Goal: Task Accomplishment & Management: Complete application form

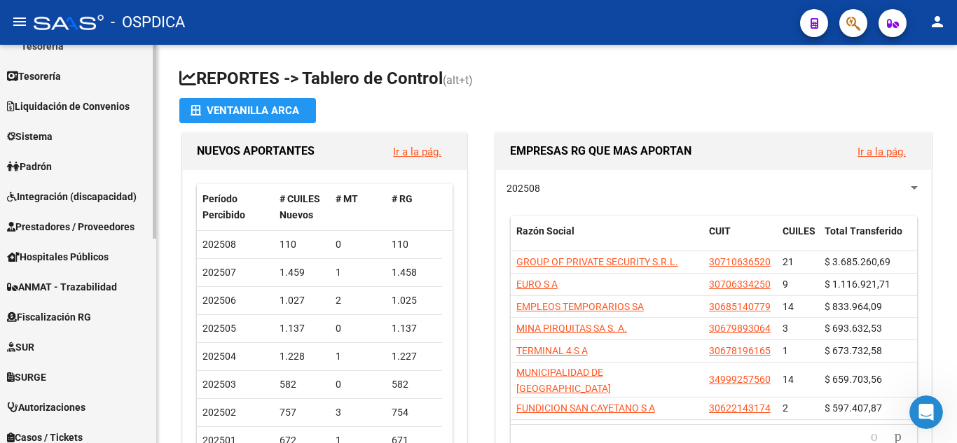
scroll to position [280, 0]
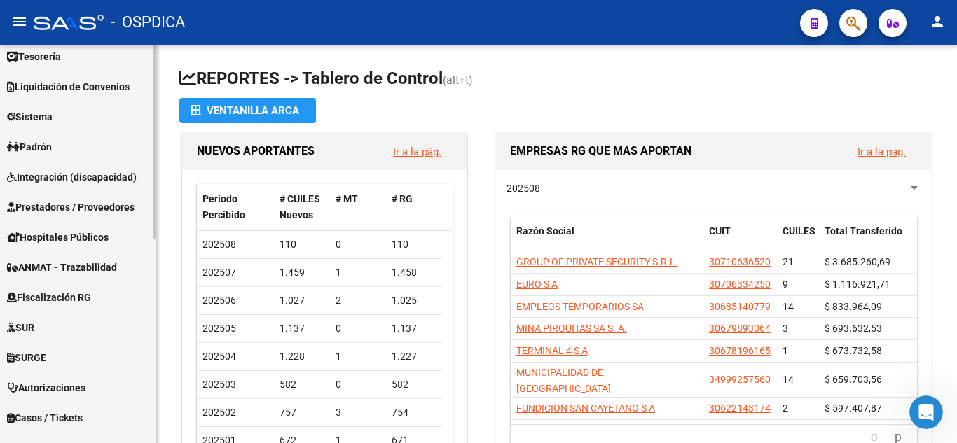
click at [62, 209] on span "Prestadores / Proveedores" at bounding box center [70, 207] width 127 height 15
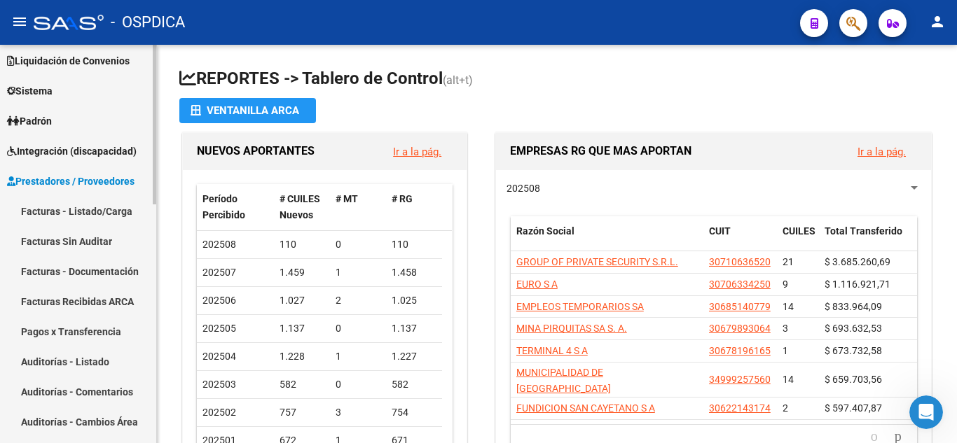
scroll to position [69, 0]
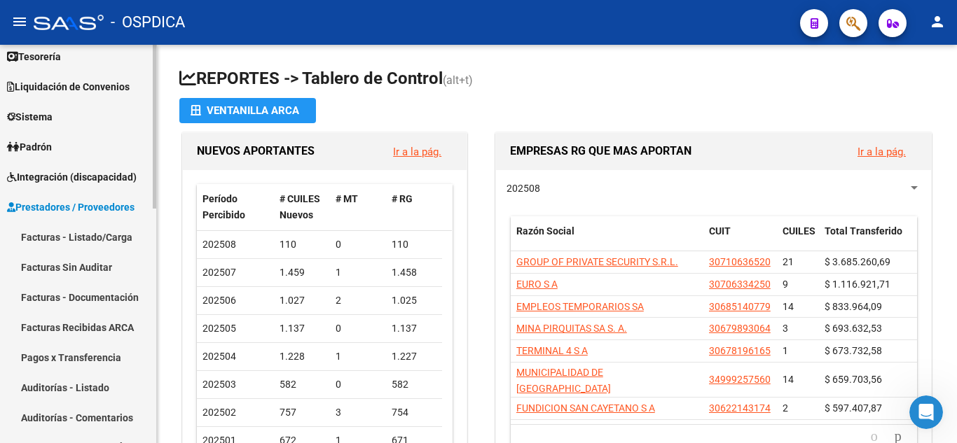
click at [68, 232] on link "Facturas - Listado/Carga" at bounding box center [78, 237] width 156 height 30
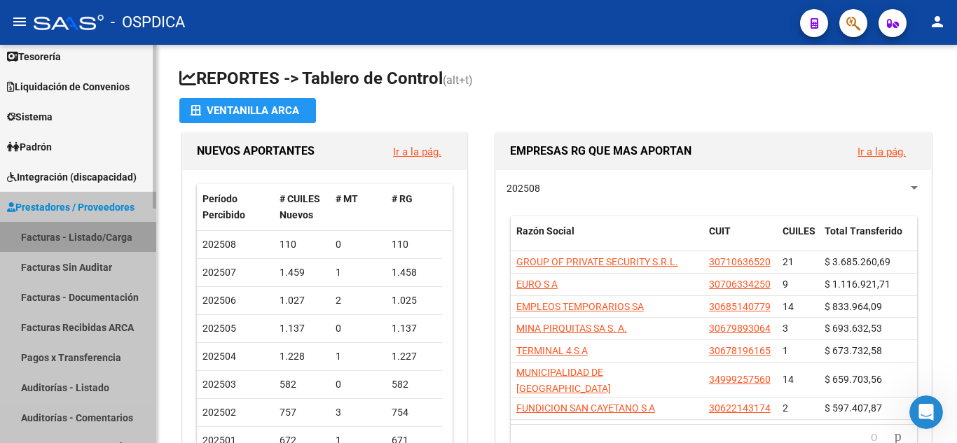
click at [68, 232] on link "Facturas - Listado/Carga" at bounding box center [78, 237] width 156 height 30
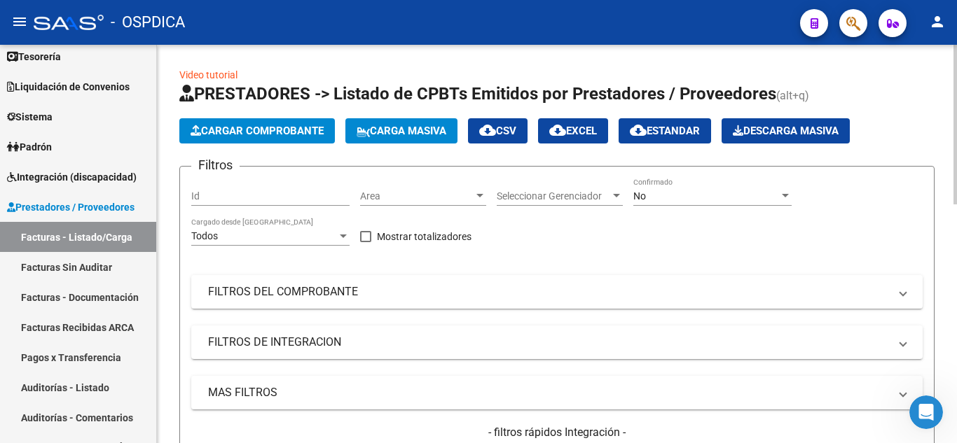
click at [291, 130] on span "Cargar Comprobante" at bounding box center [256, 131] width 133 height 13
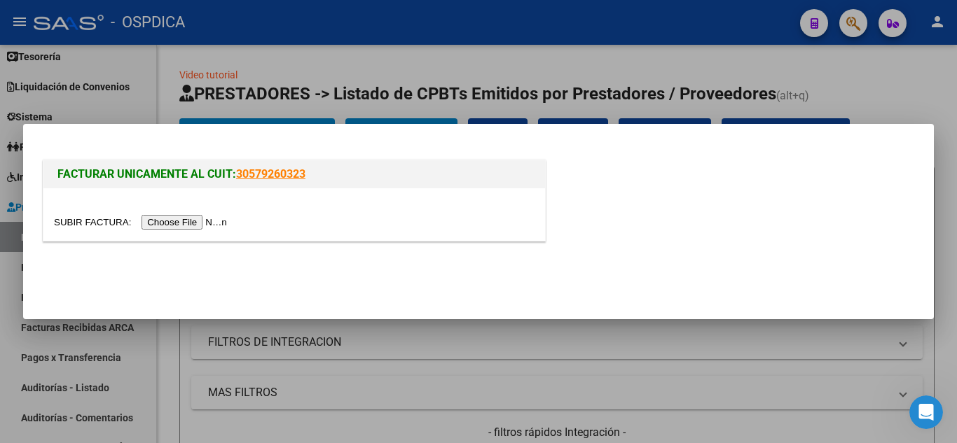
click at [209, 224] on input "file" at bounding box center [142, 222] width 177 height 15
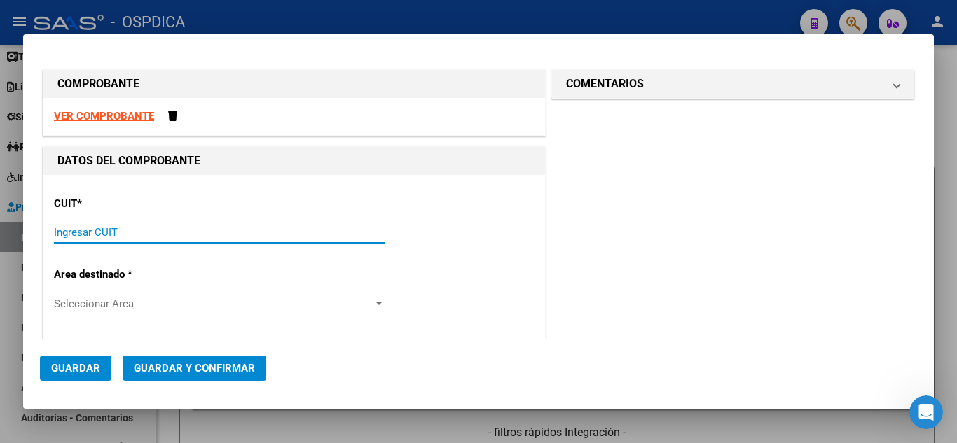
click at [179, 226] on input "Ingresar CUIT" at bounding box center [219, 232] width 331 height 13
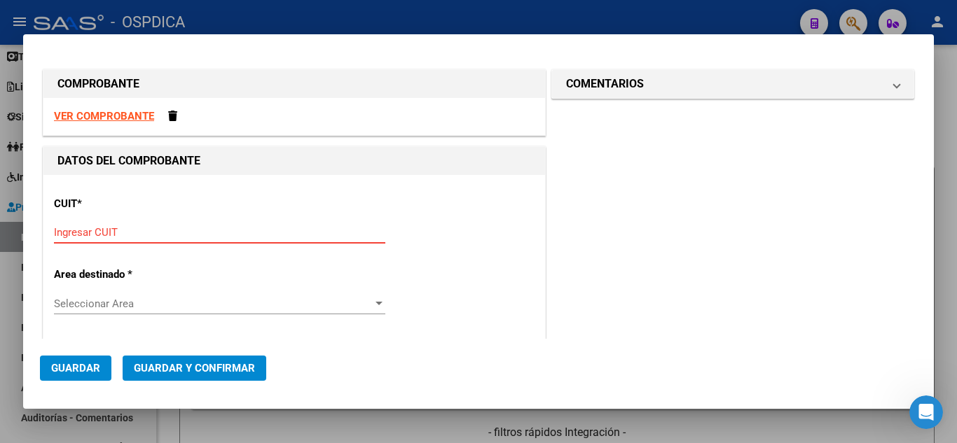
click at [269, 236] on input "Ingresar CUIT" at bounding box center [219, 232] width 331 height 13
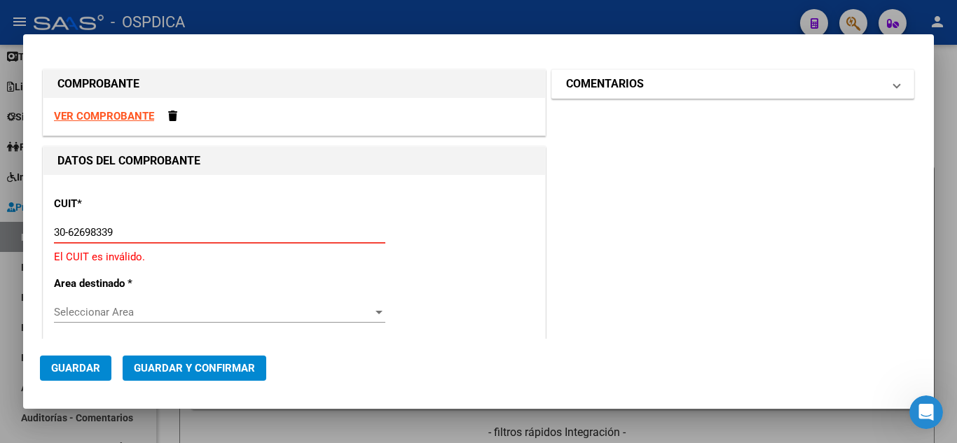
type input "30-62698339-8"
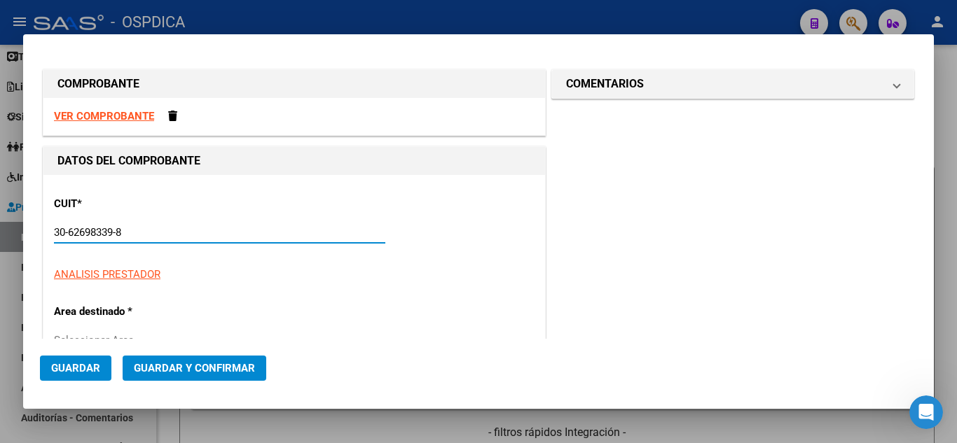
type input "188"
type input "30-62698339-8"
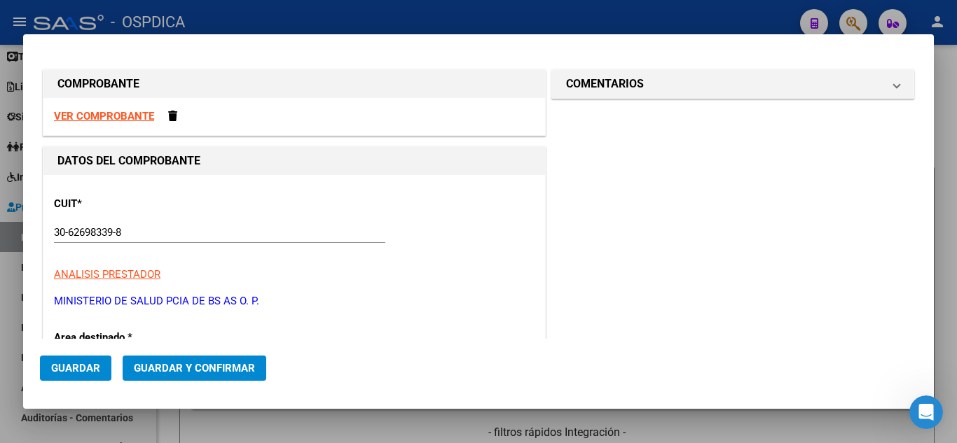
click at [494, 307] on p "MINISTERIO DE SALUD PCIA DE BS AS O. P." at bounding box center [294, 301] width 480 height 16
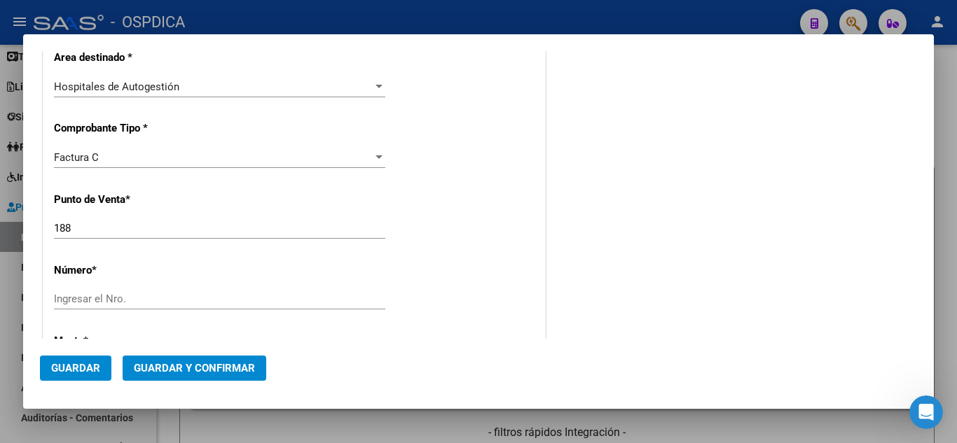
scroll to position [350, 0]
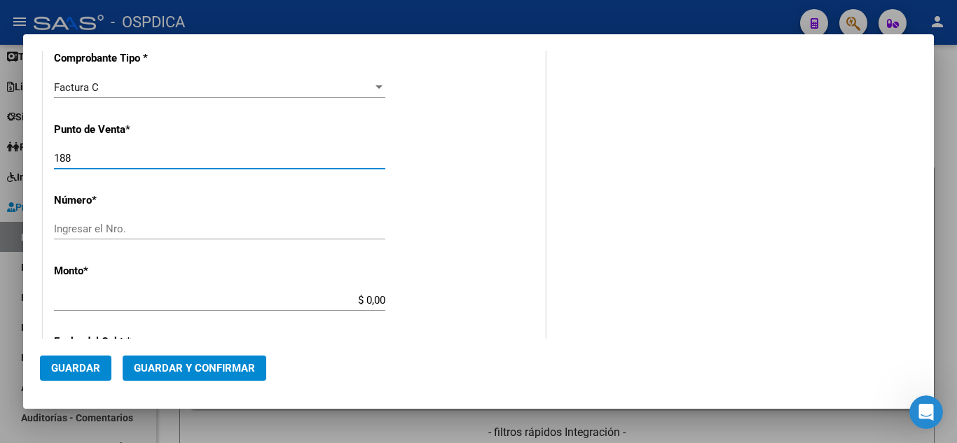
click at [123, 155] on input "188" at bounding box center [219, 158] width 331 height 13
type input "1"
type input "0132"
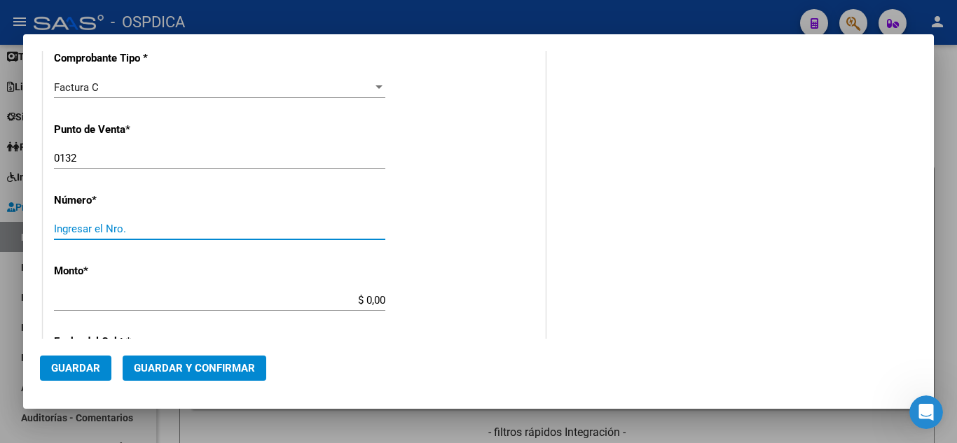
click at [151, 227] on input "Ingresar el Nro." at bounding box center [219, 229] width 331 height 13
type input "16294"
click at [288, 306] on input "$ 0,00" at bounding box center [219, 300] width 331 height 13
type input "$ 13.635,00"
type input "[DATE]"
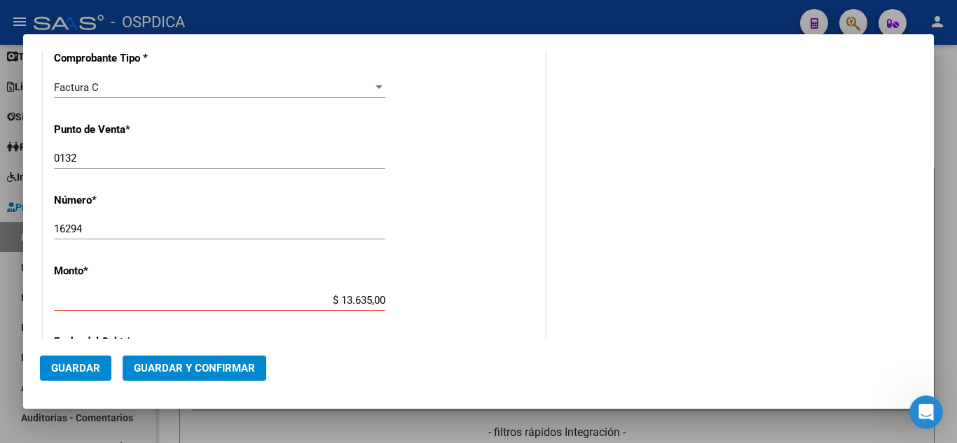
type input "75088645504506"
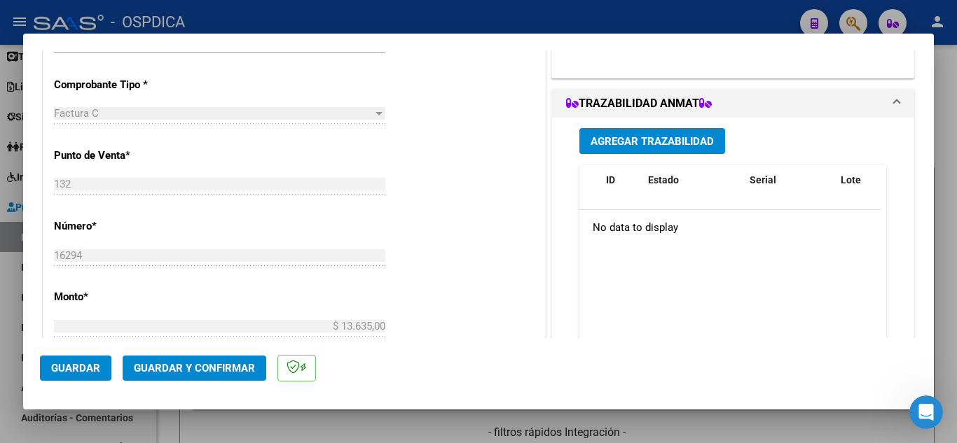
click at [62, 368] on span "Guardar" at bounding box center [75, 368] width 49 height 13
click at [829, 32] on div at bounding box center [478, 221] width 957 height 443
click at [842, 22] on button "button" at bounding box center [853, 23] width 28 height 28
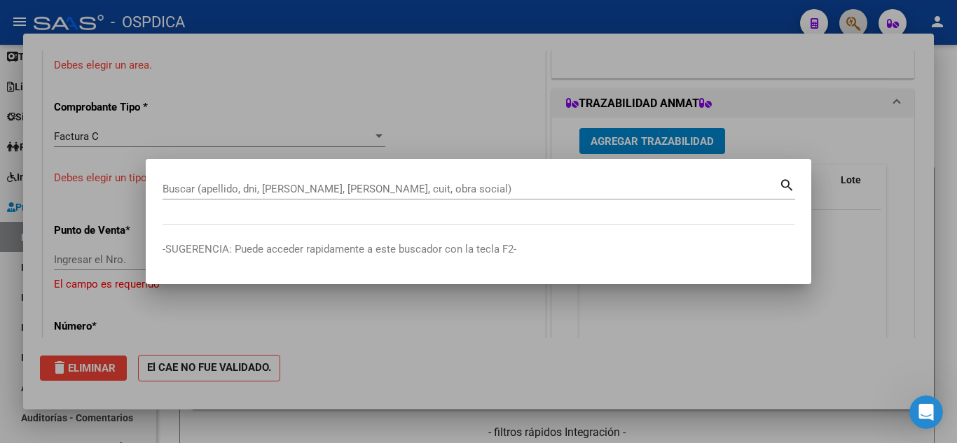
scroll to position [0, 0]
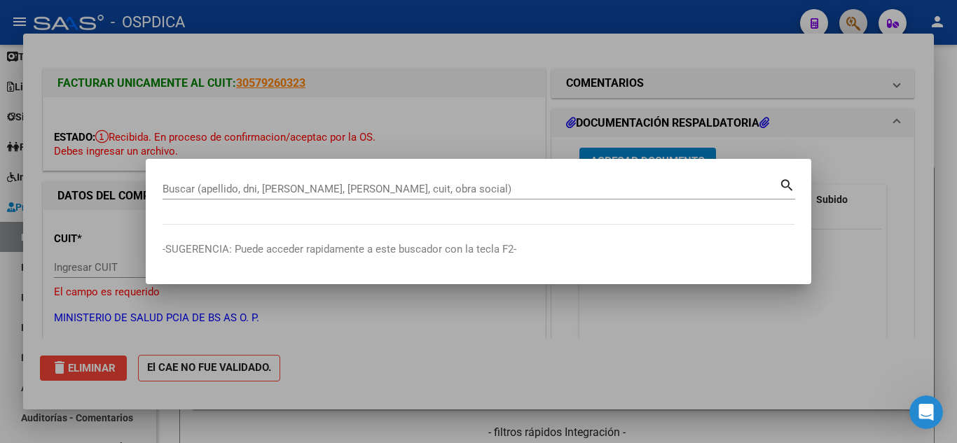
click at [851, 21] on div at bounding box center [478, 221] width 957 height 443
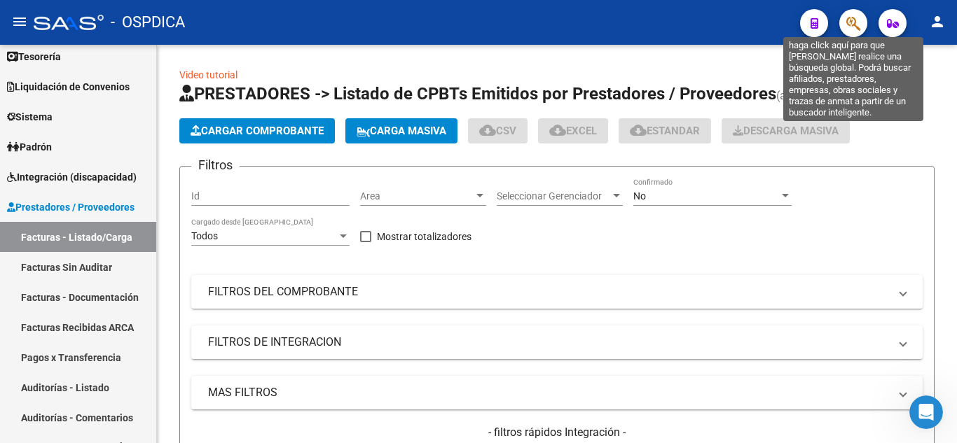
click at [851, 21] on icon "button" at bounding box center [853, 23] width 14 height 16
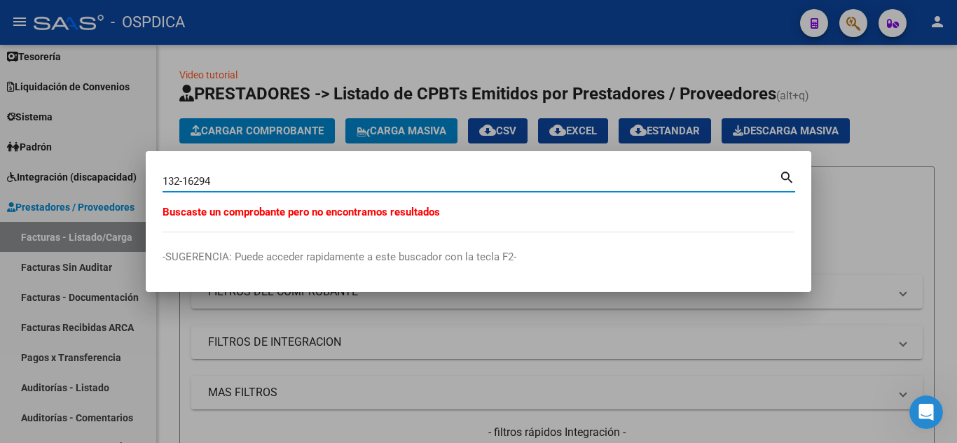
type input "132-16294"
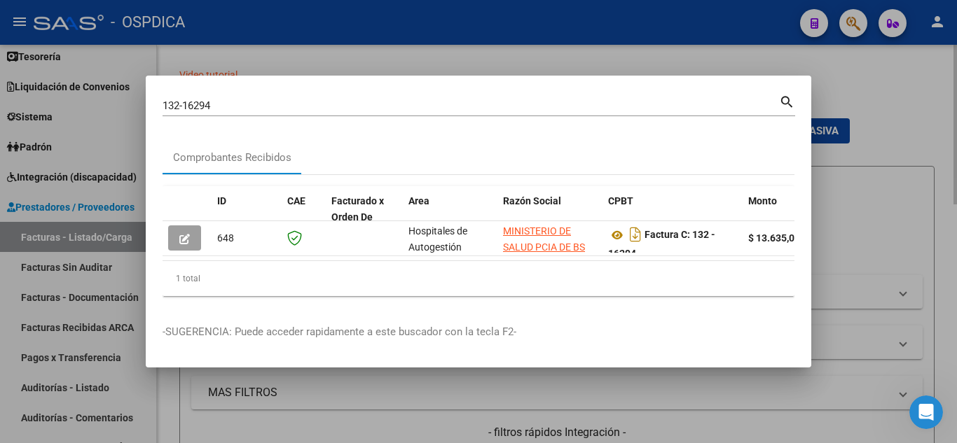
click at [829, 85] on div at bounding box center [478, 221] width 957 height 443
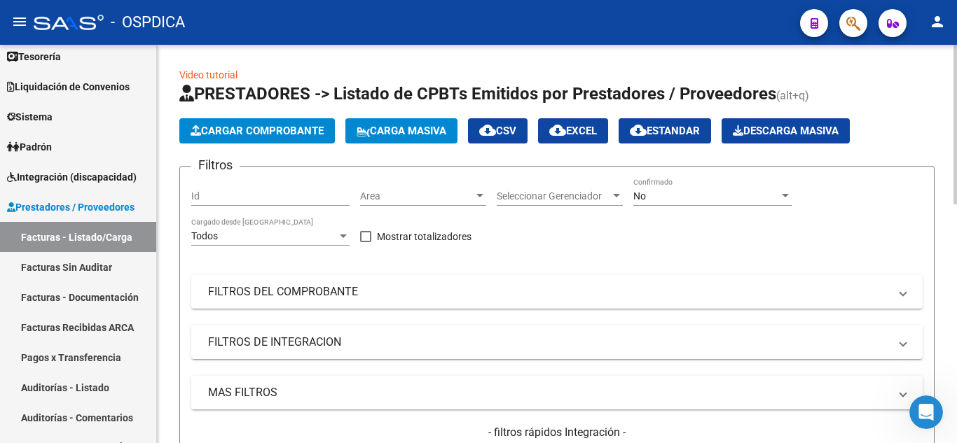
click at [62, 228] on link "Facturas - Listado/Carga" at bounding box center [78, 237] width 156 height 30
click at [275, 131] on span "Cargar Comprobante" at bounding box center [256, 131] width 133 height 13
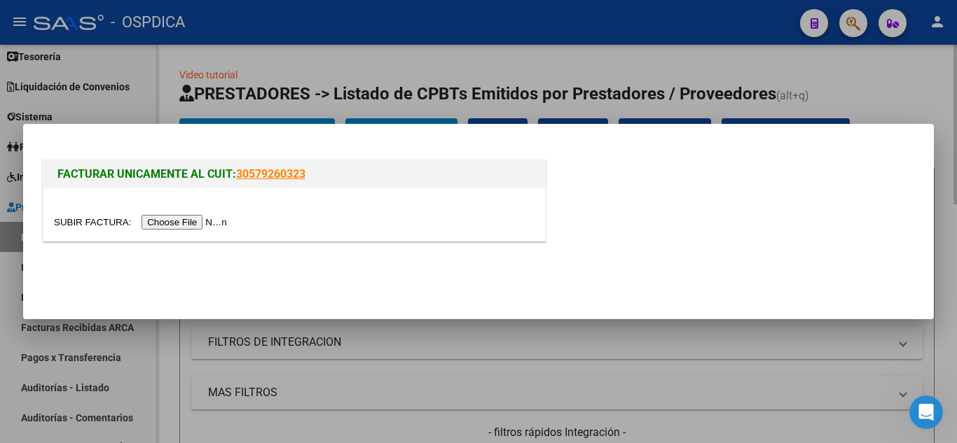
click at [859, 74] on div at bounding box center [478, 221] width 957 height 443
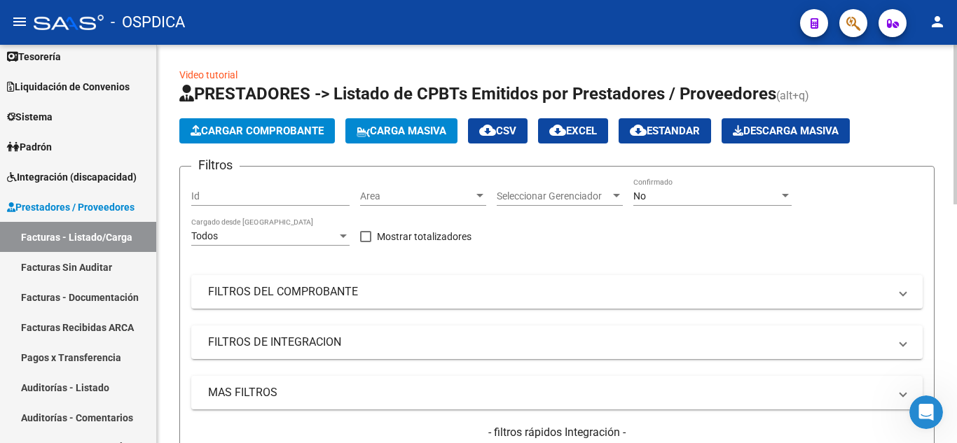
click at [285, 130] on span "Cargar Comprobante" at bounding box center [256, 131] width 133 height 13
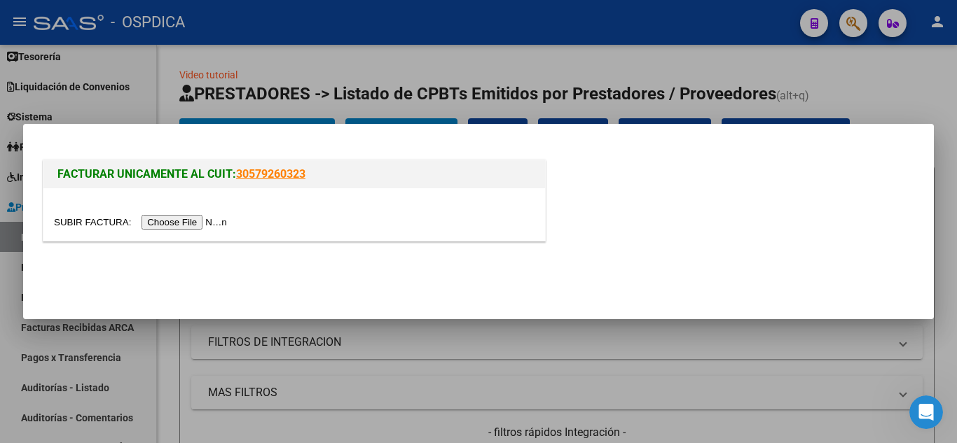
click at [209, 224] on input "file" at bounding box center [142, 222] width 177 height 15
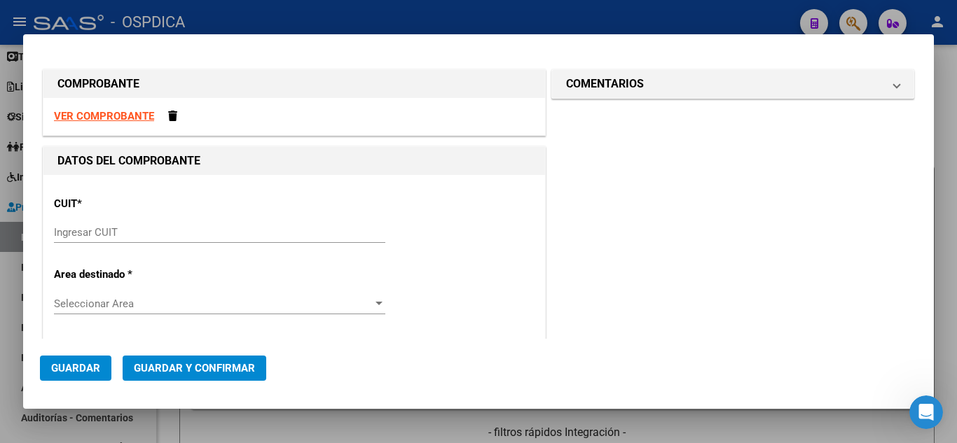
click at [275, 225] on div "Ingresar CUIT" at bounding box center [219, 232] width 331 height 21
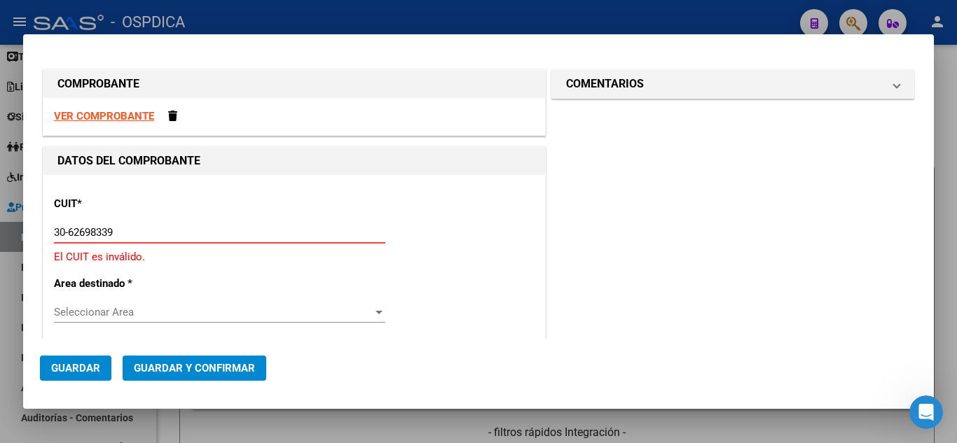
type input "30-62698339-8"
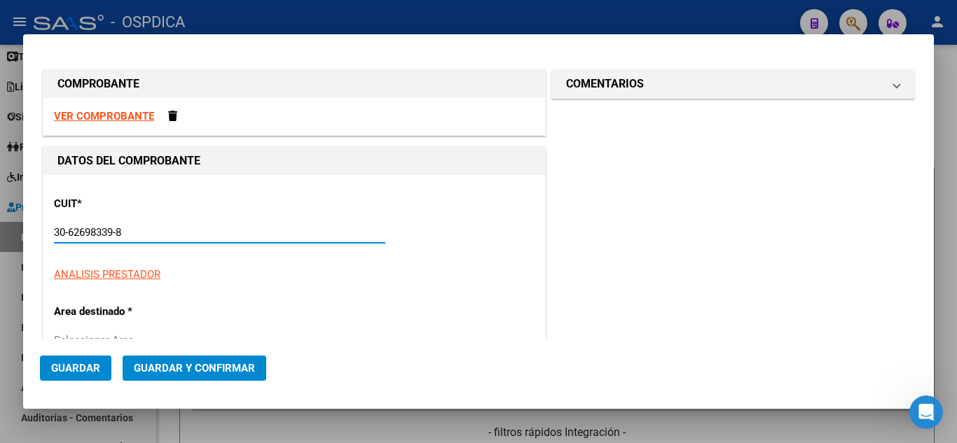
type input "132"
type input "30-62698339-8"
click at [690, 341] on mat-dialog-actions "Guardar Guardar y Confirmar" at bounding box center [478, 365] width 877 height 53
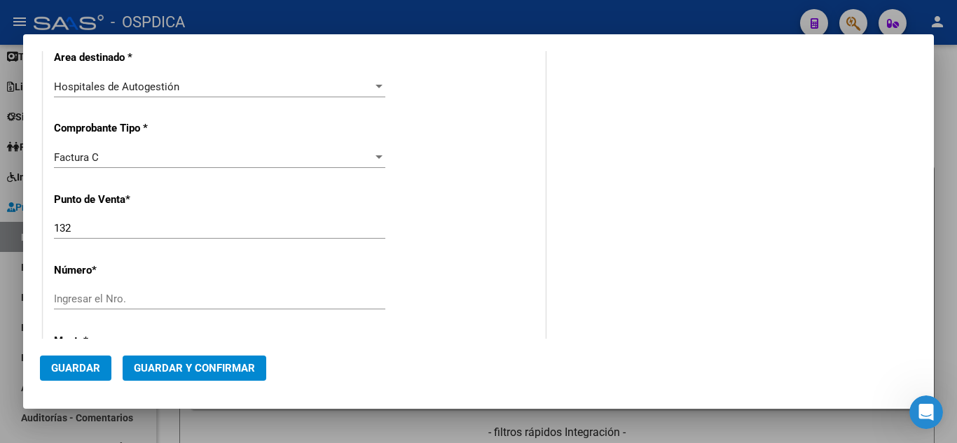
scroll to position [350, 0]
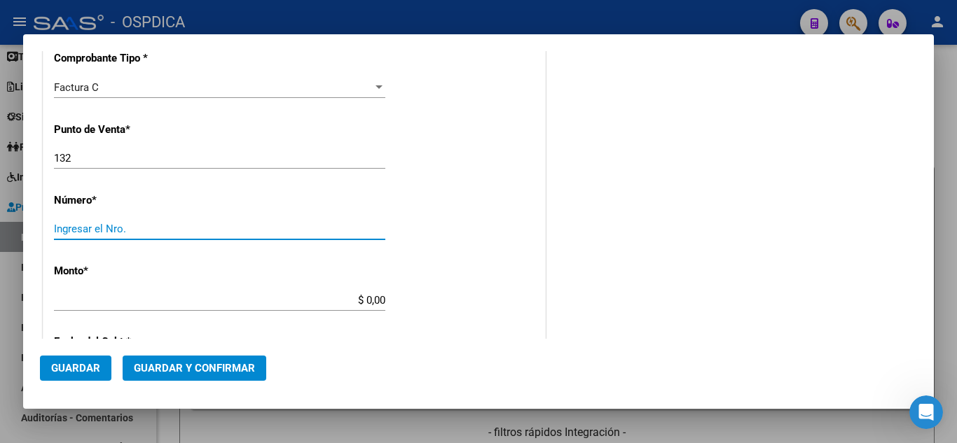
click at [223, 228] on input "Ingresar el Nro." at bounding box center [219, 229] width 331 height 13
type input "16294"
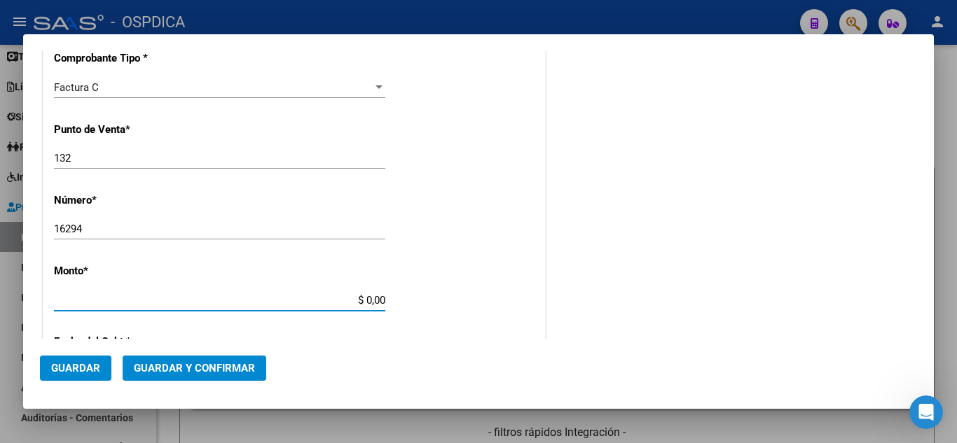
click at [373, 303] on input "$ 0,00" at bounding box center [219, 300] width 331 height 13
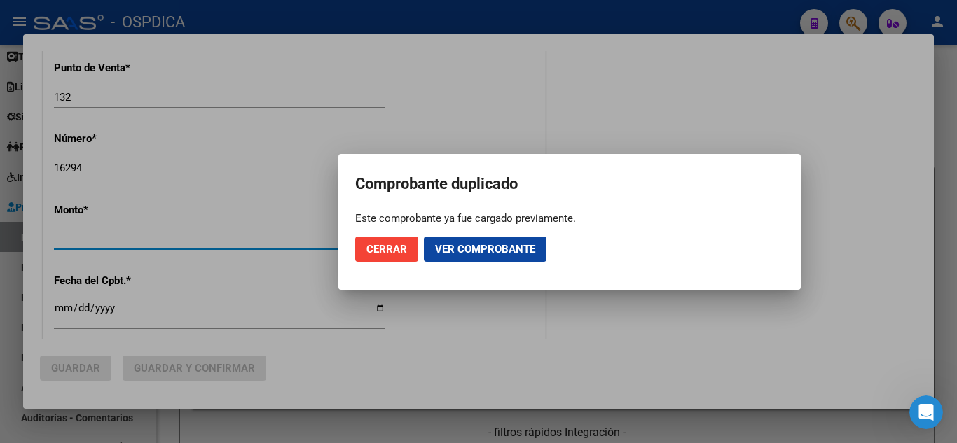
scroll to position [429, 0]
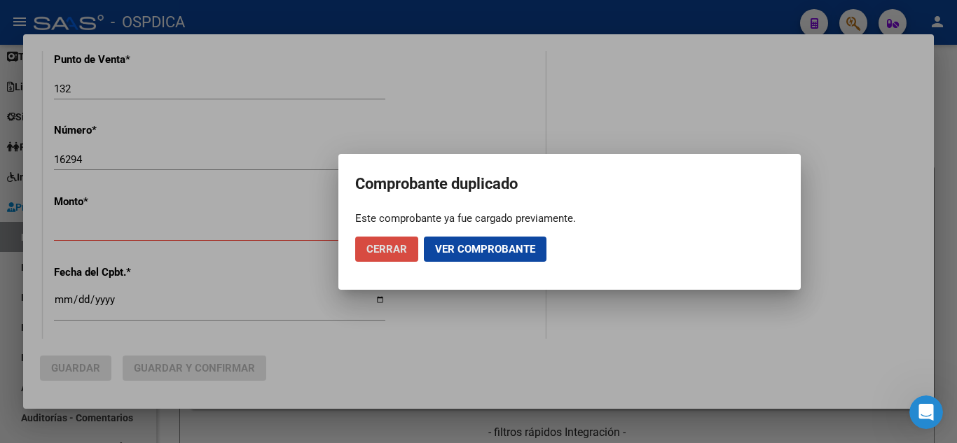
click at [398, 254] on span "Cerrar" at bounding box center [386, 249] width 41 height 13
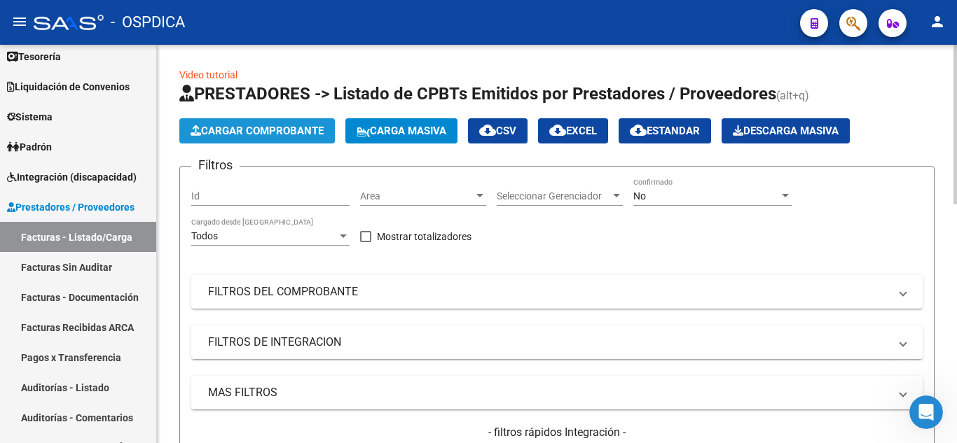
click at [284, 137] on button "Cargar Comprobante" at bounding box center [256, 130] width 155 height 25
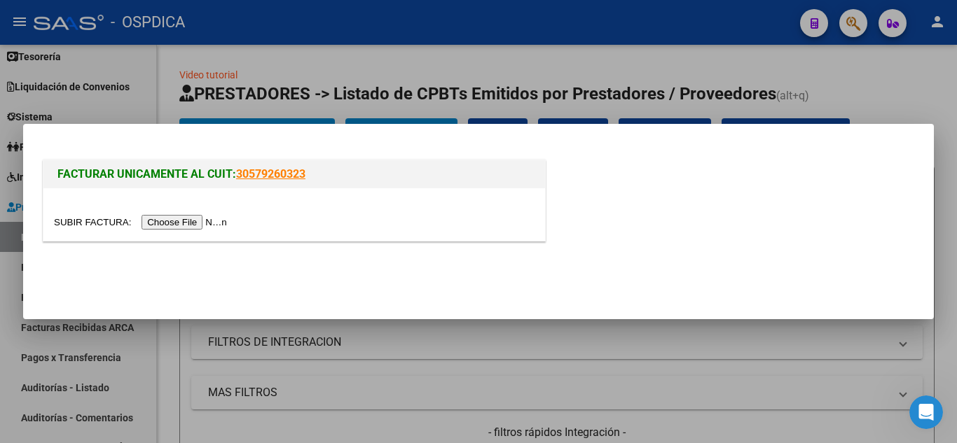
click at [216, 224] on input "file" at bounding box center [142, 222] width 177 height 15
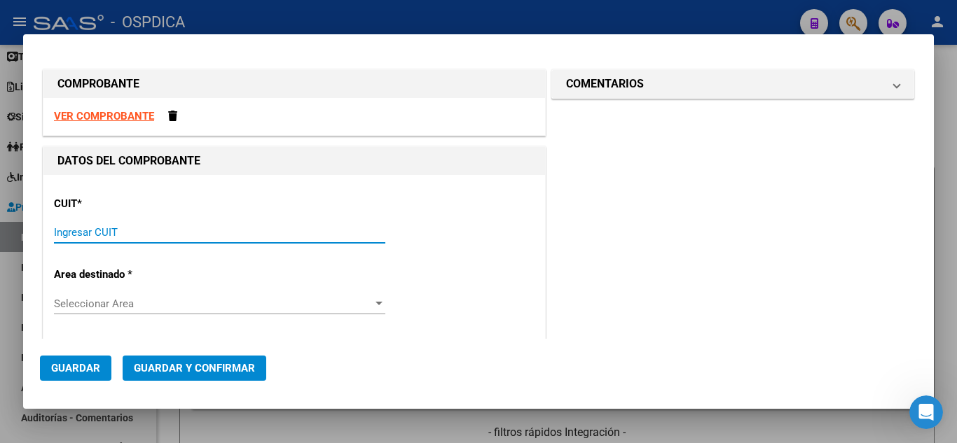
click at [185, 235] on input "Ingresar CUIT" at bounding box center [219, 232] width 331 height 13
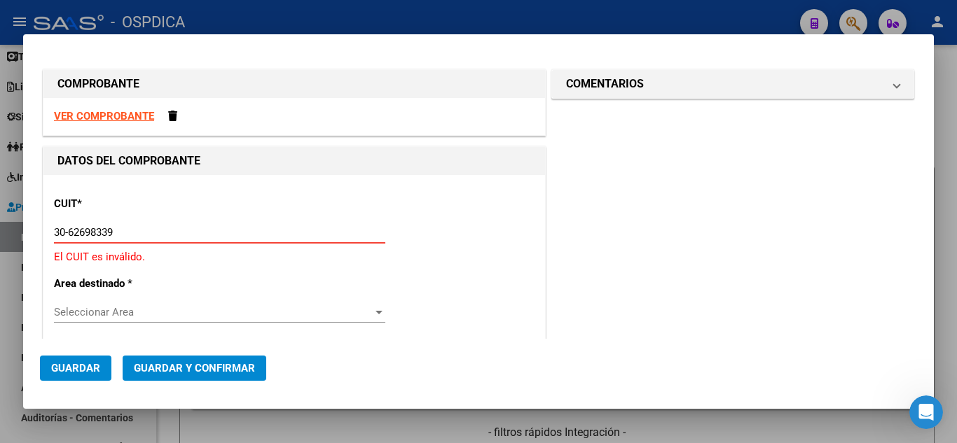
type input "30-62698339-8"
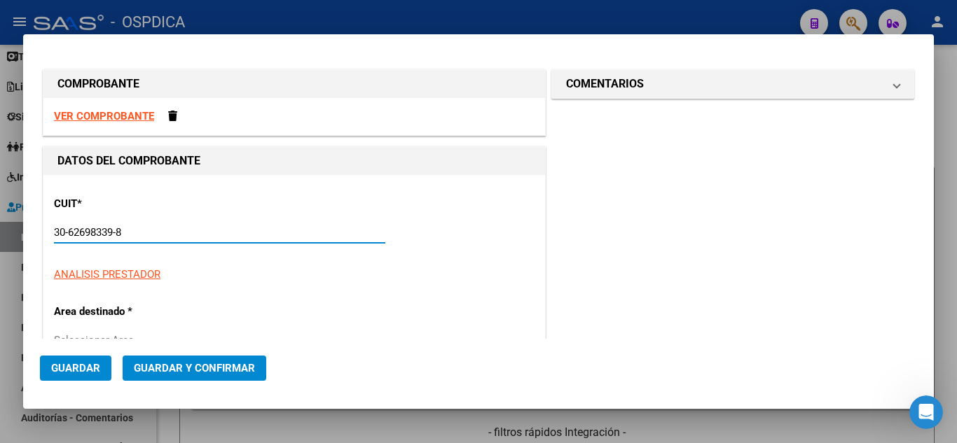
type input "132"
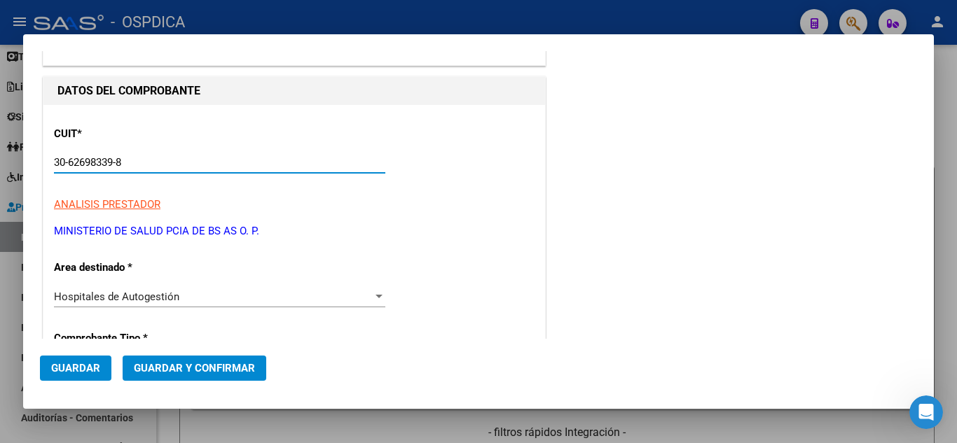
type input "30-62698339-8"
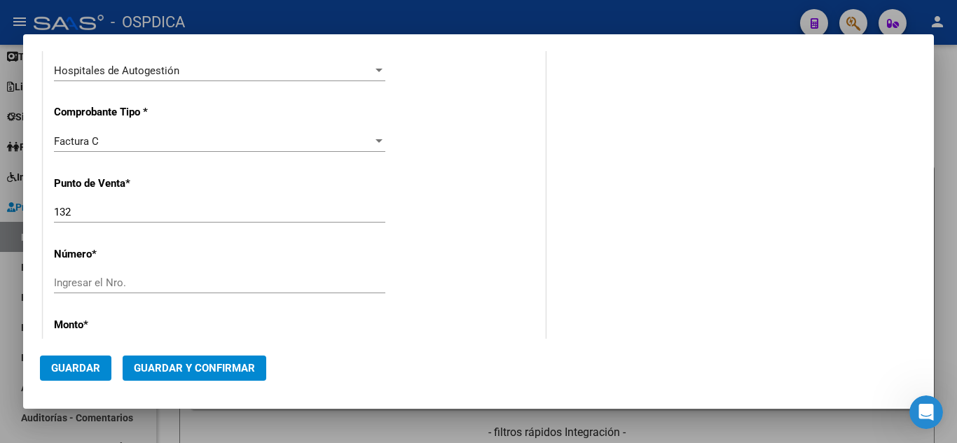
scroll to position [280, 0]
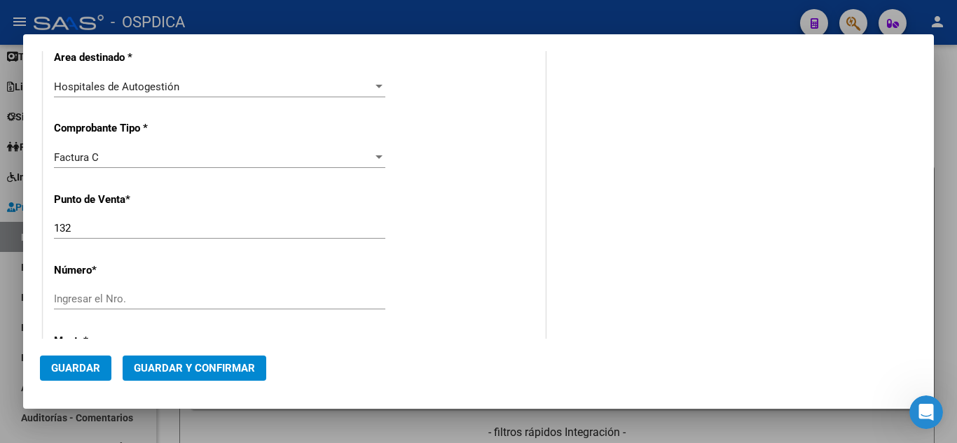
click at [190, 229] on input "132" at bounding box center [219, 228] width 331 height 13
type input "131"
click at [200, 300] on input "Ingresar el Nro." at bounding box center [219, 299] width 331 height 13
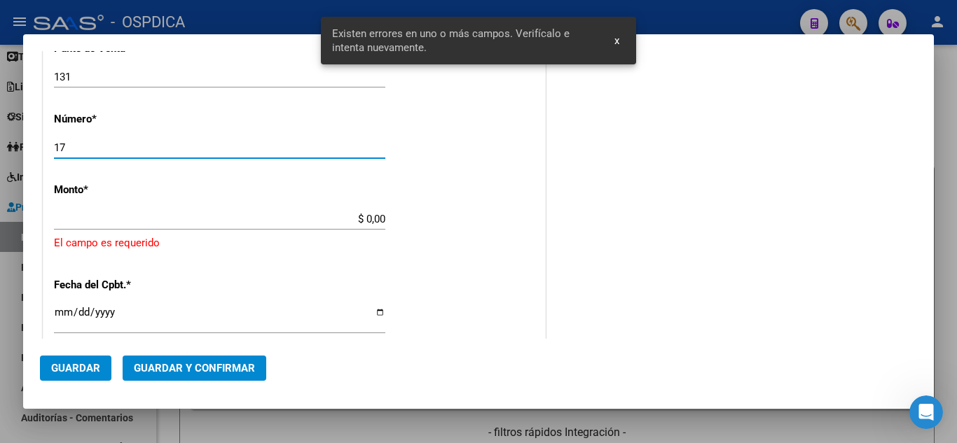
scroll to position [449, 0]
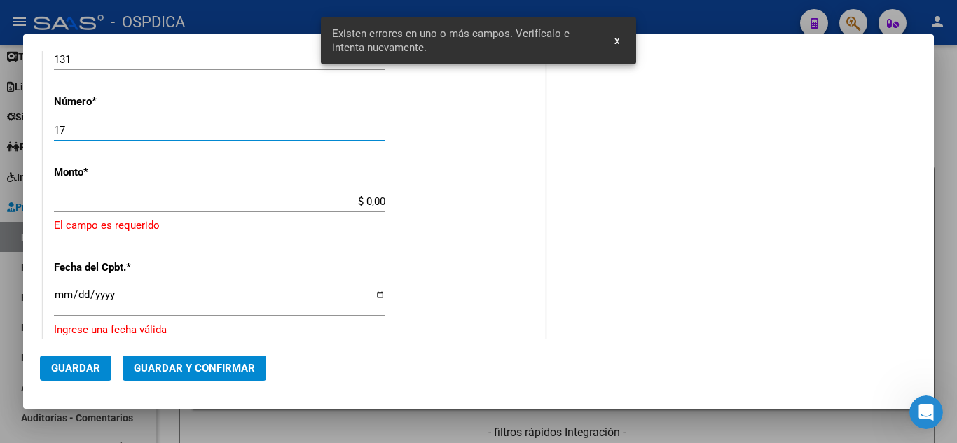
click at [206, 131] on input "17" at bounding box center [219, 130] width 331 height 13
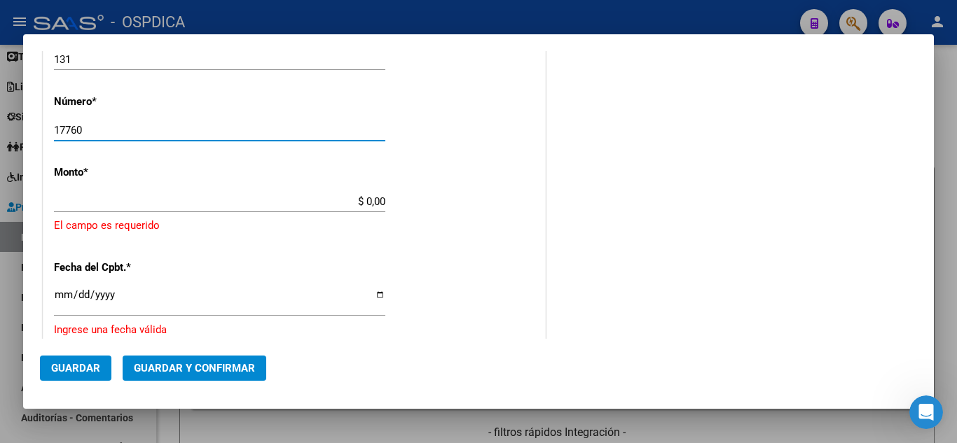
type input "17760"
click at [454, 256] on div "CUIT * 30-62698339-8 Ingresar CUIT ANALISIS PRESTADOR MINISTERIO DE SALUD PCIA …" at bounding box center [293, 239] width 501 height 1026
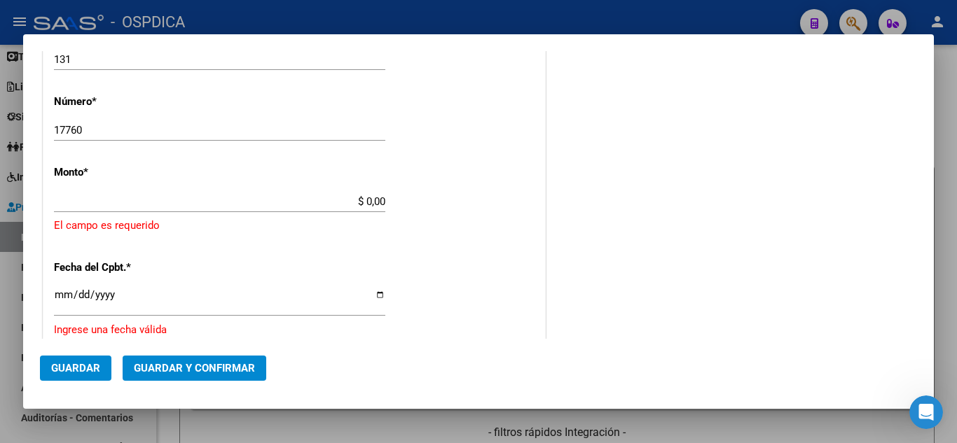
type input "$ 42.095,00"
type input "[DATE]"
type input "75178008152525"
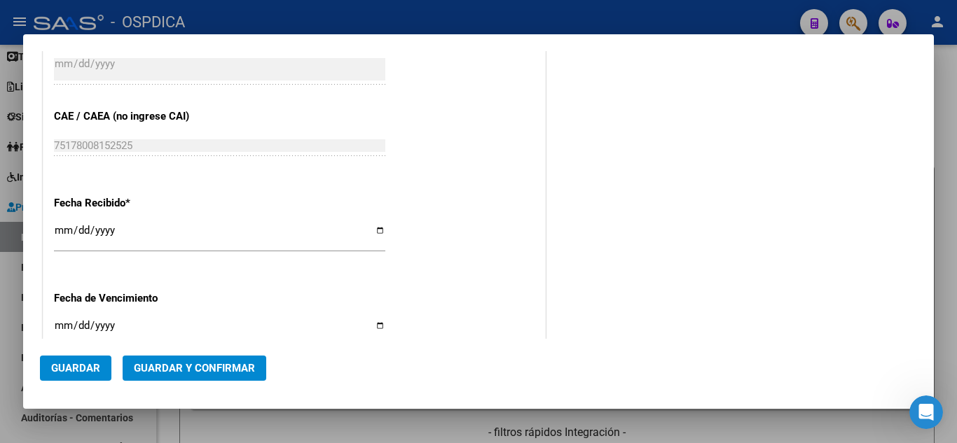
scroll to position [659, 0]
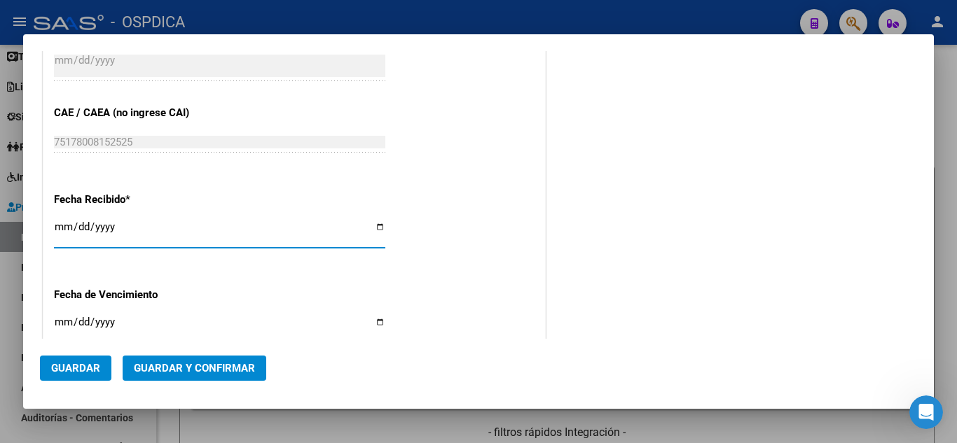
click at [62, 225] on input "[DATE]" at bounding box center [219, 232] width 331 height 22
type input "[DATE]"
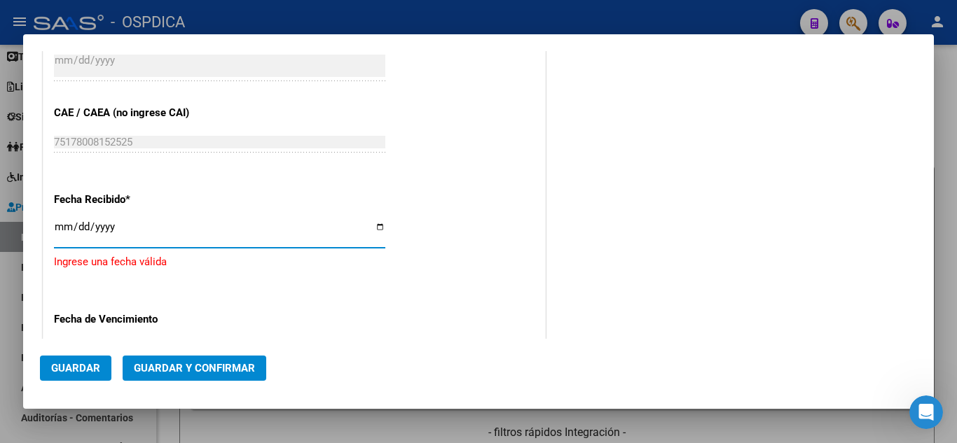
type input "[DATE]"
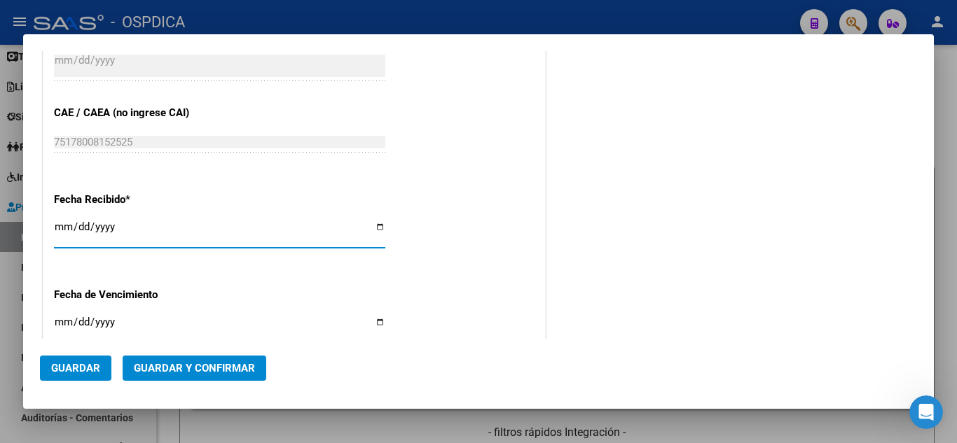
click at [57, 324] on input "Ingresar la fecha" at bounding box center [219, 328] width 331 height 22
type input "[DATE]"
click at [419, 307] on div "CUIT * 30-62698339-8 Ingresar CUIT ANALISIS PRESTADOR MINISTERIO DE SALUD PCIA …" at bounding box center [293, 12] width 501 height 993
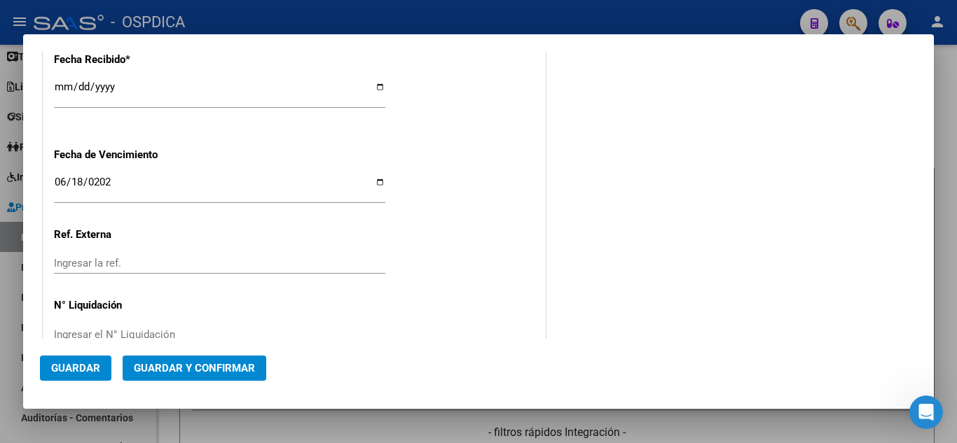
scroll to position [832, 0]
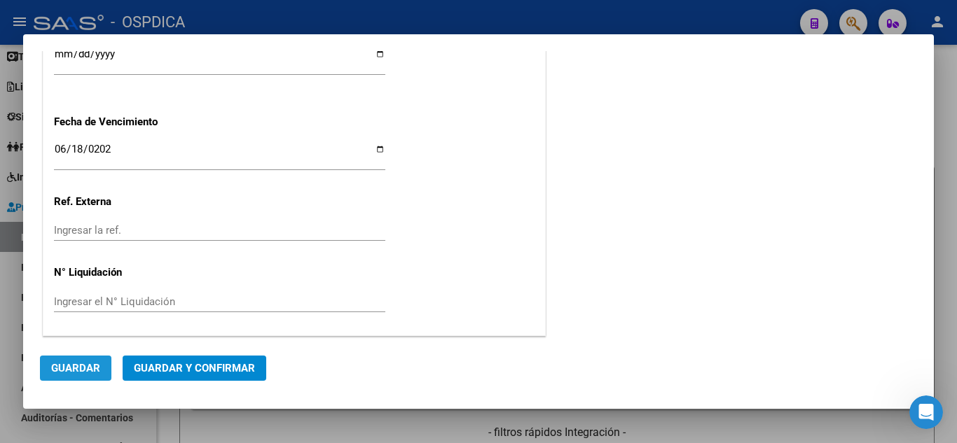
click at [90, 362] on span "Guardar" at bounding box center [75, 368] width 49 height 13
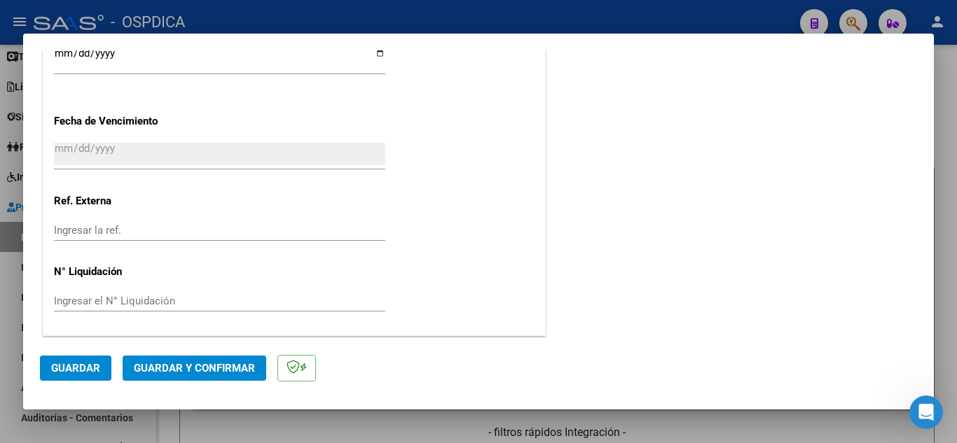
scroll to position [859, 0]
click at [69, 373] on span "Guardar" at bounding box center [75, 368] width 49 height 13
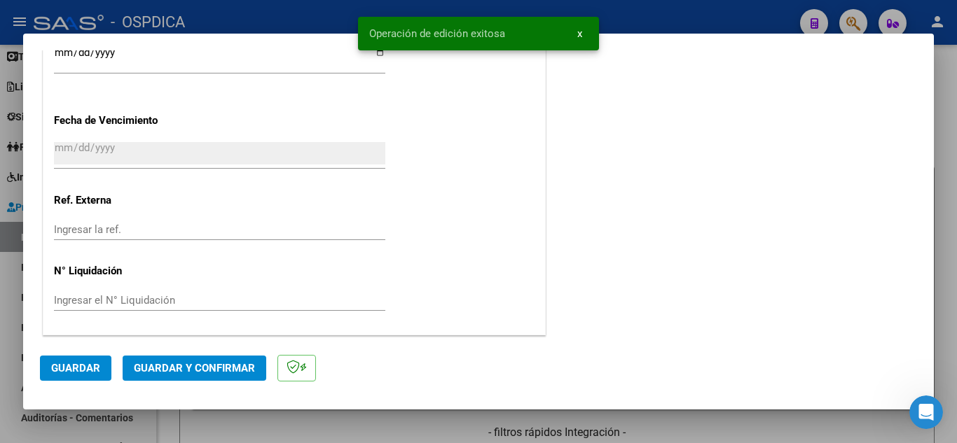
click at [581, 35] on span "x" at bounding box center [579, 33] width 5 height 13
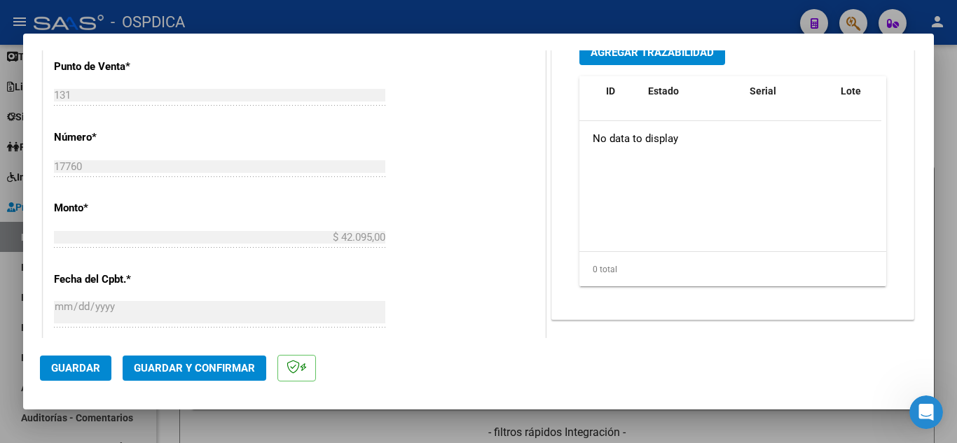
scroll to position [0, 0]
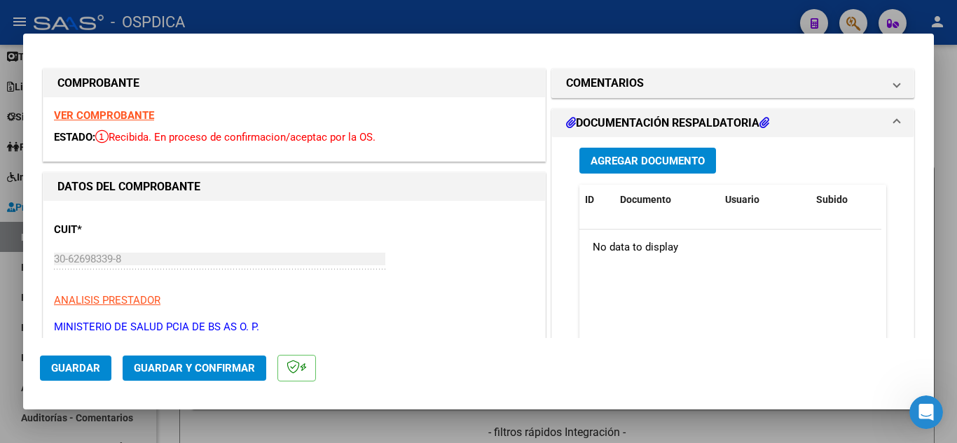
click at [539, 3] on div at bounding box center [478, 221] width 957 height 443
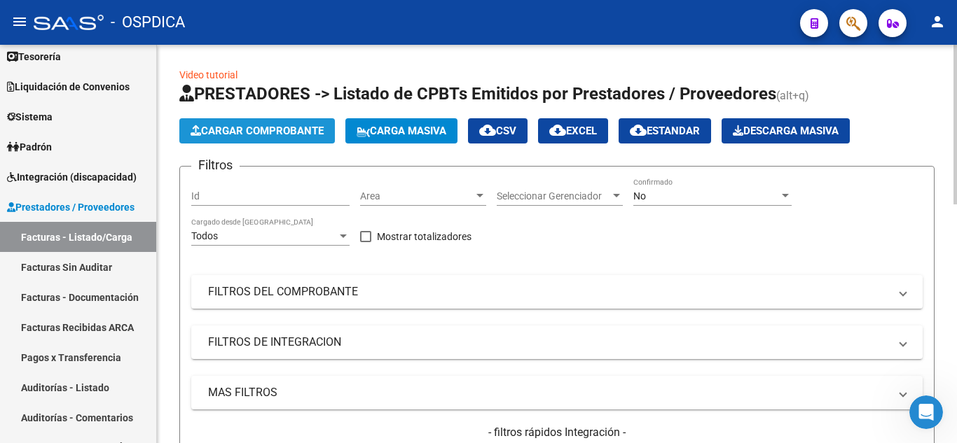
click at [312, 135] on span "Cargar Comprobante" at bounding box center [256, 131] width 133 height 13
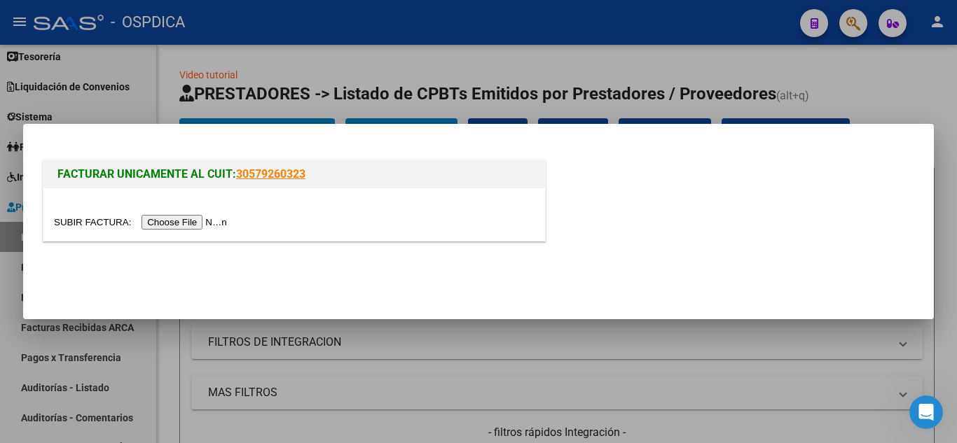
click at [209, 224] on input "file" at bounding box center [142, 222] width 177 height 15
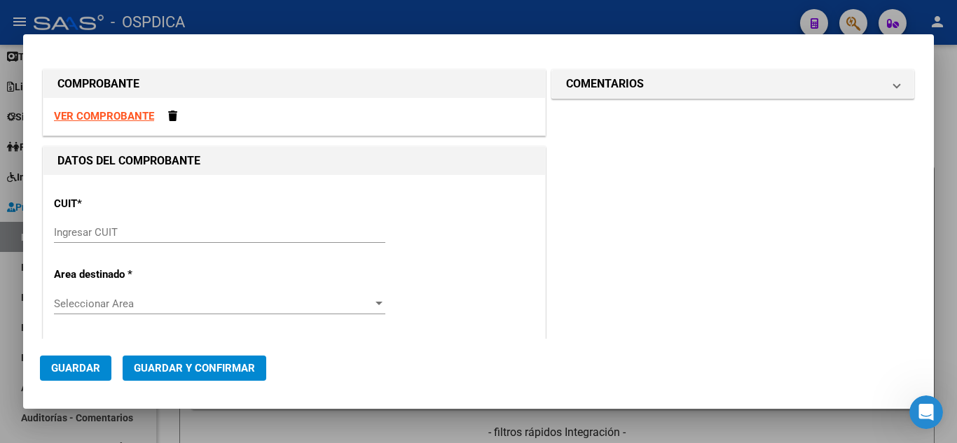
click at [366, 236] on input "Ingresar CUIT" at bounding box center [219, 232] width 331 height 13
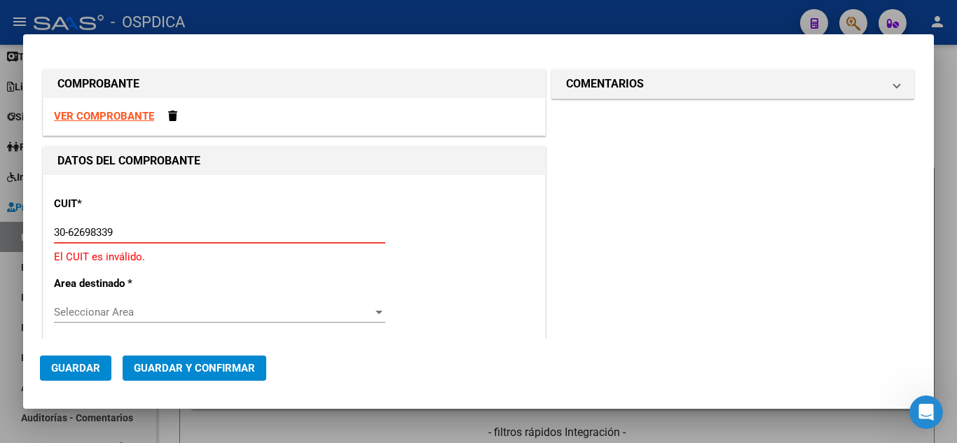
type input "30-62698339-8"
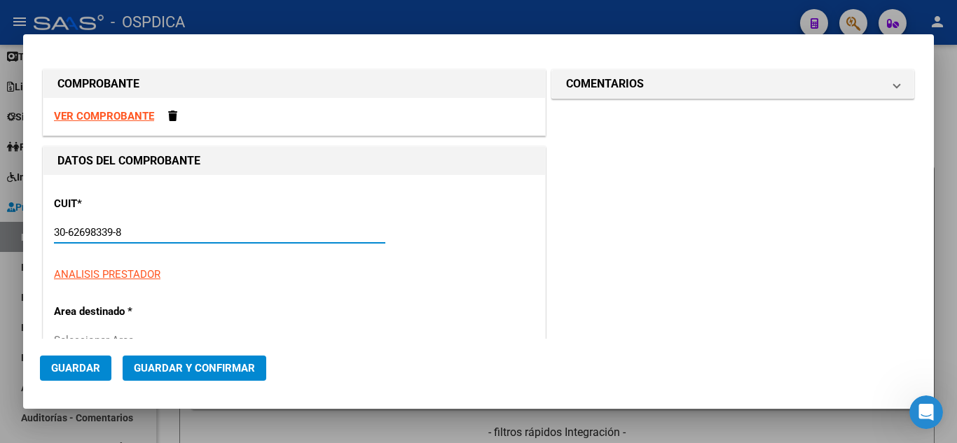
type input "132"
type input "30-62698339-8"
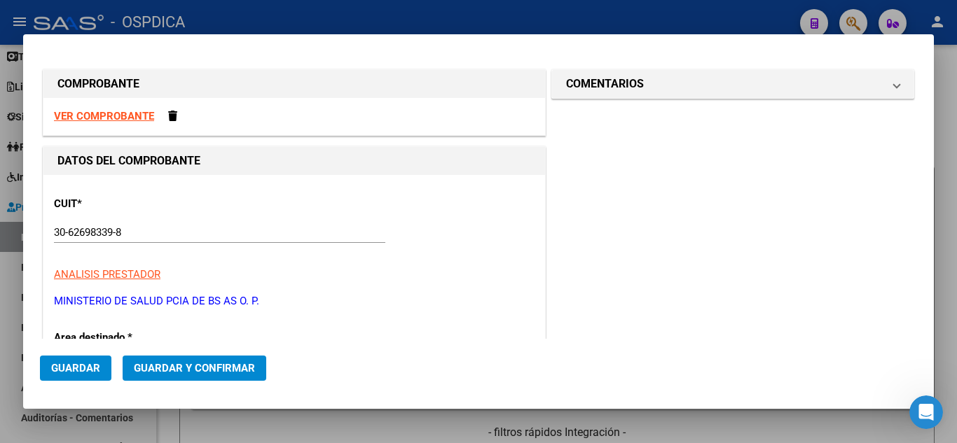
click at [369, 282] on p "ANALISIS PRESTADOR" at bounding box center [294, 275] width 480 height 16
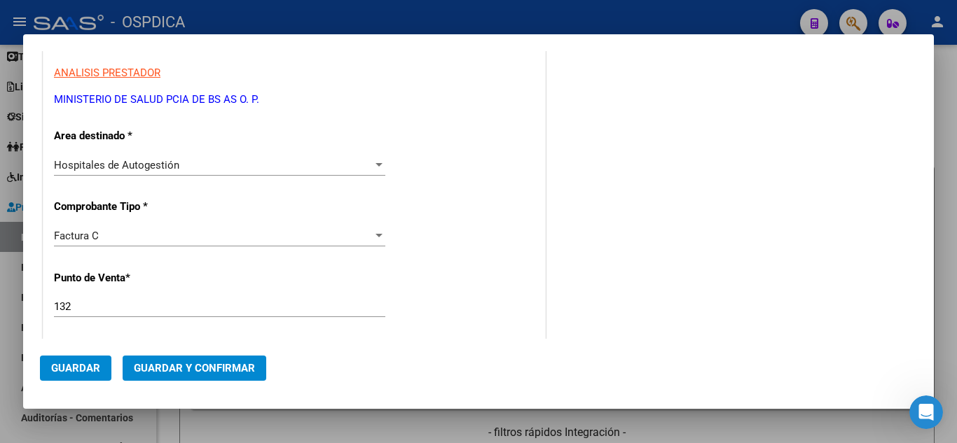
scroll to position [210, 0]
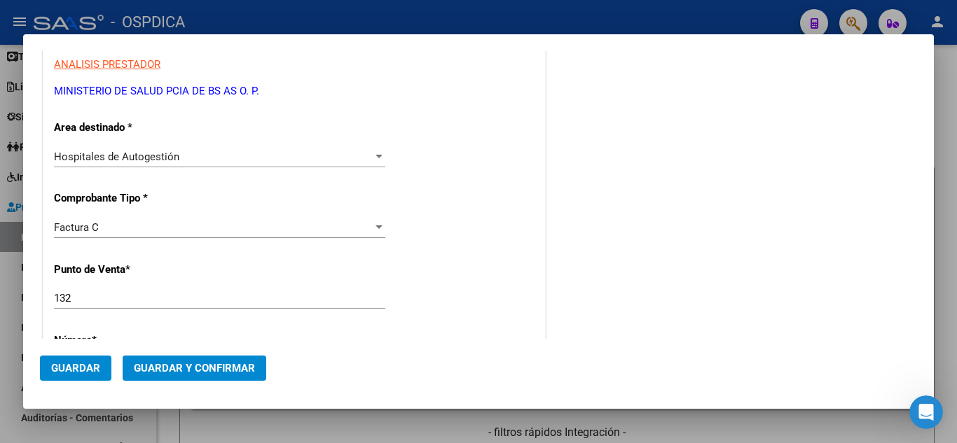
click at [303, 297] on input "132" at bounding box center [219, 298] width 331 height 13
click at [265, 293] on input "132" at bounding box center [219, 298] width 331 height 13
type input "123"
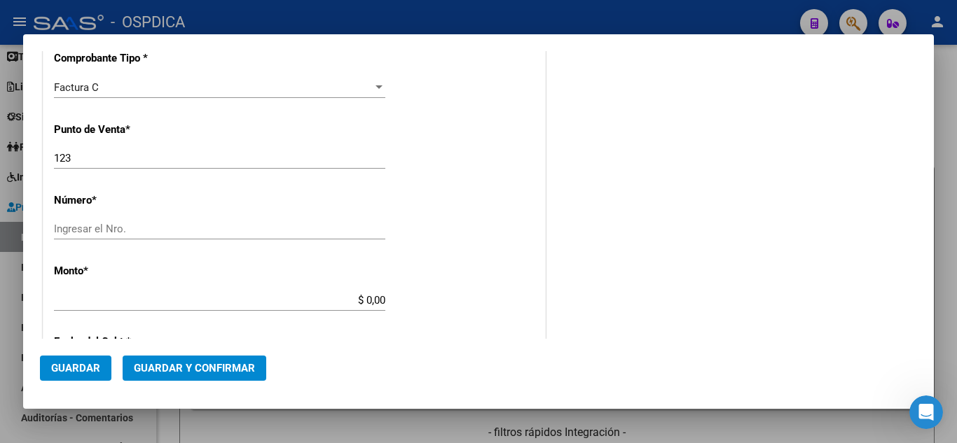
click at [203, 225] on input "Ingresar el Nro." at bounding box center [219, 229] width 331 height 13
type input "9631"
click at [498, 335] on div "CUIT * 30-62698339-8 Ingresar CUIT ANALISIS PRESTADOR MINISTERIO DE SALUD PCIA …" at bounding box center [293, 321] width 501 height 993
type input "$ 103.761,00"
type input "[DATE]"
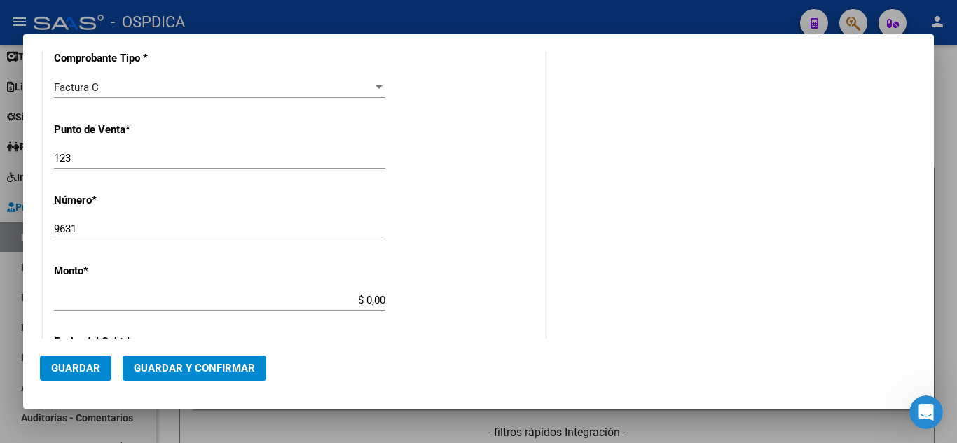
type input "75318271015102"
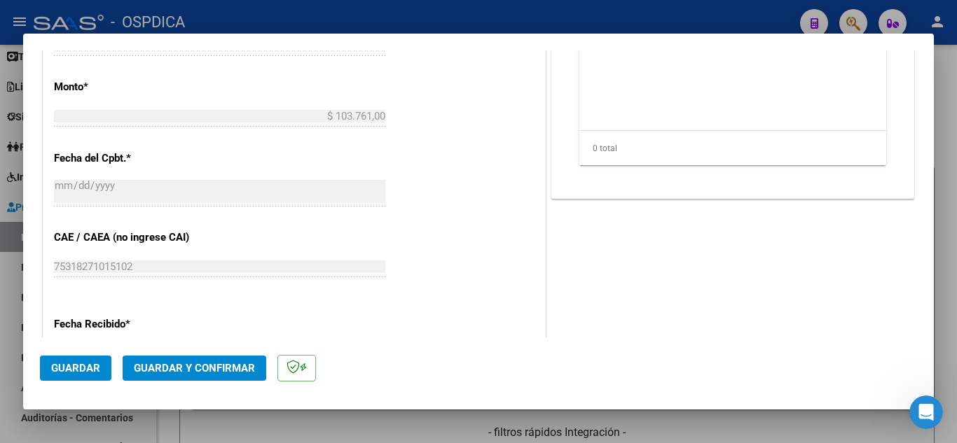
scroll to position [630, 0]
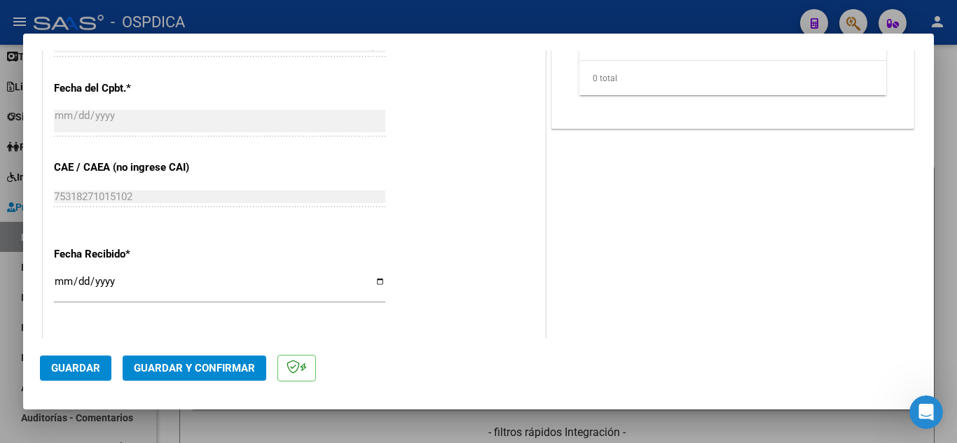
click at [61, 282] on input "[DATE]" at bounding box center [219, 287] width 331 height 22
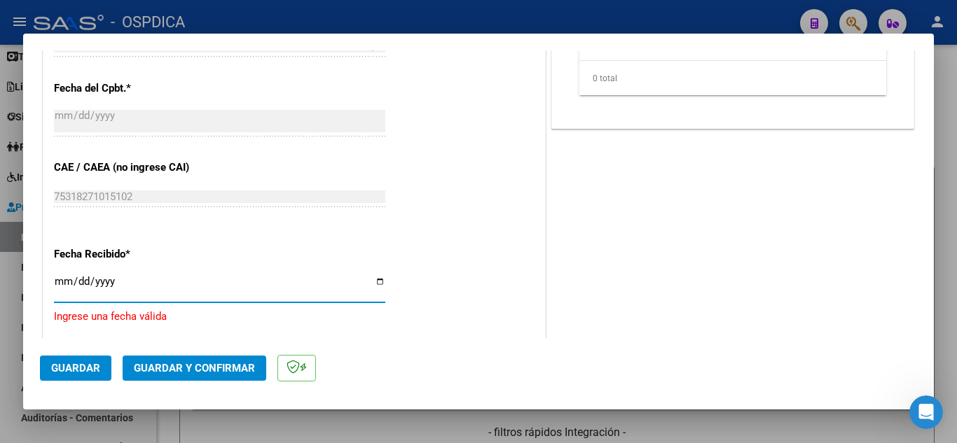
type input "[DATE]"
click at [139, 286] on input "[DATE]" at bounding box center [219, 287] width 331 height 22
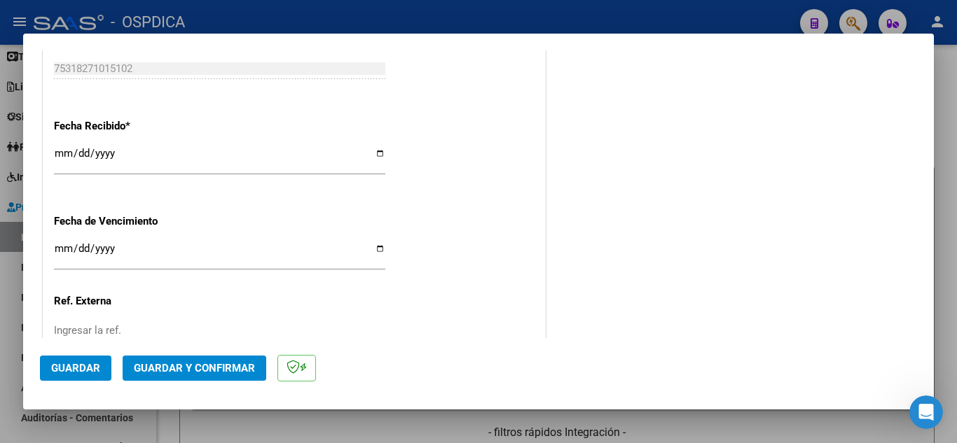
scroll to position [770, 0]
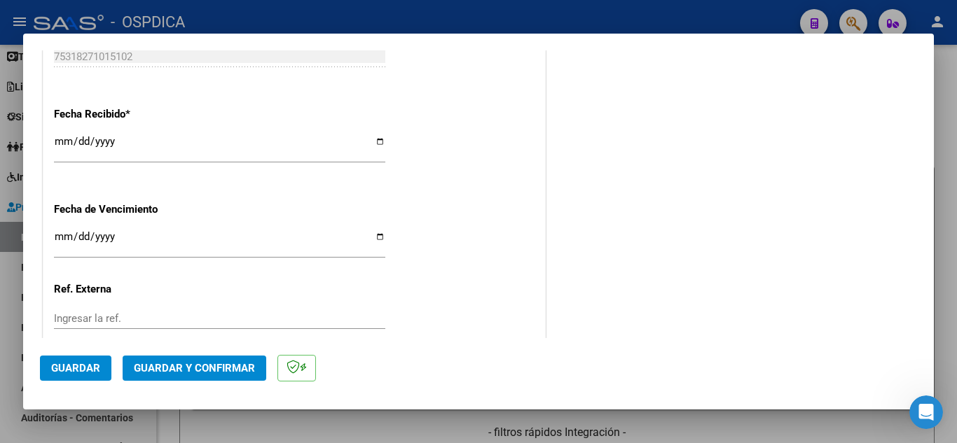
click at [124, 239] on input "Ingresar la fecha" at bounding box center [219, 242] width 331 height 22
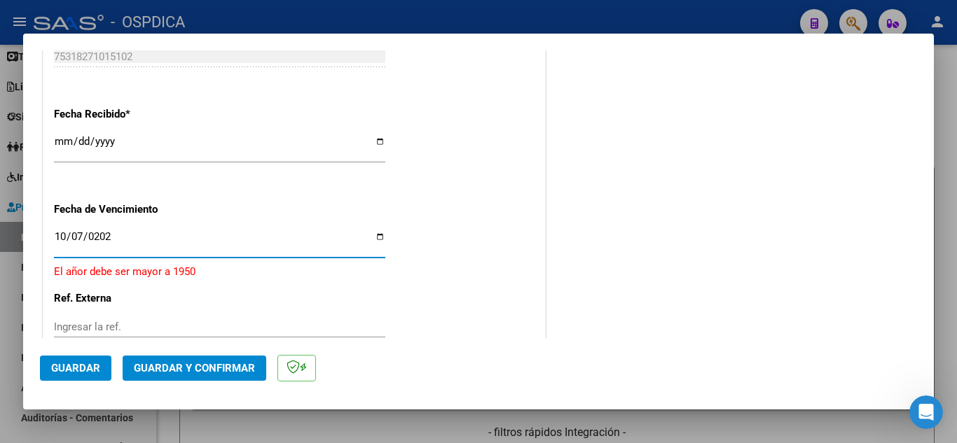
type input "[DATE]"
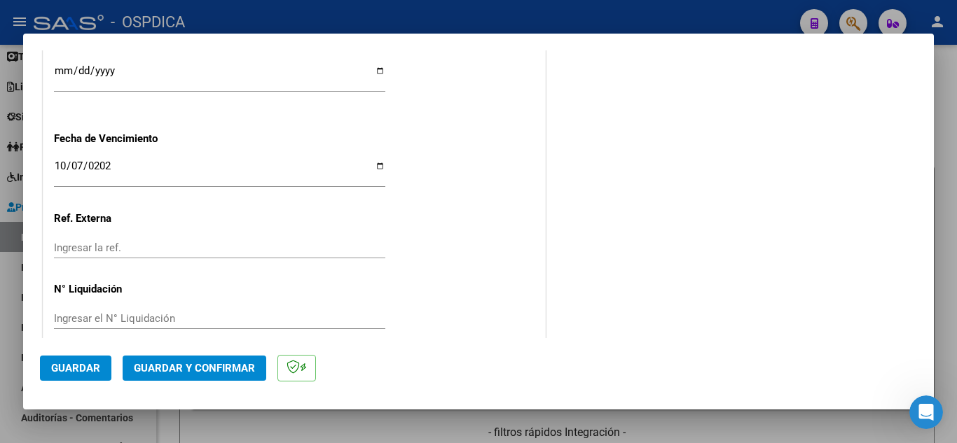
scroll to position [859, 0]
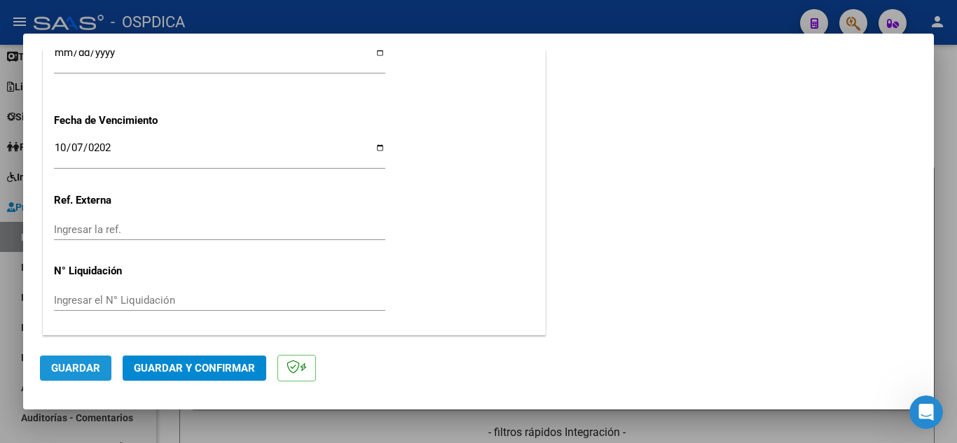
click at [89, 363] on span "Guardar" at bounding box center [75, 368] width 49 height 13
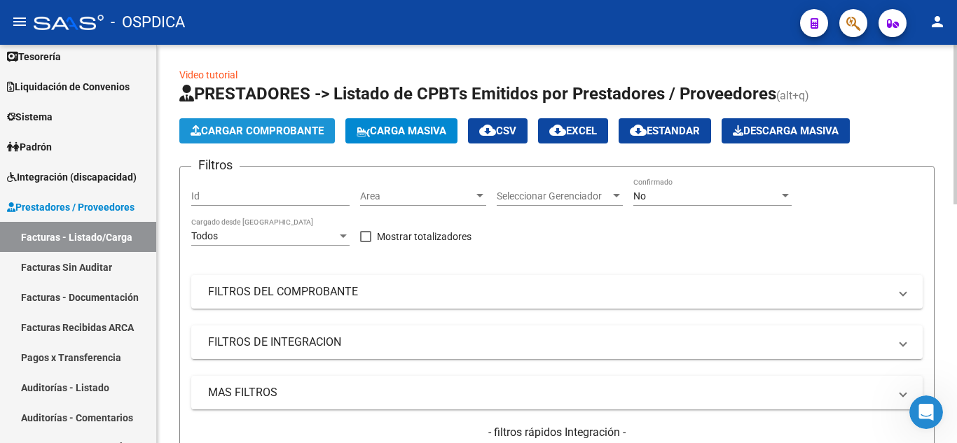
click at [282, 134] on span "Cargar Comprobante" at bounding box center [256, 131] width 133 height 13
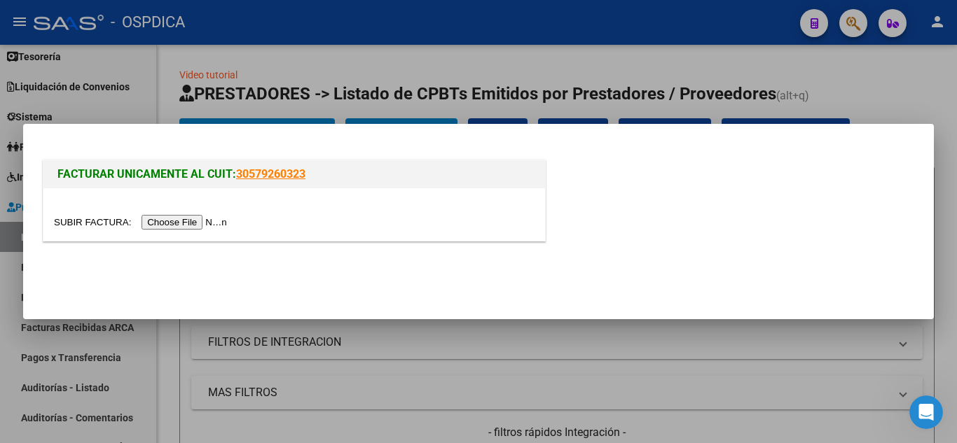
click at [231, 221] on input "file" at bounding box center [142, 222] width 177 height 15
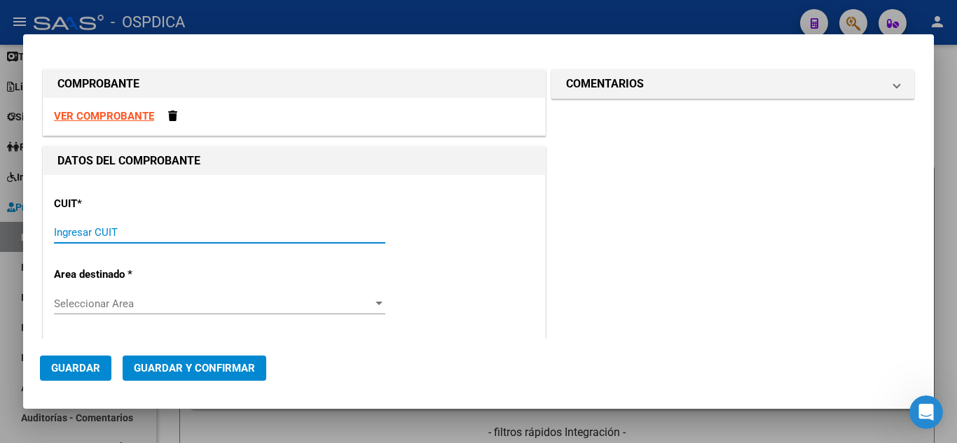
click at [188, 234] on input "Ingresar CUIT" at bounding box center [219, 232] width 331 height 13
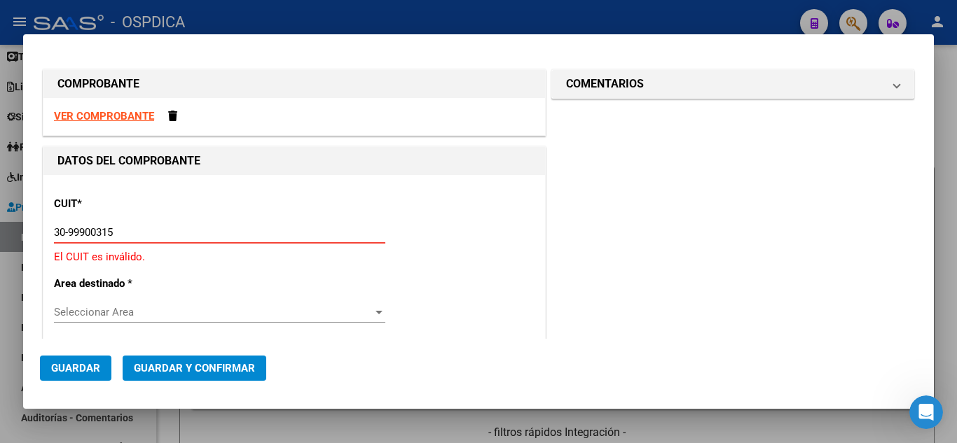
type input "30-99900315-6"
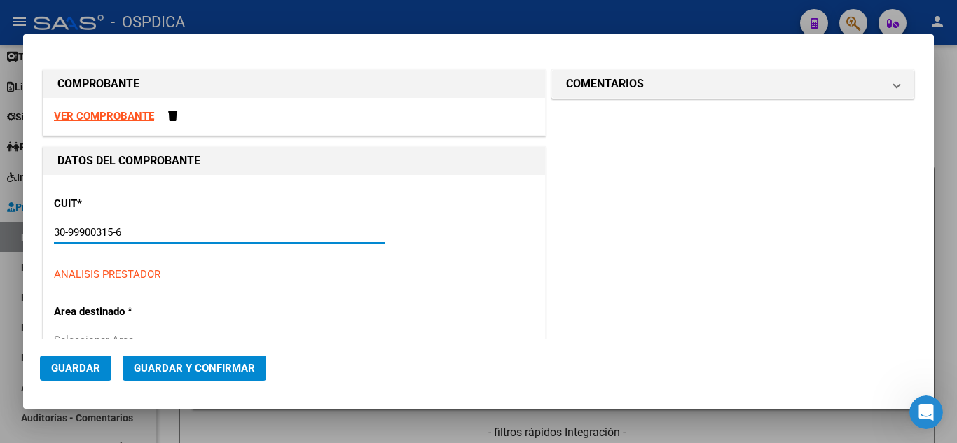
type input "44"
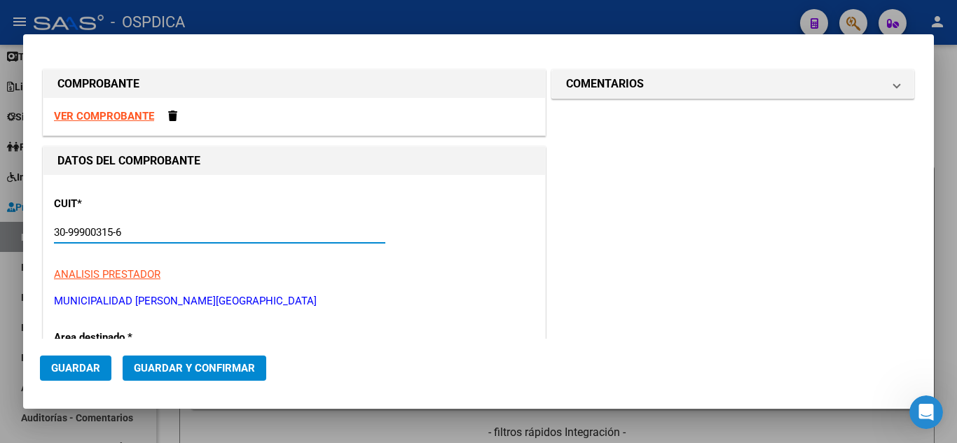
type input "30-99900315-6"
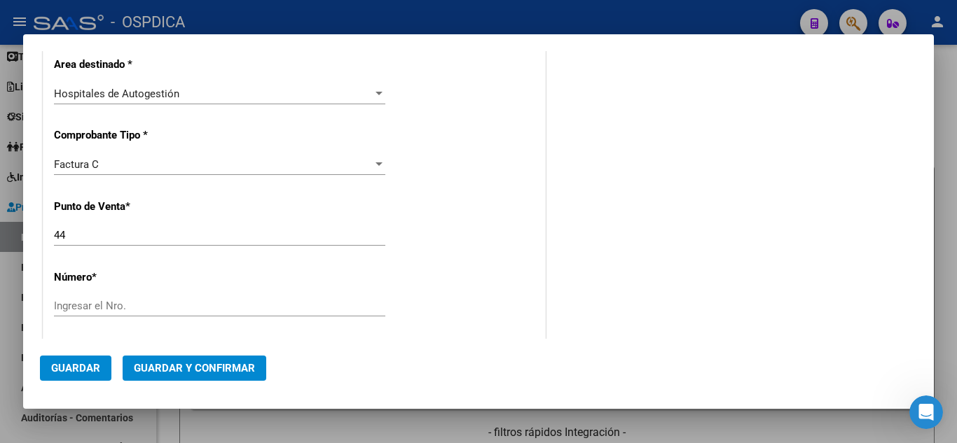
scroll to position [280, 0]
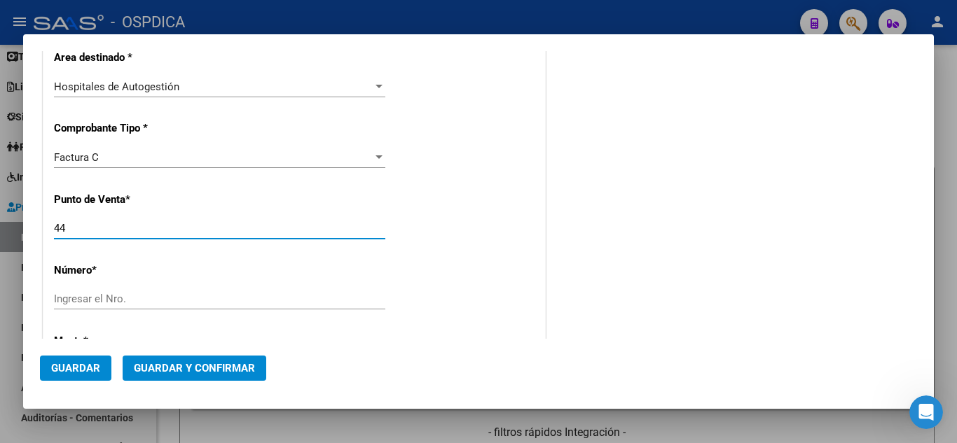
click at [234, 229] on input "44" at bounding box center [219, 228] width 331 height 13
type input "4"
type input "015"
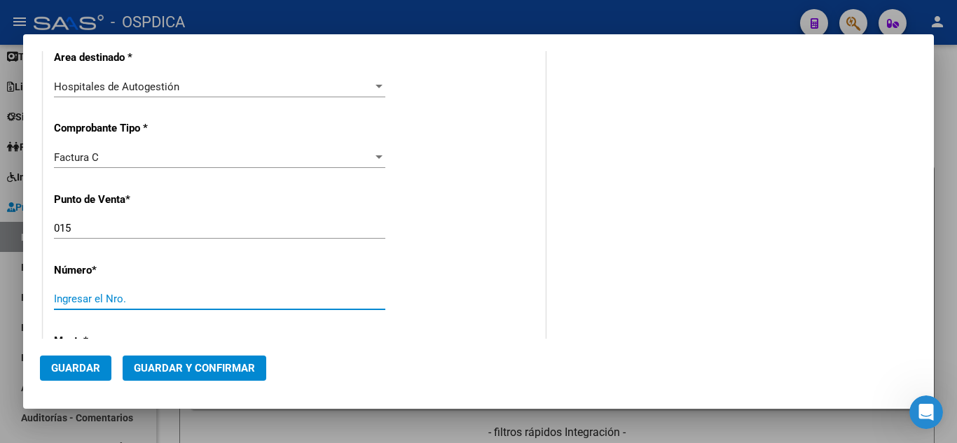
click at [241, 301] on input "Ingresar el Nro." at bounding box center [219, 299] width 331 height 13
type input "1994"
click at [459, 352] on mat-dialog-actions "Guardar Guardar y Confirmar" at bounding box center [478, 365] width 877 height 53
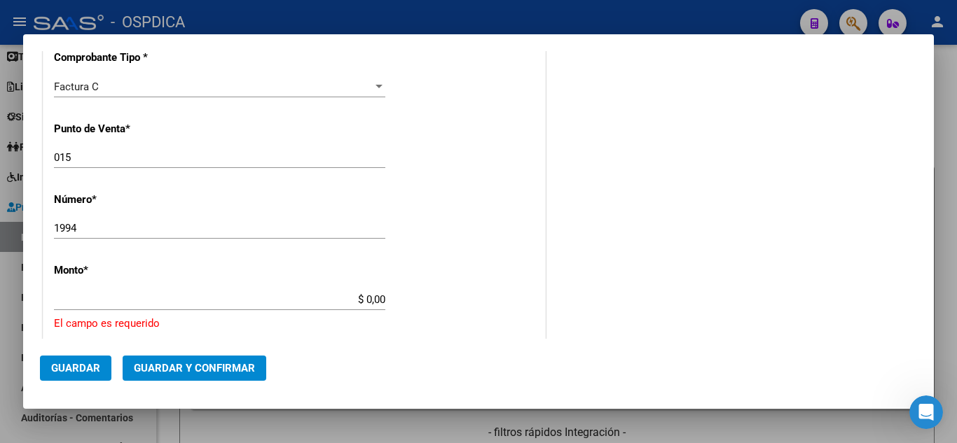
scroll to position [350, 0]
click at [55, 162] on input "015" at bounding box center [219, 158] width 331 height 13
click at [59, 158] on input "015" at bounding box center [219, 158] width 331 height 13
click at [137, 300] on input "$ 0,00" at bounding box center [219, 300] width 331 height 13
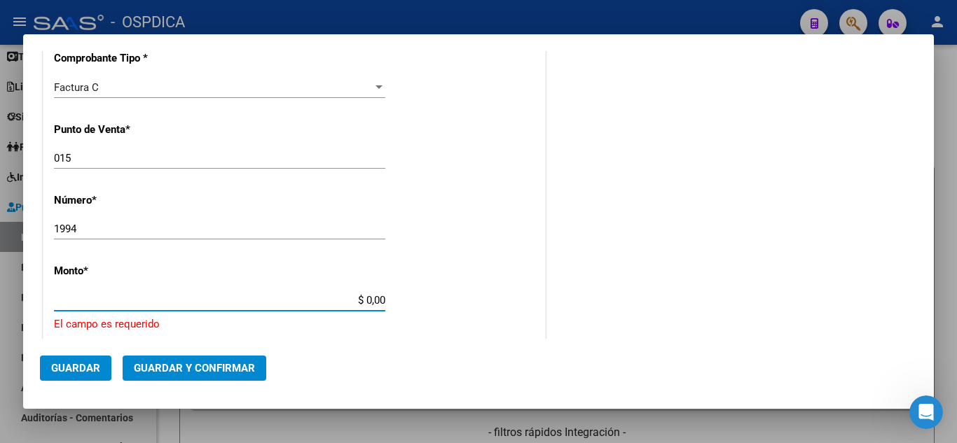
drag, startPoint x: 340, startPoint y: 295, endPoint x: 625, endPoint y: 304, distance: 285.2
click at [630, 301] on div "COMPROBANTE VER COMPROBANTE DATOS DEL COMPROBANTE CUIT * 30-99900315-6 Ingresar…" at bounding box center [478, 285] width 877 height 1138
type input "$ 193.050,00"
click at [366, 349] on mat-dialog-actions "Guardar Guardar y Confirmar" at bounding box center [478, 365] width 877 height 53
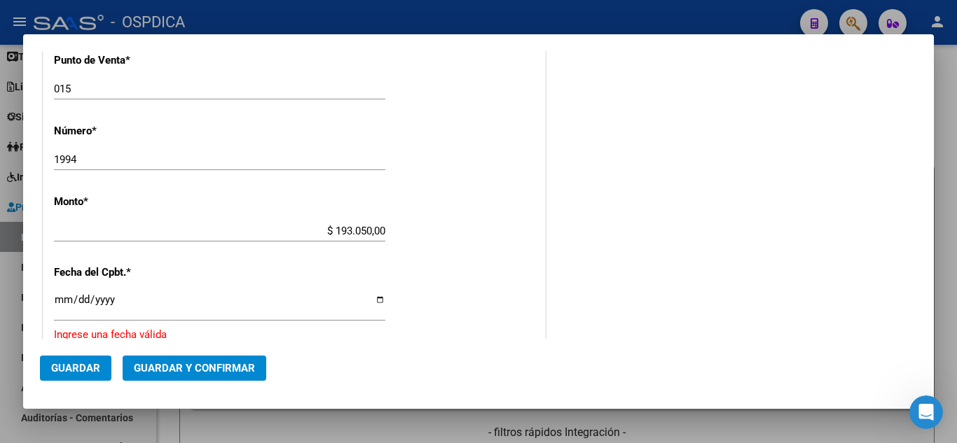
scroll to position [420, 0]
click at [62, 291] on div "Ingresar la fecha" at bounding box center [219, 306] width 331 height 30
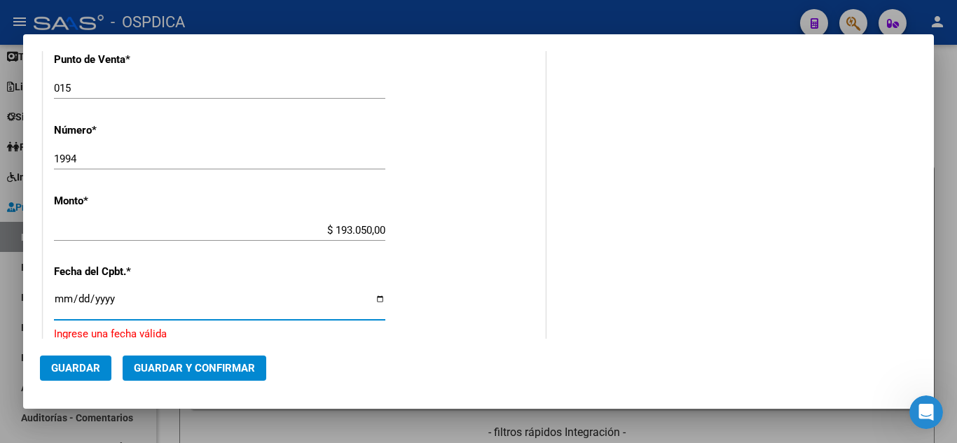
type input "0010-06-18"
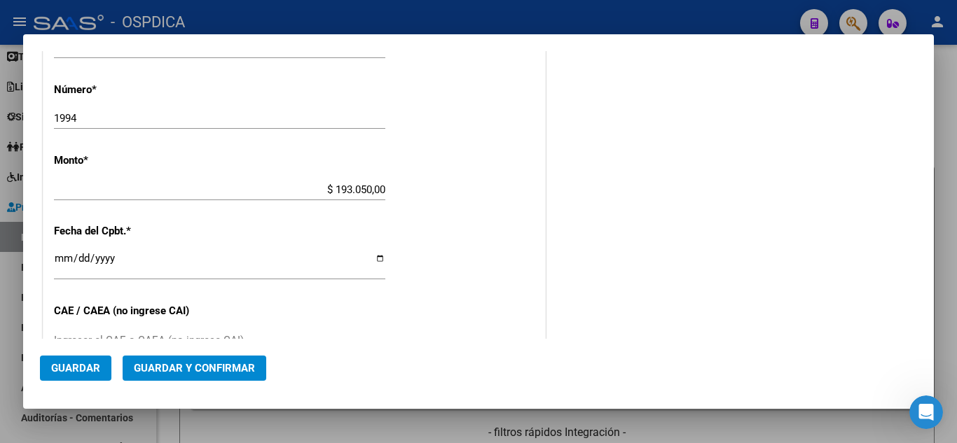
scroll to position [560, 0]
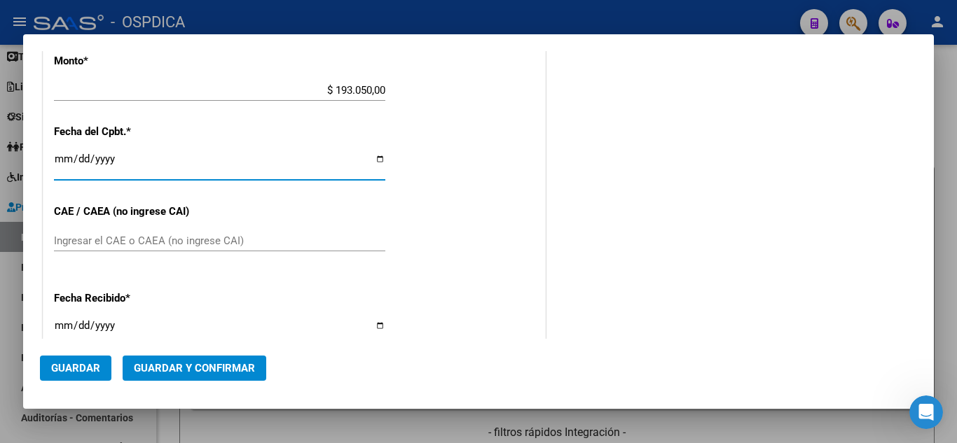
click at [77, 154] on input "[DATE]" at bounding box center [219, 164] width 331 height 22
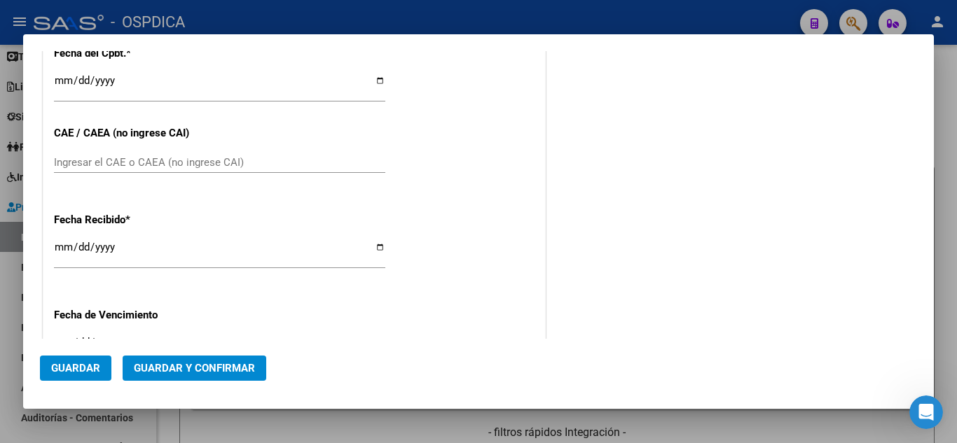
scroll to position [630, 0]
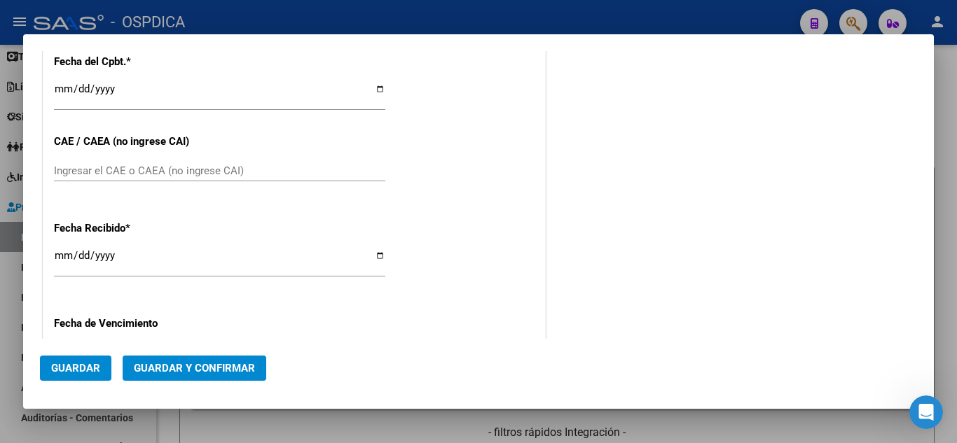
click at [64, 90] on input "[DATE]" at bounding box center [219, 94] width 331 height 22
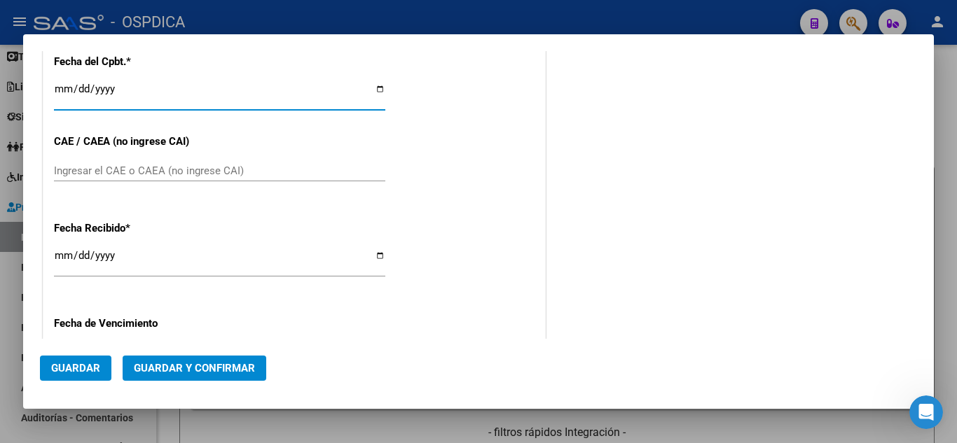
type input "[DATE]"
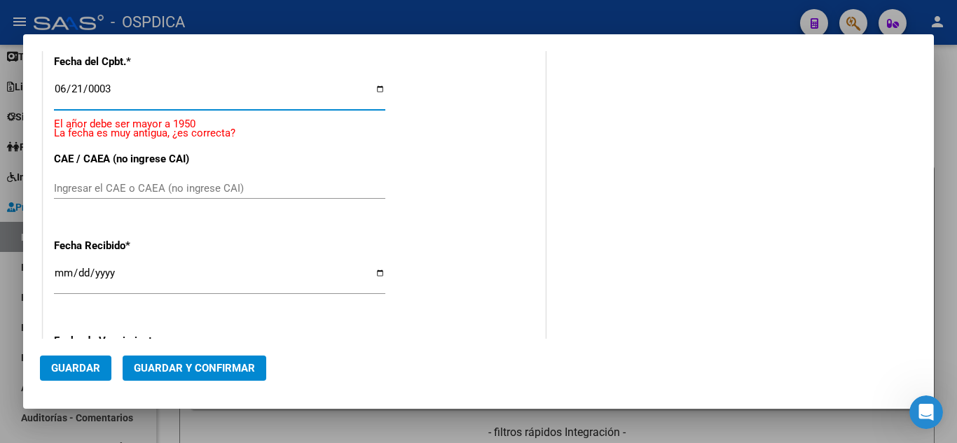
scroll to position [648, 0]
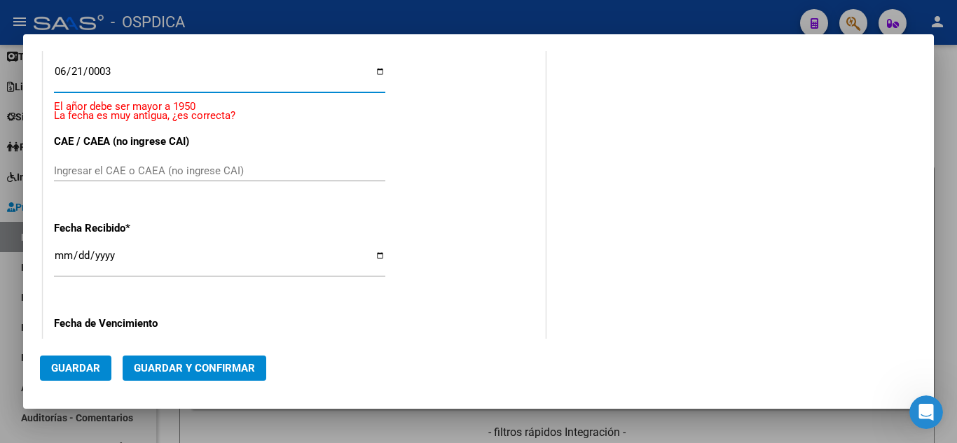
type input "0002-06-21"
type input "[DATE]"
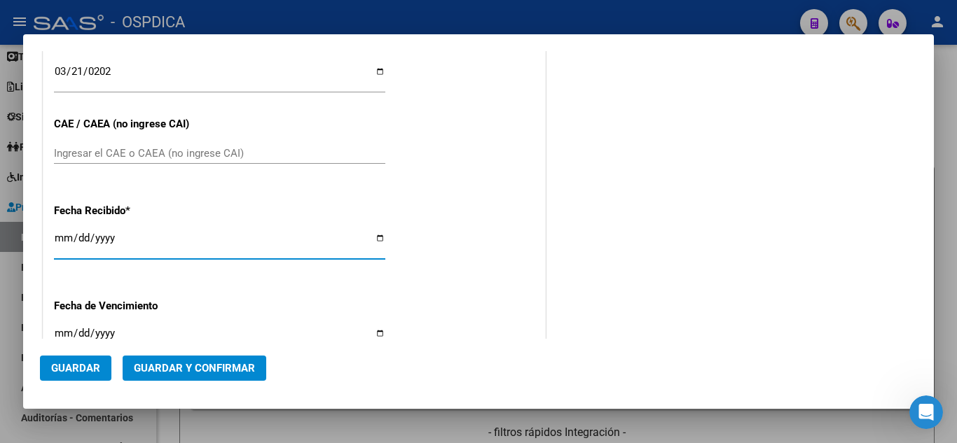
click at [78, 239] on input "[DATE]" at bounding box center [219, 243] width 331 height 22
click at [55, 237] on input "[DATE]" at bounding box center [219, 243] width 331 height 22
type input "[DATE]"
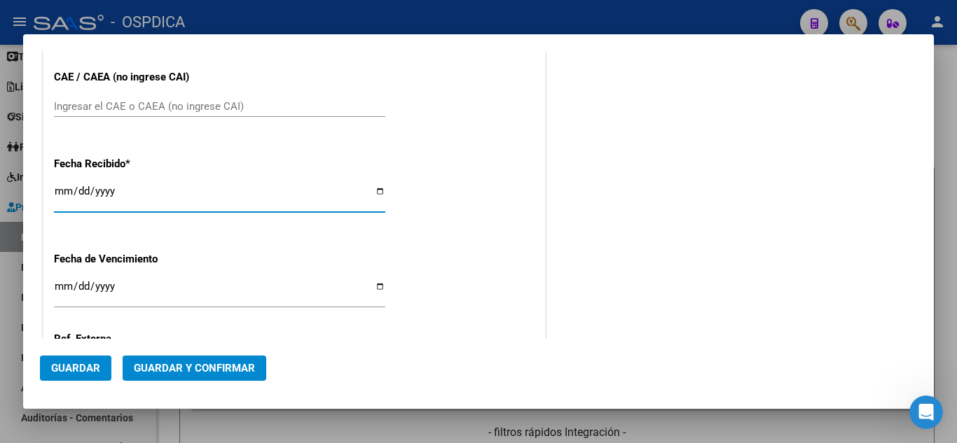
scroll to position [718, 0]
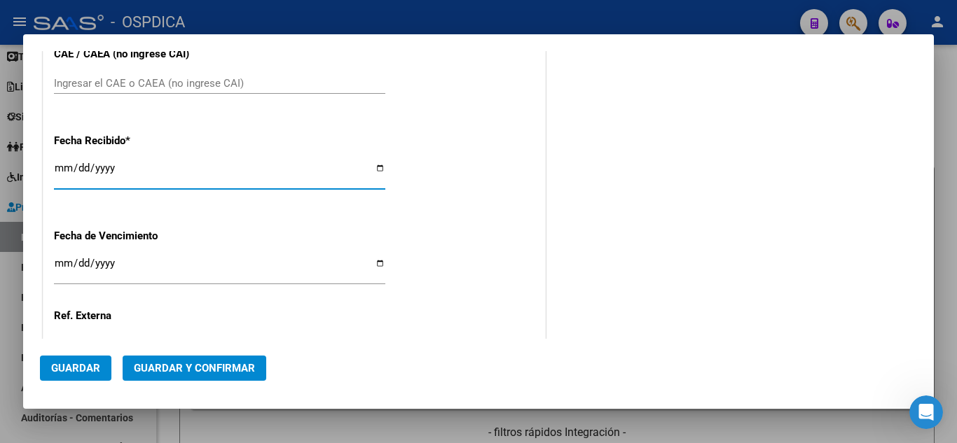
click at [64, 265] on input "Ingresar la fecha" at bounding box center [219, 269] width 331 height 22
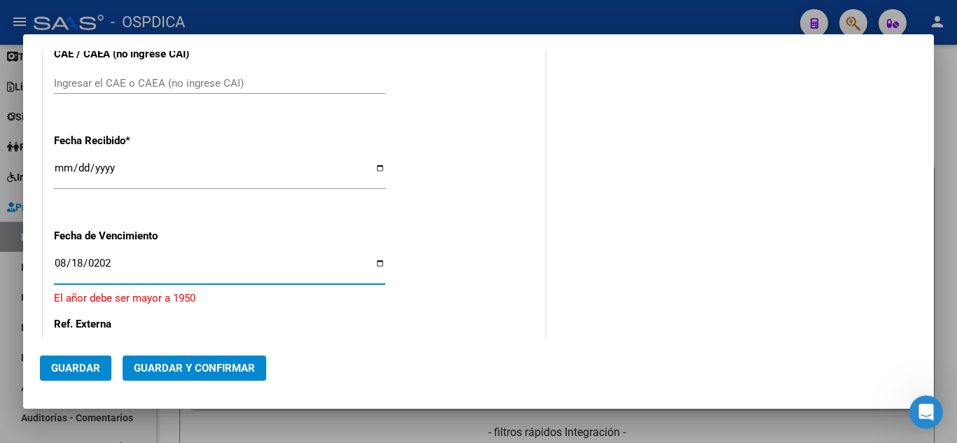
type input "[DATE]"
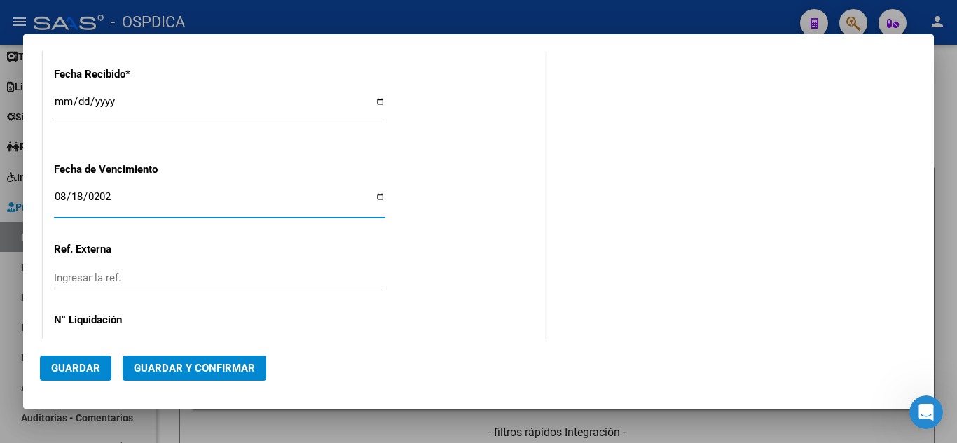
scroll to position [788, 0]
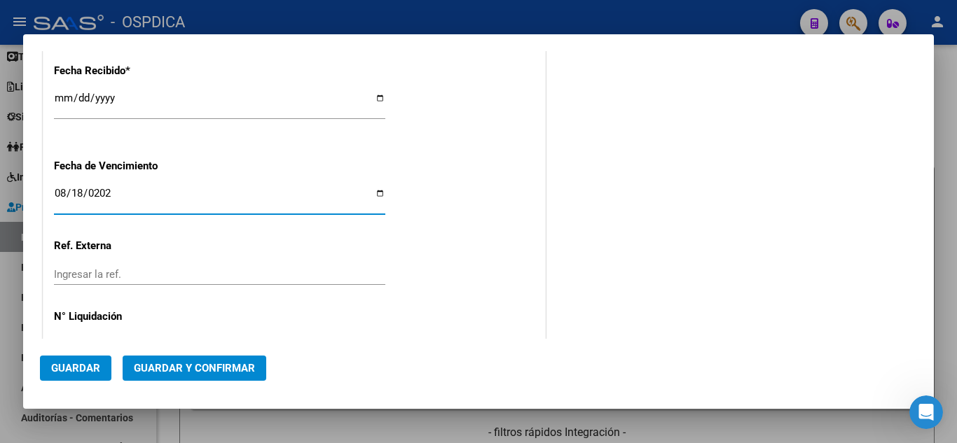
click at [173, 268] on input "Ingresar la ref." at bounding box center [219, 274] width 331 height 13
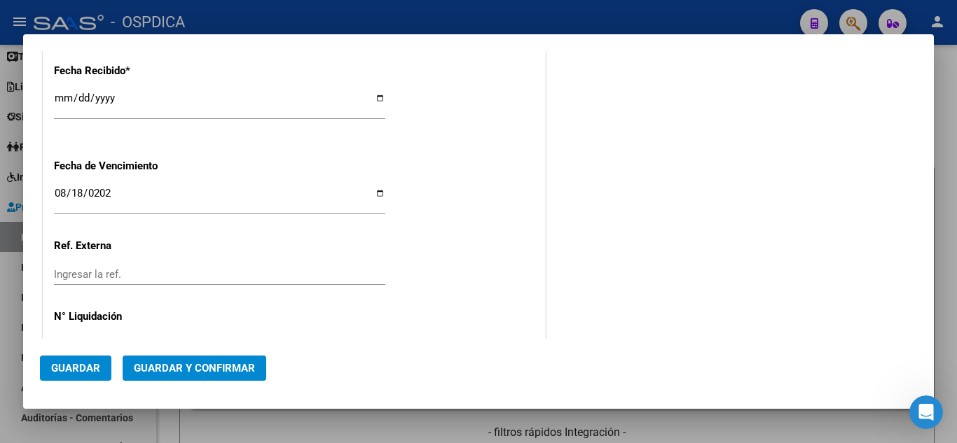
click at [141, 282] on div "Ingresar la ref." at bounding box center [219, 274] width 331 height 21
click at [137, 276] on input "Ingresar la ref." at bounding box center [219, 274] width 331 height 13
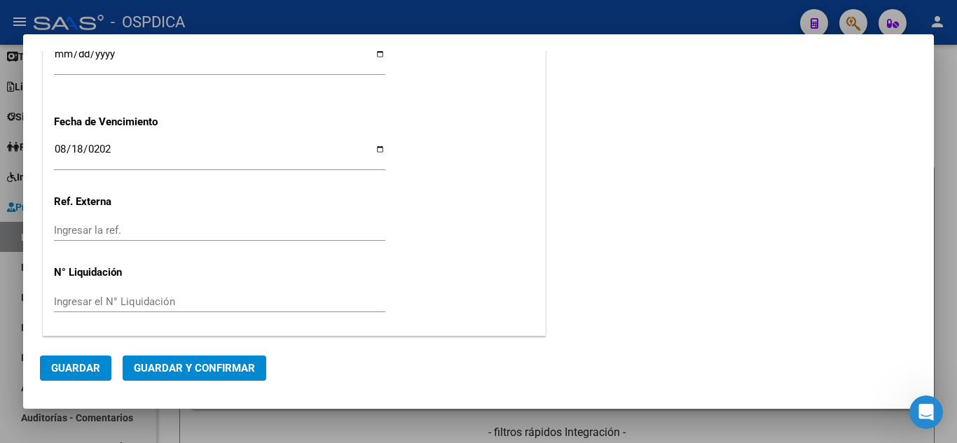
click at [92, 224] on input "Ingresar la ref." at bounding box center [219, 230] width 331 height 13
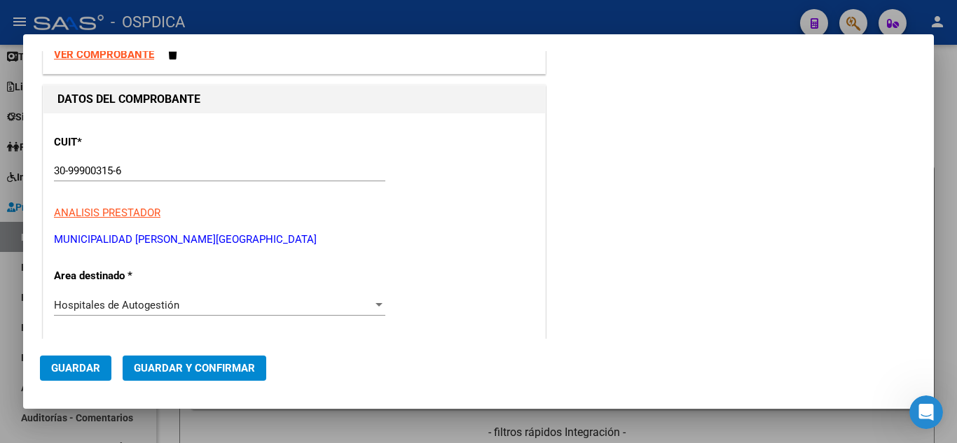
scroll to position [0, 0]
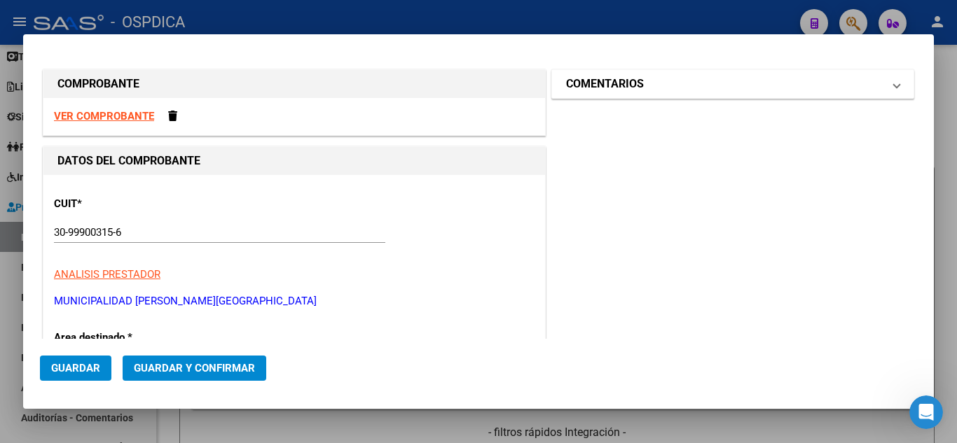
click at [644, 88] on mat-panel-title "COMENTARIOS" at bounding box center [724, 84] width 317 height 17
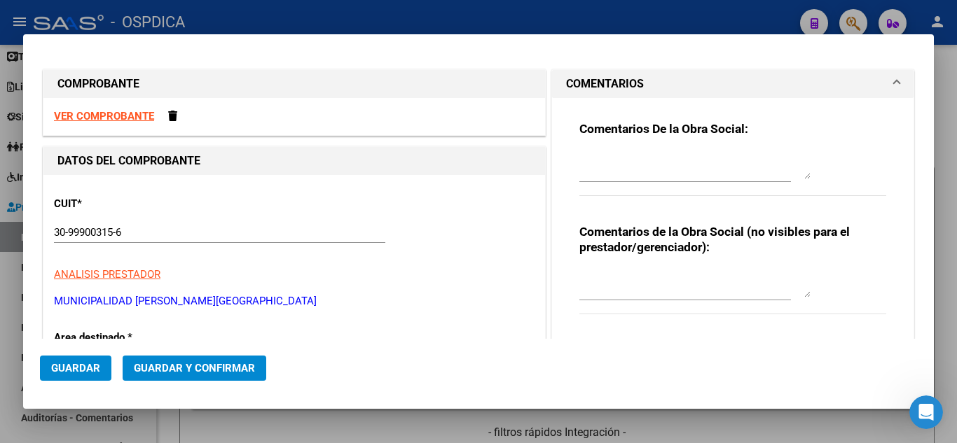
click at [612, 165] on textarea at bounding box center [694, 165] width 231 height 28
type textarea "n"
click at [606, 162] on textarea at bounding box center [694, 165] width 231 height 28
click at [583, 161] on textarea "No se encuentra en ARCA" at bounding box center [694, 165] width 231 height 28
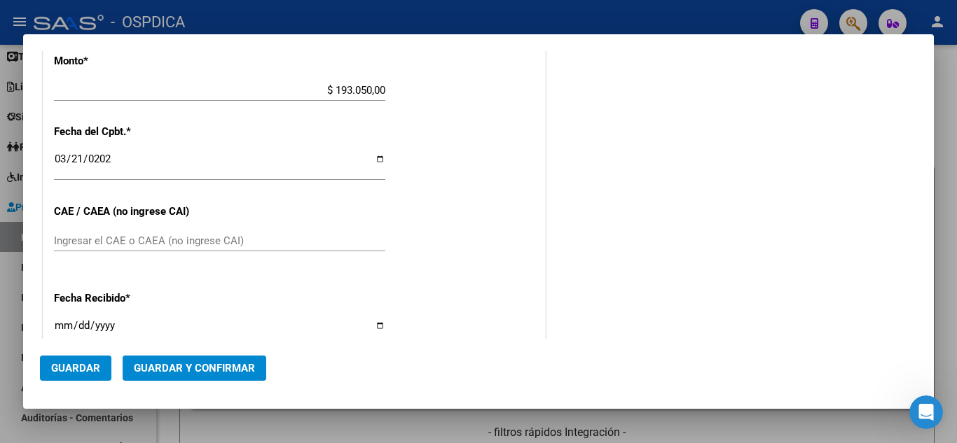
scroll to position [832, 0]
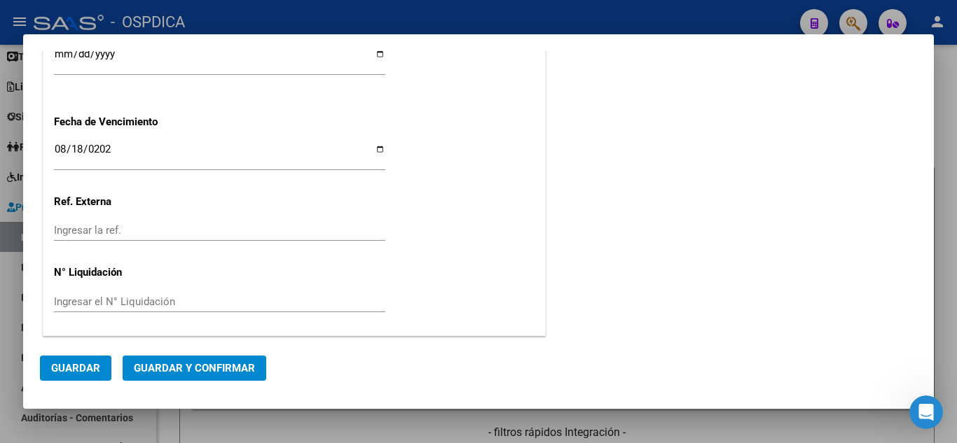
type textarea "Comprobante no se encuentra en ARCA"
click at [55, 364] on span "Guardar" at bounding box center [75, 368] width 49 height 13
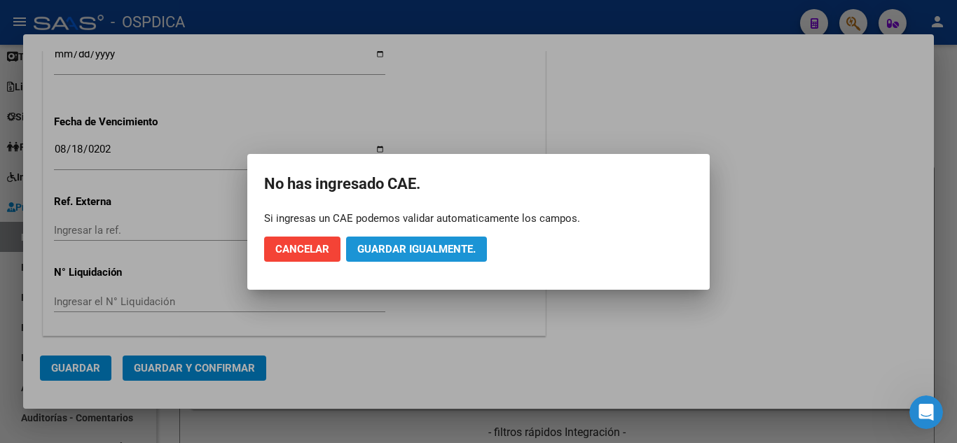
click at [378, 250] on span "Guardar igualmente." at bounding box center [416, 249] width 118 height 13
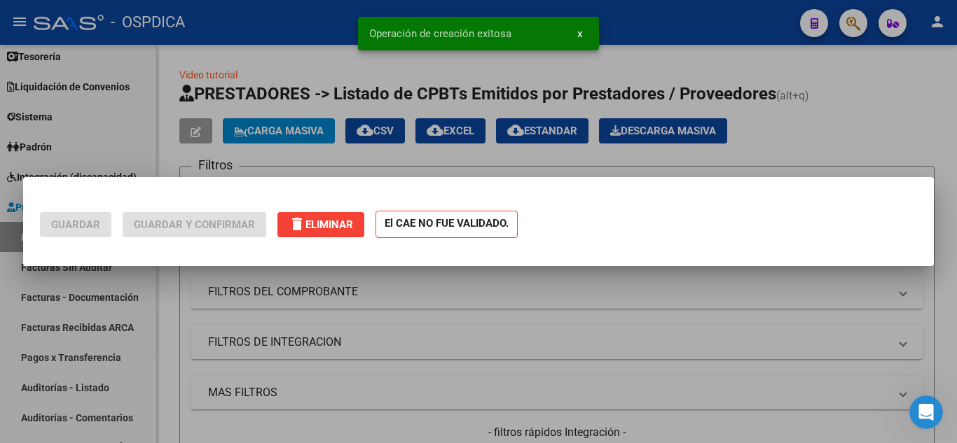
scroll to position [0, 0]
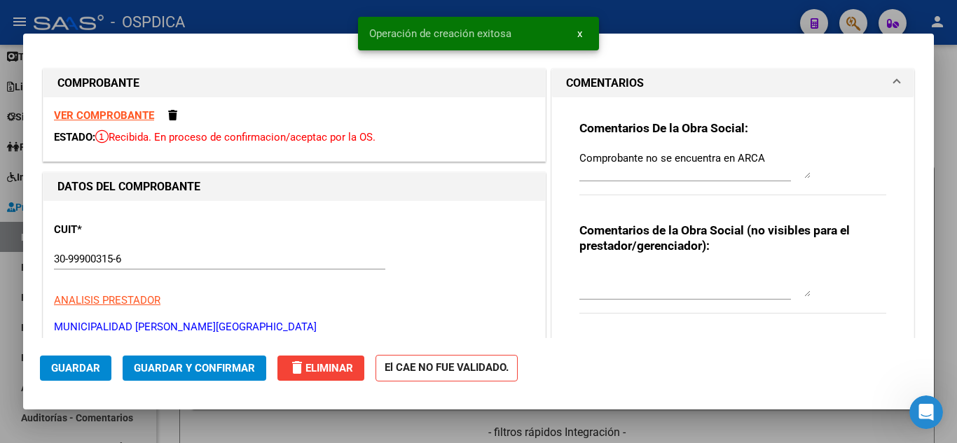
drag, startPoint x: 565, startPoint y: 160, endPoint x: 629, endPoint y: 158, distance: 63.8
click at [629, 158] on div "Comentarios De la Obra Social: Comprobante no se encuentra en ARCA Comentarios …" at bounding box center [733, 218] width 328 height 242
click at [578, 32] on span "x" at bounding box center [579, 33] width 5 height 13
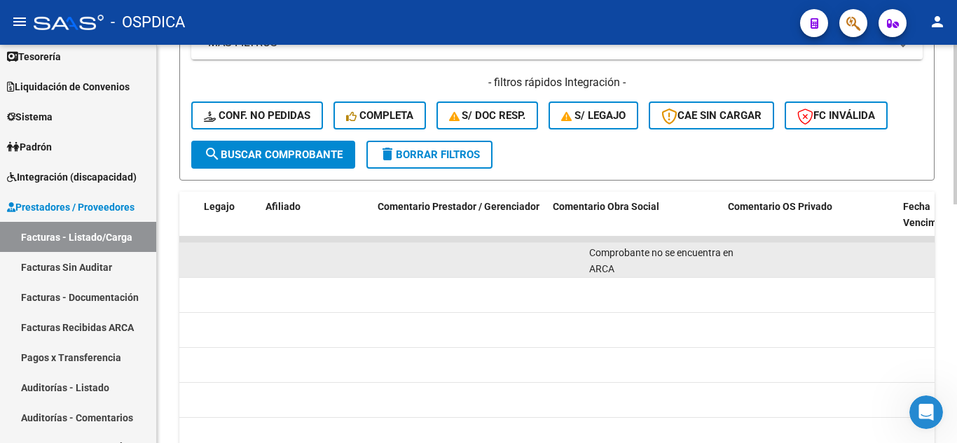
scroll to position [0, 2146]
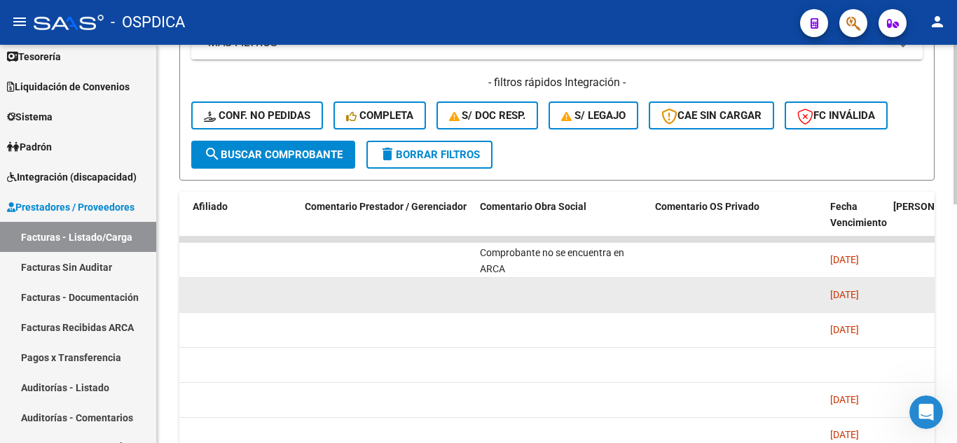
click at [695, 300] on datatable-body-cell at bounding box center [736, 295] width 175 height 34
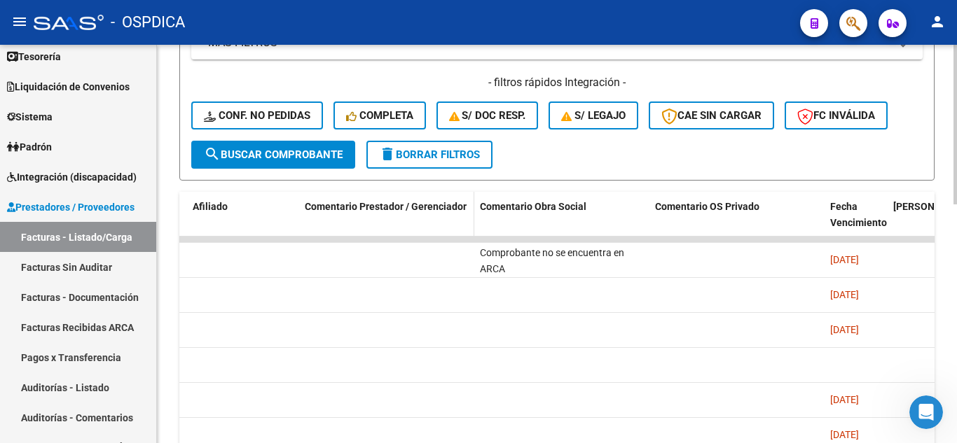
drag, startPoint x: 584, startPoint y: 265, endPoint x: 341, endPoint y: 234, distance: 245.0
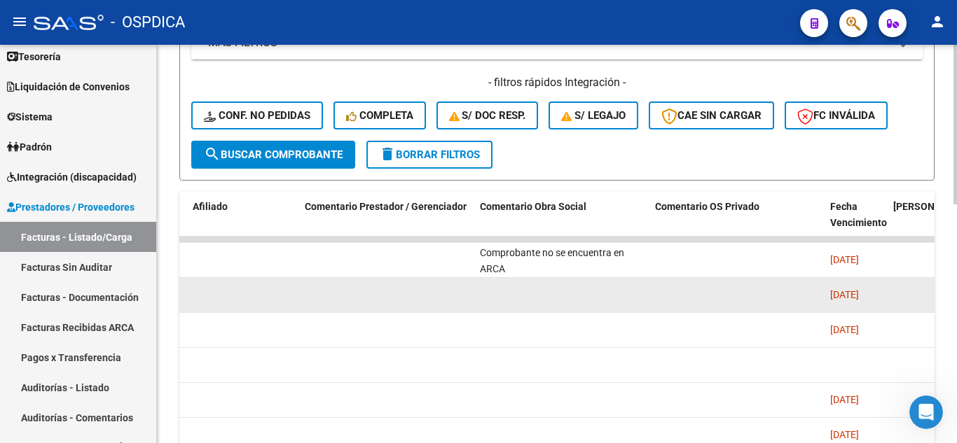
click at [844, 303] on div "[DATE]" at bounding box center [856, 295] width 52 height 16
click at [845, 294] on span "[DATE]" at bounding box center [844, 294] width 29 height 11
click at [839, 297] on span "[DATE]" at bounding box center [844, 294] width 29 height 11
click at [272, 295] on datatable-body-cell at bounding box center [243, 295] width 112 height 34
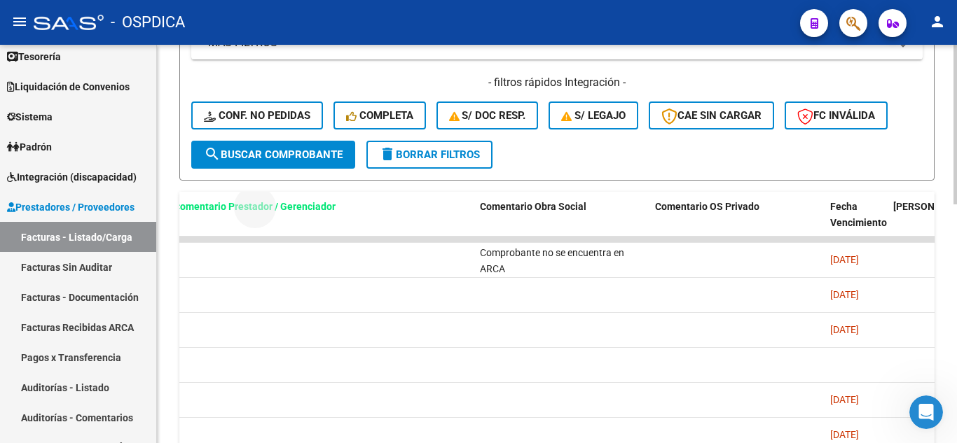
drag, startPoint x: 385, startPoint y: 207, endPoint x: 278, endPoint y: 181, distance: 110.4
click at [272, 185] on div "Video tutorial PRESTADORES -> Listado de CPBTs Emitidos por Prestadores / Prove…" at bounding box center [556, 175] width 755 height 916
click at [464, 182] on div "Video tutorial PRESTADORES -> Listado de CPBTs Emitidos por Prestadores / Prove…" at bounding box center [556, 175] width 755 height 916
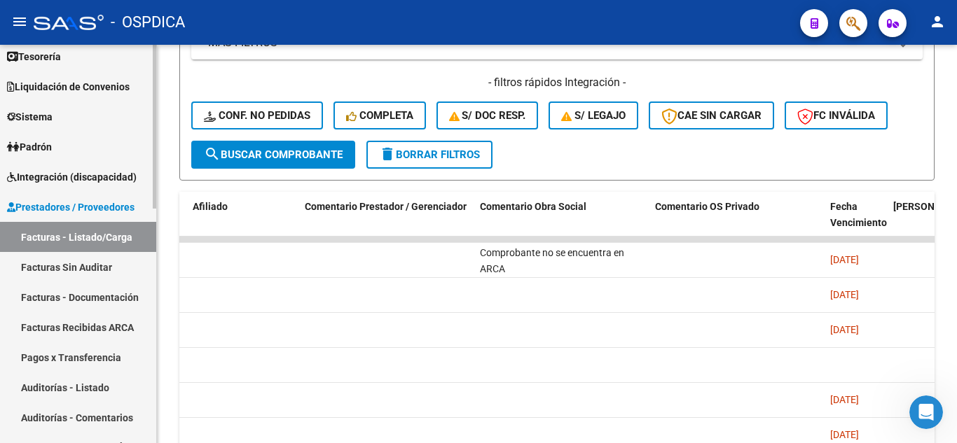
drag, startPoint x: 300, startPoint y: 257, endPoint x: 148, endPoint y: 265, distance: 152.2
click at [148, 265] on mat-sidenav-container "Firma Express Reportes Tablero de Control Ingresos Percibidos Análisis de todos…" at bounding box center [478, 244] width 957 height 398
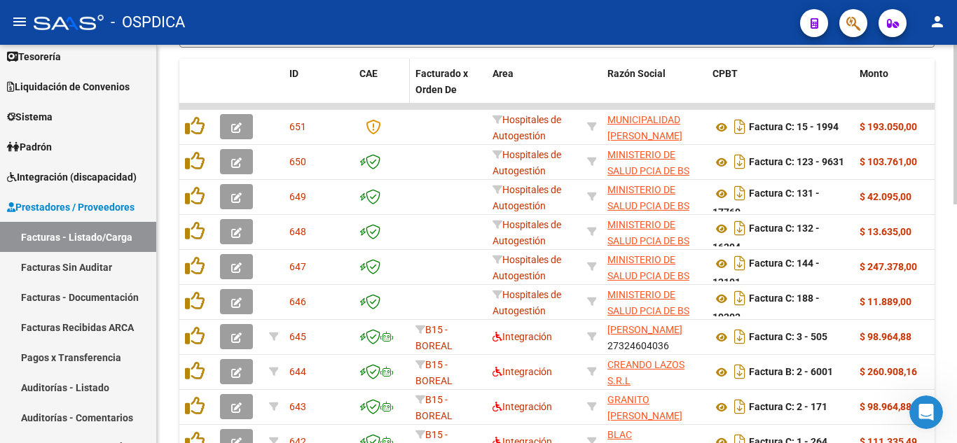
scroll to position [280, 0]
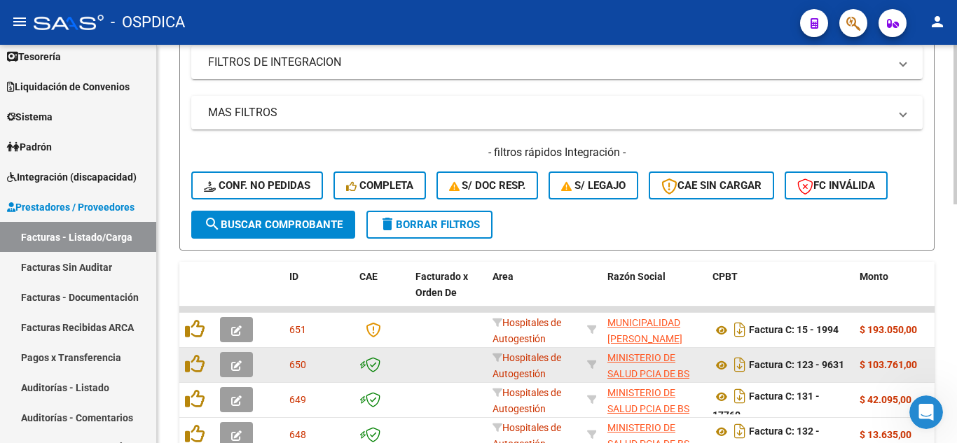
click at [237, 361] on icon "button" at bounding box center [236, 366] width 11 height 11
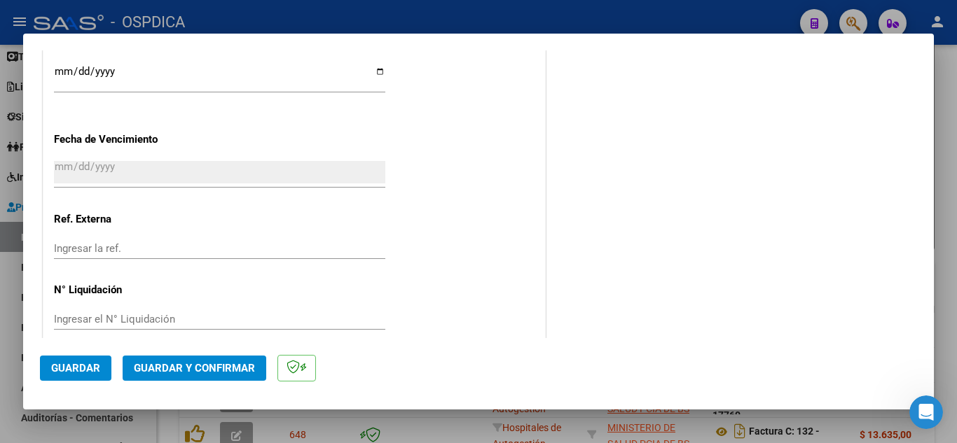
scroll to position [770, 0]
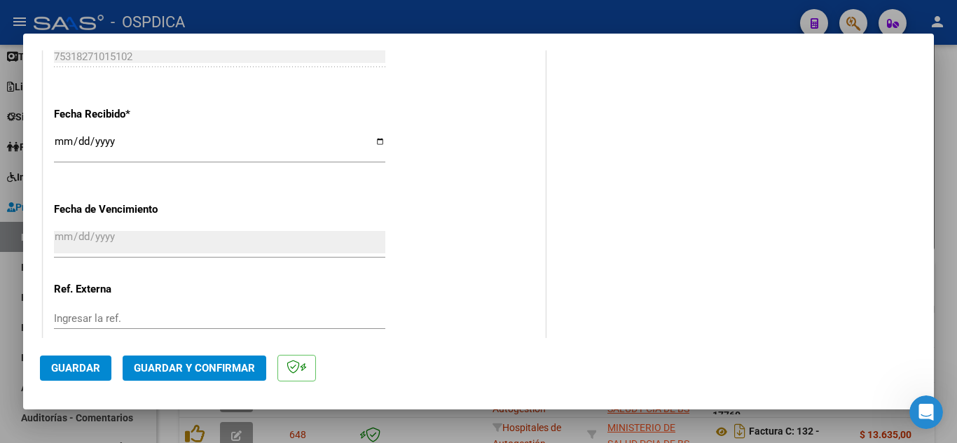
click at [71, 232] on input "[DATE]" at bounding box center [219, 242] width 331 height 22
click at [78, 237] on input "[DATE]" at bounding box center [219, 242] width 331 height 22
click at [113, 239] on input "[DATE]" at bounding box center [219, 242] width 331 height 22
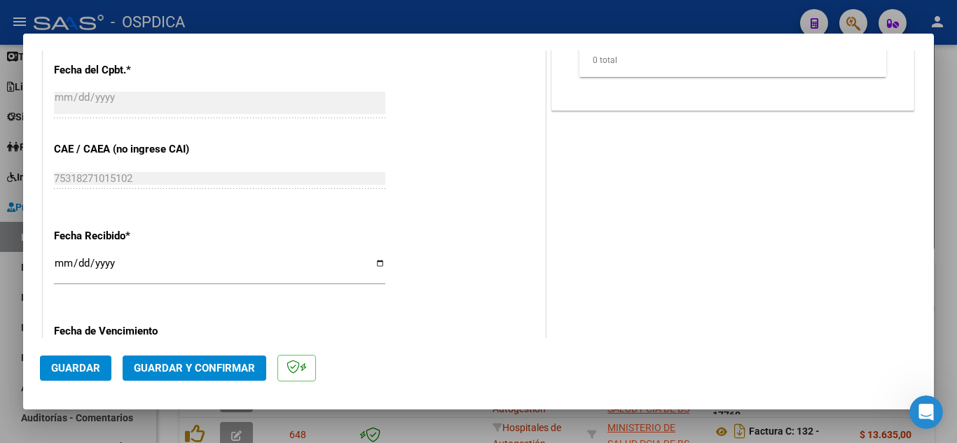
scroll to position [630, 0]
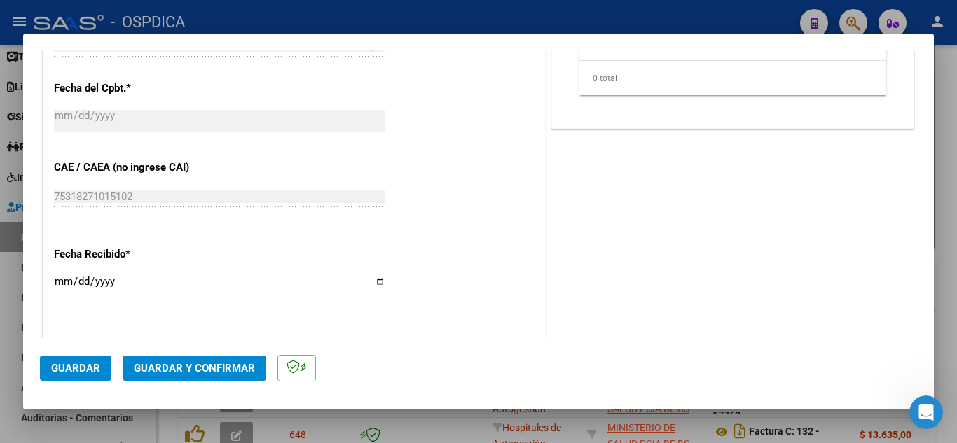
type input "$ 0,00"
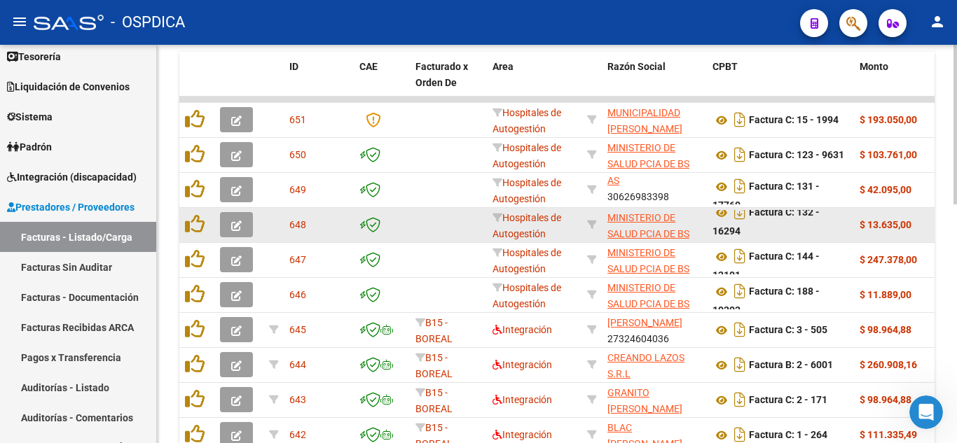
scroll to position [456, 0]
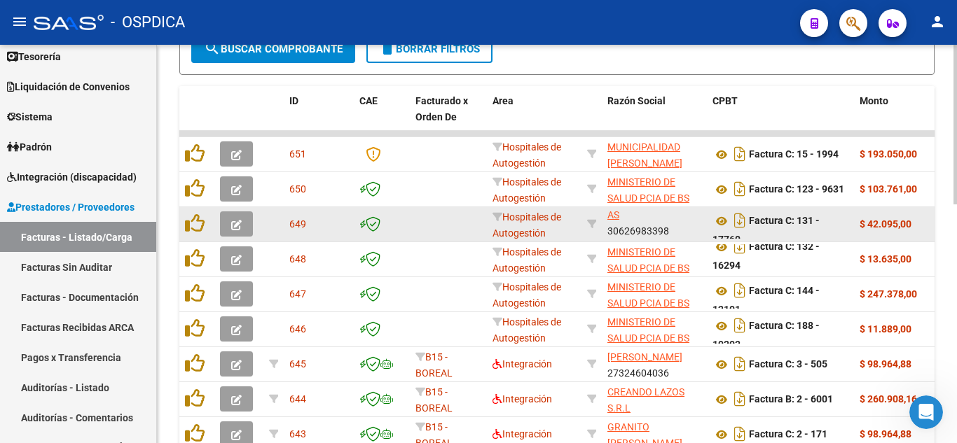
click at [234, 212] on button "button" at bounding box center [236, 223] width 33 height 25
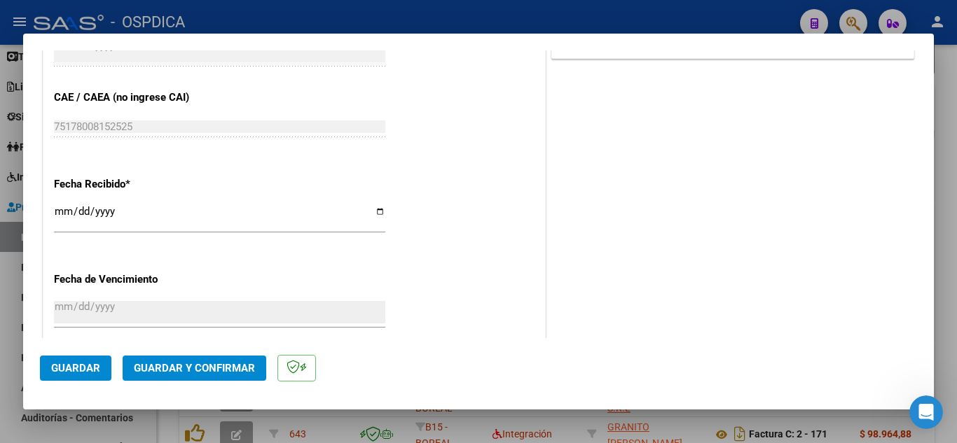
scroll to position [770, 0]
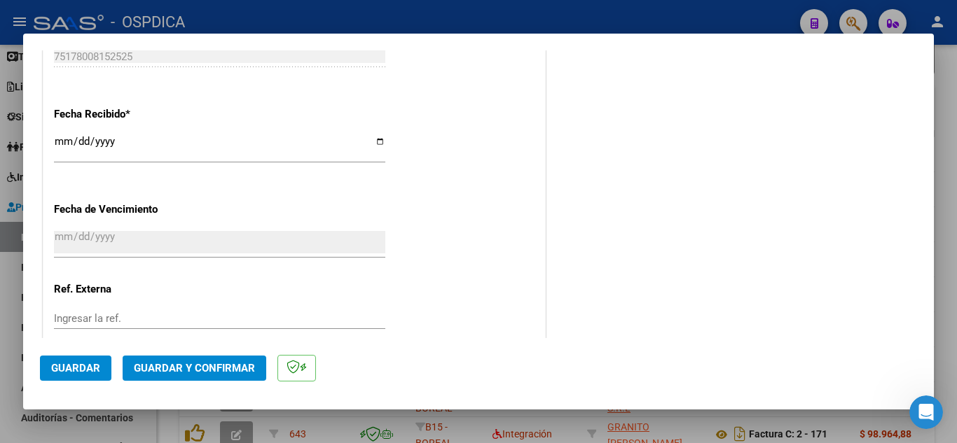
type input "$ 0,00"
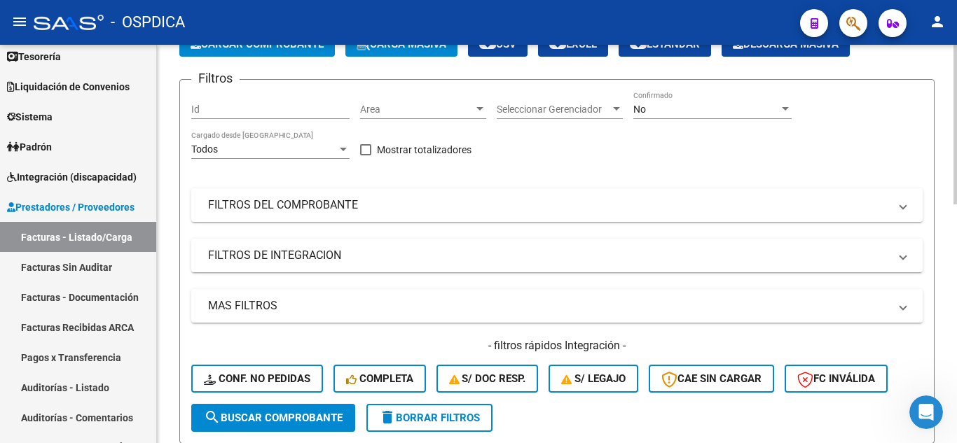
scroll to position [36, 0]
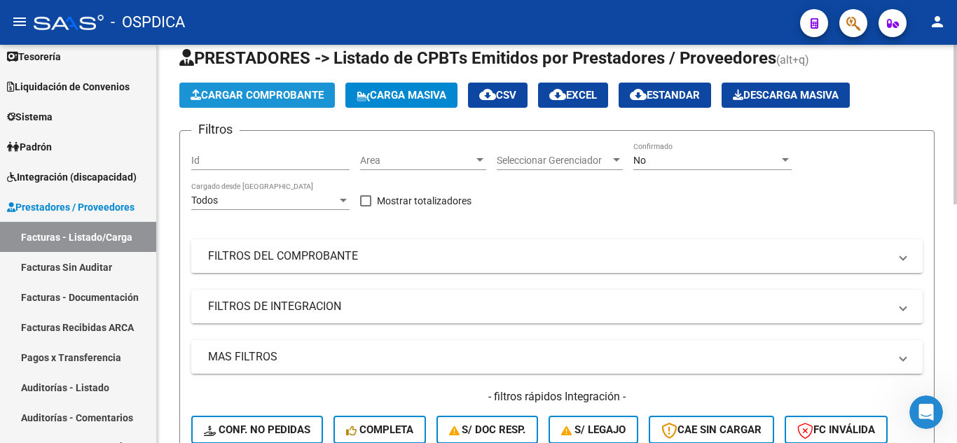
click at [294, 99] on span "Cargar Comprobante" at bounding box center [256, 95] width 133 height 13
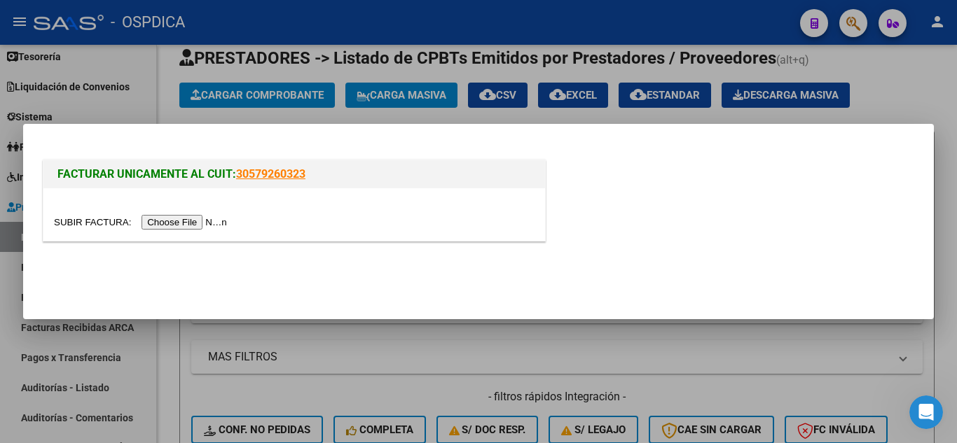
click at [218, 221] on input "file" at bounding box center [142, 222] width 177 height 15
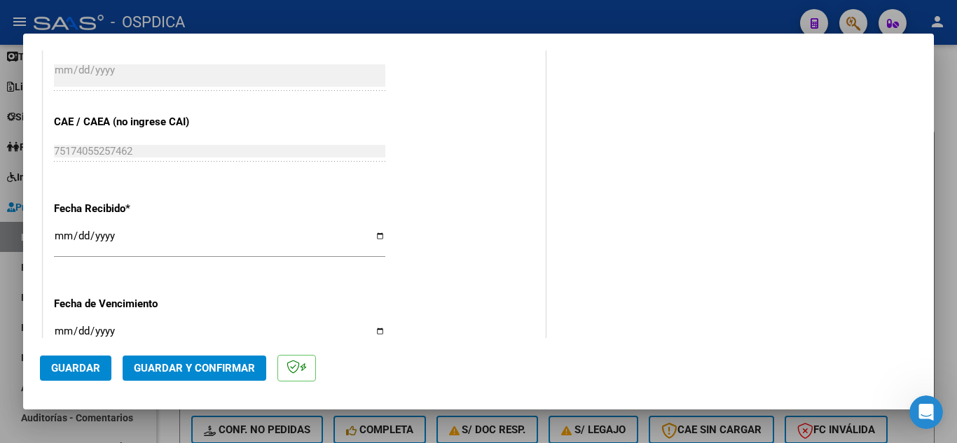
scroll to position [770, 0]
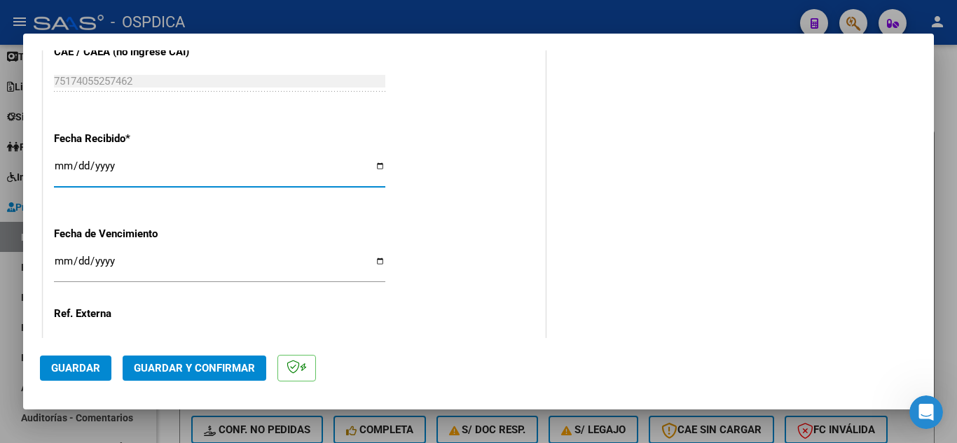
click at [80, 165] on input "[DATE]" at bounding box center [219, 171] width 331 height 22
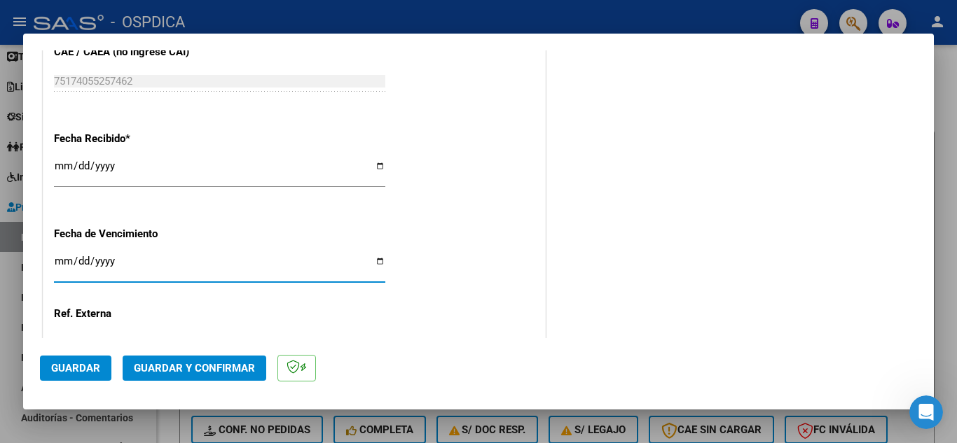
click at [55, 258] on input "Ingresar la fecha" at bounding box center [219, 267] width 331 height 22
click at [59, 163] on input "[DATE]" at bounding box center [219, 171] width 331 height 22
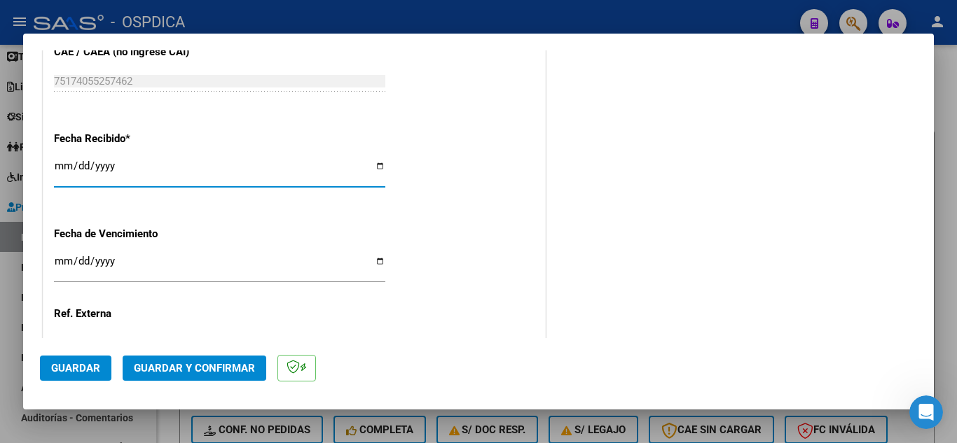
type input "[DATE]"
click at [58, 265] on input "Ingresar la fecha" at bounding box center [219, 267] width 331 height 22
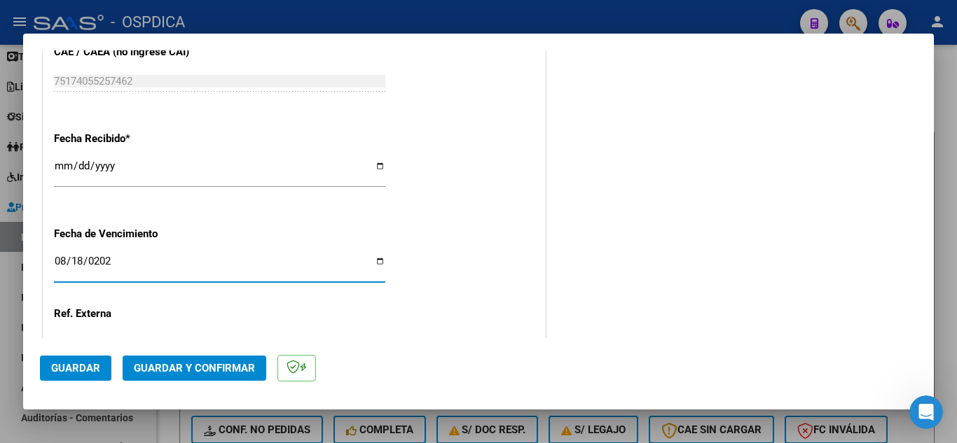
type input "[DATE]"
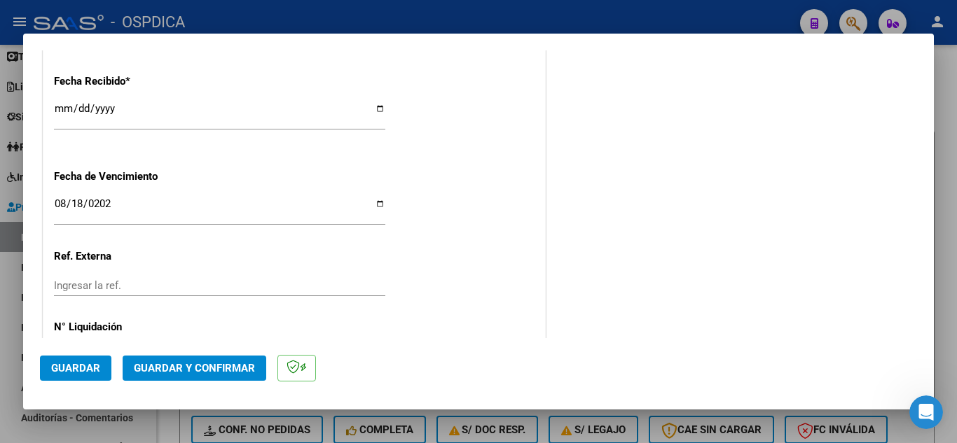
scroll to position [884, 0]
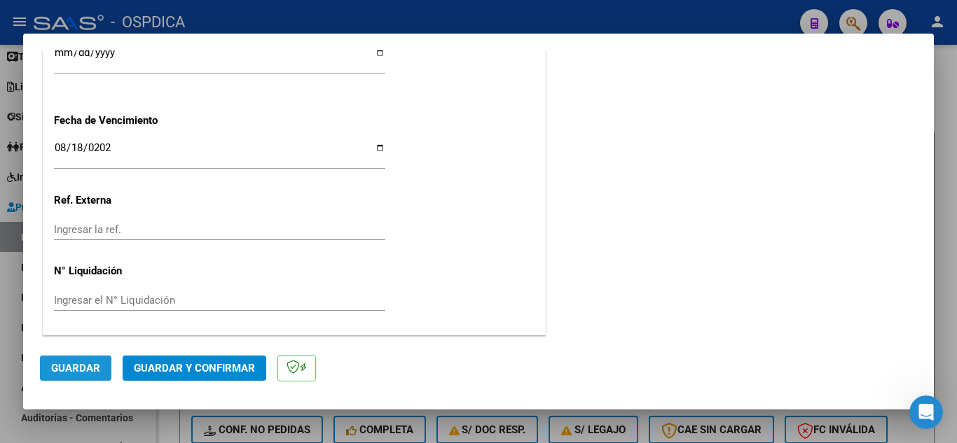
click at [90, 368] on span "Guardar" at bounding box center [75, 368] width 49 height 13
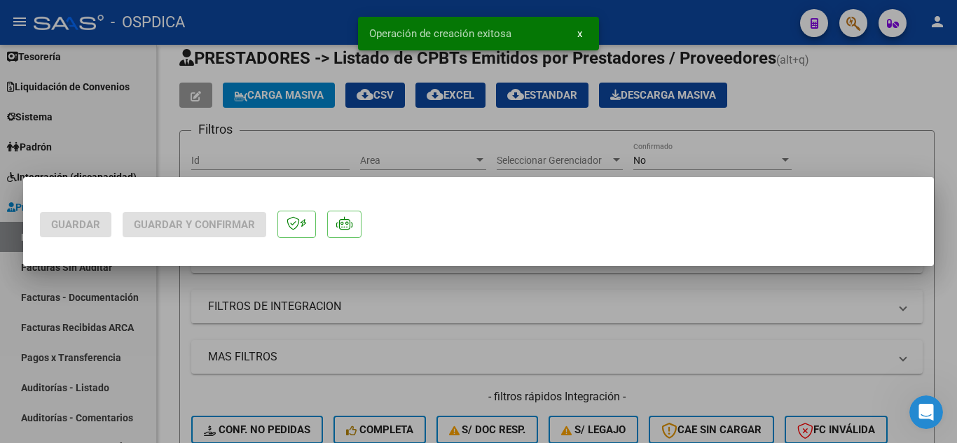
scroll to position [0, 0]
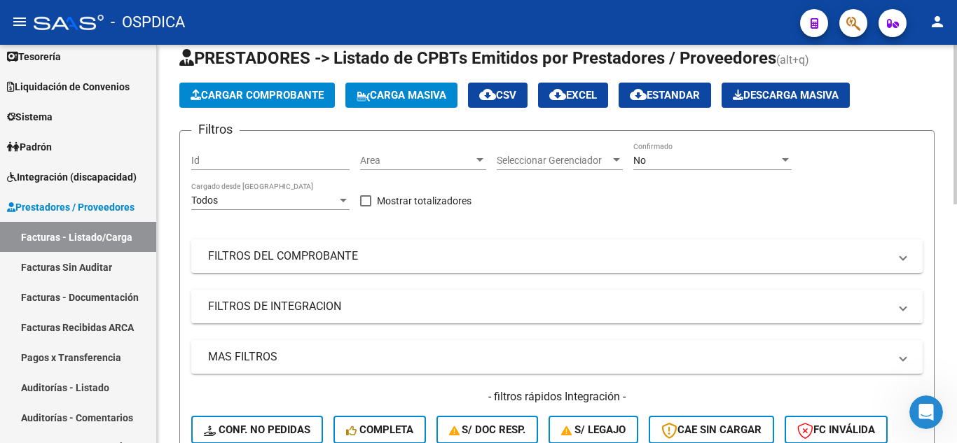
click at [265, 97] on span "Cargar Comprobante" at bounding box center [256, 95] width 133 height 13
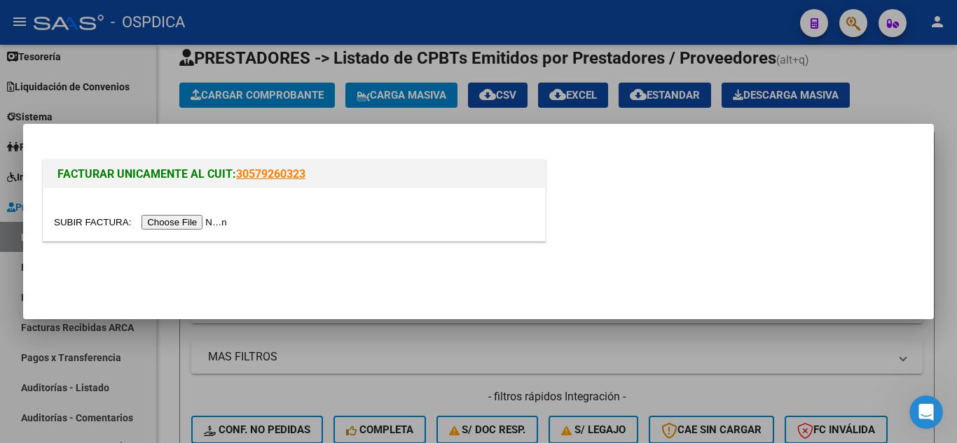
click at [227, 223] on input "file" at bounding box center [142, 222] width 177 height 15
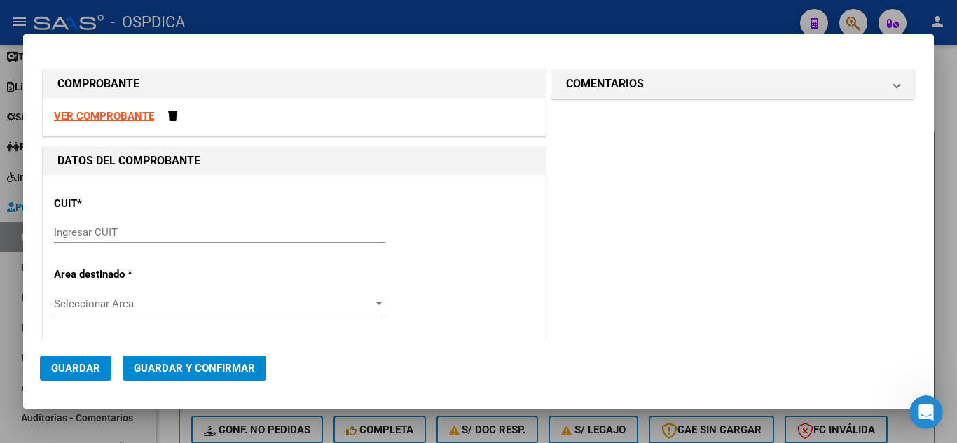
click at [155, 232] on input "Ingresar CUIT" at bounding box center [219, 232] width 331 height 13
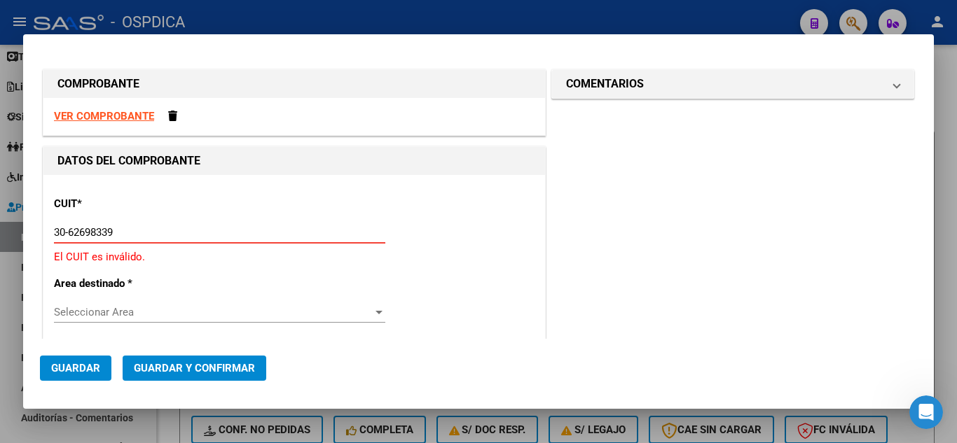
type input "30-62698339-8"
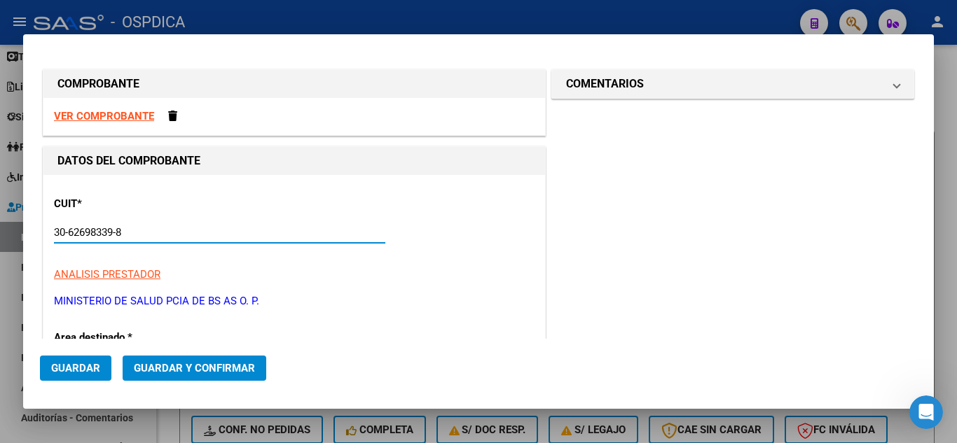
type input "132"
type input "30-62698339-8"
click at [459, 307] on p "MINISTERIO DE SALUD PCIA DE BS AS O. P." at bounding box center [294, 301] width 480 height 16
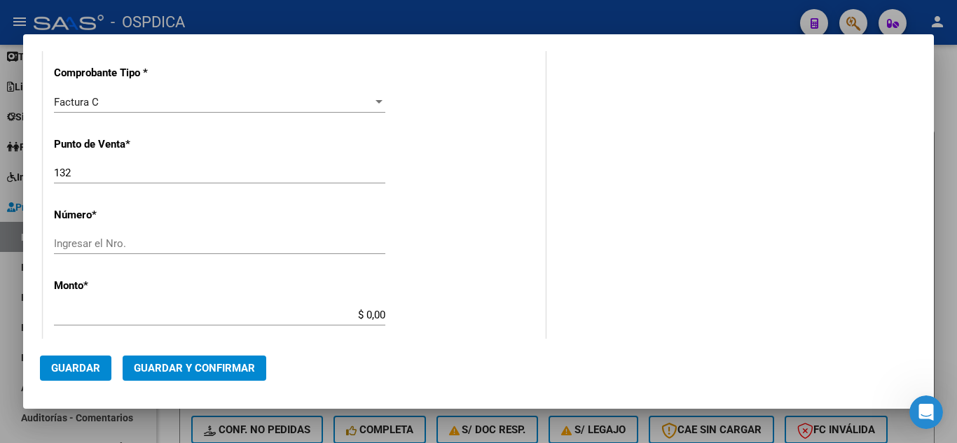
scroll to position [350, 0]
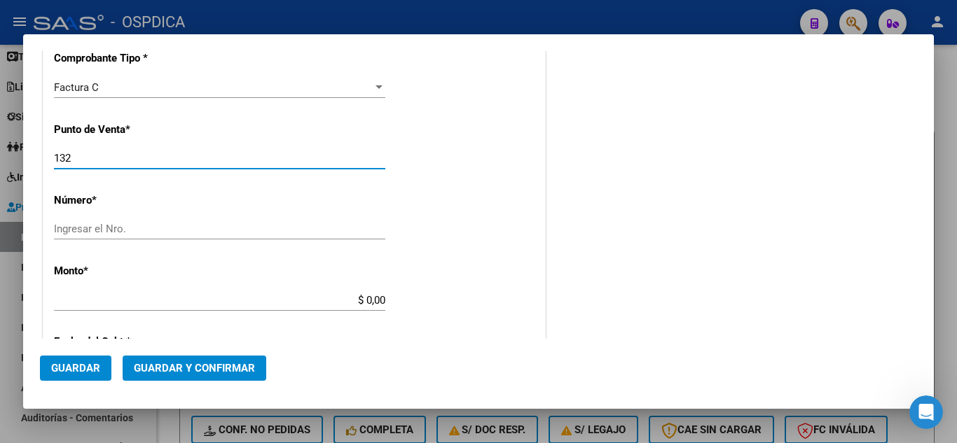
click at [208, 157] on input "132" at bounding box center [219, 158] width 331 height 13
type input "1"
type input "112"
click at [159, 238] on div "Ingresar el Nro." at bounding box center [219, 228] width 331 height 21
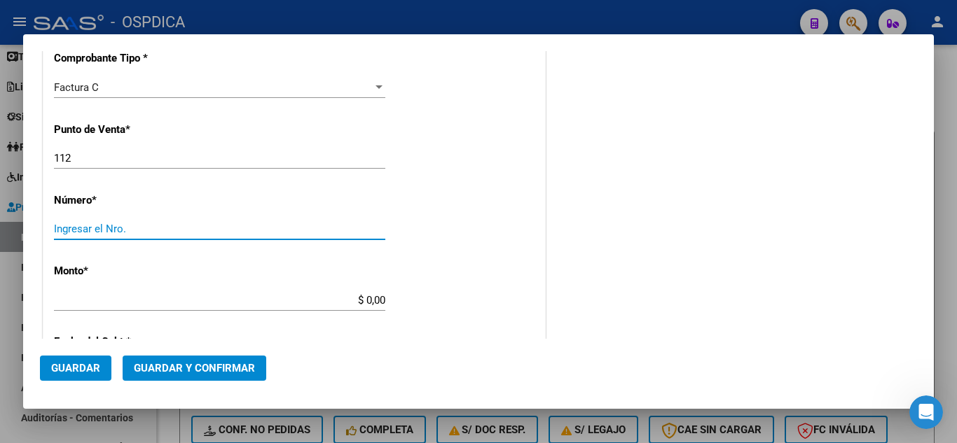
click at [161, 229] on input "Ingresar el Nro." at bounding box center [219, 229] width 331 height 13
type input "4400"
click at [499, 266] on div "CUIT * 30-62698339-8 Ingresar CUIT ANALISIS PRESTADOR MINISTERIO DE SALUD PCIA …" at bounding box center [293, 321] width 501 height 993
type input "$ 138.668,00"
type input "[DATE]"
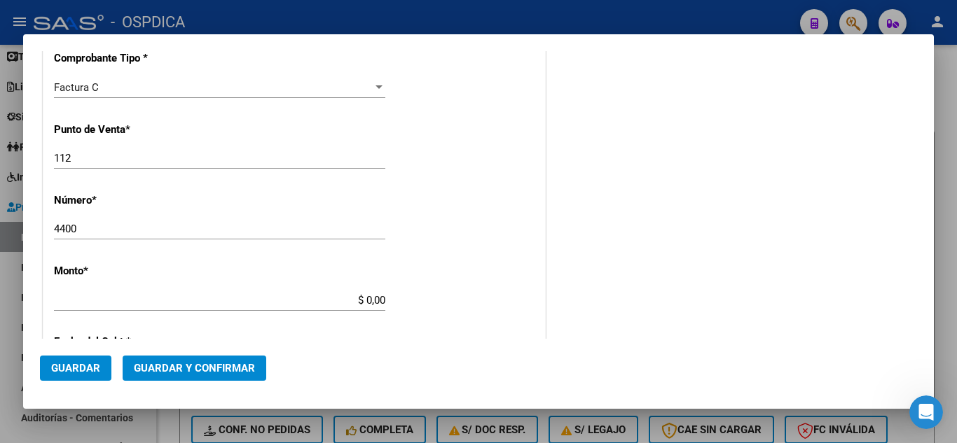
type input "75098823012632"
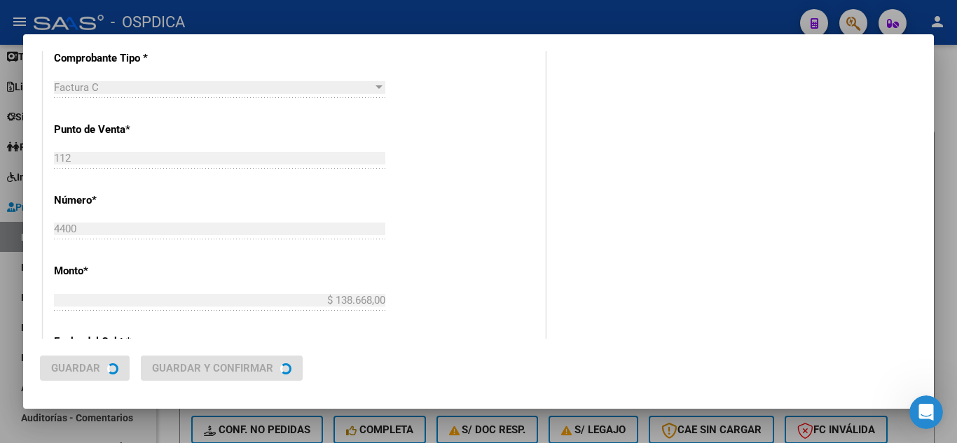
scroll to position [0, 0]
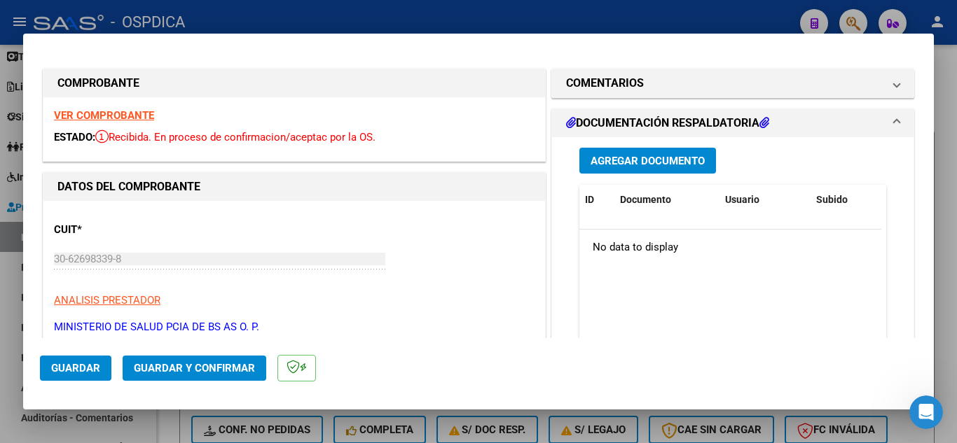
click at [498, 267] on div "CUIT * 30-62698339-8 Ingresar CUIT ANALISIS PRESTADOR MINISTERIO DE SALUD PCIA …" at bounding box center [294, 272] width 480 height 123
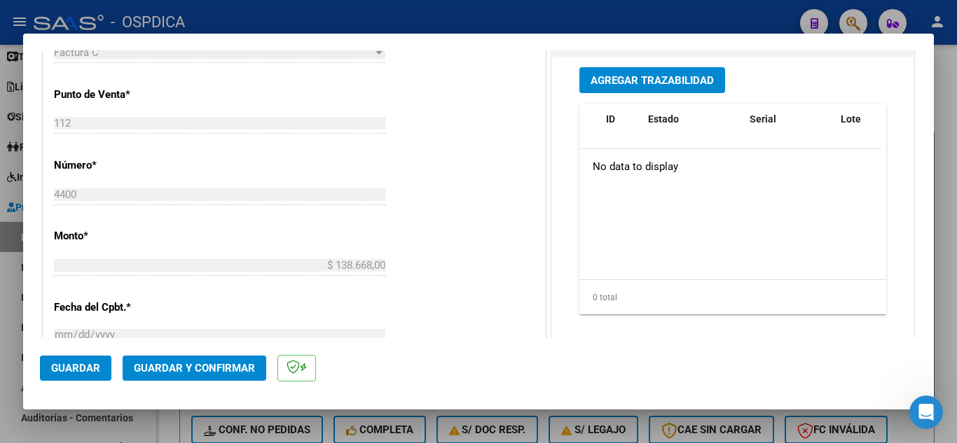
scroll to position [490, 0]
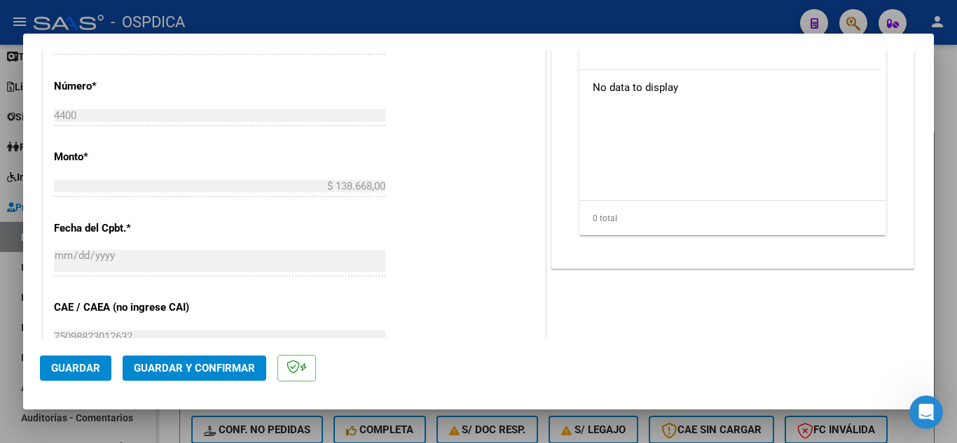
click at [552, 221] on div "Agregar Trazabilidad ID Estado Serial Lote C/ Rec Apellido Nombre DNI Medicamen…" at bounding box center [732, 123] width 361 height 291
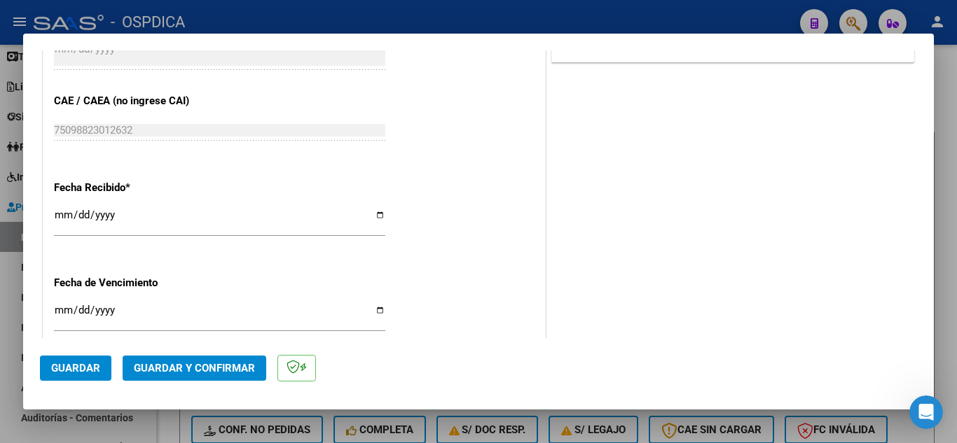
scroll to position [700, 0]
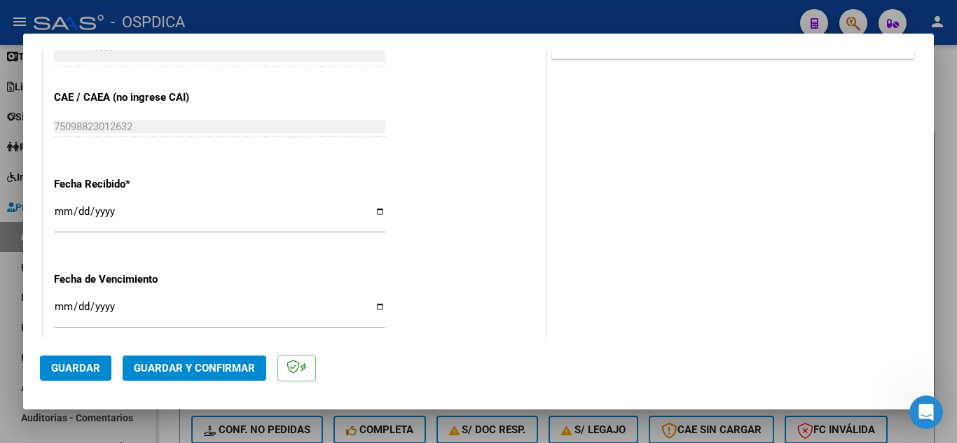
click at [62, 204] on div "[DATE] Ingresar la fecha" at bounding box center [219, 218] width 331 height 30
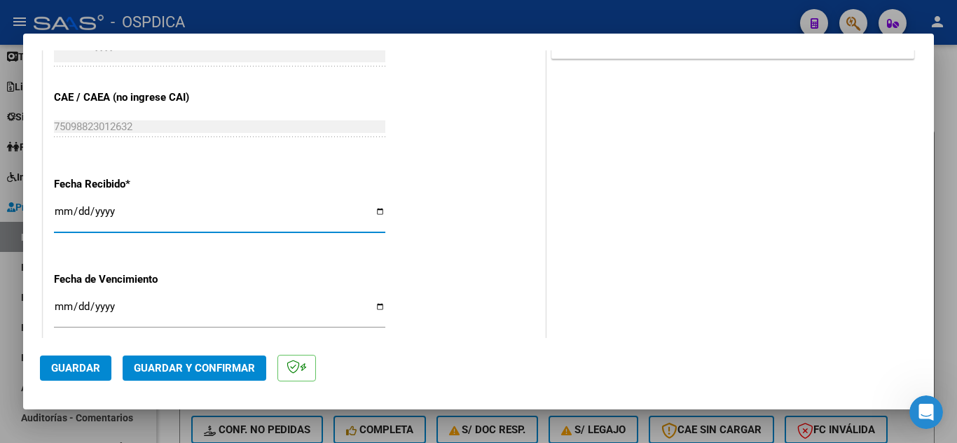
type input "[DATE]"
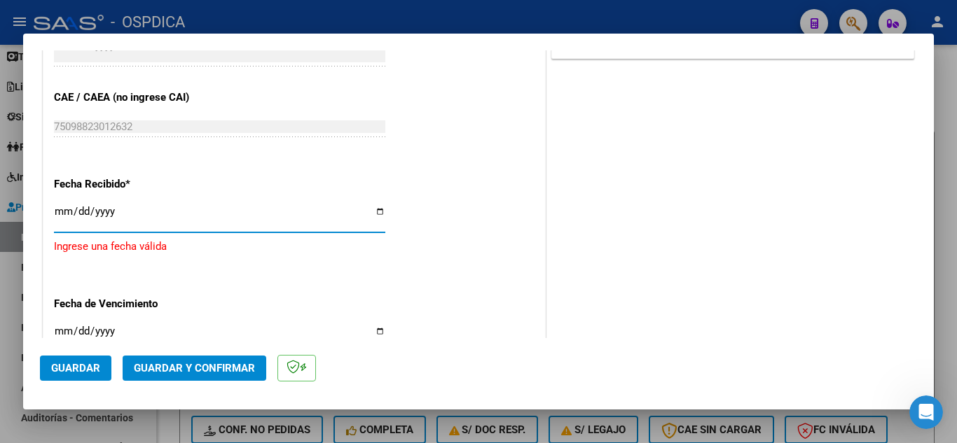
type input "[DATE]"
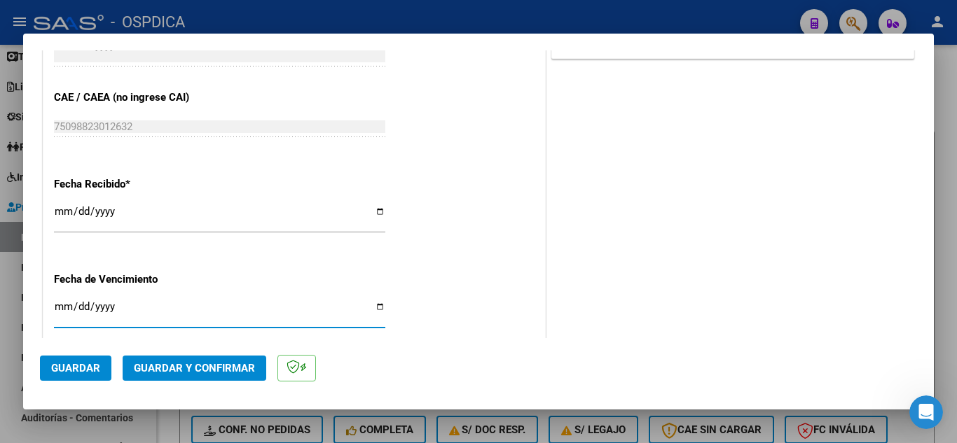
click at [60, 306] on input "Ingresar la fecha" at bounding box center [219, 312] width 331 height 22
type input "[DATE]"
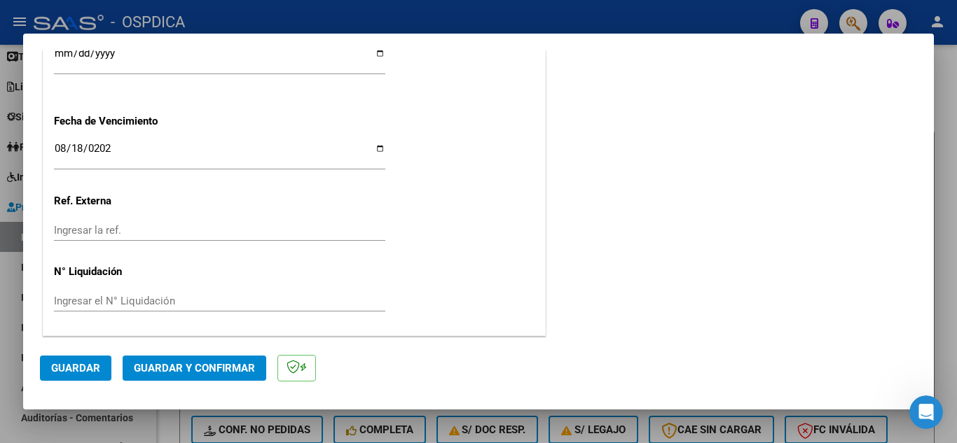
scroll to position [859, 0]
click at [67, 365] on span "Guardar" at bounding box center [75, 368] width 49 height 13
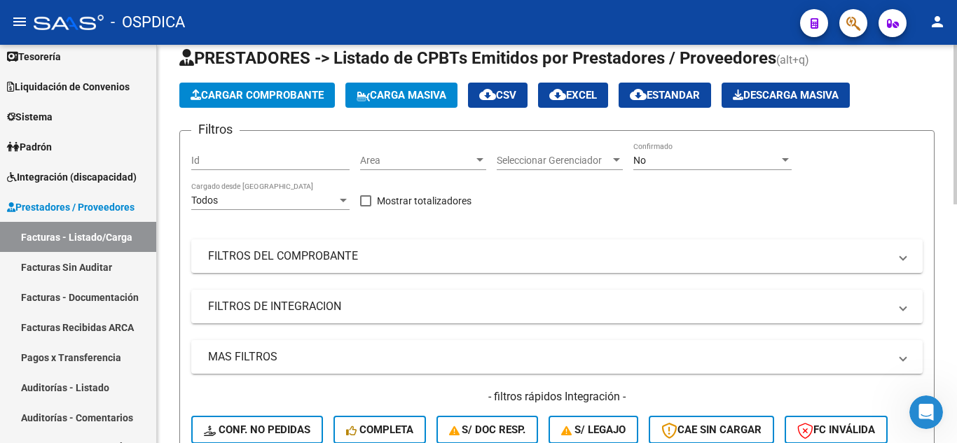
scroll to position [0, 0]
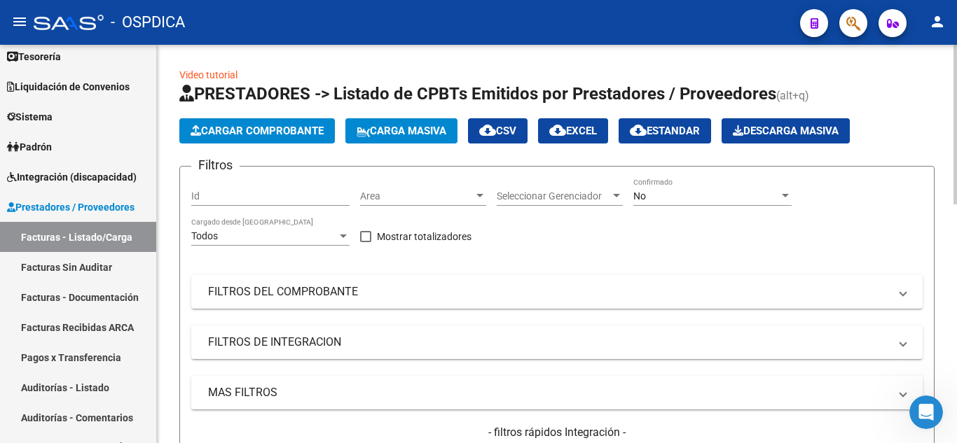
click at [293, 125] on span "Cargar Comprobante" at bounding box center [256, 131] width 133 height 13
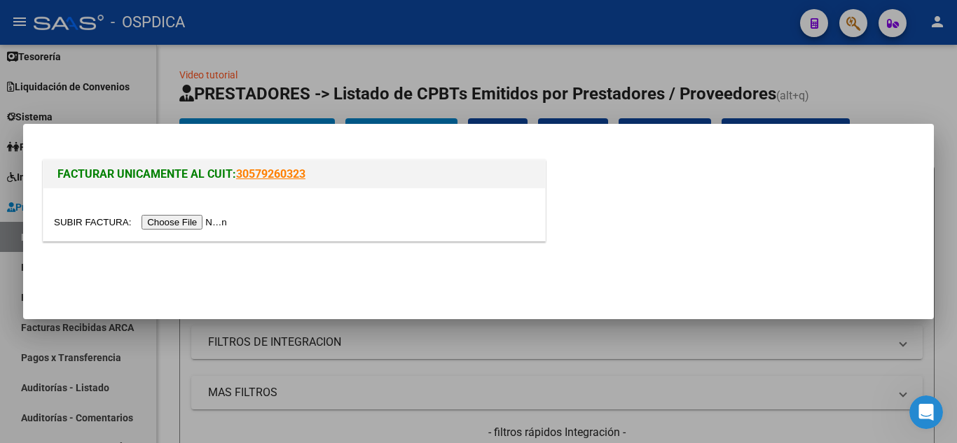
click at [204, 221] on input "file" at bounding box center [142, 222] width 177 height 15
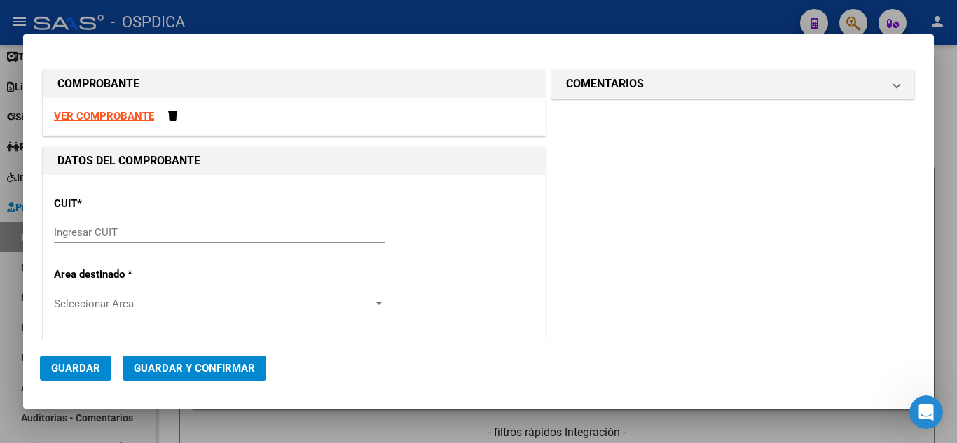
click at [174, 230] on input "Ingresar CUIT" at bounding box center [219, 232] width 331 height 13
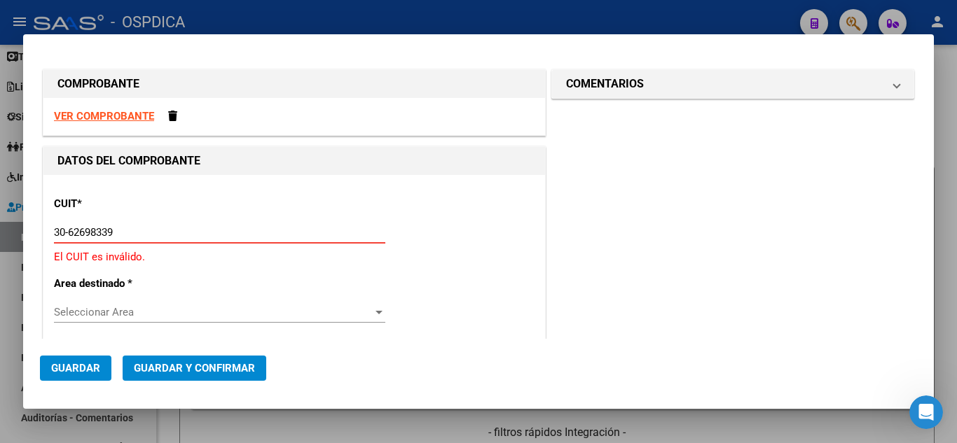
type input "30-62698339-8"
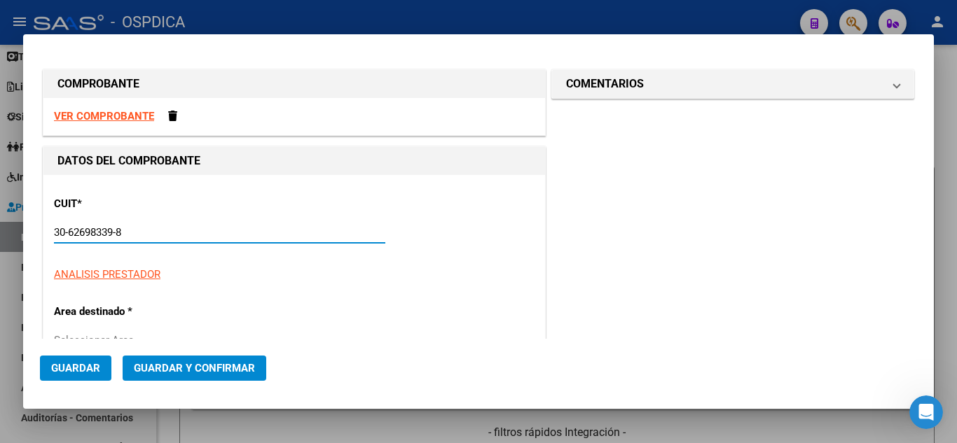
type input "144"
type input "30-62698339-8"
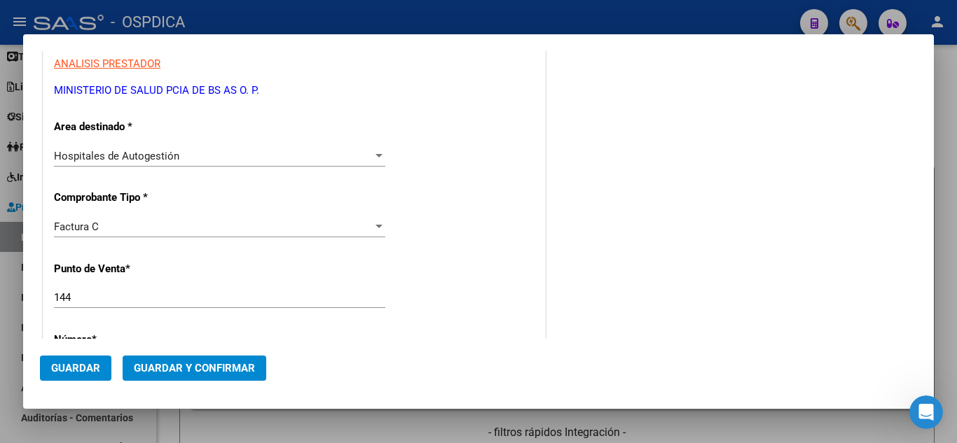
scroll to position [280, 0]
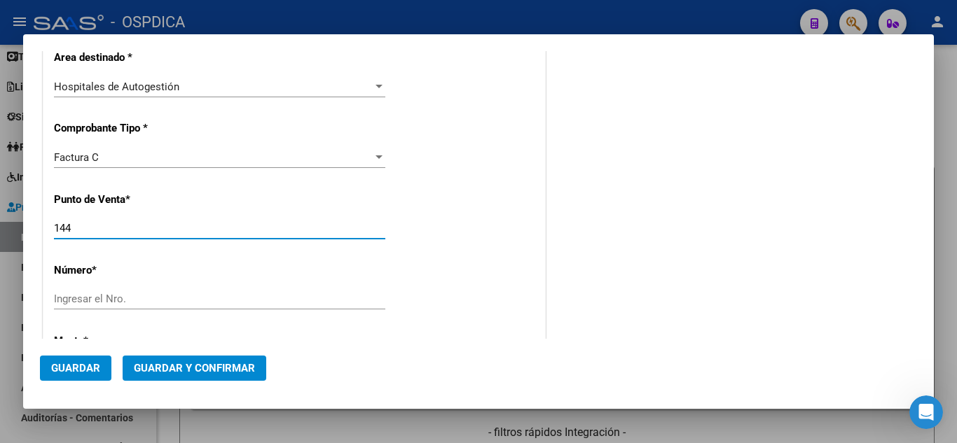
click at [237, 222] on input "144" at bounding box center [219, 228] width 331 height 13
type input "1"
type input "108"
click at [242, 293] on input "Ingresar el Nro." at bounding box center [219, 299] width 331 height 13
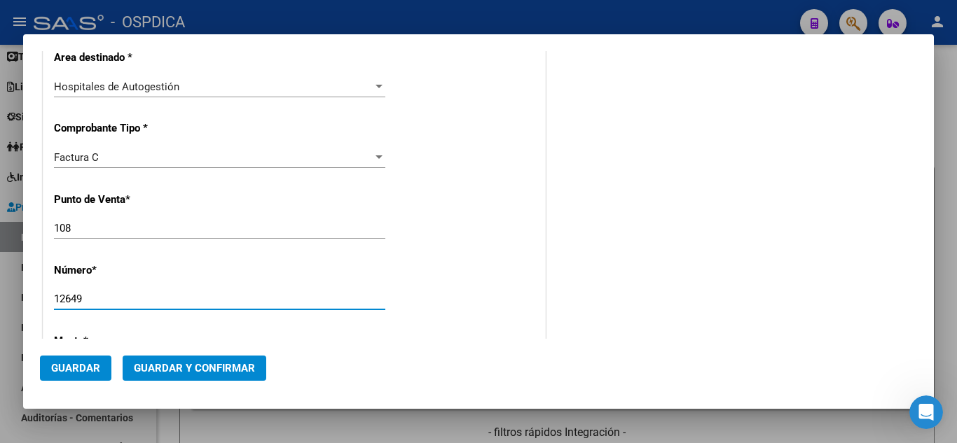
type input "12649"
click at [470, 305] on div "CUIT * 30-62698339-8 Ingresar CUIT ANALISIS PRESTADOR MINISTERIO DE SALUD PCIA …" at bounding box center [293, 391] width 501 height 993
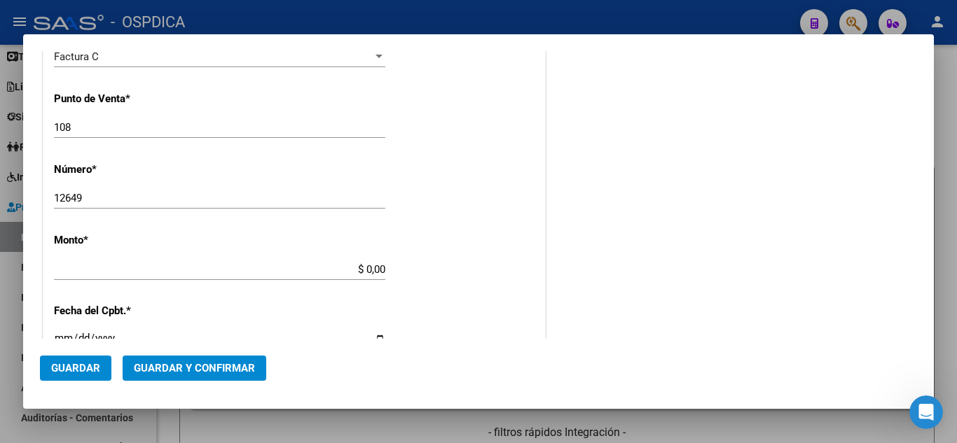
scroll to position [420, 0]
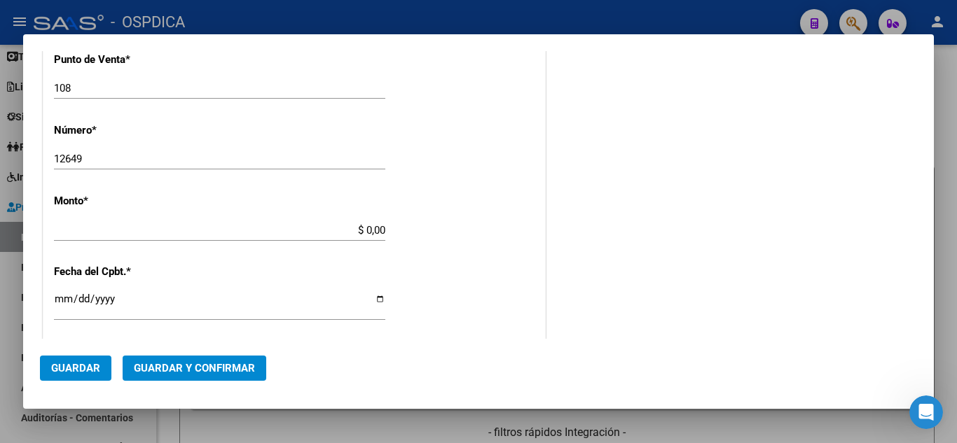
type input "$ 7.244,00"
type input "[DATE]"
type input "75188813059313"
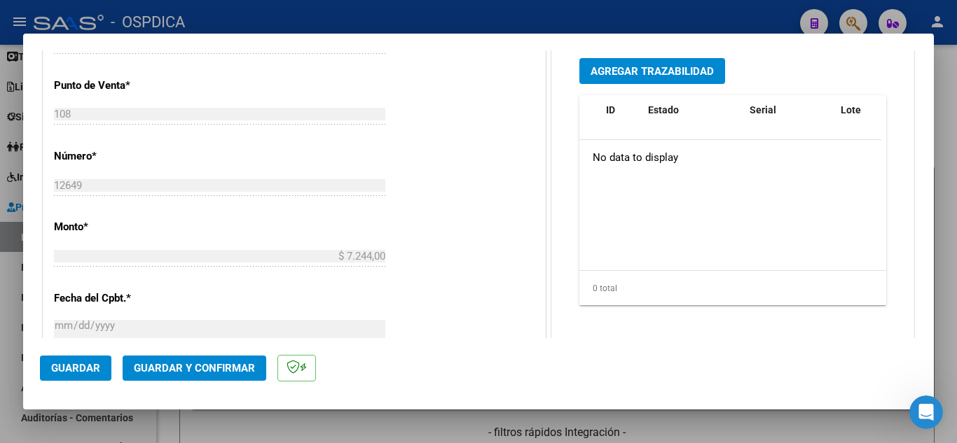
click at [532, 257] on div "CUIT * 30-62698339-8 Ingresar CUIT ANALISIS PRESTADOR MINISTERIO DE SALUD PCIA …" at bounding box center [293, 277] width 501 height 993
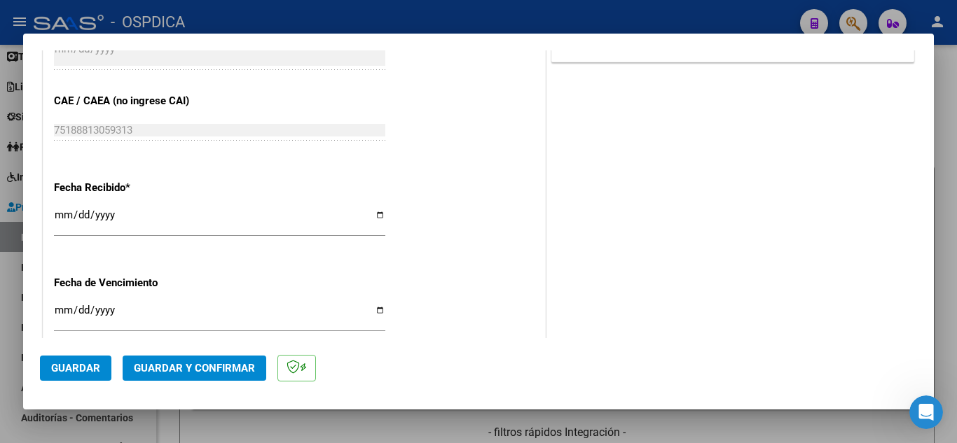
scroll to position [700, 0]
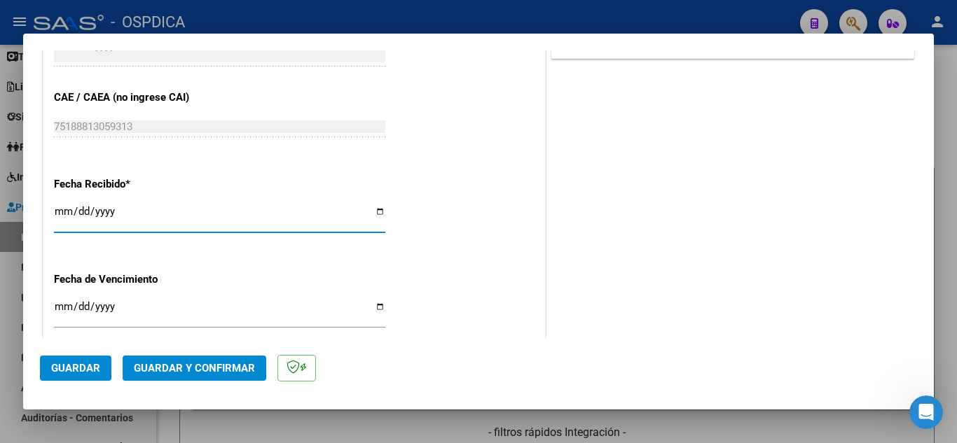
click at [60, 210] on input "[DATE]" at bounding box center [219, 217] width 331 height 22
type input "[DATE]"
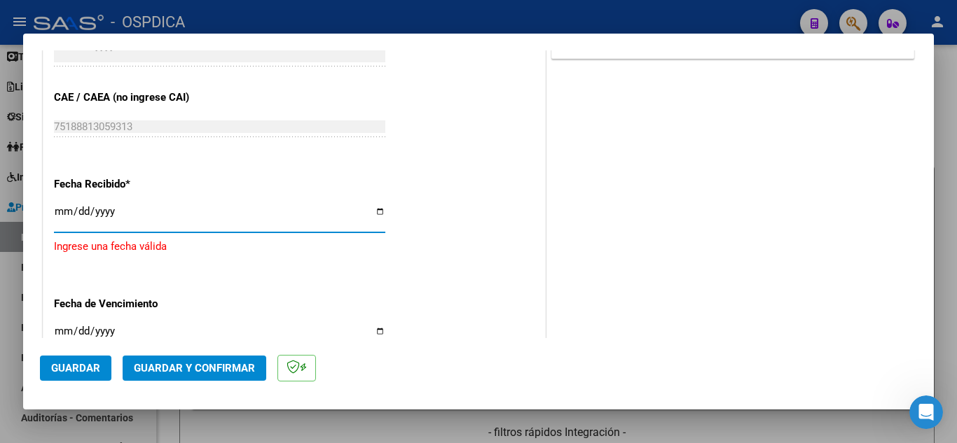
type input "[DATE]"
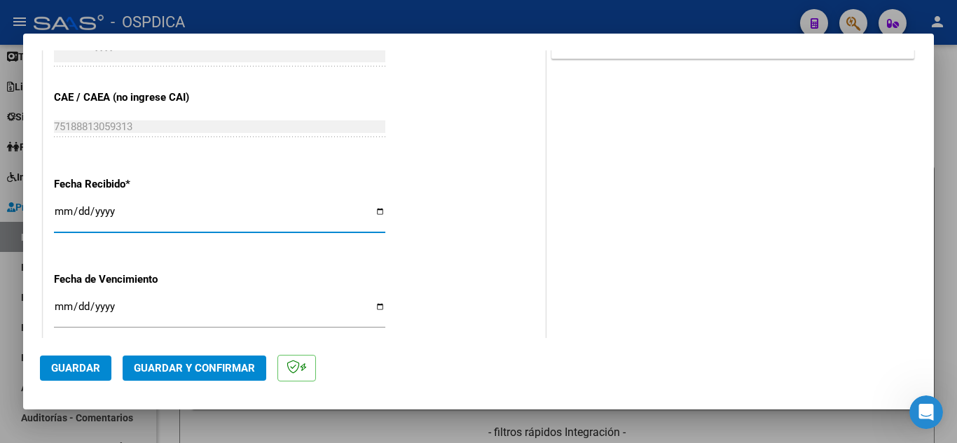
click at [147, 225] on input "[DATE]" at bounding box center [219, 217] width 331 height 22
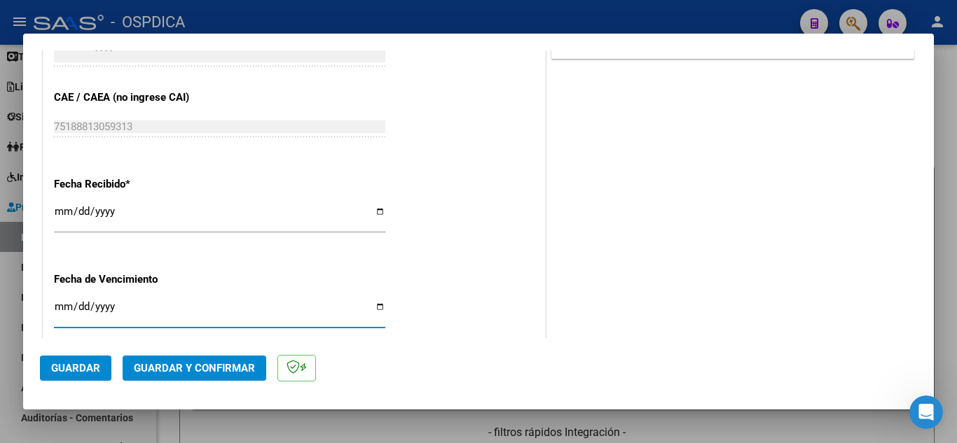
click at [63, 306] on input "Ingresar la fecha" at bounding box center [219, 312] width 331 height 22
type input "[DATE]"
click at [95, 363] on span "Guardar" at bounding box center [75, 368] width 49 height 13
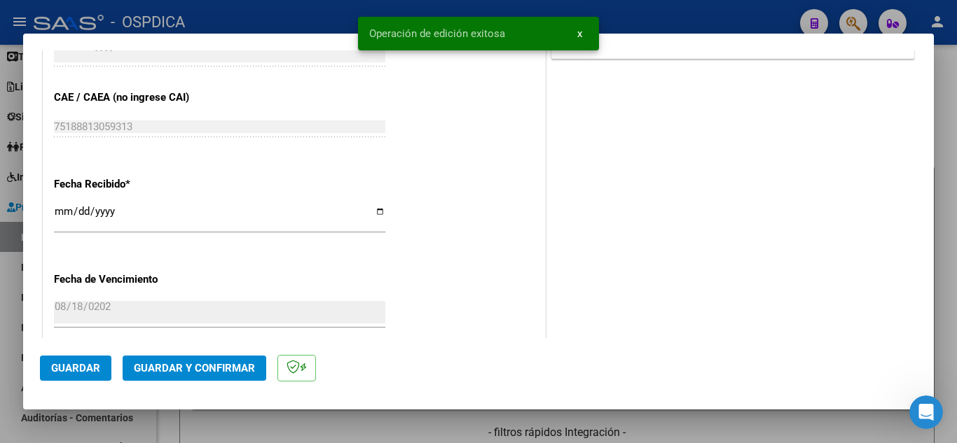
click at [581, 31] on span "x" at bounding box center [579, 33] width 5 height 13
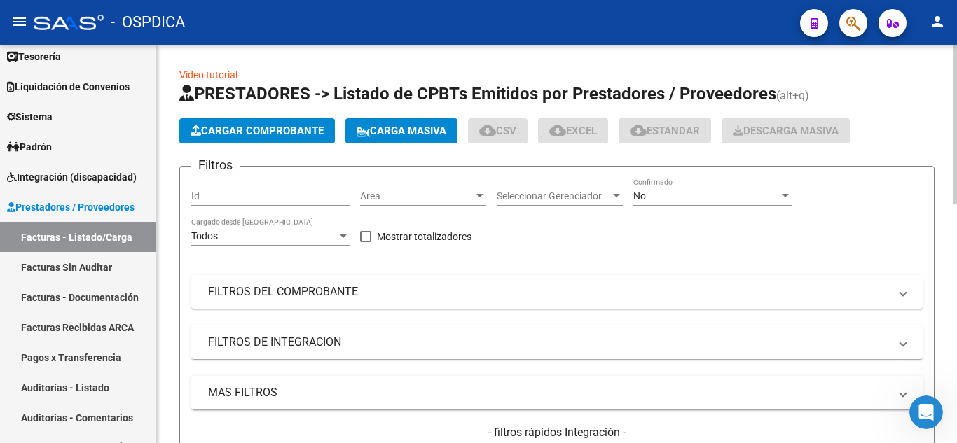
scroll to position [34, 0]
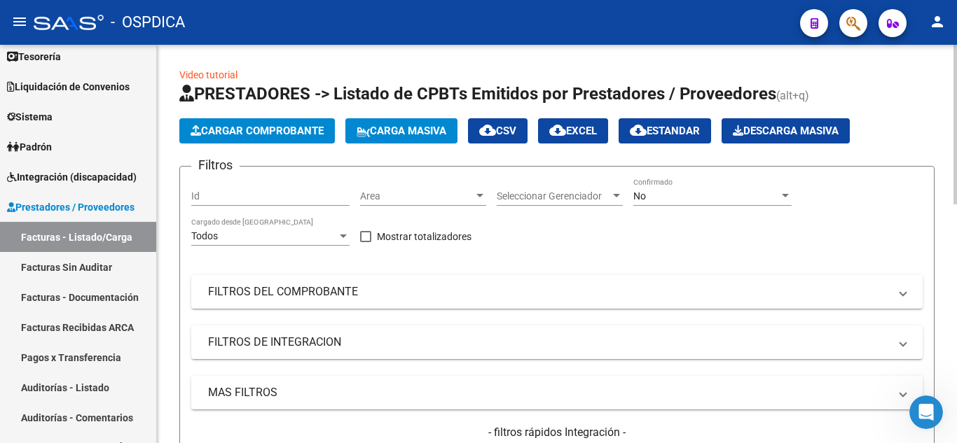
click at [272, 127] on span "Cargar Comprobante" at bounding box center [256, 131] width 133 height 13
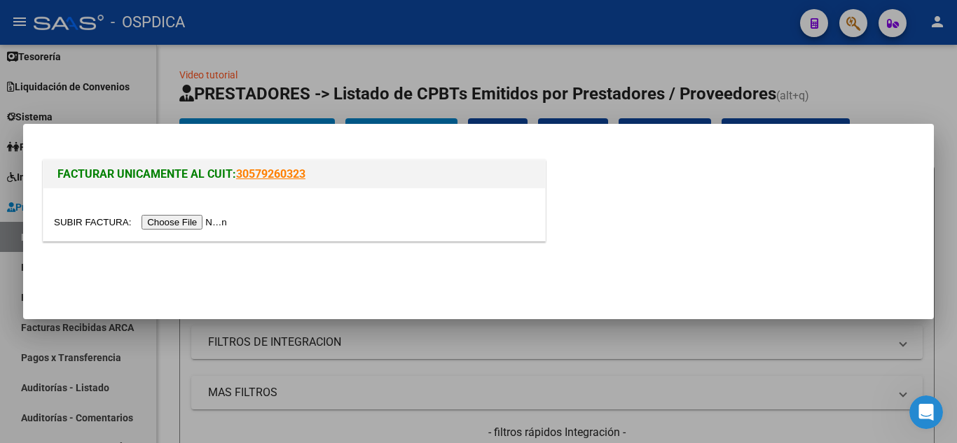
click at [218, 223] on input "file" at bounding box center [142, 222] width 177 height 15
click at [370, 50] on div at bounding box center [478, 221] width 957 height 443
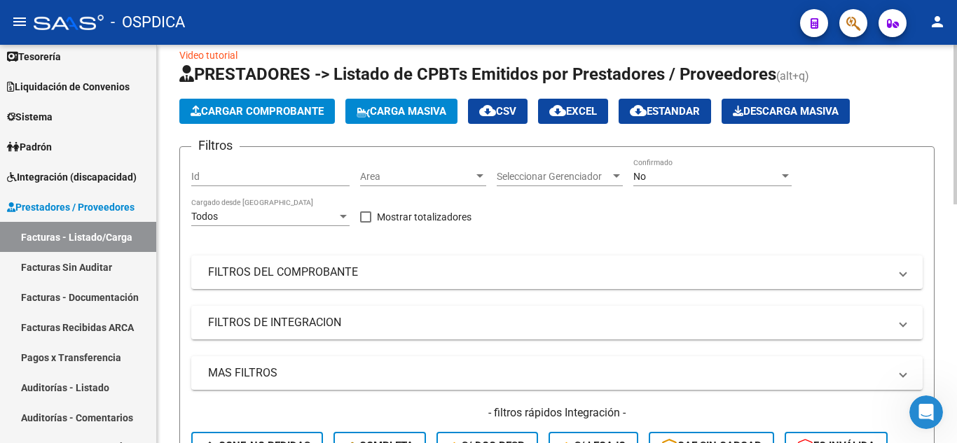
scroll to position [0, 0]
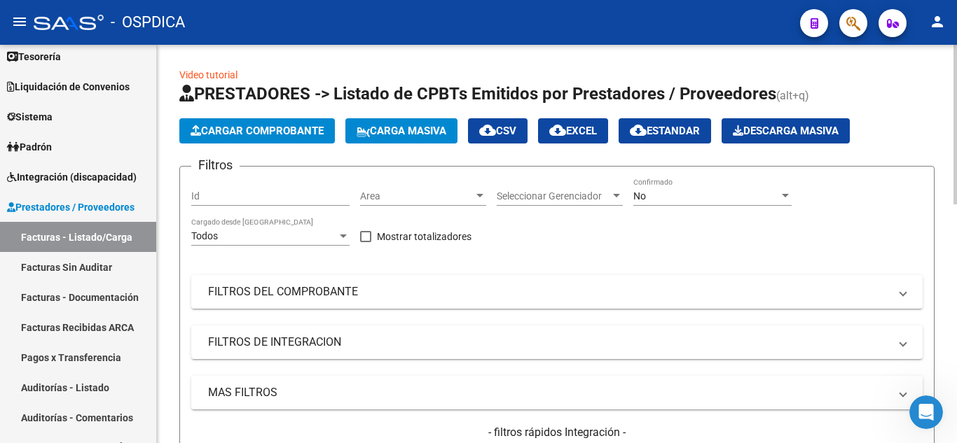
click at [304, 131] on span "Cargar Comprobante" at bounding box center [256, 131] width 133 height 13
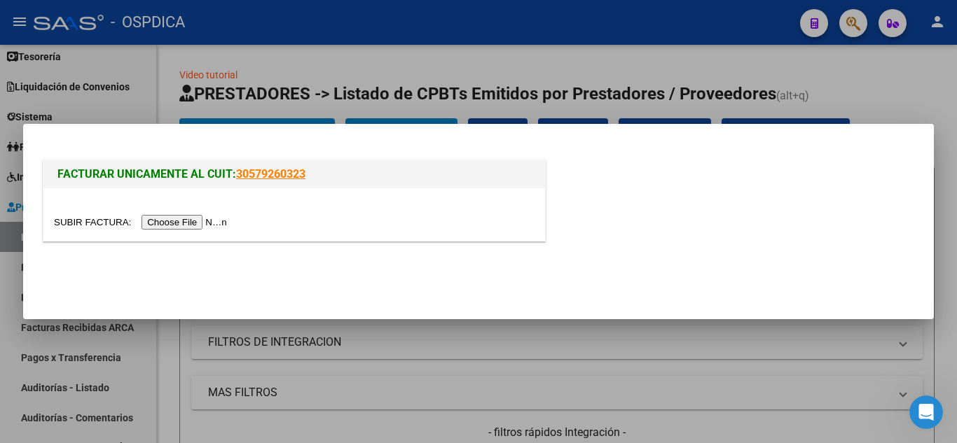
click at [206, 223] on input "file" at bounding box center [142, 222] width 177 height 15
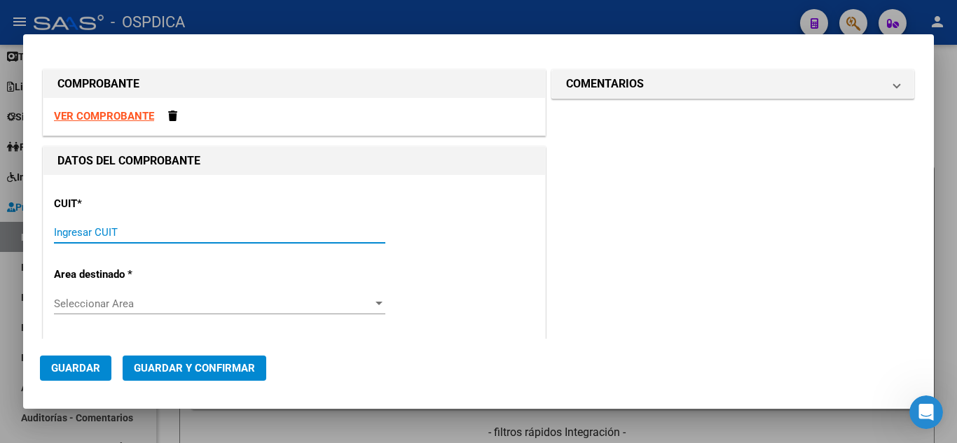
click at [233, 226] on input "Ingresar CUIT" at bounding box center [219, 232] width 331 height 13
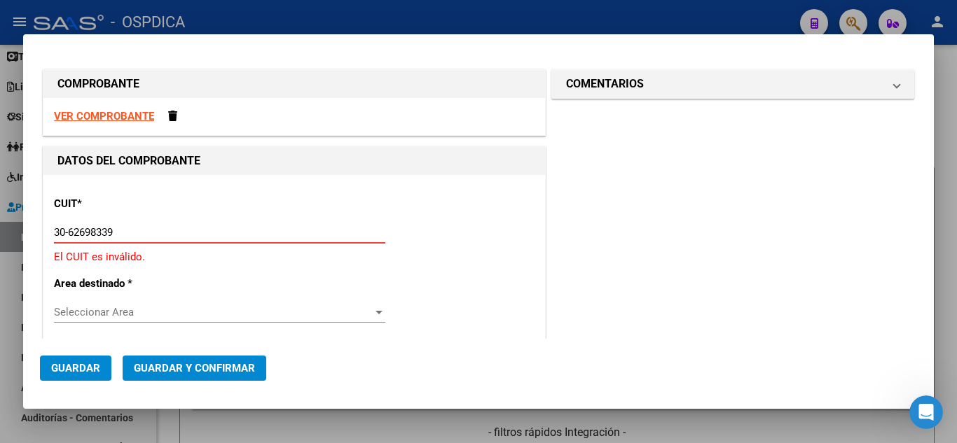
type input "30-62698339-8"
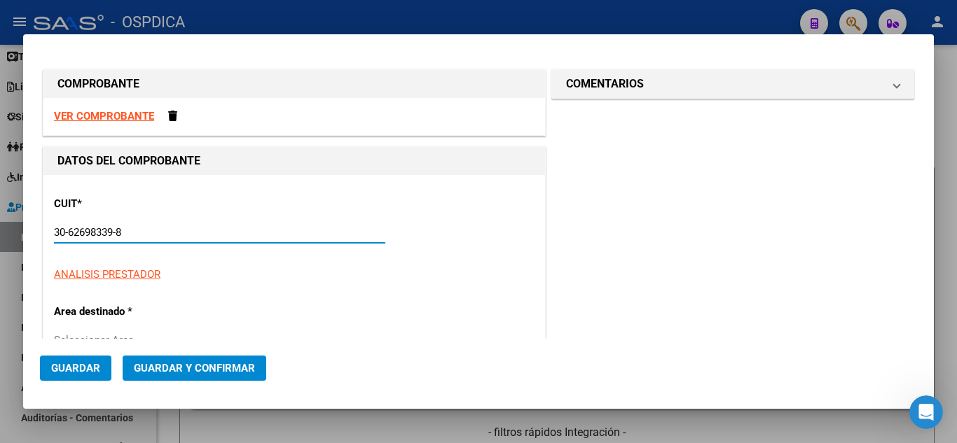
type input "144"
type input "30-62698339-8"
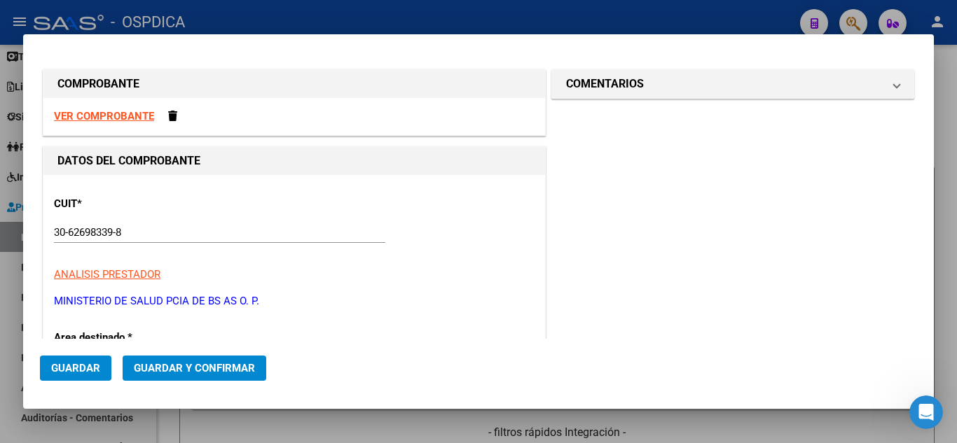
click at [377, 292] on div "CUIT * 30-62698339-8 Ingresar CUIT ANALISIS PRESTADOR MINISTERIO DE SALUD PCIA …" at bounding box center [294, 247] width 480 height 123
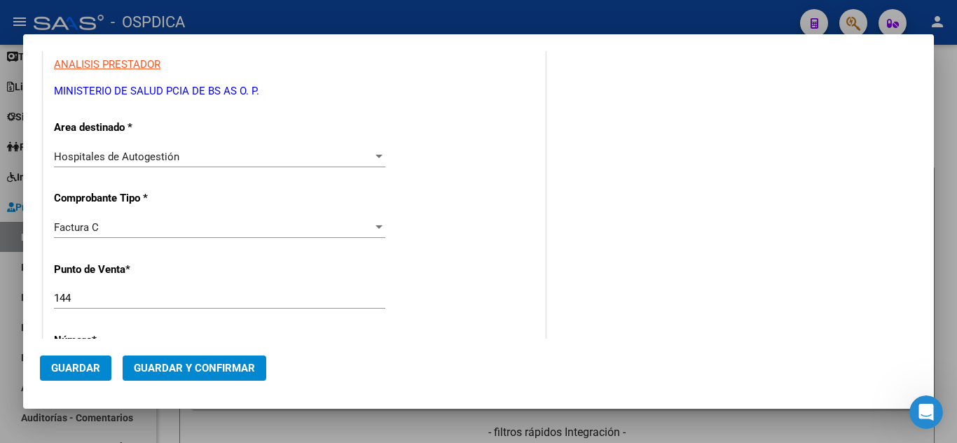
scroll to position [280, 0]
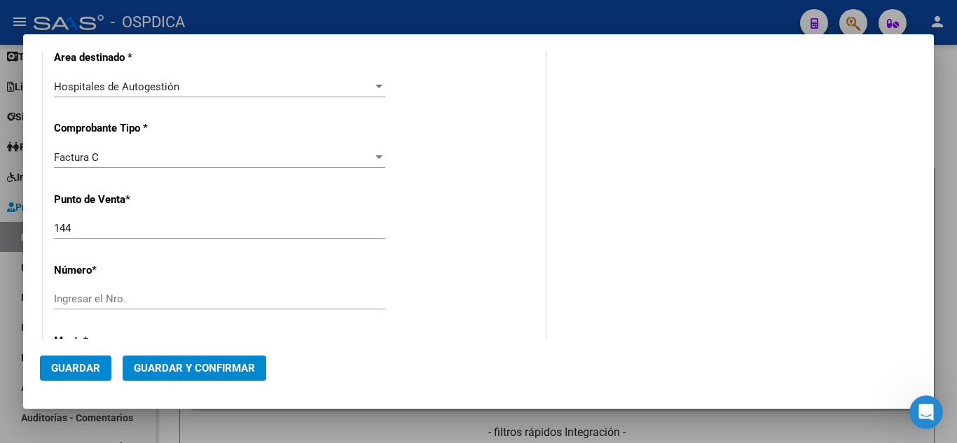
click at [223, 229] on input "144" at bounding box center [219, 228] width 331 height 13
click at [167, 226] on input "144" at bounding box center [219, 228] width 331 height 13
type input "1"
type input "108"
click at [188, 299] on input "Ingresar el Nro." at bounding box center [219, 299] width 331 height 13
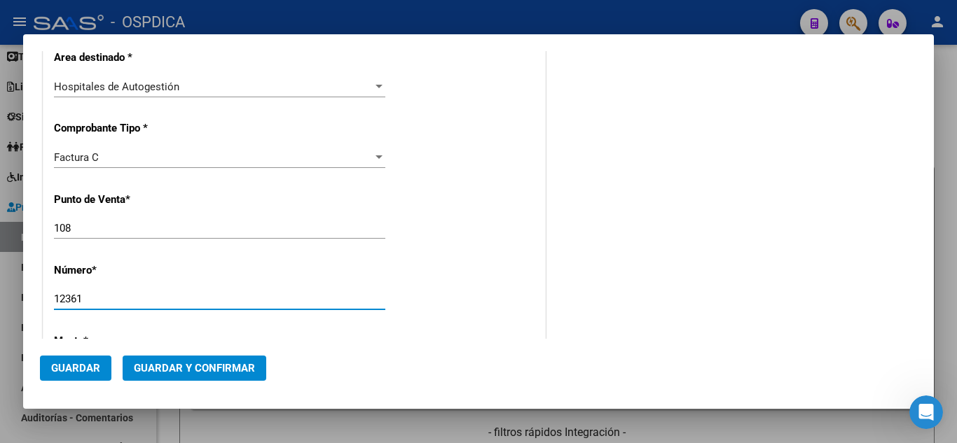
type input "12361"
click at [501, 279] on div "CUIT * 30-62698339-8 Ingresar CUIT ANALISIS PRESTADOR MINISTERIO DE SALUD PCIA …" at bounding box center [293, 391] width 501 height 993
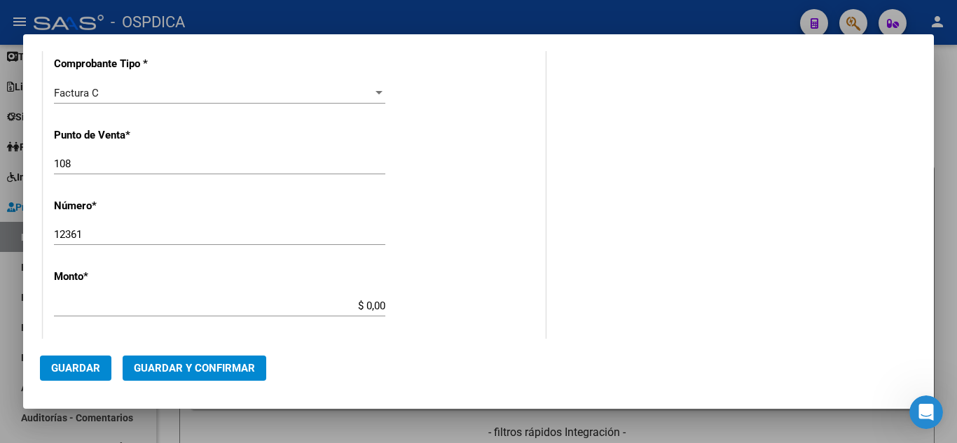
scroll to position [420, 0]
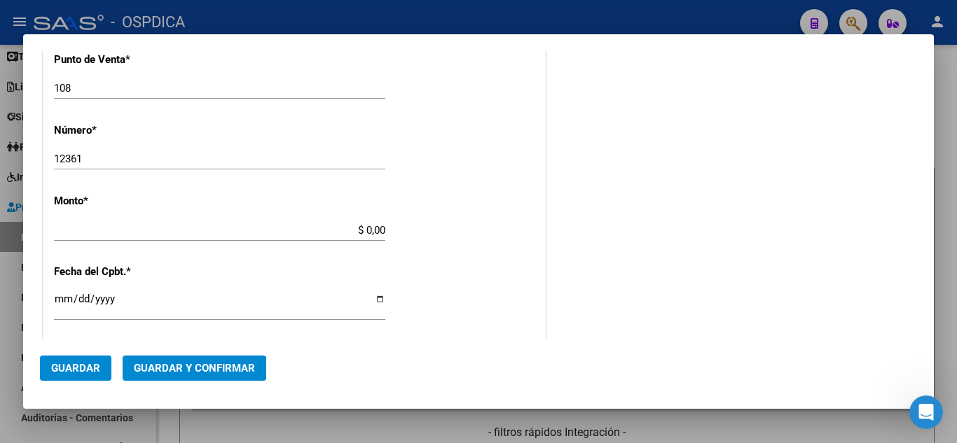
type input "$ 11.828,00"
type input "[DATE]"
type input "75098092815552"
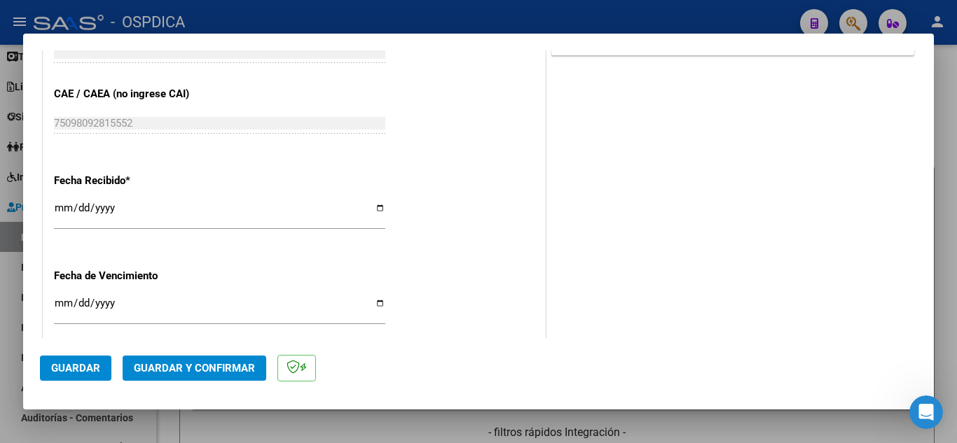
scroll to position [770, 0]
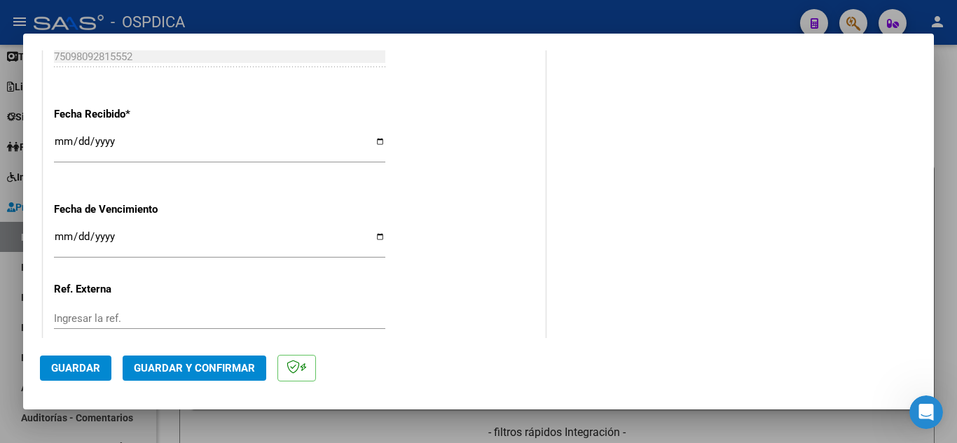
click at [62, 139] on input "[DATE]" at bounding box center [219, 147] width 331 height 22
type input "[DATE]"
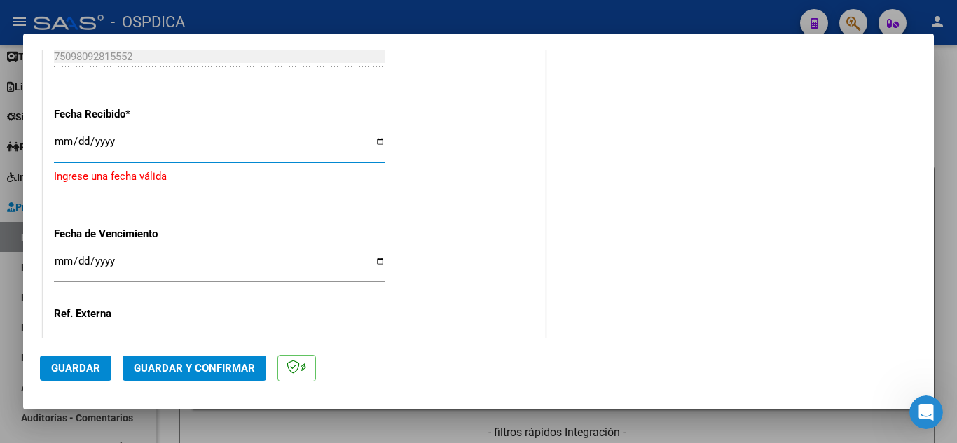
type input "[DATE]"
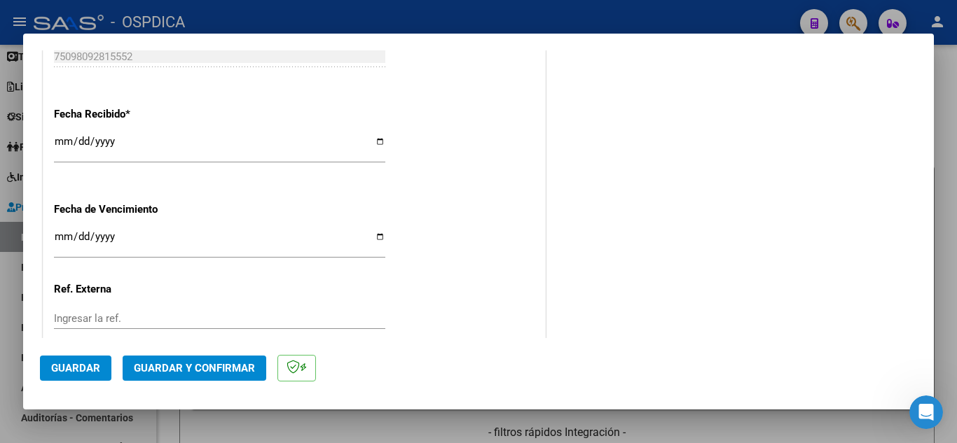
click at [55, 230] on div "Ingresar la fecha" at bounding box center [219, 243] width 331 height 30
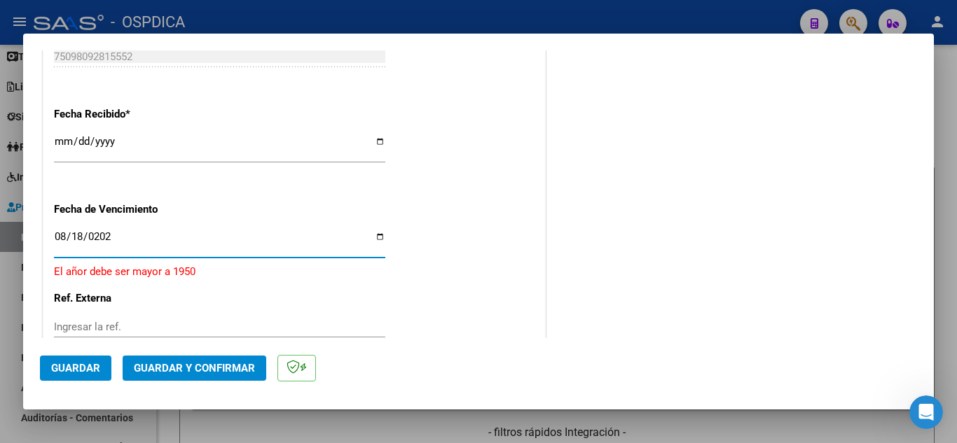
type input "[DATE]"
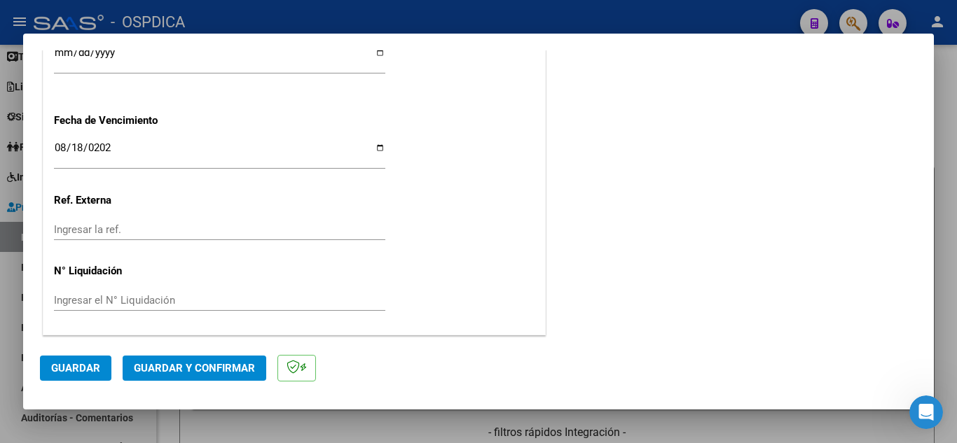
click at [54, 365] on span "Guardar" at bounding box center [75, 368] width 49 height 13
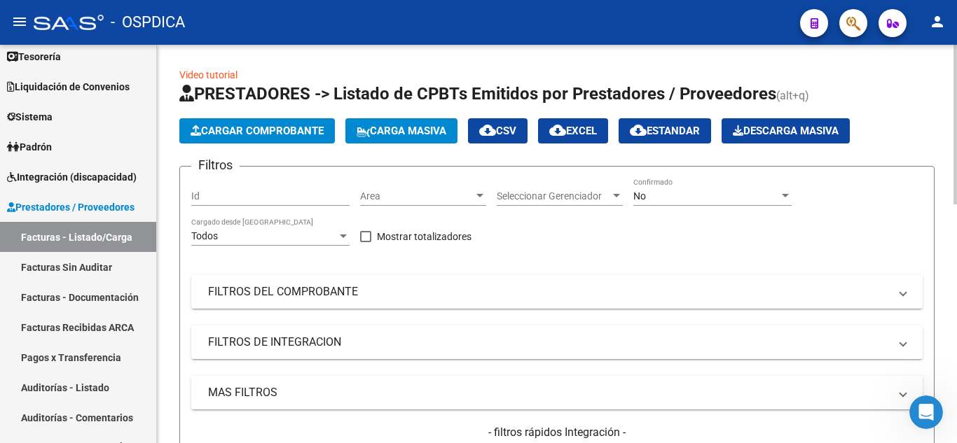
click at [301, 135] on span "Cargar Comprobante" at bounding box center [256, 131] width 133 height 13
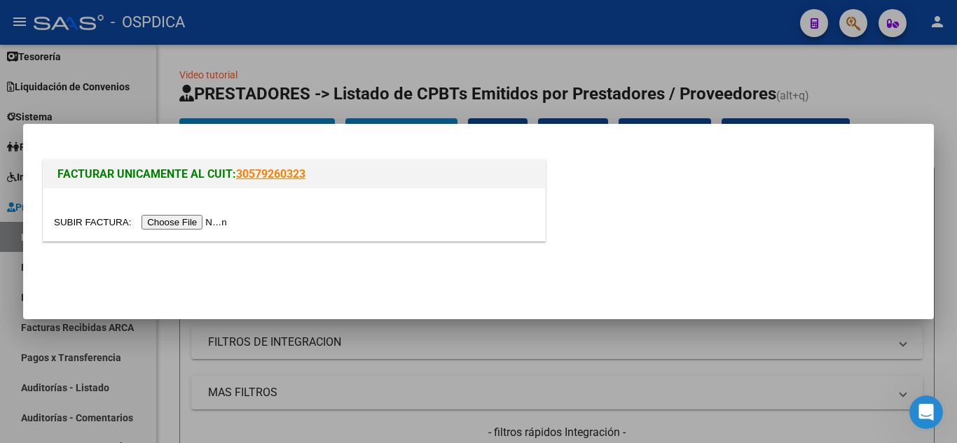
click at [209, 223] on input "file" at bounding box center [142, 222] width 177 height 15
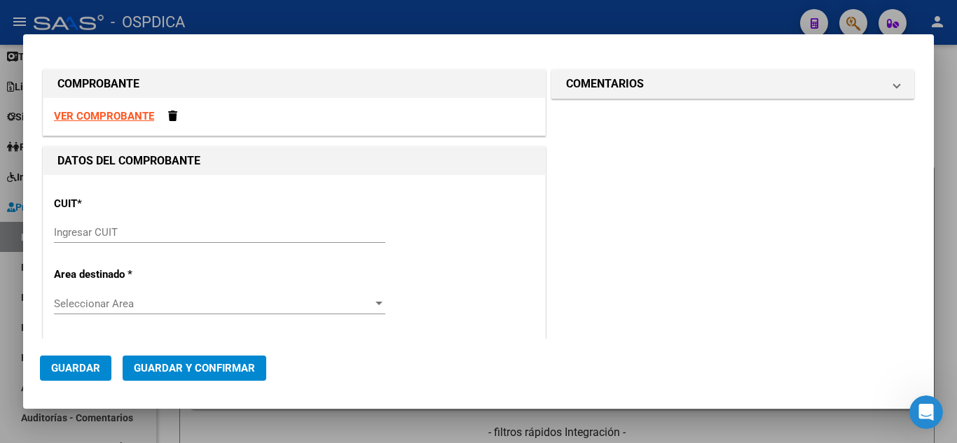
click at [206, 236] on input "Ingresar CUIT" at bounding box center [219, 232] width 331 height 13
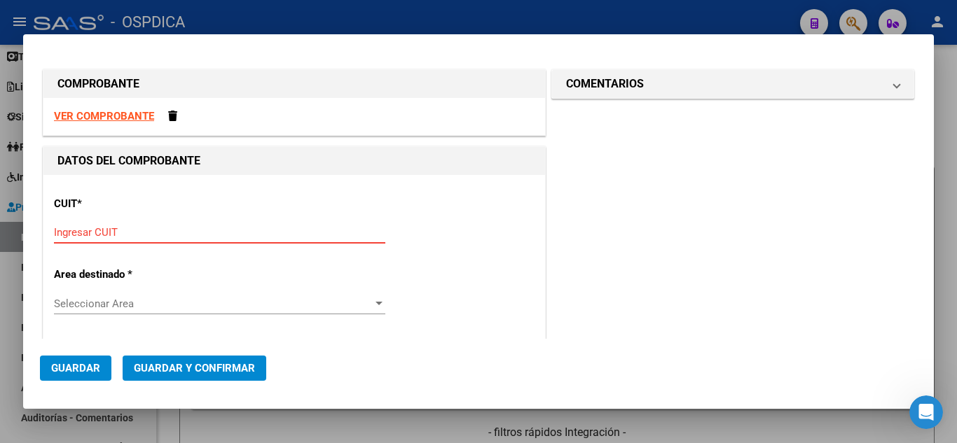
click at [228, 236] on input "Ingresar CUIT" at bounding box center [219, 232] width 331 height 13
click at [228, 235] on input "30-3269" at bounding box center [219, 232] width 331 height 13
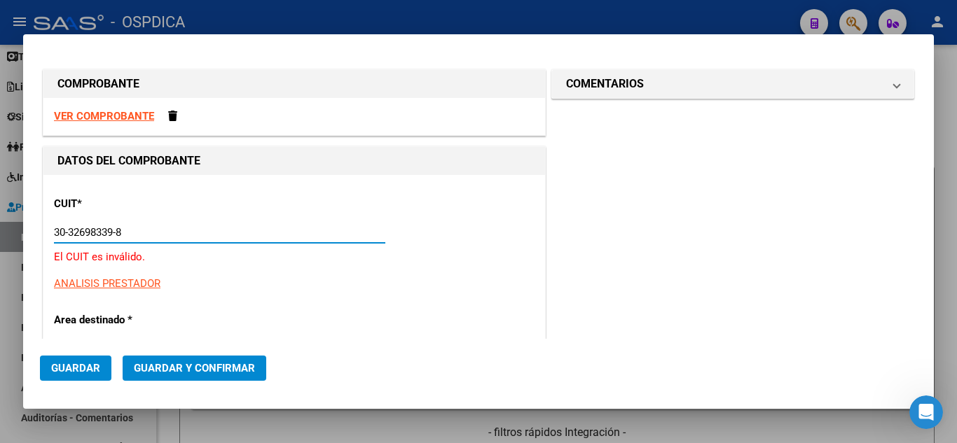
click at [139, 229] on input "30-32698339-8" at bounding box center [219, 232] width 331 height 13
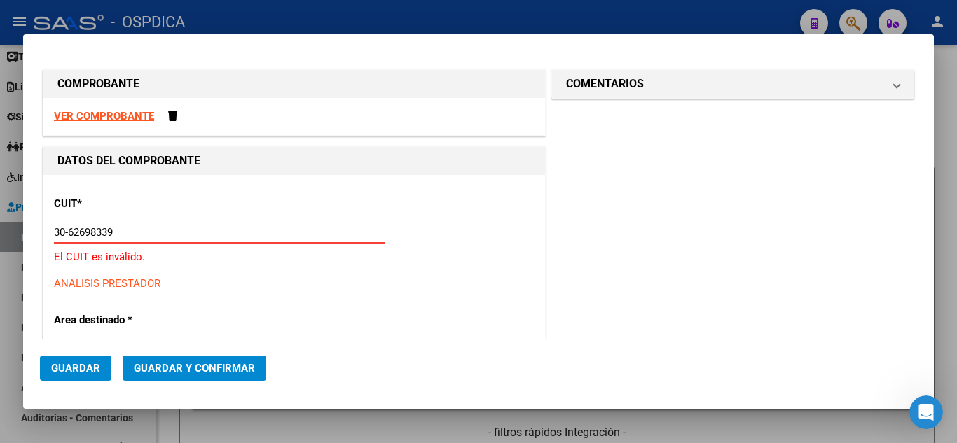
type input "30-62698339-8"
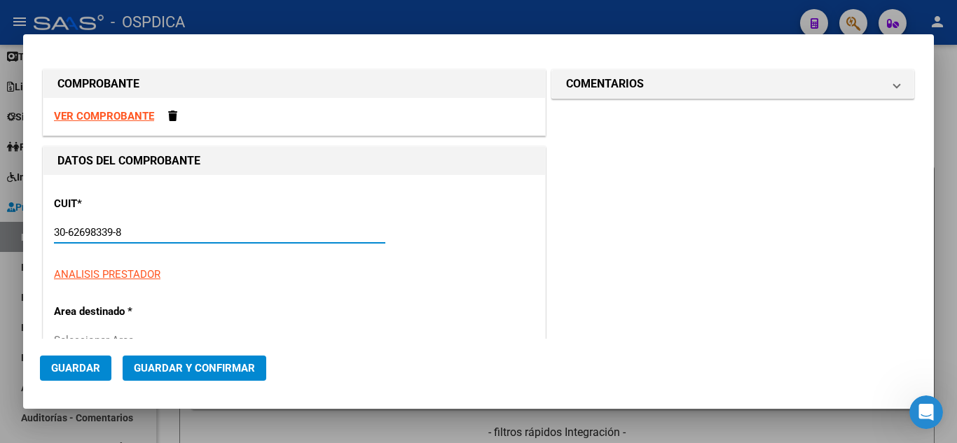
type input "144"
type input "30-62698339-8"
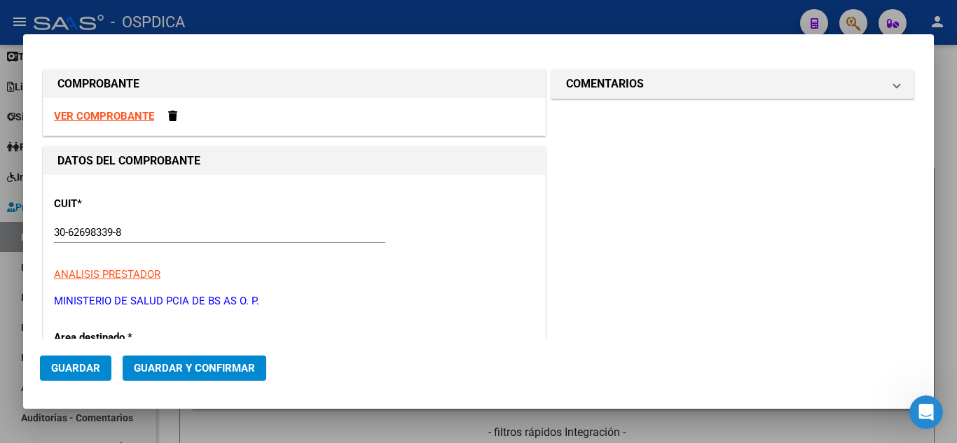
click at [411, 295] on p "MINISTERIO DE SALUD PCIA DE BS AS O. P." at bounding box center [294, 301] width 480 height 16
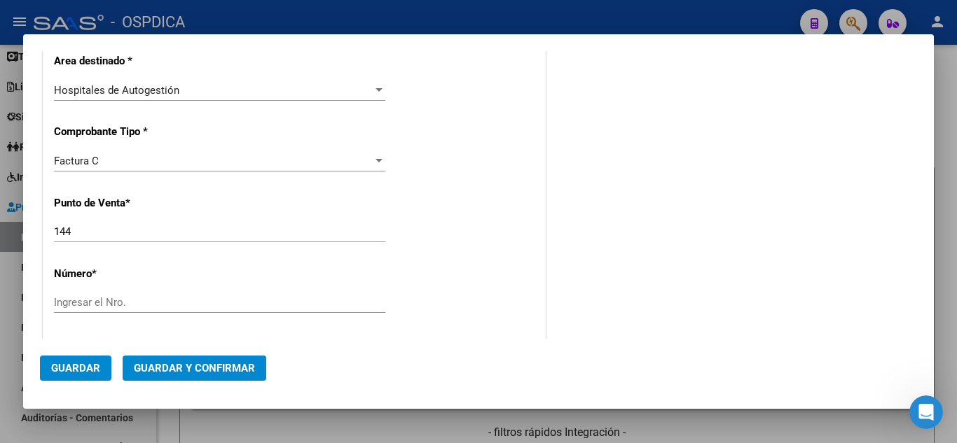
scroll to position [280, 0]
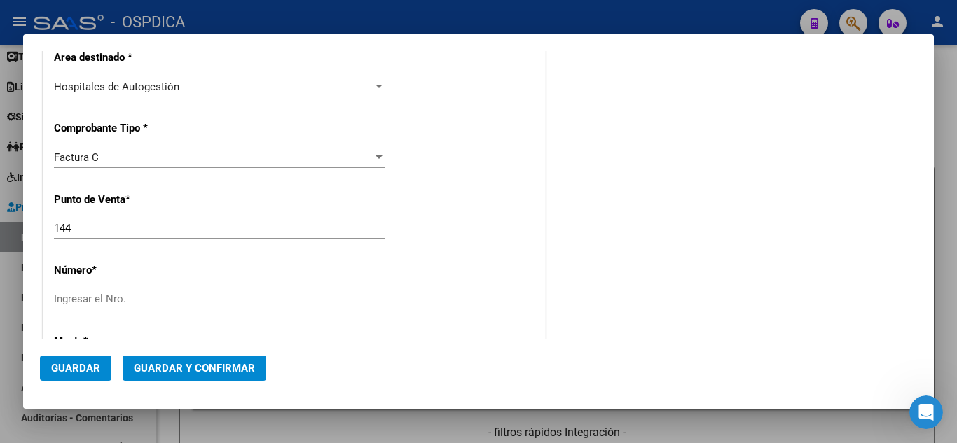
click at [178, 225] on input "144" at bounding box center [219, 228] width 331 height 13
type input "1"
type input "108"
click at [137, 301] on input "Ingresar el Nro." at bounding box center [219, 299] width 331 height 13
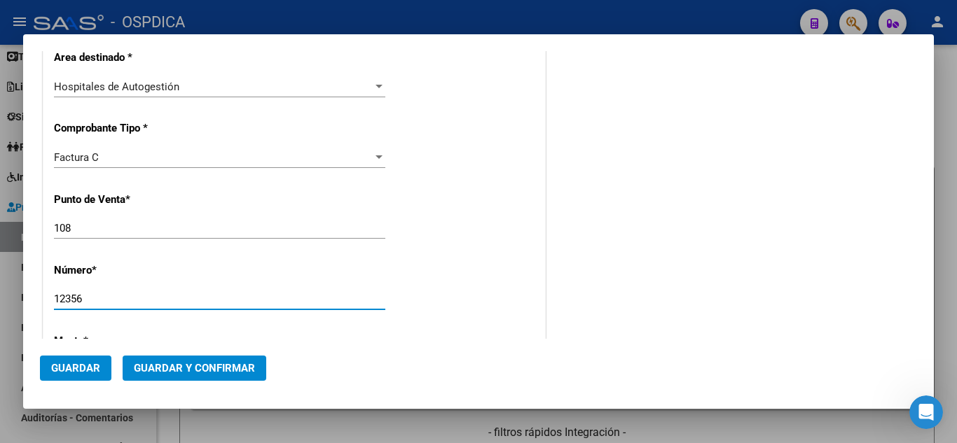
type input "12356"
click at [472, 264] on div "CUIT * 30-62698339-8 Ingresar CUIT ANALISIS PRESTADOR MINISTERIO DE SALUD PCIA …" at bounding box center [293, 391] width 501 height 993
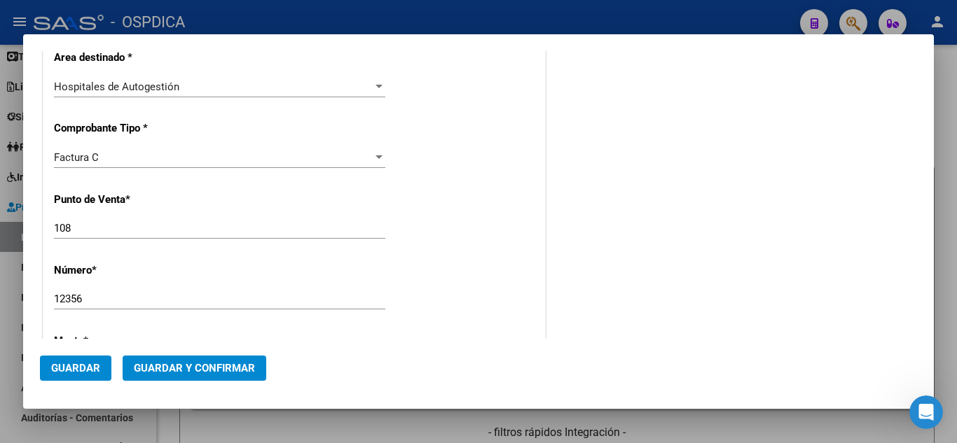
type input "$ 11.828,00"
type input "[DATE]"
type input "75098087969781"
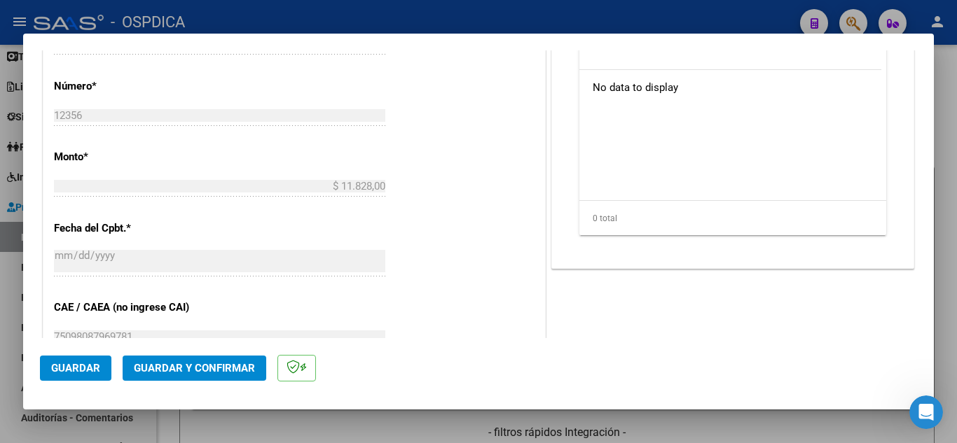
scroll to position [700, 0]
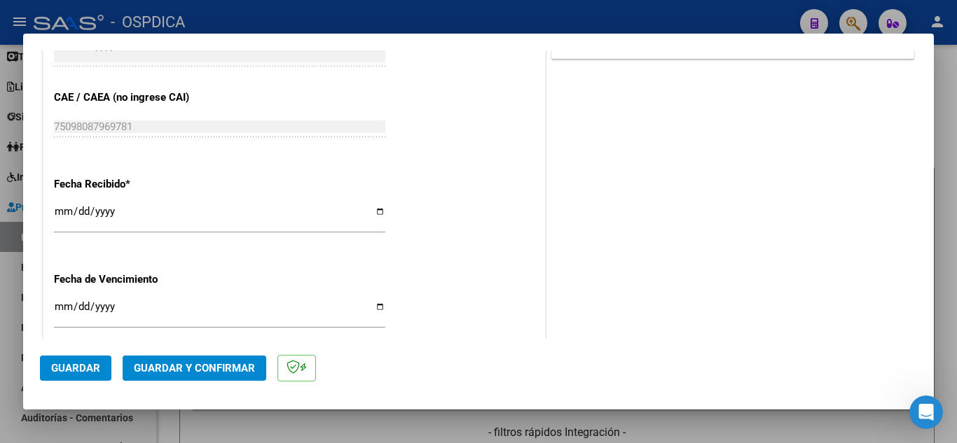
click at [58, 210] on input "[DATE]" at bounding box center [219, 217] width 331 height 22
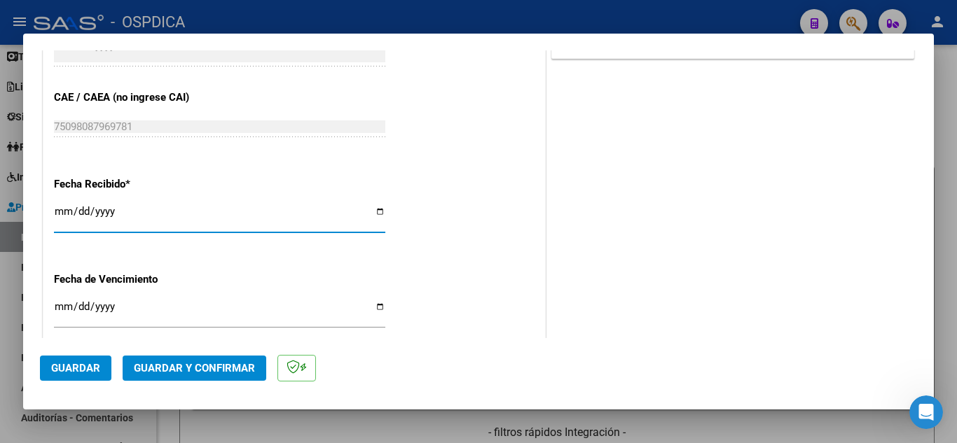
type input "[DATE]"
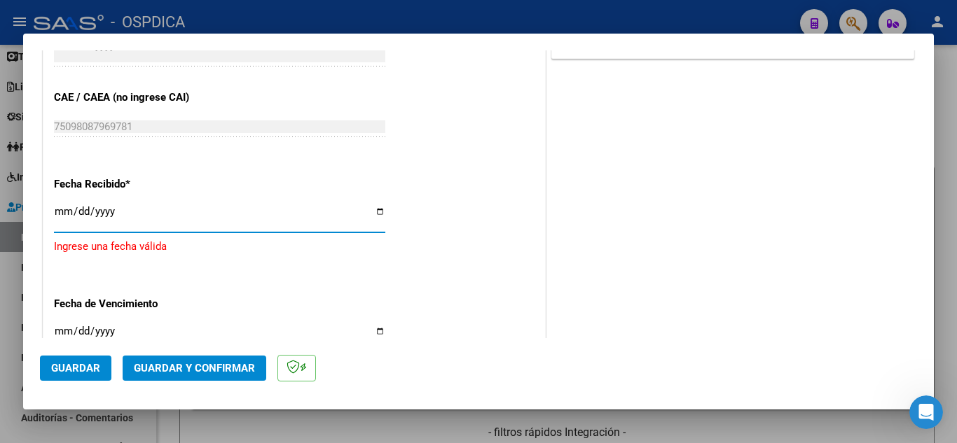
type input "[DATE]"
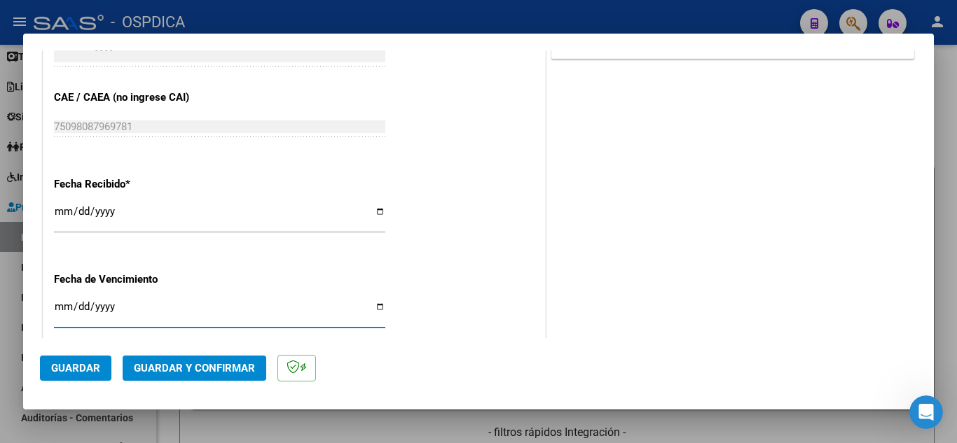
click at [62, 303] on input "Ingresar la fecha" at bounding box center [219, 312] width 331 height 22
type input "[DATE]"
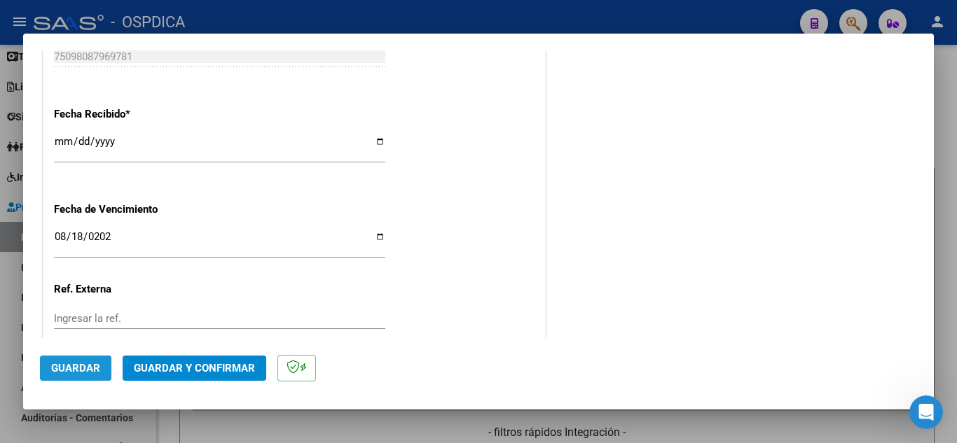
click at [71, 361] on button "Guardar" at bounding box center [75, 368] width 71 height 25
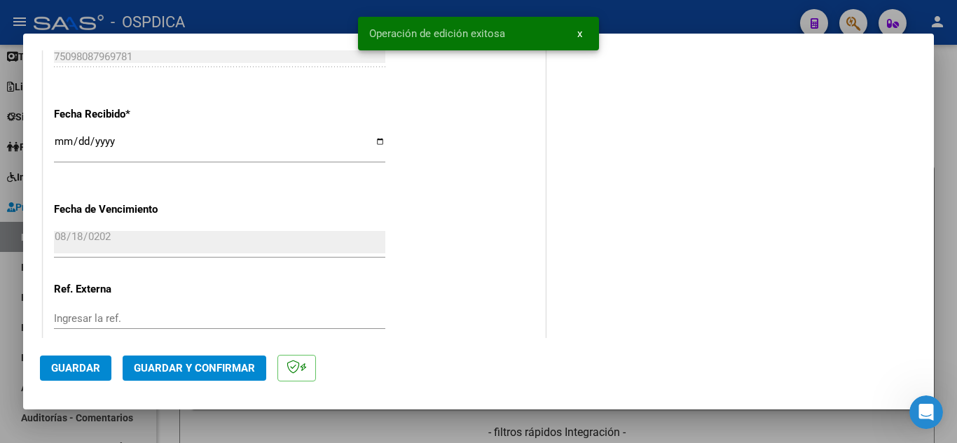
click at [585, 29] on button "x" at bounding box center [579, 33] width 27 height 25
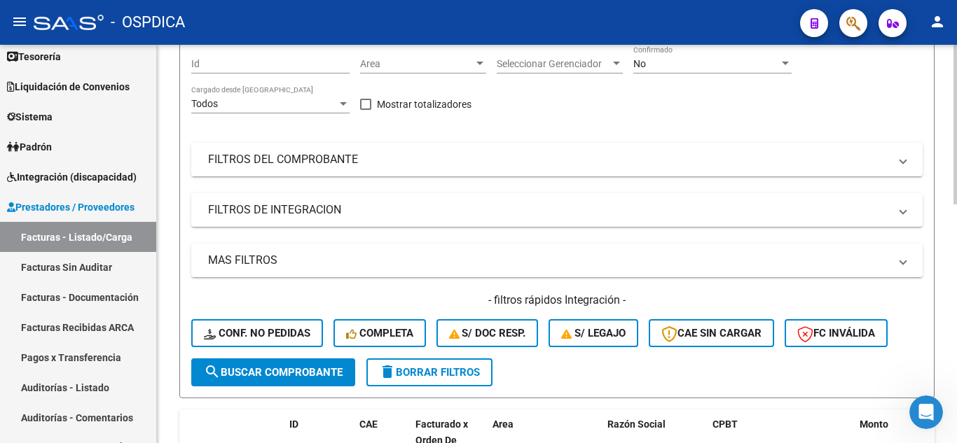
scroll to position [0, 0]
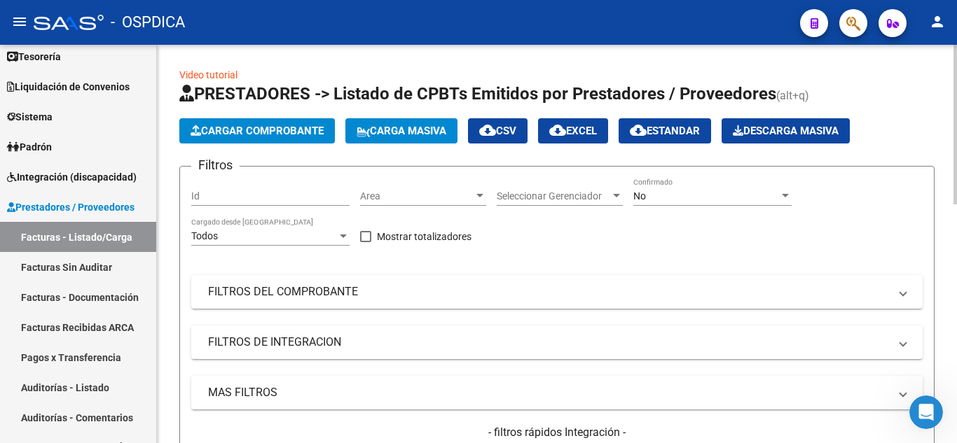
click at [277, 130] on span "Cargar Comprobante" at bounding box center [256, 131] width 133 height 13
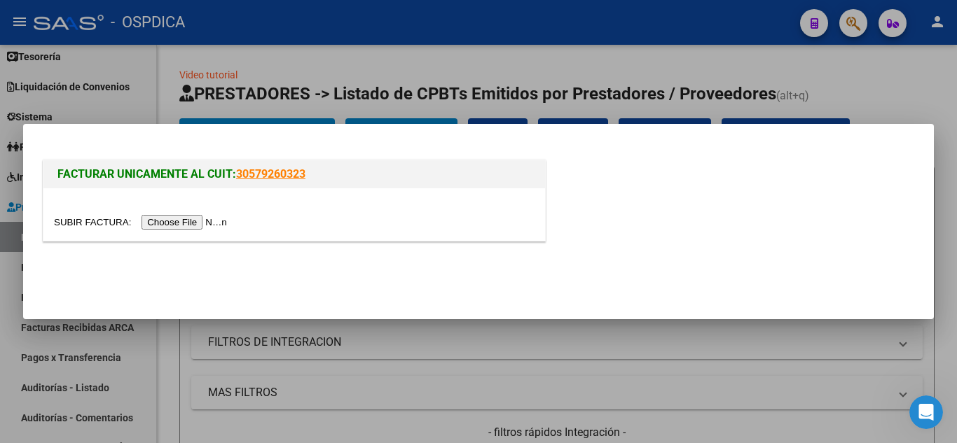
click at [210, 223] on input "file" at bounding box center [142, 222] width 177 height 15
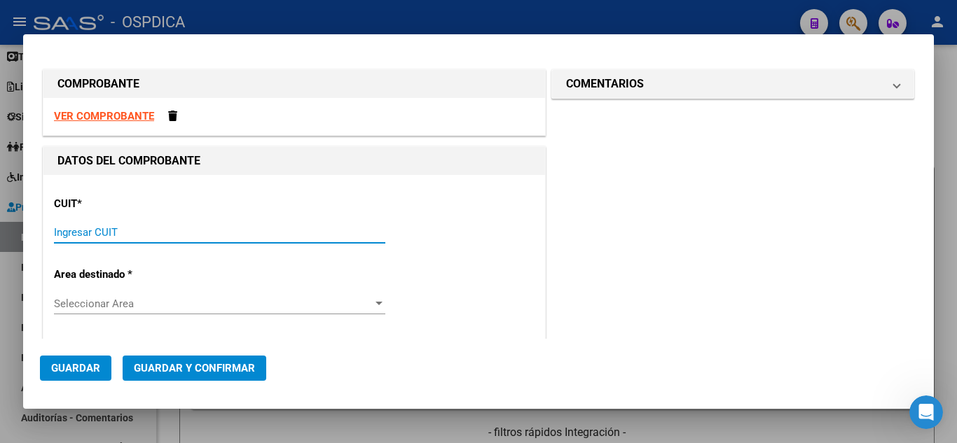
click at [220, 239] on input "Ingresar CUIT" at bounding box center [219, 232] width 331 height 13
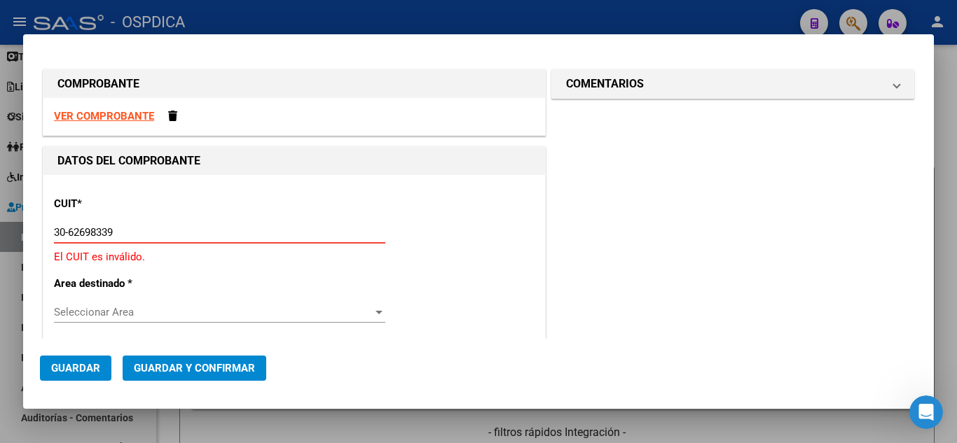
type input "30-62698339-8"
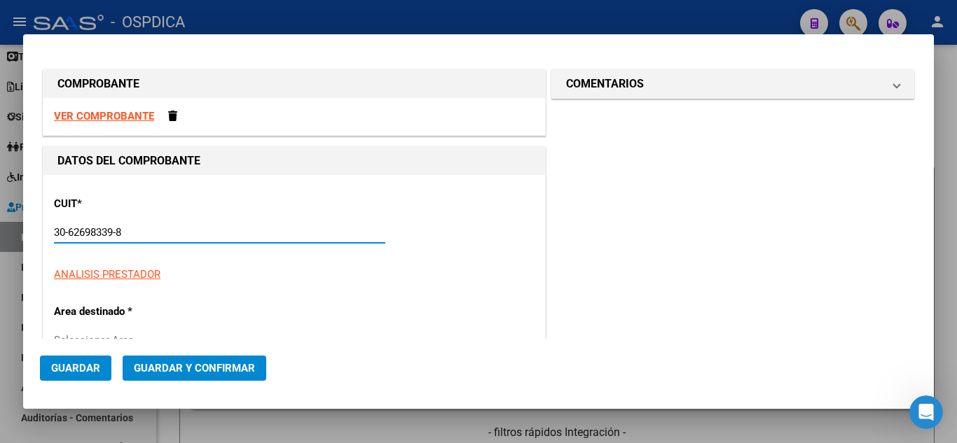
type input "144"
type input "30-62698339-8"
click at [467, 284] on div "CUIT * 30-62698339-8 Ingresar CUIT ANALISIS PRESTADOR MINISTERIO DE SALUD PCIA …" at bounding box center [294, 247] width 480 height 123
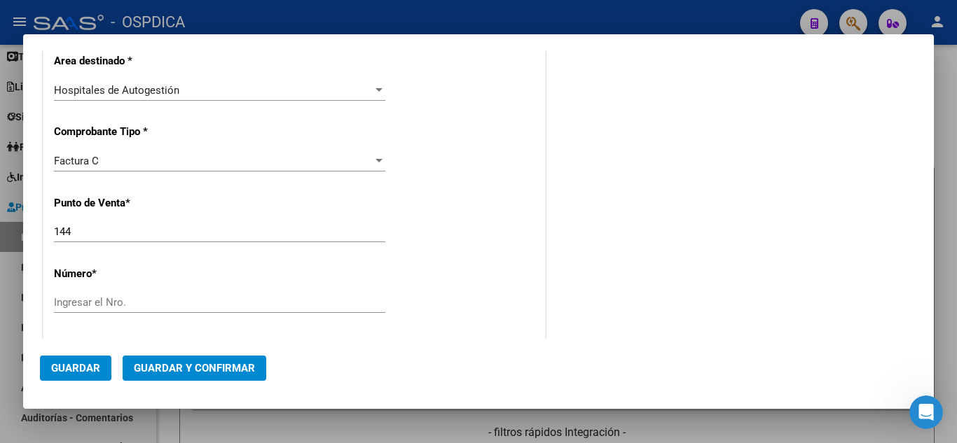
scroll to position [280, 0]
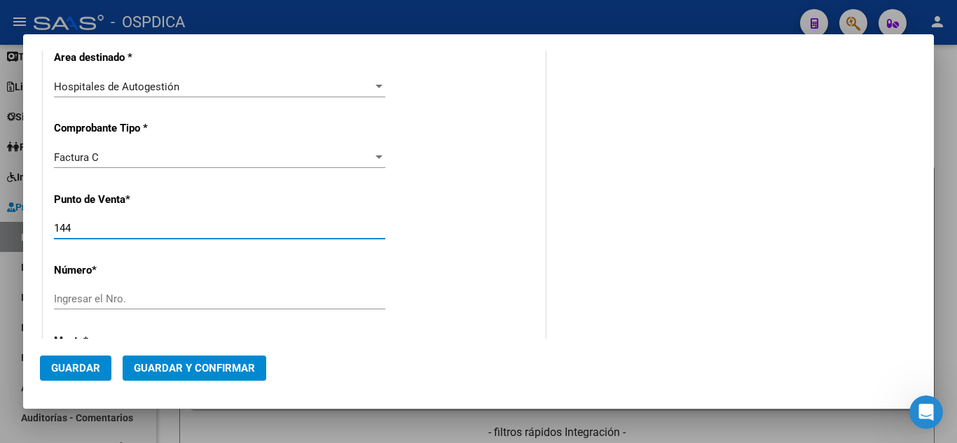
click at [200, 222] on input "144" at bounding box center [219, 228] width 331 height 13
type input "1"
type input "108"
click at [325, 291] on div "Ingresar el Nro." at bounding box center [219, 299] width 331 height 21
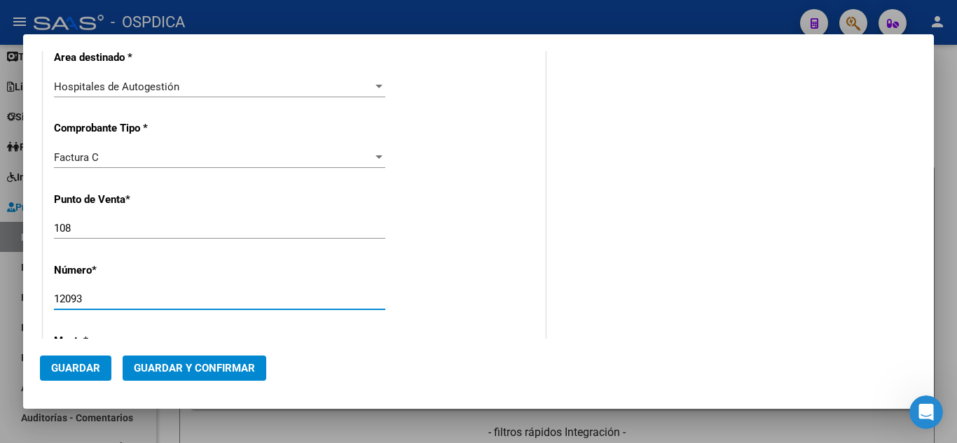
type input "12093"
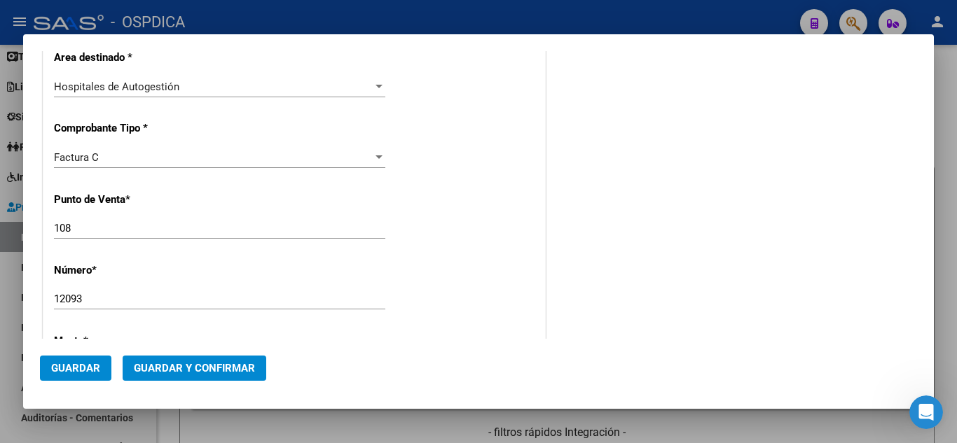
click at [653, 349] on mat-dialog-actions "Guardar Guardar y Confirmar" at bounding box center [478, 365] width 877 height 53
type input "$ 59.178,00"
type input "[DATE]"
type input "75048257804475"
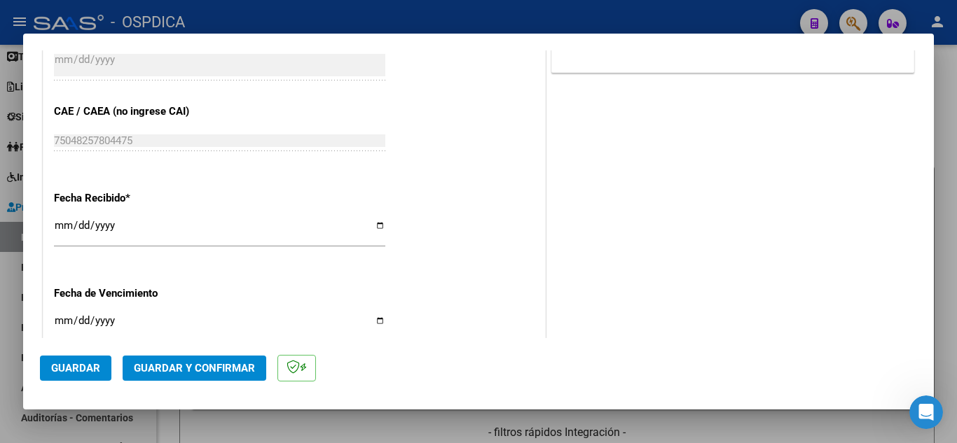
scroll to position [770, 0]
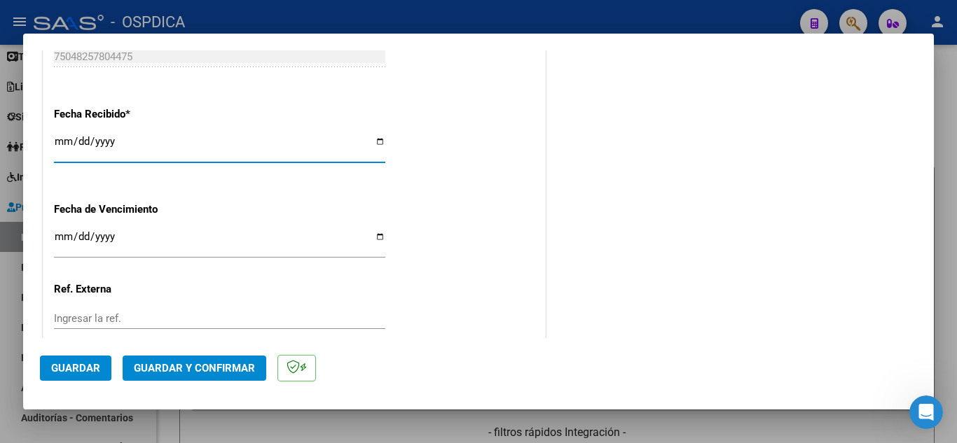
click at [61, 138] on input "[DATE]" at bounding box center [219, 147] width 331 height 22
type input "[DATE]"
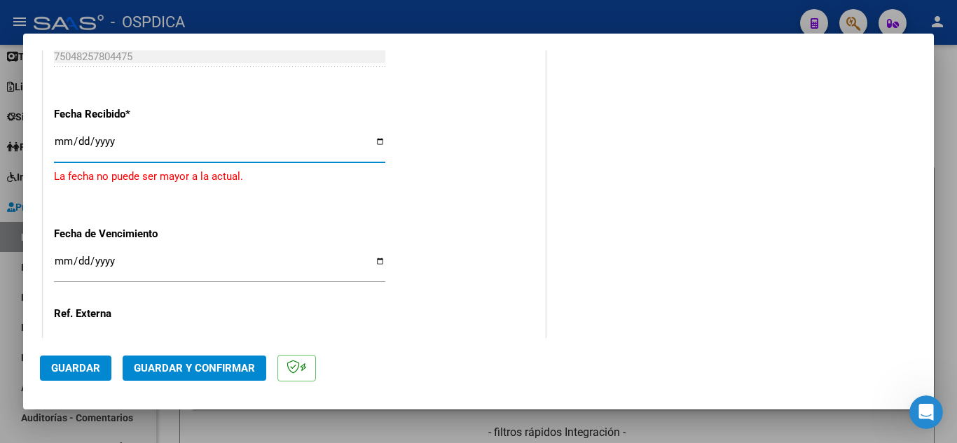
type input "[DATE]"
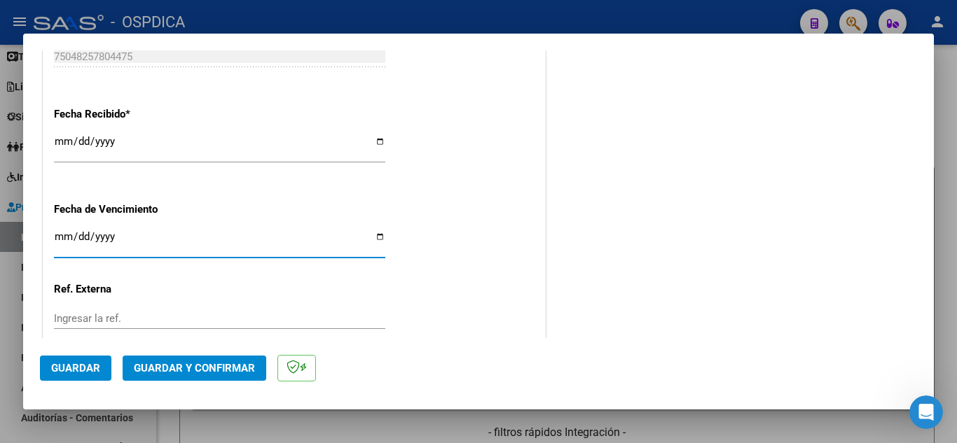
click at [64, 233] on input "Ingresar la fecha" at bounding box center [219, 242] width 331 height 22
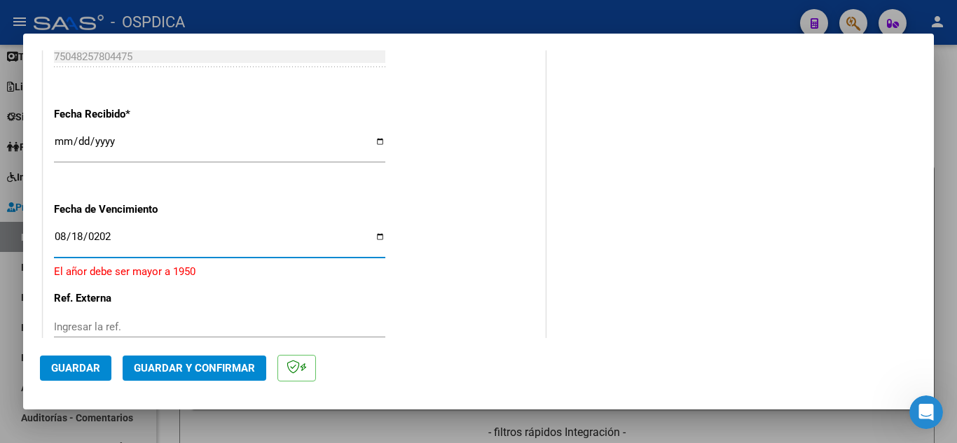
type input "[DATE]"
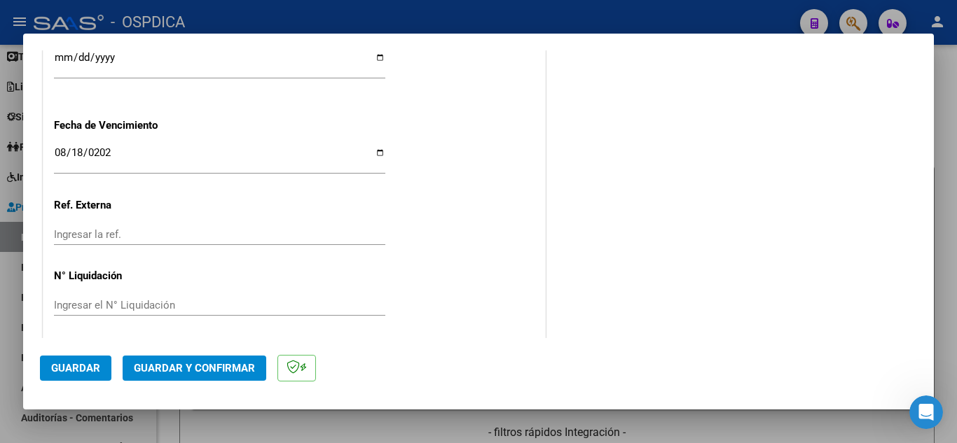
scroll to position [859, 0]
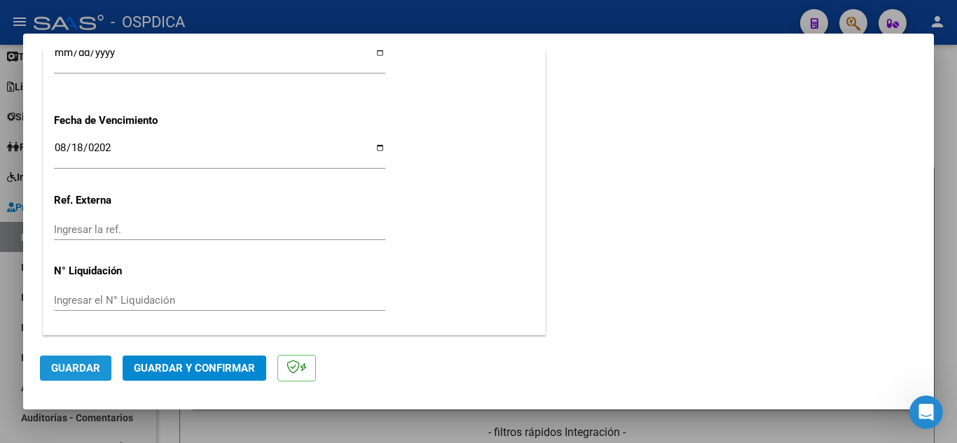
click at [81, 359] on button "Guardar" at bounding box center [75, 368] width 71 height 25
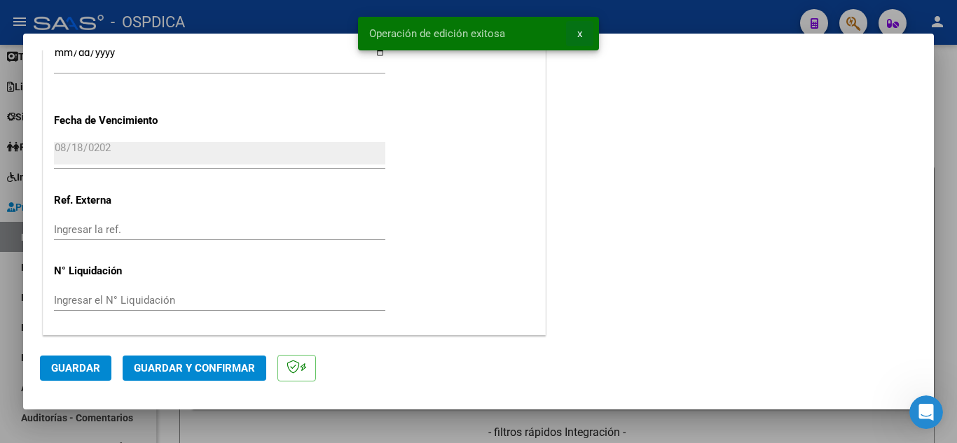
click at [580, 34] on span "x" at bounding box center [579, 33] width 5 height 13
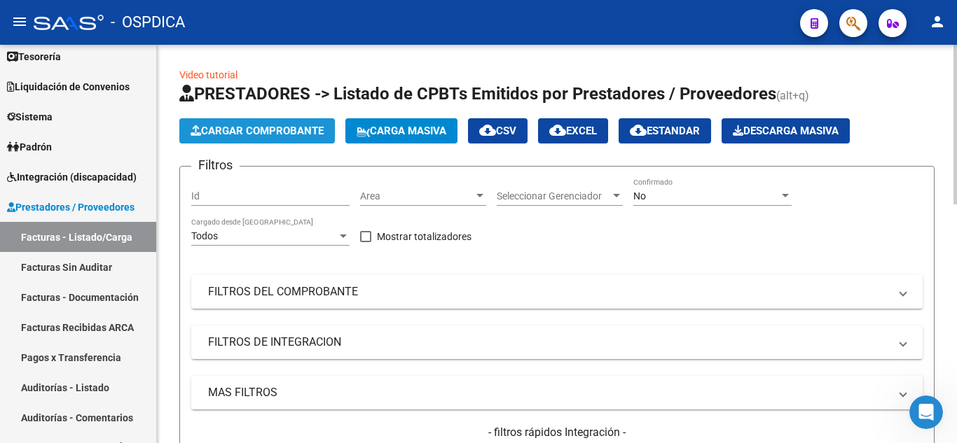
click at [321, 133] on span "Cargar Comprobante" at bounding box center [256, 131] width 133 height 13
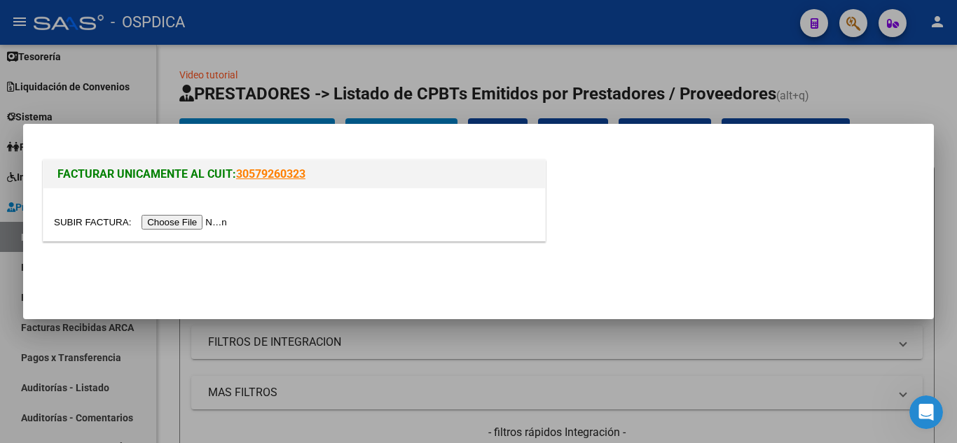
click at [207, 216] on input "file" at bounding box center [142, 222] width 177 height 15
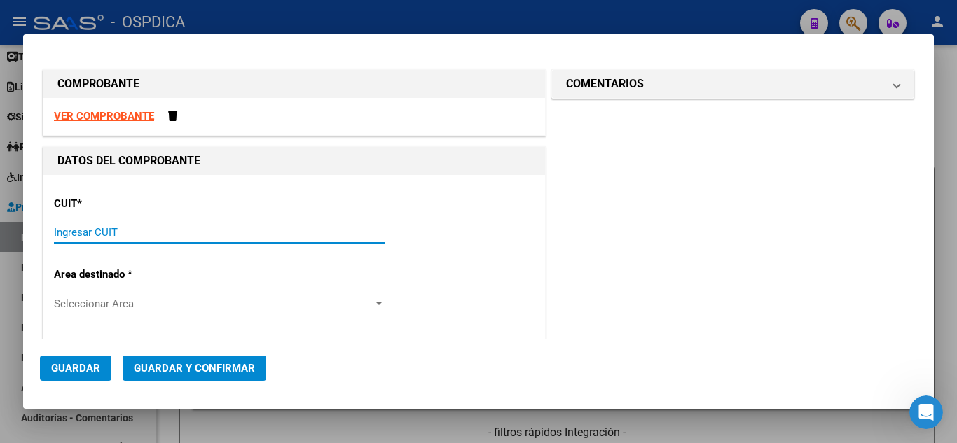
click at [139, 231] on input "Ingresar CUIT" at bounding box center [219, 232] width 331 height 13
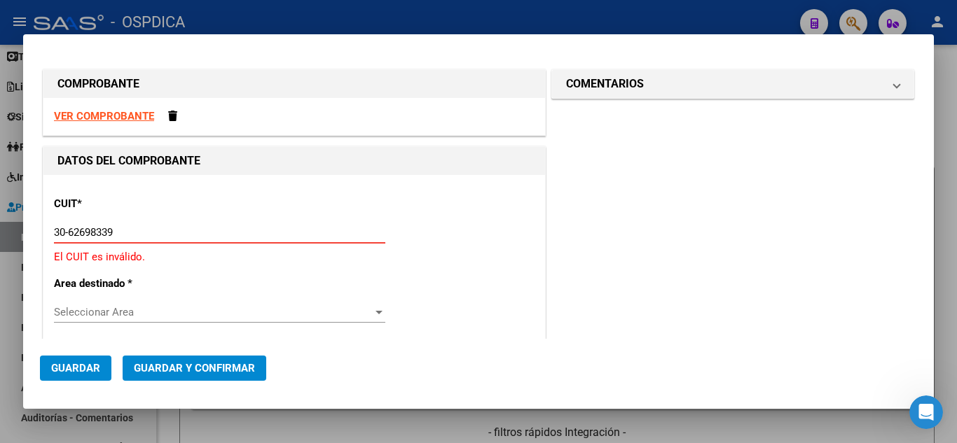
type input "30-62698339-8"
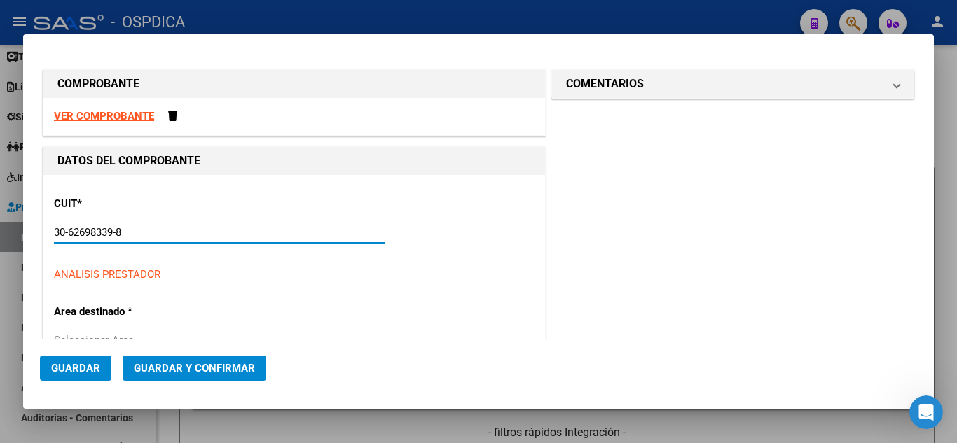
type input "144"
type input "30-62698339-8"
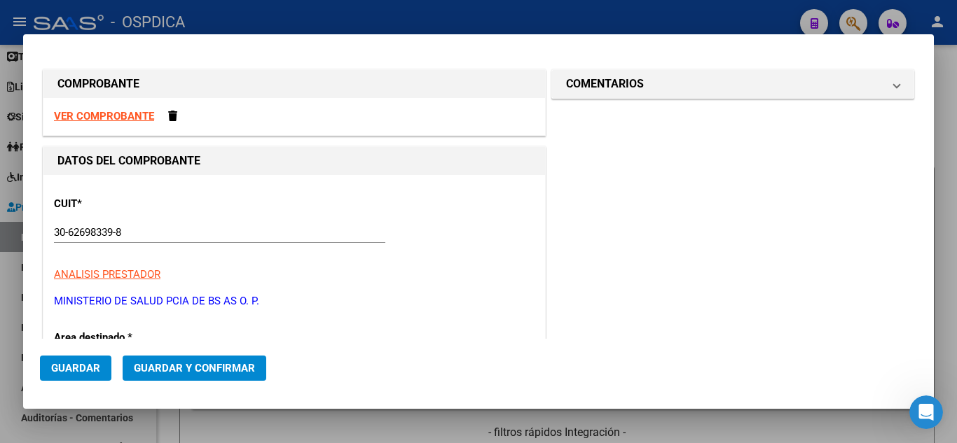
click at [438, 279] on p "ANALISIS PRESTADOR" at bounding box center [294, 275] width 480 height 16
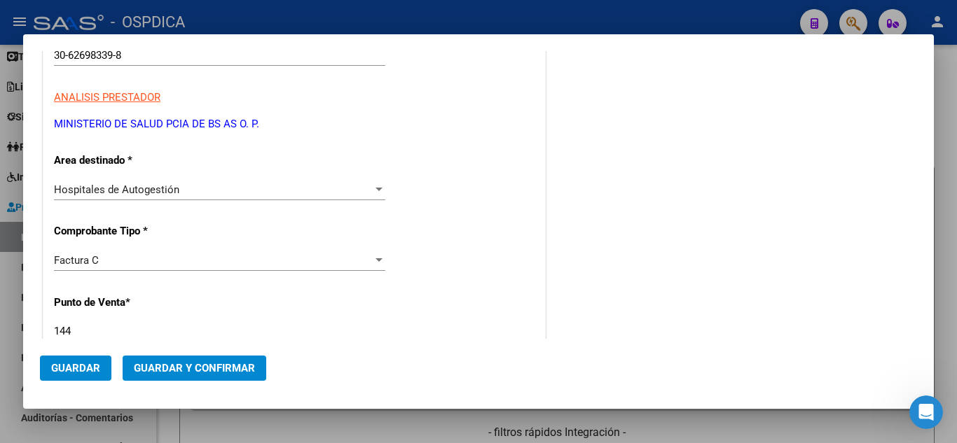
scroll to position [280, 0]
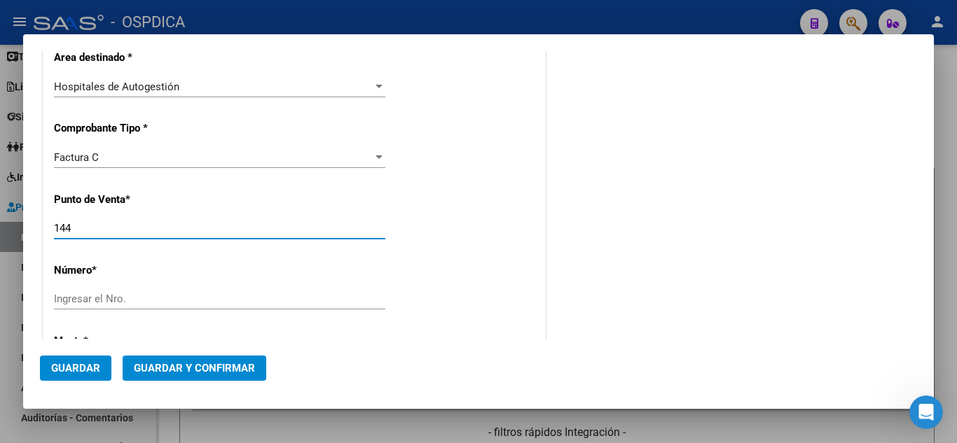
click at [224, 233] on input "144" at bounding box center [219, 228] width 331 height 13
type input "1"
type input "106"
click at [309, 301] on input "Ingresar el Nro." at bounding box center [219, 299] width 331 height 13
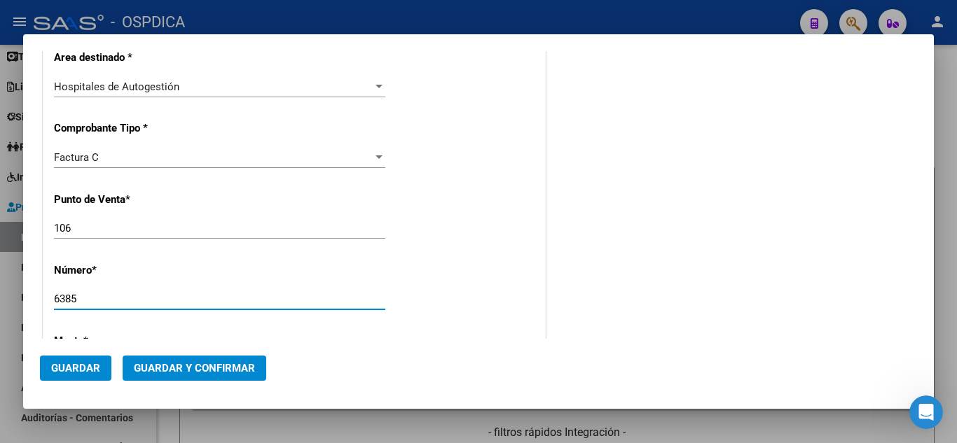
type input "6385"
click at [427, 334] on div "CUIT * 30-62698339-8 Ingresar CUIT ANALISIS PRESTADOR MINISTERIO DE SALUD PCIA …" at bounding box center [293, 391] width 501 height 993
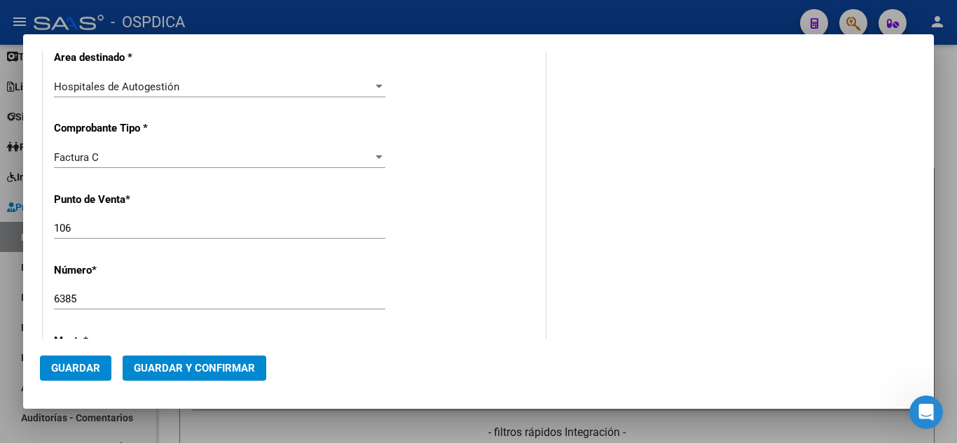
type input "$ 5.968,00"
type input "[DATE]"
type input "75088685894554"
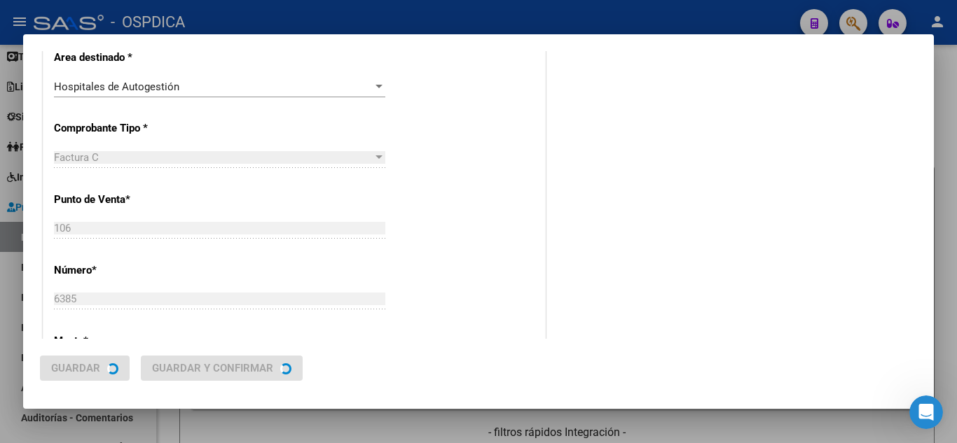
scroll to position [0, 0]
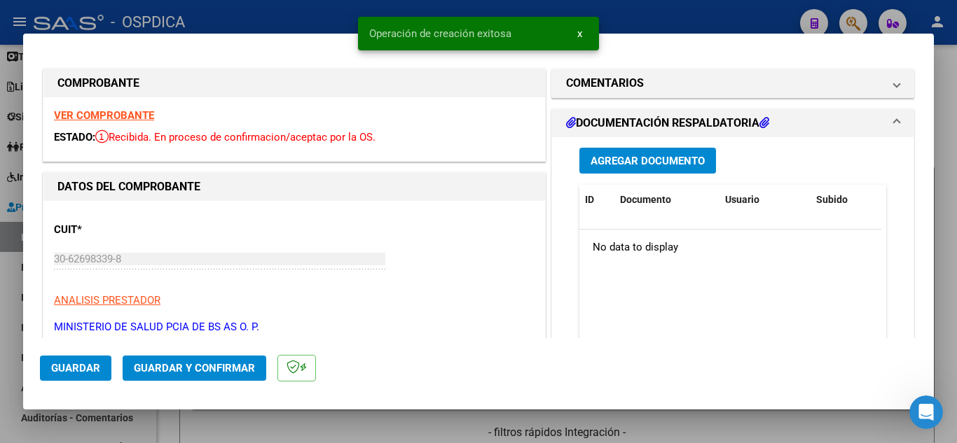
click at [494, 275] on div "CUIT * 30-62698339-8 Ingresar CUIT ANALISIS PRESTADOR MINISTERIO DE SALUD PCIA …" at bounding box center [294, 272] width 480 height 123
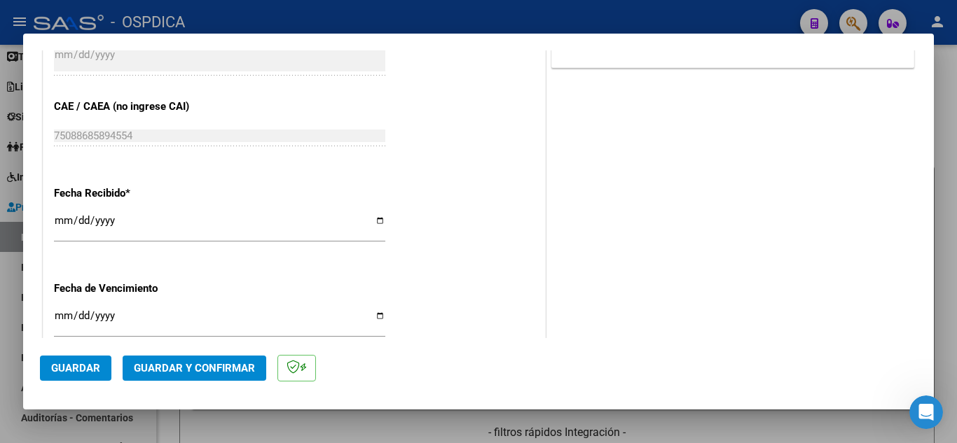
scroll to position [700, 0]
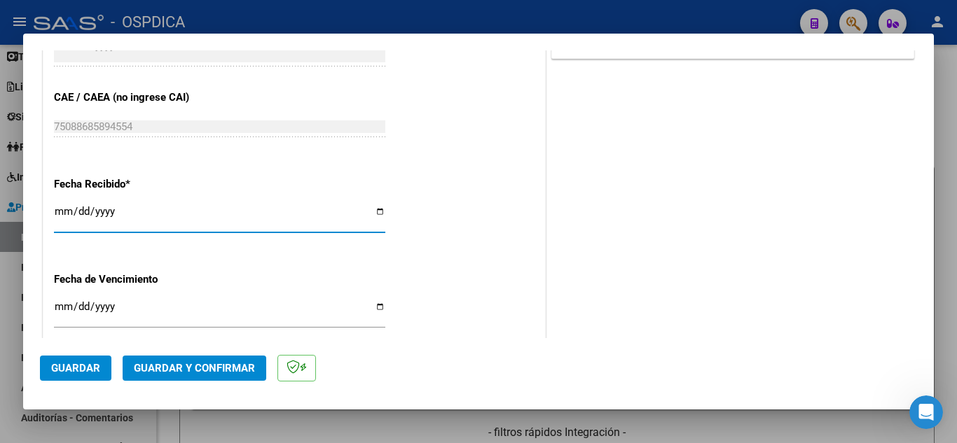
click at [56, 214] on input "[DATE]" at bounding box center [219, 217] width 331 height 22
type input "[DATE]"
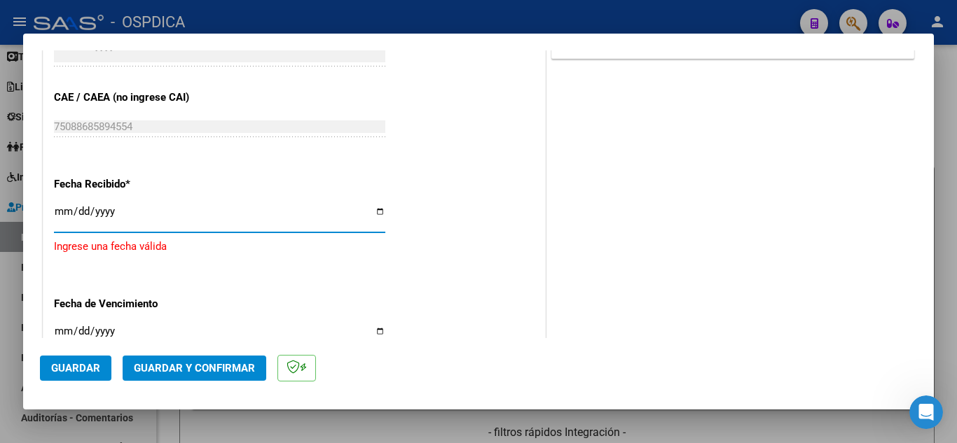
type input "[DATE]"
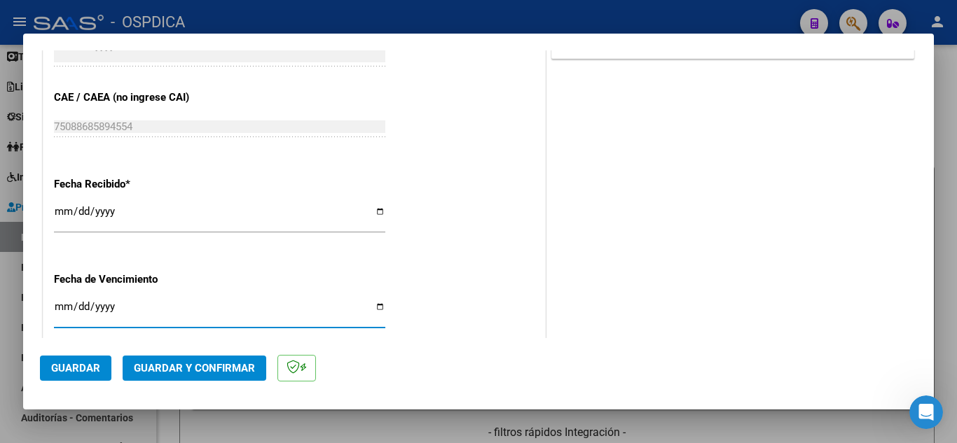
click at [190, 312] on input "Ingresar la fecha" at bounding box center [219, 312] width 331 height 22
type input "[DATE]"
click at [492, 357] on mat-dialog-actions "Guardar Guardar y Confirmar" at bounding box center [478, 365] width 877 height 55
click at [90, 368] on span "Guardar" at bounding box center [75, 368] width 49 height 13
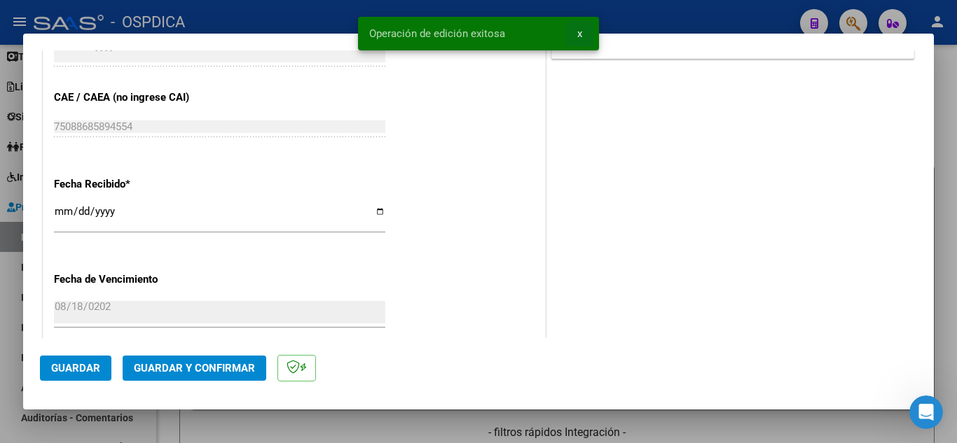
click at [581, 32] on span "x" at bounding box center [579, 33] width 5 height 13
type input "$ 0,00"
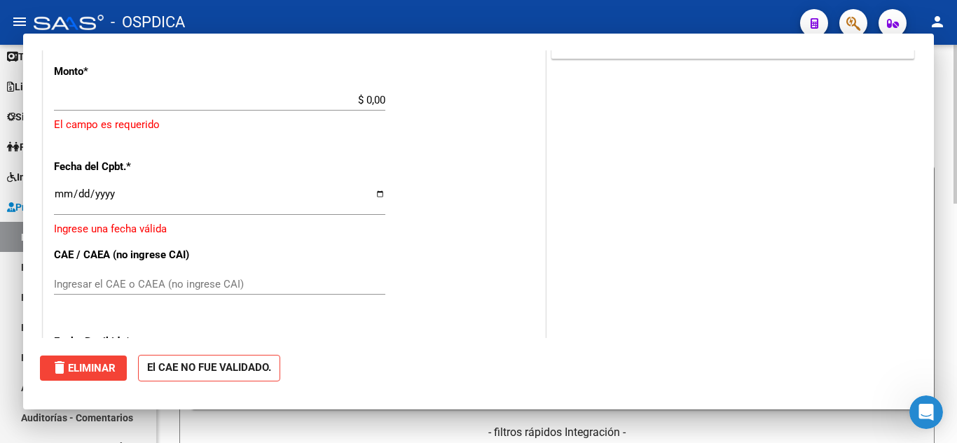
scroll to position [0, 0]
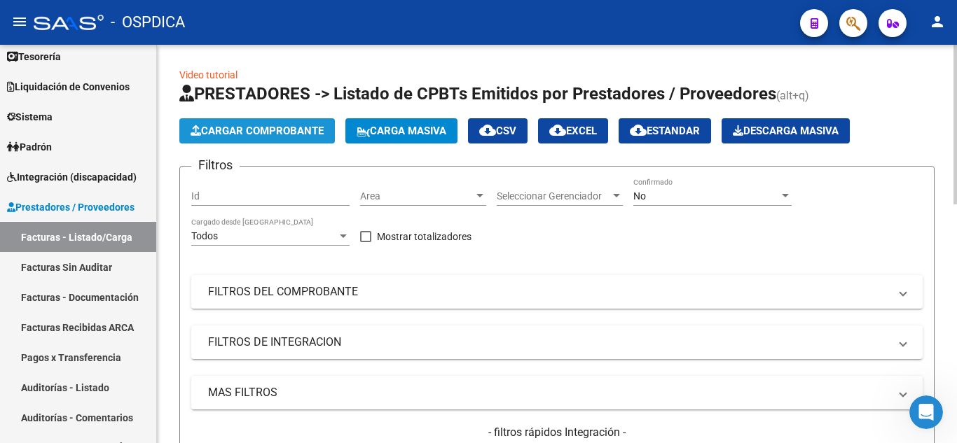
click at [284, 134] on span "Cargar Comprobante" at bounding box center [256, 131] width 133 height 13
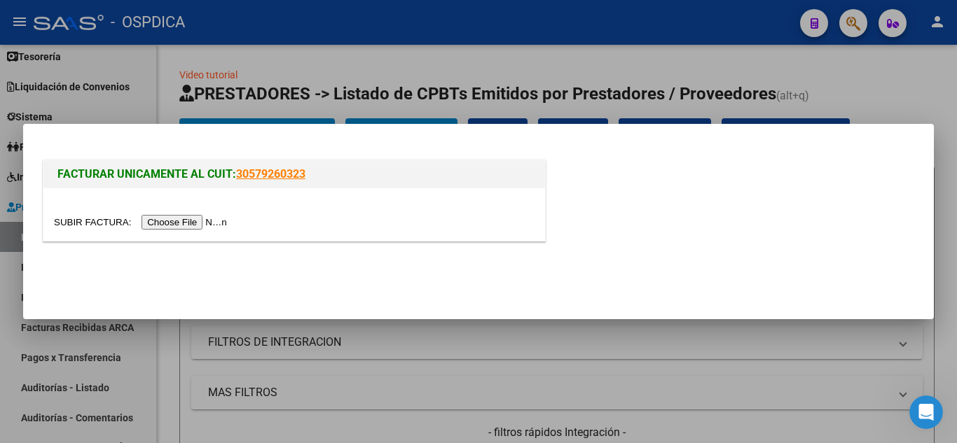
click at [214, 223] on input "file" at bounding box center [142, 222] width 177 height 15
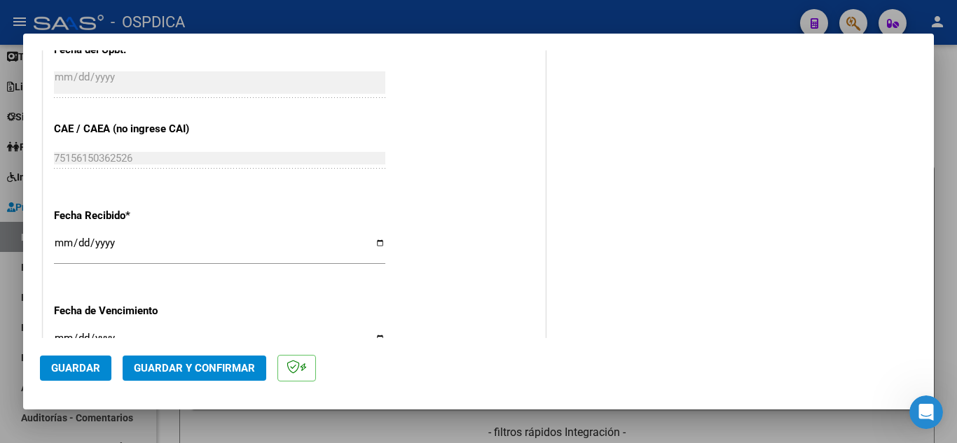
scroll to position [700, 0]
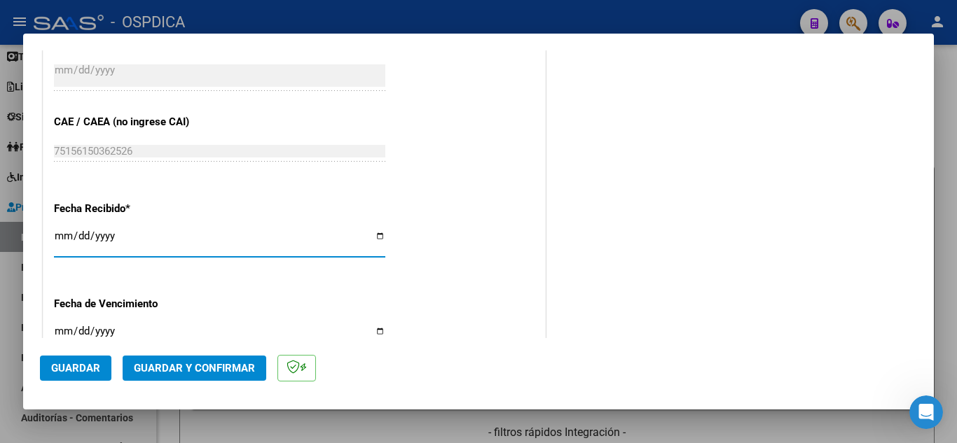
click at [56, 235] on input "[DATE]" at bounding box center [219, 241] width 331 height 22
type input "[DATE]"
click at [485, 262] on div "Fecha Recibido * [DATE] Ingresar la fecha" at bounding box center [294, 230] width 480 height 80
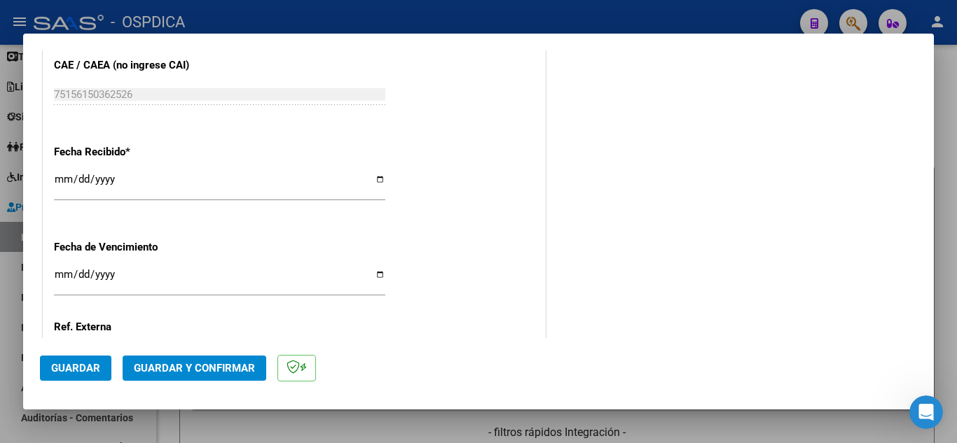
scroll to position [770, 0]
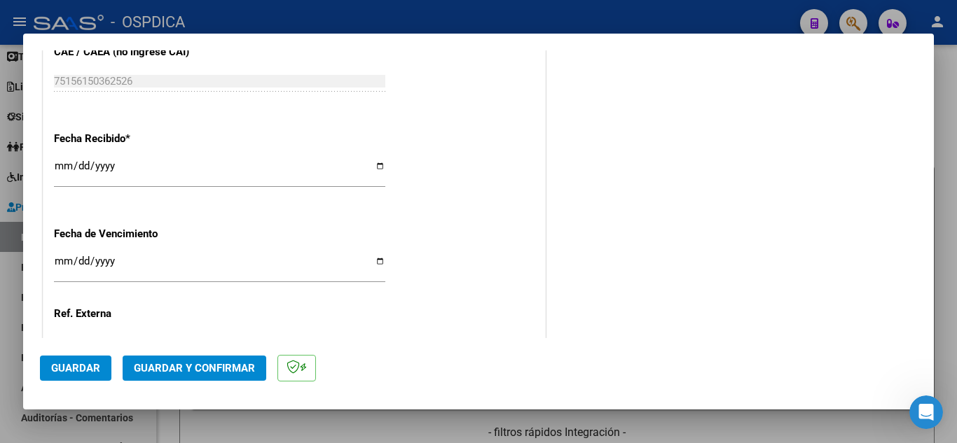
click at [58, 258] on input "Ingresar la fecha" at bounding box center [219, 267] width 331 height 22
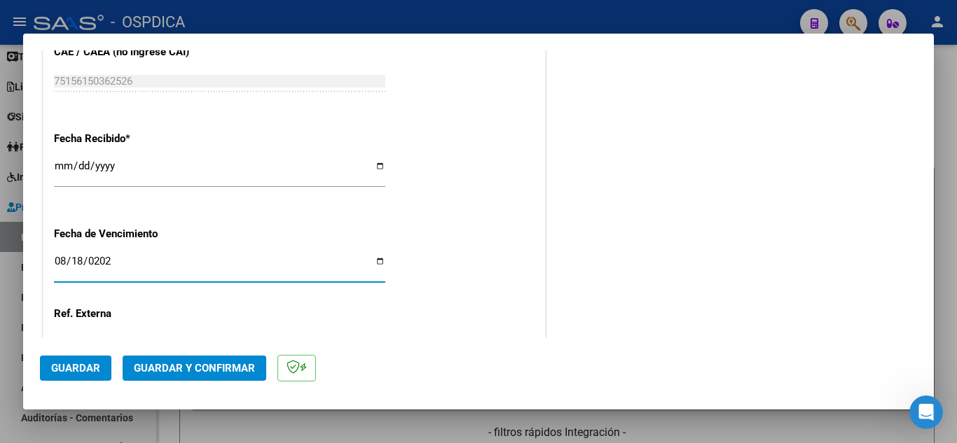
type input "[DATE]"
click at [682, 361] on mat-dialog-actions "Guardar Guardar y Confirmar" at bounding box center [478, 365] width 877 height 55
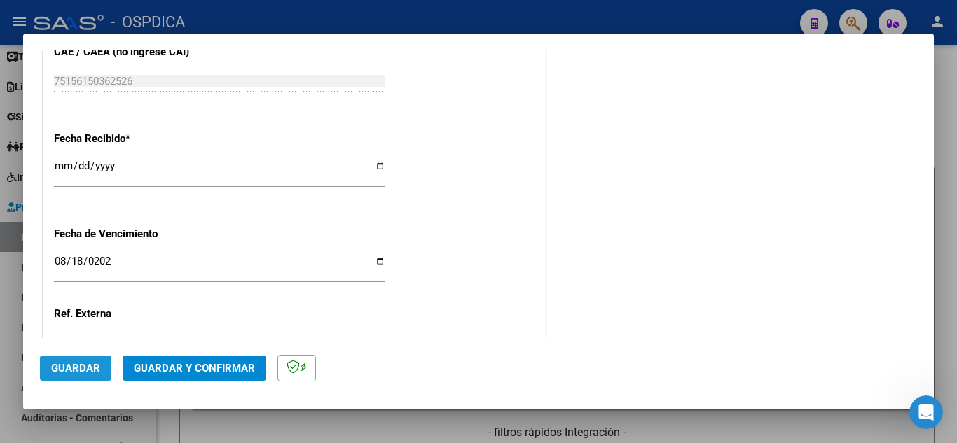
click at [102, 363] on button "Guardar" at bounding box center [75, 368] width 71 height 25
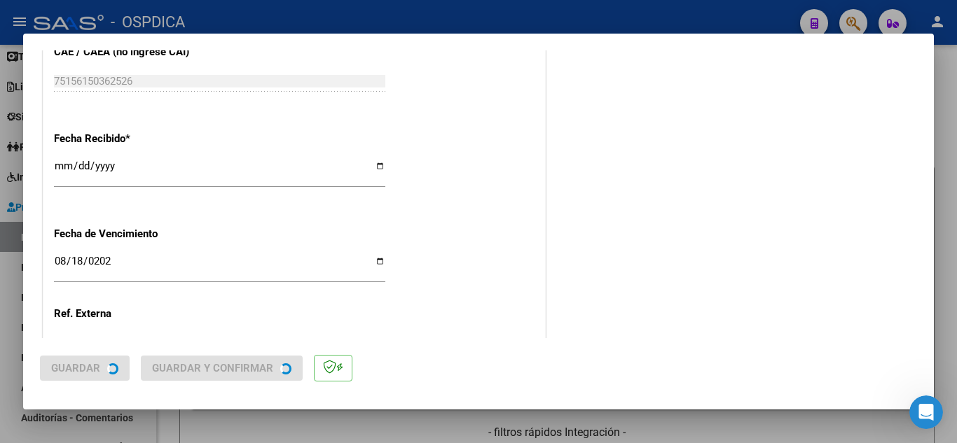
scroll to position [0, 0]
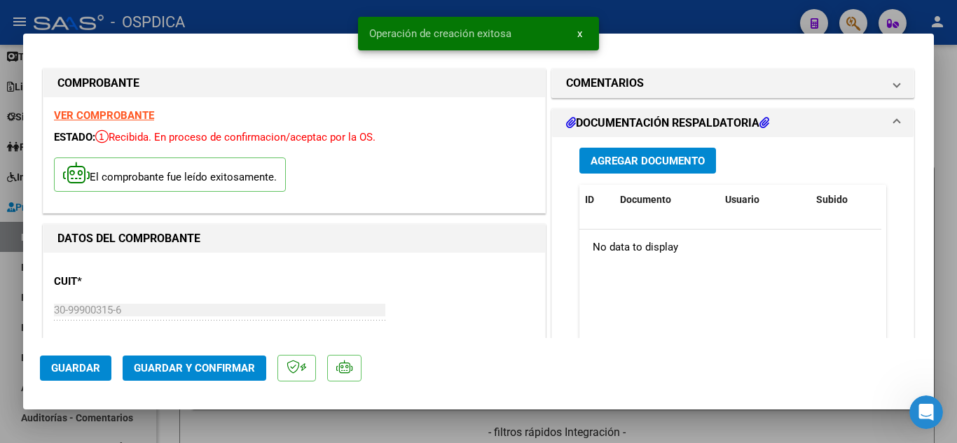
click at [579, 35] on span "x" at bounding box center [579, 33] width 5 height 13
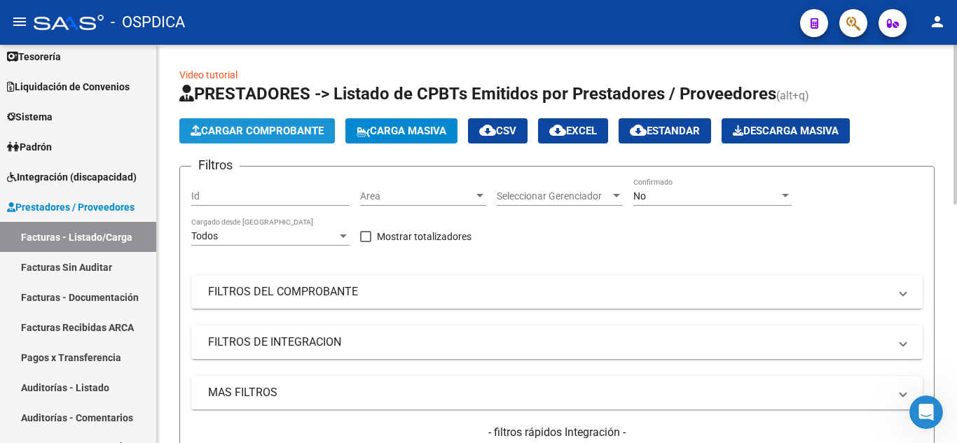
click at [303, 134] on span "Cargar Comprobante" at bounding box center [256, 131] width 133 height 13
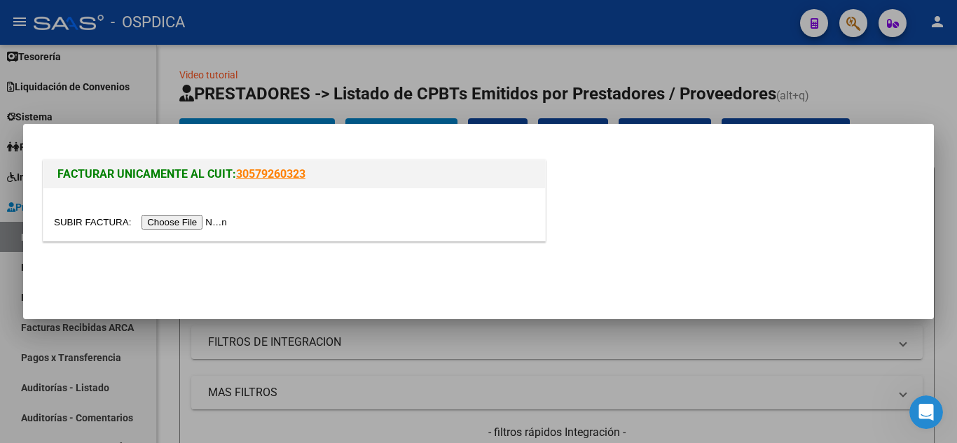
click at [207, 223] on input "file" at bounding box center [142, 222] width 177 height 15
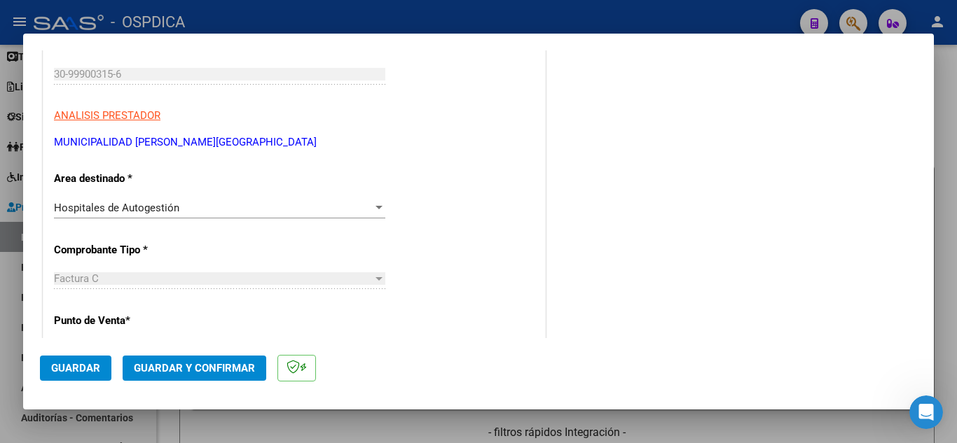
scroll to position [210, 0]
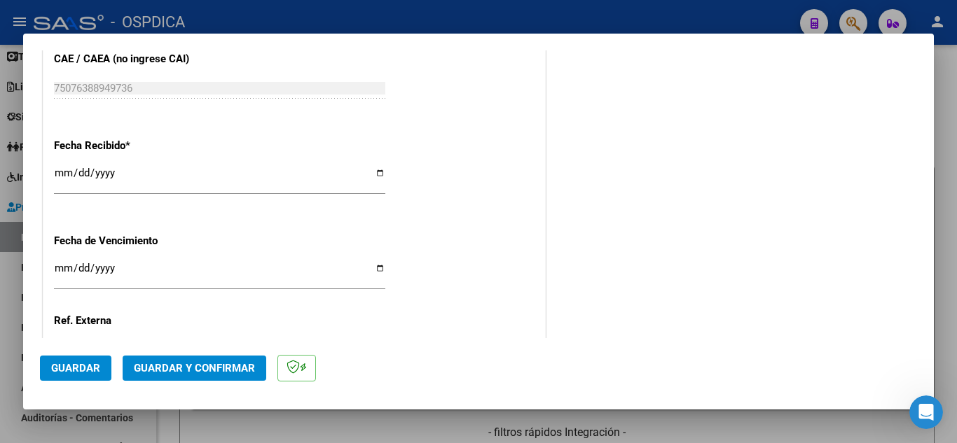
scroll to position [770, 0]
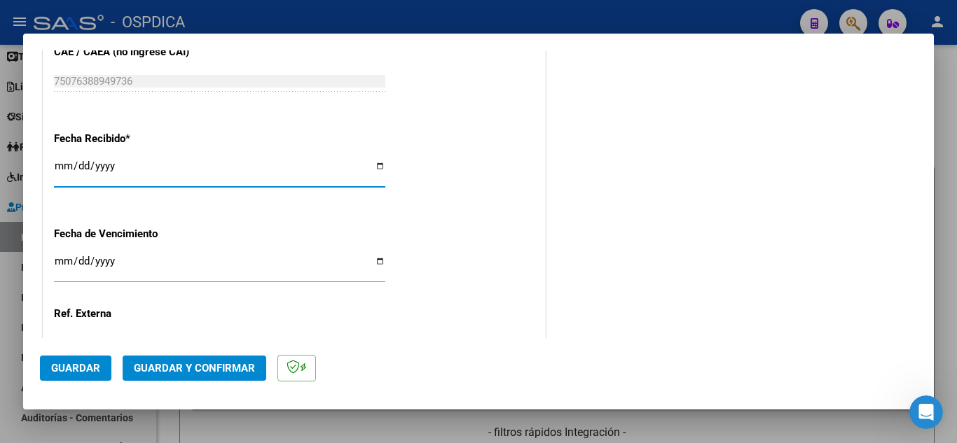
click at [64, 166] on input "[DATE]" at bounding box center [219, 171] width 331 height 22
type input "[DATE]"
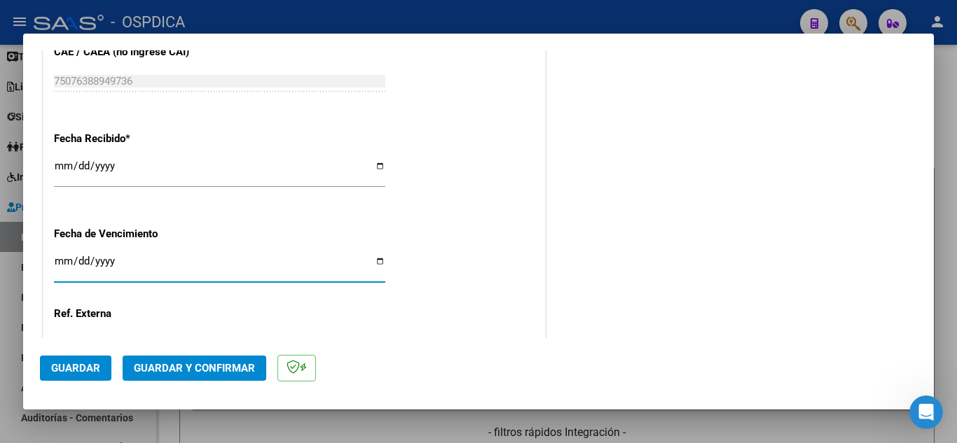
click at [64, 258] on input "Ingresar la fecha" at bounding box center [219, 267] width 331 height 22
type input "[DATE]"
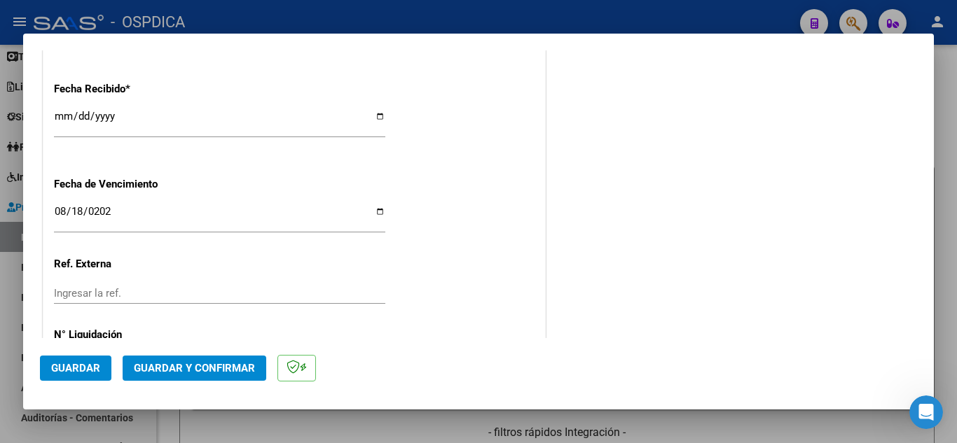
scroll to position [884, 0]
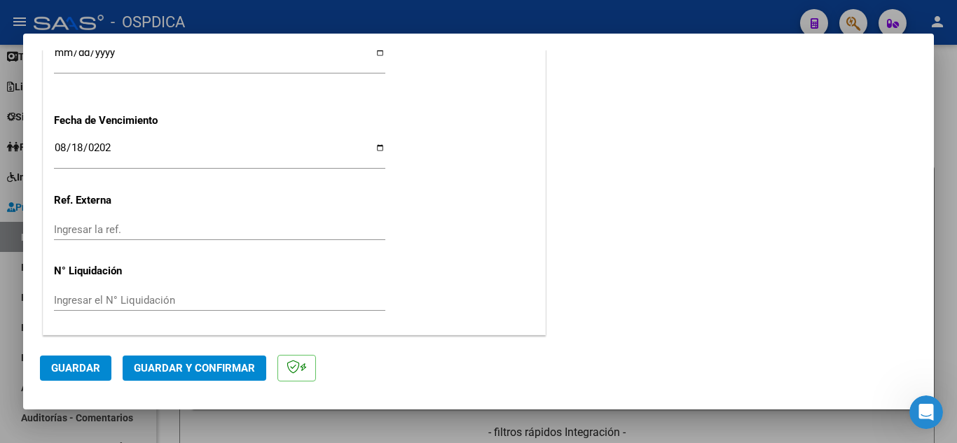
click at [67, 365] on span "Guardar" at bounding box center [75, 368] width 49 height 13
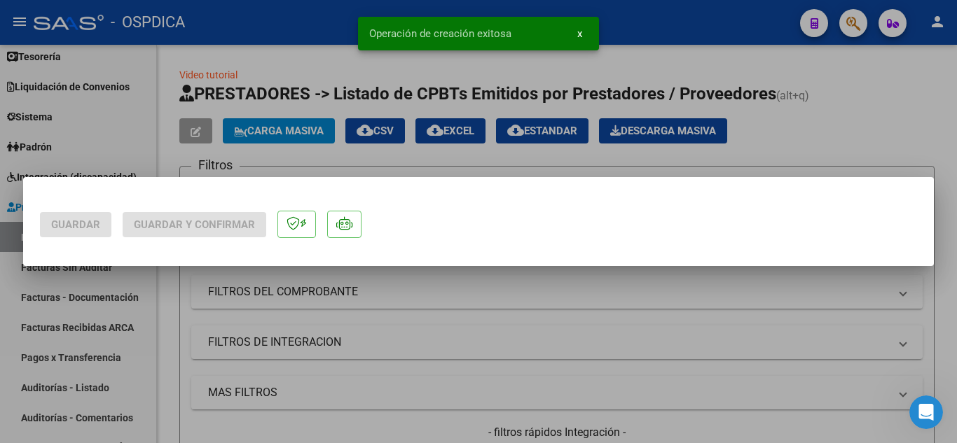
scroll to position [0, 0]
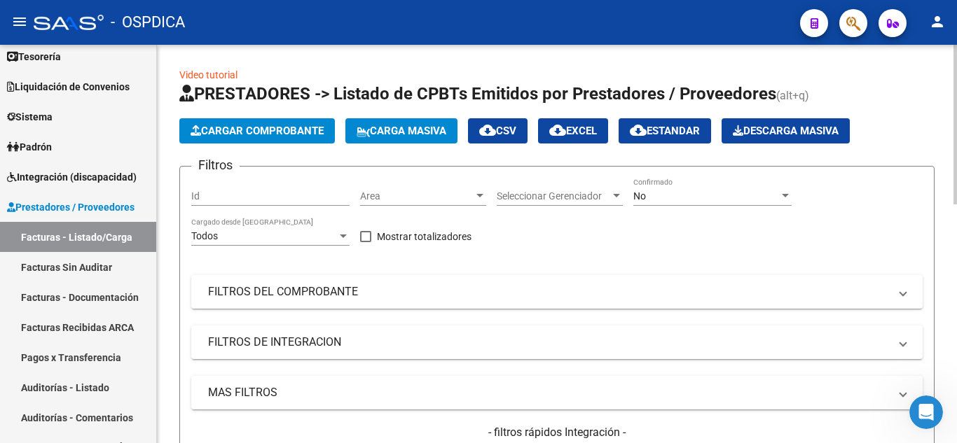
click at [286, 130] on span "Cargar Comprobante" at bounding box center [256, 131] width 133 height 13
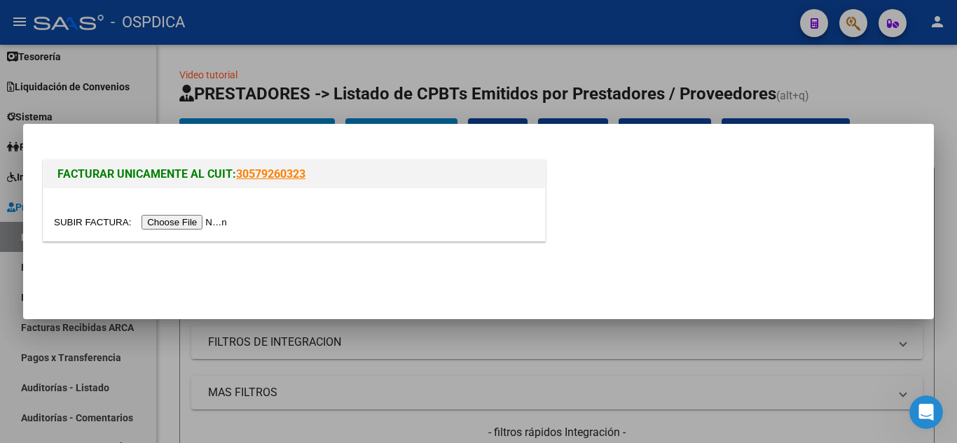
click at [198, 221] on input "file" at bounding box center [142, 222] width 177 height 15
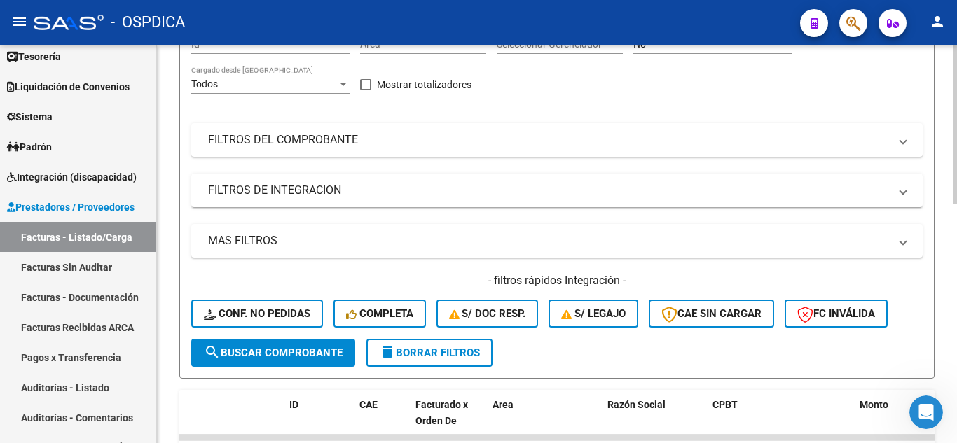
scroll to position [70, 0]
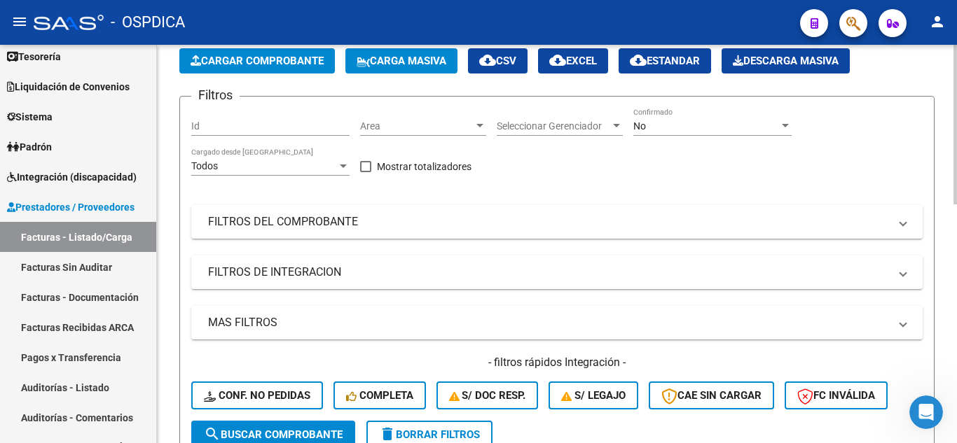
click at [270, 69] on button "Cargar Comprobante" at bounding box center [256, 60] width 155 height 25
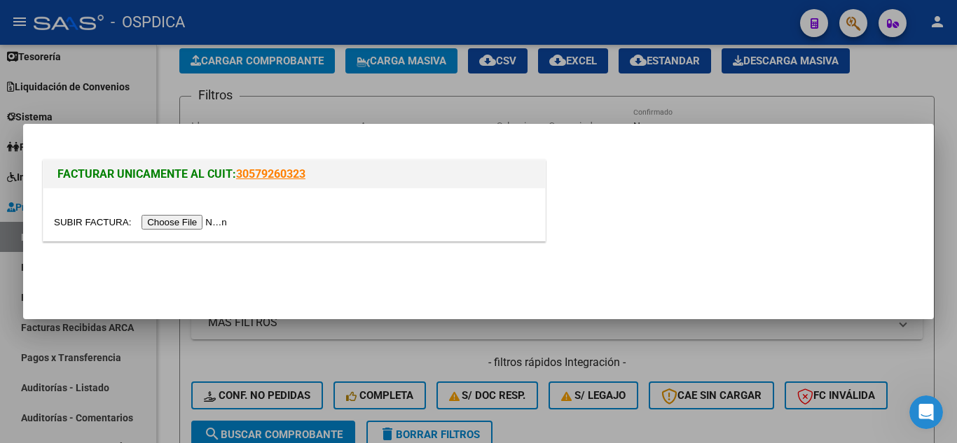
click at [211, 221] on input "file" at bounding box center [142, 222] width 177 height 15
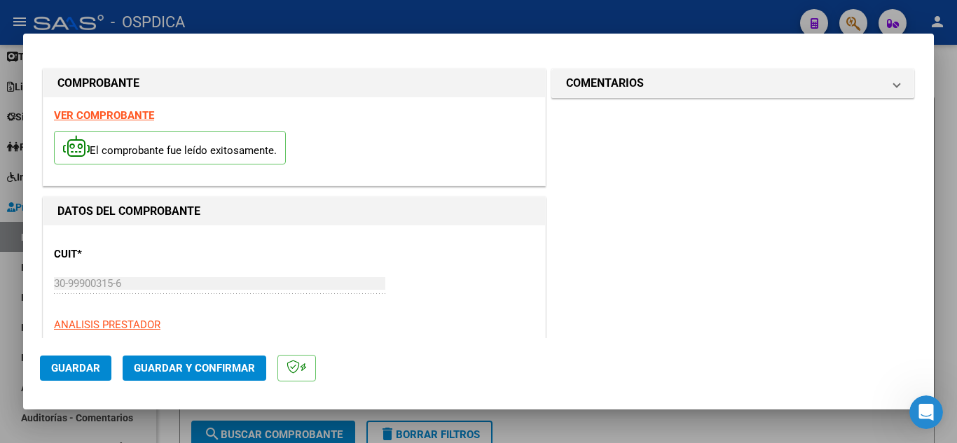
click at [436, 268] on div "CUIT * 30-99900315-6 Ingresar CUIT ANALISIS PRESTADOR MUNICIPALIDAD DE [PERSON_…" at bounding box center [294, 297] width 480 height 123
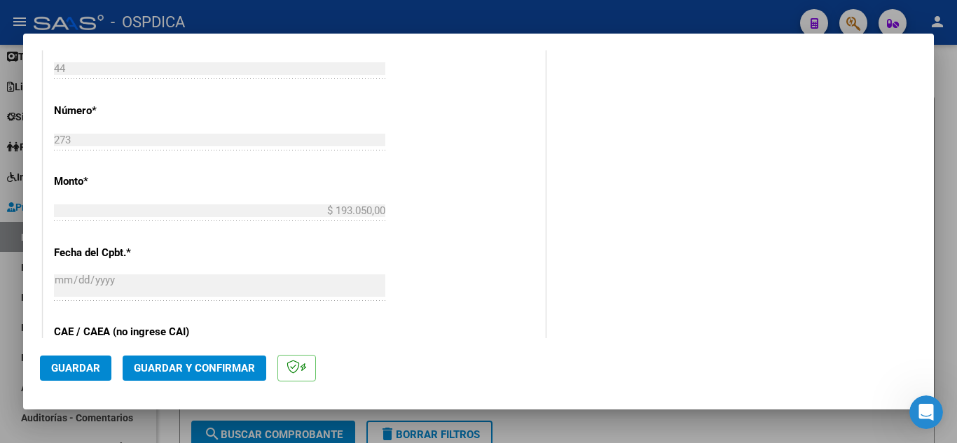
scroll to position [630, 0]
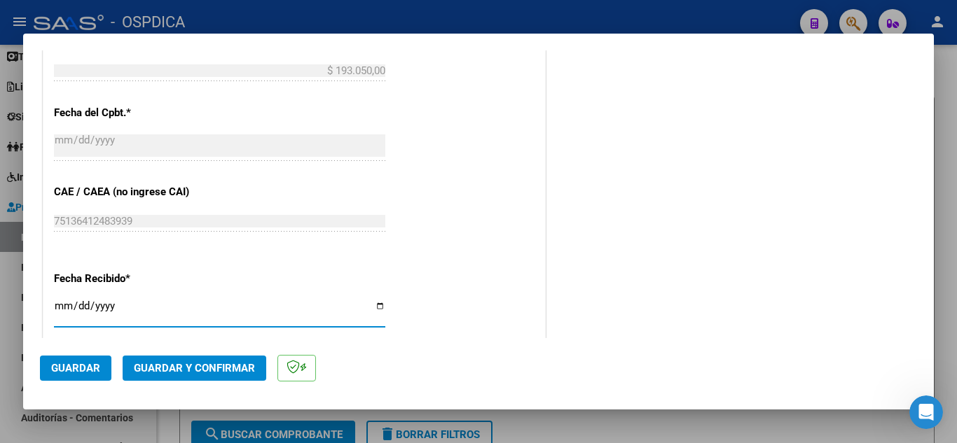
click at [62, 305] on input "[DATE]" at bounding box center [219, 311] width 331 height 22
type input "[DATE]"
click at [575, 368] on mat-dialog-actions "Guardar Guardar y Confirmar" at bounding box center [478, 365] width 877 height 55
click at [521, 279] on div "Fecha Recibido * [DATE] Ingresar la fecha" at bounding box center [294, 301] width 480 height 80
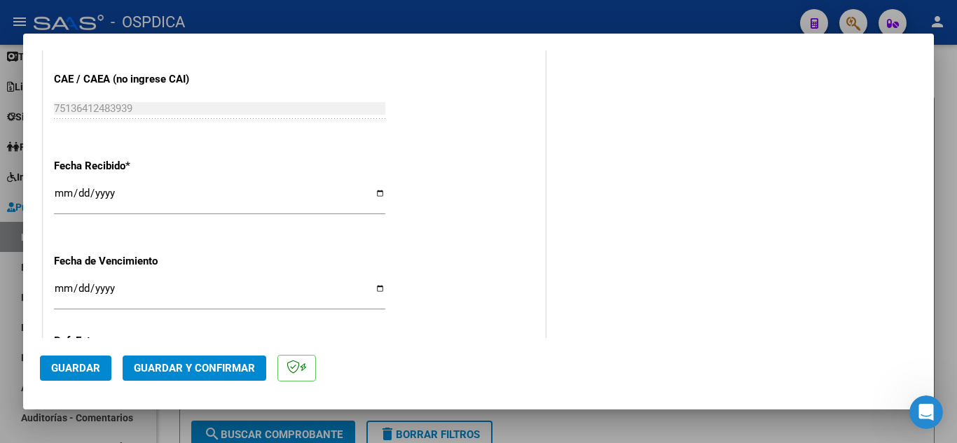
scroll to position [770, 0]
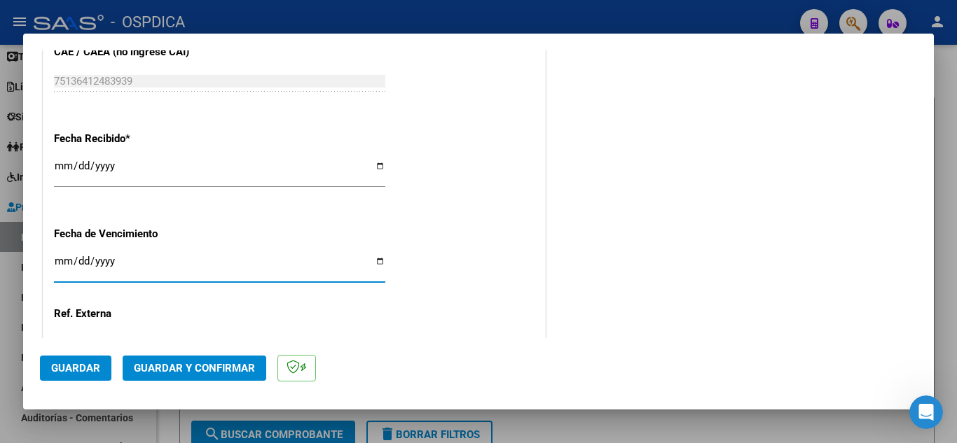
click at [59, 258] on input "Ingresar la fecha" at bounding box center [219, 267] width 331 height 22
type input "[DATE]"
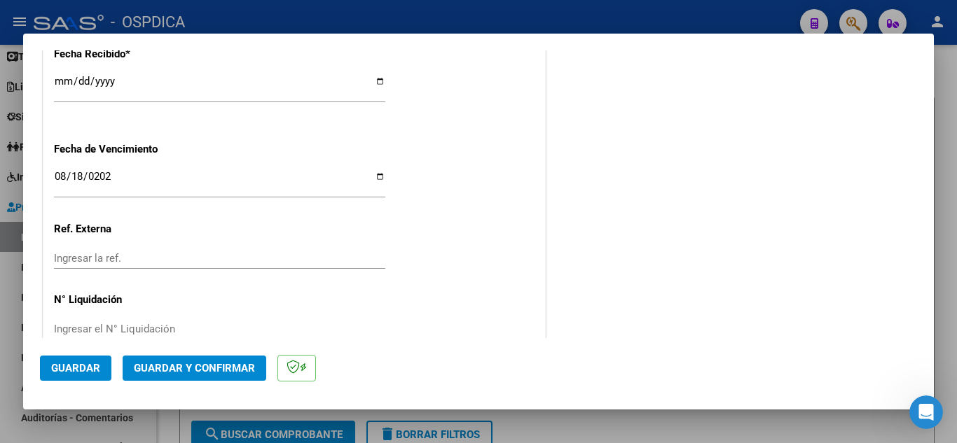
scroll to position [884, 0]
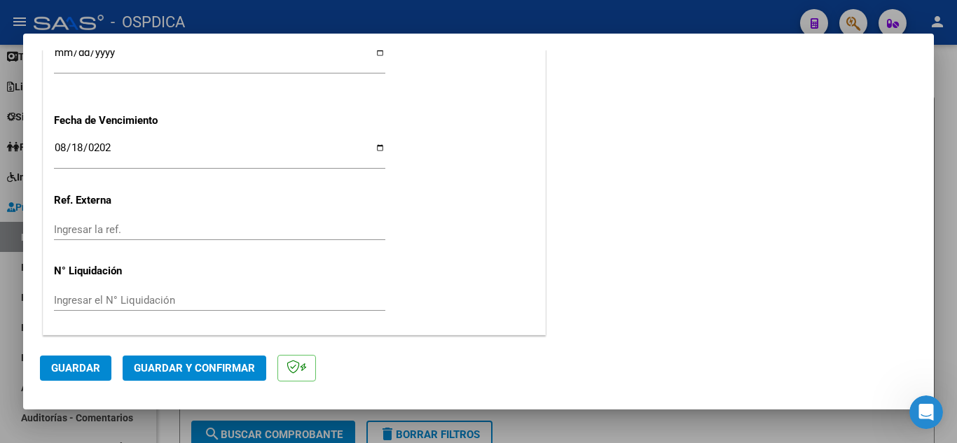
click at [78, 372] on span "Guardar" at bounding box center [75, 368] width 49 height 13
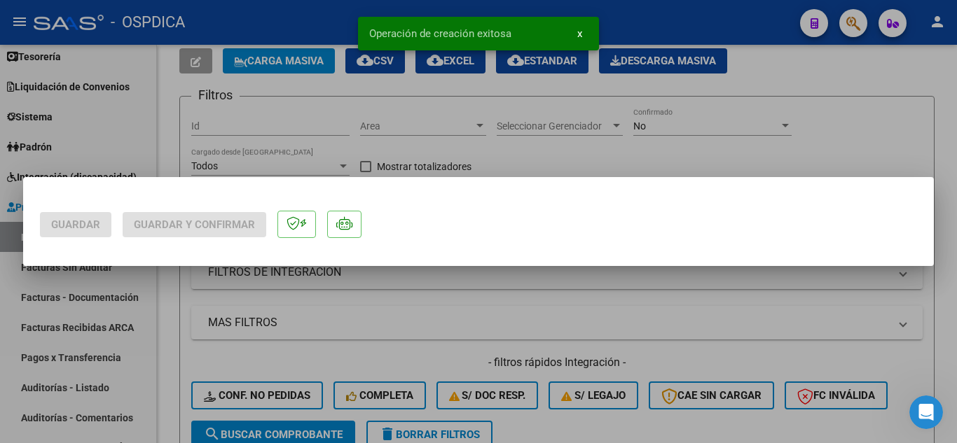
scroll to position [0, 0]
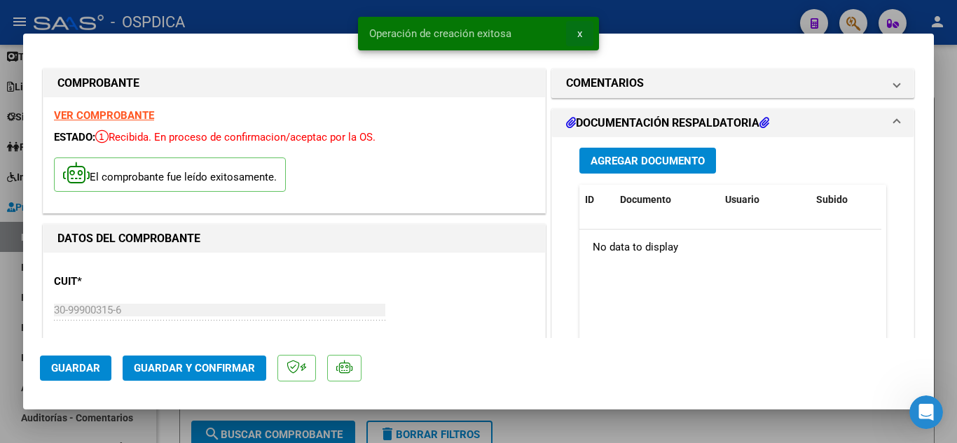
click at [581, 30] on span "x" at bounding box center [579, 33] width 5 height 13
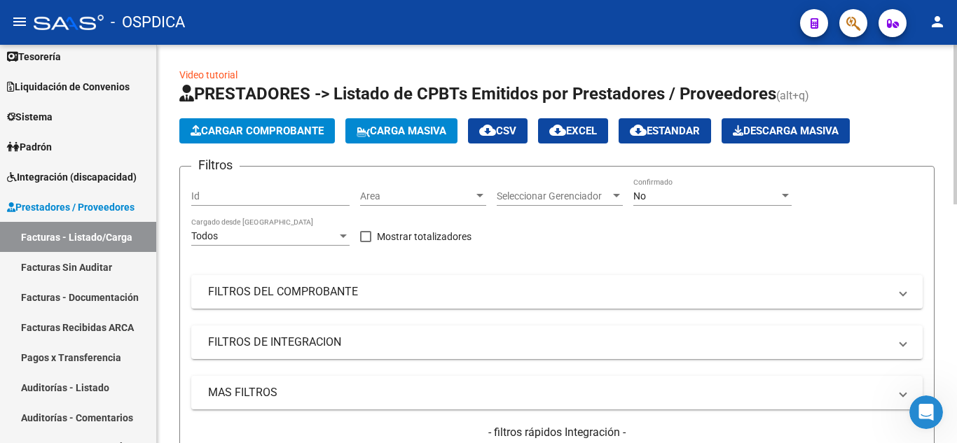
click at [261, 123] on button "Cargar Comprobante" at bounding box center [256, 130] width 155 height 25
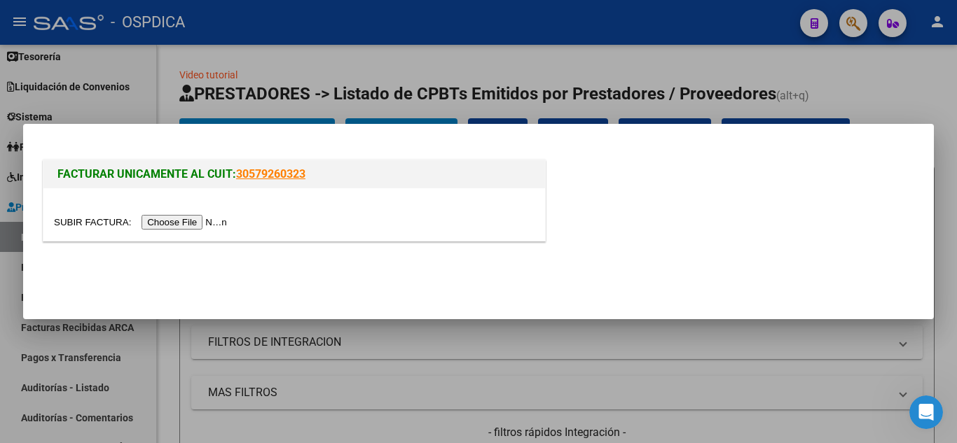
click at [197, 218] on input "file" at bounding box center [142, 222] width 177 height 15
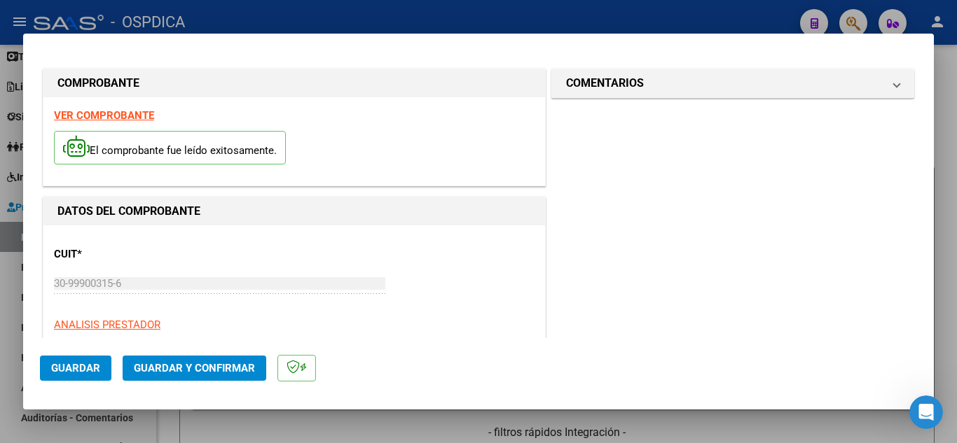
scroll to position [210, 0]
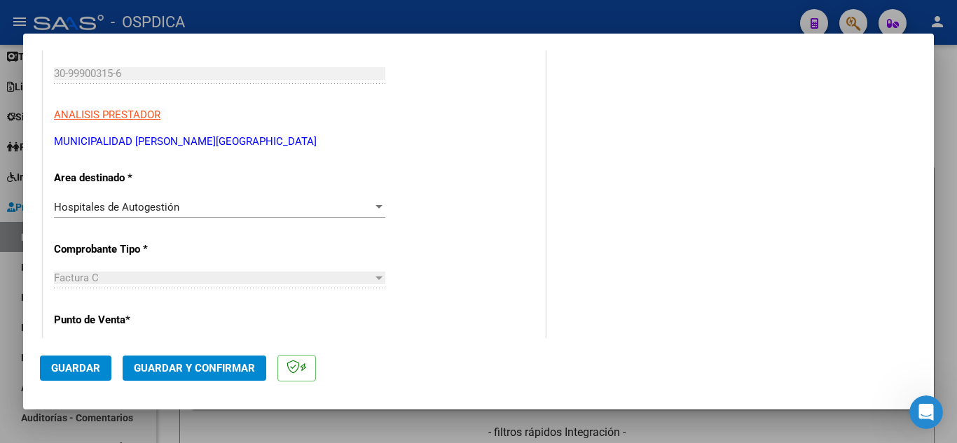
click at [560, 285] on div "COMENTARIOS Comentarios De la Obra Social: Comentarios de la Obra Social (no vi…" at bounding box center [732, 434] width 368 height 1156
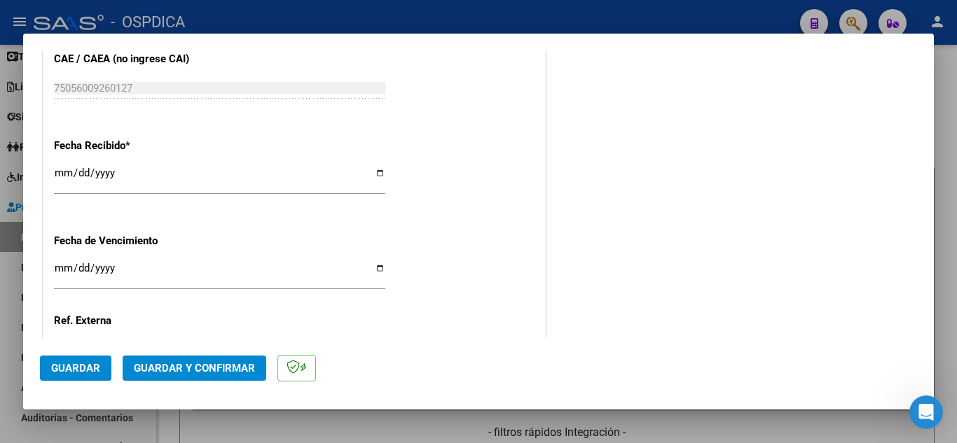
scroll to position [770, 0]
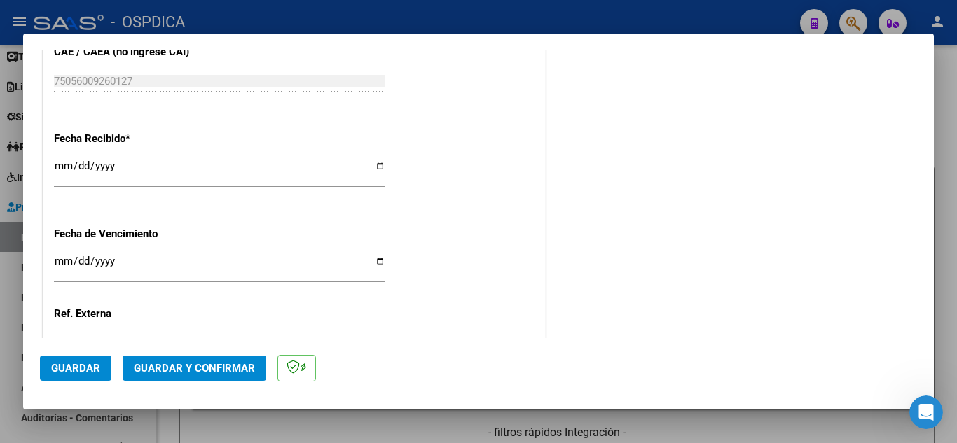
click at [63, 161] on input "[DATE]" at bounding box center [219, 171] width 331 height 22
type input "[DATE]"
click at [61, 258] on input "Ingresar la fecha" at bounding box center [219, 267] width 331 height 22
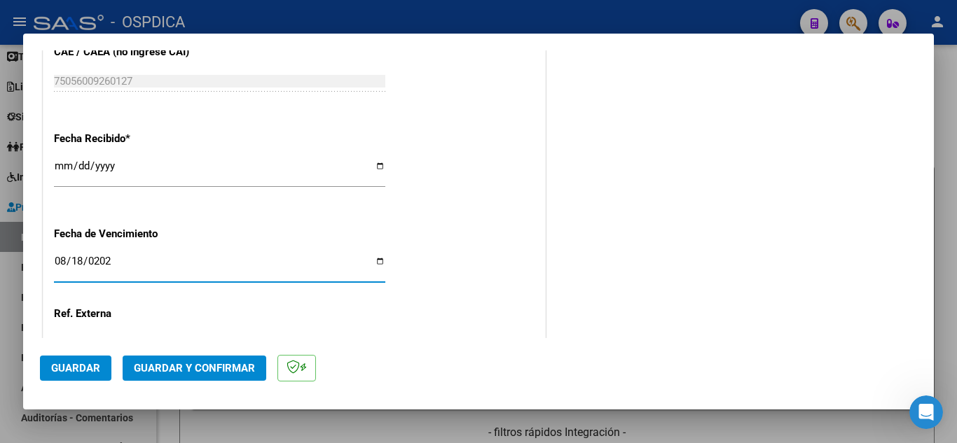
type input "[DATE]"
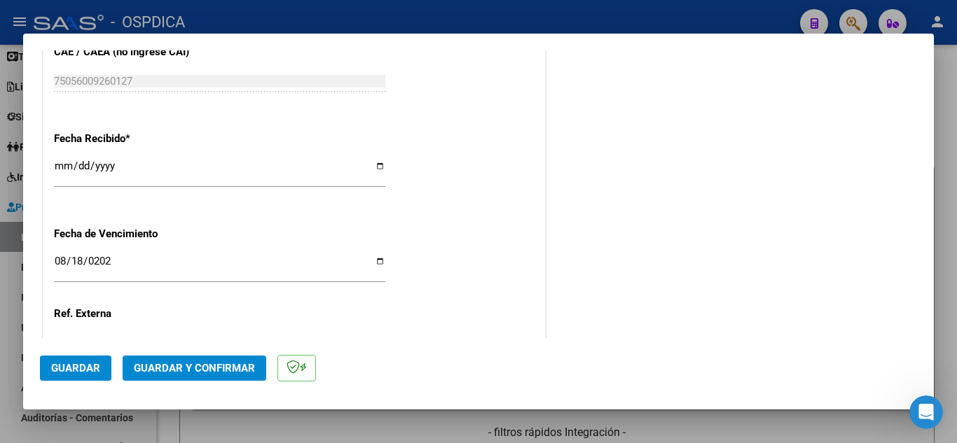
scroll to position [884, 0]
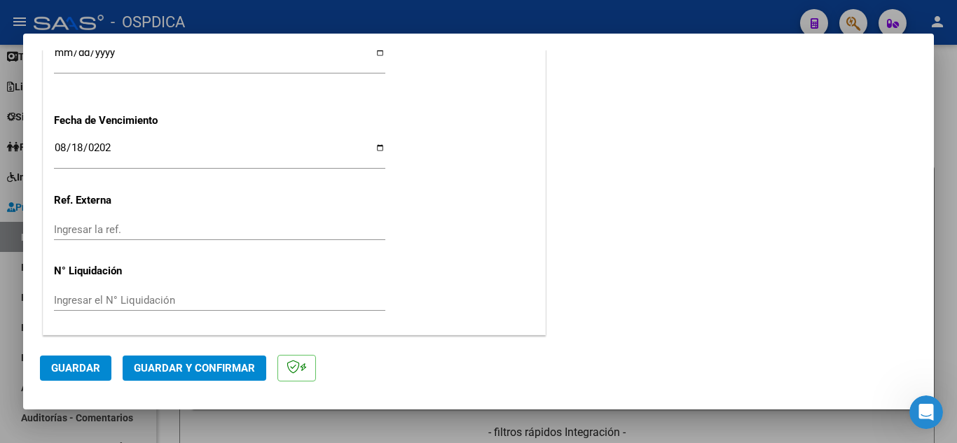
click at [84, 369] on span "Guardar" at bounding box center [75, 368] width 49 height 13
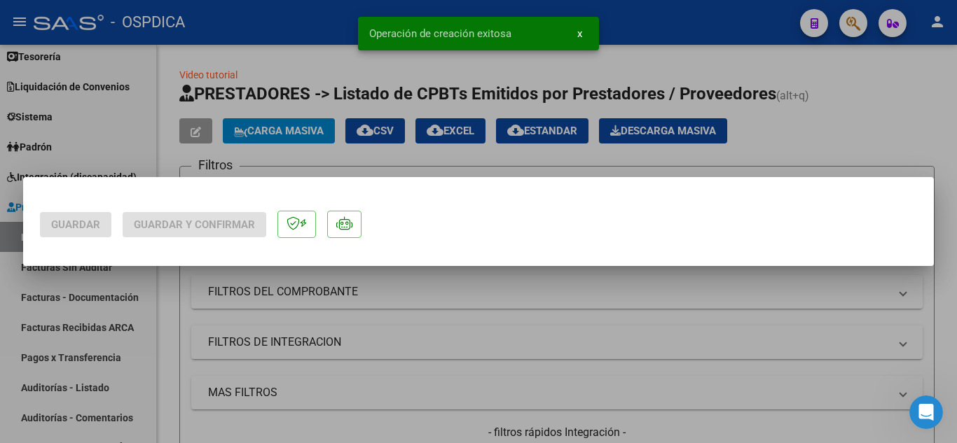
scroll to position [0, 0]
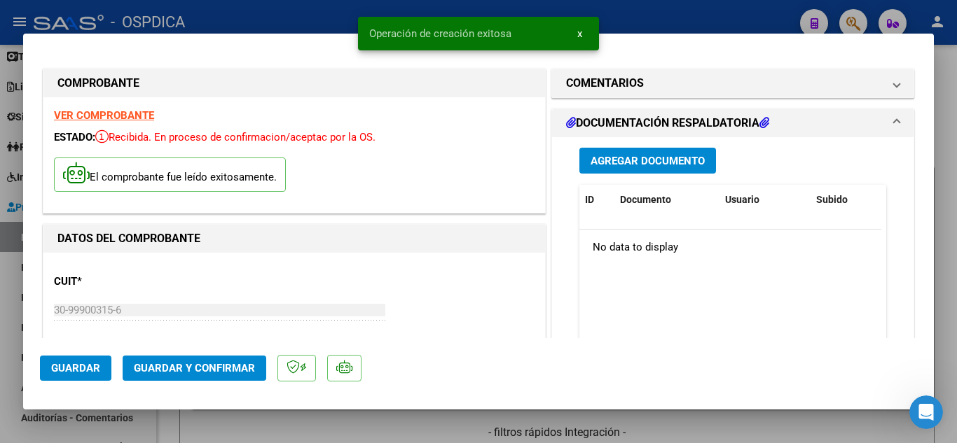
click at [581, 33] on span "x" at bounding box center [579, 33] width 5 height 13
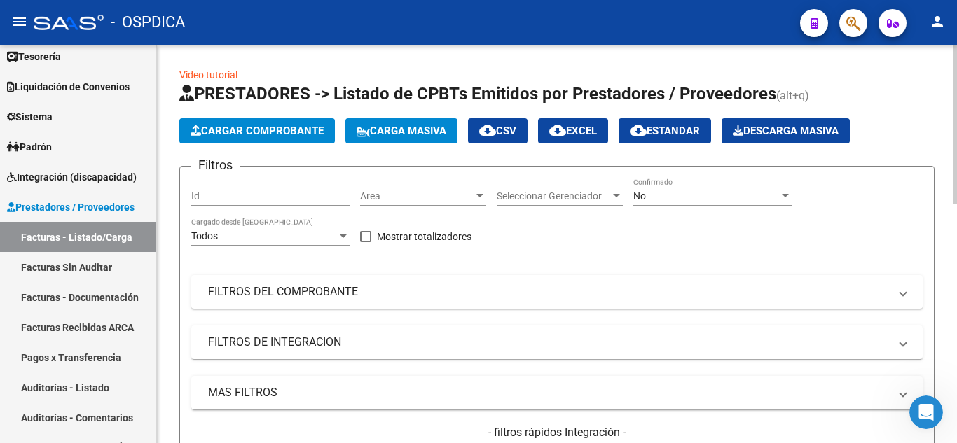
click at [256, 125] on span "Cargar Comprobante" at bounding box center [256, 131] width 133 height 13
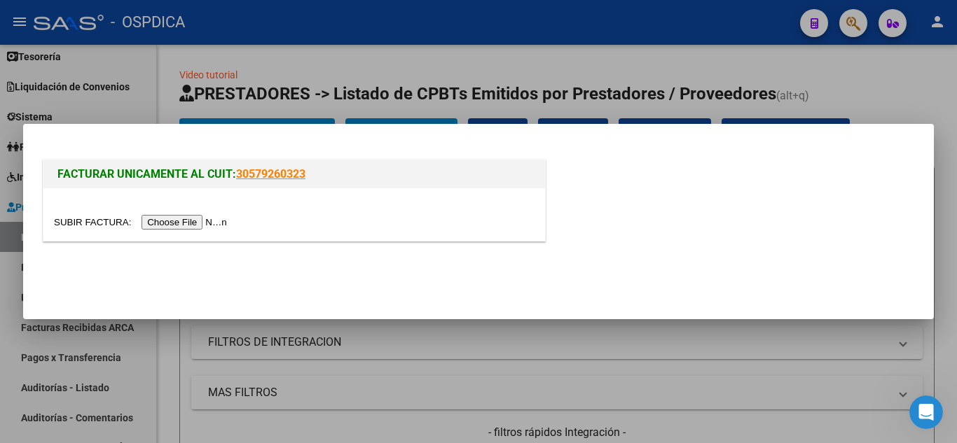
click at [210, 222] on input "file" at bounding box center [142, 222] width 177 height 15
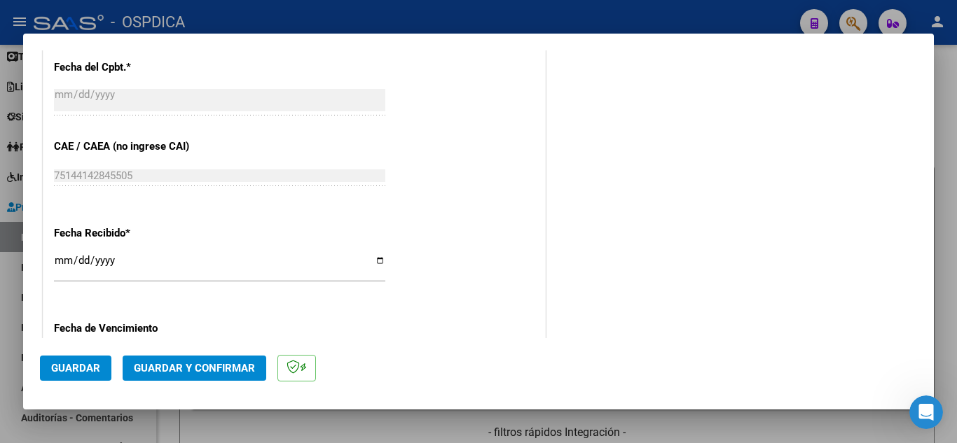
scroll to position [700, 0]
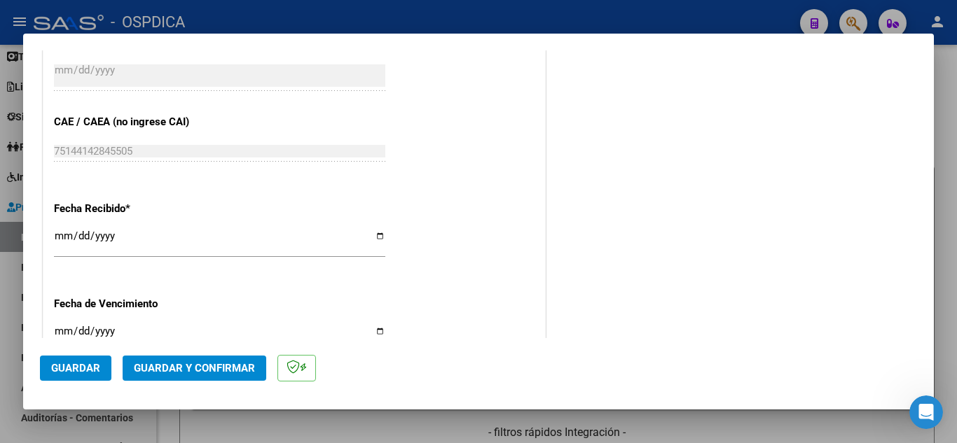
click at [64, 230] on input "[DATE]" at bounding box center [219, 241] width 331 height 22
type input "[DATE]"
click at [60, 332] on input "Ingresar la fecha" at bounding box center [219, 337] width 331 height 22
type input "[DATE]"
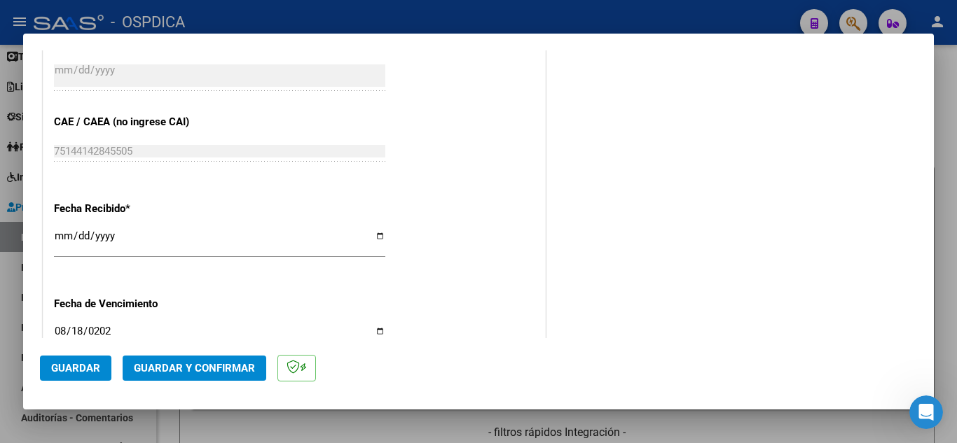
click at [527, 278] on div "CUIT * 30-70805546-4 Ingresar CUIT ANALISIS PRESTADOR S.A.M.C.O. [GEOGRAPHIC_DA…" at bounding box center [293, 21] width 501 height 993
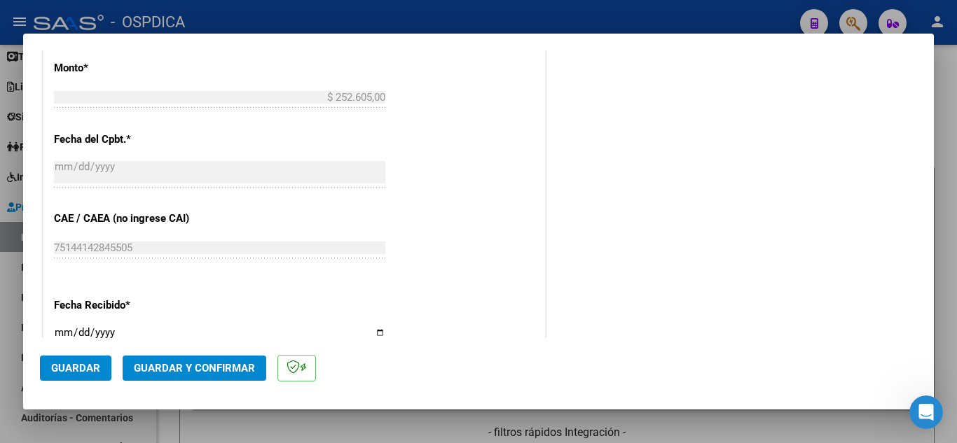
scroll to position [884, 0]
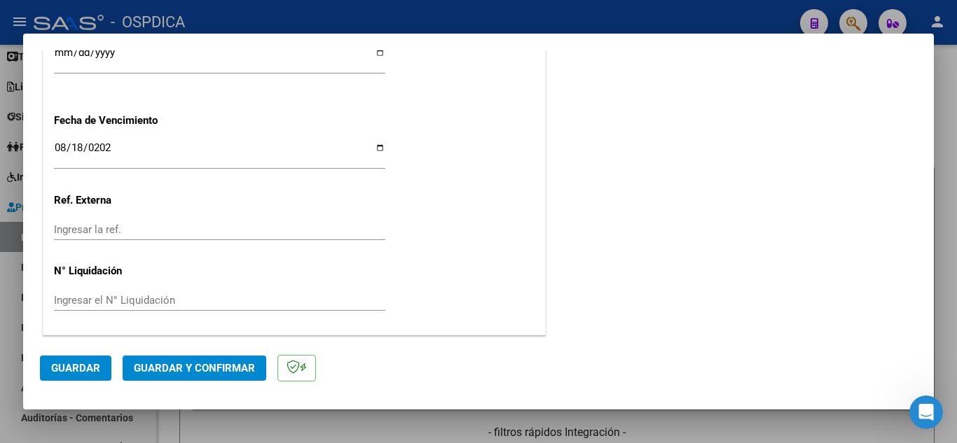
click at [88, 370] on span "Guardar" at bounding box center [75, 368] width 49 height 13
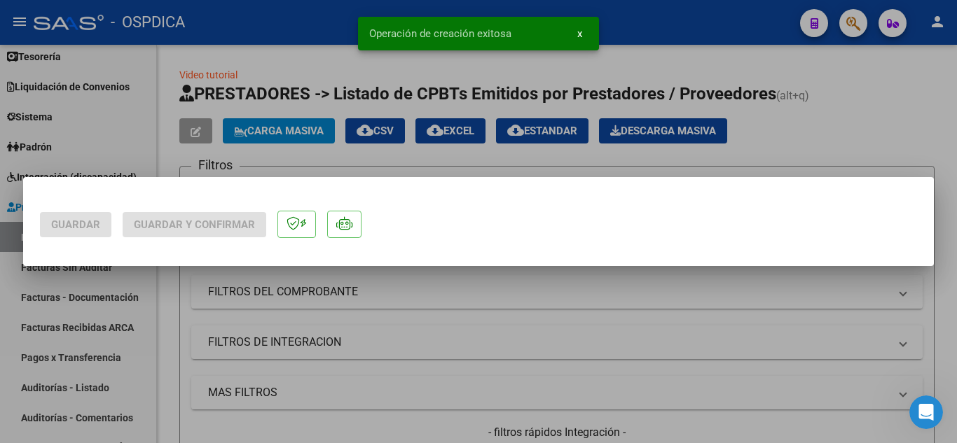
scroll to position [0, 0]
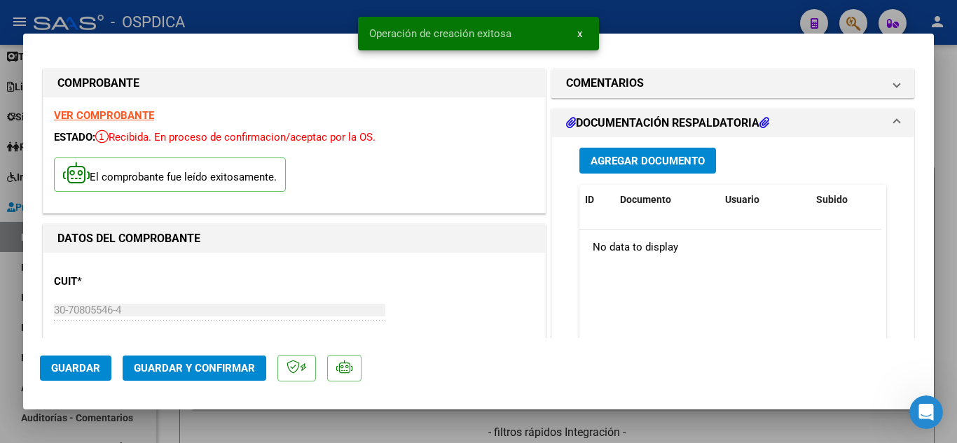
click at [578, 33] on span "x" at bounding box center [579, 33] width 5 height 13
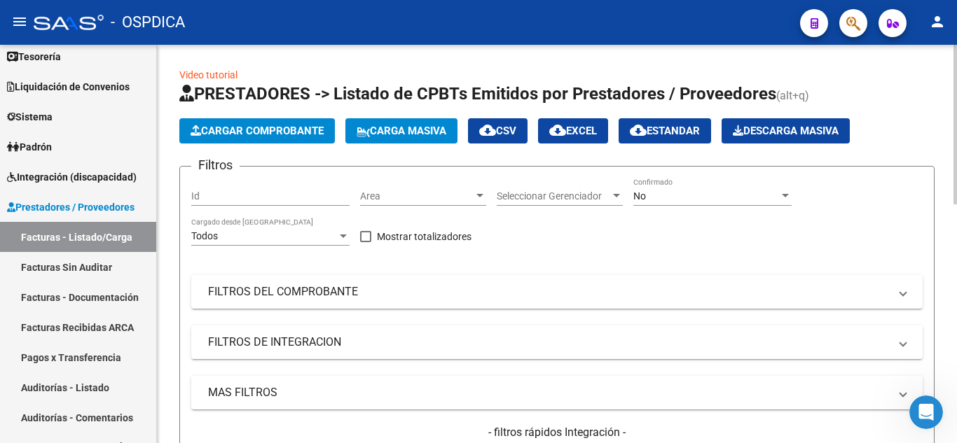
click at [225, 125] on span "Cargar Comprobante" at bounding box center [256, 131] width 133 height 13
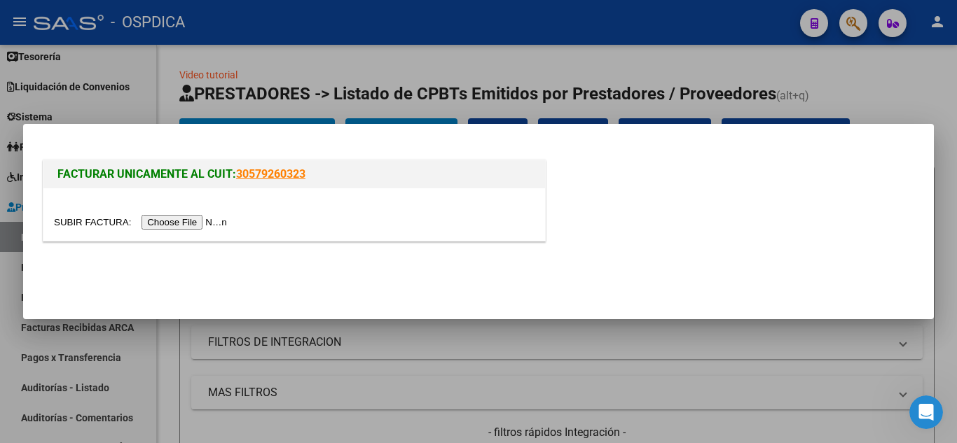
click at [179, 223] on input "file" at bounding box center [142, 222] width 177 height 15
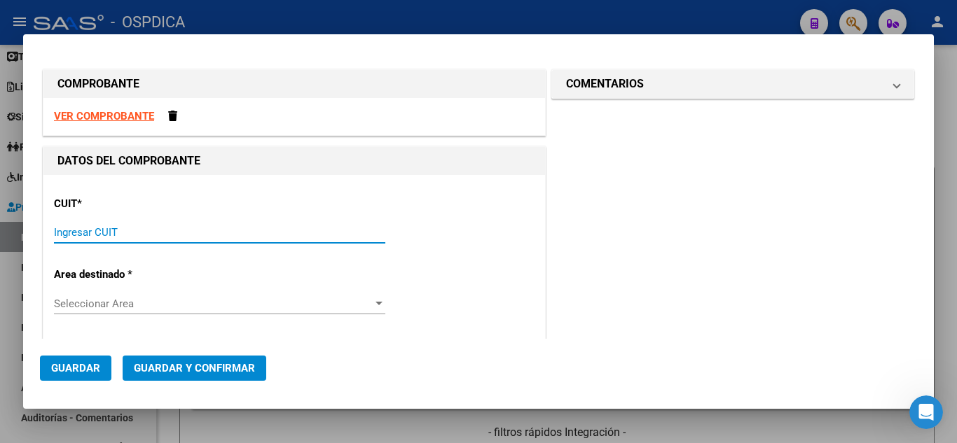
click at [277, 228] on input "Ingresar CUIT" at bounding box center [219, 232] width 331 height 13
type input "30-99900315-6"
click at [451, 264] on div "CUIT * 30-99900315-6 Ingresar CUIT ANALISIS PRESTADOR ARCA Padrón" at bounding box center [294, 234] width 480 height 97
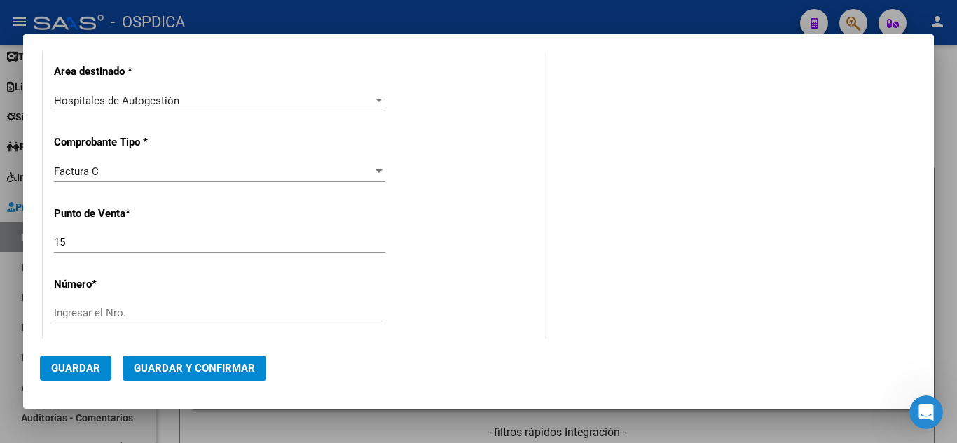
scroll to position [280, 0]
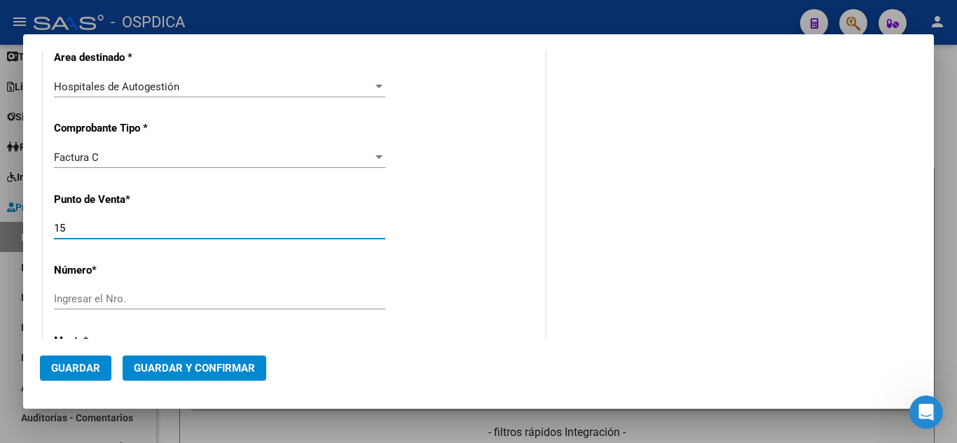
click at [165, 225] on input "15" at bounding box center [219, 228] width 331 height 13
type input "1"
type input "12"
click at [325, 301] on input "Ingresar el Nro." at bounding box center [219, 299] width 331 height 13
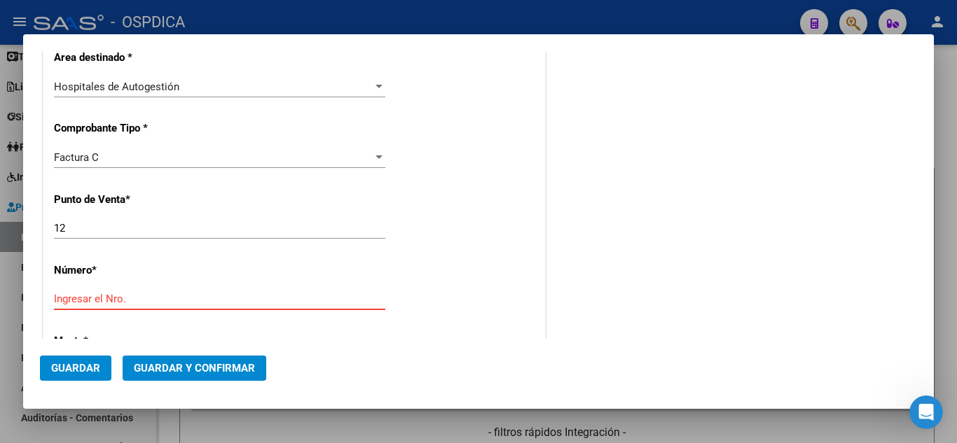
click at [325, 301] on input "Ingresar el Nro." at bounding box center [219, 299] width 331 height 13
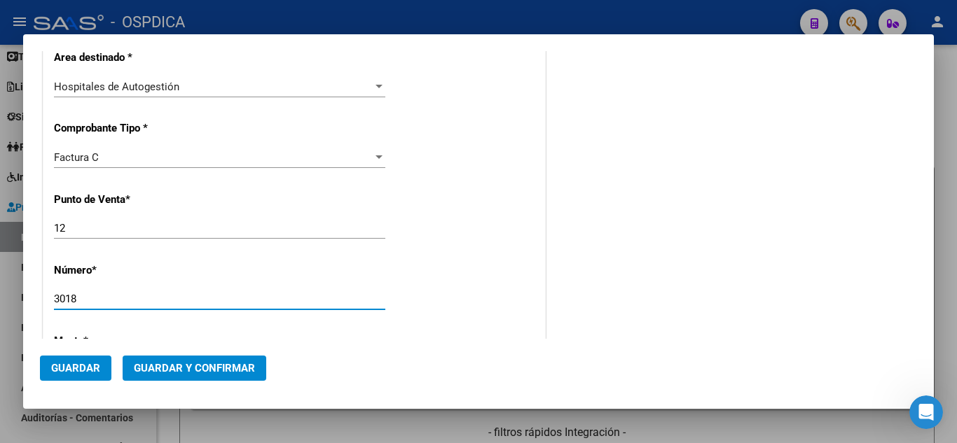
type input "3018"
click at [394, 286] on div "CUIT * 30-99900315-6 Ingresar CUIT ANALISIS PRESTADOR MUNICIPALIDAD DE [PERSON_…" at bounding box center [293, 391] width 501 height 993
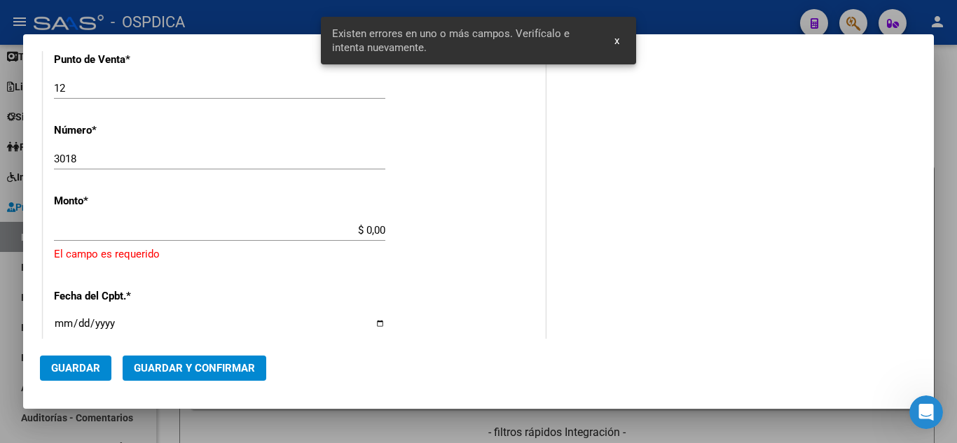
scroll to position [449, 0]
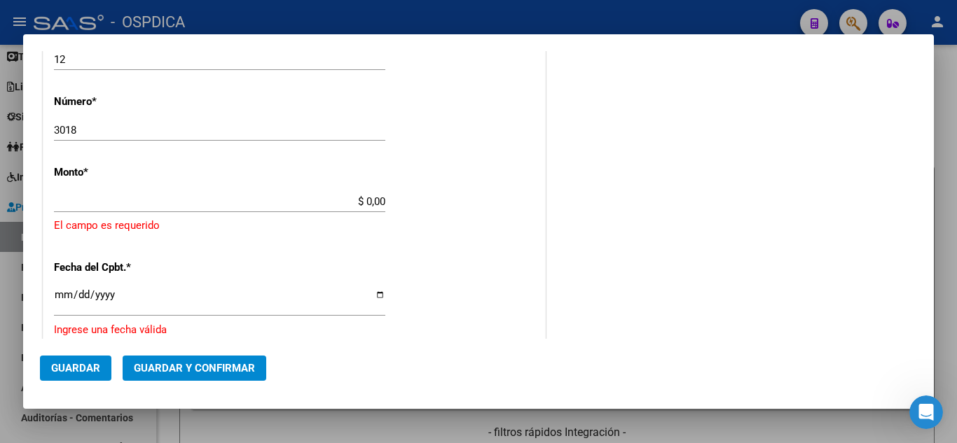
click at [166, 129] on input "3018" at bounding box center [219, 130] width 331 height 13
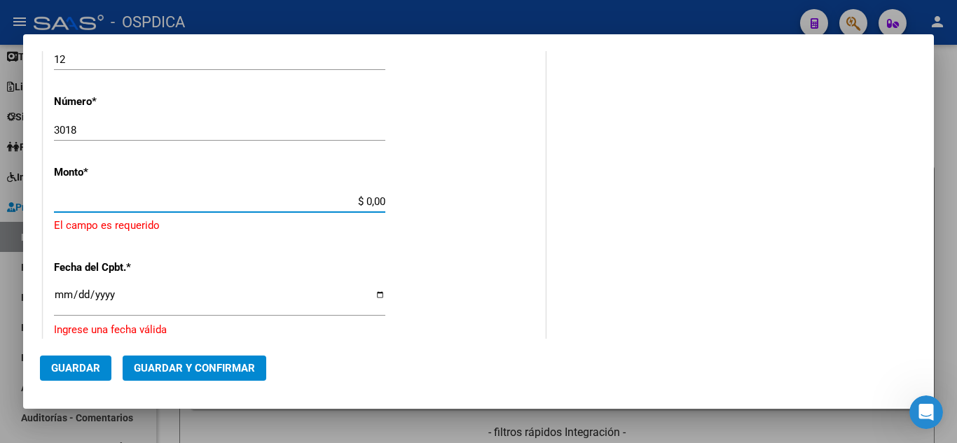
click at [188, 196] on input "$ 0,00" at bounding box center [219, 201] width 331 height 13
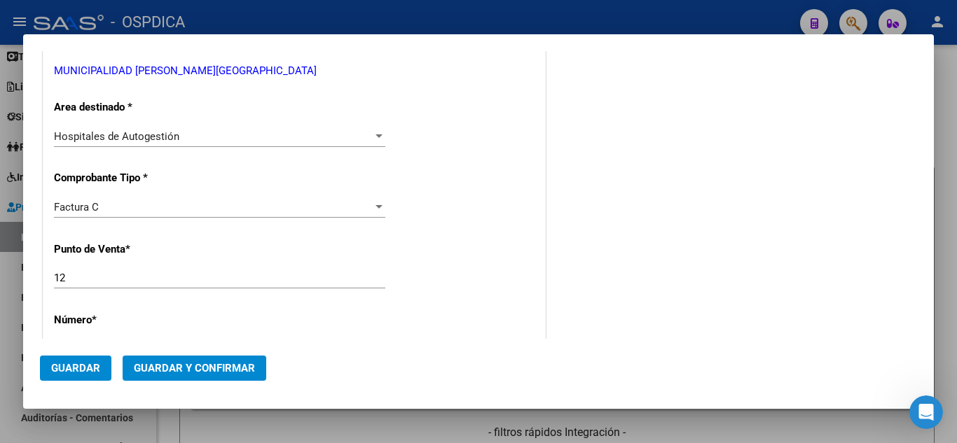
scroll to position [239, 0]
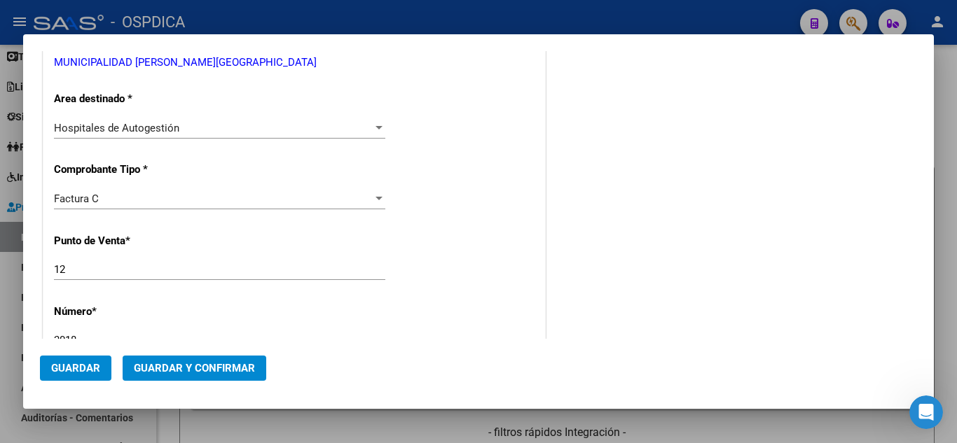
click at [690, 234] on div "COMENTARIOS Comentarios De la Obra Social: Comentarios de la Obra Social (no vi…" at bounding box center [732, 397] width 368 height 1138
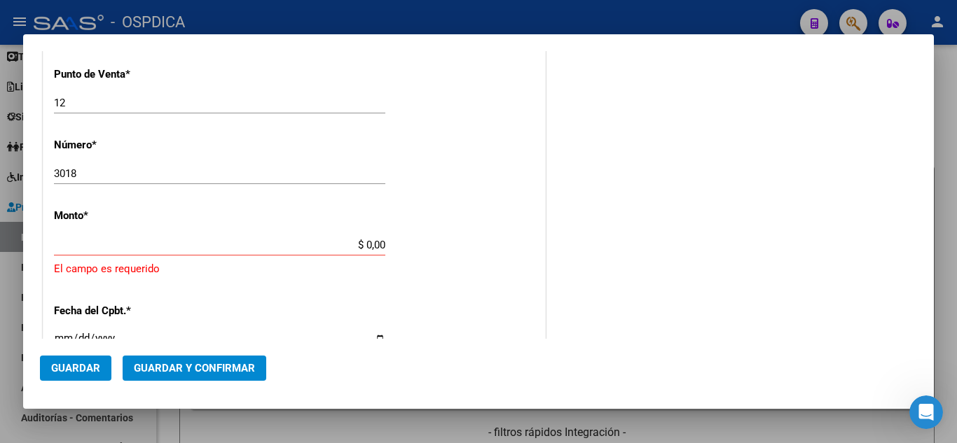
scroll to position [449, 0]
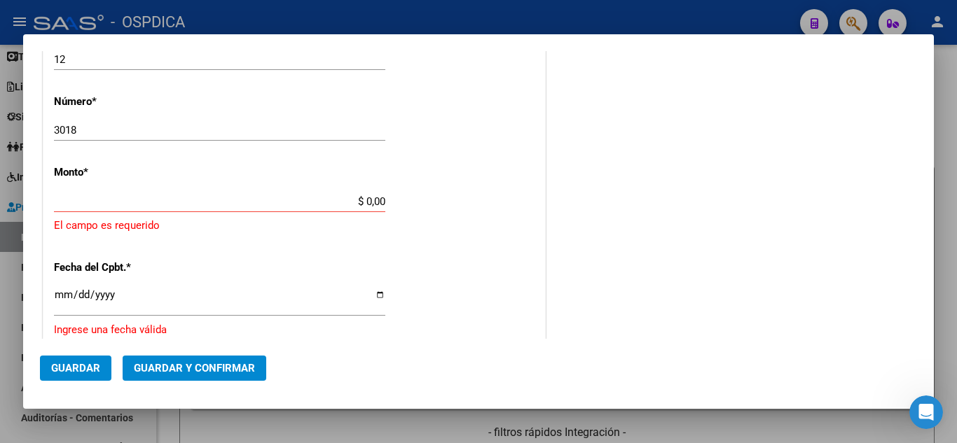
click at [370, 197] on input "$ 0,00" at bounding box center [219, 201] width 331 height 13
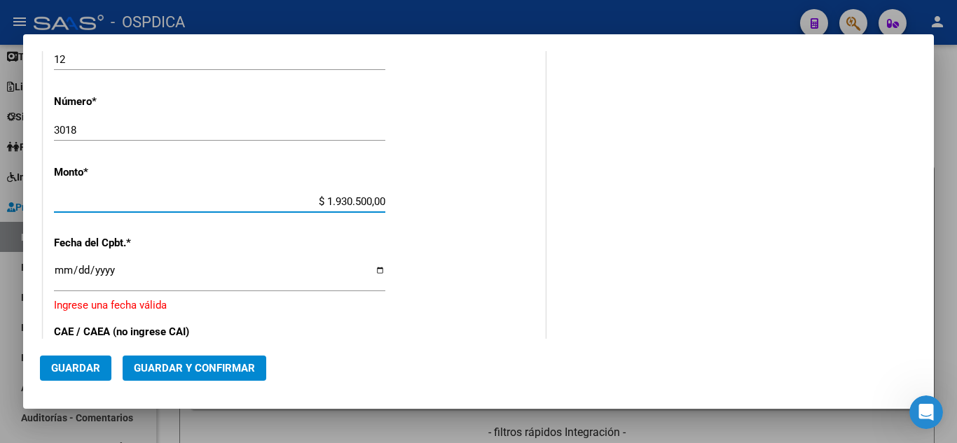
type input "$ 193.050,00"
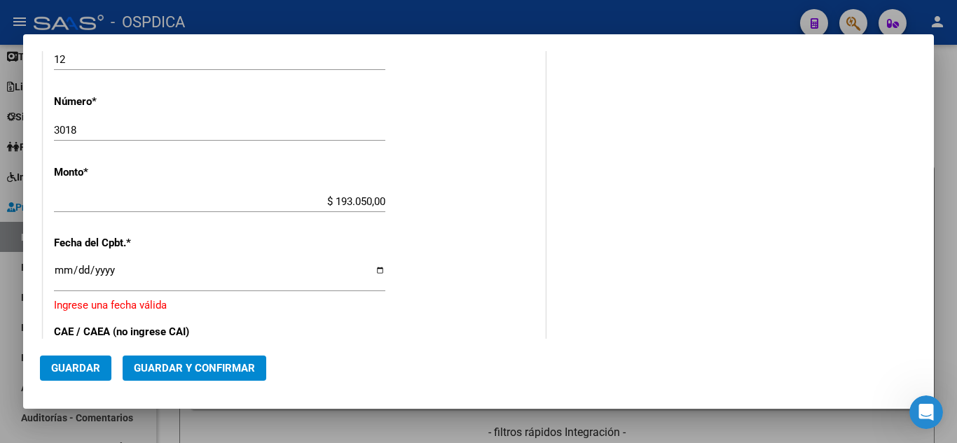
click at [593, 213] on div "COMENTARIOS Comentarios De la Obra Social: Comentarios de la Obra Social (no vi…" at bounding box center [732, 174] width 368 height 1113
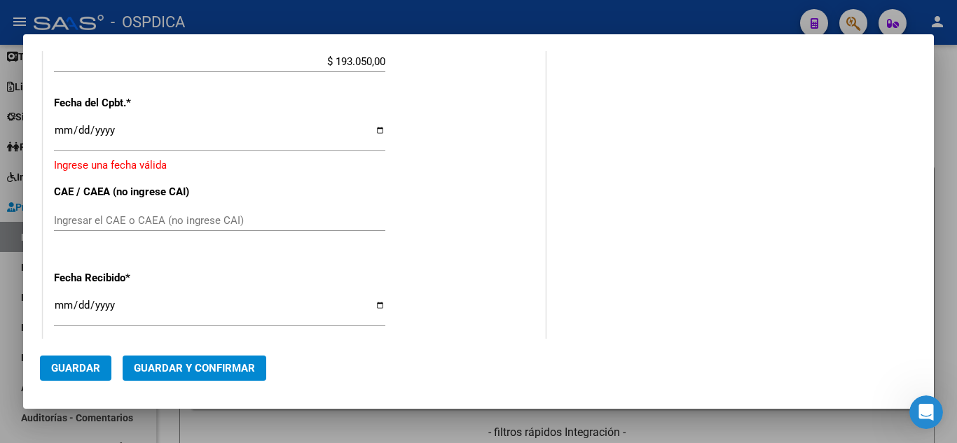
scroll to position [659, 0]
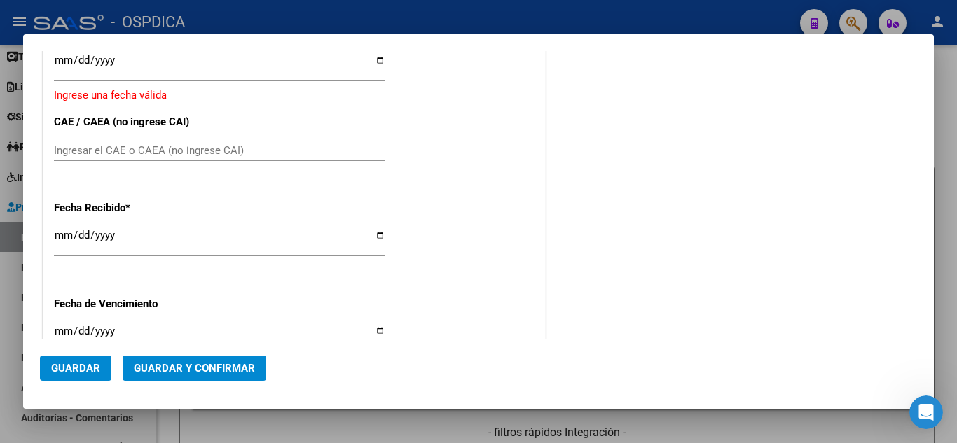
click at [64, 233] on input "[DATE]" at bounding box center [219, 241] width 331 height 22
type input "[DATE]"
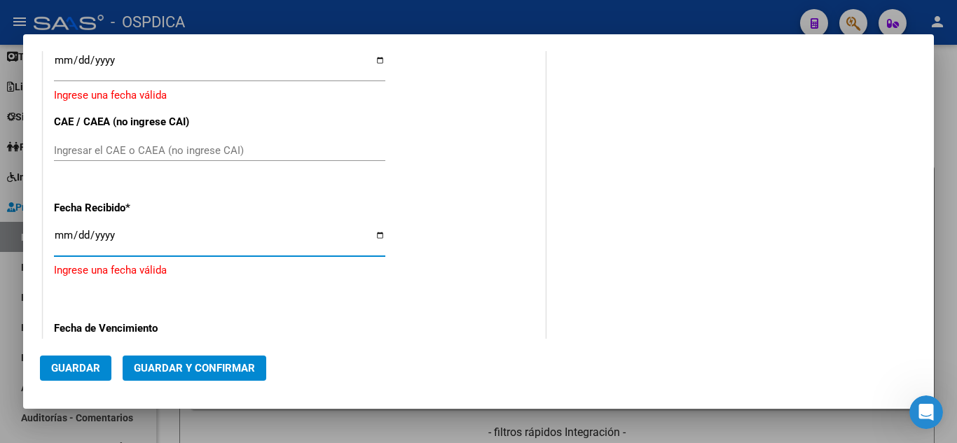
type input "[DATE]"
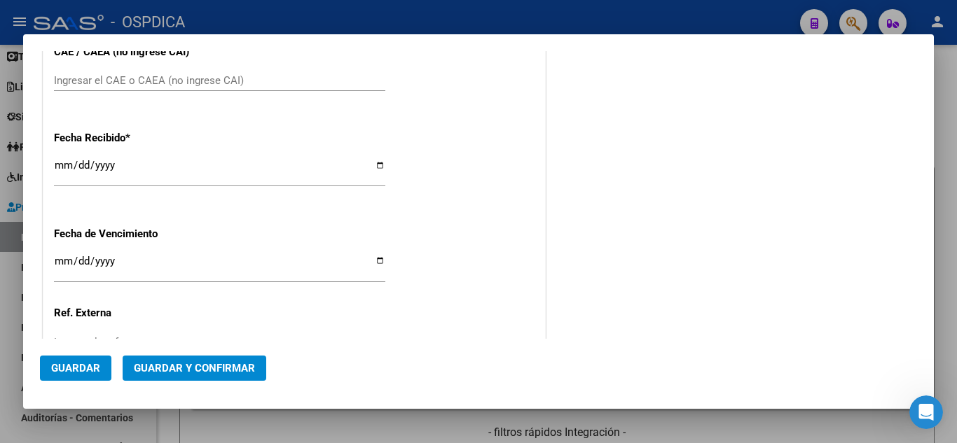
click at [59, 263] on input "Ingresar la fecha" at bounding box center [219, 267] width 331 height 22
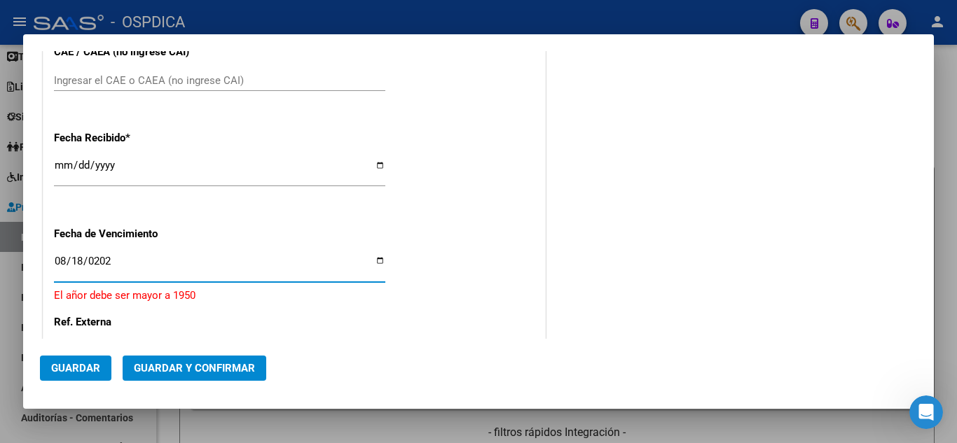
type input "[DATE]"
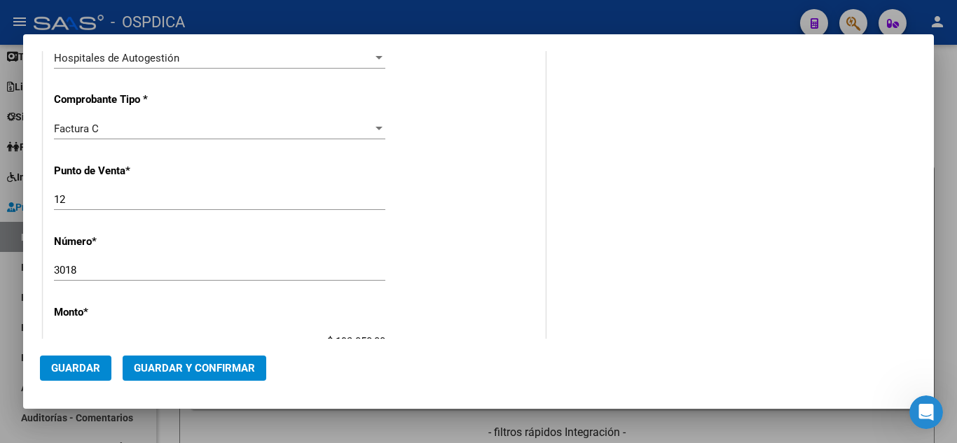
scroll to position [0, 0]
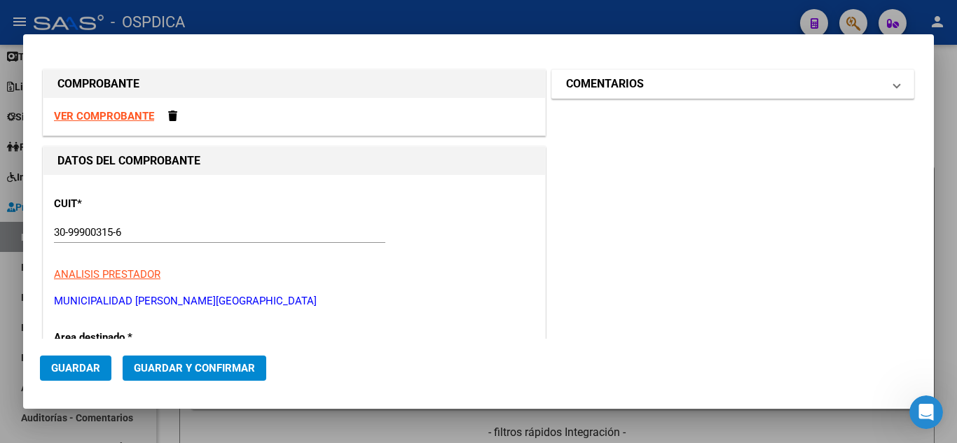
click at [701, 85] on mat-panel-title "COMENTARIOS" at bounding box center [724, 84] width 317 height 17
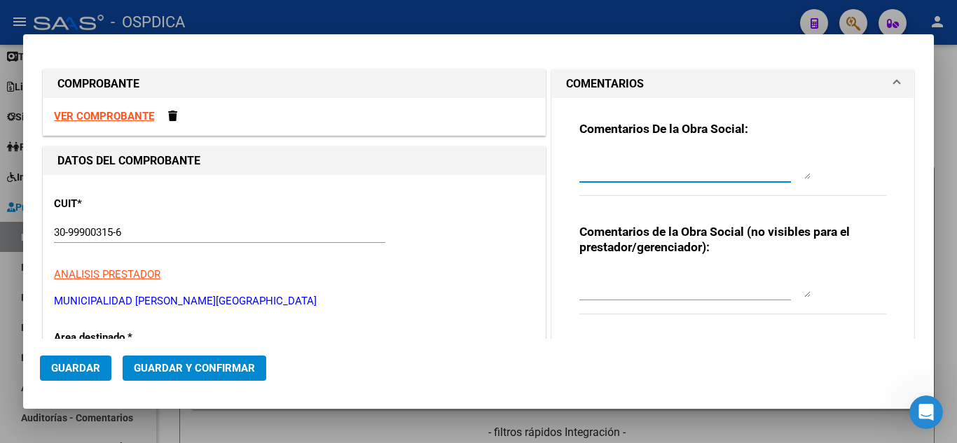
click at [688, 174] on textarea at bounding box center [694, 165] width 231 height 28
type textarea "El comprobante no aparece en ARCA."
click at [552, 193] on div "Comentarios De la Obra Social: El comprobante no aparece en ARCA. Comentarios d…" at bounding box center [732, 225] width 361 height 254
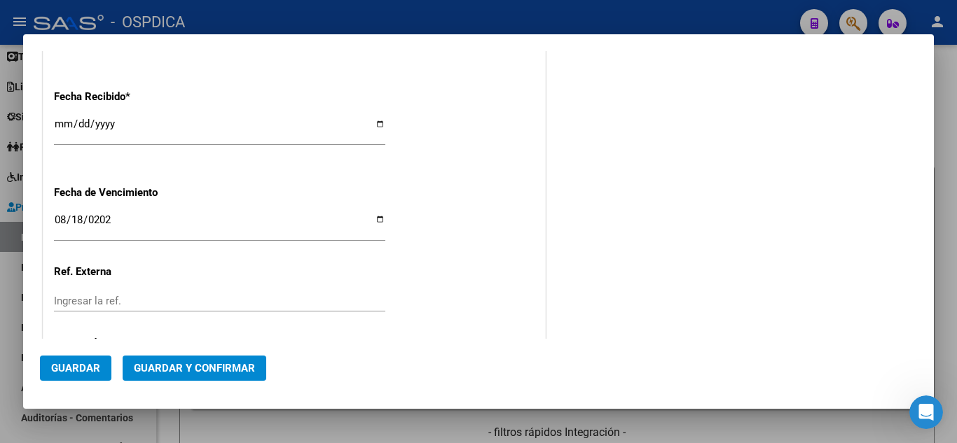
scroll to position [841, 0]
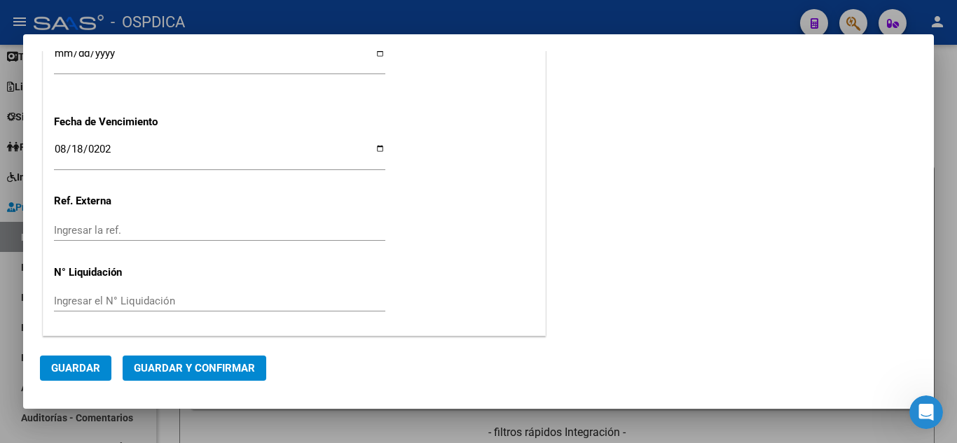
click at [91, 365] on span "Guardar" at bounding box center [75, 368] width 49 height 13
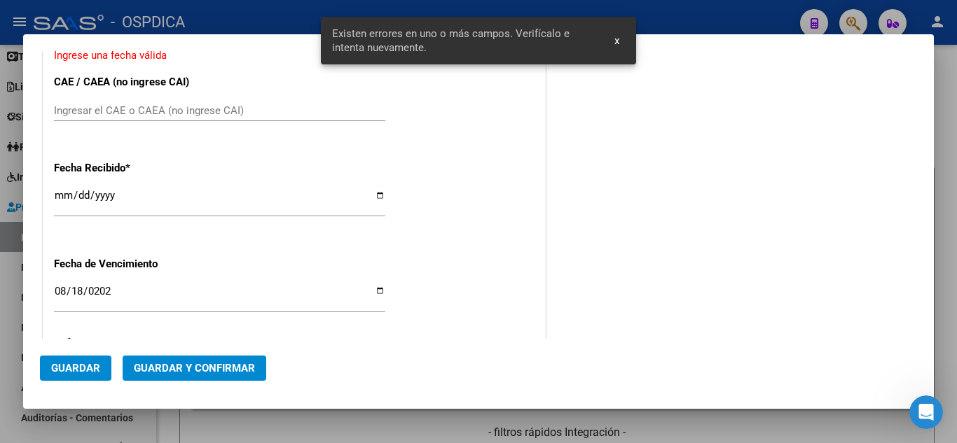
scroll to position [528, 0]
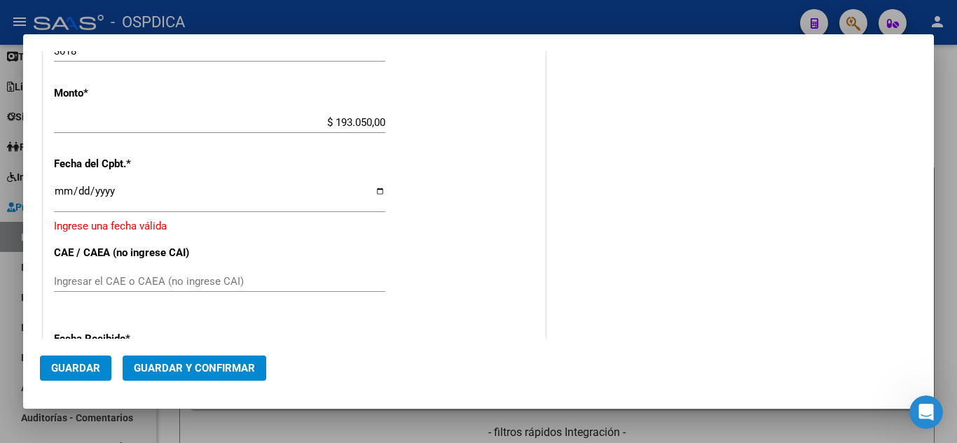
click at [60, 192] on input "Ingresar la fecha" at bounding box center [219, 197] width 331 height 22
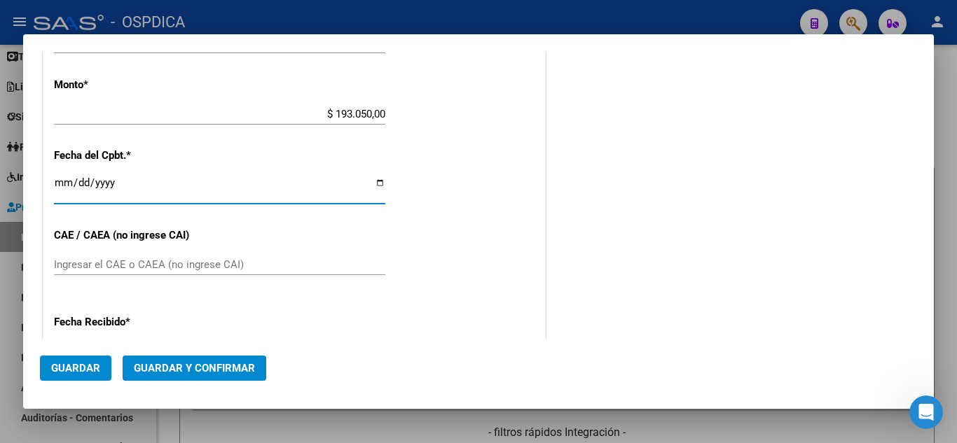
scroll to position [536, 0]
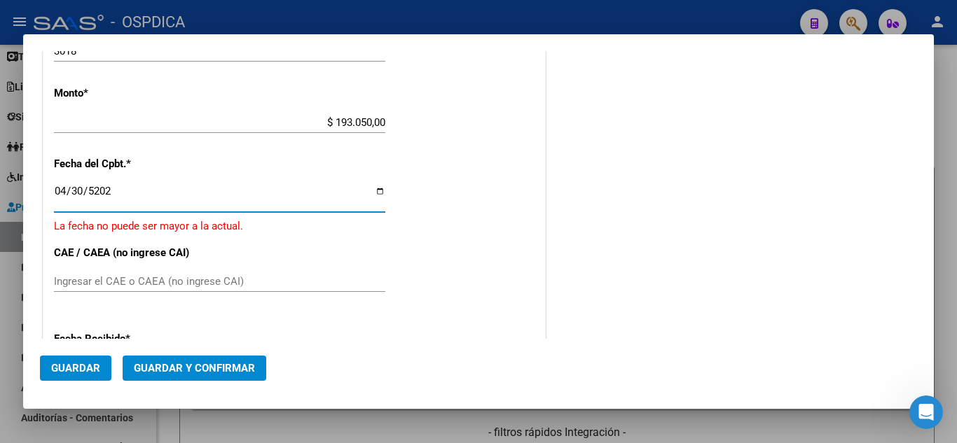
type input "[DATE]"
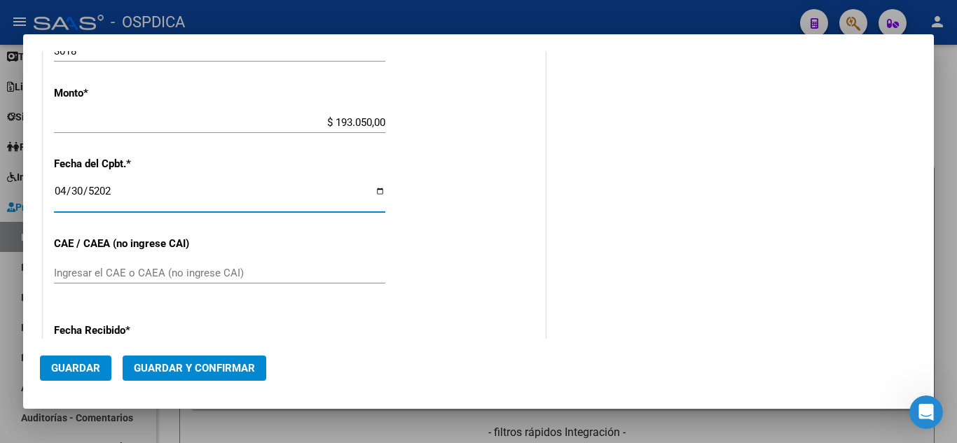
scroll to position [519, 0]
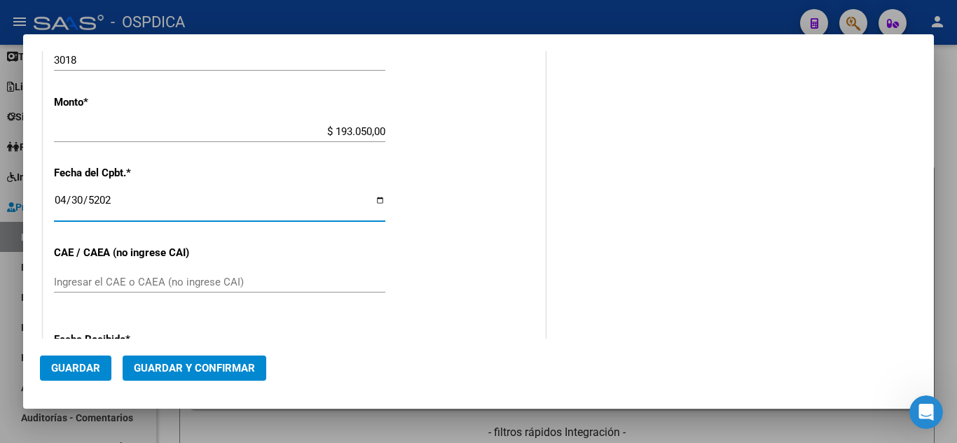
click at [586, 171] on div "COMENTARIOS Comentarios De la Obra Social: El comprobante no aparece en ARCA. C…" at bounding box center [732, 100] width 368 height 1104
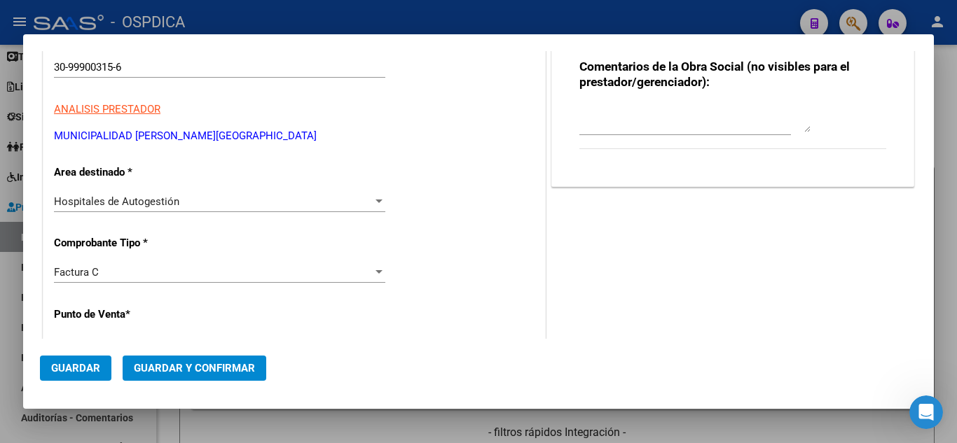
scroll to position [99, 0]
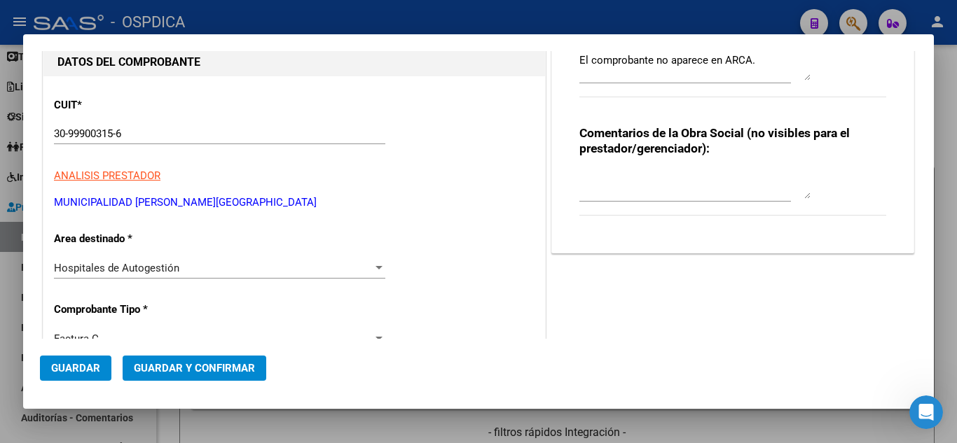
click at [78, 370] on span "Guardar" at bounding box center [75, 368] width 49 height 13
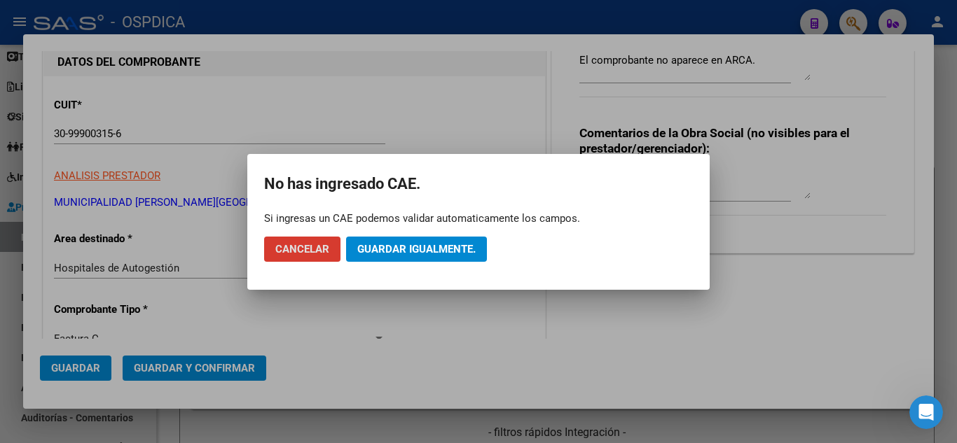
click at [376, 255] on span "Guardar igualmente." at bounding box center [416, 249] width 118 height 13
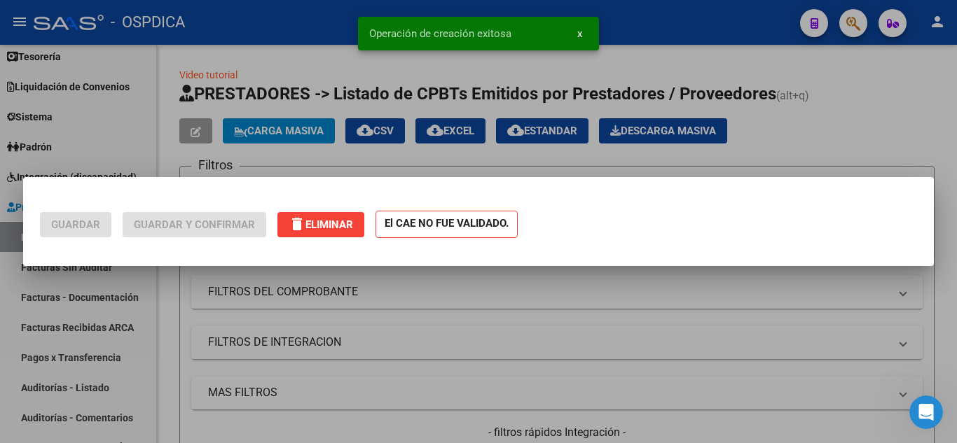
scroll to position [0, 0]
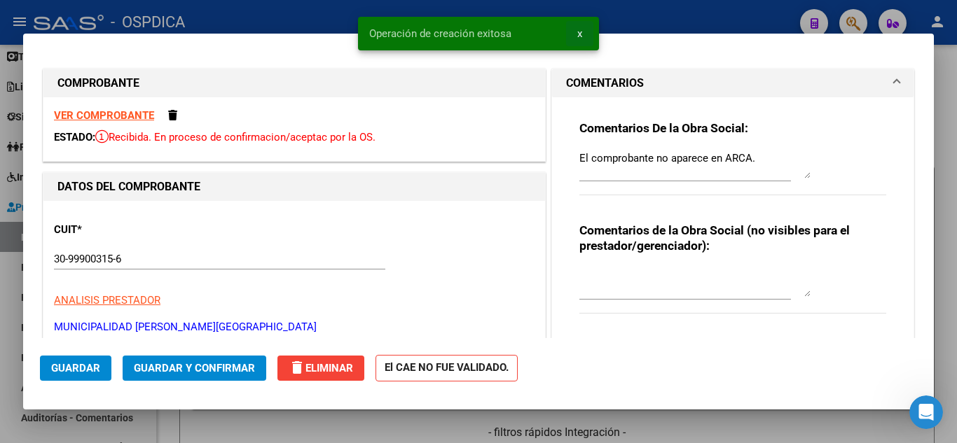
click at [582, 34] on button "x" at bounding box center [579, 33] width 27 height 25
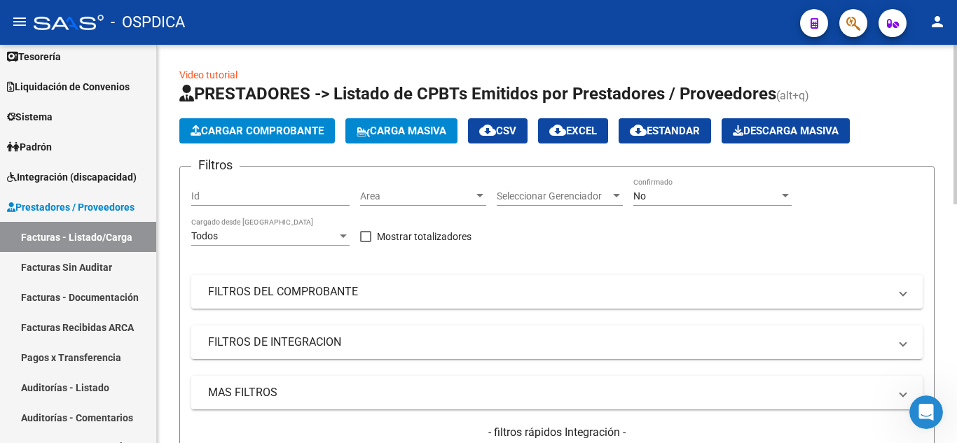
click at [300, 118] on app-list-header "PRESTADORES -> Listado de CPBTs Emitidos por Prestadores / Proveedores (alt+q) …" at bounding box center [556, 307] width 755 height 448
click at [293, 133] on span "Cargar Comprobante" at bounding box center [256, 131] width 133 height 13
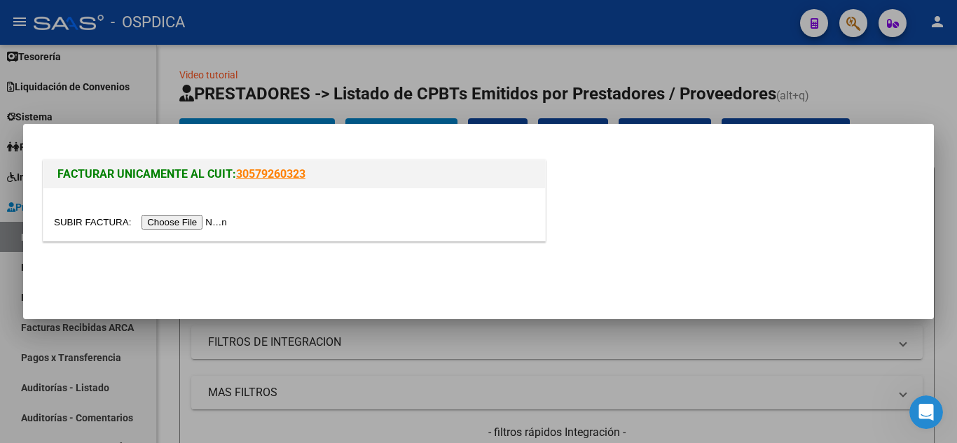
click at [216, 221] on input "file" at bounding box center [142, 222] width 177 height 15
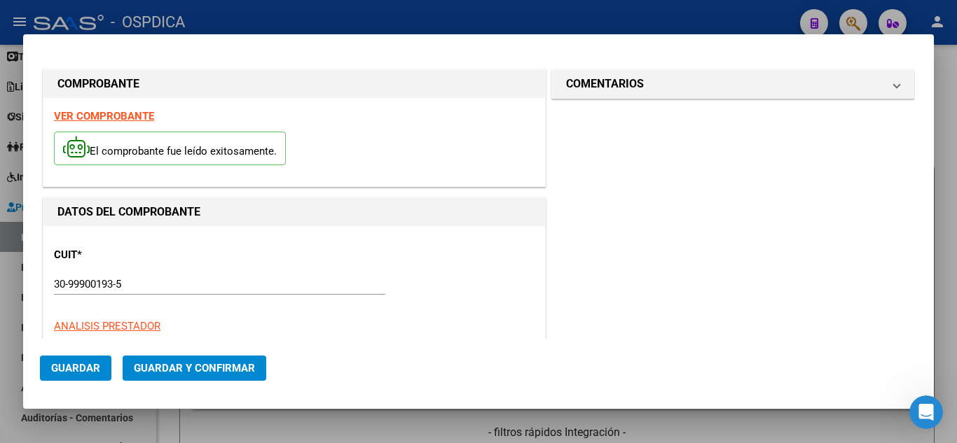
type input "19755"
type input "$ 1.360,00"
type input "[DATE]"
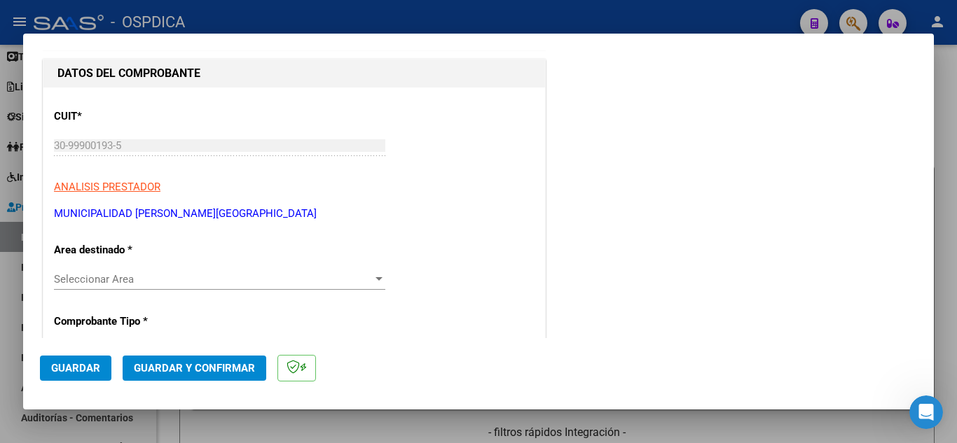
scroll to position [140, 0]
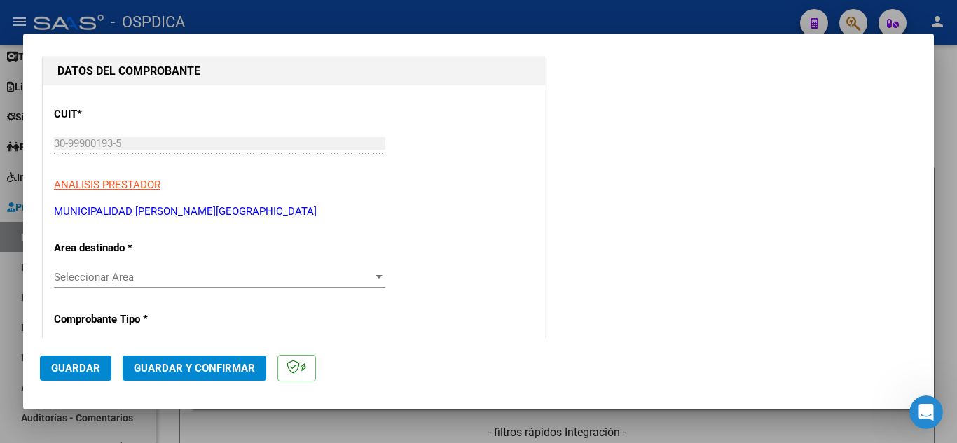
click at [375, 278] on div at bounding box center [378, 277] width 7 height 4
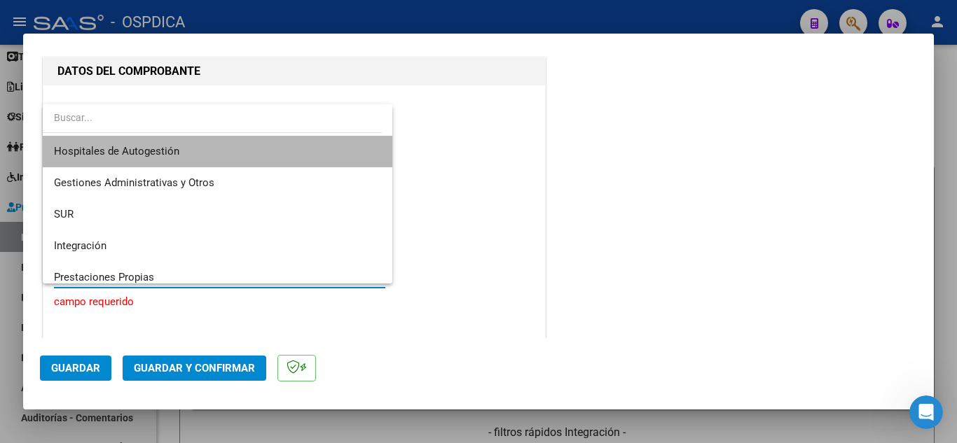
click at [335, 156] on span "Hospitales de Autogestión" at bounding box center [217, 152] width 327 height 32
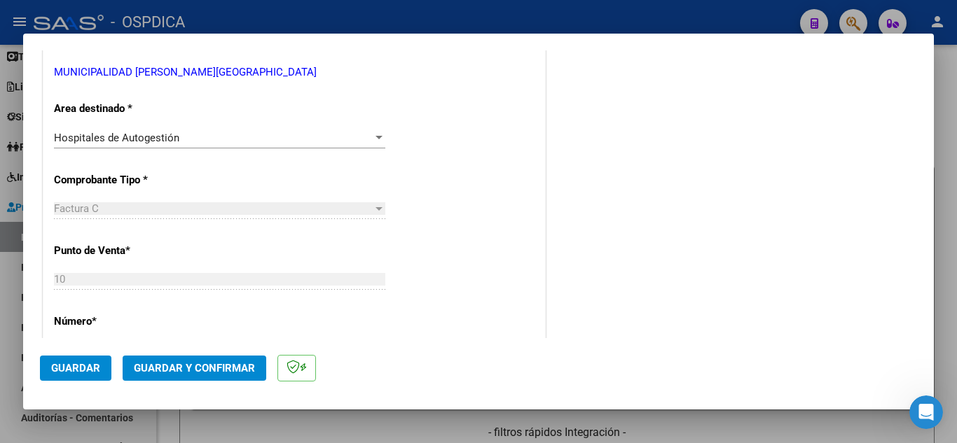
scroll to position [350, 0]
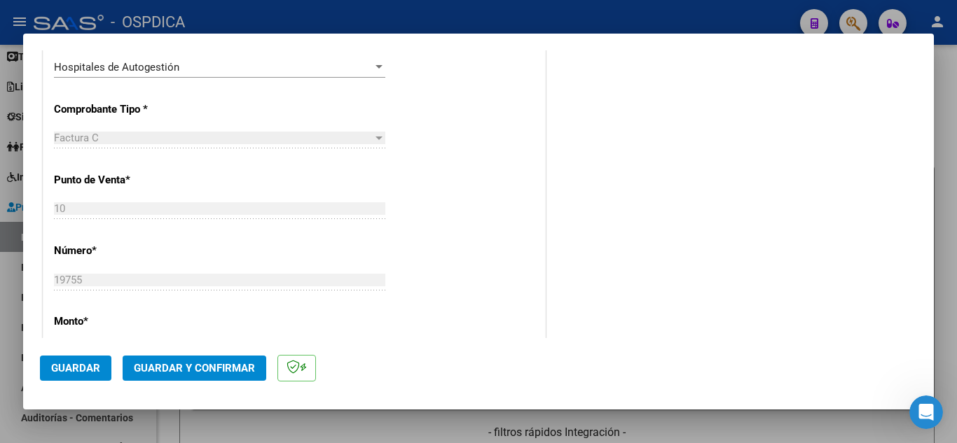
click at [533, 294] on div "CUIT * 30-99900193-5 Ingresar CUIT ANALISIS PRESTADOR MUNICIPALIDAD [PERSON_NAM…" at bounding box center [293, 371] width 501 height 993
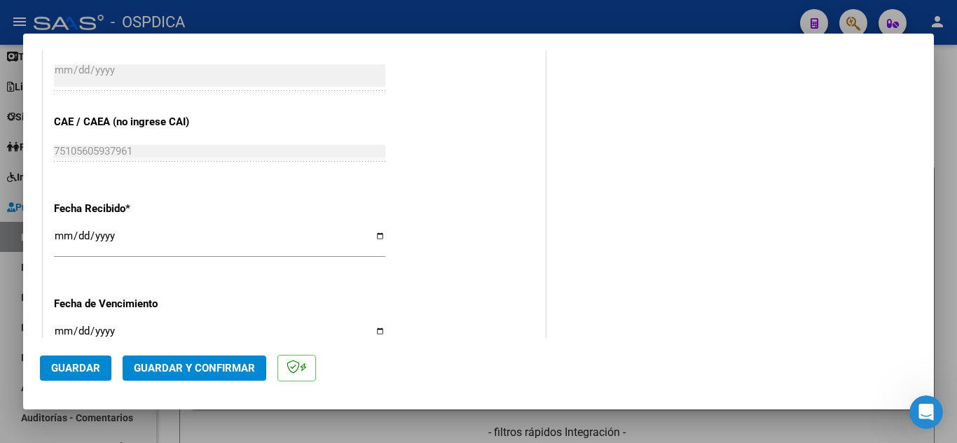
scroll to position [770, 0]
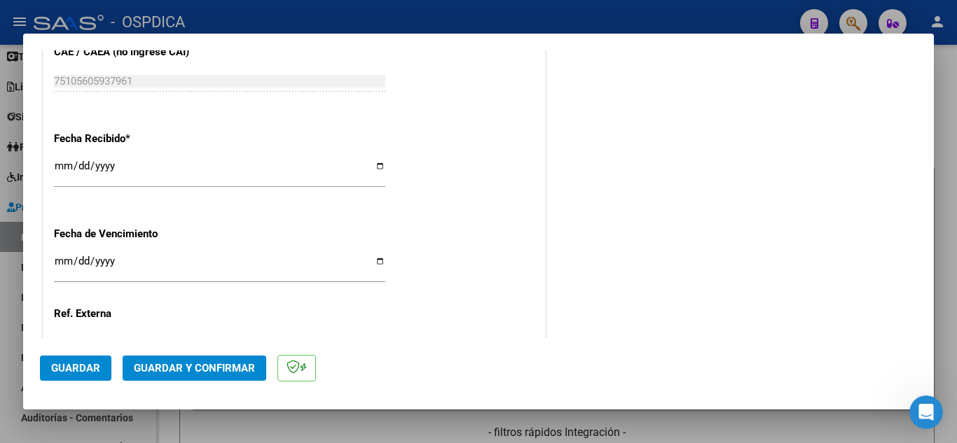
click at [71, 166] on input "[DATE]" at bounding box center [219, 171] width 331 height 22
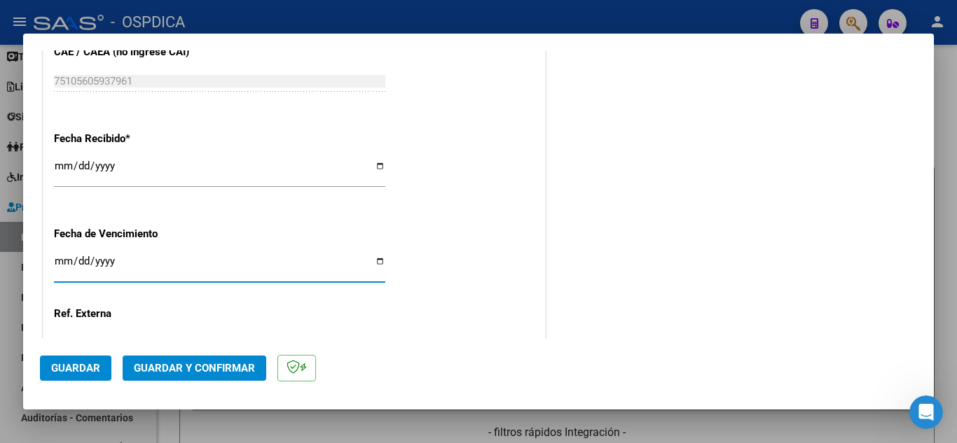
click at [63, 258] on input "Ingresar la fecha" at bounding box center [219, 267] width 331 height 22
click at [62, 161] on input "[DATE]" at bounding box center [219, 171] width 331 height 22
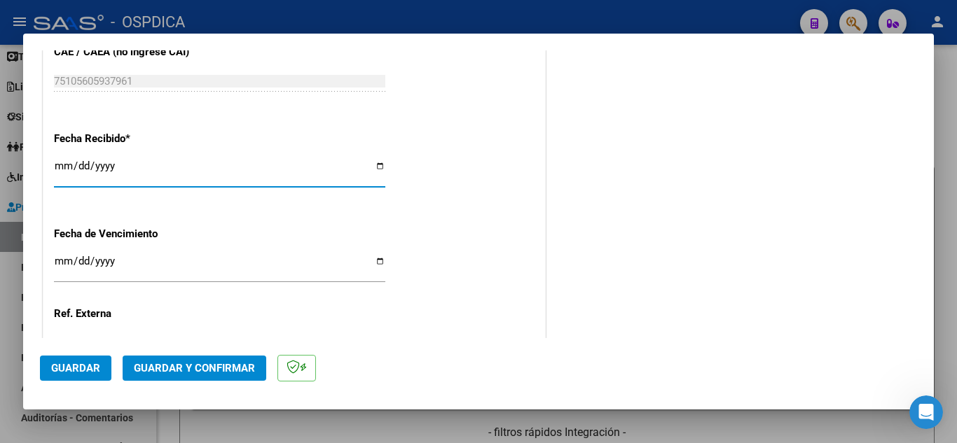
type input "[DATE]"
click at [63, 258] on input "Ingresar la fecha" at bounding box center [219, 267] width 331 height 22
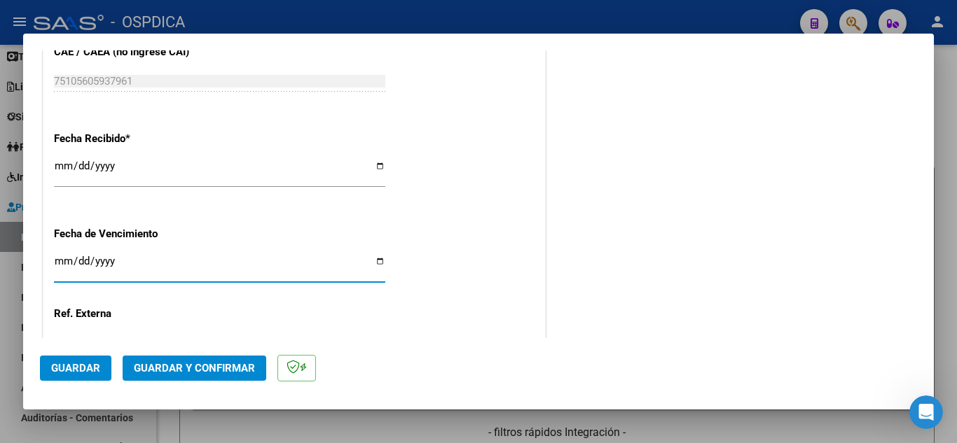
click at [75, 262] on input "Ingresar la fecha" at bounding box center [219, 267] width 331 height 22
type input "[DATE]"
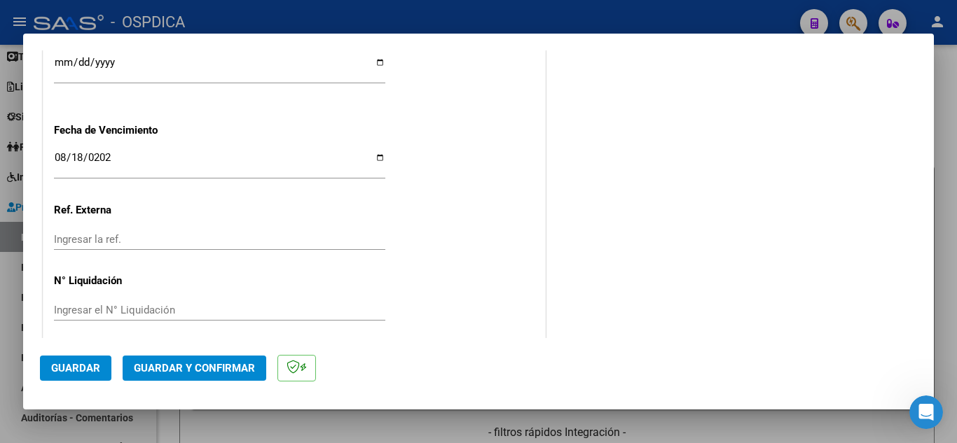
scroll to position [884, 0]
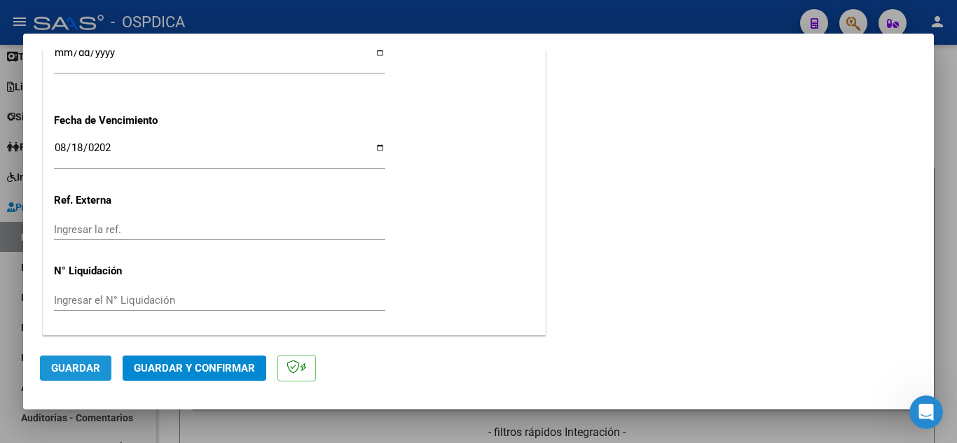
click at [67, 373] on span "Guardar" at bounding box center [75, 368] width 49 height 13
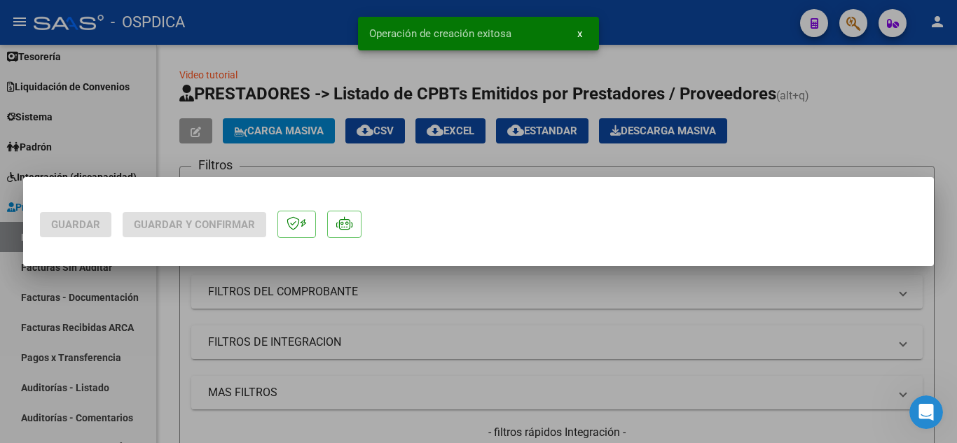
scroll to position [0, 0]
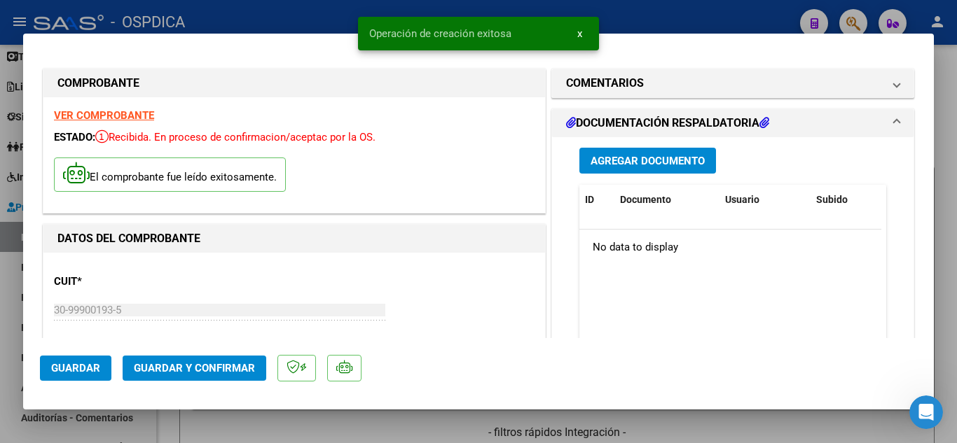
click at [579, 32] on span "x" at bounding box center [579, 33] width 5 height 13
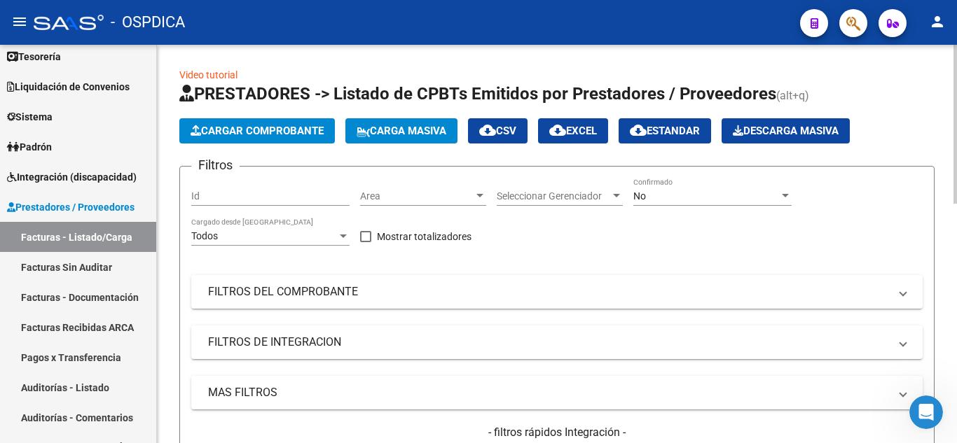
scroll to position [34, 0]
click at [290, 127] on span "Cargar Comprobante" at bounding box center [256, 131] width 133 height 13
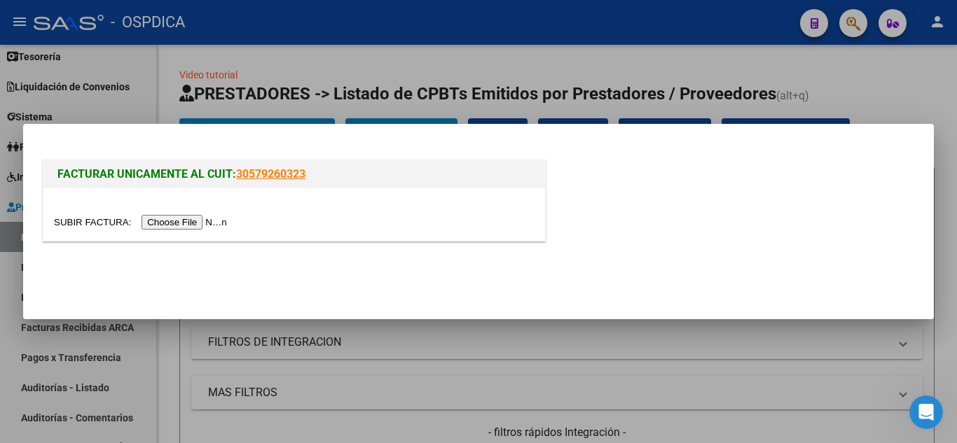
click at [208, 218] on input "file" at bounding box center [142, 222] width 177 height 15
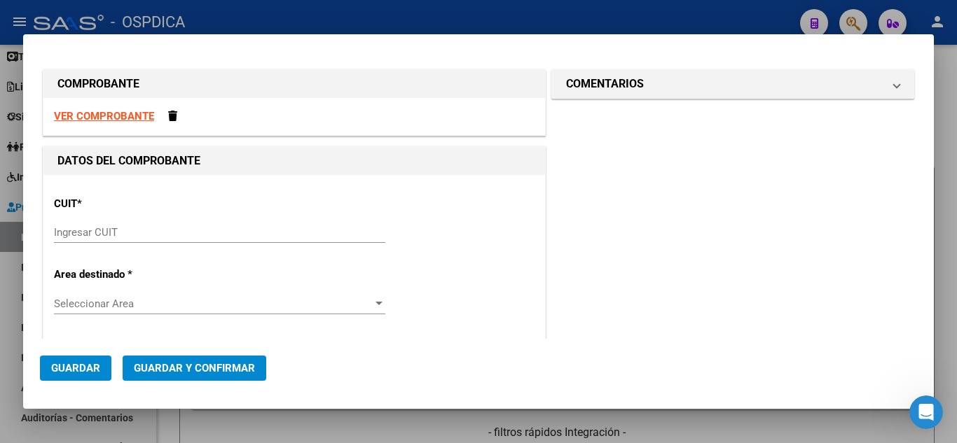
click at [237, 235] on input "Ingresar CUIT" at bounding box center [219, 232] width 331 height 13
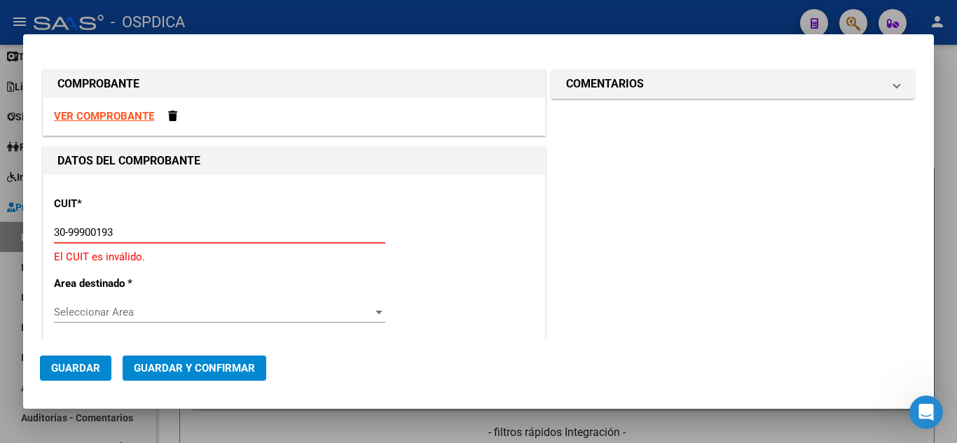
type input "30-99900193-5"
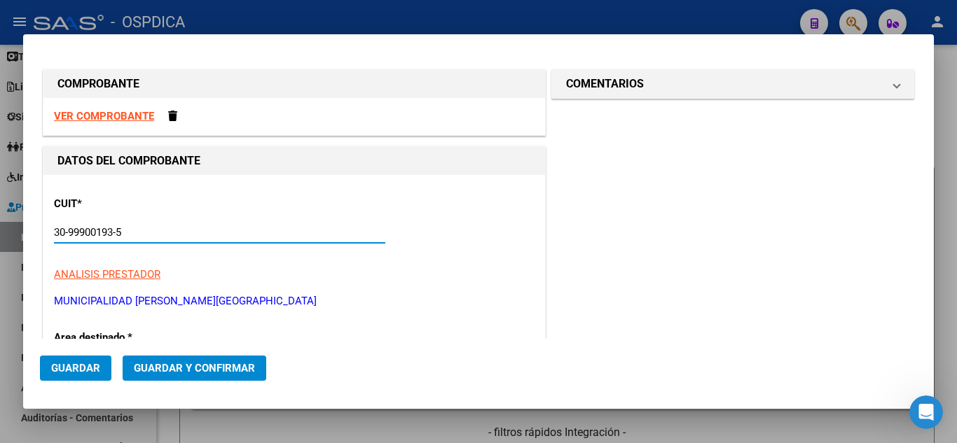
type input "10"
type input "30-99900193-5"
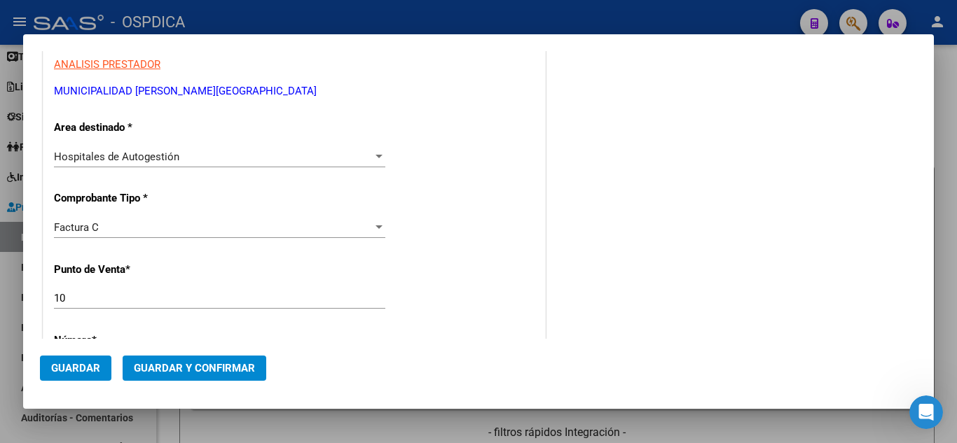
scroll to position [280, 0]
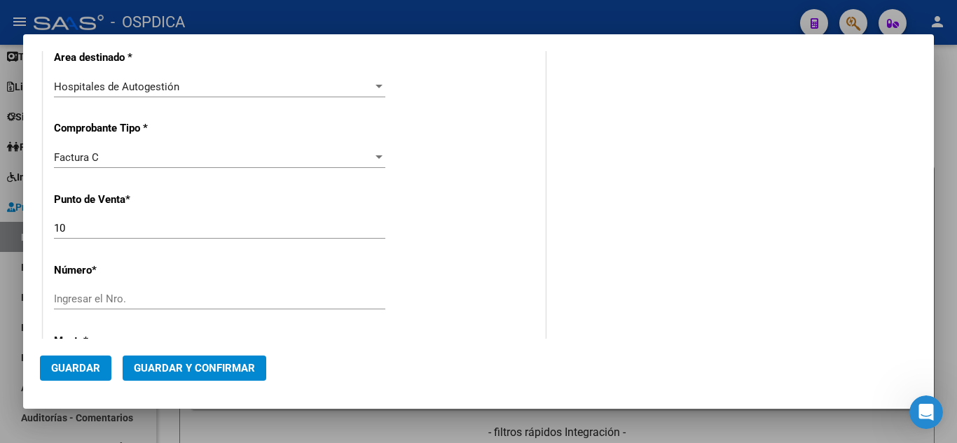
click at [223, 225] on input "10" at bounding box center [219, 228] width 331 height 13
type input "1"
type input "10"
click at [246, 296] on input "Ingresar el Nro." at bounding box center [219, 299] width 331 height 13
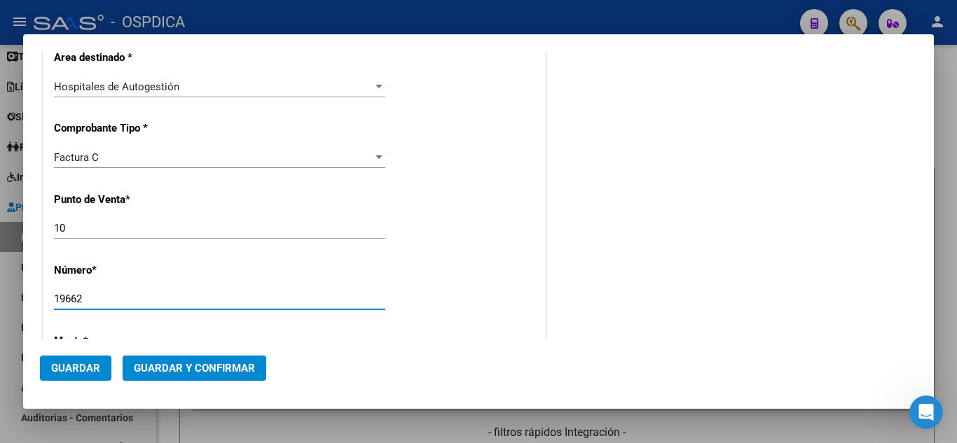
type input "19662"
click at [456, 352] on mat-dialog-actions "Guardar Guardar y Confirmar" at bounding box center [478, 365] width 877 height 53
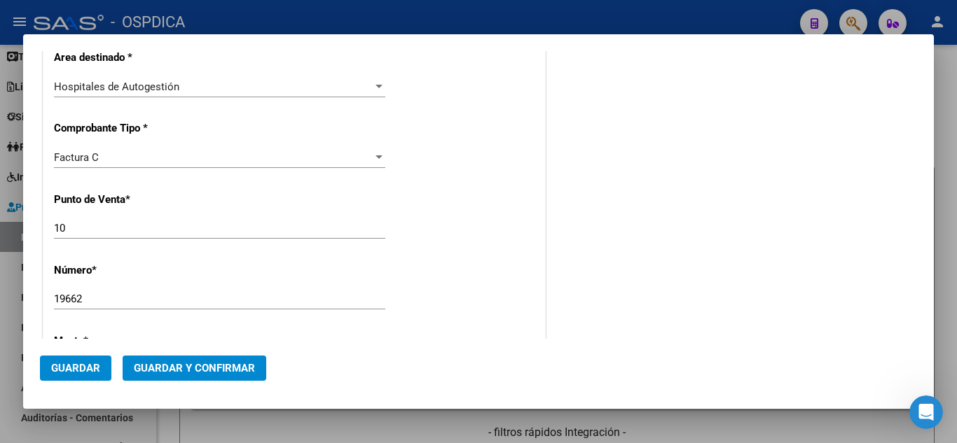
type input "$ 816,00"
type input "[DATE]"
type input "75085523885007"
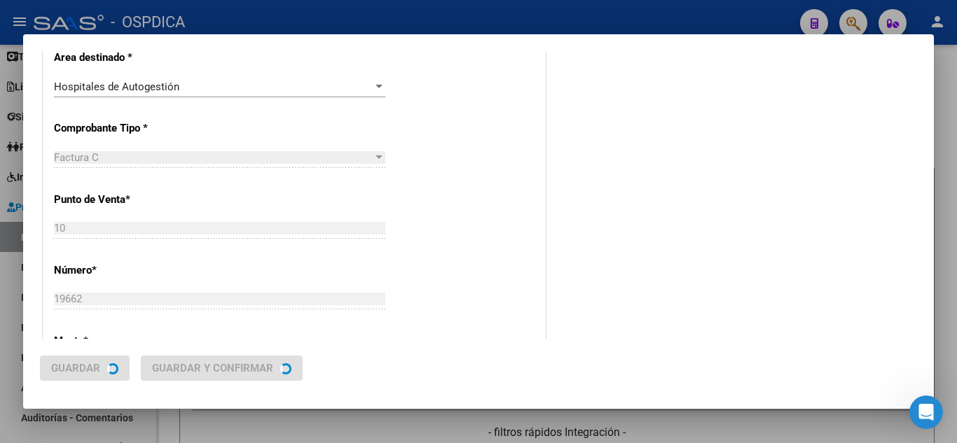
scroll to position [0, 0]
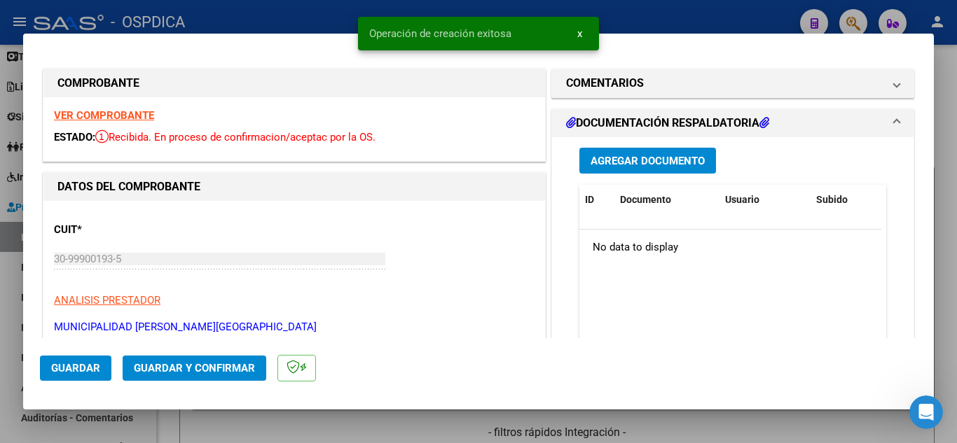
click at [520, 303] on p "ANALISIS PRESTADOR" at bounding box center [294, 301] width 480 height 16
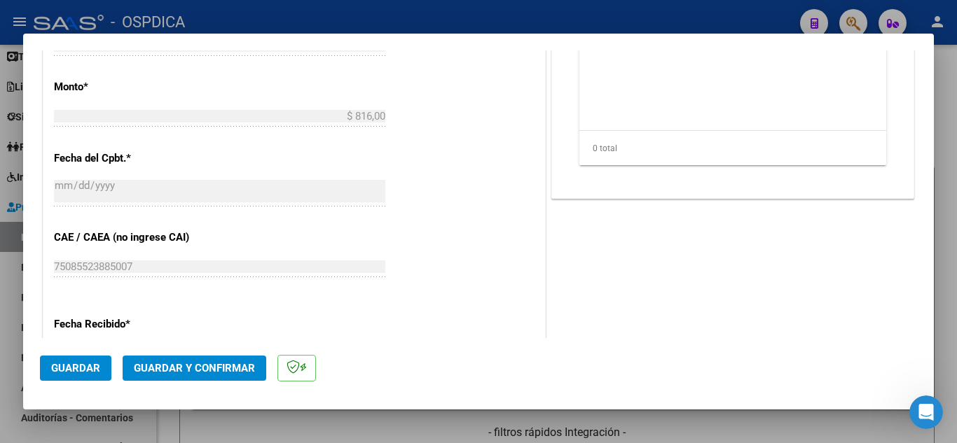
scroll to position [630, 0]
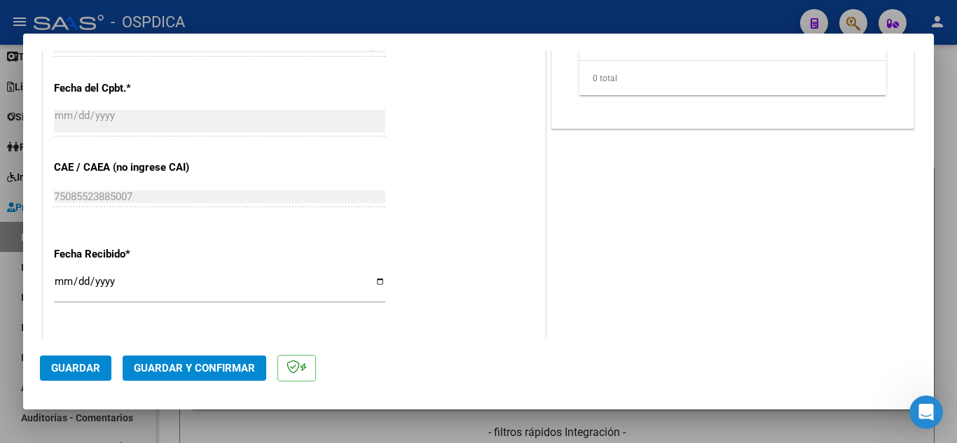
click at [64, 279] on input "[DATE]" at bounding box center [219, 287] width 331 height 22
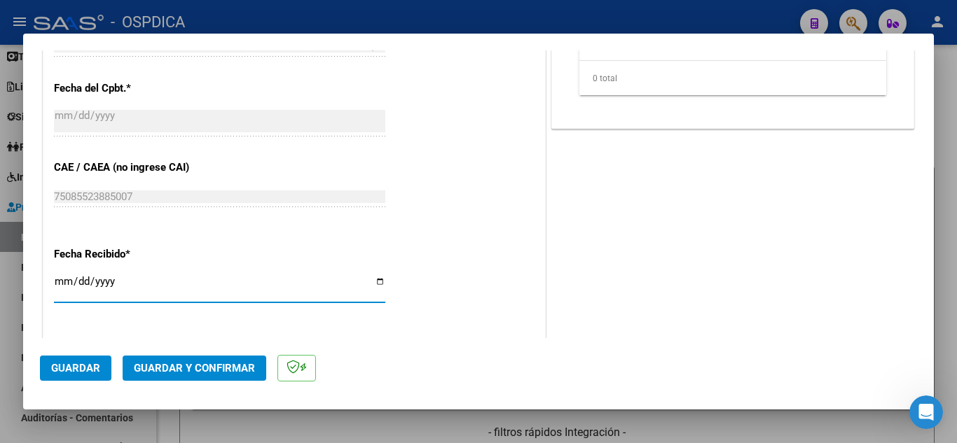
type input "[DATE]"
click at [447, 314] on div "Fecha Recibido * [DATE] Ingresar la fecha" at bounding box center [294, 276] width 480 height 80
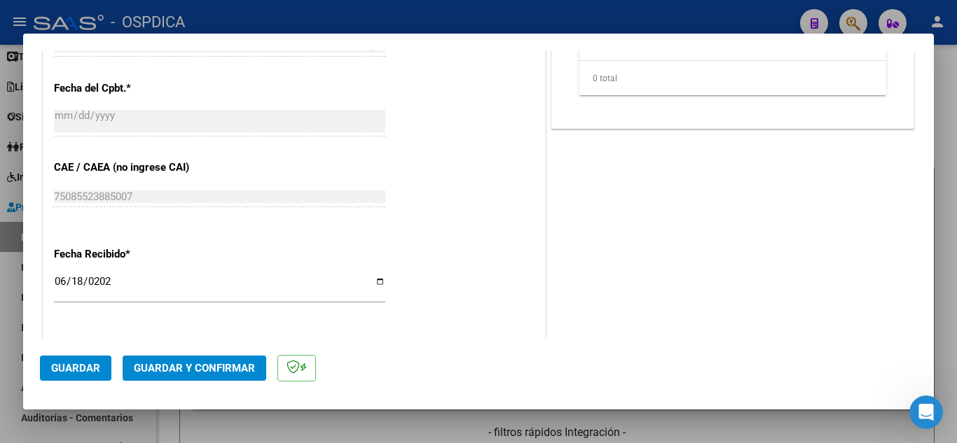
scroll to position [770, 0]
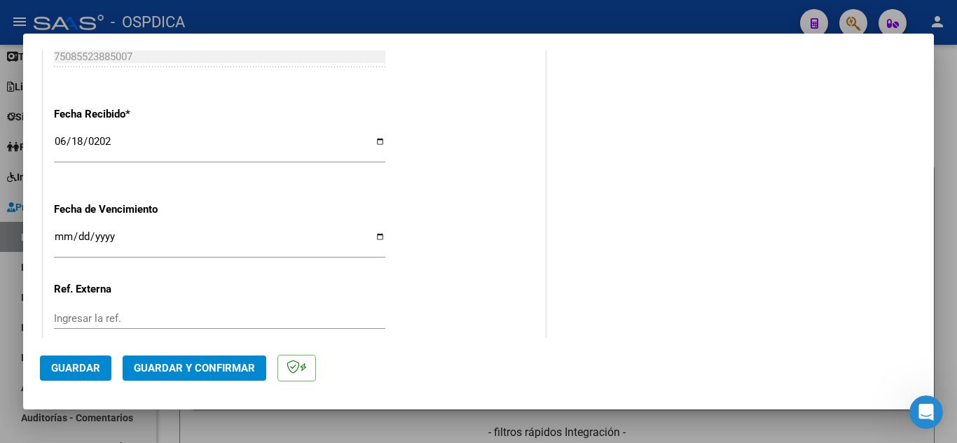
click at [63, 233] on input "Ingresar la fecha" at bounding box center [219, 242] width 331 height 22
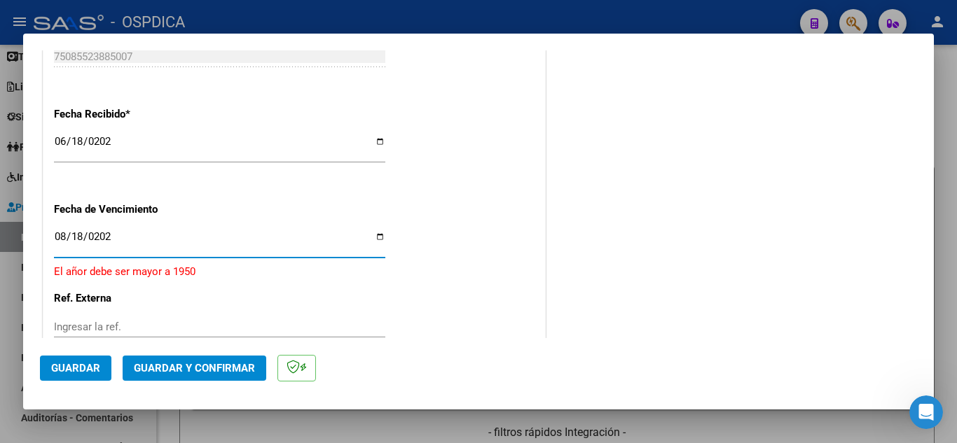
type input "[DATE]"
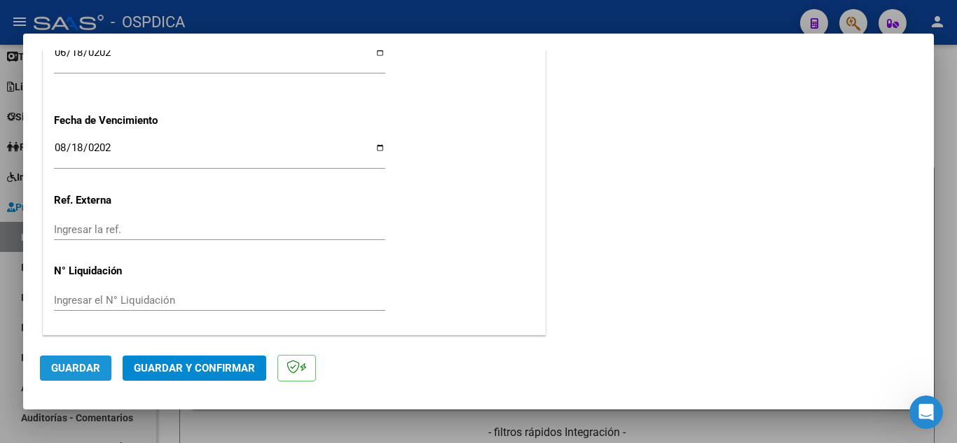
click at [91, 374] on span "Guardar" at bounding box center [75, 368] width 49 height 13
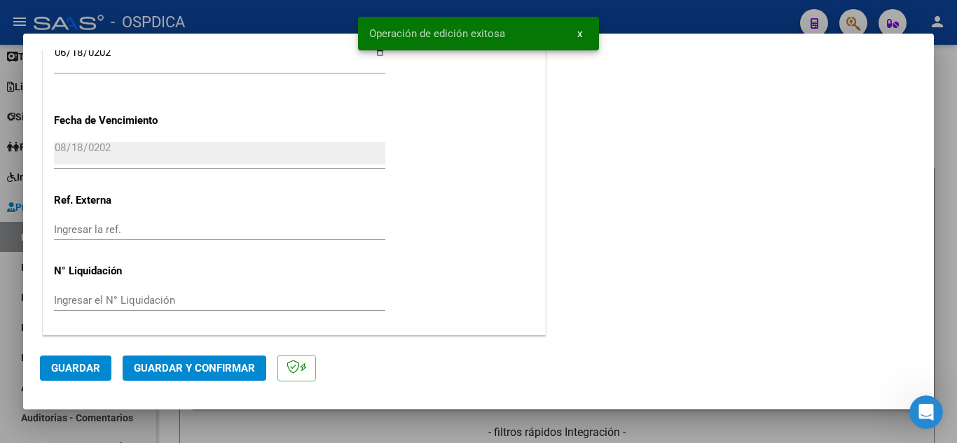
click at [582, 33] on button "x" at bounding box center [579, 33] width 27 height 25
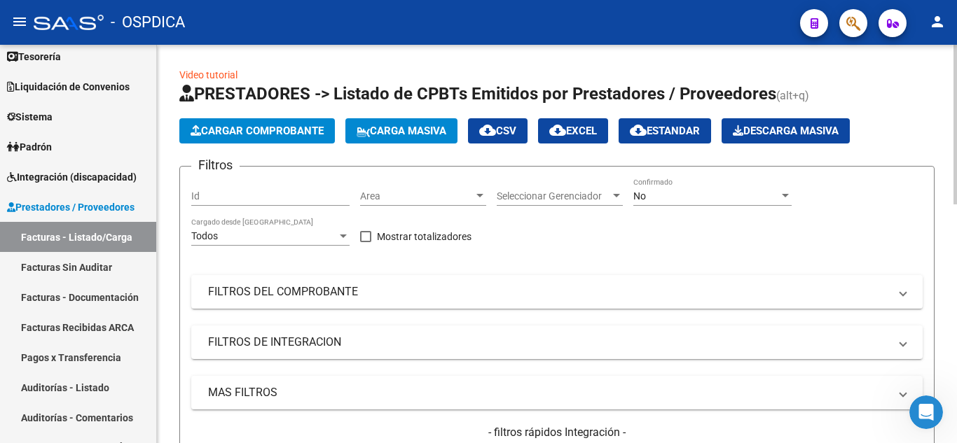
scroll to position [18, 0]
click at [293, 123] on button "Cargar Comprobante" at bounding box center [256, 130] width 155 height 25
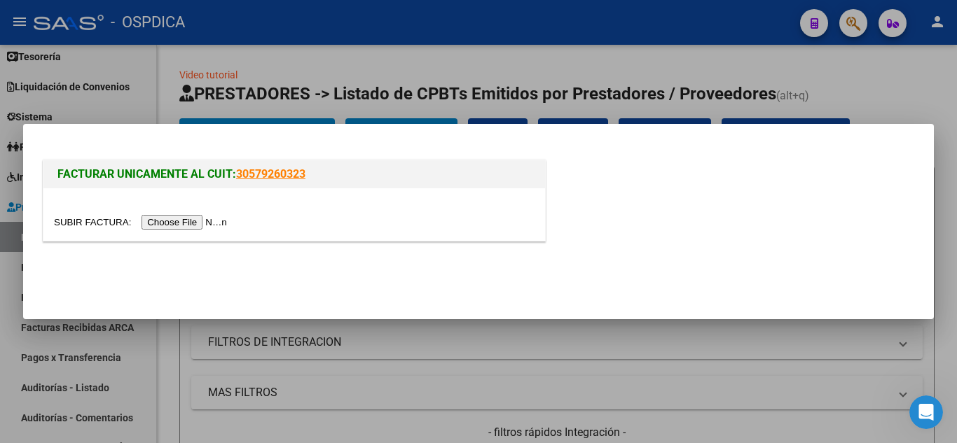
click at [169, 223] on input "file" at bounding box center [142, 222] width 177 height 15
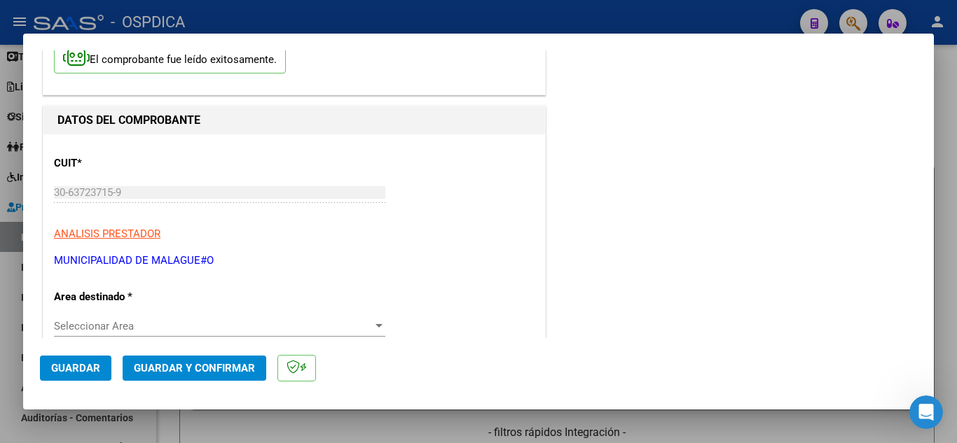
scroll to position [140, 0]
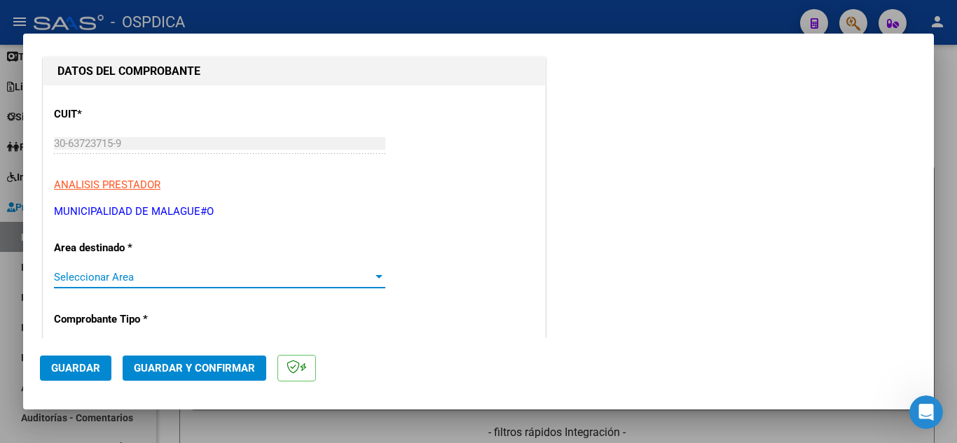
click at [363, 280] on span "Seleccionar Area" at bounding box center [213, 277] width 319 height 13
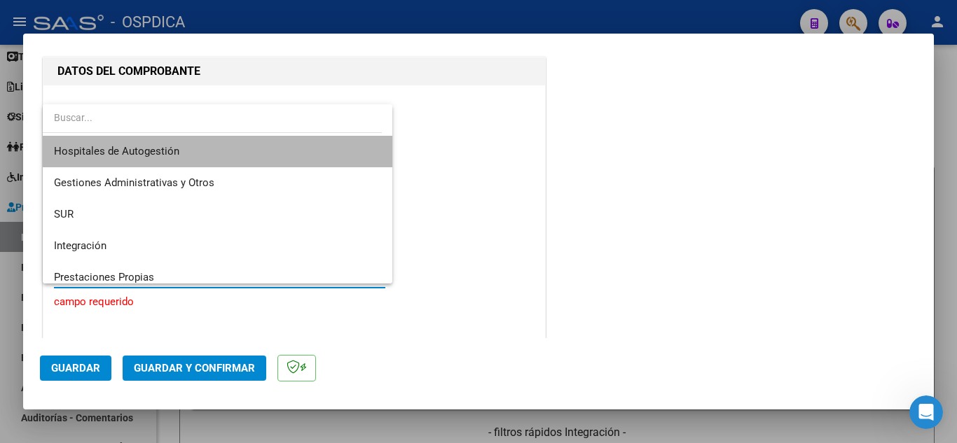
click at [228, 151] on span "Hospitales de Autogestión" at bounding box center [217, 152] width 327 height 32
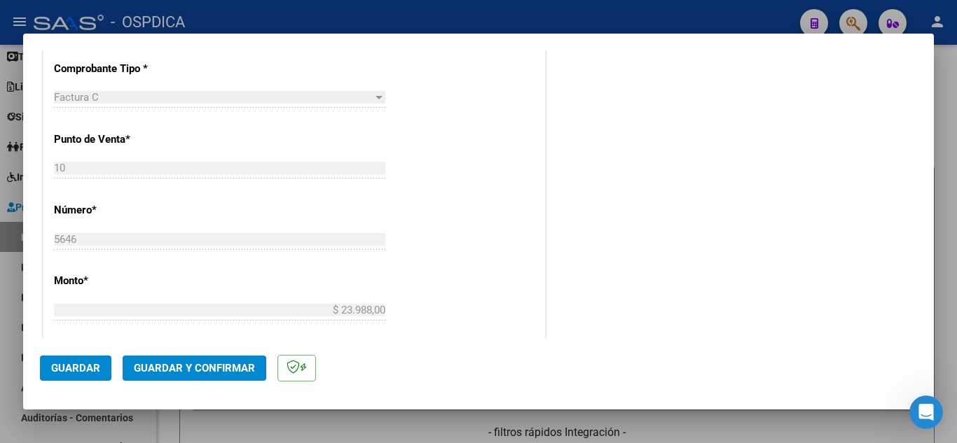
scroll to position [420, 0]
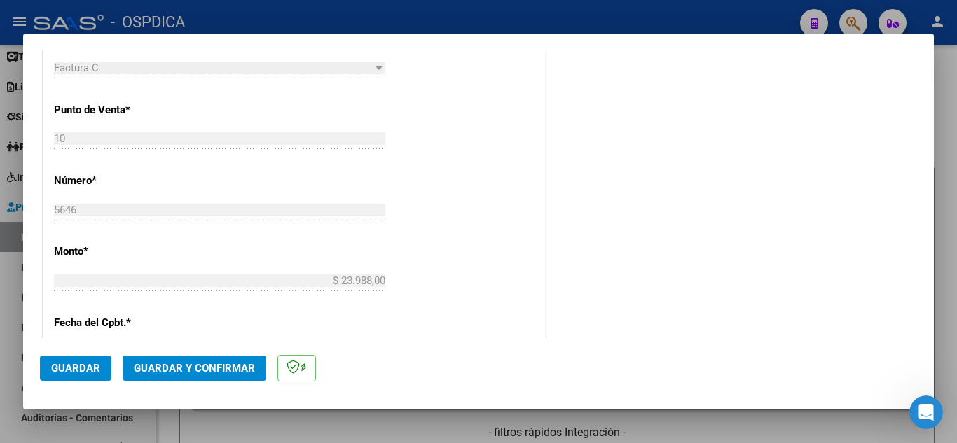
click at [589, 300] on div "COMENTARIOS Comentarios De la Obra Social: Comentarios de la Obra Social (no vi…" at bounding box center [732, 224] width 368 height 1156
click at [632, 312] on div "COMENTARIOS Comentarios De la Obra Social: Comentarios de la Obra Social (no vi…" at bounding box center [732, 224] width 368 height 1156
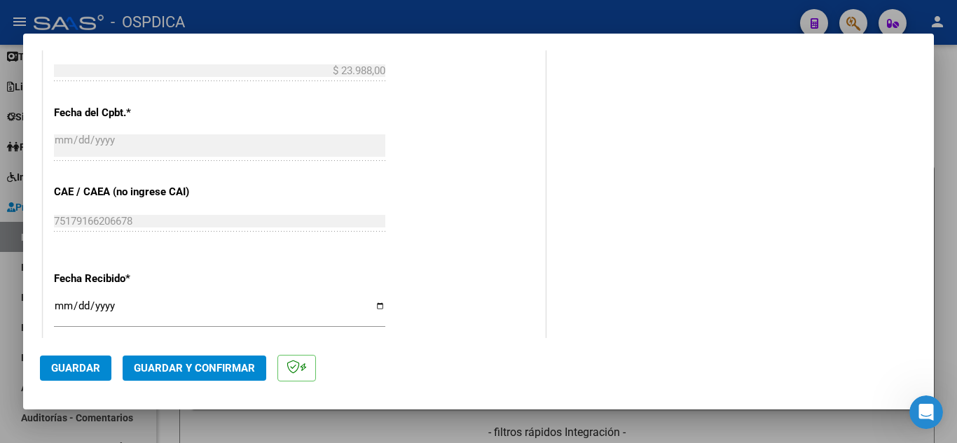
scroll to position [700, 0]
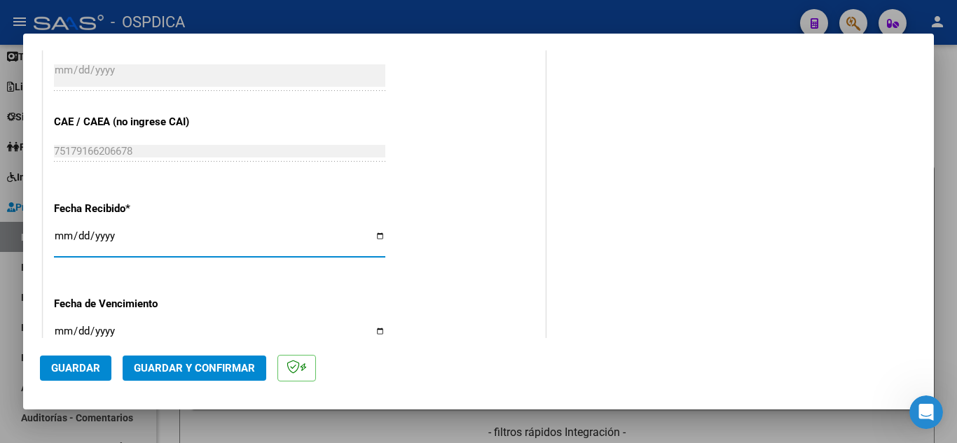
click at [63, 230] on input "[DATE]" at bounding box center [219, 241] width 331 height 22
type input "[DATE]"
click at [55, 335] on input "Ingresar la fecha" at bounding box center [219, 337] width 331 height 22
type input "[DATE]"
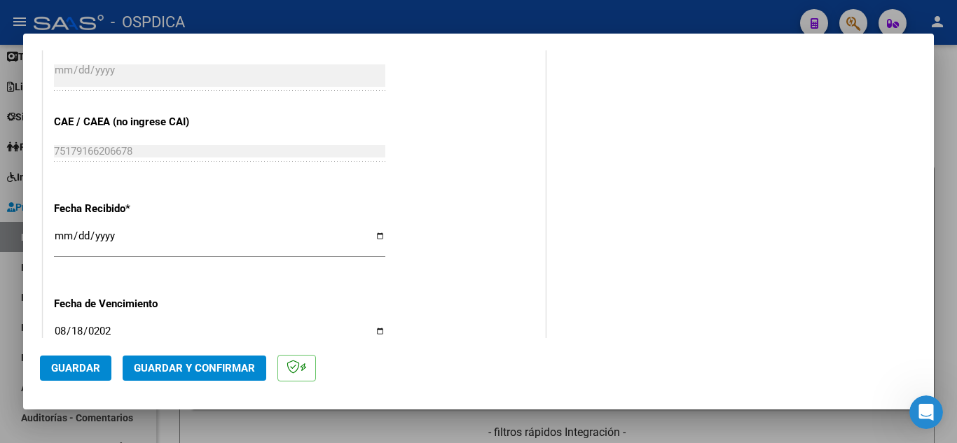
click at [442, 294] on div "CUIT * 30-63723715-9 Ingresar CUIT ANALISIS PRESTADOR MUNICIPALIDAD [PERSON_NAM…" at bounding box center [293, 21] width 501 height 993
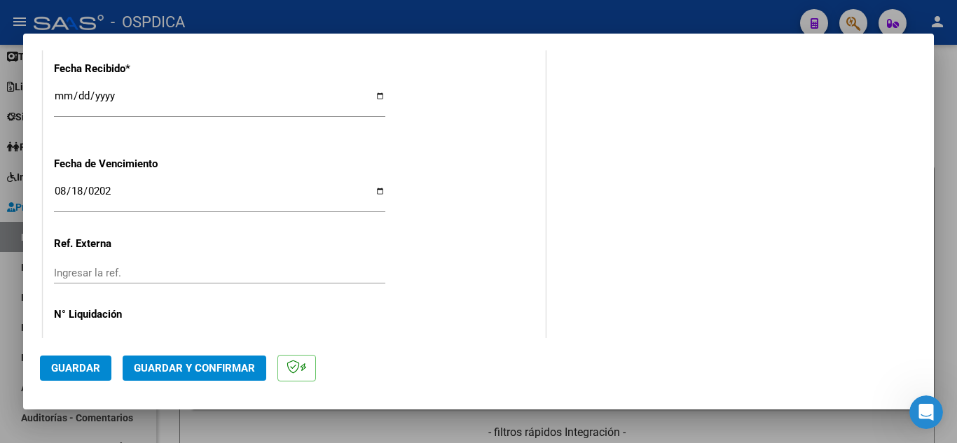
scroll to position [884, 0]
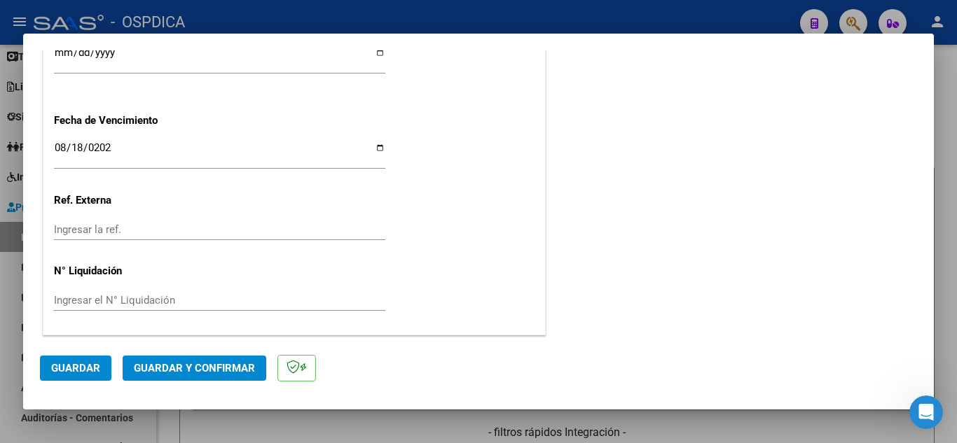
click at [80, 374] on span "Guardar" at bounding box center [75, 368] width 49 height 13
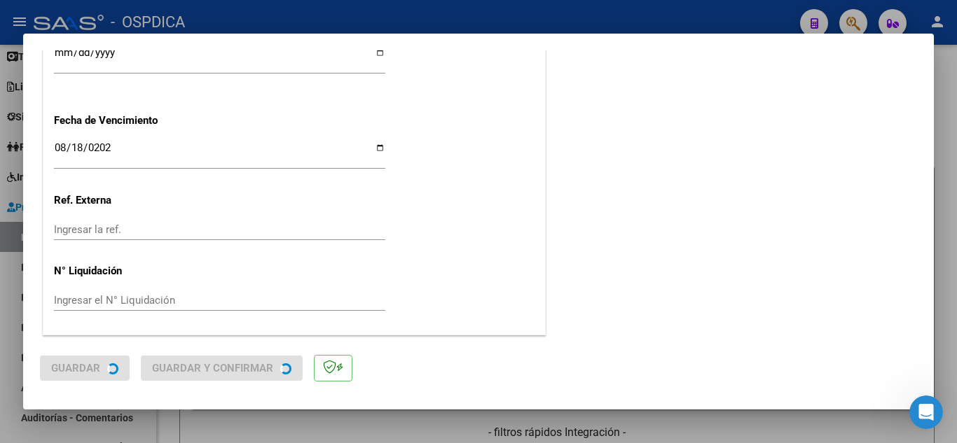
scroll to position [0, 0]
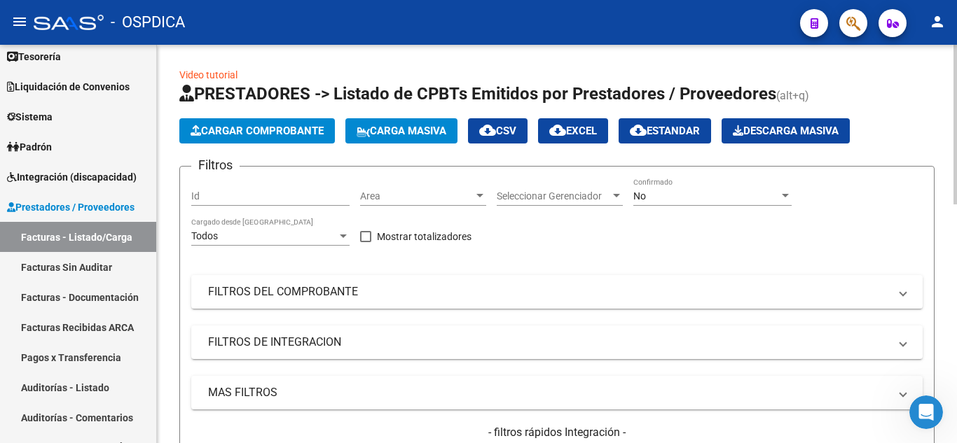
click at [270, 127] on span "Cargar Comprobante" at bounding box center [256, 131] width 133 height 13
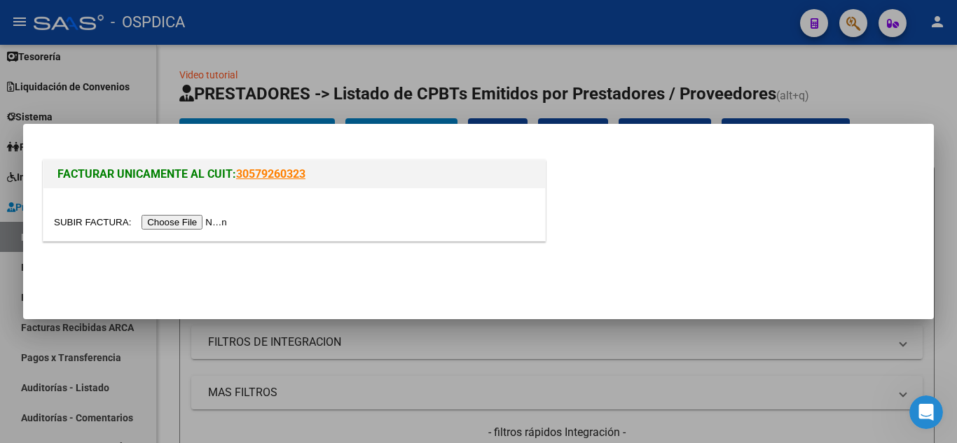
click at [214, 221] on input "file" at bounding box center [142, 222] width 177 height 15
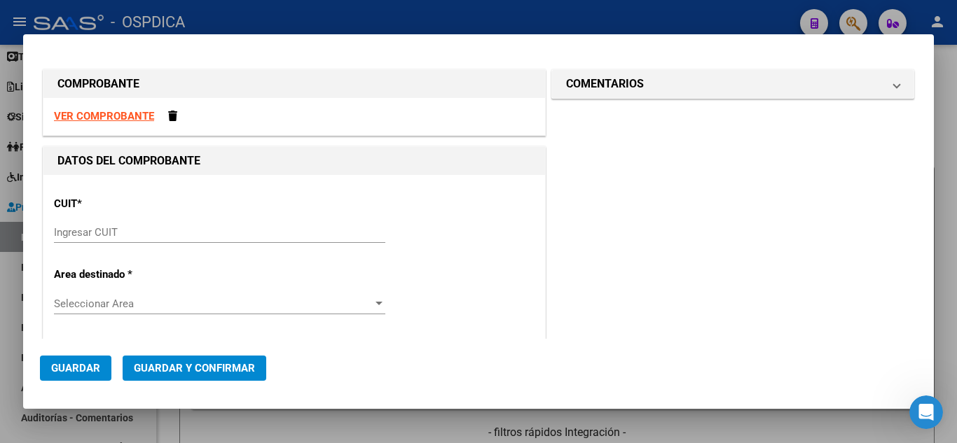
scroll to position [70, 0]
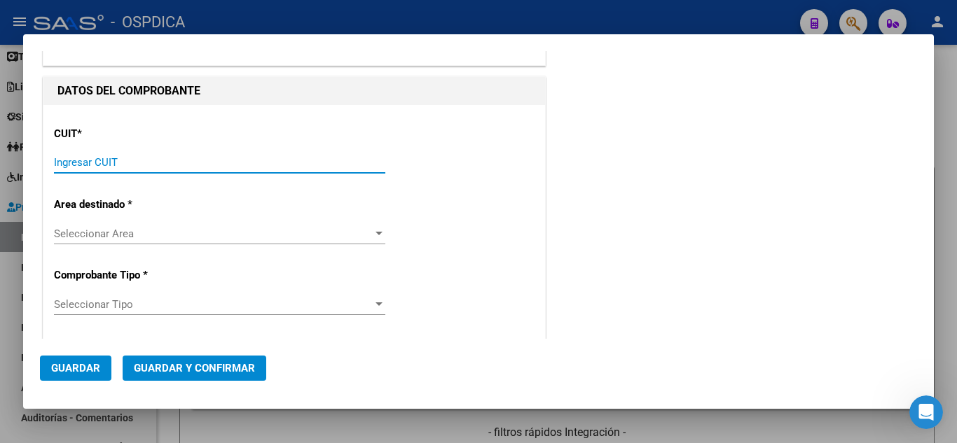
click at [199, 160] on input "Ingresar CUIT" at bounding box center [219, 162] width 331 height 13
click at [232, 158] on input "Ingresar CUIT" at bounding box center [219, 162] width 331 height 13
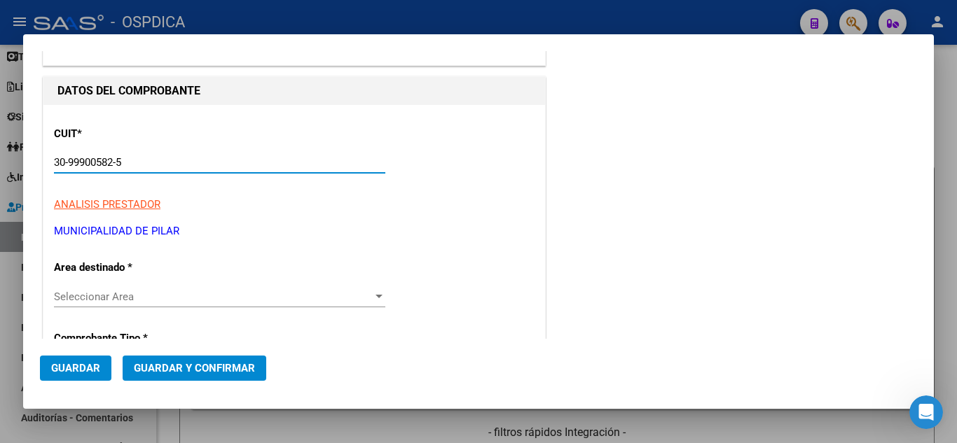
type input "30-99900582-5"
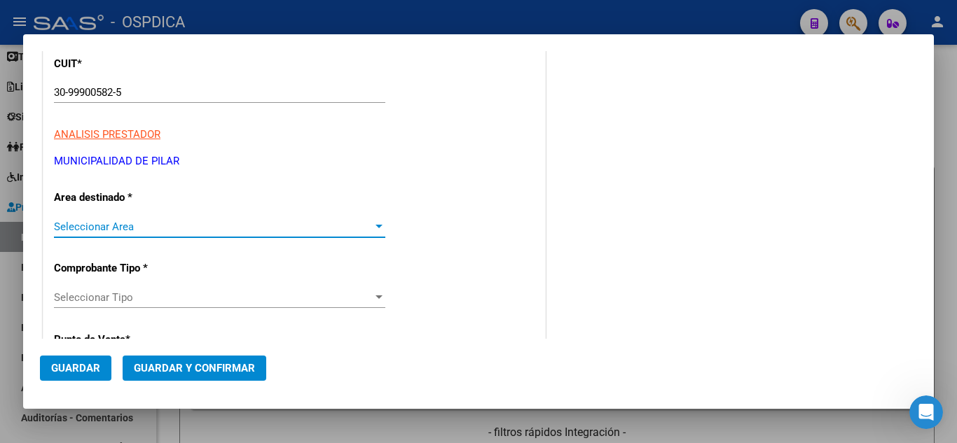
click at [373, 223] on div at bounding box center [379, 226] width 13 height 11
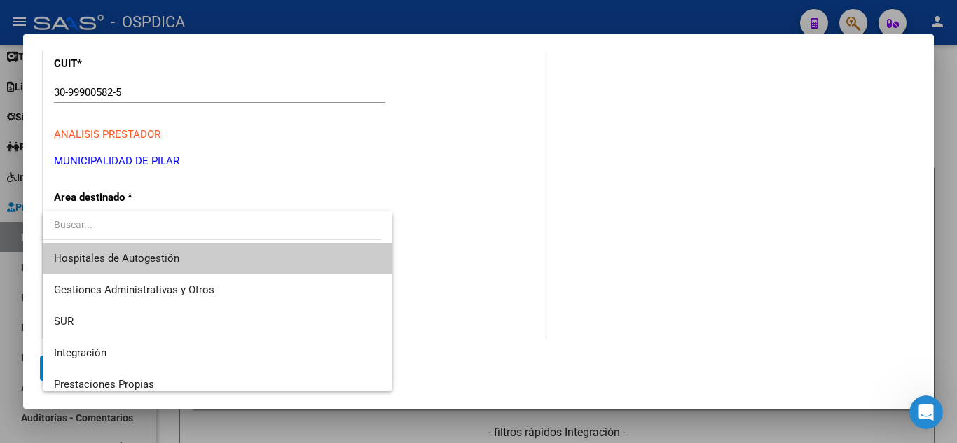
click at [324, 254] on span "Hospitales de Autogestión" at bounding box center [217, 259] width 327 height 32
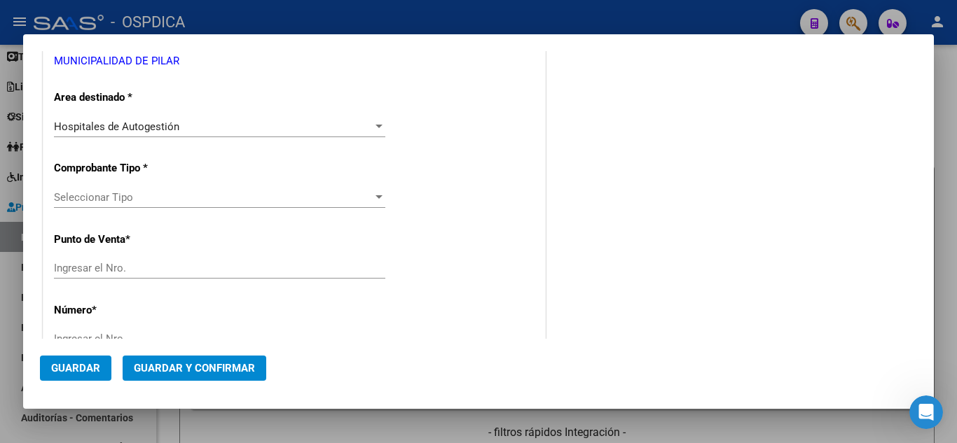
scroll to position [280, 0]
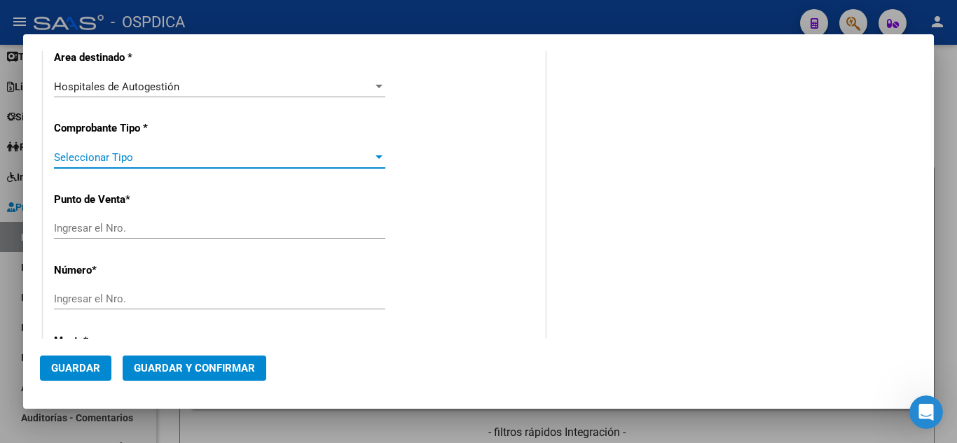
click at [375, 155] on div at bounding box center [378, 157] width 7 height 4
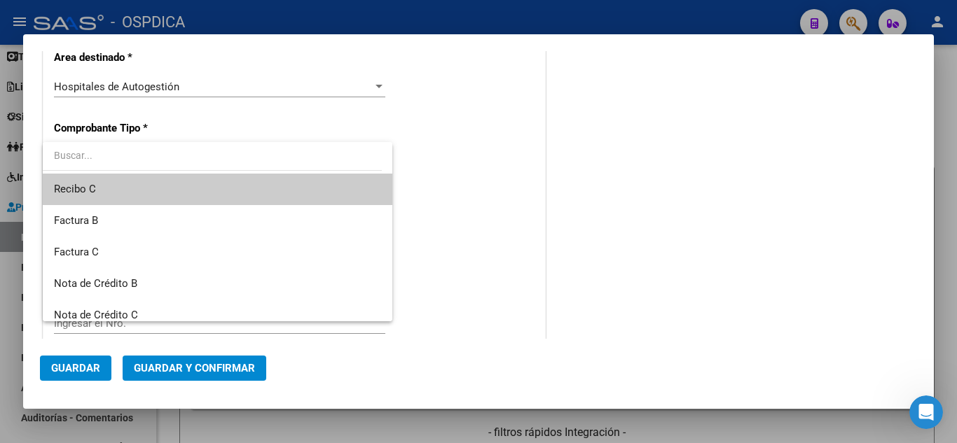
click at [242, 199] on span "Recibo C" at bounding box center [217, 190] width 327 height 32
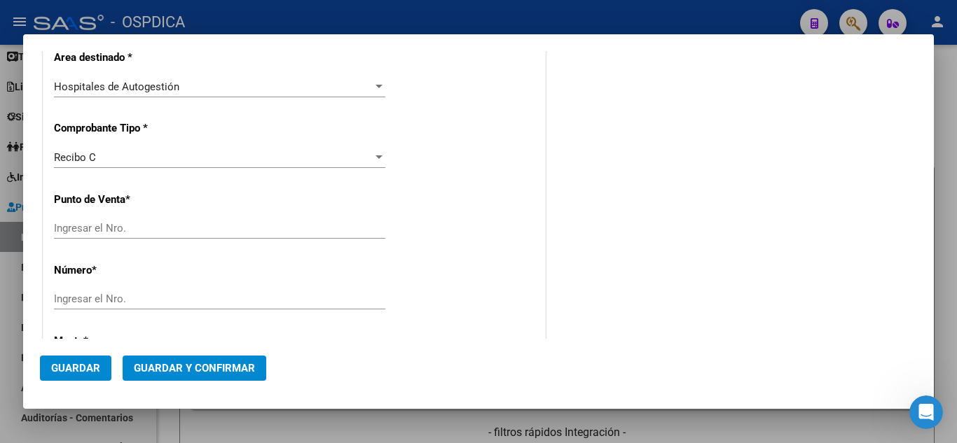
click at [541, 218] on div "DATOS DEL COMPROBANTE CUIT * 30-99900582-5 Ingresar CUIT ANALISIS PRESTADOR MUN…" at bounding box center [294, 377] width 508 height 1022
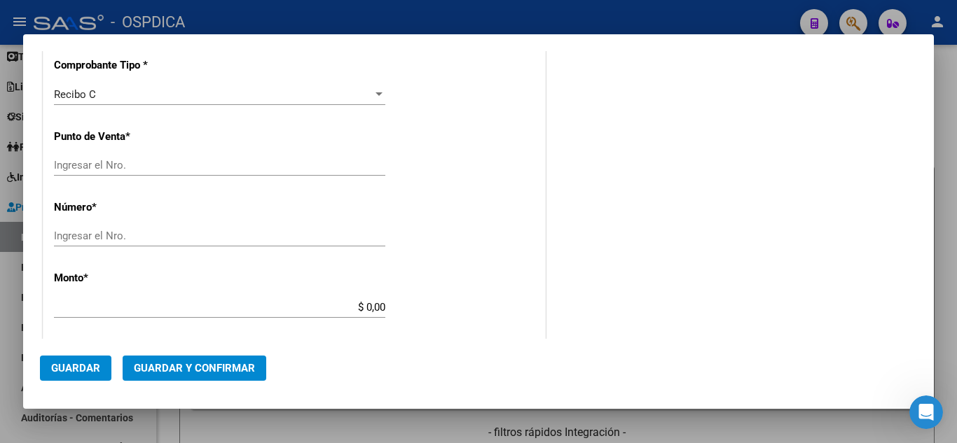
scroll to position [350, 0]
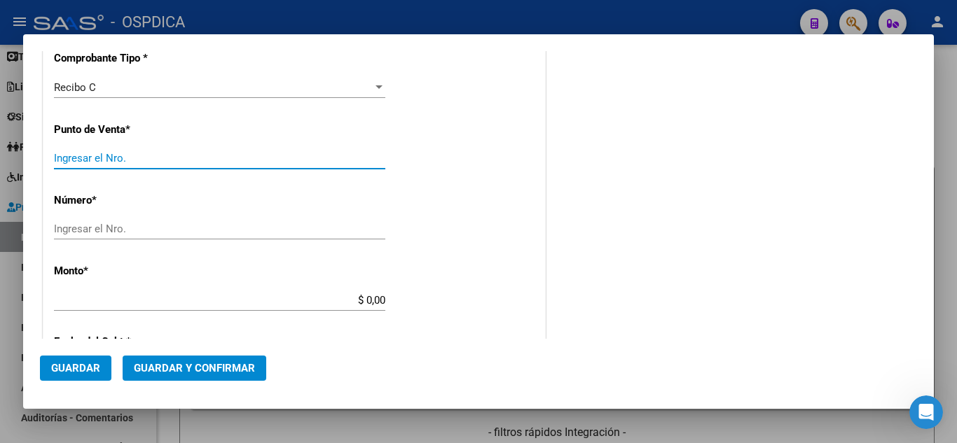
click at [225, 153] on input "Ingresar el Nro." at bounding box center [219, 158] width 331 height 13
type input "10"
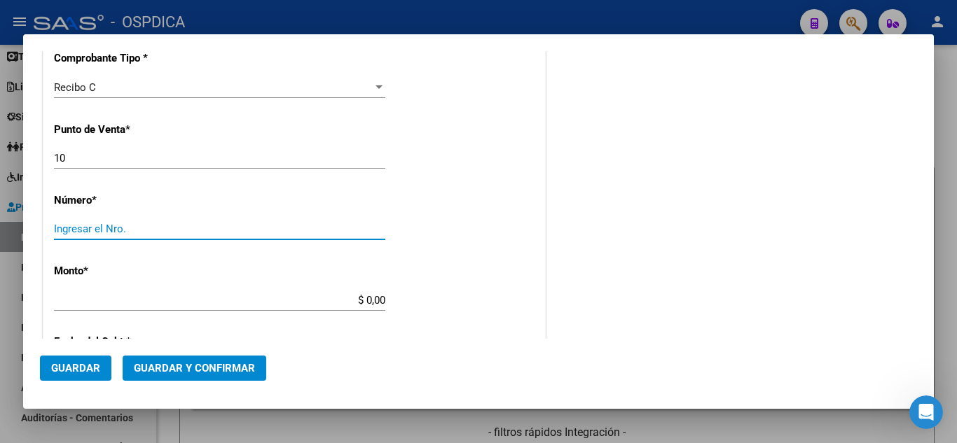
click at [223, 229] on input "Ingresar el Nro." at bounding box center [219, 229] width 331 height 13
type input "1829"
click at [557, 286] on div "COMENTARIOS Comentarios De la Obra Social: Comentarios de la Obra Social (no vi…" at bounding box center [732, 268] width 368 height 1104
click at [360, 226] on input "1829" at bounding box center [219, 229] width 331 height 13
click at [437, 263] on div "CUIT * 30-99900582-5 Ingresar CUIT ANALISIS PRESTADOR MUNICIPALIDAD DE [PERSON_…" at bounding box center [293, 321] width 501 height 993
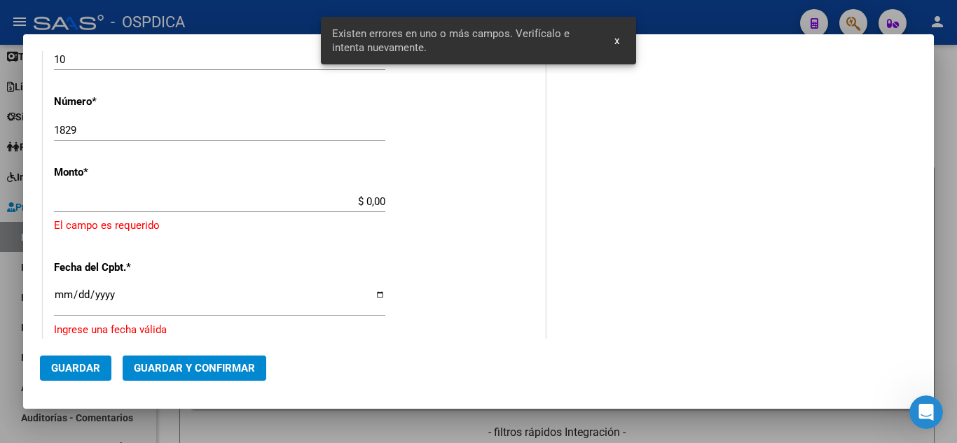
scroll to position [379, 0]
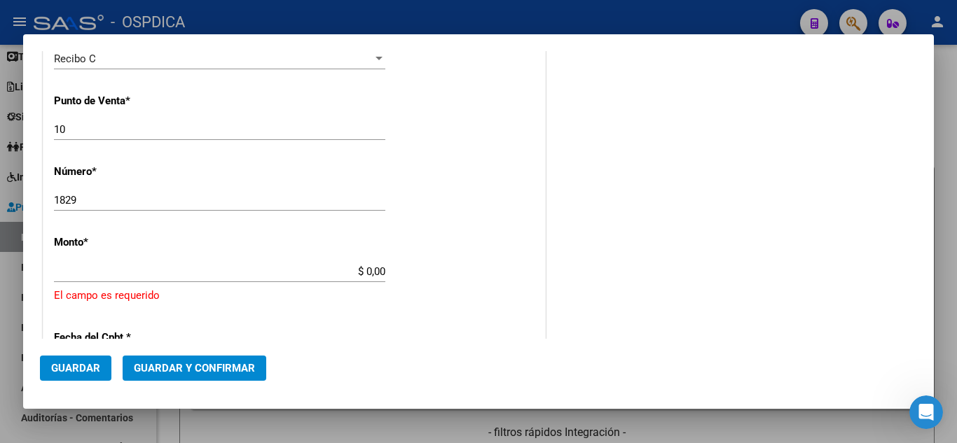
click at [279, 272] on input "$ 0,00" at bounding box center [219, 271] width 331 height 13
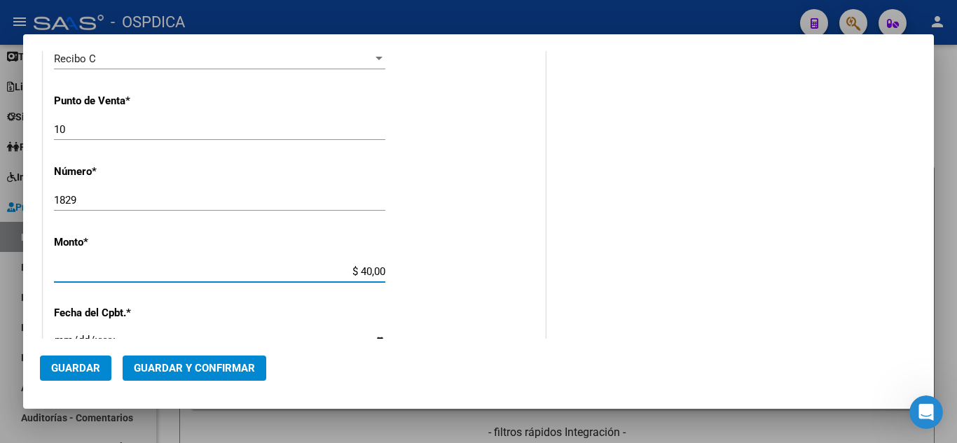
click at [365, 271] on input "$ 40,00" at bounding box center [219, 271] width 331 height 13
type input "$ 40.498,00"
click at [398, 276] on div "CUIT * 30-99900582-5 Ingresar CUIT ANALISIS PRESTADOR MUNICIPALIDAD DE [PERSON_…" at bounding box center [293, 296] width 501 height 1001
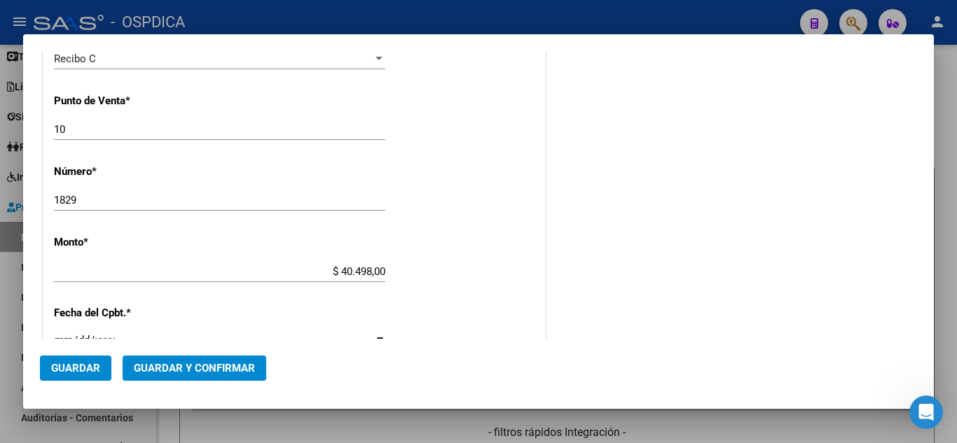
click at [566, 315] on div "COMENTARIOS Comentarios De la Obra Social: Comentarios de la Obra Social (no vi…" at bounding box center [732, 244] width 368 height 1113
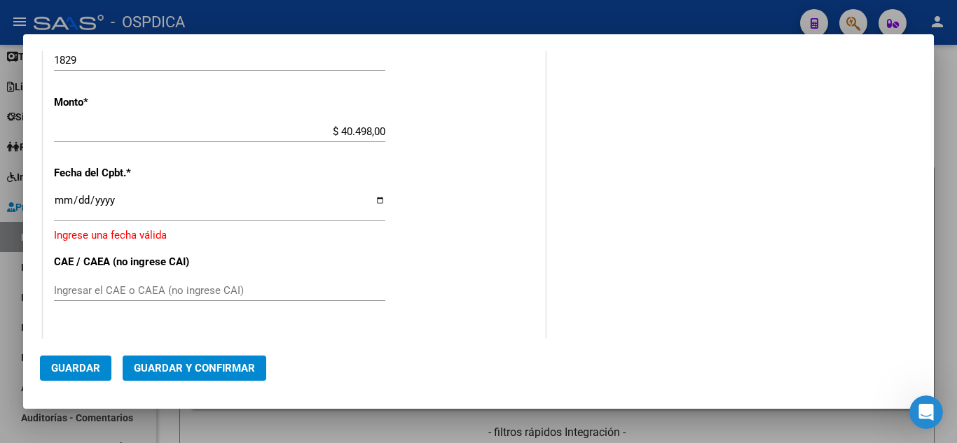
click at [61, 196] on input "Ingresar la fecha" at bounding box center [219, 206] width 331 height 22
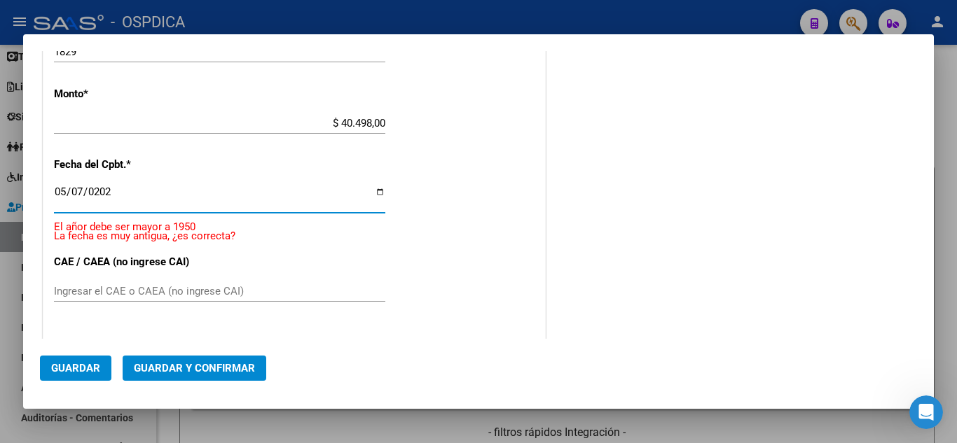
type input "[DATE]"
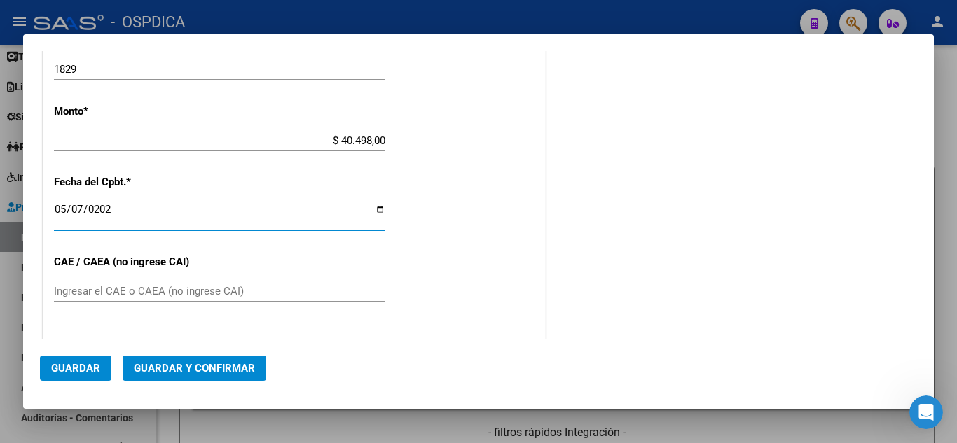
click at [560, 265] on div "COMENTARIOS Comentarios De la Obra Social: Comentarios de la Obra Social (no vi…" at bounding box center [732, 109] width 368 height 1104
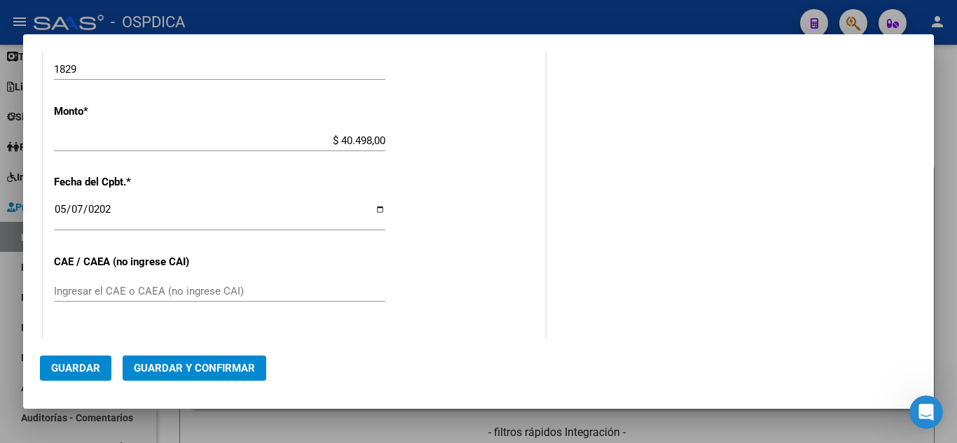
scroll to position [650, 0]
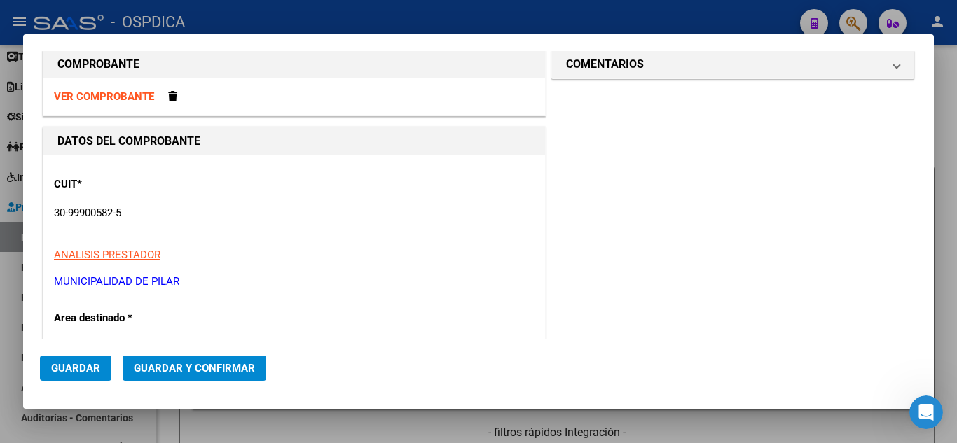
scroll to position [0, 0]
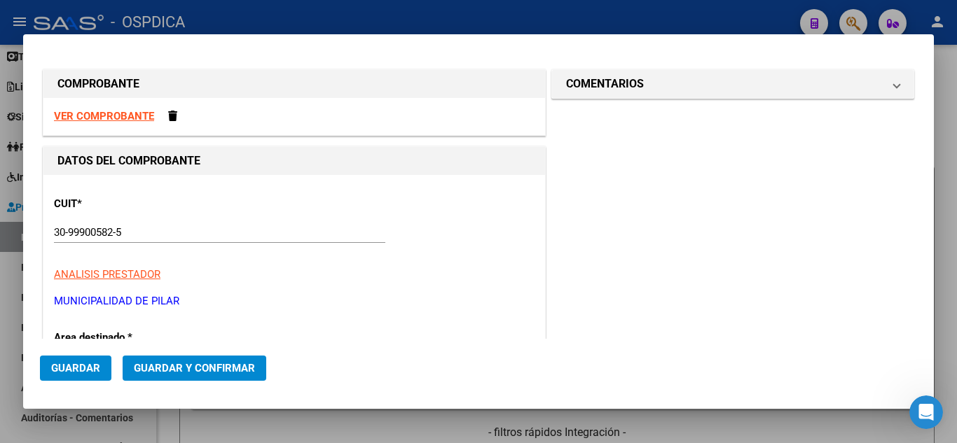
click at [186, 223] on div "30-99900582-5 Ingresar CUIT" at bounding box center [219, 232] width 331 height 21
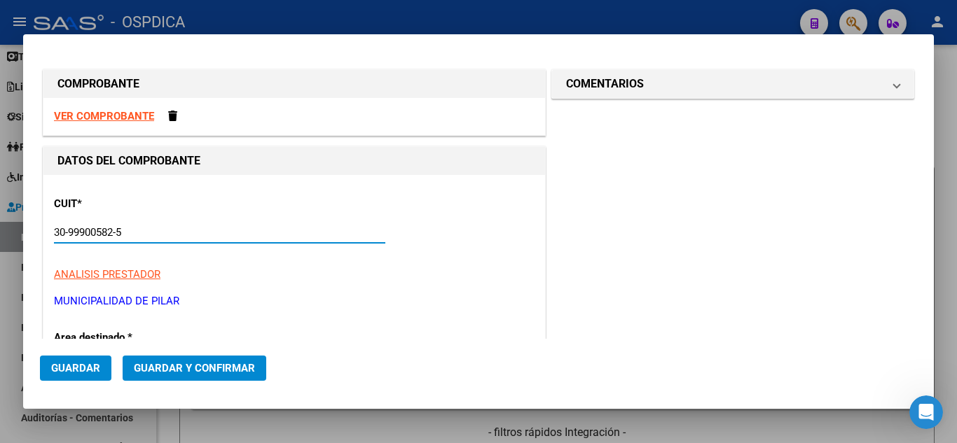
click at [179, 239] on input "30-99900582-5" at bounding box center [219, 232] width 331 height 13
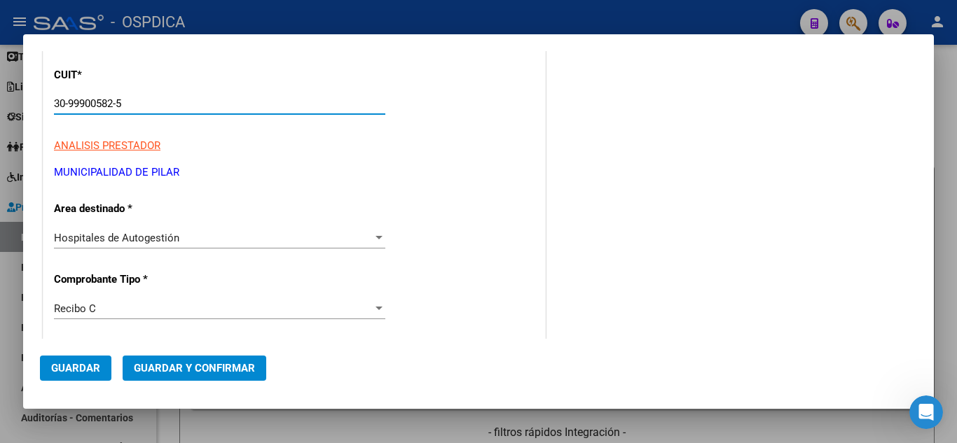
scroll to position [70, 0]
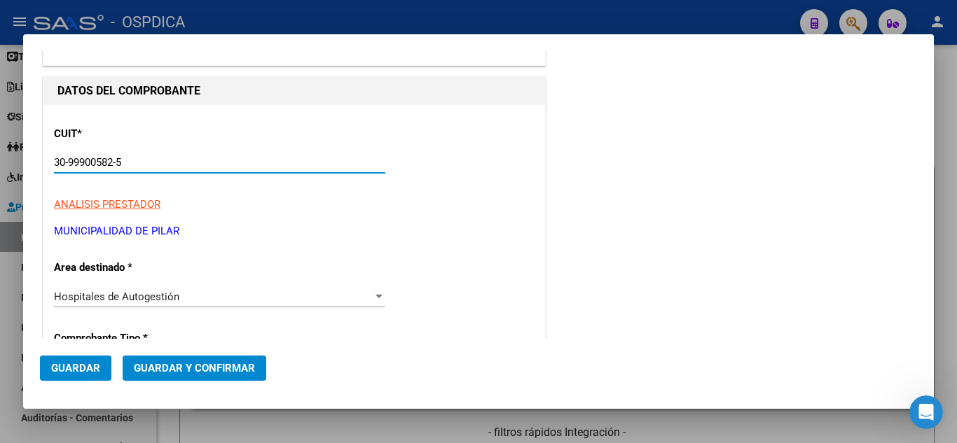
click at [126, 154] on div "30-99900582-5 Ingresar CUIT" at bounding box center [219, 162] width 331 height 21
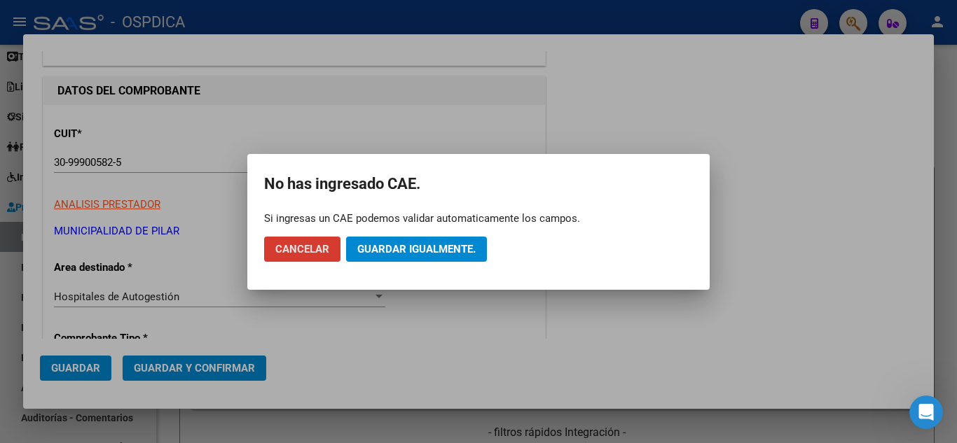
click at [140, 162] on div at bounding box center [478, 221] width 957 height 443
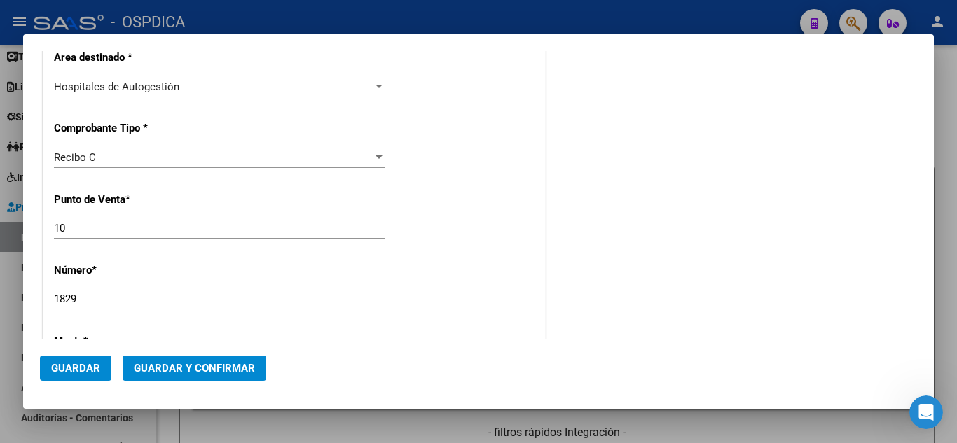
scroll to position [350, 0]
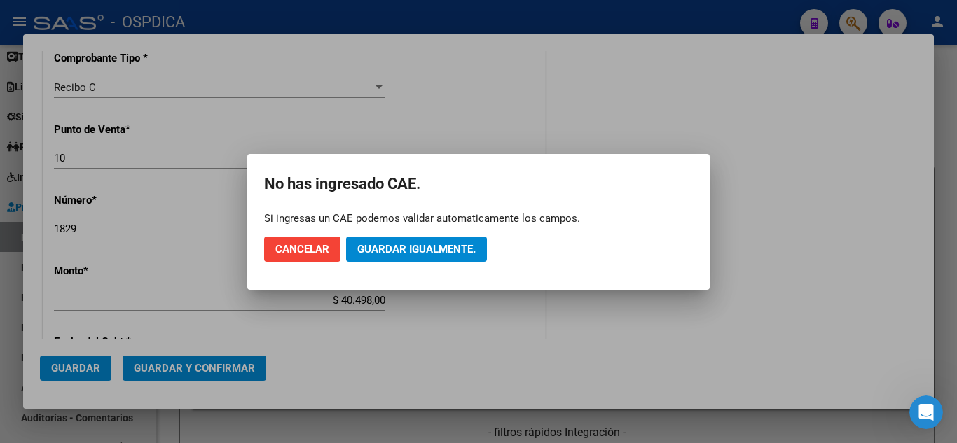
click at [306, 247] on span "Cancelar" at bounding box center [302, 249] width 54 height 13
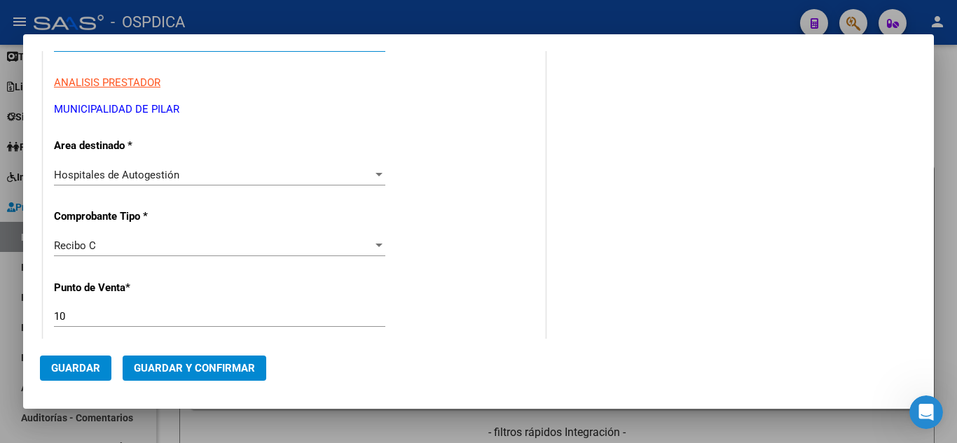
scroll to position [178, 0]
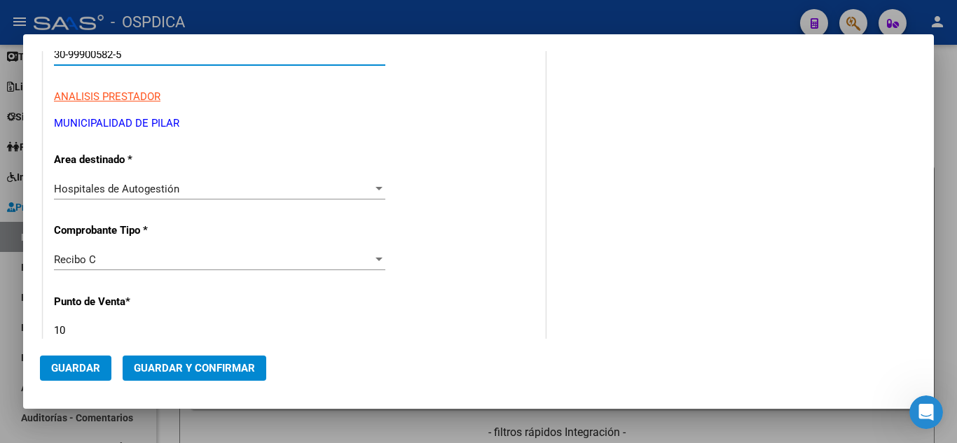
click at [852, 28] on div at bounding box center [478, 221] width 957 height 443
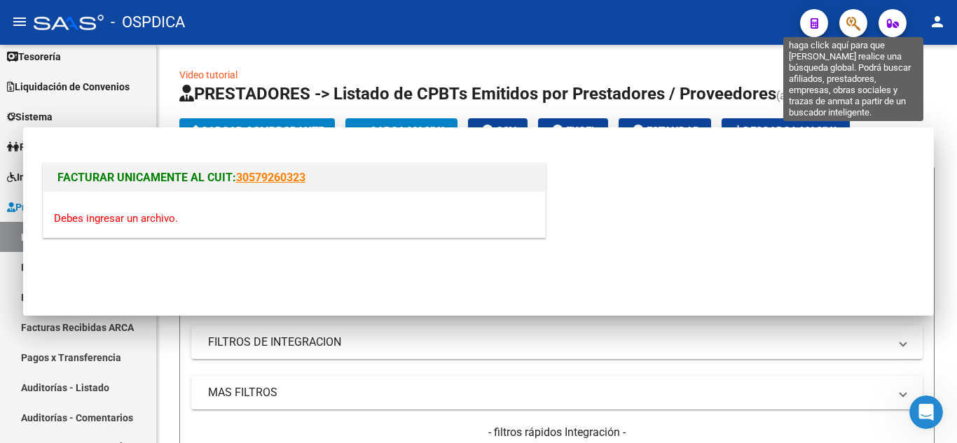
scroll to position [0, 0]
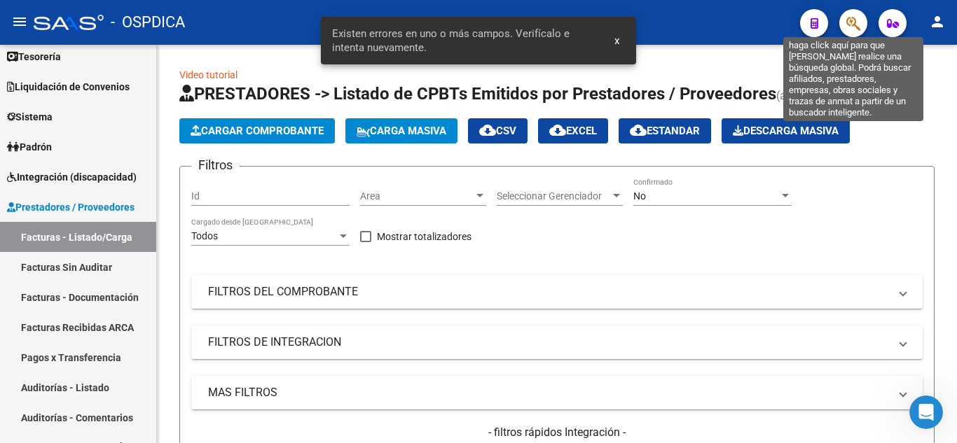
click at [852, 27] on icon "button" at bounding box center [853, 23] width 14 height 16
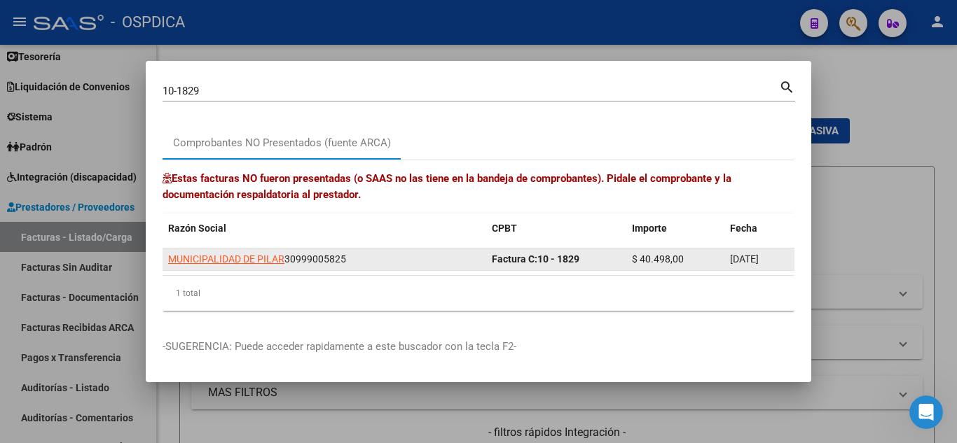
drag, startPoint x: 354, startPoint y: 258, endPoint x: 289, endPoint y: 257, distance: 65.1
click at [289, 257] on div "MUNICIPALIDAD [PERSON_NAME] 30999005825" at bounding box center [324, 259] width 312 height 16
copy div "30999005825"
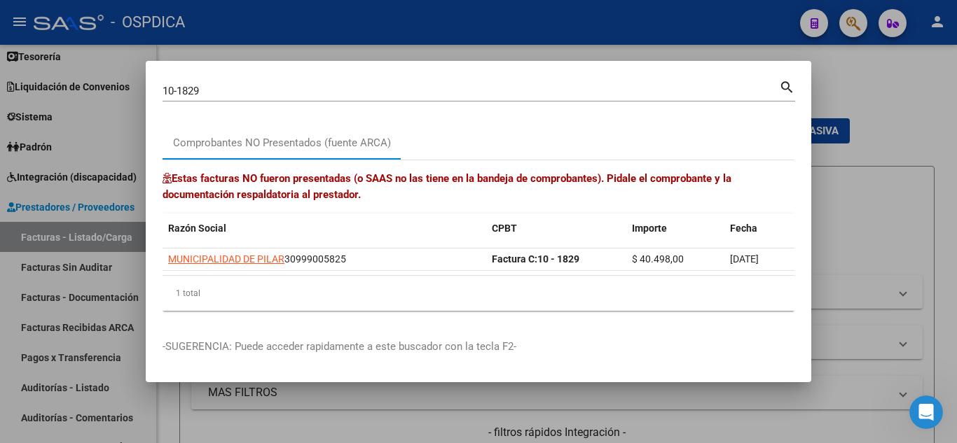
click at [854, 26] on div at bounding box center [478, 221] width 957 height 443
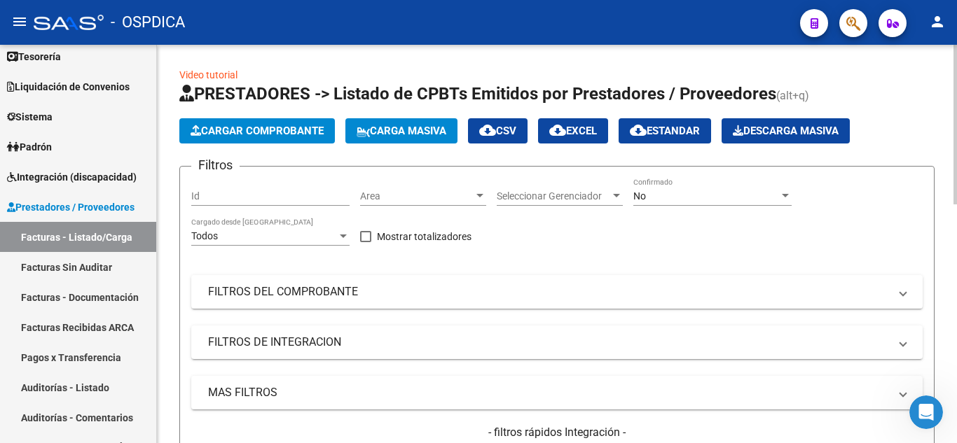
click at [297, 132] on span "Cargar Comprobante" at bounding box center [256, 131] width 133 height 13
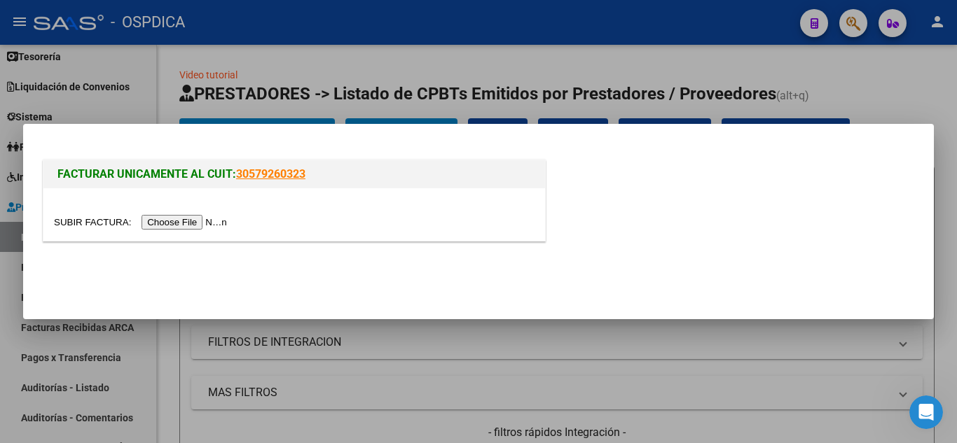
click at [161, 228] on input "file" at bounding box center [142, 222] width 177 height 15
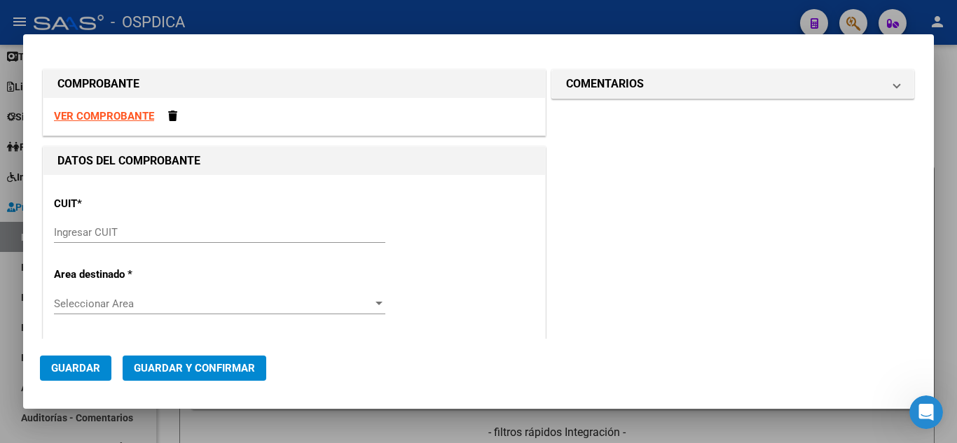
click at [190, 236] on input "Ingresar CUIT" at bounding box center [219, 232] width 331 height 13
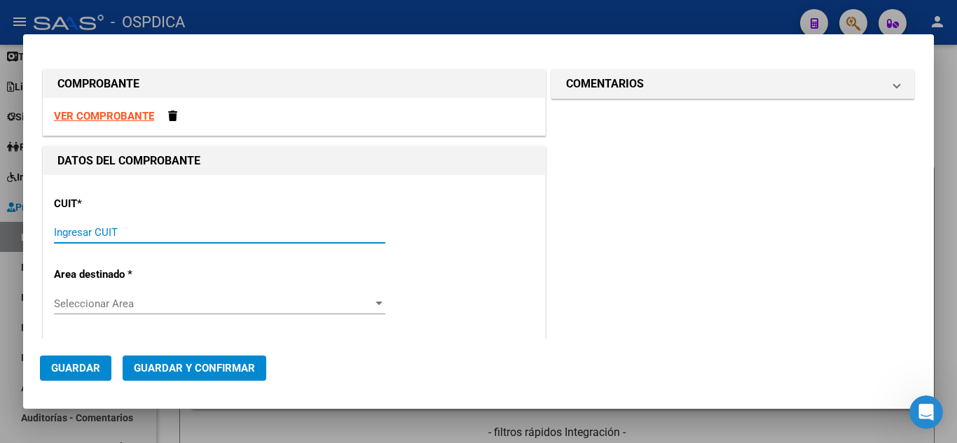
paste input "30-99900582-5"
click at [188, 234] on input "30-99900582-5" at bounding box center [219, 232] width 331 height 13
paste input "text"
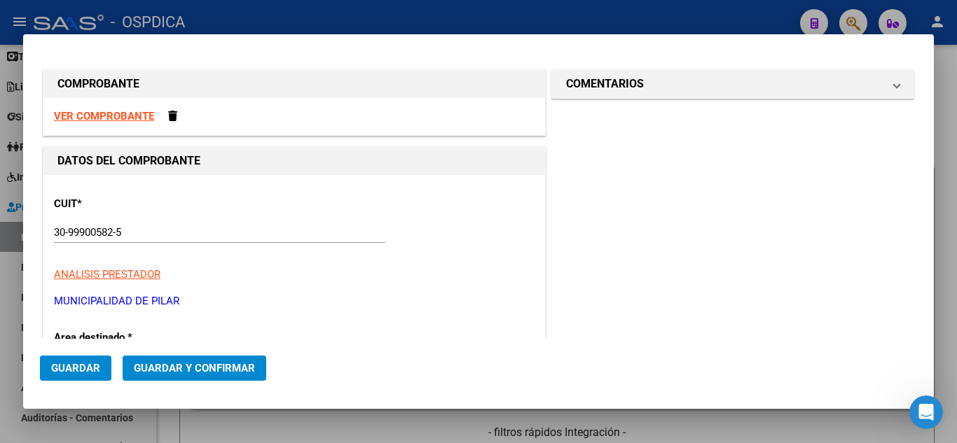
click at [190, 278] on p "ANALISIS PRESTADOR" at bounding box center [294, 275] width 480 height 16
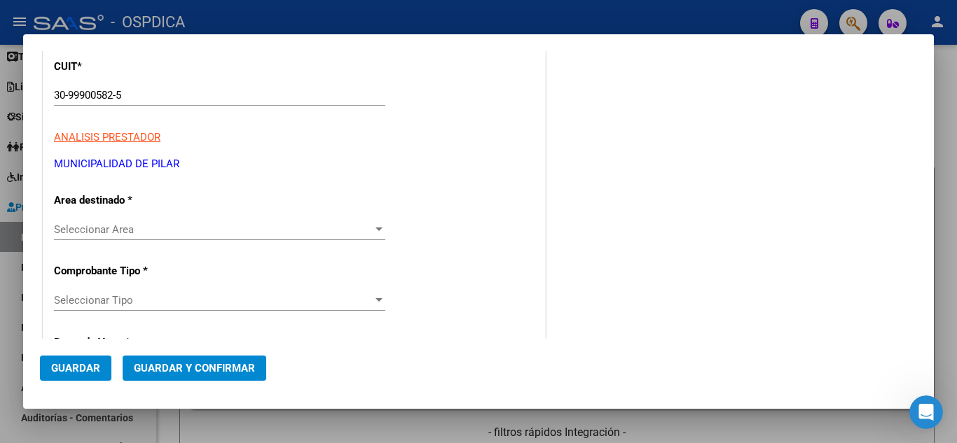
scroll to position [140, 0]
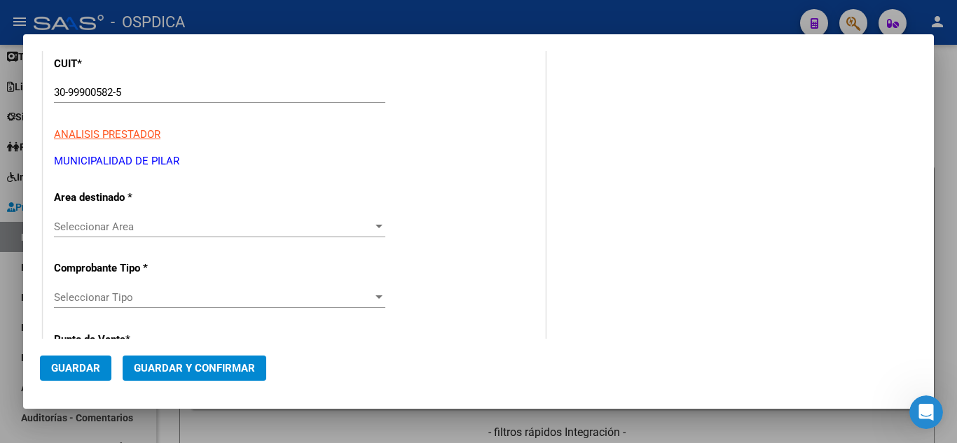
click at [190, 240] on div "Seleccionar Area Seleccionar Area" at bounding box center [219, 233] width 331 height 34
click at [131, 249] on div "Seleccionar Area Seleccionar Area" at bounding box center [219, 233] width 331 height 34
click at [116, 242] on div "Seleccionar Area Seleccionar Area" at bounding box center [219, 233] width 331 height 34
click at [114, 291] on span "Seleccionar Tipo" at bounding box center [213, 297] width 319 height 13
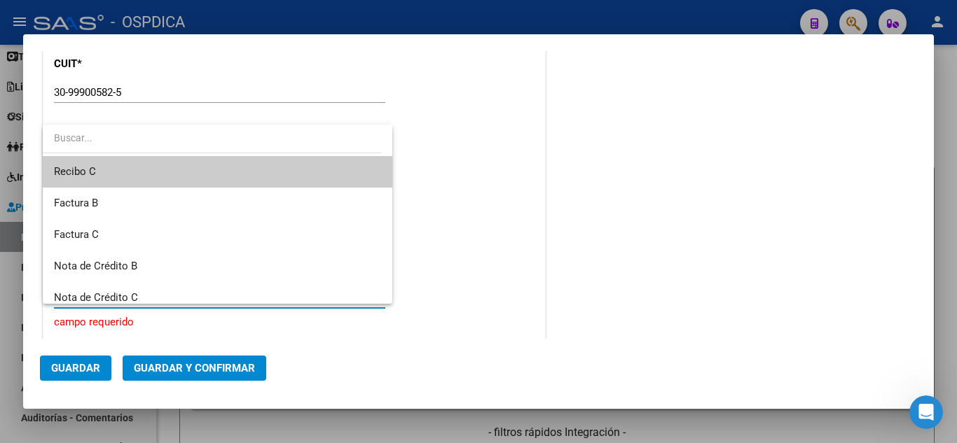
click at [112, 176] on span "Recibo C" at bounding box center [217, 172] width 327 height 32
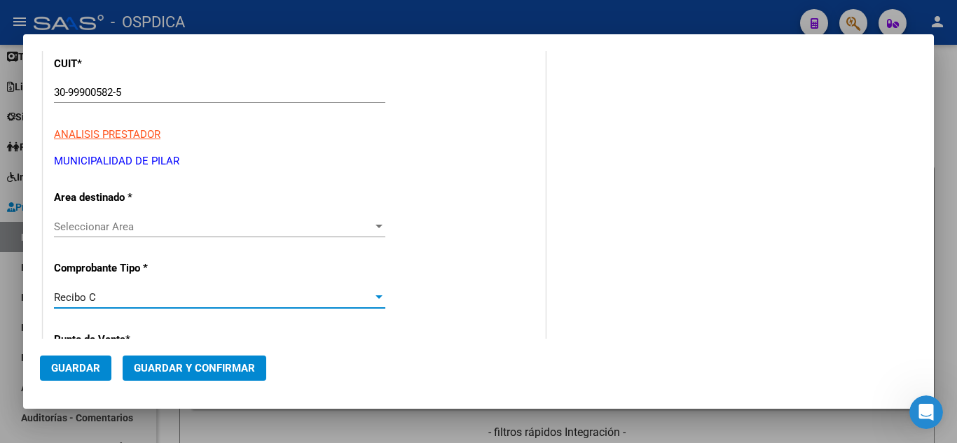
click at [84, 222] on span "Seleccionar Area" at bounding box center [213, 227] width 319 height 13
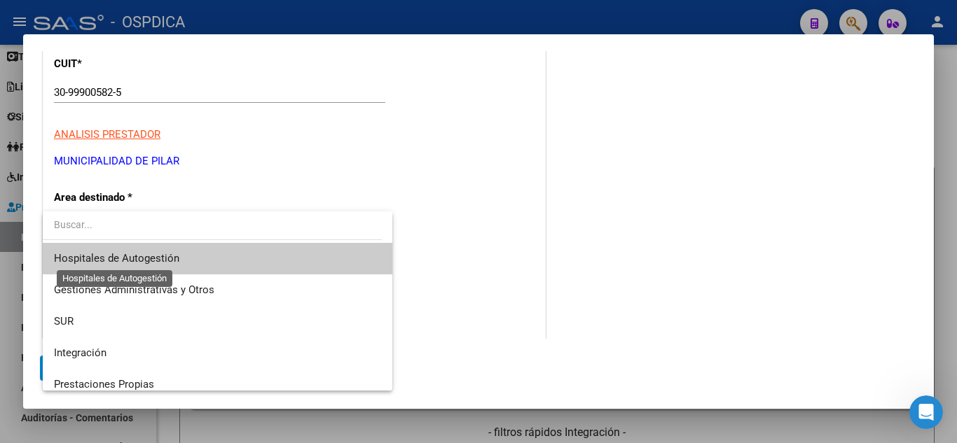
click at [105, 258] on span "Hospitales de Autogestión" at bounding box center [116, 258] width 125 height 13
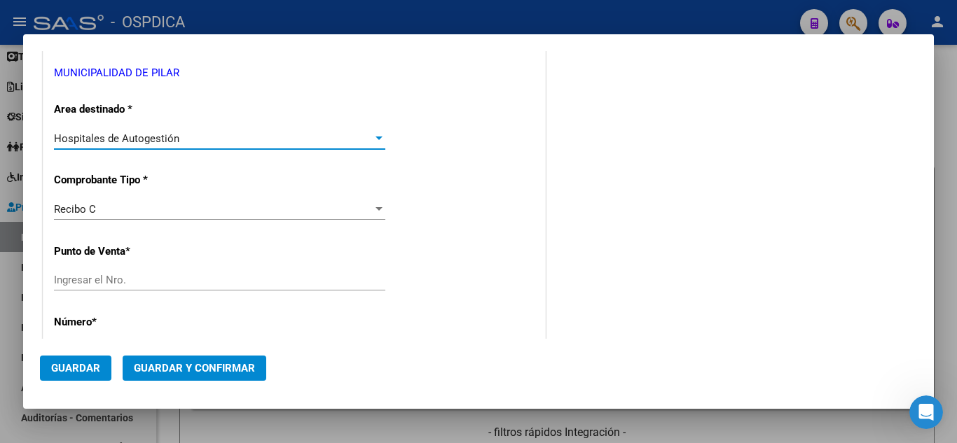
scroll to position [280, 0]
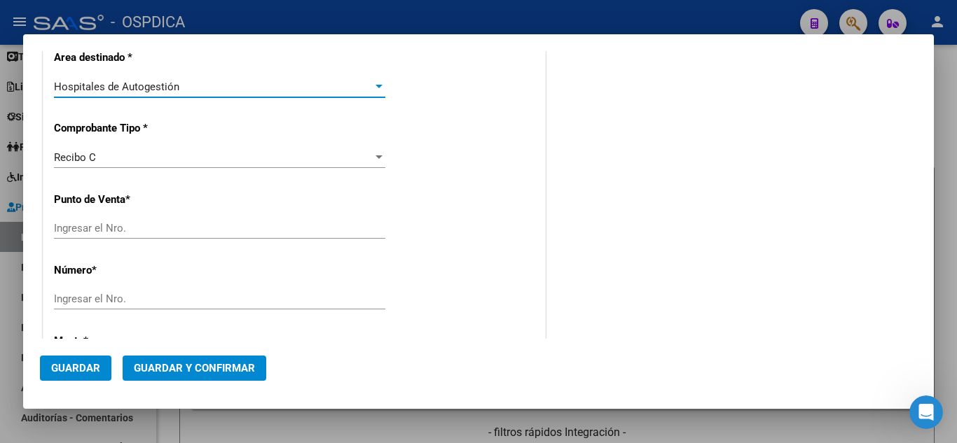
click at [108, 249] on div "Ingresar el Nro." at bounding box center [219, 235] width 331 height 34
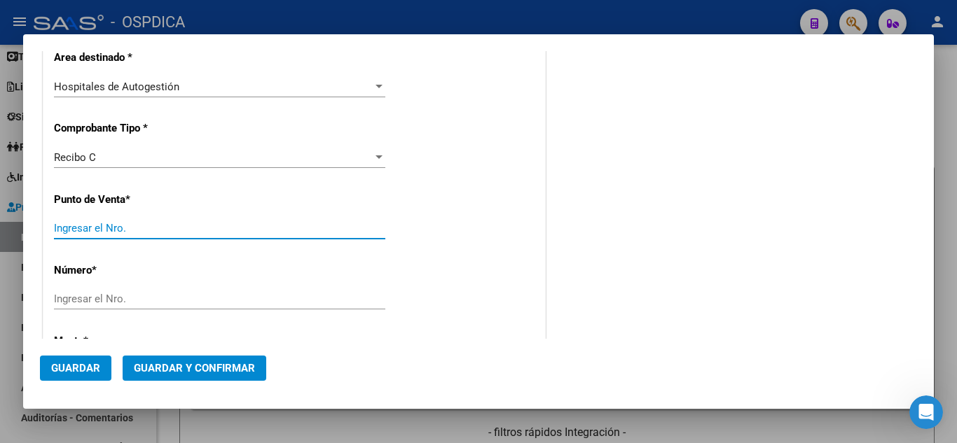
click at [130, 226] on input "Ingresar el Nro." at bounding box center [219, 228] width 331 height 13
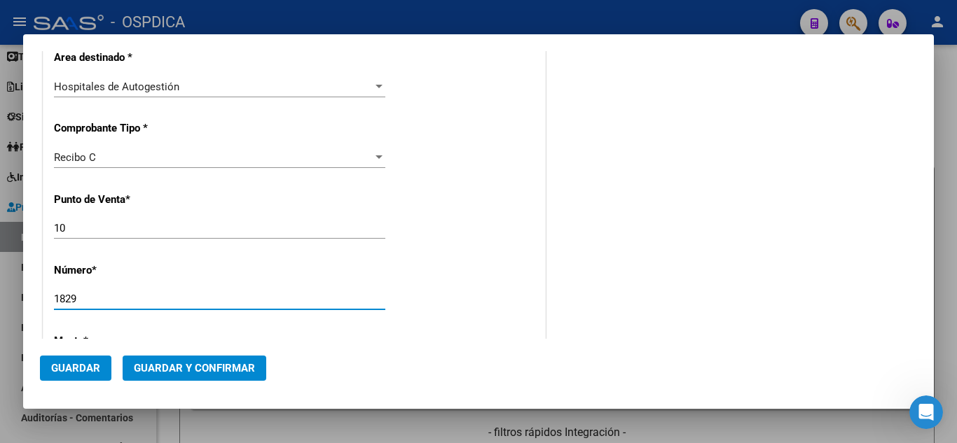
click at [389, 247] on div "CUIT * 30-99900582-5 Ingresar CUIT ANALISIS PRESTADOR MUNICIPALIDAD DE [PERSON_…" at bounding box center [293, 391] width 501 height 993
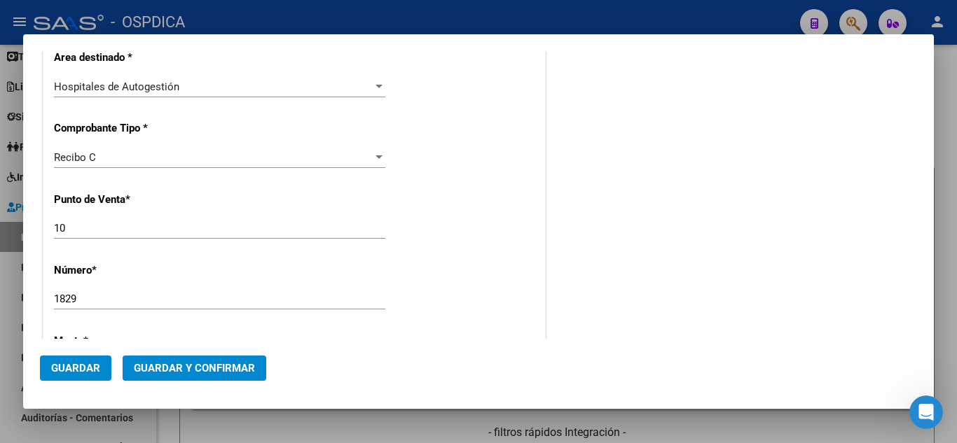
scroll to position [420, 0]
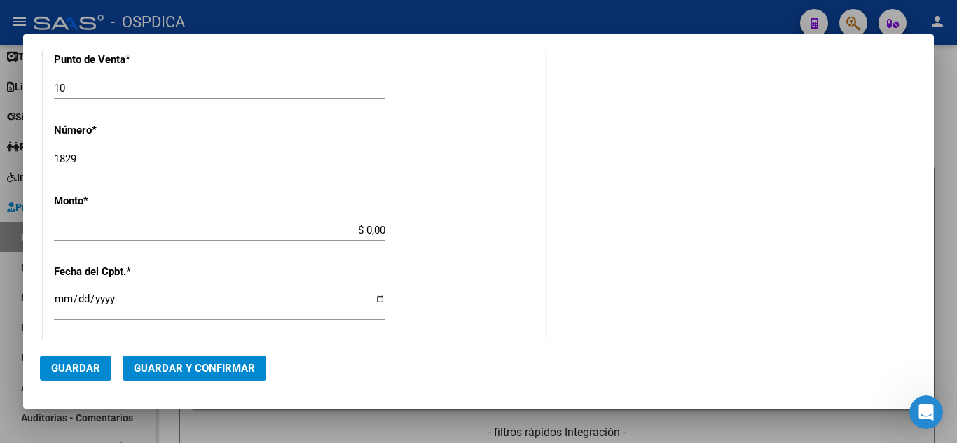
click at [319, 210] on div "CUIT * 30-99900582-5 Ingresar CUIT ANALISIS PRESTADOR MUNICIPALIDAD DE [PERSON_…" at bounding box center [293, 251] width 501 height 993
click at [291, 168] on div "1829 Ingresar el Nro." at bounding box center [219, 158] width 331 height 21
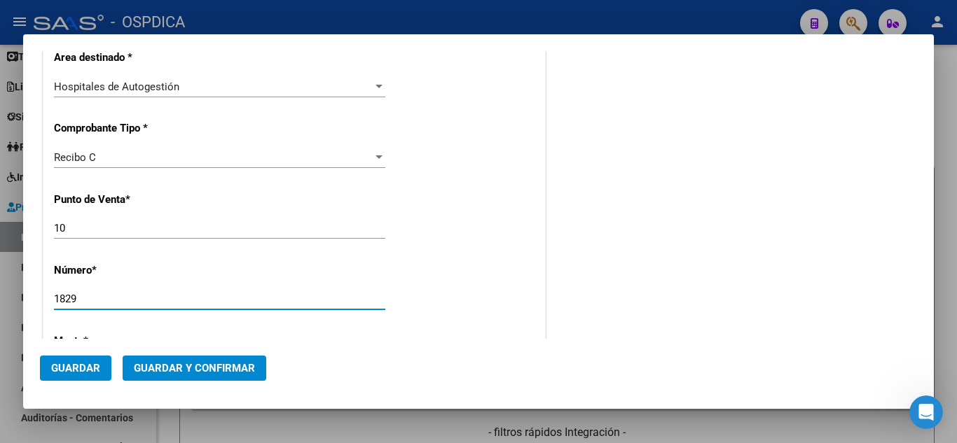
scroll to position [350, 0]
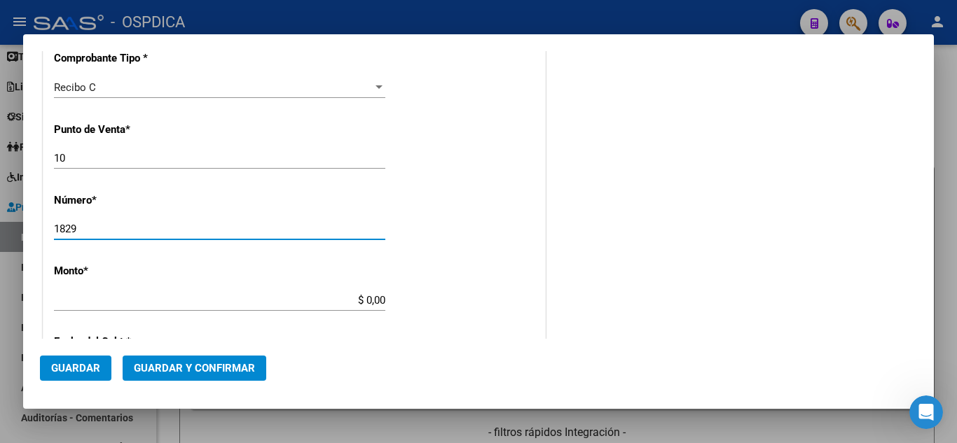
click at [308, 299] on input "$ 0,00" at bounding box center [219, 300] width 331 height 13
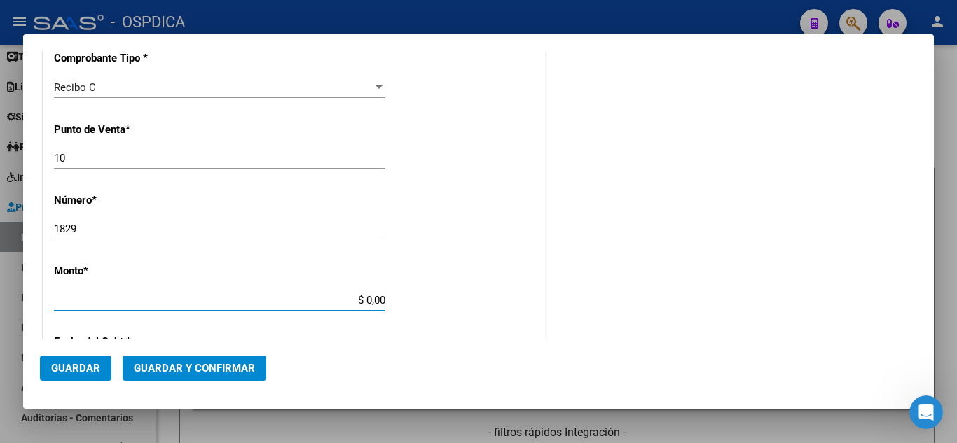
click at [333, 310] on div "$ 0,00 Ingresar el monto" at bounding box center [219, 300] width 331 height 21
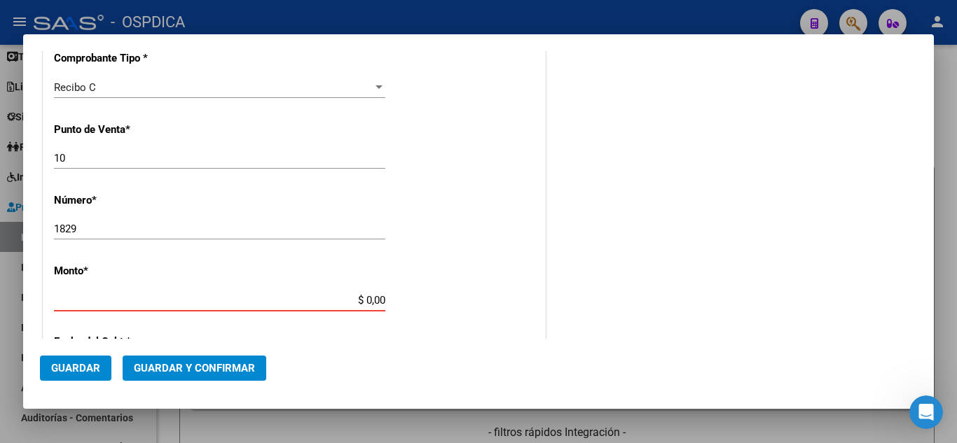
drag, startPoint x: 340, startPoint y: 298, endPoint x: 469, endPoint y: 291, distance: 129.0
click at [469, 291] on div "CUIT * 30-99900582-5 Ingresar CUIT ANALISIS PRESTADOR MUNICIPALIDAD DE [PERSON_…" at bounding box center [293, 321] width 501 height 993
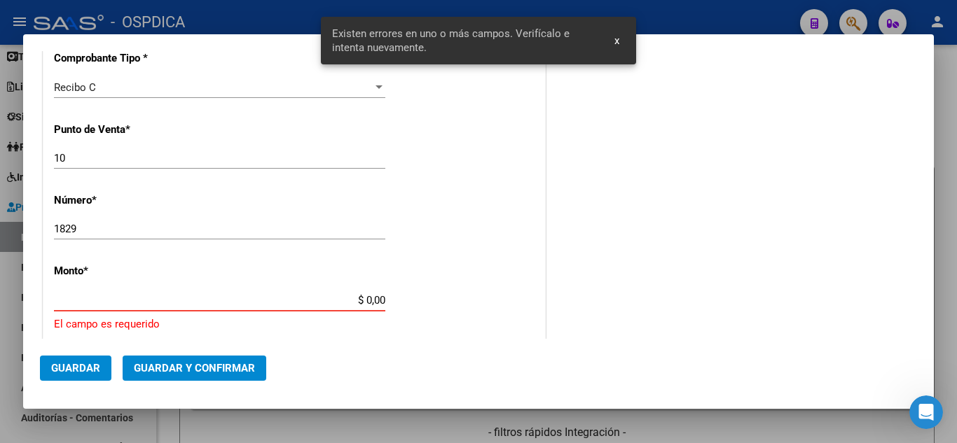
scroll to position [449, 0]
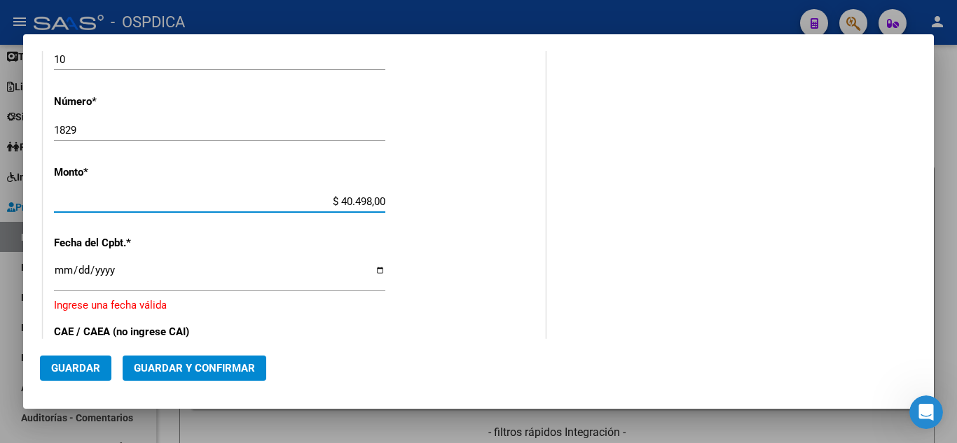
click at [55, 270] on input "Ingresar la fecha" at bounding box center [219, 276] width 331 height 22
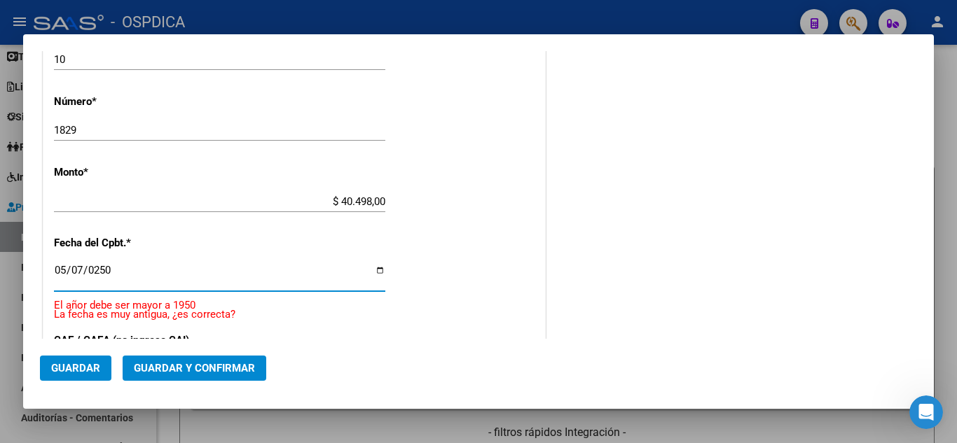
click at [445, 315] on p "La fecha es muy antigua, ¿es correcta?" at bounding box center [294, 315] width 480 height 16
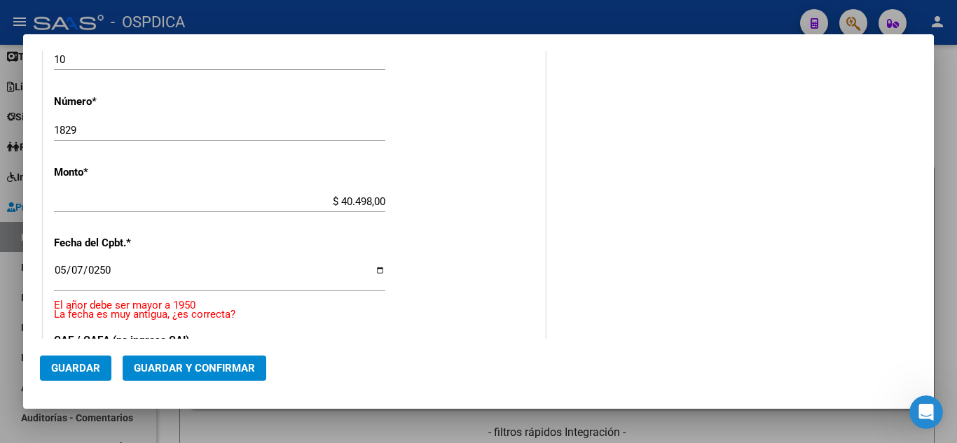
click at [111, 272] on input "0250-05-07" at bounding box center [219, 276] width 331 height 22
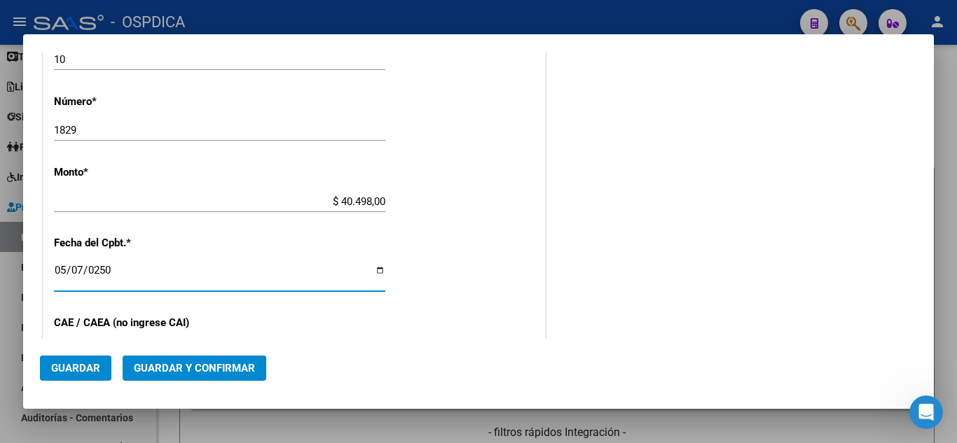
click at [535, 340] on mat-dialog-actions "Guardar Guardar y Confirmar" at bounding box center [478, 365] width 877 height 53
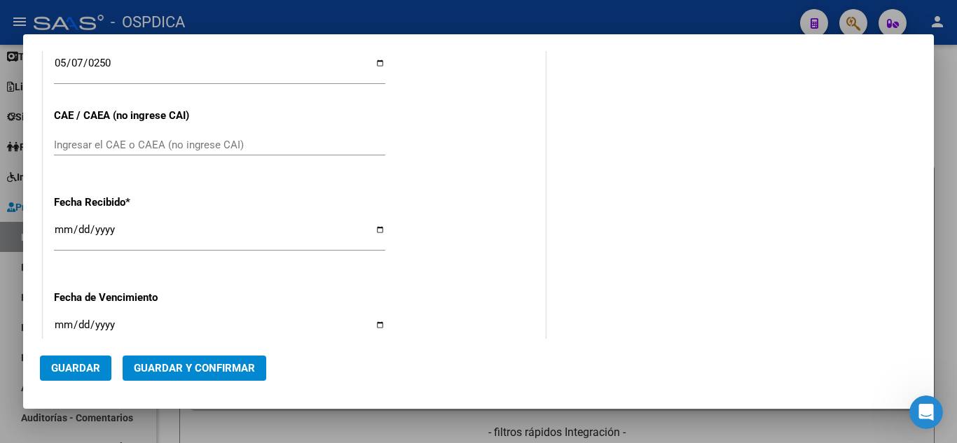
scroll to position [729, 0]
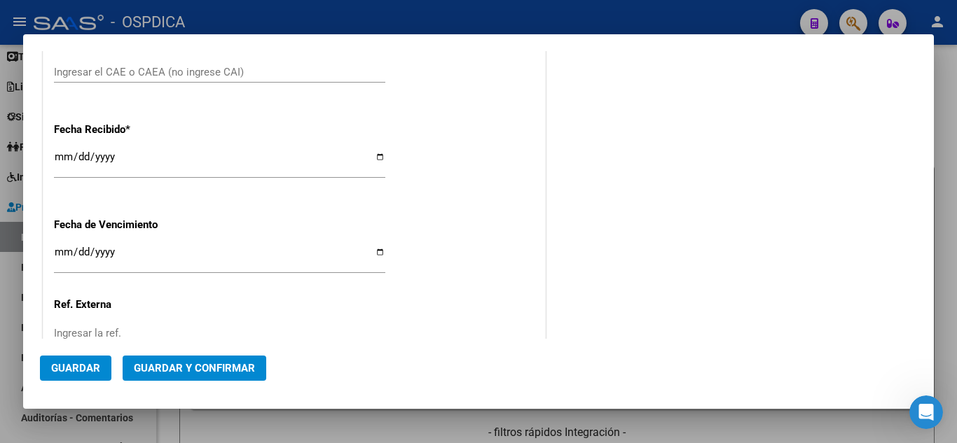
click at [126, 84] on div "Ingresar el CAE o CAEA (no ingrese CAI)" at bounding box center [219, 79] width 331 height 34
click at [88, 88] on div "Ingresar el CAE o CAEA (no ingrese CAI)" at bounding box center [219, 79] width 331 height 34
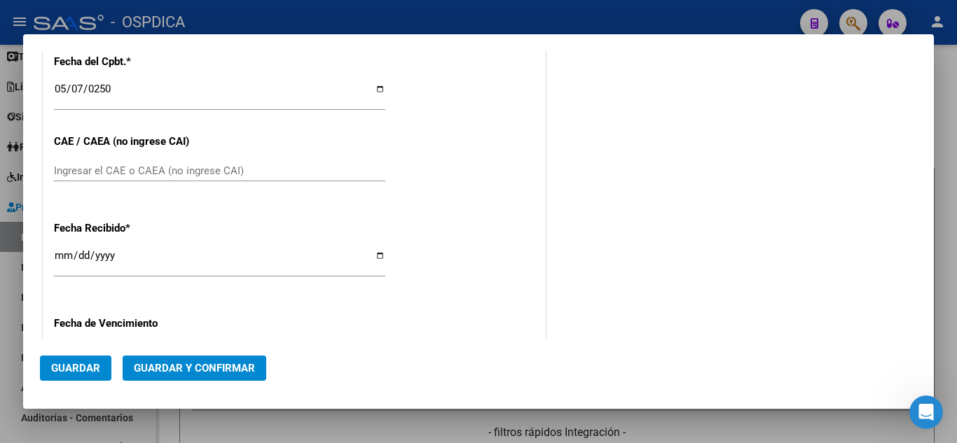
scroll to position [589, 0]
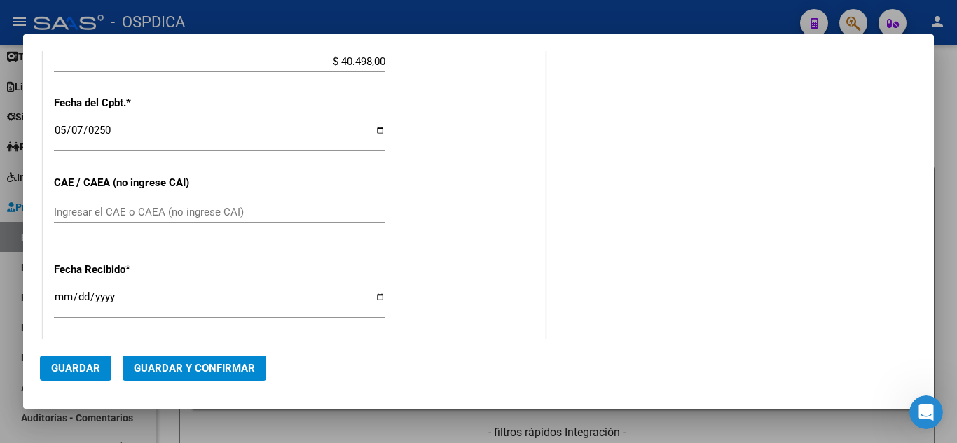
click at [117, 74] on div "$ 40.498,00 Ingresar el monto" at bounding box center [219, 68] width 331 height 34
click at [86, 70] on div "$ 40.498,00 Ingresar el monto" at bounding box center [219, 61] width 331 height 21
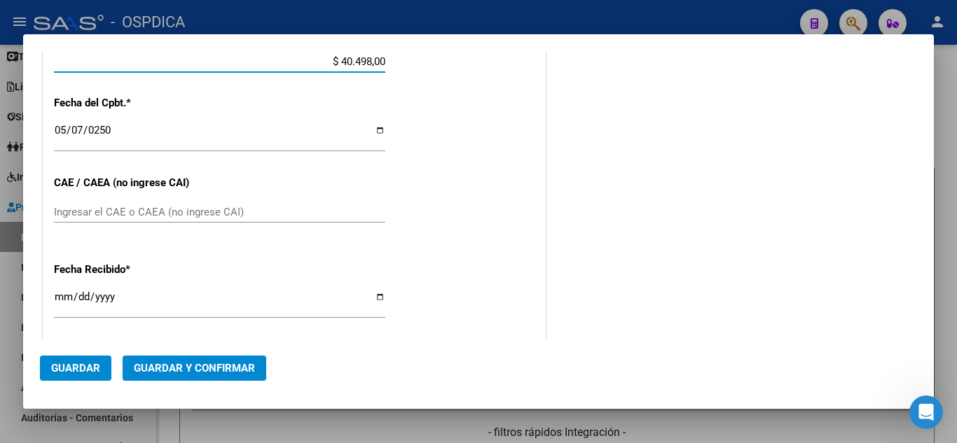
click at [240, 144] on input "[DATE]" at bounding box center [219, 136] width 331 height 22
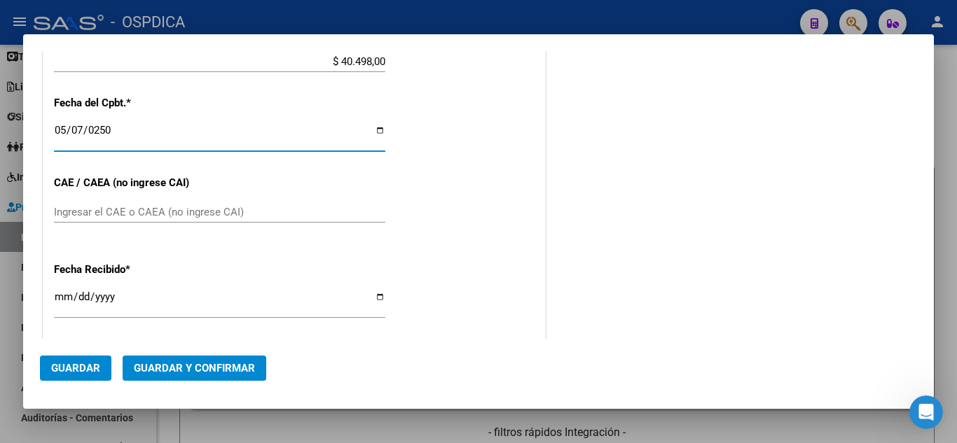
click at [138, 216] on input "Ingresar el CAE o CAEA (no ingrese CAI)" at bounding box center [219, 212] width 331 height 13
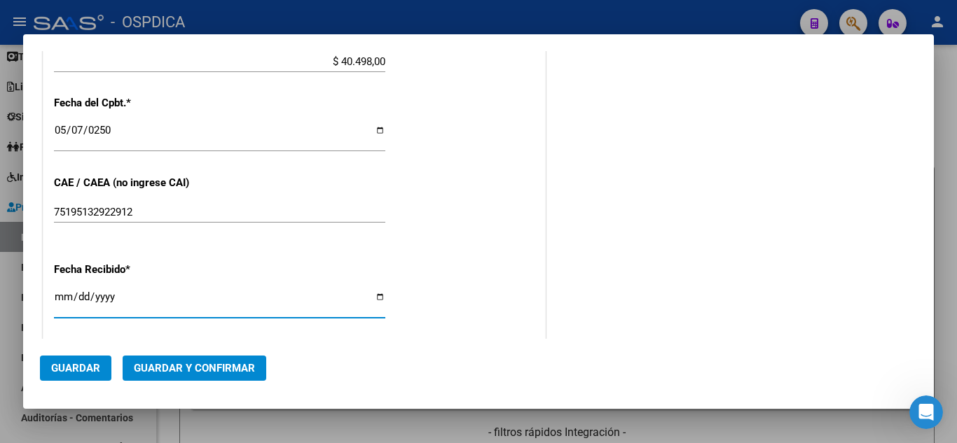
click at [202, 299] on input "[DATE]" at bounding box center [219, 302] width 331 height 22
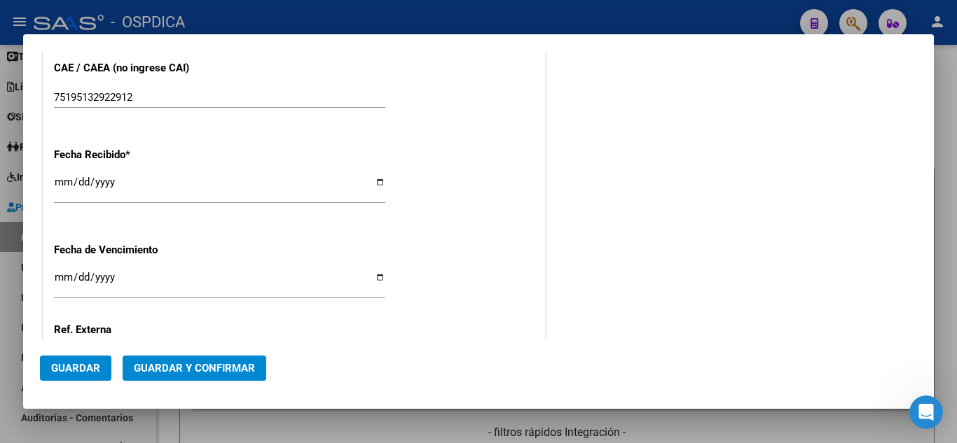
scroll to position [729, 0]
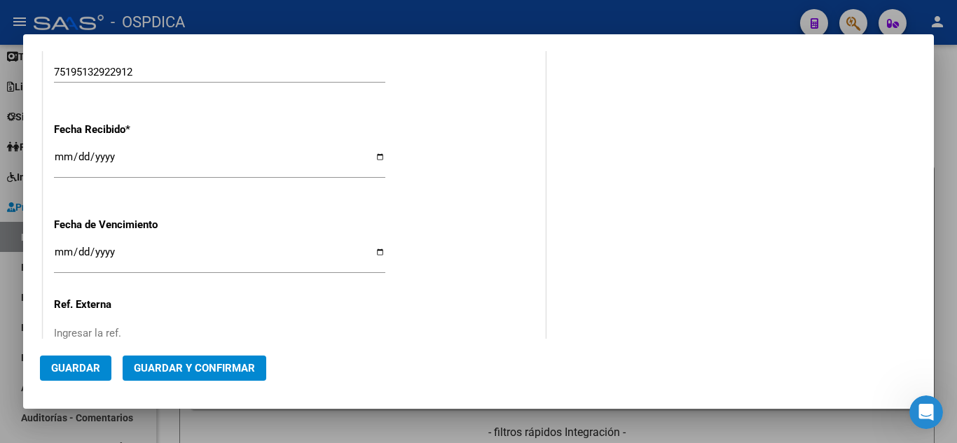
click at [57, 273] on div "Ingresar la fecha" at bounding box center [219, 259] width 331 height 30
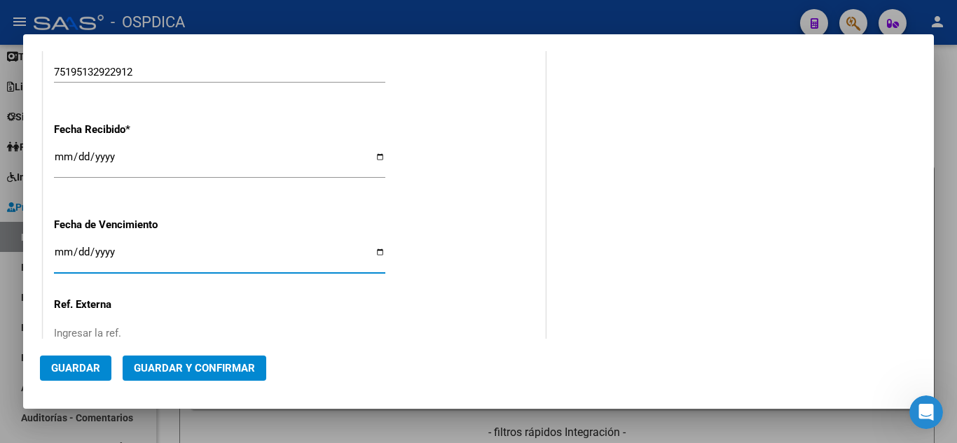
click at [133, 282] on div "[DATE] Ingresar la fecha" at bounding box center [219, 265] width 331 height 43
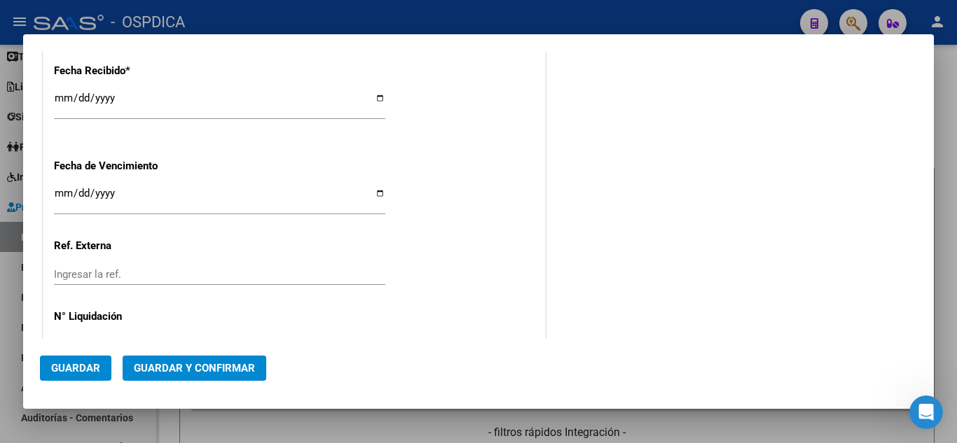
scroll to position [832, 0]
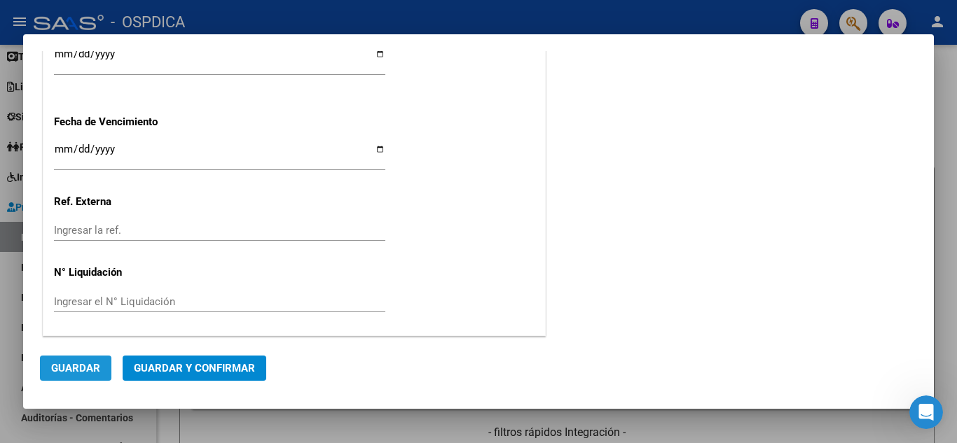
click at [89, 367] on span "Guardar" at bounding box center [75, 368] width 49 height 13
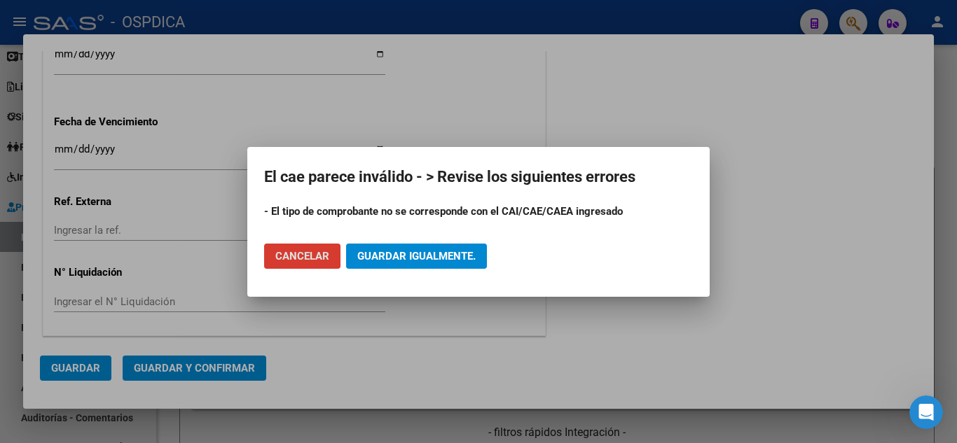
click at [401, 258] on span "Guardar igualmente." at bounding box center [416, 256] width 118 height 13
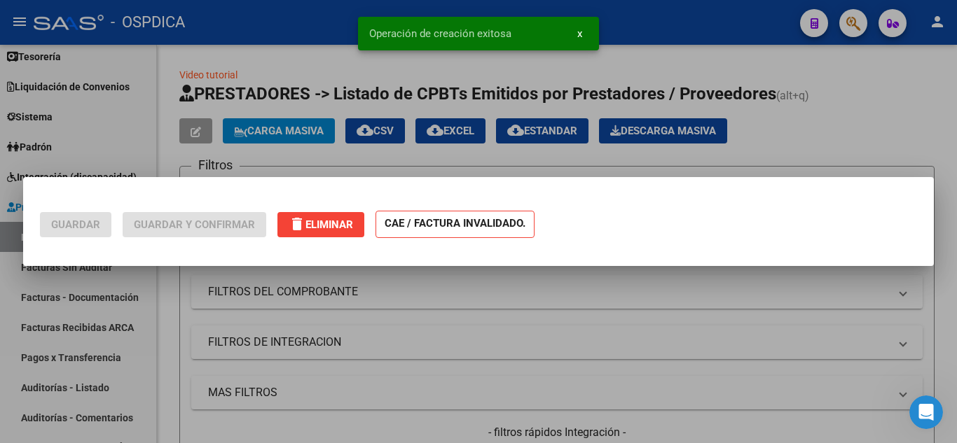
scroll to position [0, 0]
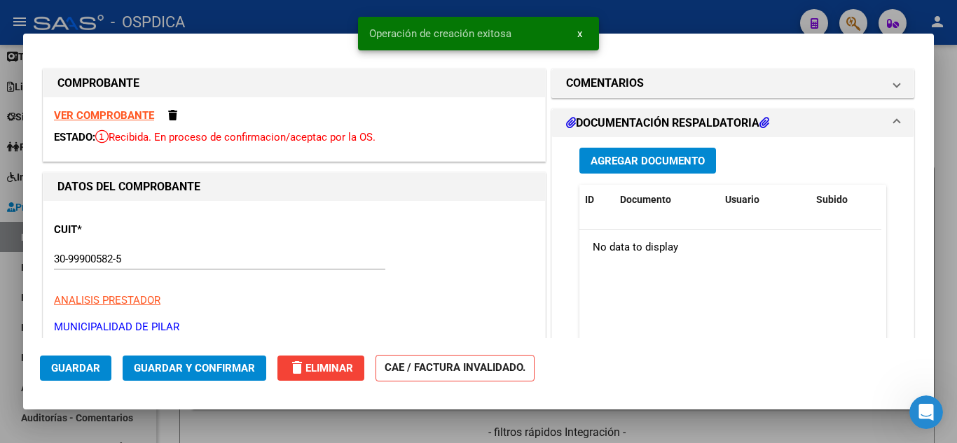
click at [858, 27] on div at bounding box center [478, 221] width 957 height 443
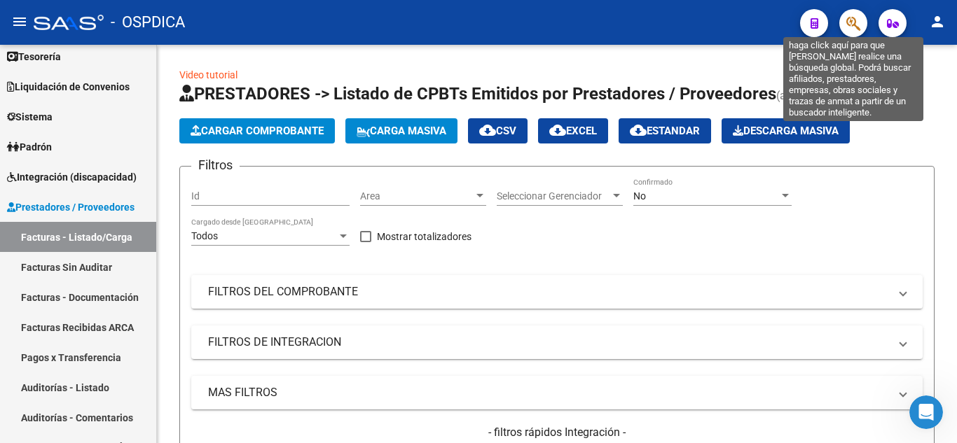
click at [858, 27] on icon "button" at bounding box center [853, 23] width 14 height 16
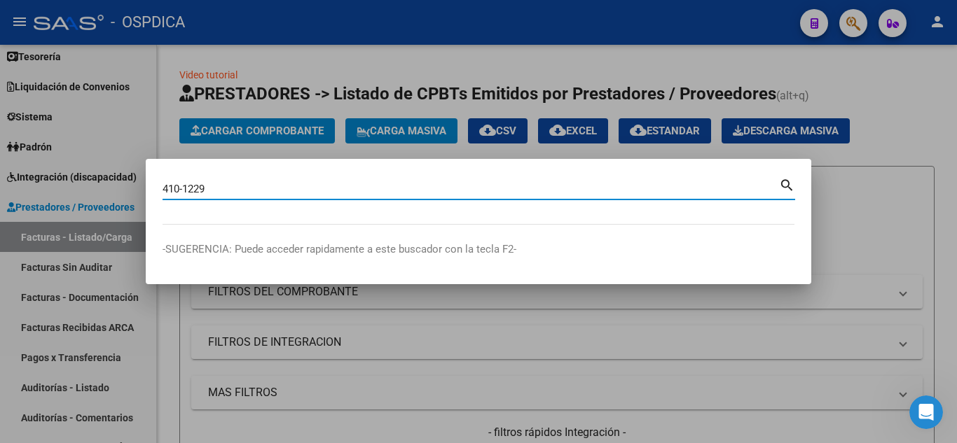
drag, startPoint x: 264, startPoint y: 191, endPoint x: 250, endPoint y: 228, distance: 39.7
click at [136, 195] on div "410-1229 Buscar (apellido, dni, cuil, [PERSON_NAME], cuit, obra social) search …" at bounding box center [478, 221] width 957 height 443
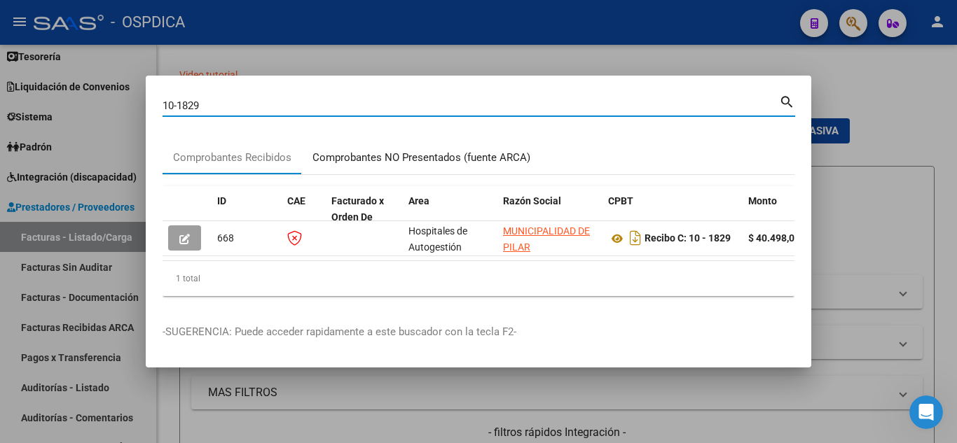
click at [337, 157] on div "Comprobantes NO Presentados (fuente ARCA)" at bounding box center [421, 158] width 218 height 16
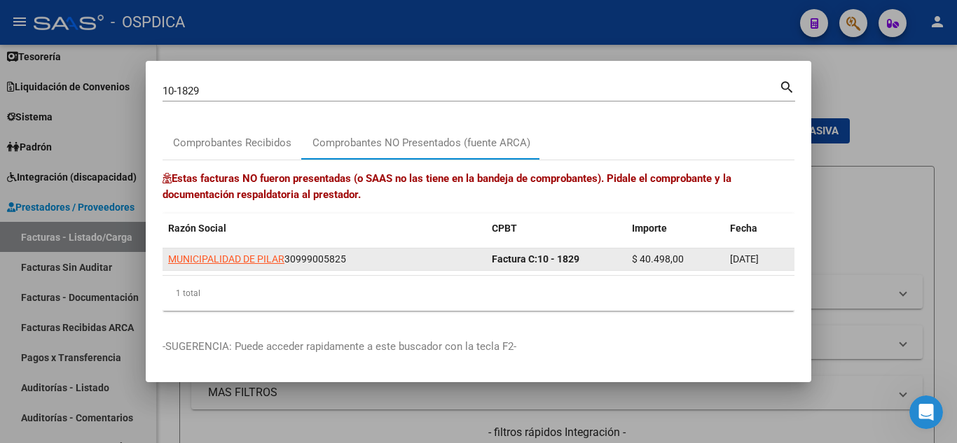
drag, startPoint x: 582, startPoint y: 256, endPoint x: 486, endPoint y: 257, distance: 95.9
click at [486, 257] on datatable-body-cell "Factura C: 10 - 1829" at bounding box center [556, 260] width 140 height 22
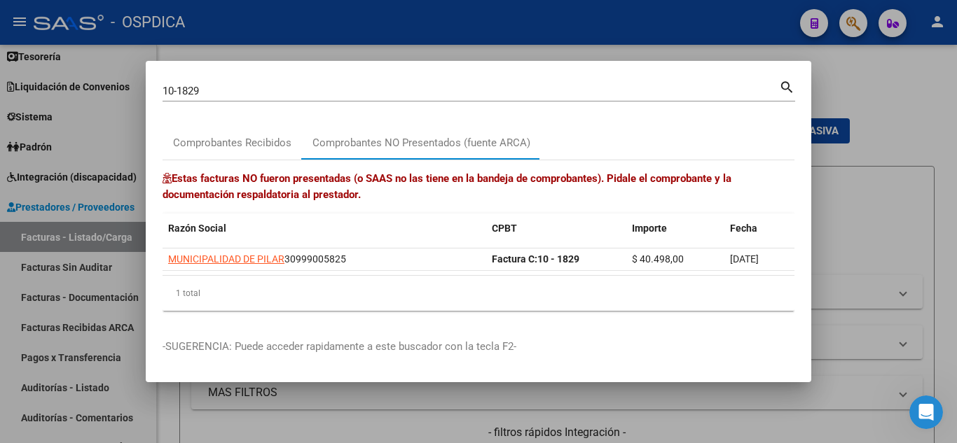
copy strong "Factura C: 10 - 1829"
click at [844, 204] on div at bounding box center [478, 221] width 957 height 443
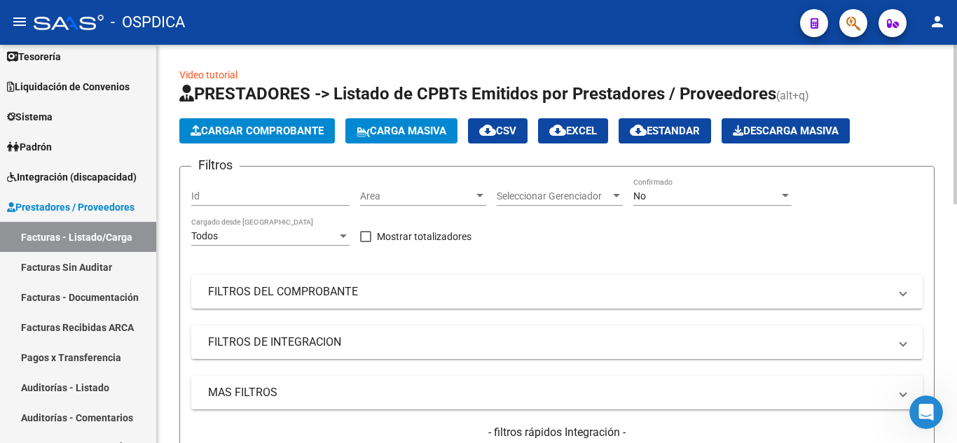
click at [282, 128] on span "Cargar Comprobante" at bounding box center [256, 131] width 133 height 13
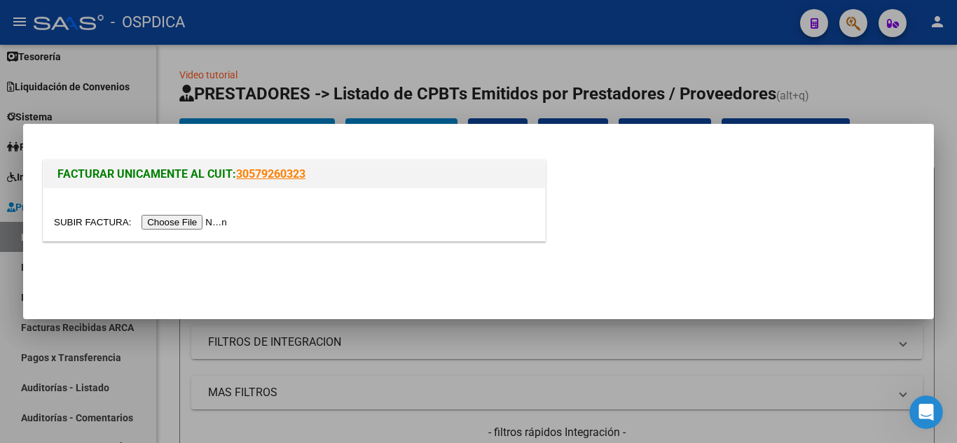
click at [205, 223] on input "file" at bounding box center [142, 222] width 177 height 15
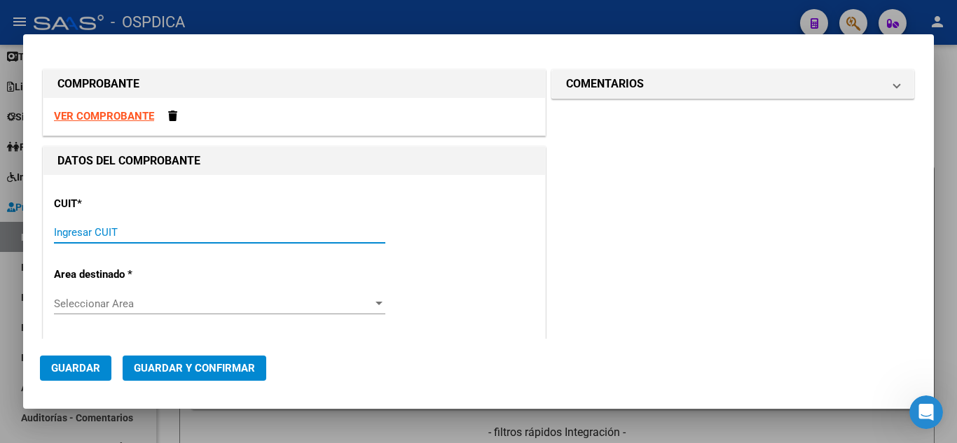
click at [225, 228] on input "Ingresar CUIT" at bounding box center [219, 232] width 331 height 13
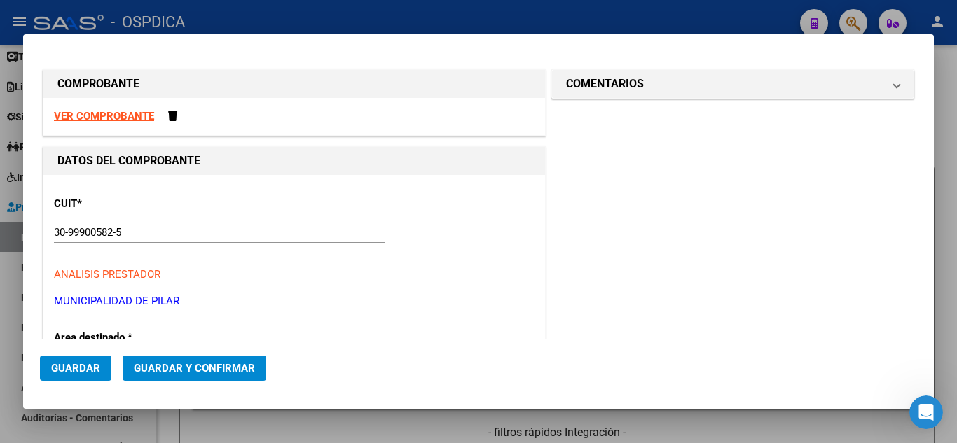
click at [507, 304] on p "MUNICIPALIDAD DE PILAR" at bounding box center [294, 301] width 480 height 16
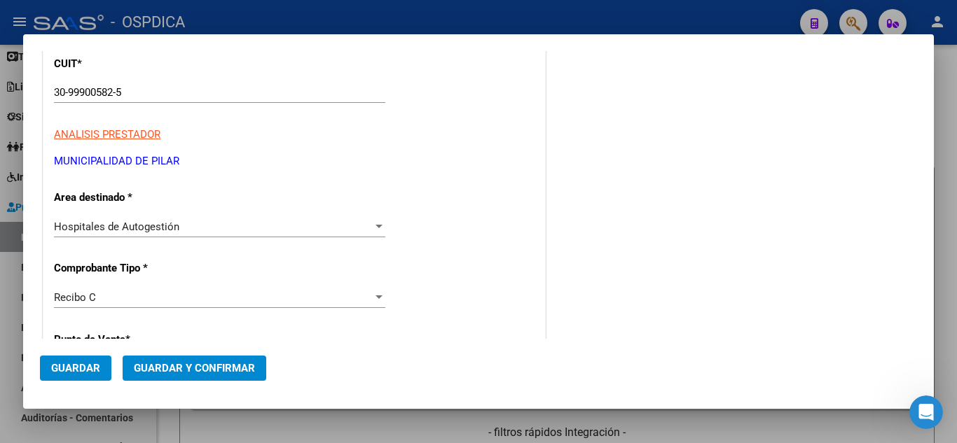
scroll to position [280, 0]
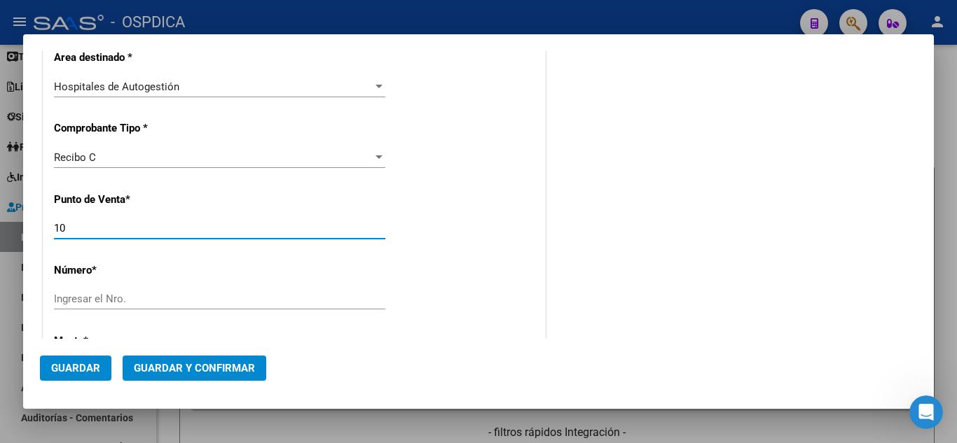
click at [303, 231] on input "10" at bounding box center [219, 228] width 331 height 13
click at [290, 291] on div "Ingresar el Nro." at bounding box center [219, 299] width 331 height 21
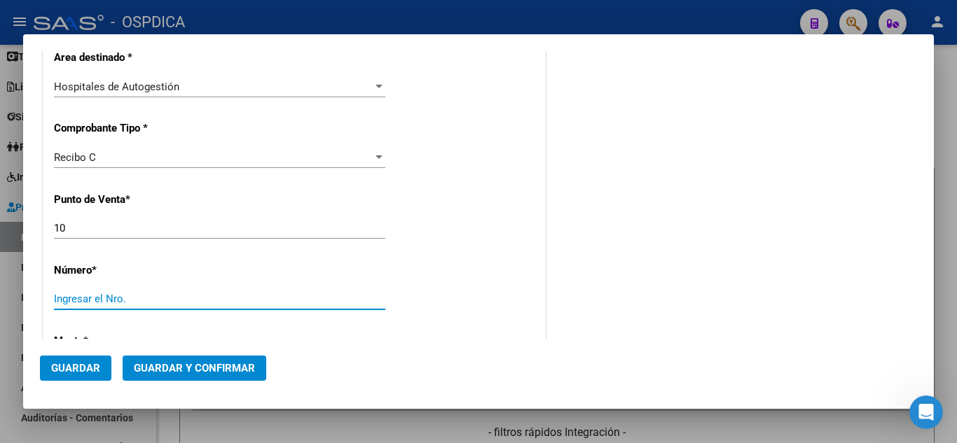
click at [286, 301] on input "Ingresar el Nro." at bounding box center [219, 299] width 331 height 13
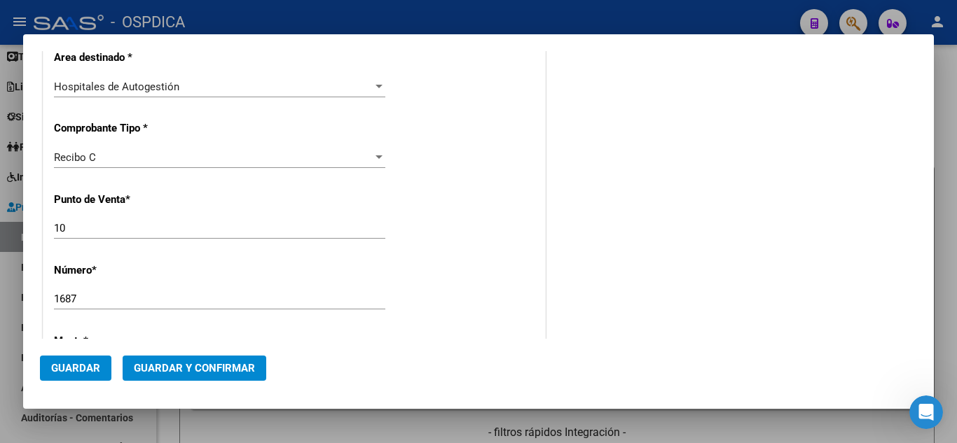
click at [625, 320] on div "COMENTARIOS Comentarios De la Obra Social: Comentarios de la Obra Social (no vi…" at bounding box center [732, 338] width 368 height 1104
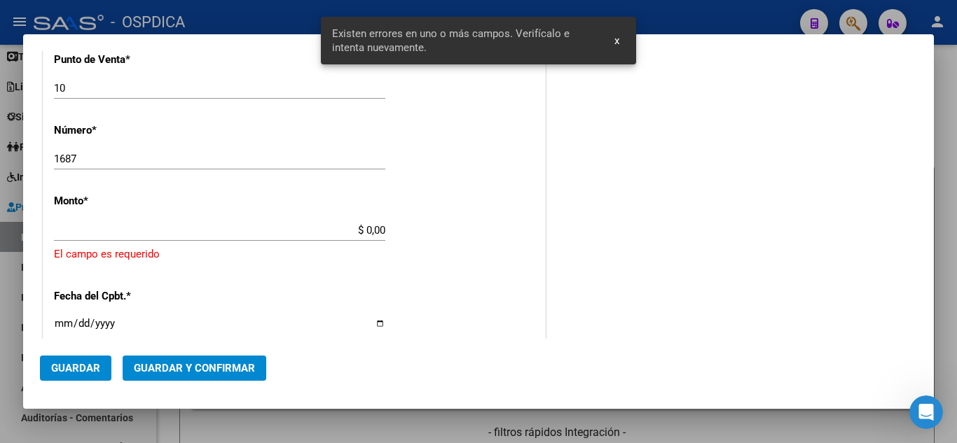
scroll to position [449, 0]
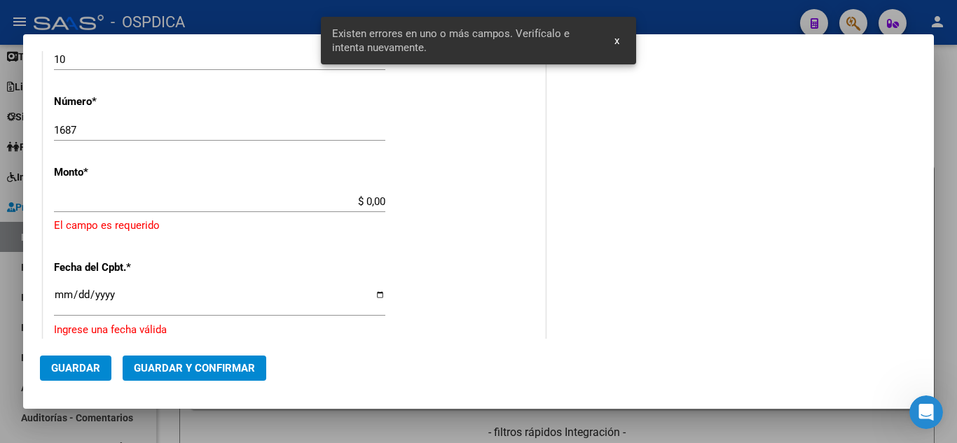
click at [636, 166] on div "COMENTARIOS Comentarios De la Obra Social: Comentarios de la Obra Social (no vi…" at bounding box center [732, 187] width 368 height 1138
click at [613, 153] on div "COMENTARIOS Comentarios De la Obra Social: Comentarios de la Obra Social (no vi…" at bounding box center [732, 187] width 368 height 1138
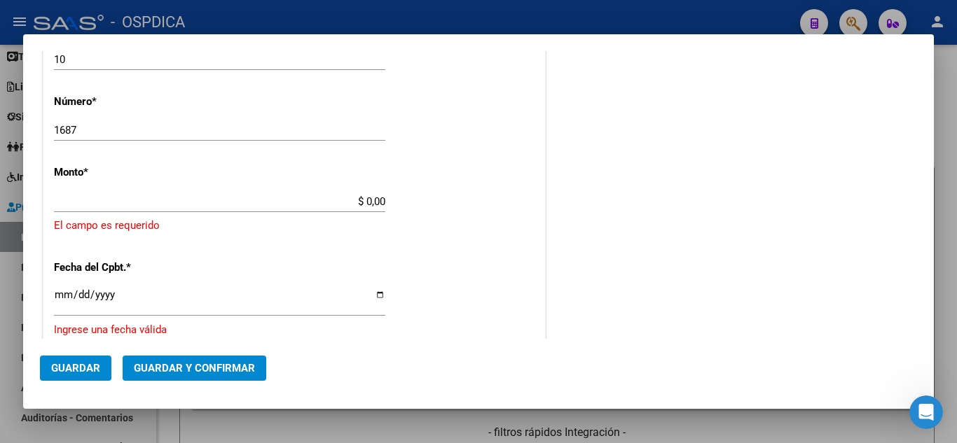
click at [614, 151] on div "COMENTARIOS Comentarios De la Obra Social: Comentarios de la Obra Social (no vi…" at bounding box center [732, 187] width 368 height 1138
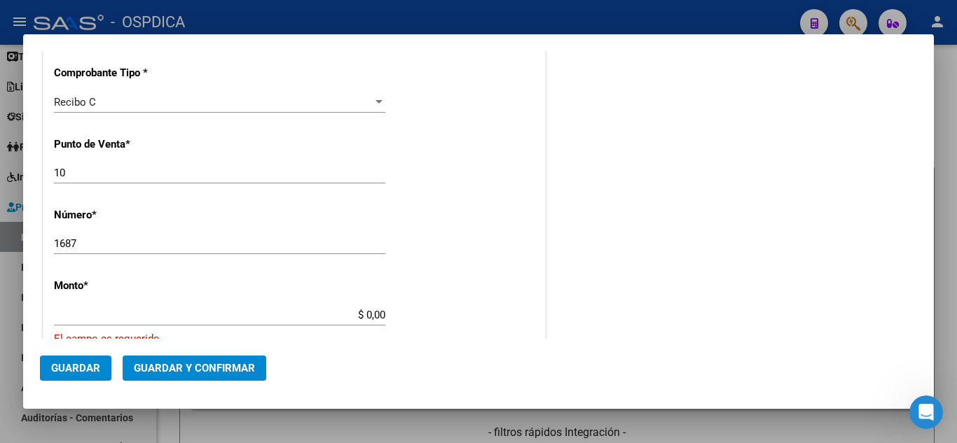
scroll to position [309, 0]
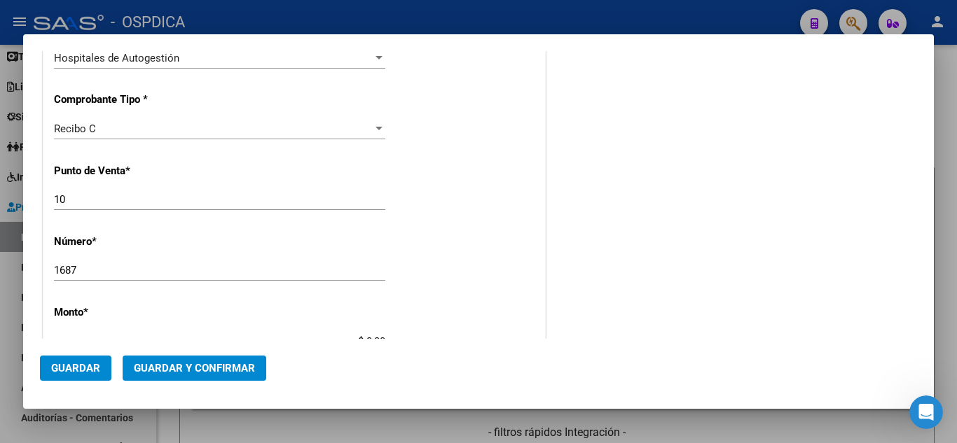
click at [147, 268] on input "1687" at bounding box center [219, 270] width 331 height 13
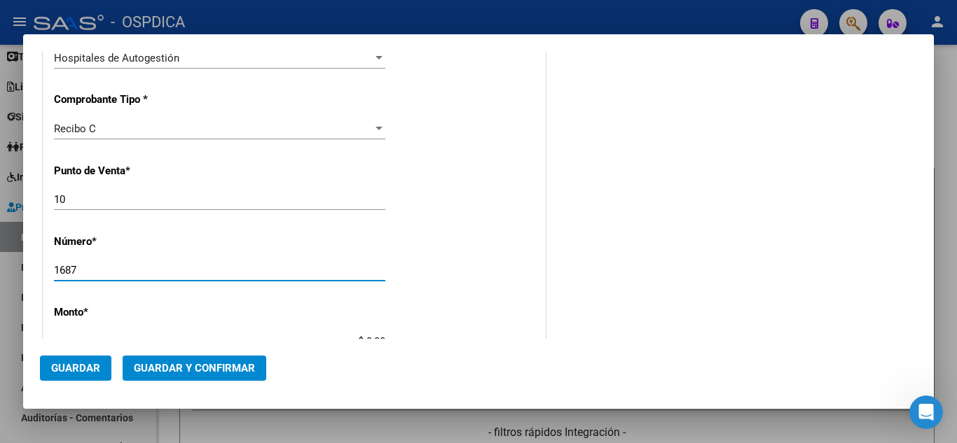
scroll to position [449, 0]
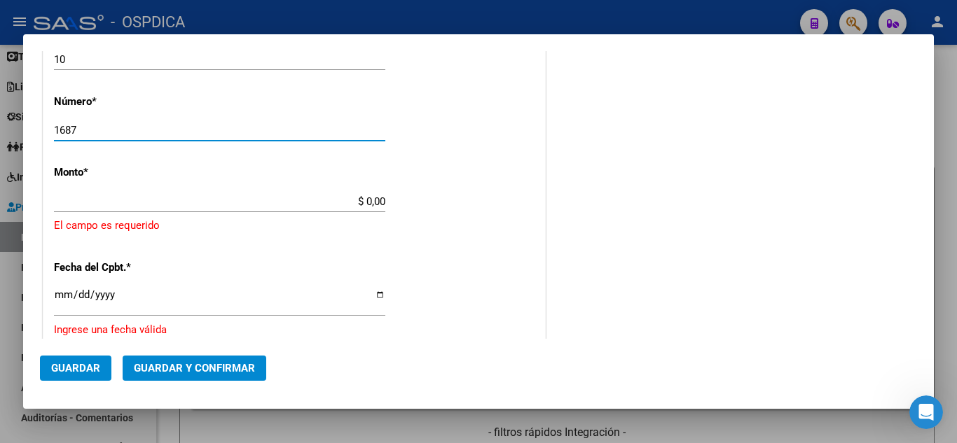
click at [459, 171] on div "CUIT * 30-99900582-5 Ingresar CUIT ANALISIS PRESTADOR MUNICIPALIDAD DE [PERSON_…" at bounding box center [293, 239] width 501 height 1026
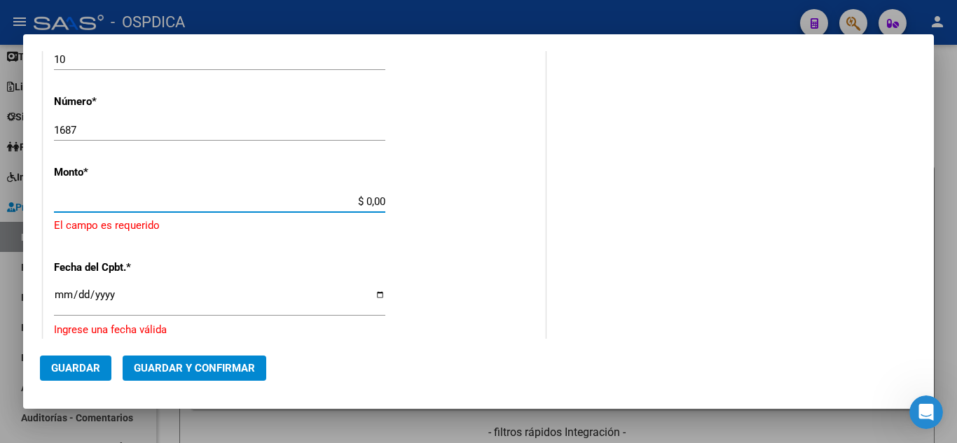
click at [360, 207] on input "$ 0,00" at bounding box center [219, 201] width 331 height 13
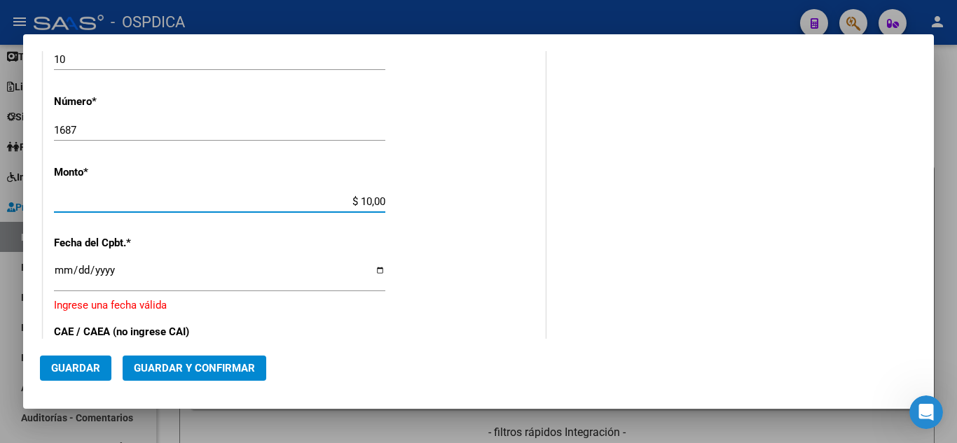
click at [363, 199] on input "$ 10,00" at bounding box center [219, 201] width 331 height 13
click at [686, 224] on div "COMENTARIOS Comentarios De la Obra Social: Comentarios de la Obra Social (no vi…" at bounding box center [732, 174] width 368 height 1113
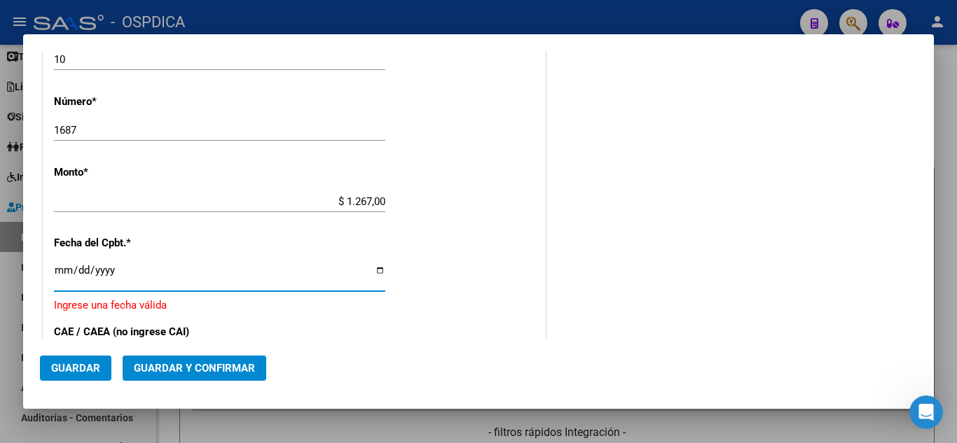
click at [62, 270] on input "Ingresar la fecha" at bounding box center [219, 276] width 331 height 22
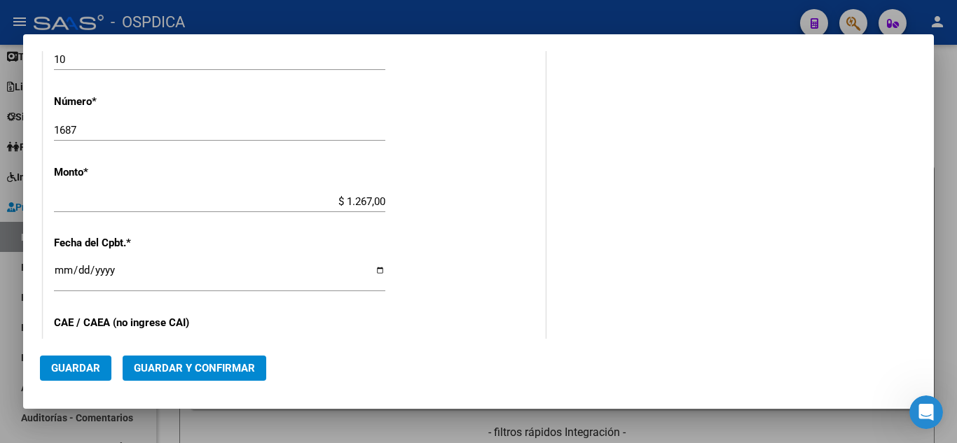
click at [436, 305] on div "CUIT * 30-99900582-5 Ingresar CUIT ANALISIS PRESTADOR MUNICIPALIDAD DE [PERSON_…" at bounding box center [293, 222] width 501 height 993
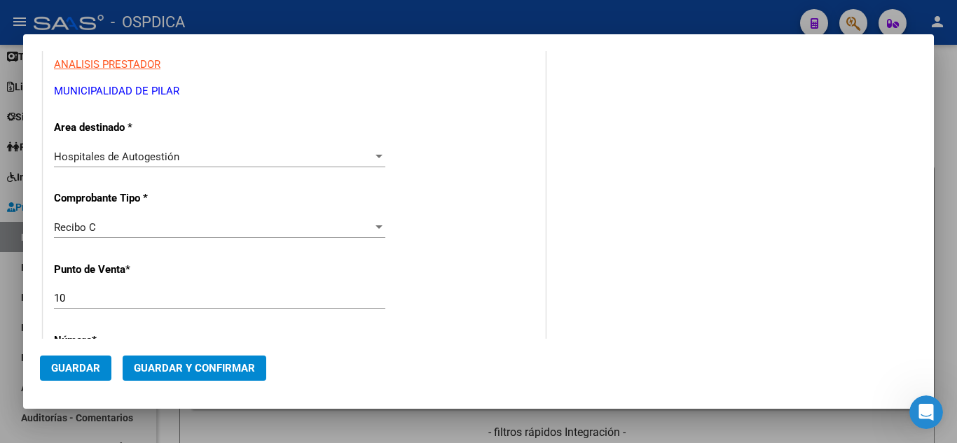
scroll to position [280, 0]
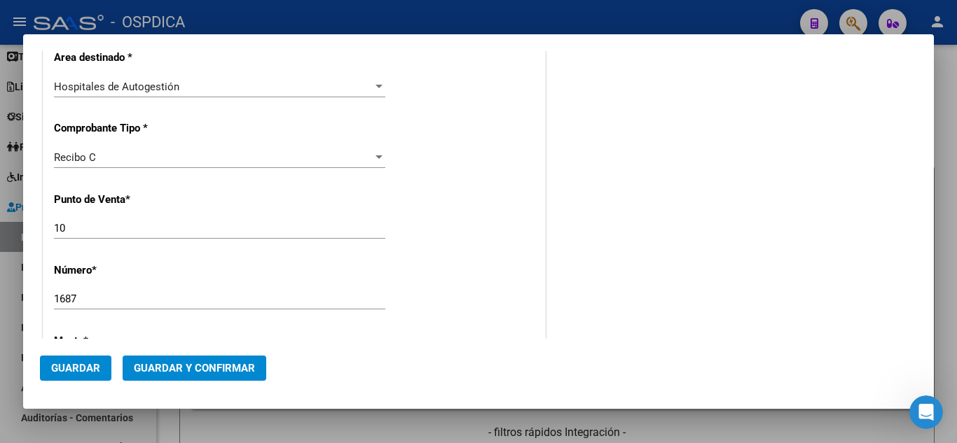
click at [553, 232] on div "COMENTARIOS Comentarios De la Obra Social: Comentarios de la Obra Social (no vi…" at bounding box center [732, 338] width 368 height 1104
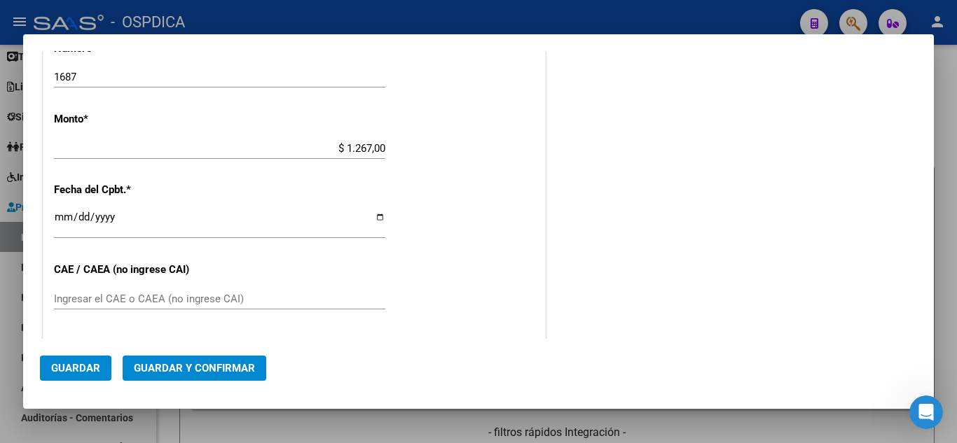
scroll to position [560, 0]
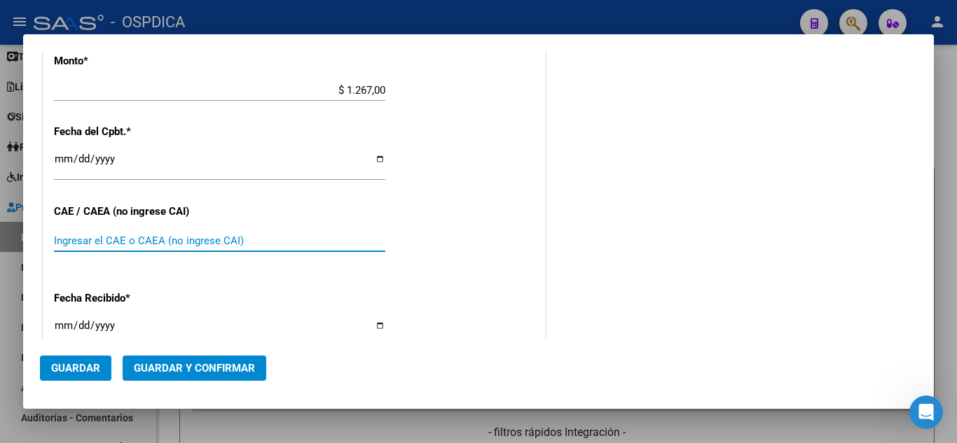
click at [235, 242] on input "Ingresar el CAE o CAEA (no ingrese CAI)" at bounding box center [219, 241] width 331 height 13
click at [269, 226] on div "CUIT * 30-99900582-5 Ingresar CUIT ANALISIS PRESTADOR MUNICIPALIDAD DE [PERSON_…" at bounding box center [293, 111] width 501 height 993
click at [239, 244] on input "Ingresar el CAE o CAEA (no ingrese CAI)" at bounding box center [219, 241] width 331 height 13
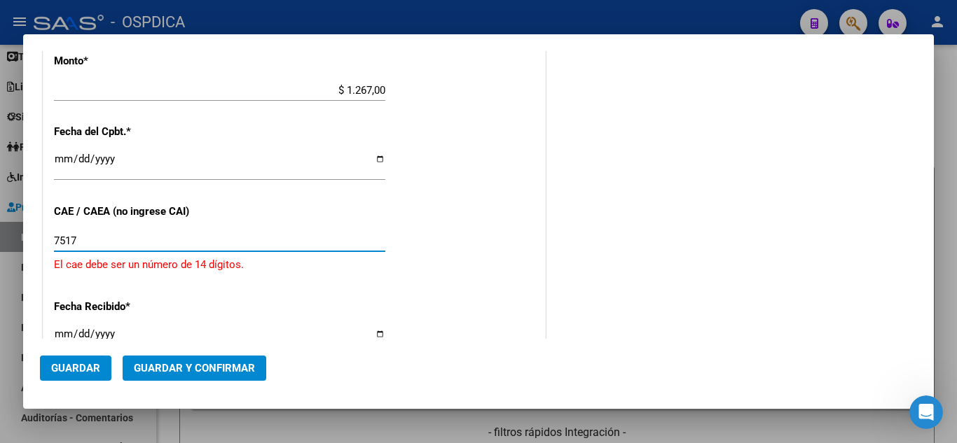
click at [251, 247] on input "7517" at bounding box center [219, 241] width 331 height 13
click at [245, 237] on input "75175493" at bounding box center [219, 241] width 331 height 13
click at [258, 236] on input "75175493" at bounding box center [219, 241] width 331 height 13
click at [239, 239] on input "7517549387" at bounding box center [219, 241] width 331 height 13
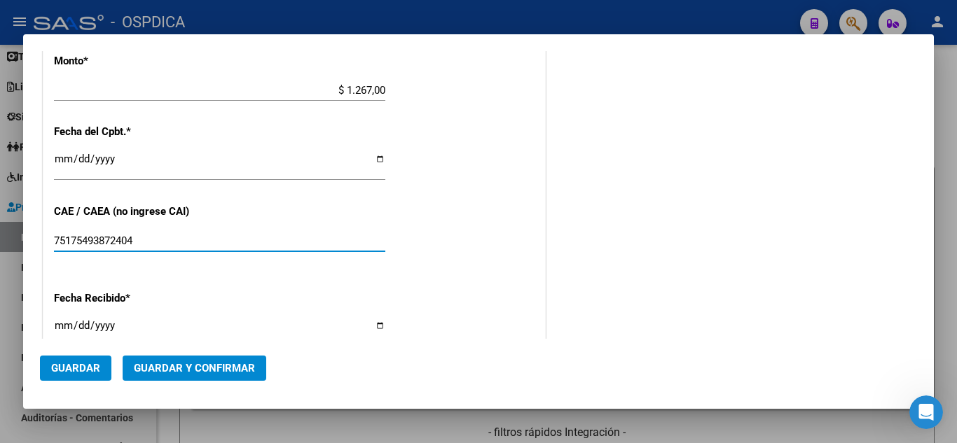
click at [578, 261] on div "COMENTARIOS Comentarios De la Obra Social: Comentarios de la Obra Social (no vi…" at bounding box center [732, 58] width 368 height 1104
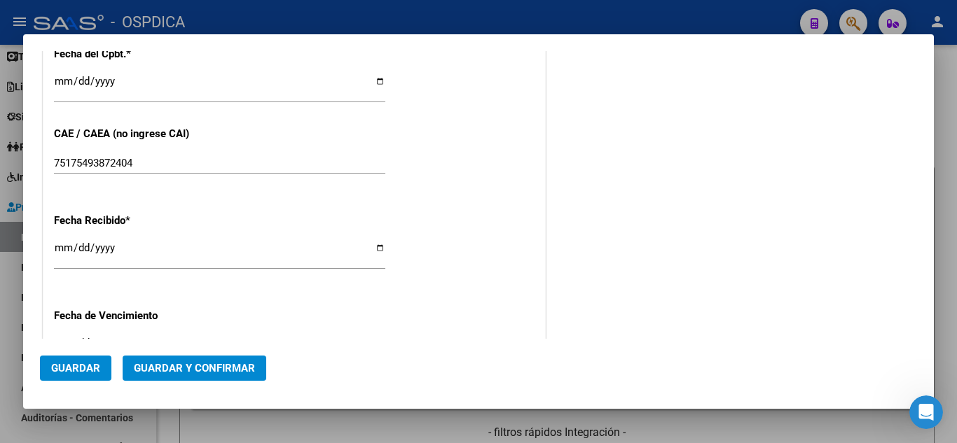
scroll to position [700, 0]
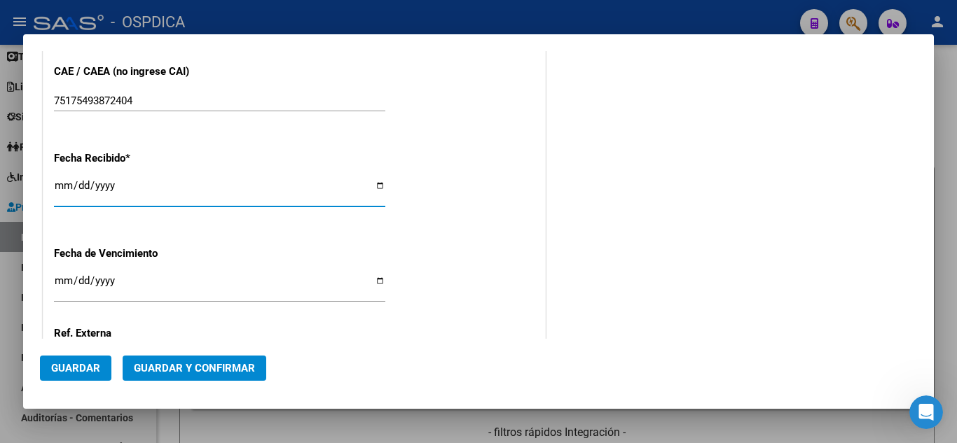
click at [62, 183] on input "[DATE]" at bounding box center [219, 191] width 331 height 22
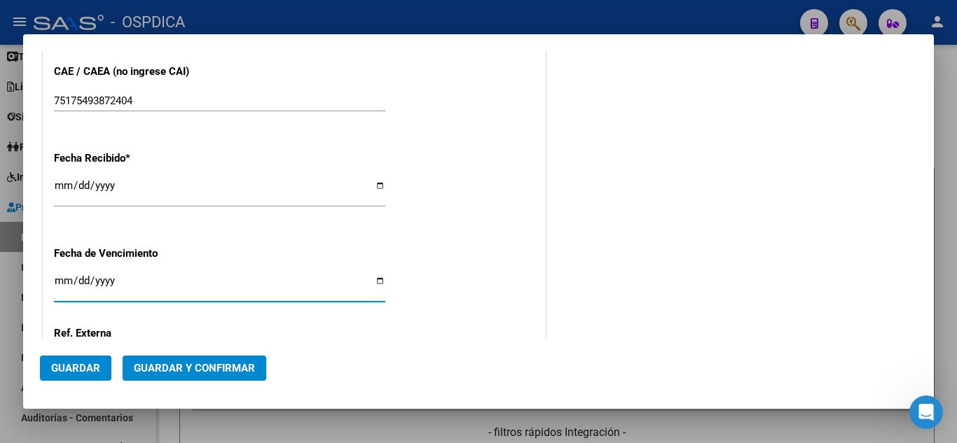
click at [62, 279] on input "Ingresar la fecha" at bounding box center [219, 286] width 331 height 22
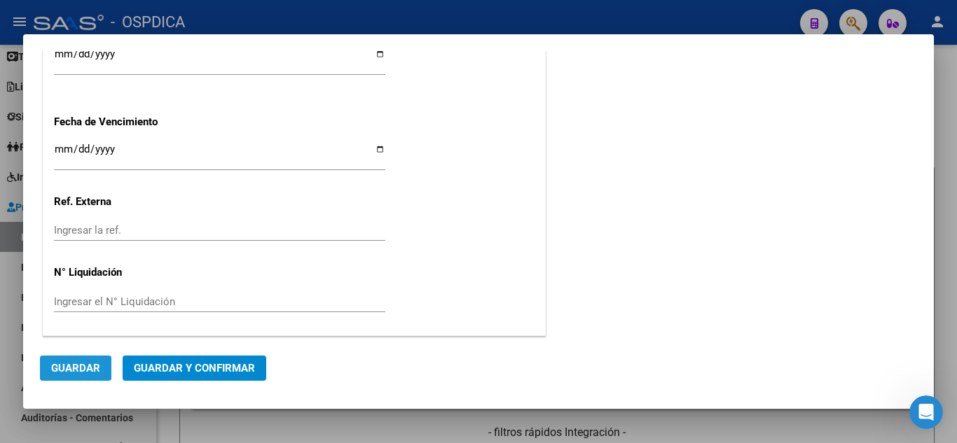
click at [81, 362] on span "Guardar" at bounding box center [75, 368] width 49 height 13
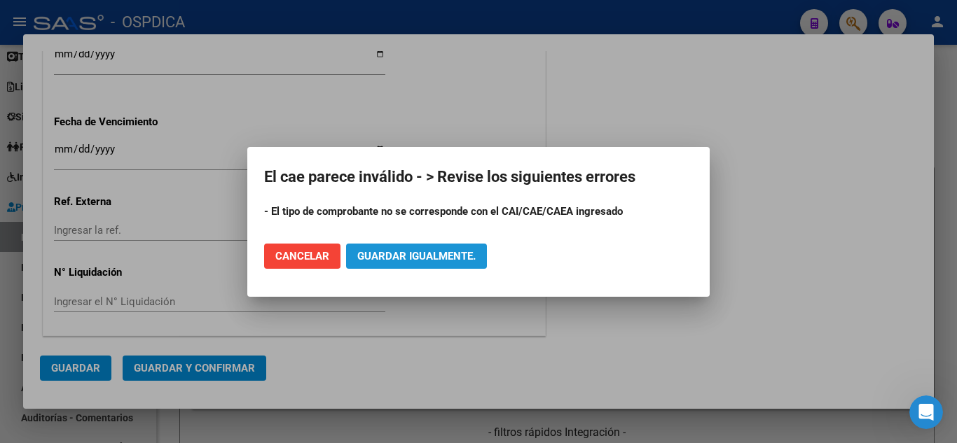
click at [396, 262] on span "Guardar igualmente." at bounding box center [416, 256] width 118 height 13
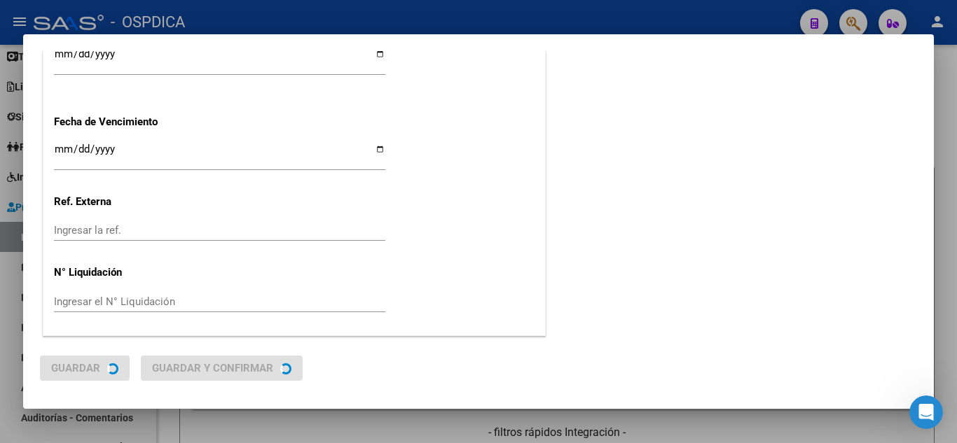
scroll to position [0, 0]
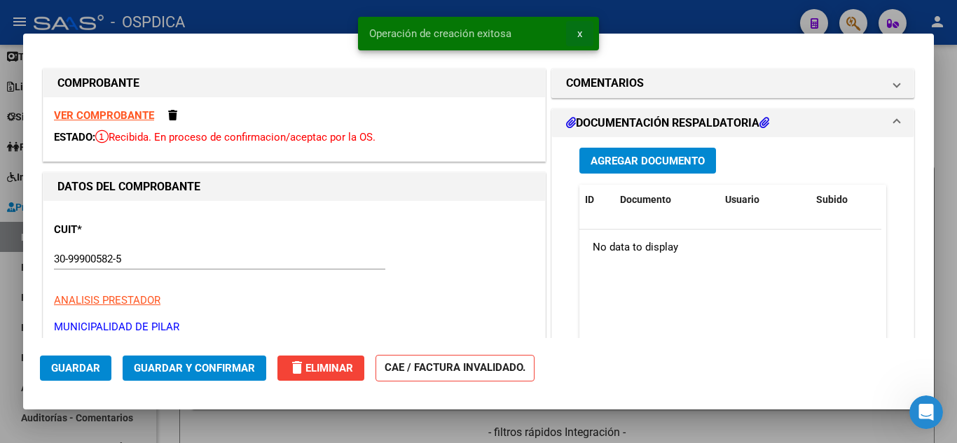
click at [579, 34] on span "x" at bounding box center [579, 33] width 5 height 13
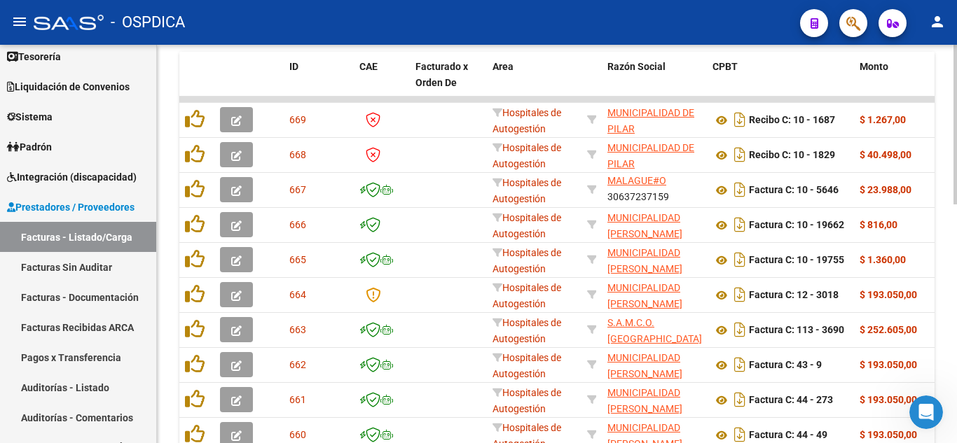
scroll to position [596, 0]
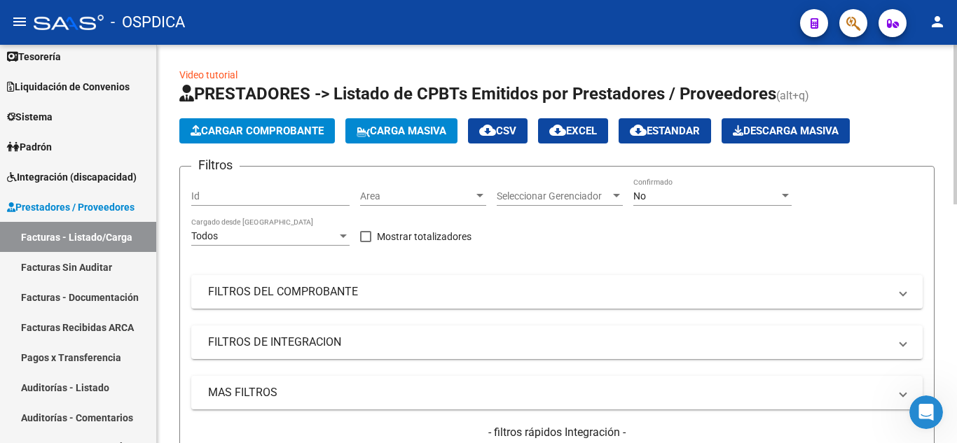
click at [228, 131] on span "Cargar Comprobante" at bounding box center [256, 131] width 133 height 13
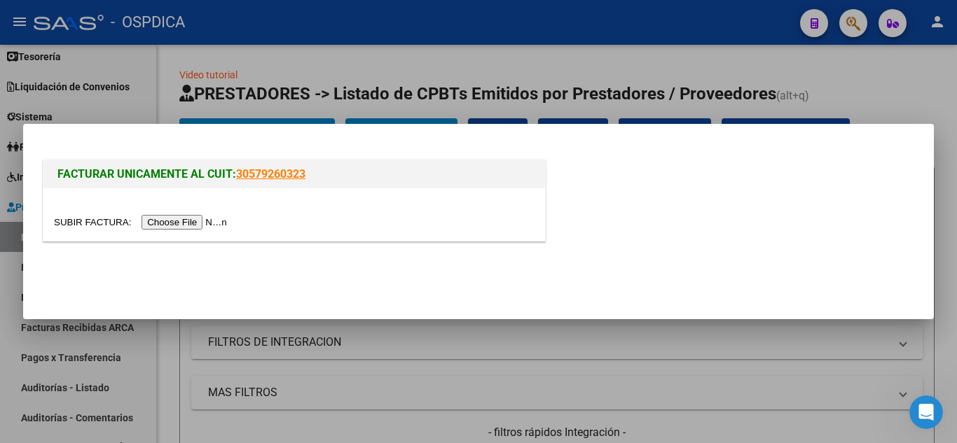
click at [202, 224] on input "file" at bounding box center [142, 222] width 177 height 15
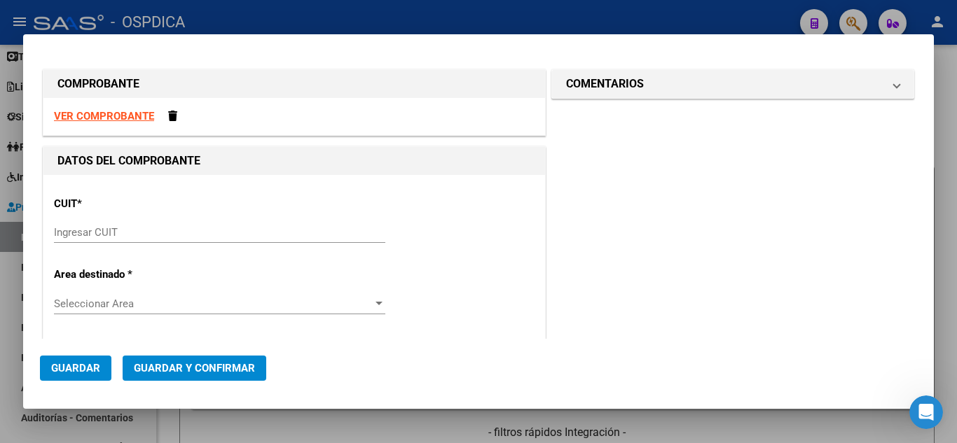
click at [228, 211] on div "CUIT * Ingresar CUIT" at bounding box center [294, 221] width 480 height 71
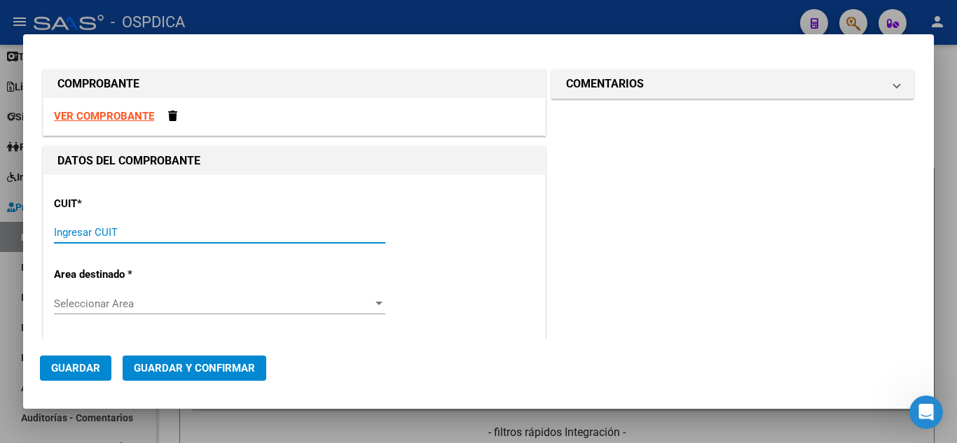
click at [212, 230] on input "Ingresar CUIT" at bounding box center [219, 232] width 331 height 13
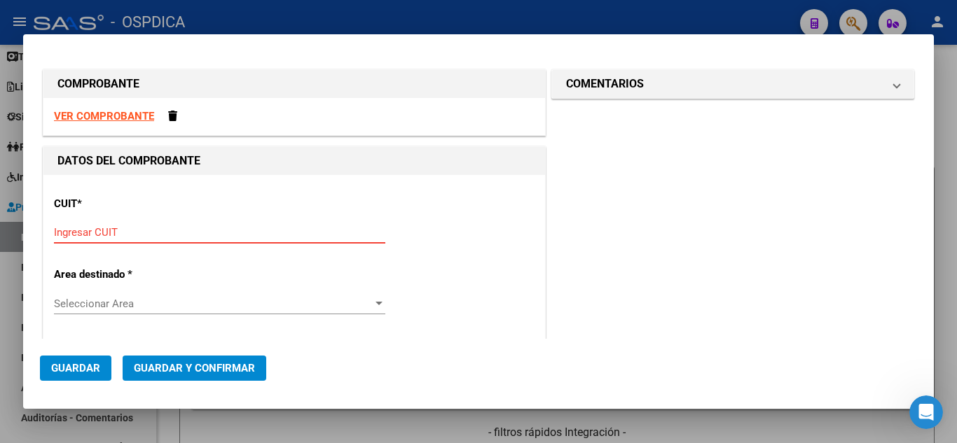
click at [275, 234] on input "Ingresar CUIT" at bounding box center [219, 232] width 331 height 13
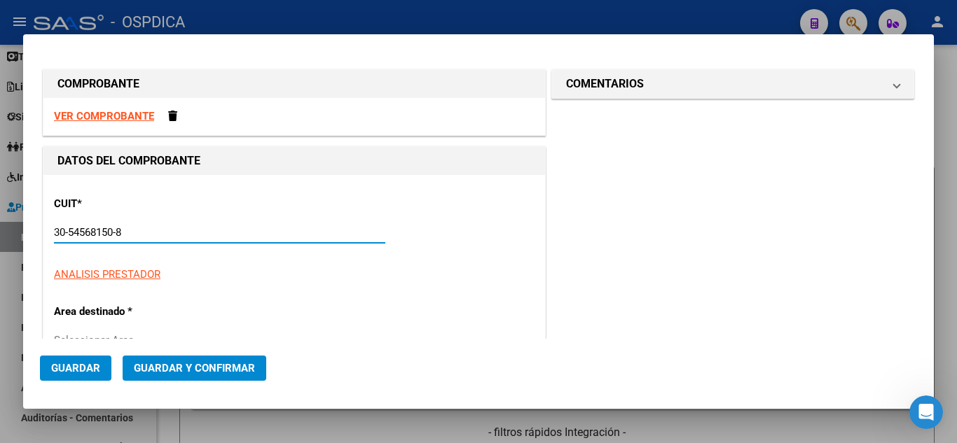
type input "30-54568150-8"
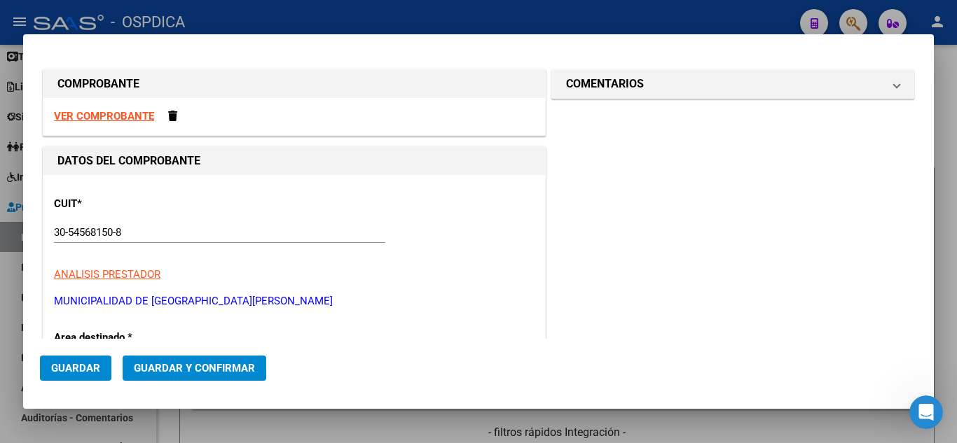
type input "8"
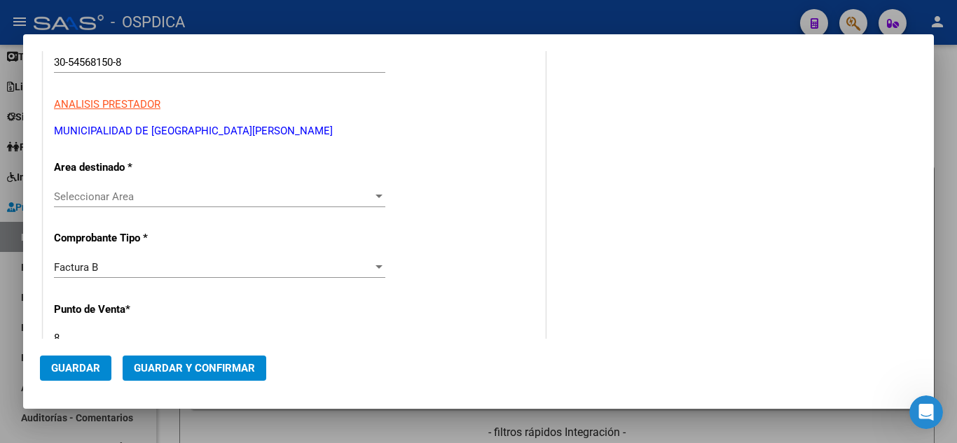
scroll to position [210, 0]
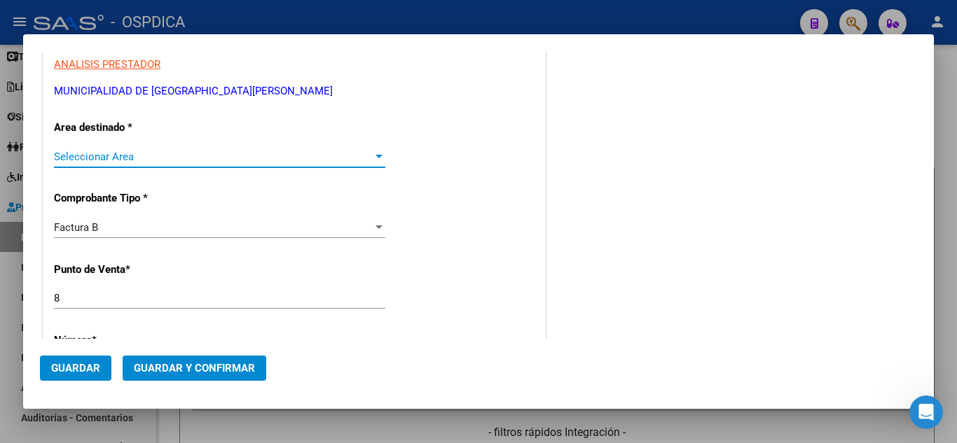
click at [375, 158] on div at bounding box center [378, 157] width 7 height 4
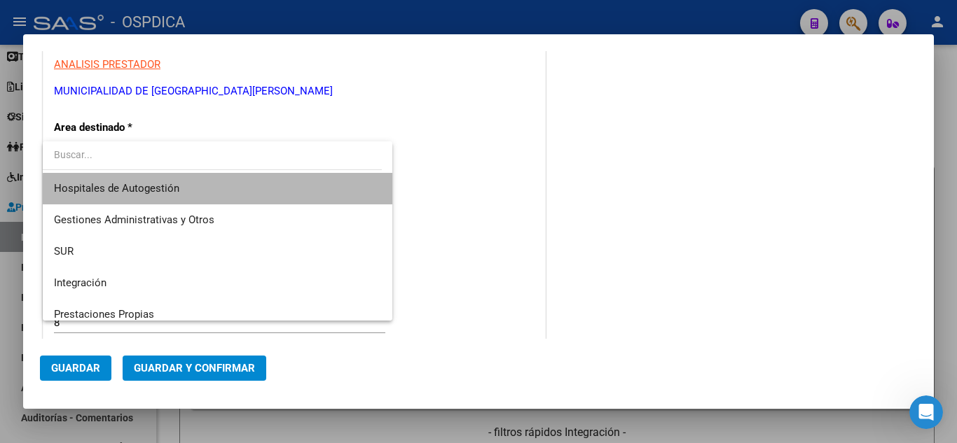
click at [289, 194] on span "Hospitales de Autogestión" at bounding box center [217, 189] width 327 height 32
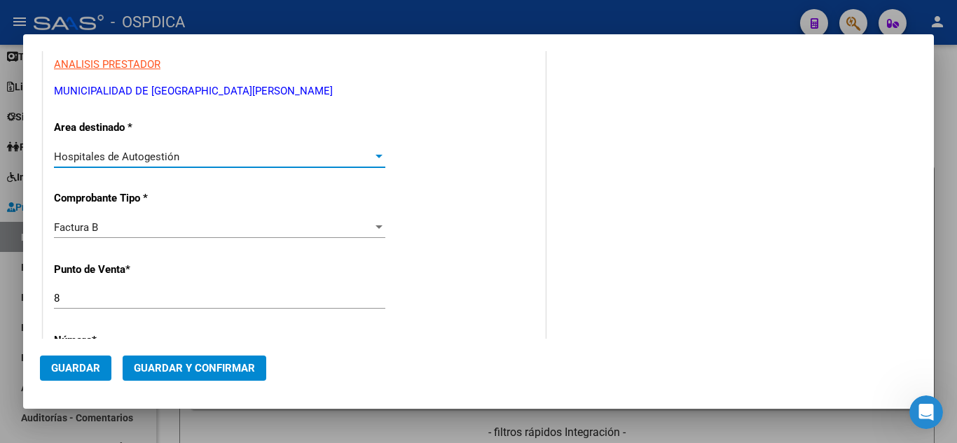
click at [636, 262] on div "COMENTARIOS Comentarios De la Obra Social: Comentarios de la Obra Social (no vi…" at bounding box center [732, 408] width 368 height 1104
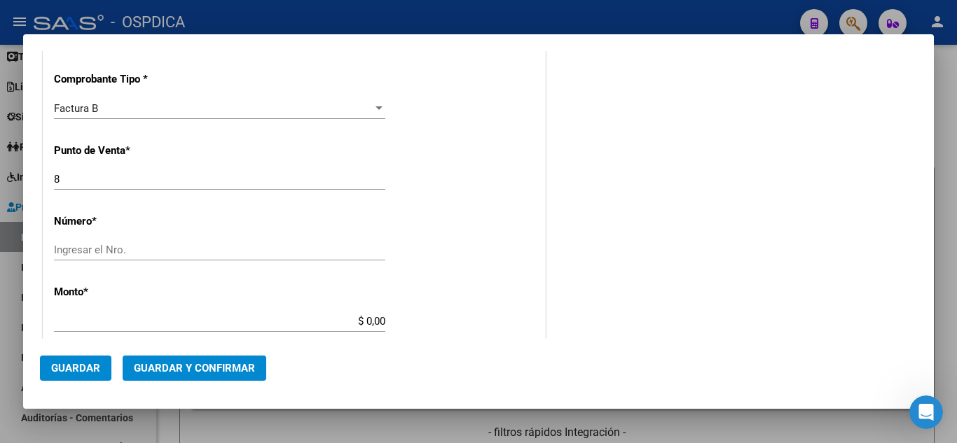
scroll to position [350, 0]
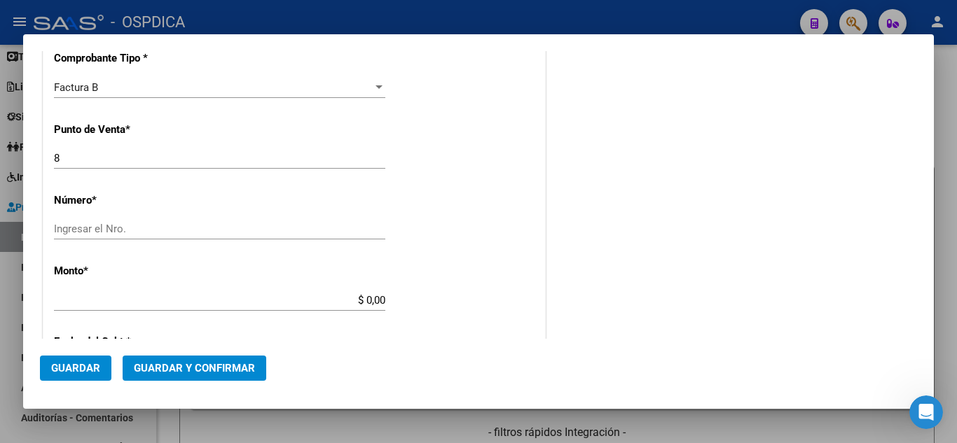
click at [221, 234] on input "Ingresar el Nro." at bounding box center [219, 229] width 331 height 13
type input "39926"
click at [395, 241] on div "CUIT * 30-54568150-8 Ingresar CUIT ANALISIS PRESTADOR MUNICIPALIDAD DE GRAL SAN…" at bounding box center [293, 321] width 501 height 993
type input "$ 3.379,00"
type input "[DATE]"
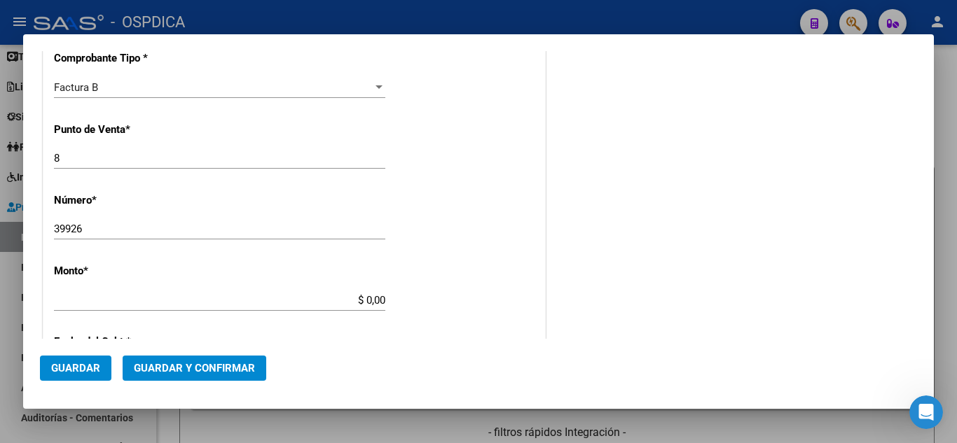
type input "75148127942603"
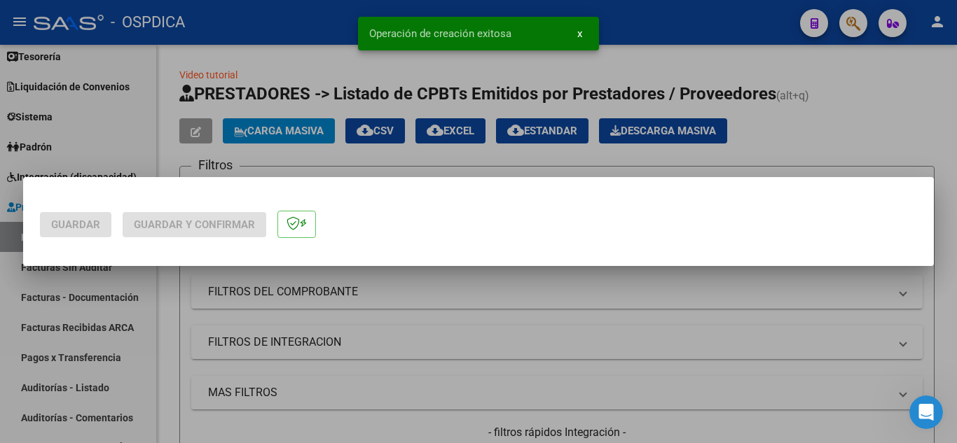
scroll to position [0, 0]
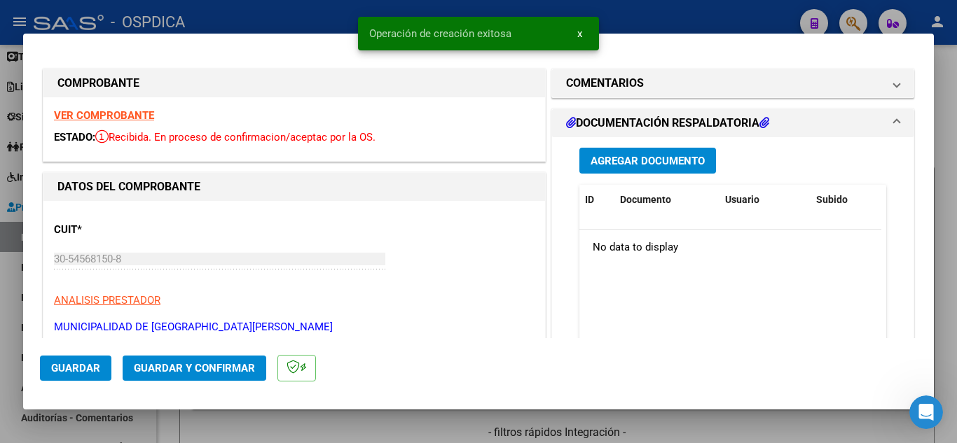
click at [515, 340] on mat-dialog-actions "Guardar Guardar y Confirmar" at bounding box center [478, 365] width 877 height 55
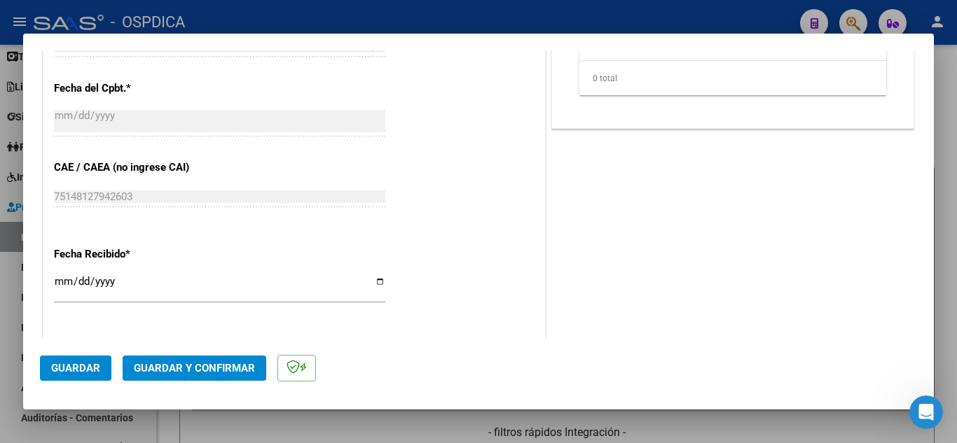
scroll to position [700, 0]
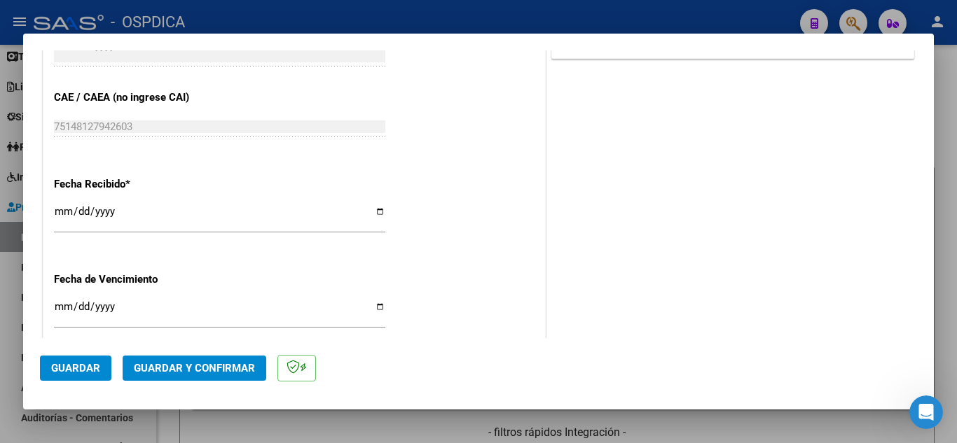
click at [62, 209] on input "[DATE]" at bounding box center [219, 217] width 331 height 22
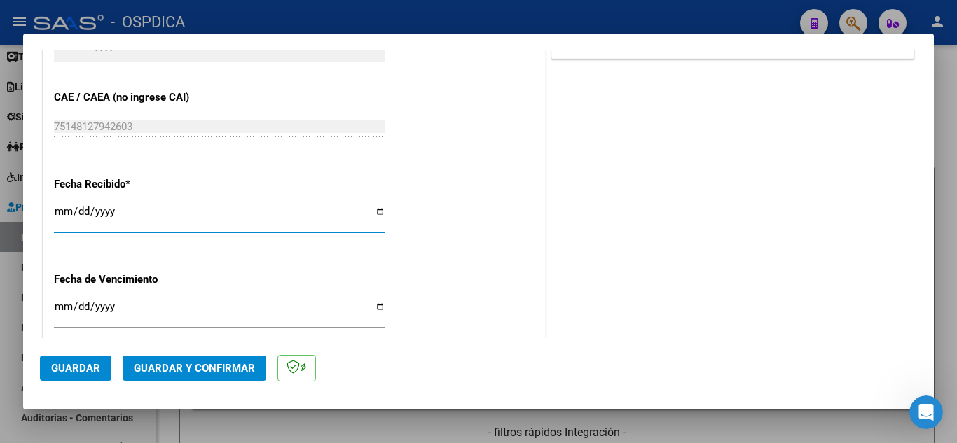
type input "[DATE]"
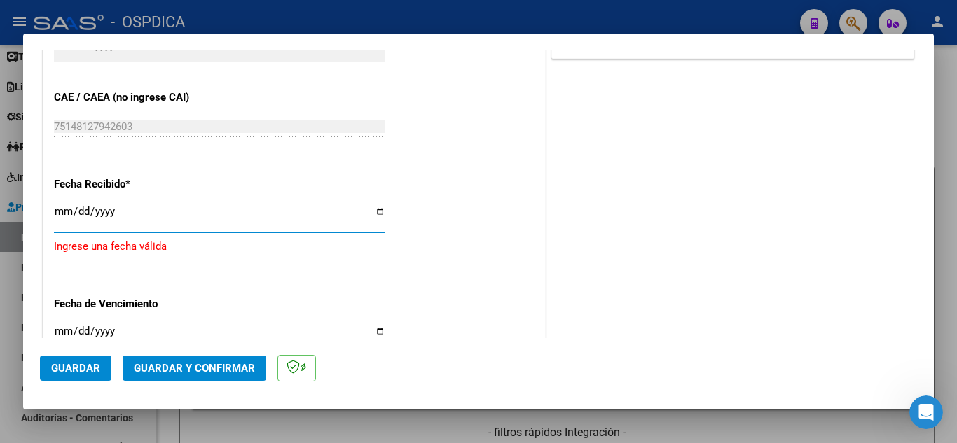
type input "[DATE]"
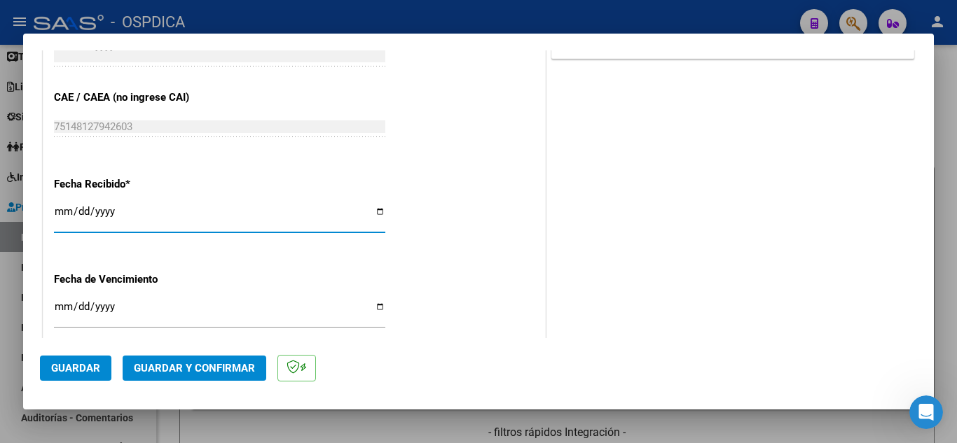
click at [58, 307] on input "Ingresar la fecha" at bounding box center [219, 312] width 331 height 22
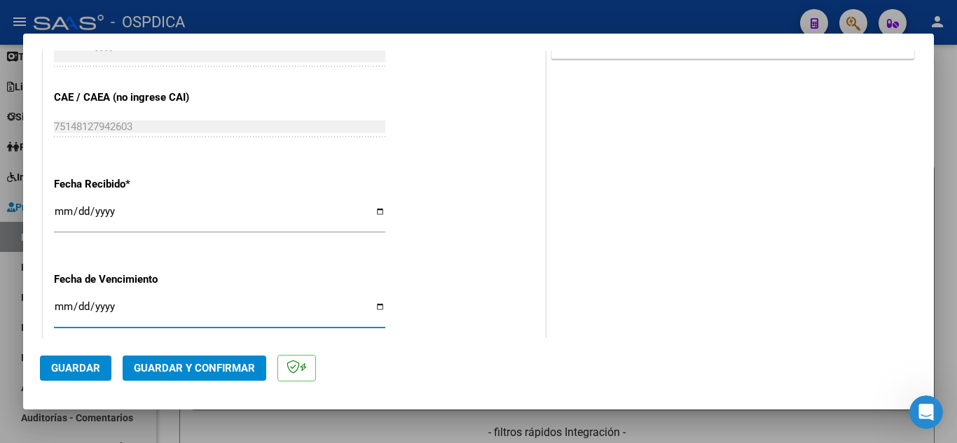
click at [78, 306] on input "Ingresar la fecha" at bounding box center [219, 312] width 331 height 22
type input "[DATE]"
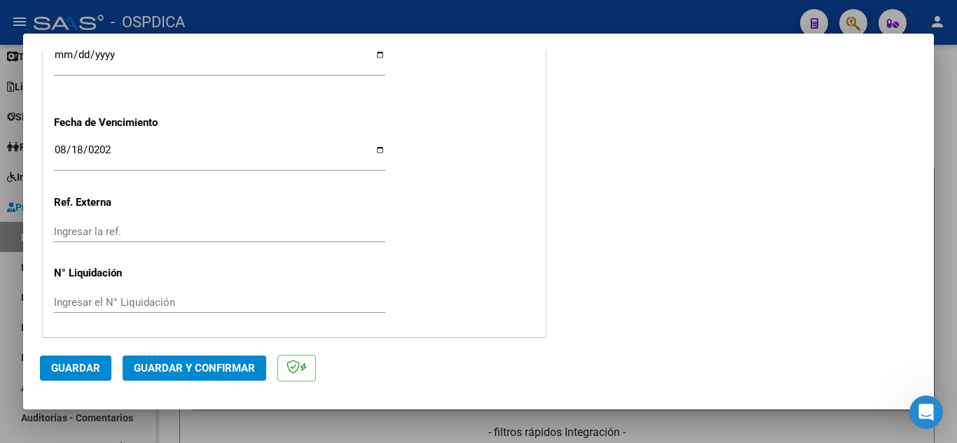
scroll to position [859, 0]
click at [86, 366] on span "Guardar" at bounding box center [75, 368] width 49 height 13
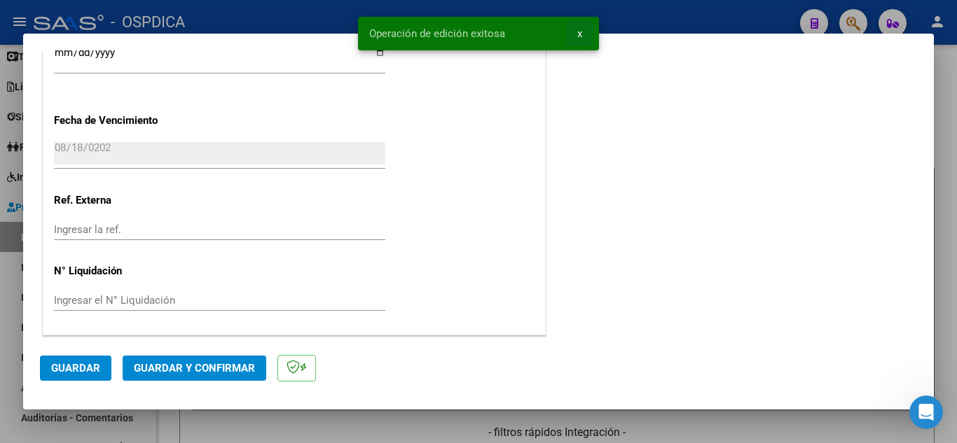
click at [577, 34] on span "x" at bounding box center [579, 33] width 5 height 13
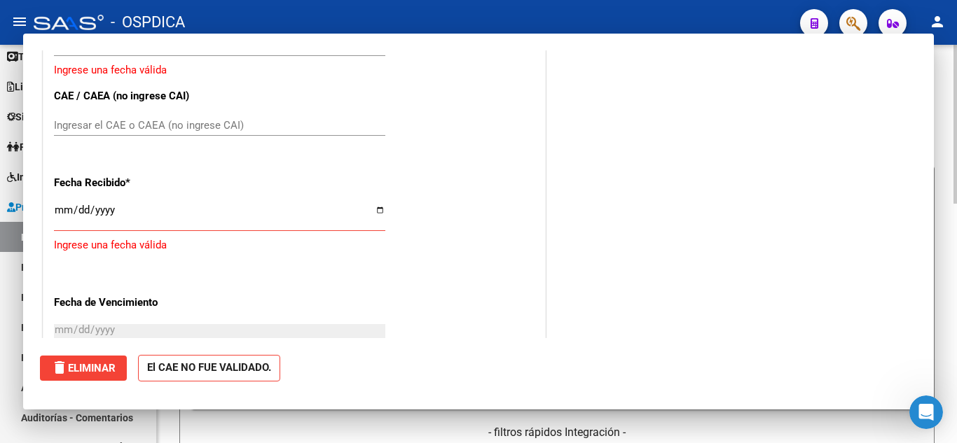
scroll to position [0, 0]
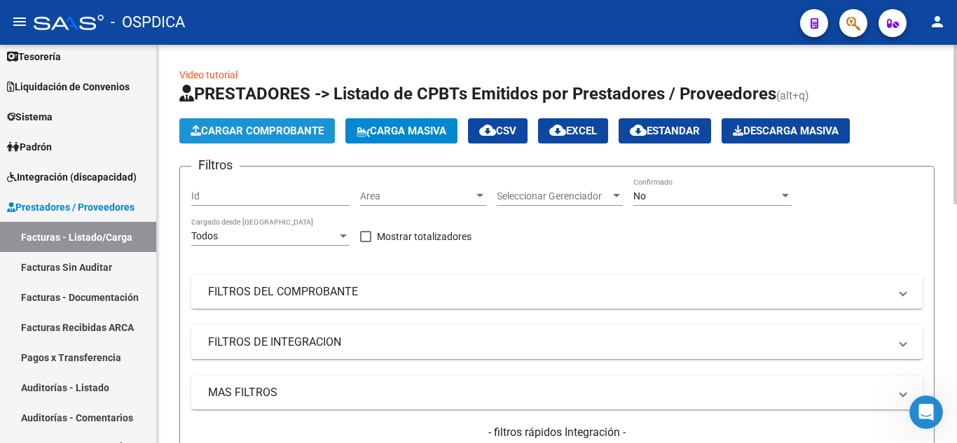
click at [282, 122] on button "Cargar Comprobante" at bounding box center [256, 130] width 155 height 25
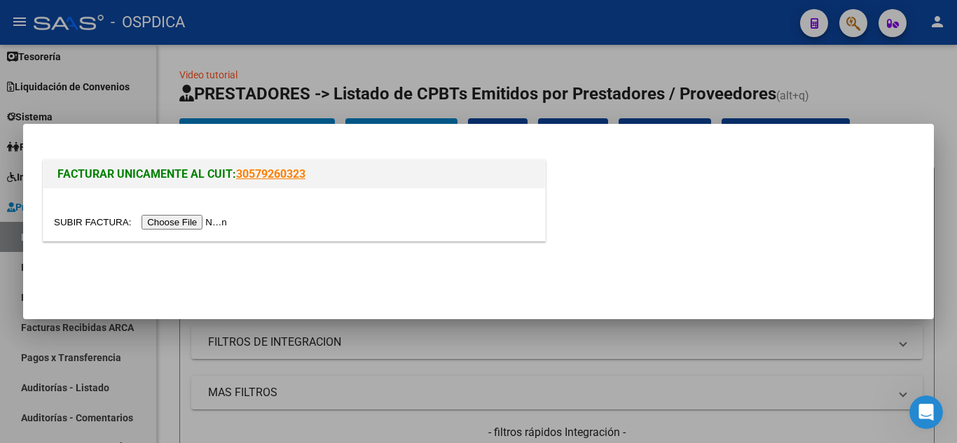
click at [218, 223] on input "file" at bounding box center [142, 222] width 177 height 15
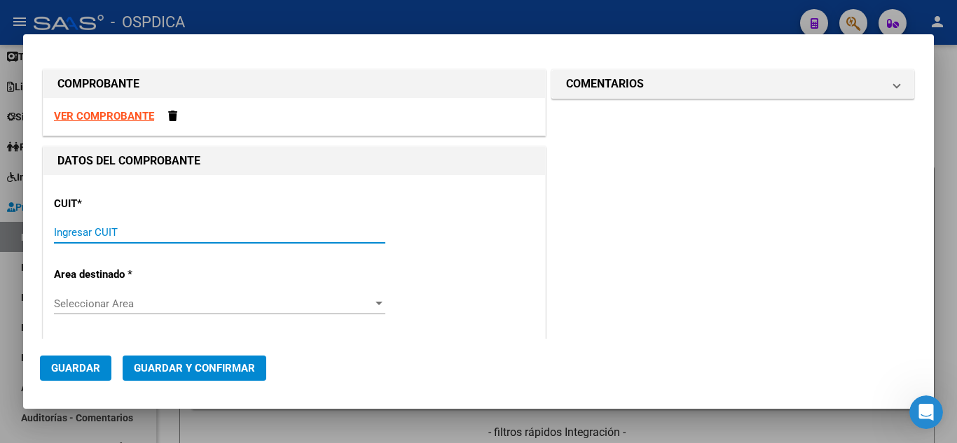
click at [130, 230] on input "Ingresar CUIT" at bounding box center [219, 232] width 331 height 13
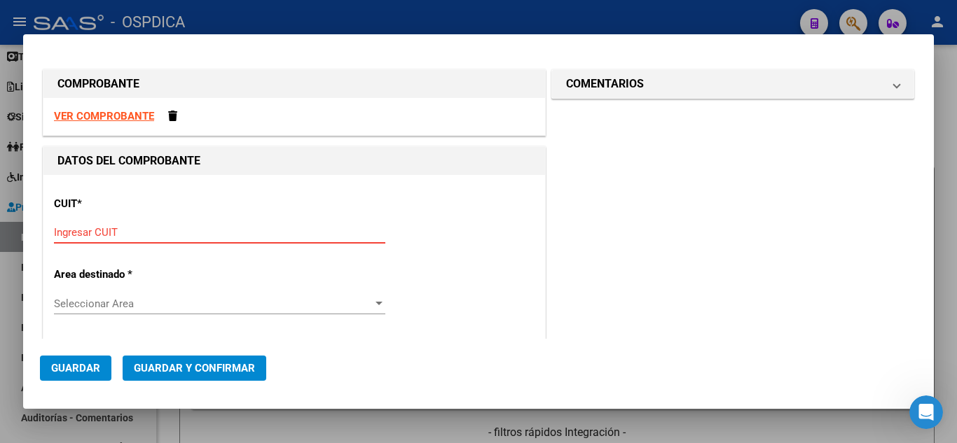
click at [202, 234] on input "Ingresar CUIT" at bounding box center [219, 232] width 331 height 13
type input "30-54568150-8"
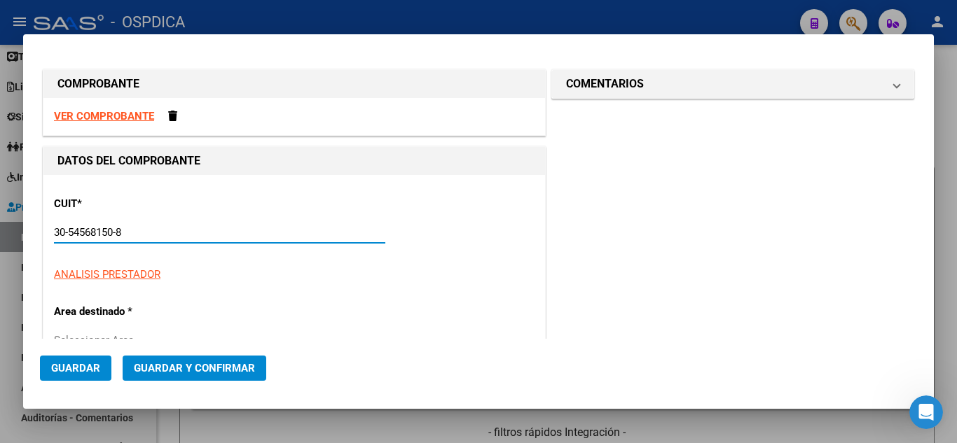
type input "8"
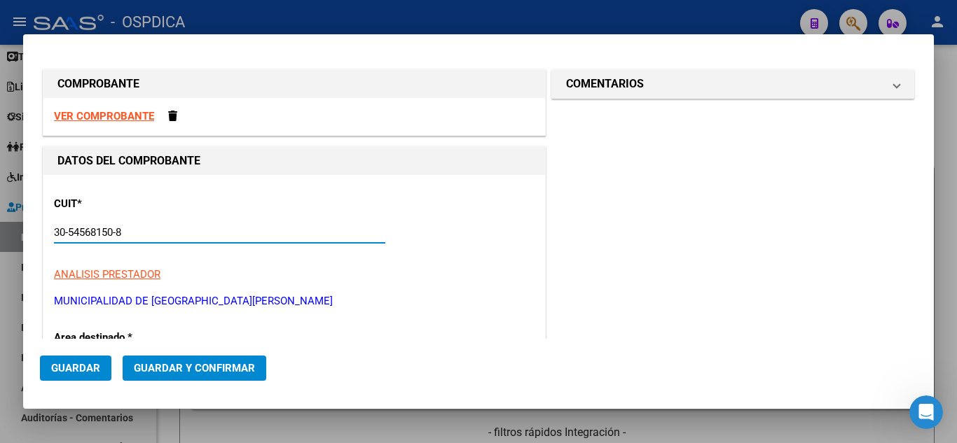
type input "30-54568150-8"
click at [481, 275] on p "ANALISIS PRESTADOR" at bounding box center [294, 275] width 480 height 16
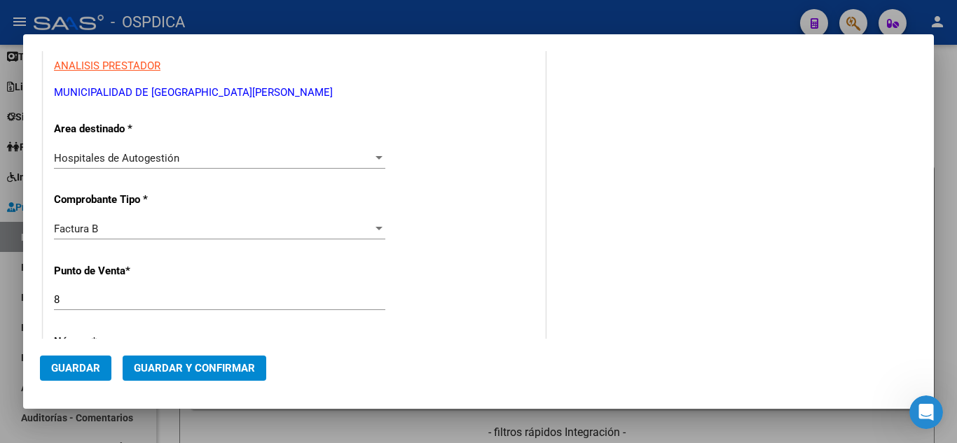
scroll to position [210, 0]
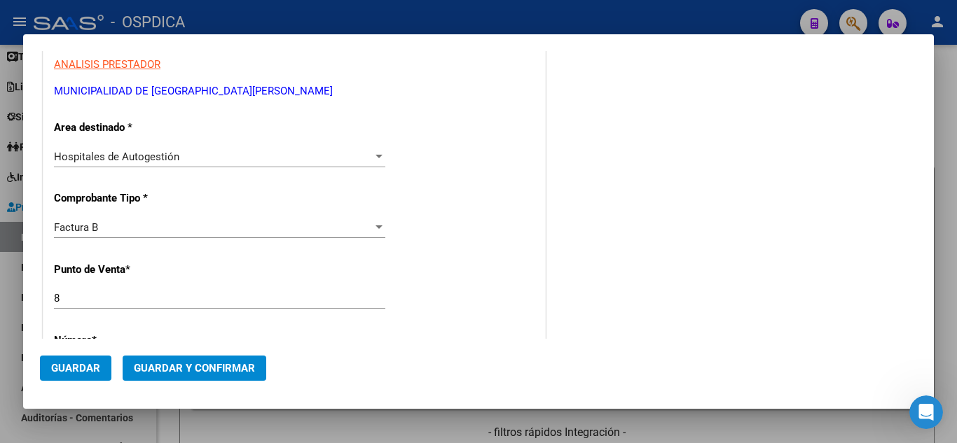
click at [622, 317] on div "COMENTARIOS Comentarios De la Obra Social: Comentarios de la Obra Social (no vi…" at bounding box center [732, 408] width 368 height 1104
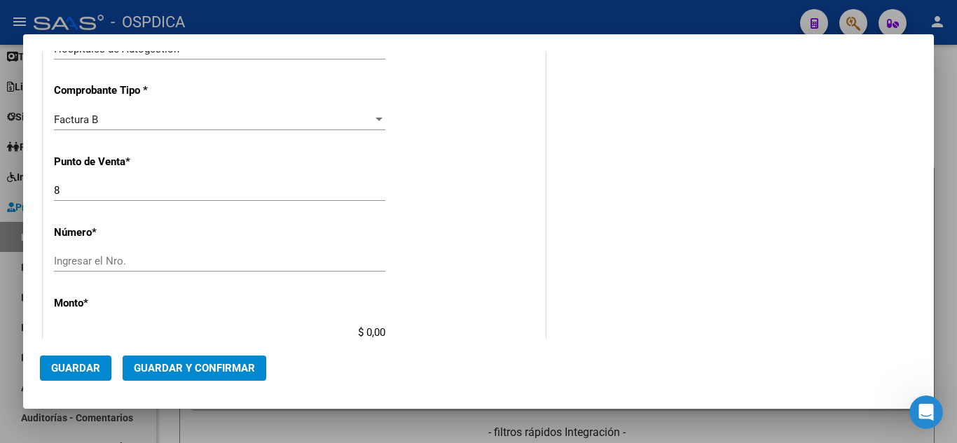
scroll to position [350, 0]
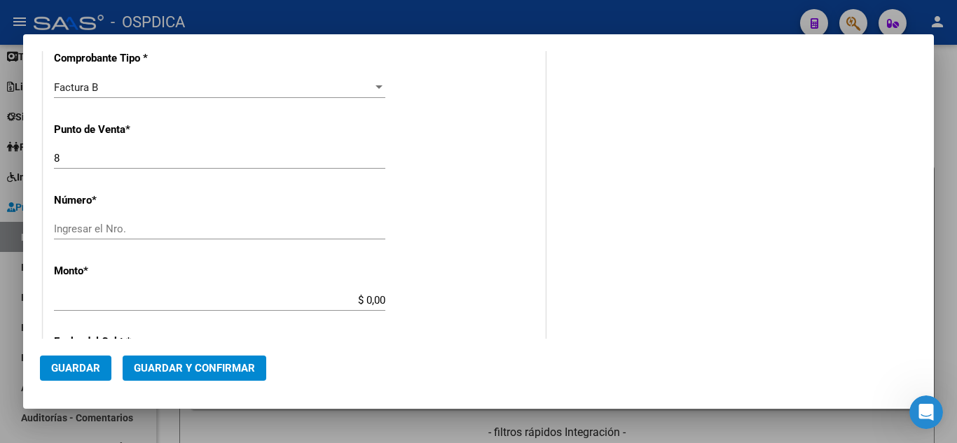
click at [165, 225] on input "Ingresar el Nro." at bounding box center [219, 229] width 331 height 13
click at [175, 226] on input "Ingresar el Nro." at bounding box center [219, 229] width 331 height 13
click at [416, 257] on div "CUIT * 30-54568150-8 Ingresar CUIT ANALISIS PRESTADOR MUNICIPALIDAD DE GRAL SAN…" at bounding box center [293, 321] width 501 height 993
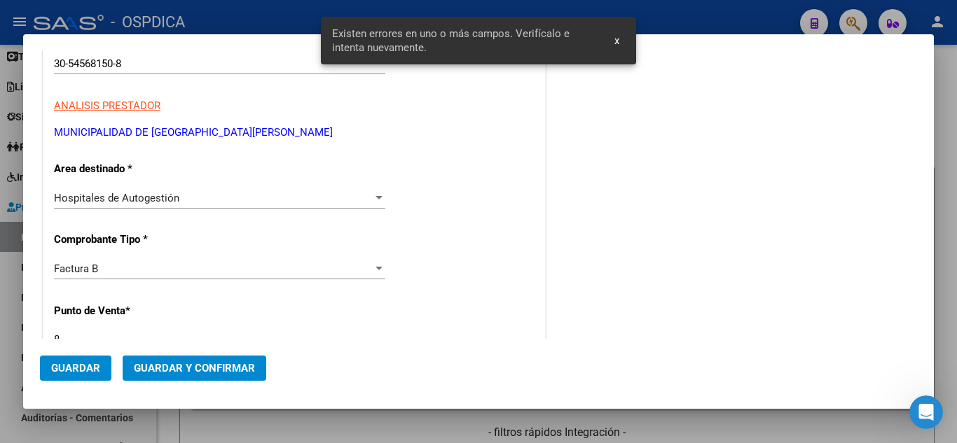
scroll to position [99, 0]
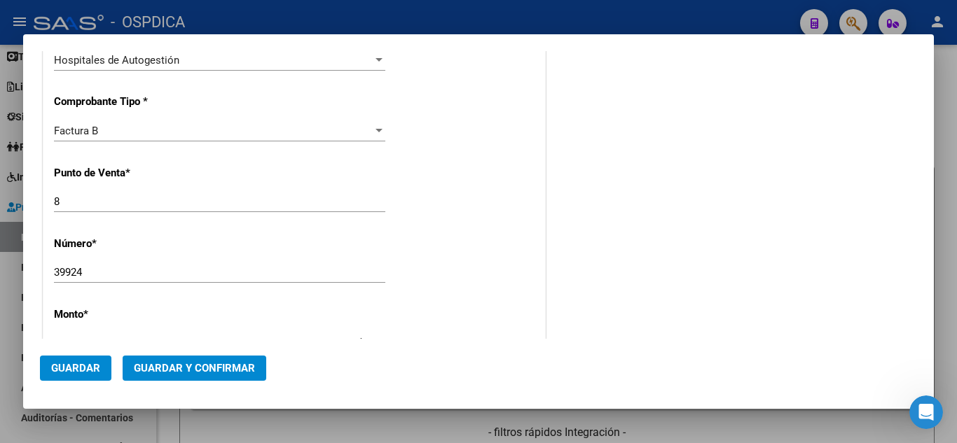
scroll to position [309, 0]
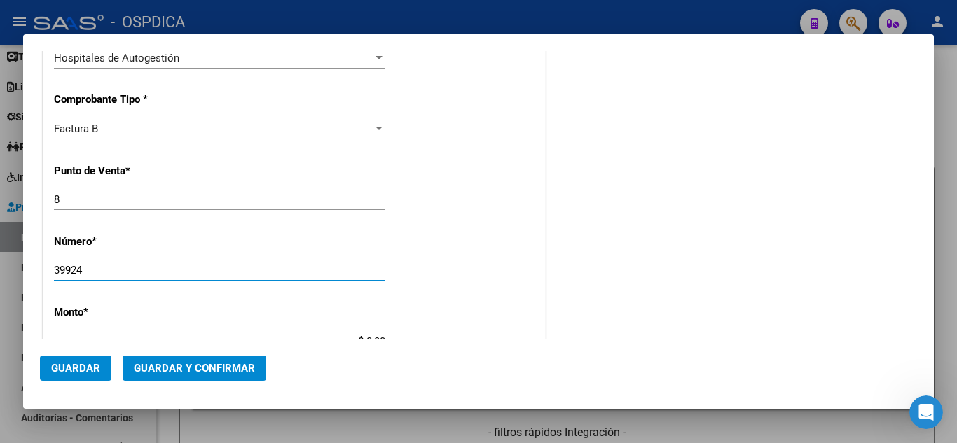
click at [117, 272] on input "39924" at bounding box center [219, 270] width 331 height 13
type input "39925"
click at [557, 305] on div "COMENTARIOS Comentarios De la Obra Social: Comentarios de la Obra Social (no vi…" at bounding box center [732, 327] width 368 height 1138
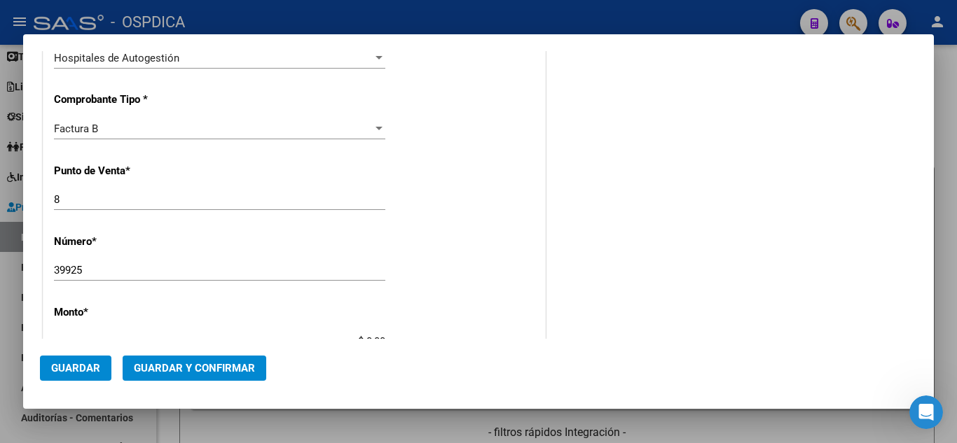
type input "$ 2.174,00"
type input "[DATE]"
type input "75148127939102"
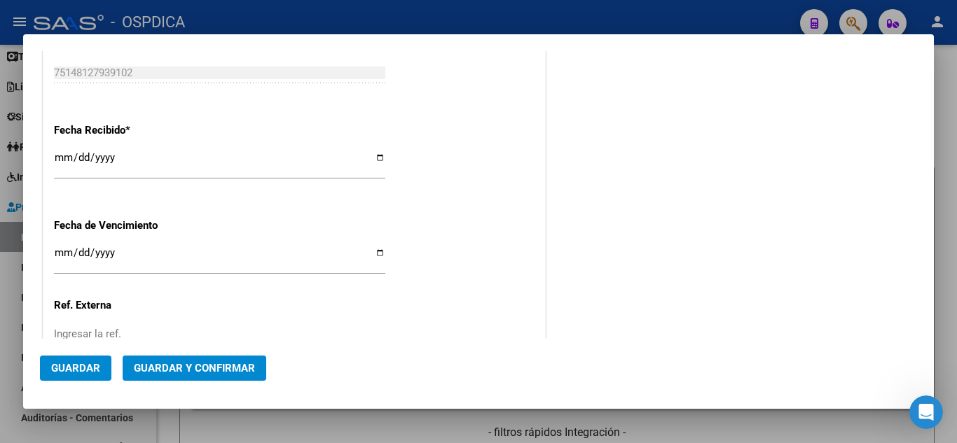
scroll to position [729, 0]
click at [62, 154] on input "[DATE]" at bounding box center [219, 162] width 331 height 22
type input "[DATE]"
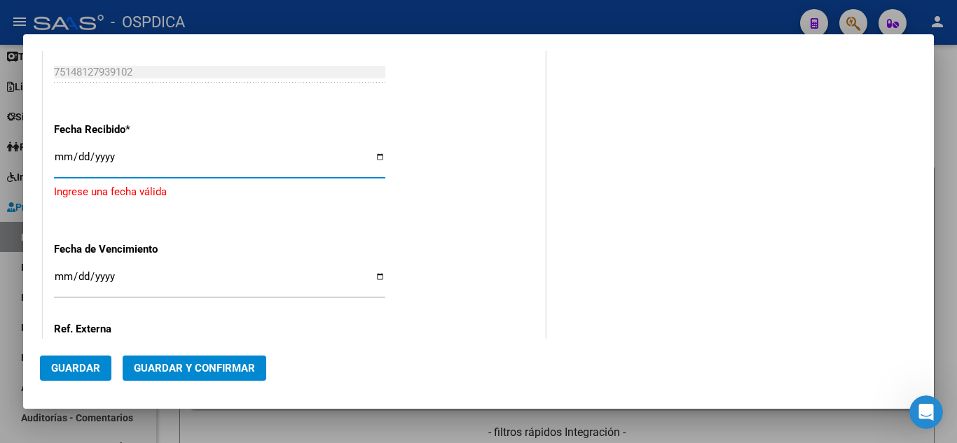
type input "[DATE]"
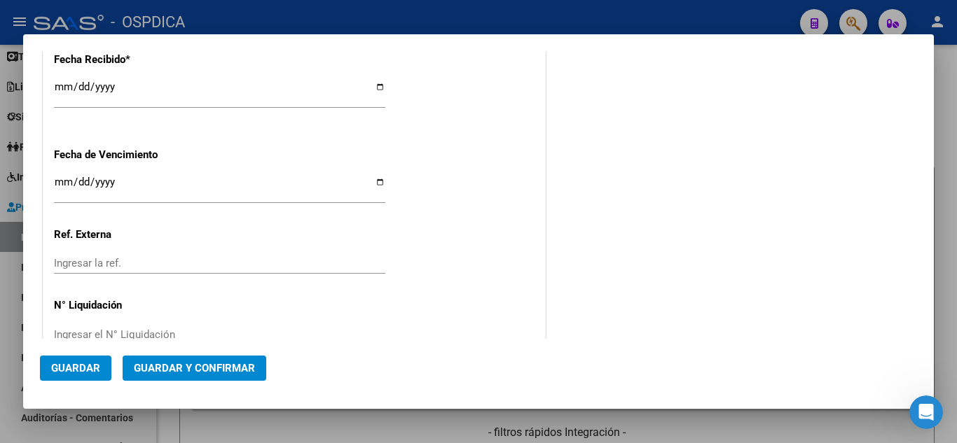
click at [64, 183] on input "Ingresar la fecha" at bounding box center [219, 187] width 331 height 22
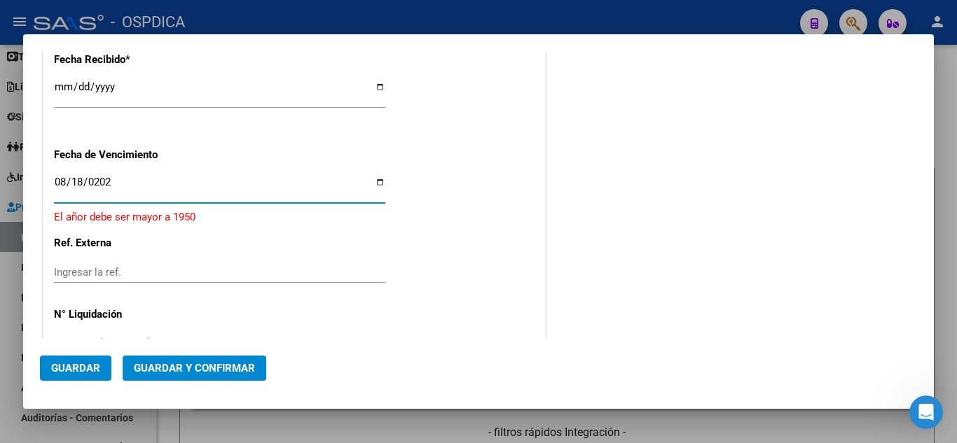
type input "[DATE]"
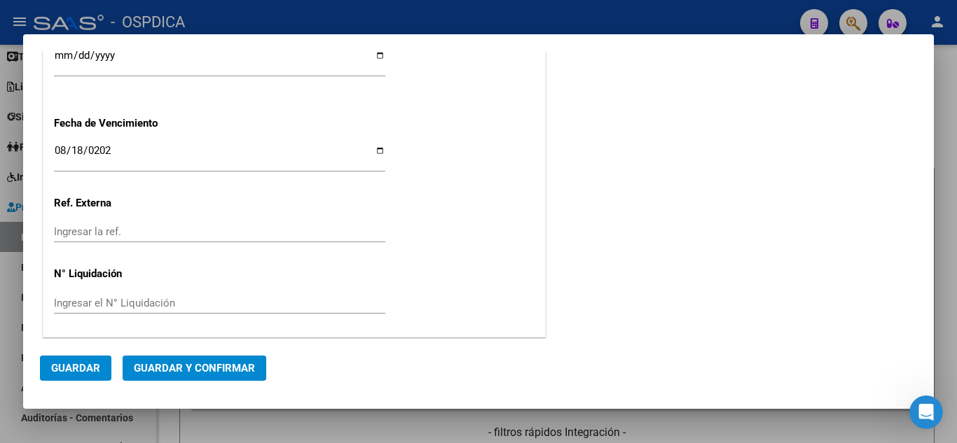
scroll to position [832, 0]
click at [86, 360] on button "Guardar" at bounding box center [75, 368] width 71 height 25
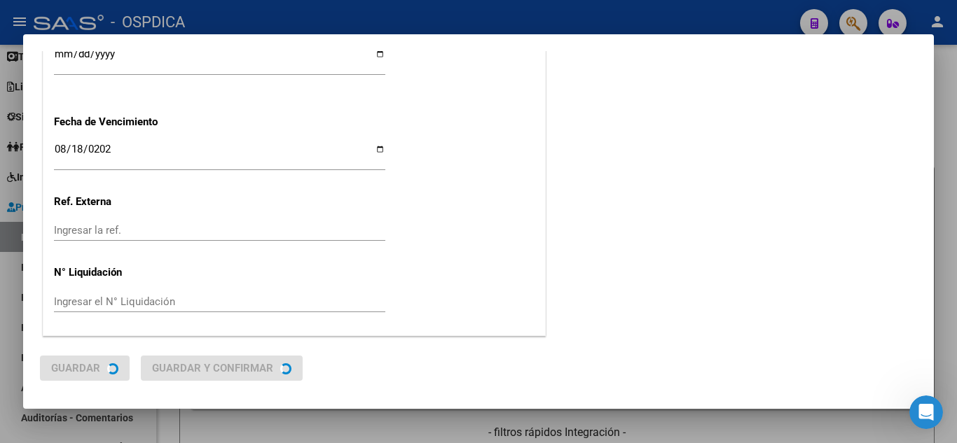
scroll to position [0, 0]
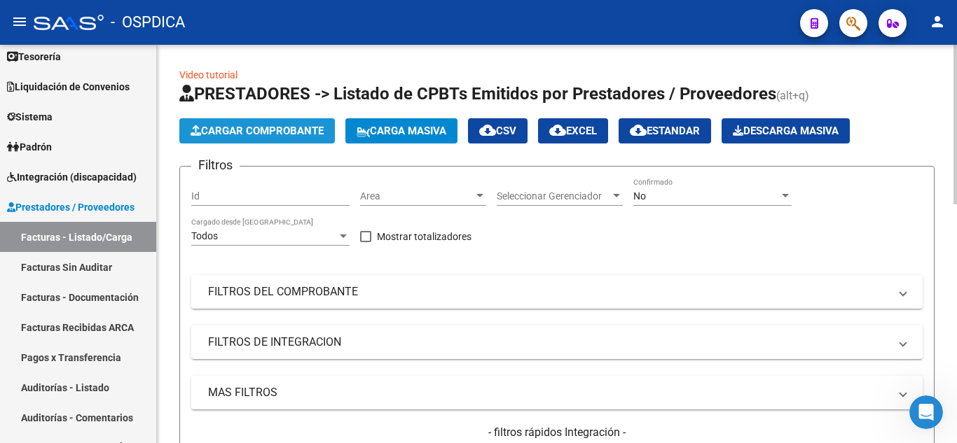
click at [263, 133] on span "Cargar Comprobante" at bounding box center [256, 131] width 133 height 13
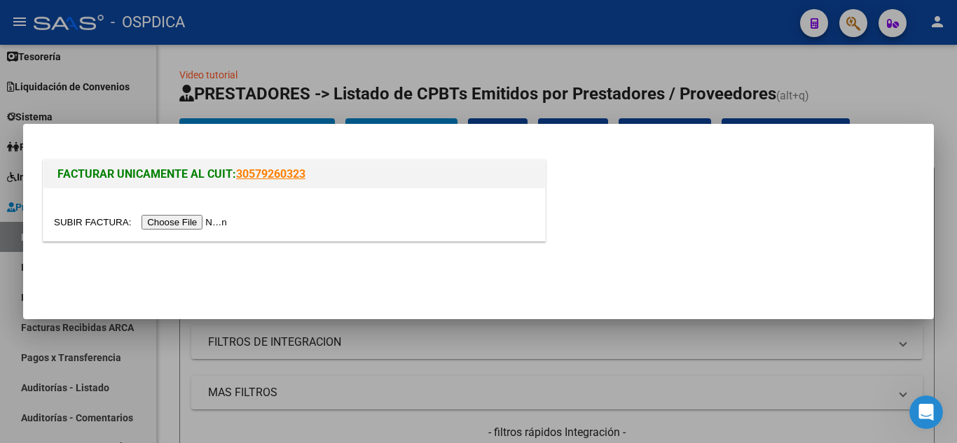
click at [223, 218] on input "file" at bounding box center [142, 222] width 177 height 15
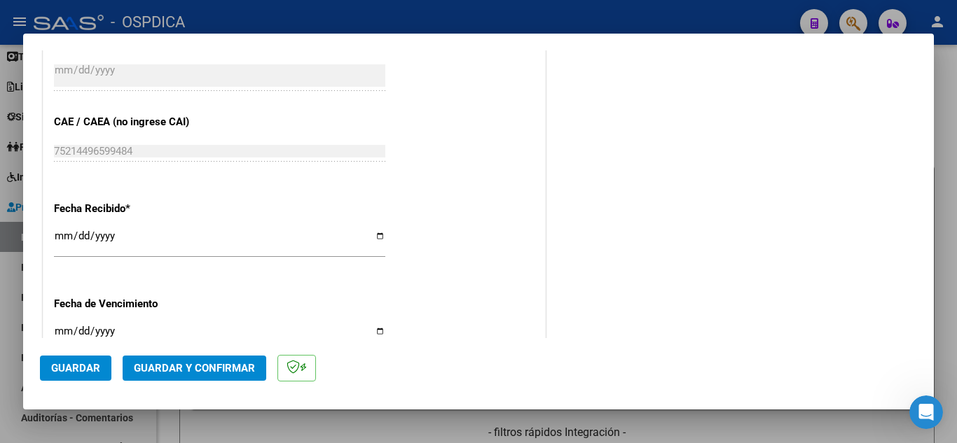
scroll to position [770, 0]
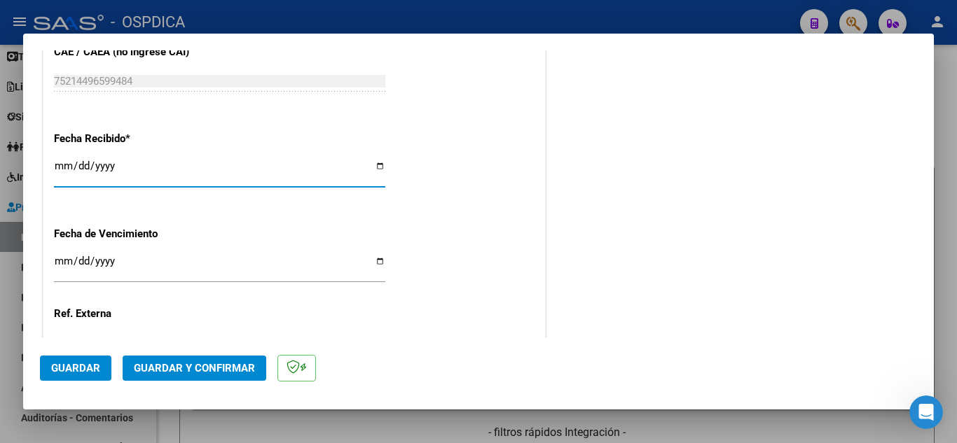
click at [61, 162] on input "[DATE]" at bounding box center [219, 171] width 331 height 22
type input "[DATE]"
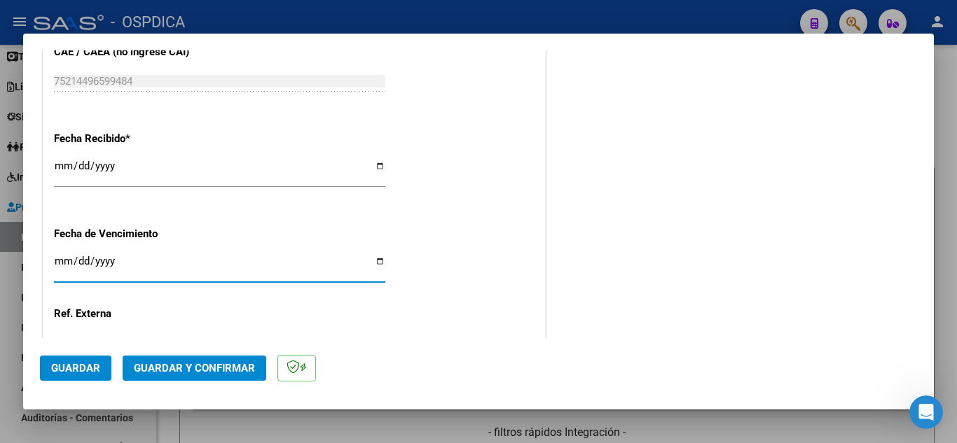
click at [60, 263] on input "Ingresar la fecha" at bounding box center [219, 267] width 331 height 22
type input "[DATE]"
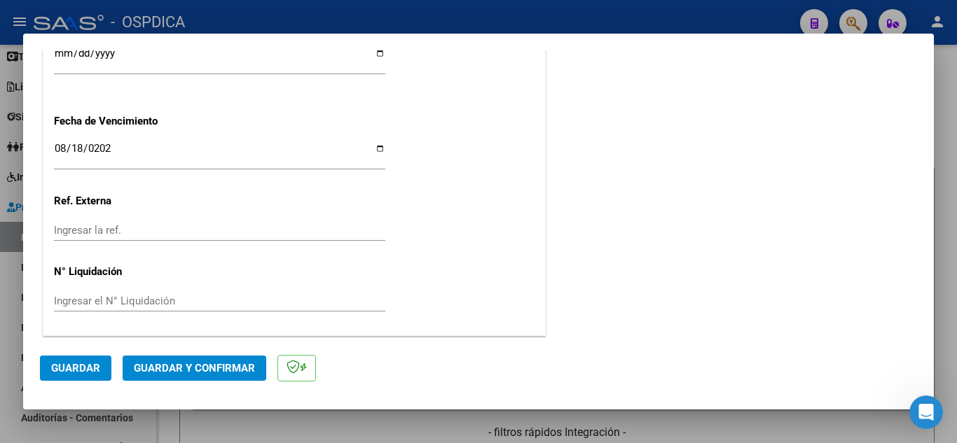
scroll to position [884, 0]
click at [61, 364] on span "Guardar" at bounding box center [75, 368] width 49 height 13
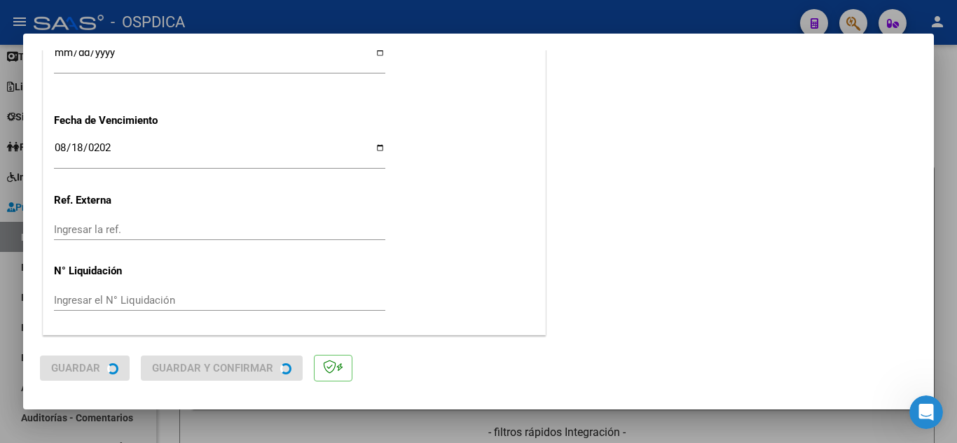
scroll to position [0, 0]
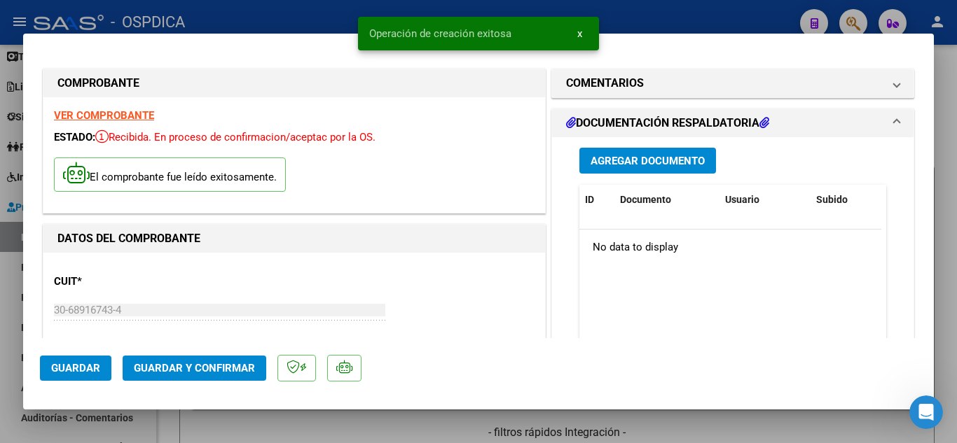
click at [581, 34] on span "x" at bounding box center [579, 33] width 5 height 13
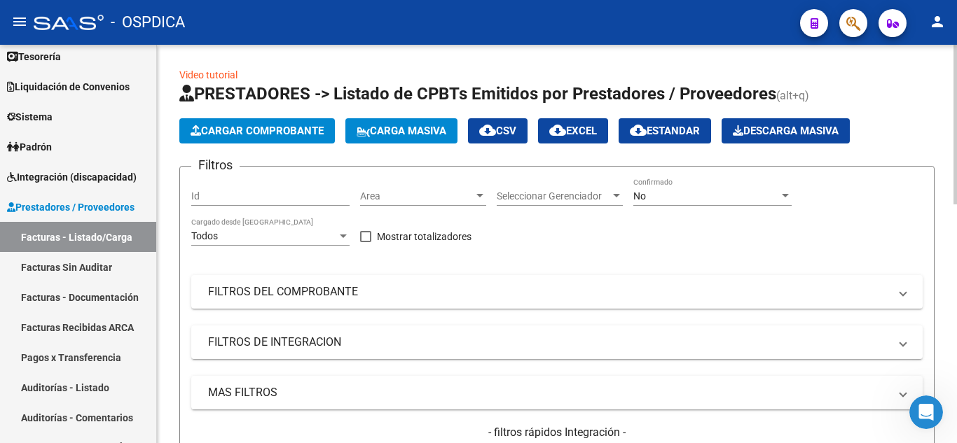
click at [246, 134] on span "Cargar Comprobante" at bounding box center [256, 131] width 133 height 13
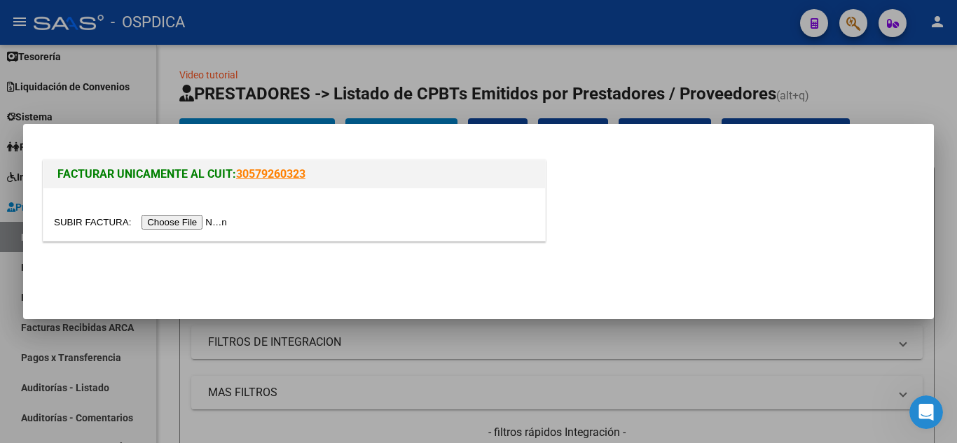
click at [215, 221] on input "file" at bounding box center [142, 222] width 177 height 15
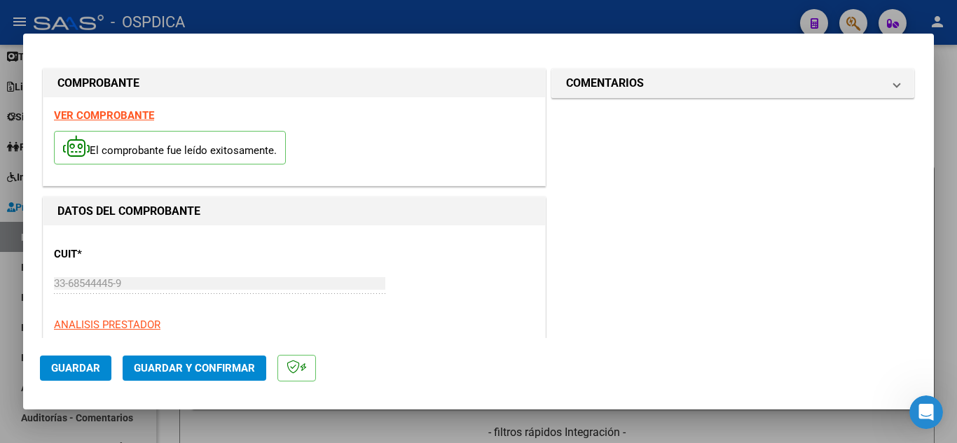
scroll to position [70, 0]
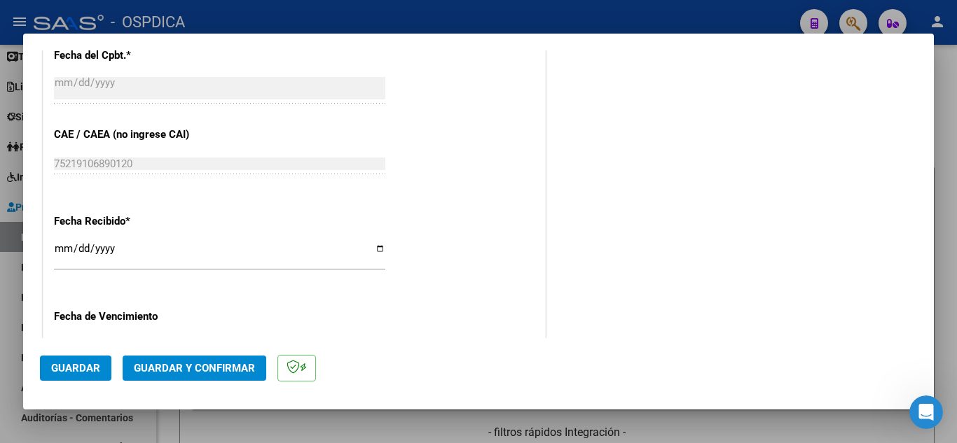
scroll to position [700, 0]
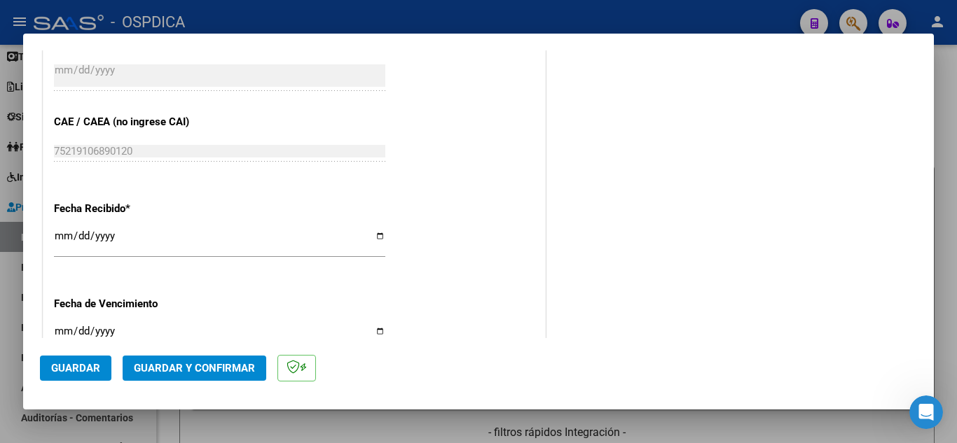
click at [62, 233] on input "[DATE]" at bounding box center [219, 241] width 331 height 22
type input "[DATE]"
click at [55, 332] on input "Ingresar la fecha" at bounding box center [219, 337] width 331 height 22
type input "[DATE]"
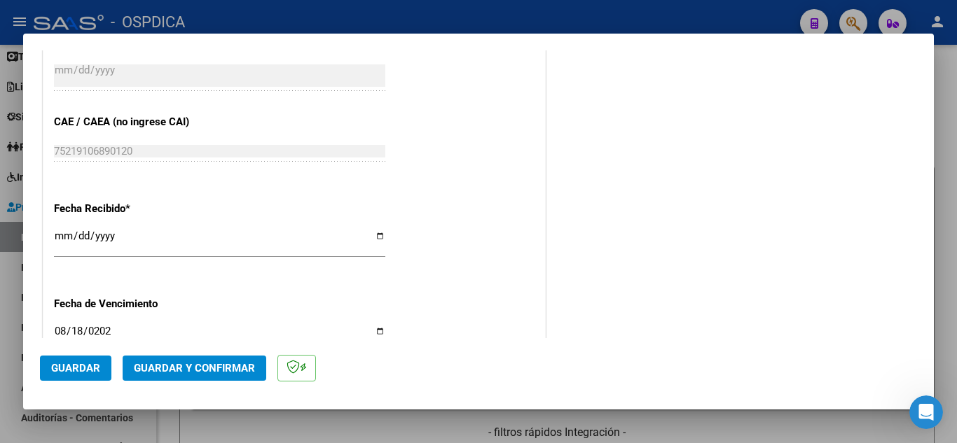
click at [491, 301] on div "CUIT * 33-68544445-9 Ingresar CUIT ANALISIS PRESTADOR HOSPITAL PROVINCIAL ROSAR…" at bounding box center [293, 21] width 501 height 993
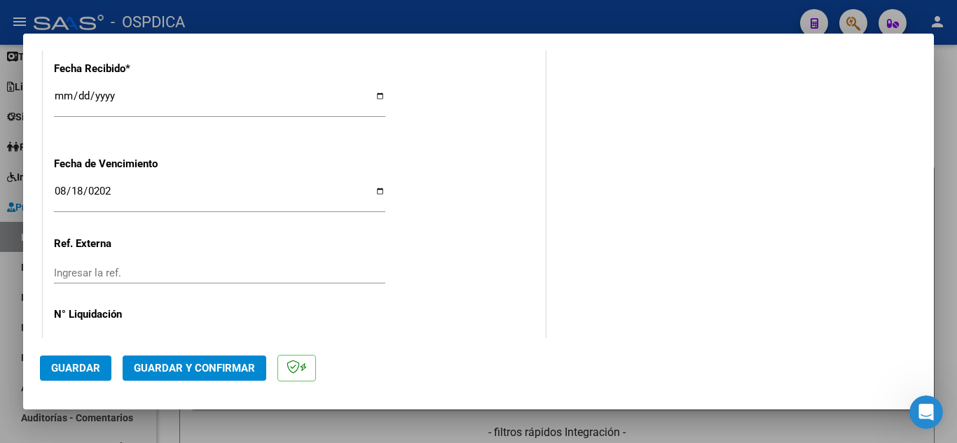
scroll to position [884, 0]
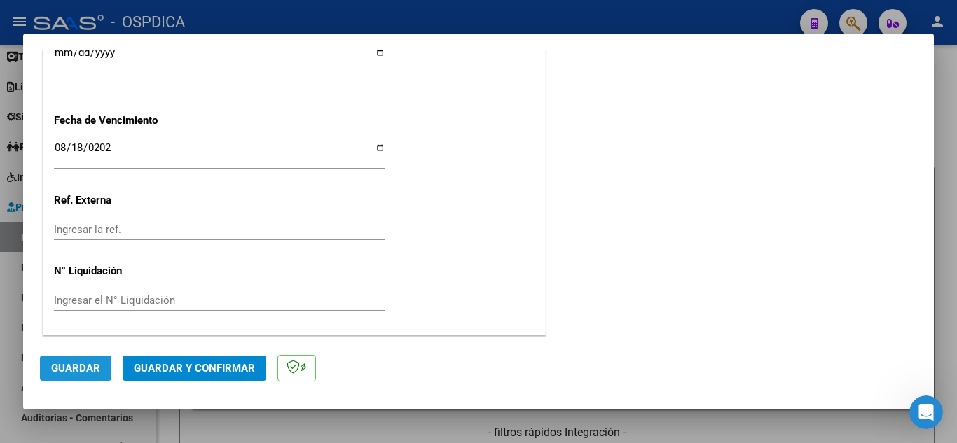
click at [64, 368] on span "Guardar" at bounding box center [75, 368] width 49 height 13
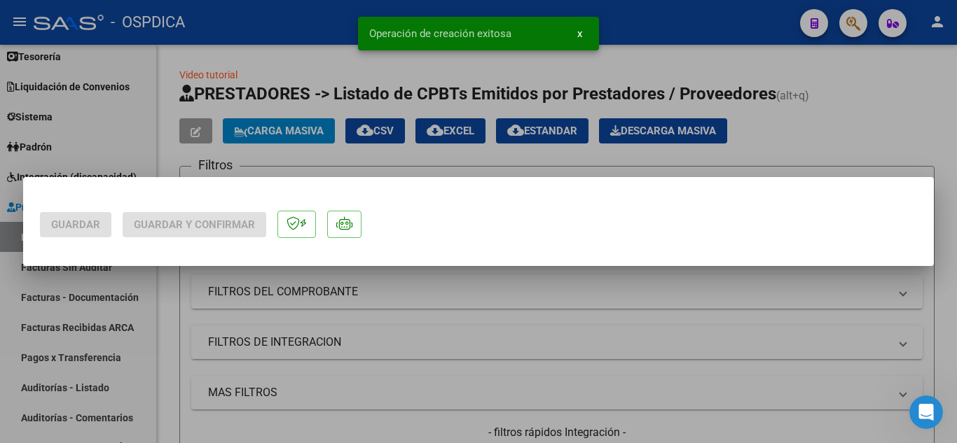
scroll to position [0, 0]
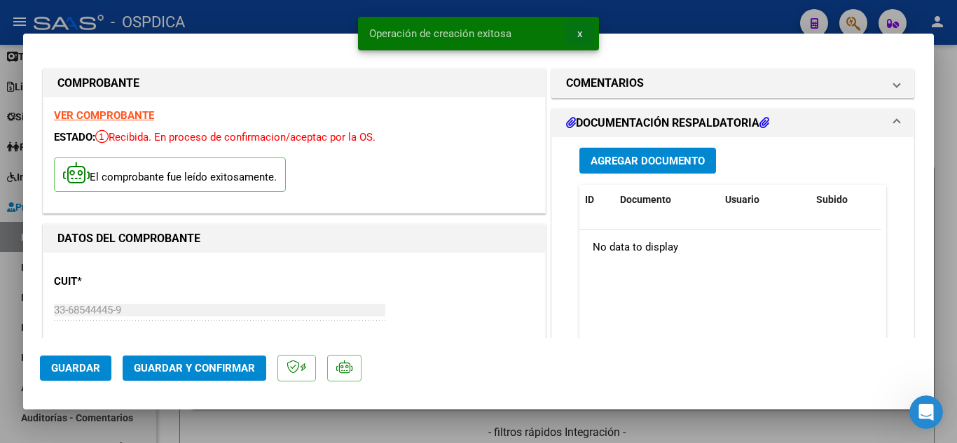
click at [581, 36] on span "x" at bounding box center [579, 33] width 5 height 13
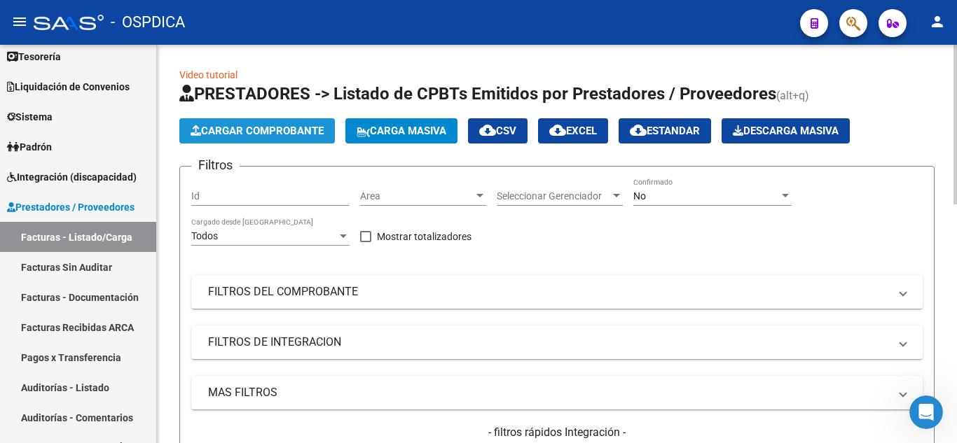
click at [230, 130] on span "Cargar Comprobante" at bounding box center [256, 131] width 133 height 13
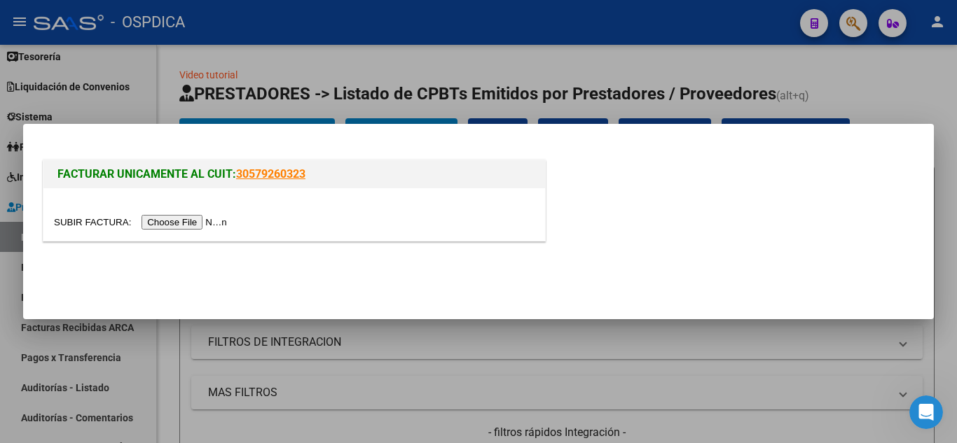
click at [207, 218] on input "file" at bounding box center [142, 222] width 177 height 15
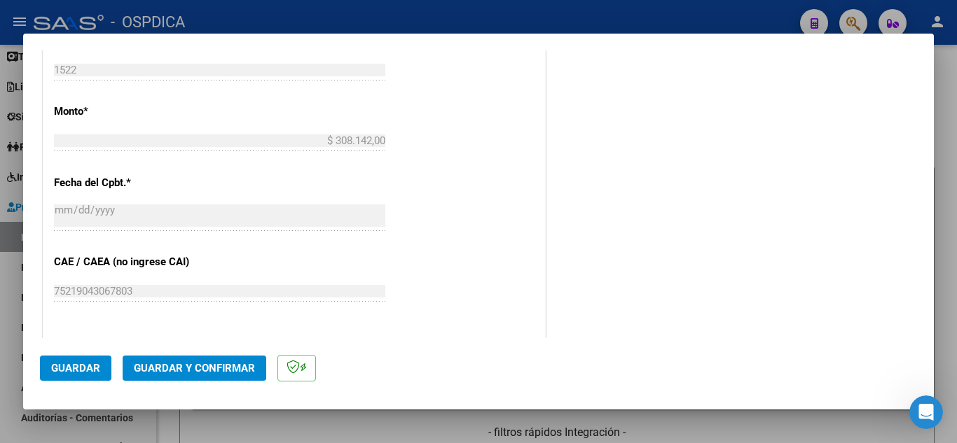
scroll to position [700, 0]
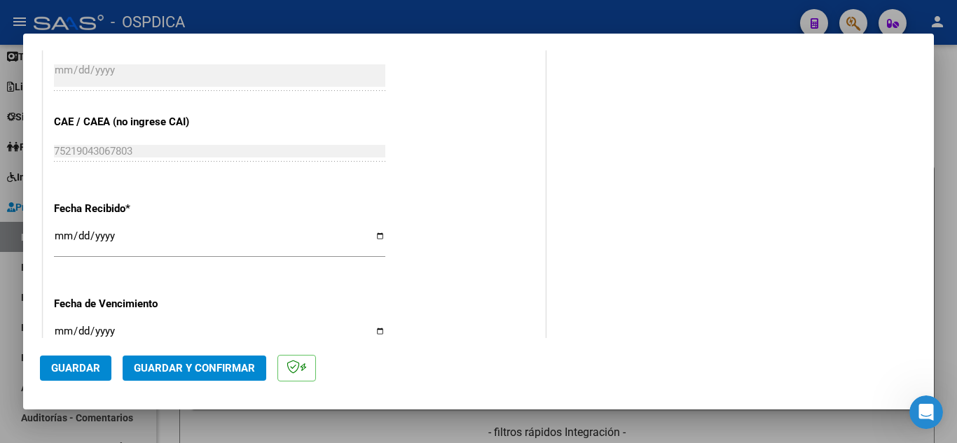
click at [63, 233] on input "[DATE]" at bounding box center [219, 241] width 331 height 22
type input "[DATE]"
click at [60, 327] on input "Ingresar la fecha" at bounding box center [219, 337] width 331 height 22
type input "[DATE]"
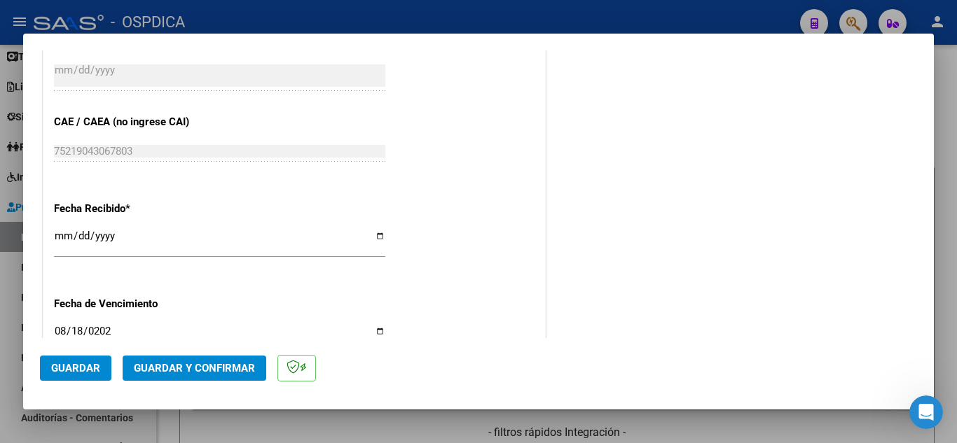
click at [468, 290] on div "CUIT * 33-68544445-9 Ingresar CUIT ANALISIS PRESTADOR HOSPITAL PROVINCIAL ROSAR…" at bounding box center [293, 21] width 501 height 993
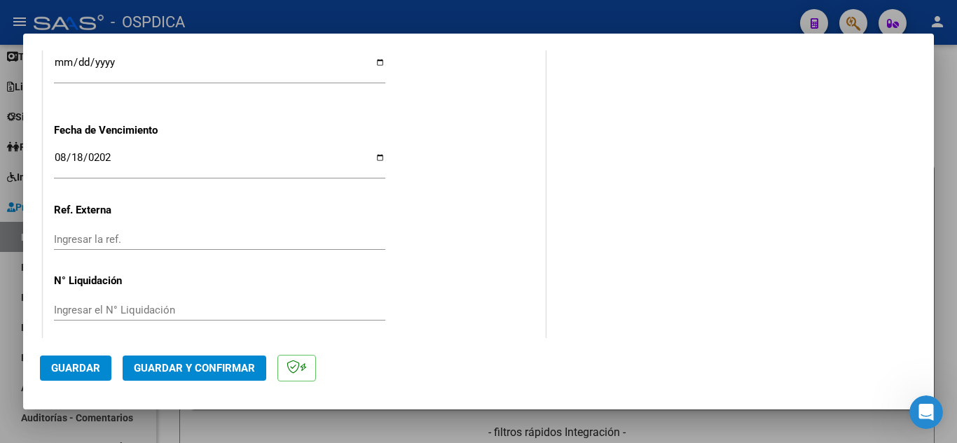
scroll to position [884, 0]
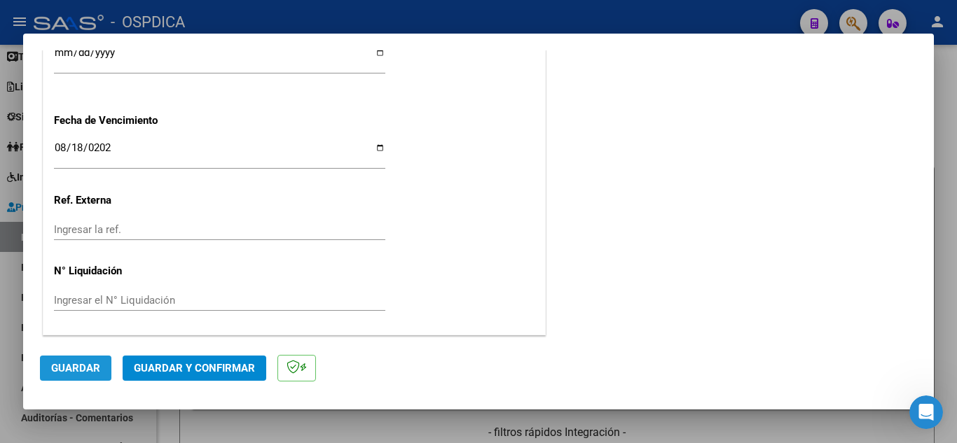
click at [67, 373] on span "Guardar" at bounding box center [75, 368] width 49 height 13
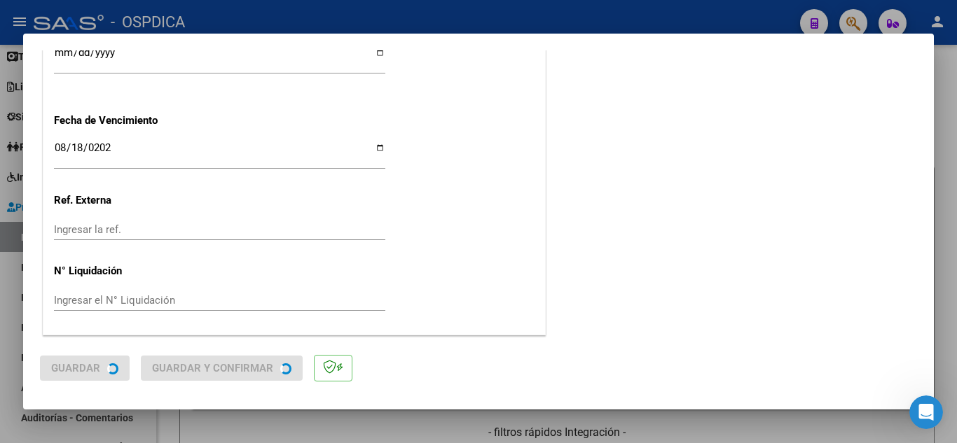
scroll to position [0, 0]
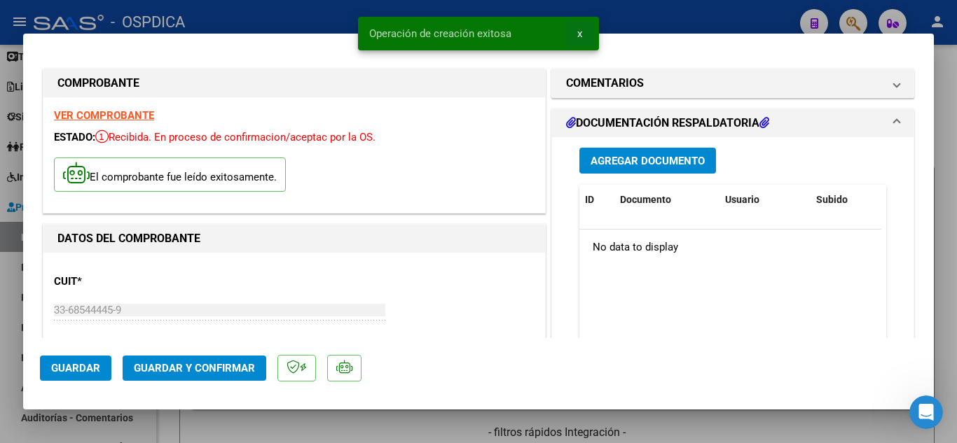
click at [581, 34] on span "x" at bounding box center [579, 33] width 5 height 13
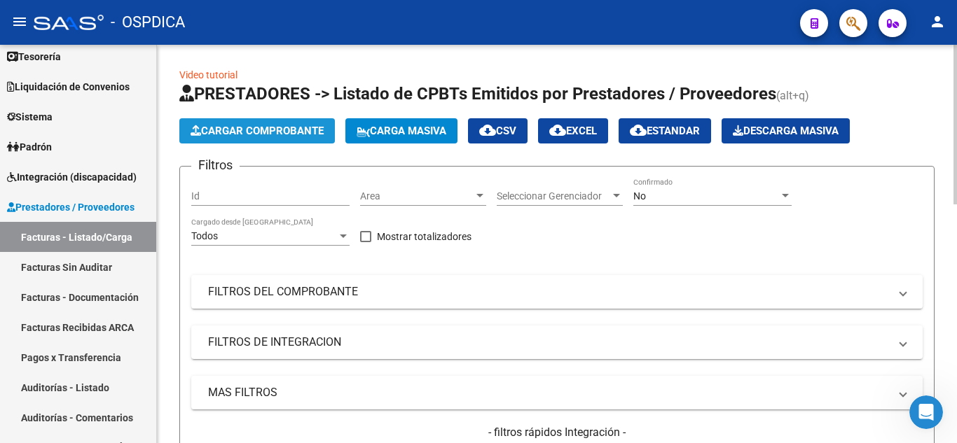
click at [324, 134] on span "Cargar Comprobante" at bounding box center [256, 131] width 133 height 13
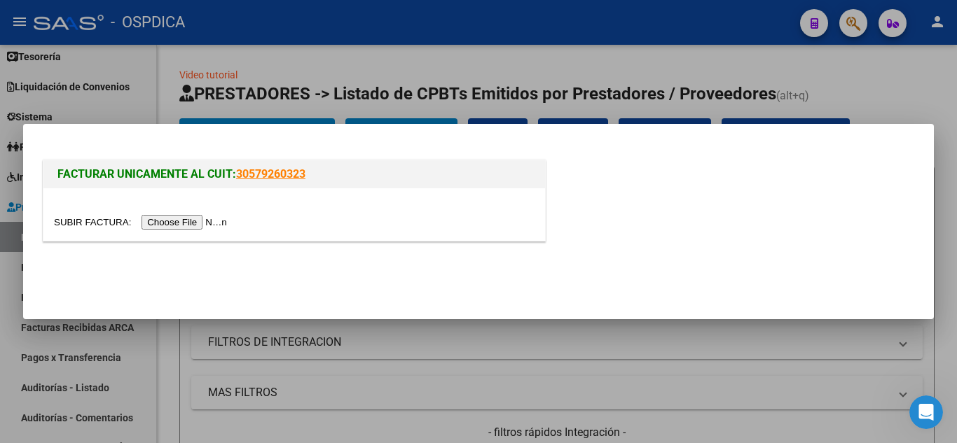
click at [211, 221] on input "file" at bounding box center [142, 222] width 177 height 15
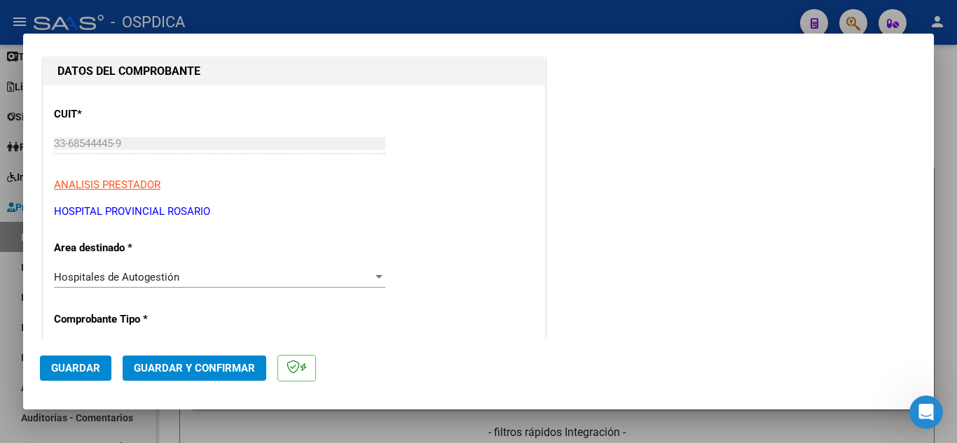
scroll to position [210, 0]
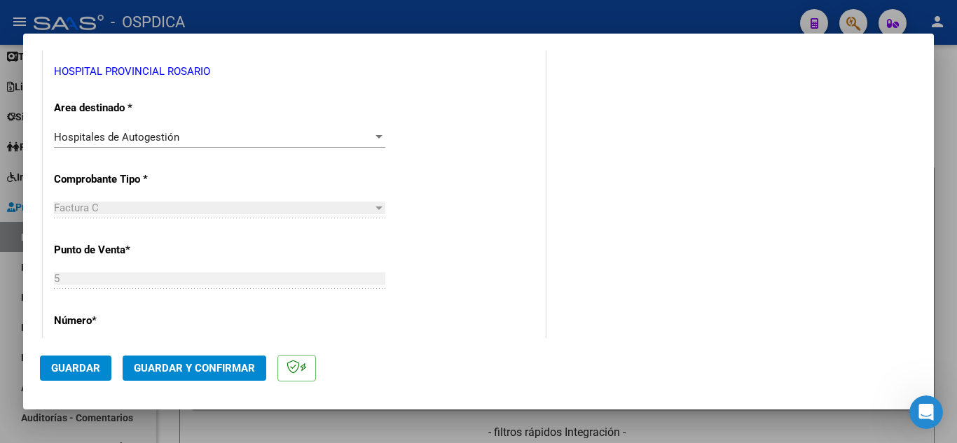
scroll to position [420, 0]
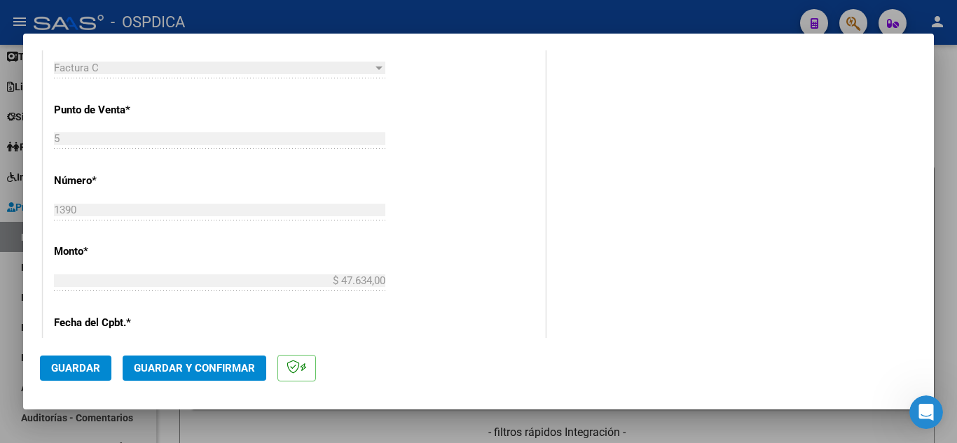
click at [506, 251] on div "CUIT * 33-68544445-9 Ingresar CUIT ANALISIS PRESTADOR HOSPITAL PROVINCIAL ROSAR…" at bounding box center [293, 301] width 501 height 993
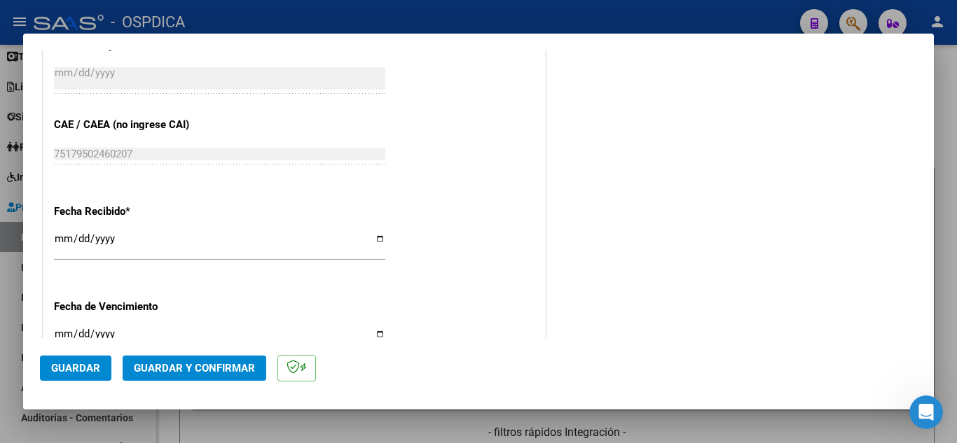
scroll to position [700, 0]
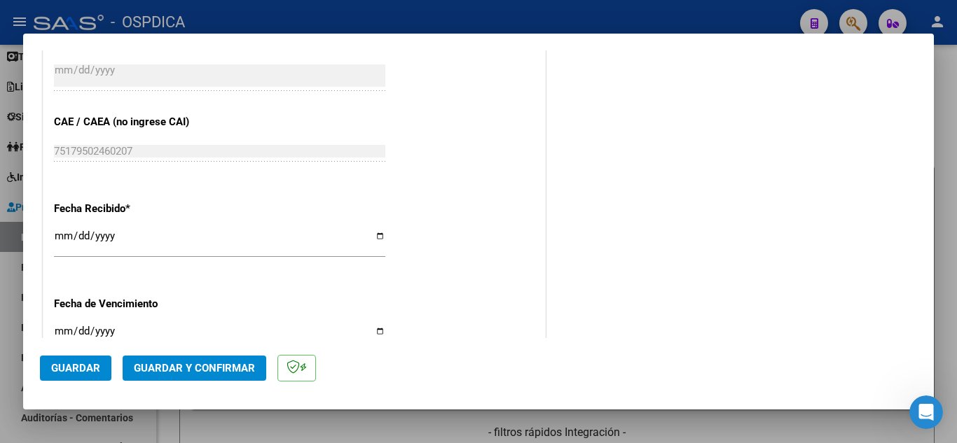
click at [61, 232] on input "[DATE]" at bounding box center [219, 241] width 331 height 22
type input "[DATE]"
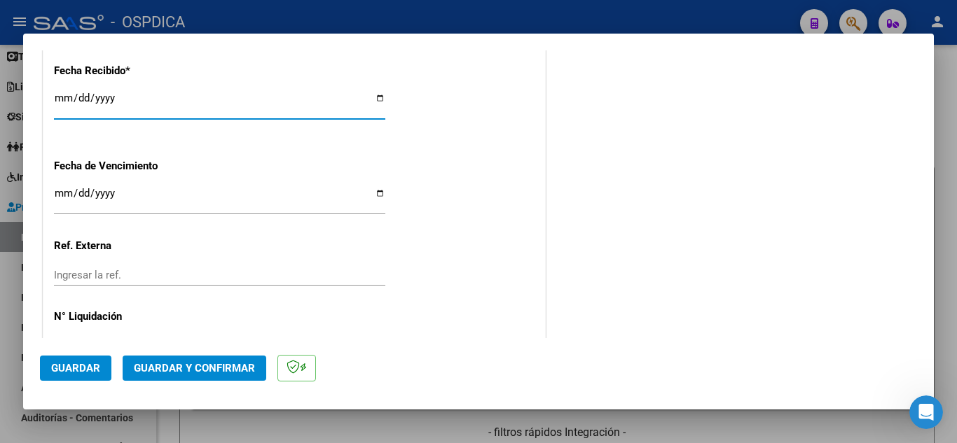
scroll to position [840, 0]
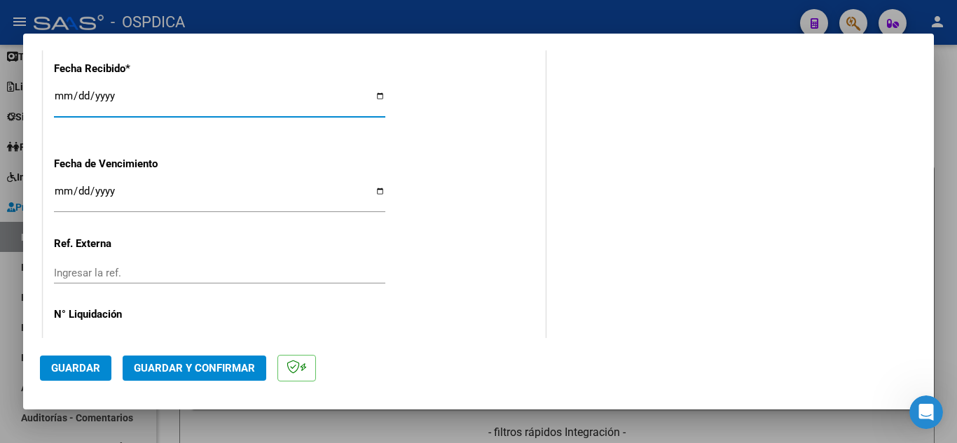
click at [60, 190] on input "Ingresar la fecha" at bounding box center [219, 197] width 331 height 22
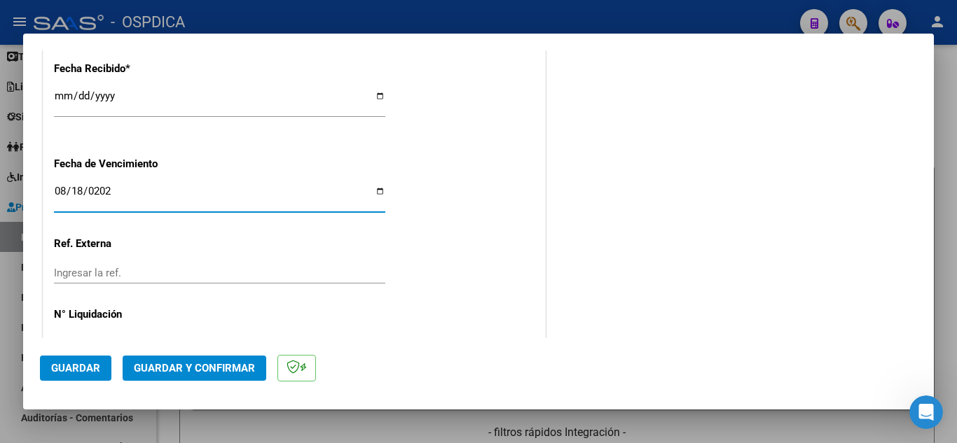
type input "[DATE]"
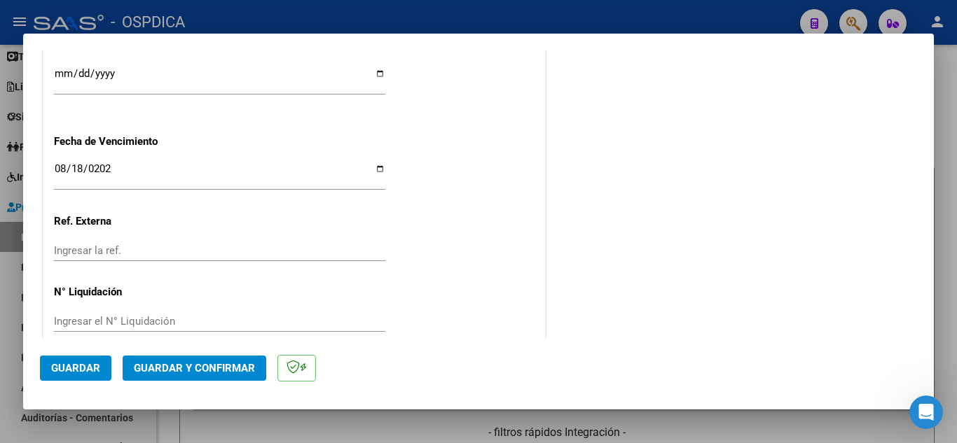
scroll to position [884, 0]
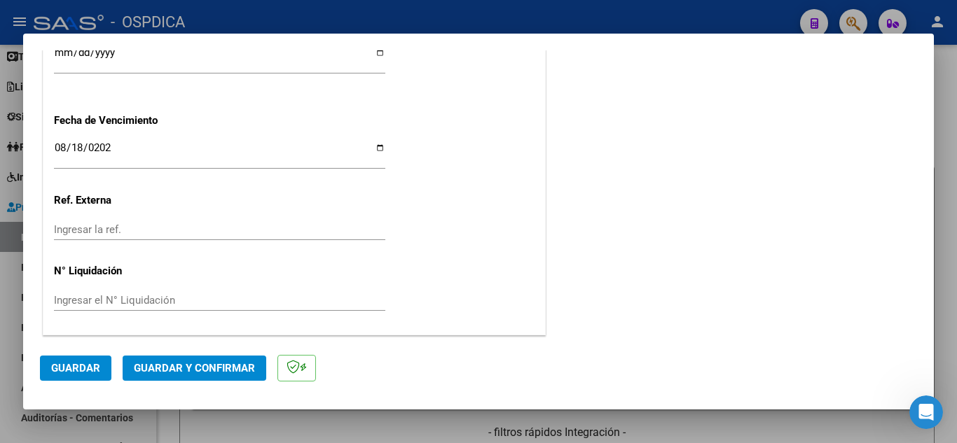
click at [88, 372] on span "Guardar" at bounding box center [75, 368] width 49 height 13
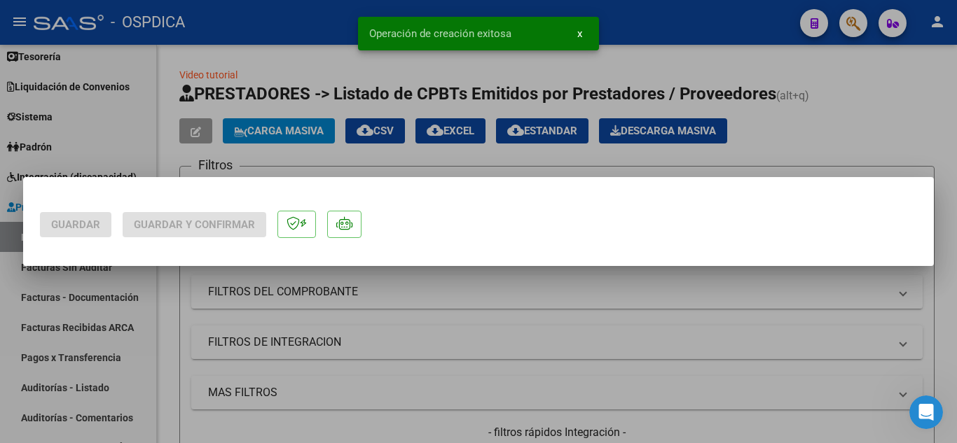
scroll to position [0, 0]
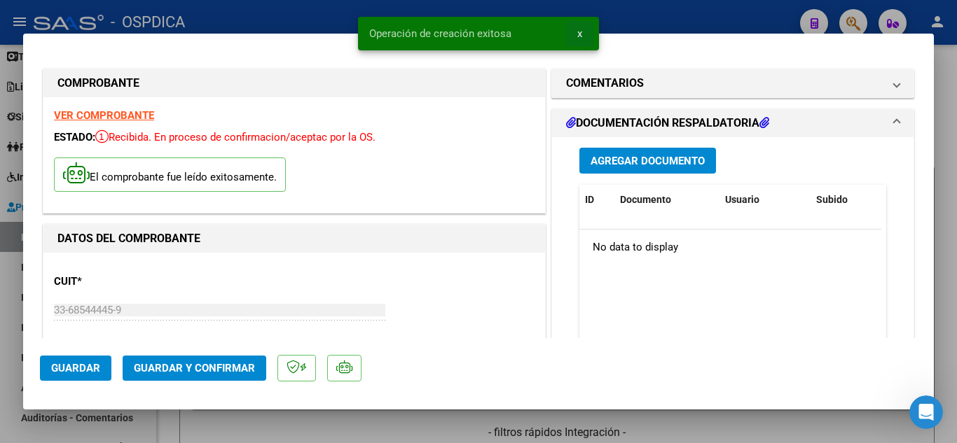
click at [581, 34] on span "x" at bounding box center [579, 33] width 5 height 13
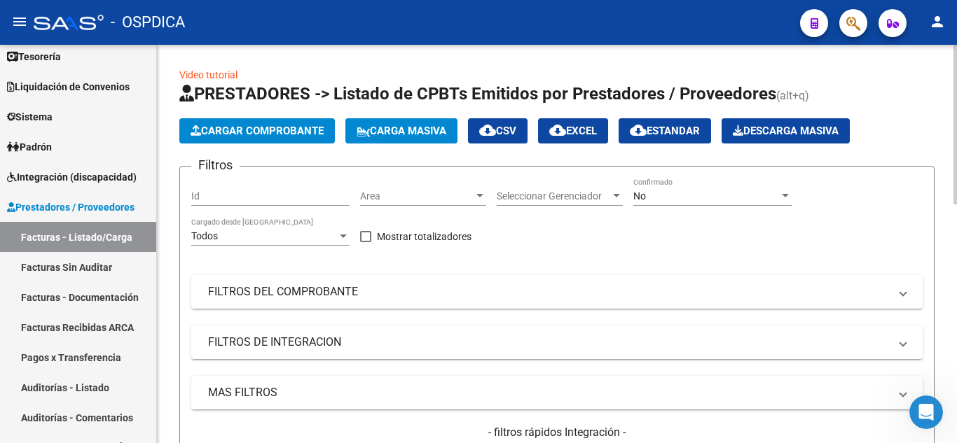
click at [268, 130] on span "Cargar Comprobante" at bounding box center [256, 131] width 133 height 13
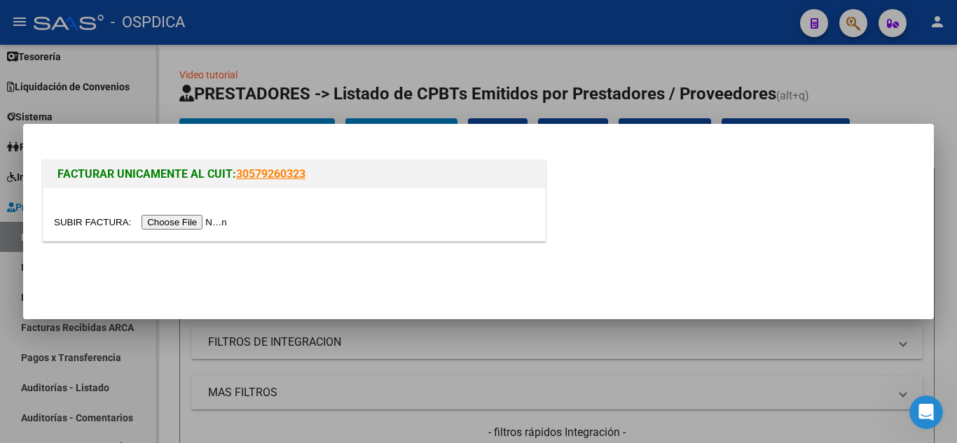
click at [207, 225] on input "file" at bounding box center [142, 222] width 177 height 15
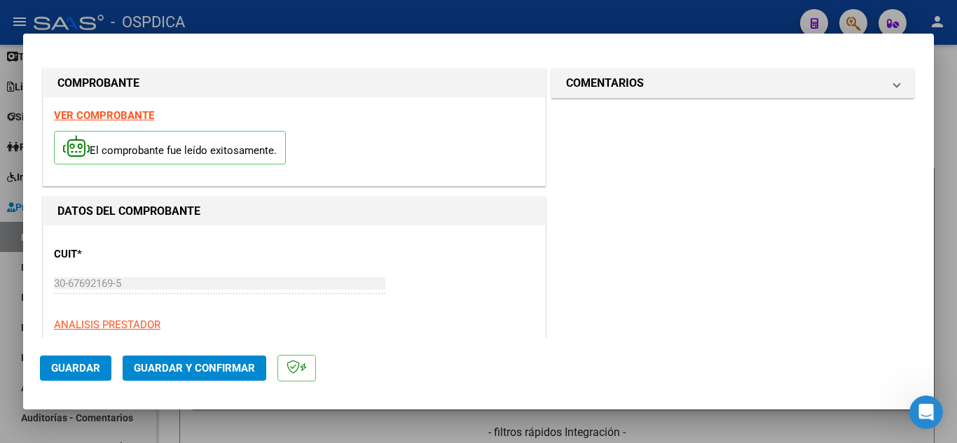
click at [457, 252] on div "CUIT * 30-67692169-5 Ingresar CUIT ANALISIS PRESTADOR HOSPITAL ESCUELA EVA PERO…" at bounding box center [294, 297] width 480 height 123
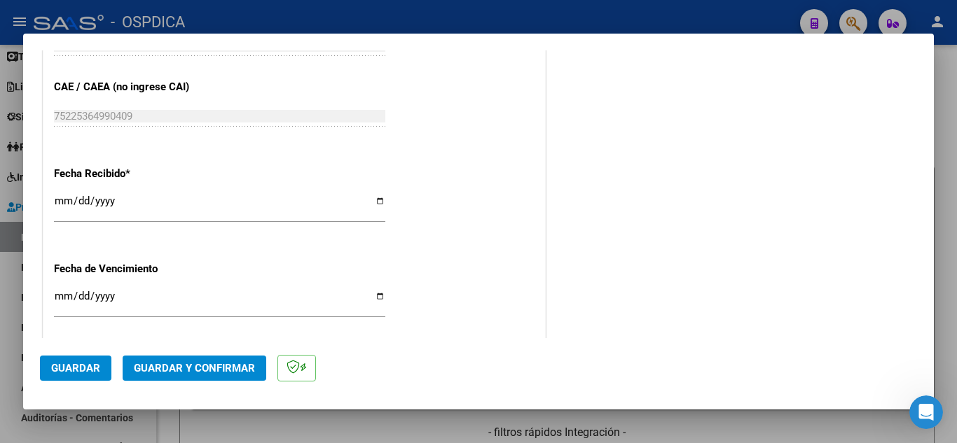
scroll to position [770, 0]
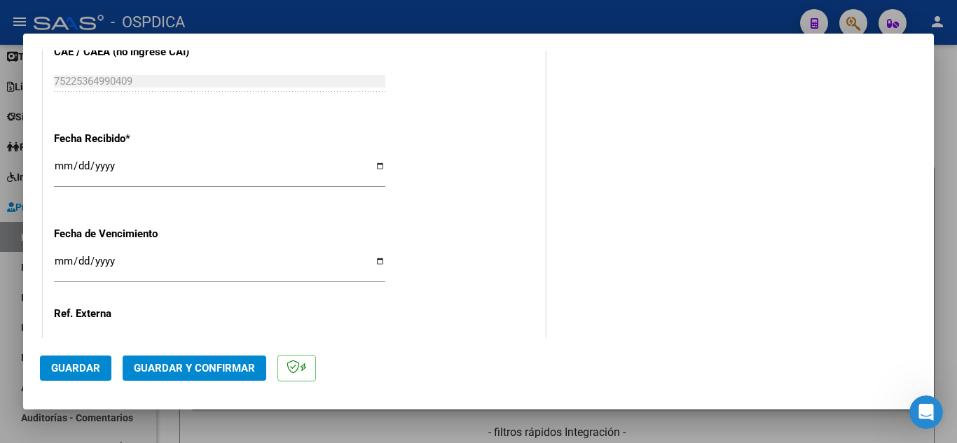
click at [63, 164] on input "[DATE]" at bounding box center [219, 171] width 331 height 22
type input "[DATE]"
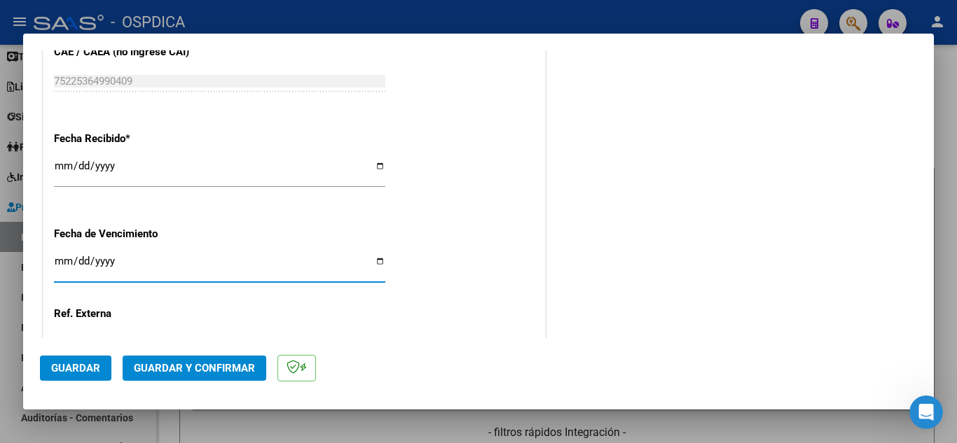
click at [61, 259] on input "Ingresar la fecha" at bounding box center [219, 267] width 331 height 22
type input "[DATE]"
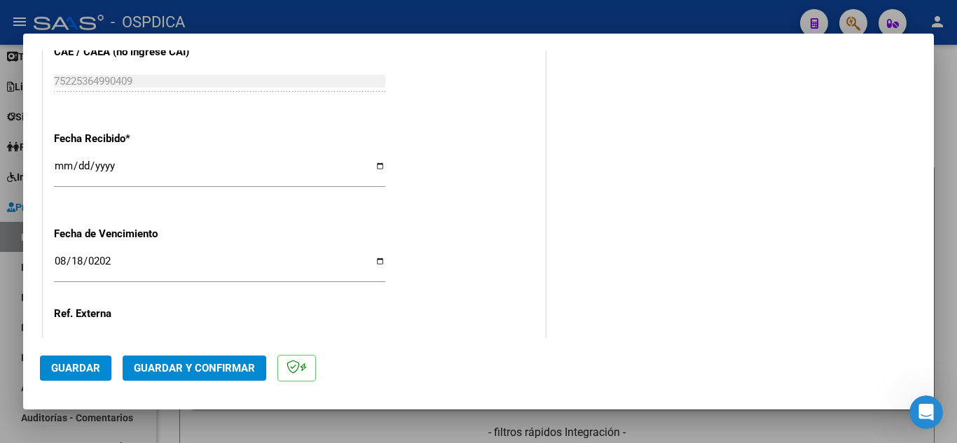
scroll to position [884, 0]
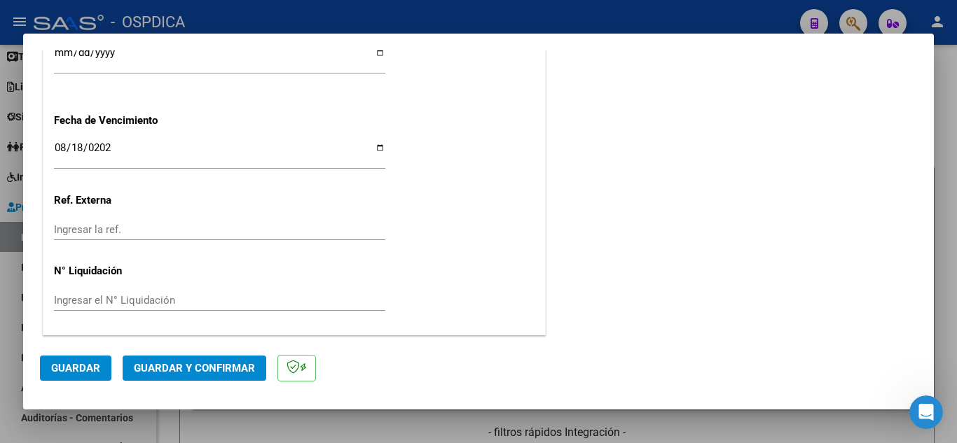
click at [78, 368] on span "Guardar" at bounding box center [75, 368] width 49 height 13
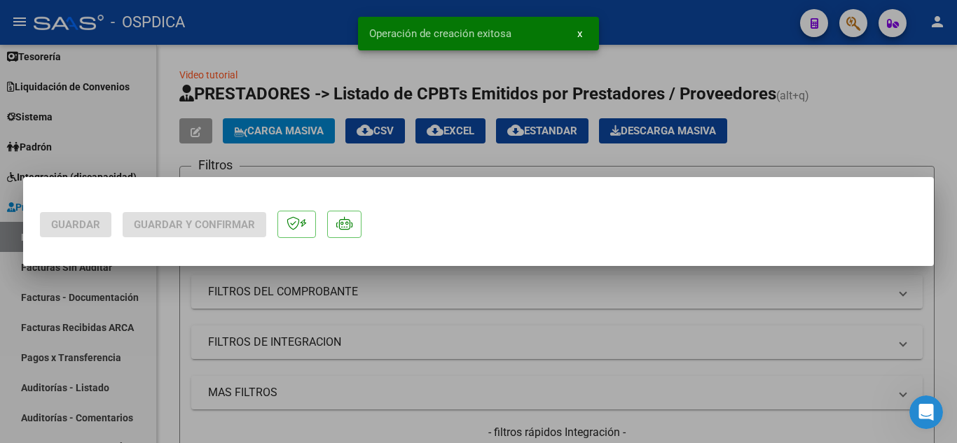
scroll to position [0, 0]
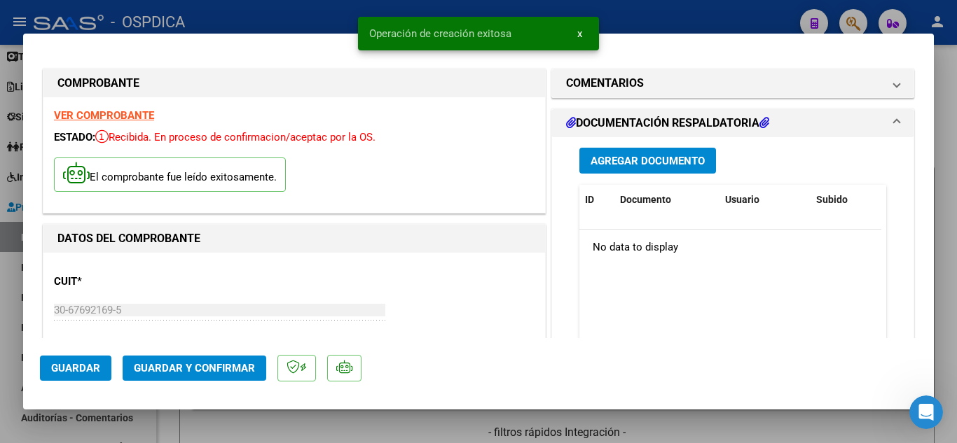
click at [581, 38] on span "x" at bounding box center [579, 33] width 5 height 13
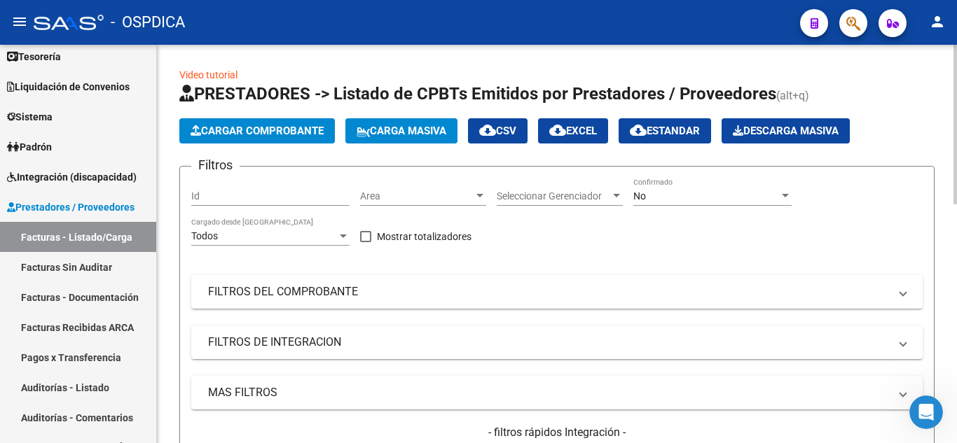
click at [255, 134] on span "Cargar Comprobante" at bounding box center [256, 131] width 133 height 13
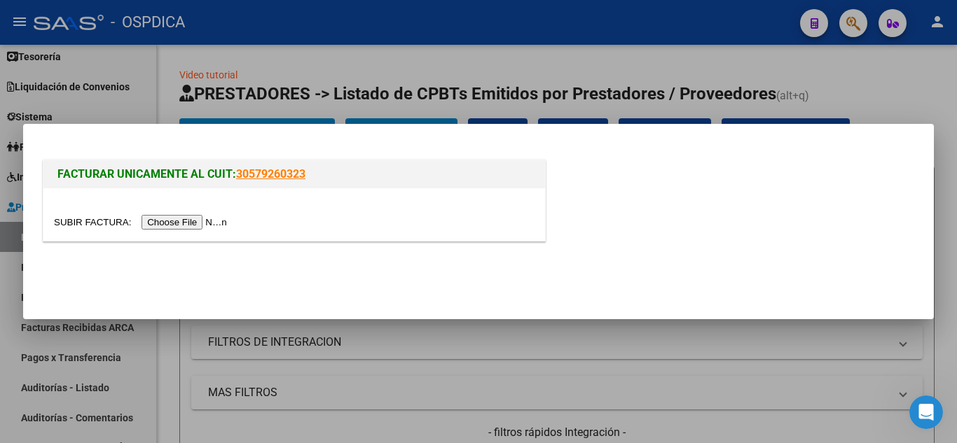
click at [224, 225] on input "file" at bounding box center [142, 222] width 177 height 15
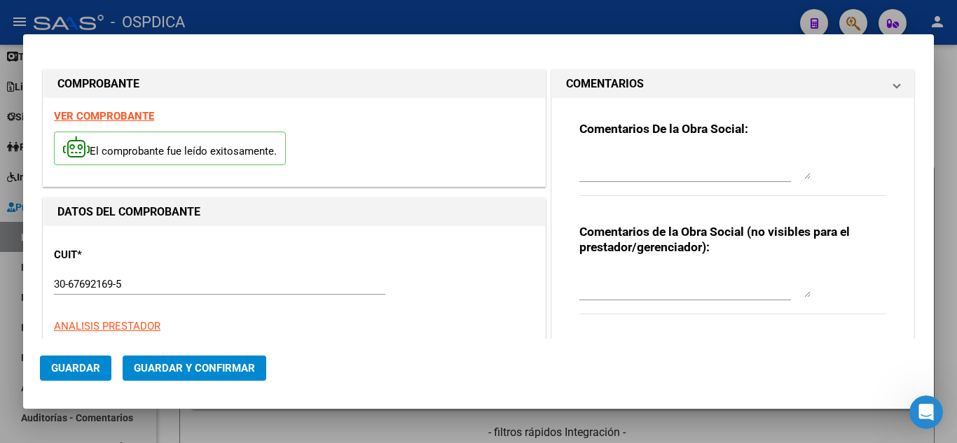
type input "629"
type input "$ 1.184.199,00"
type input "2025-04-25"
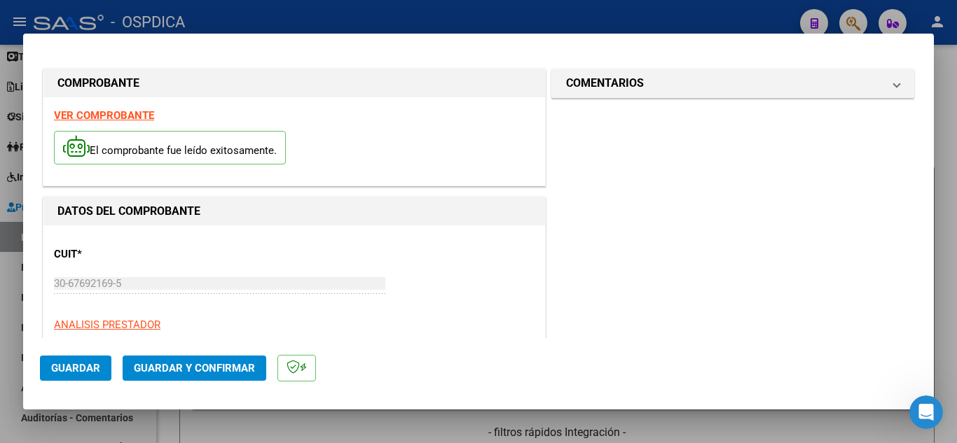
scroll to position [140, 0]
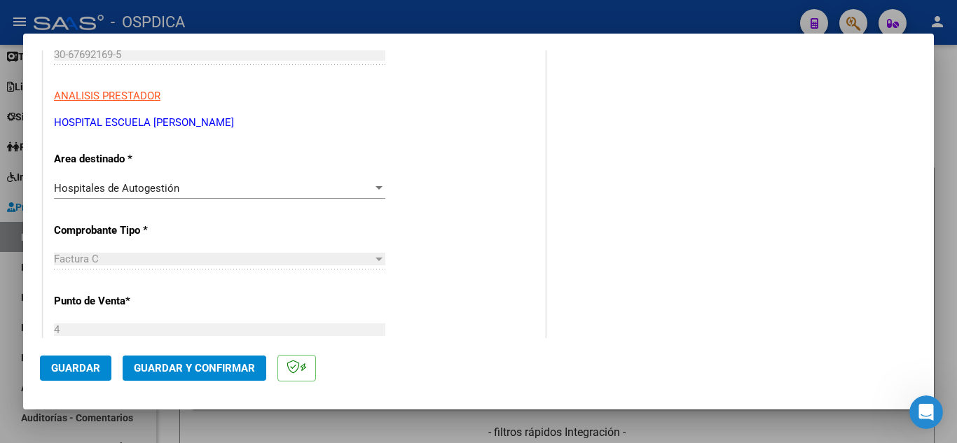
scroll to position [280, 0]
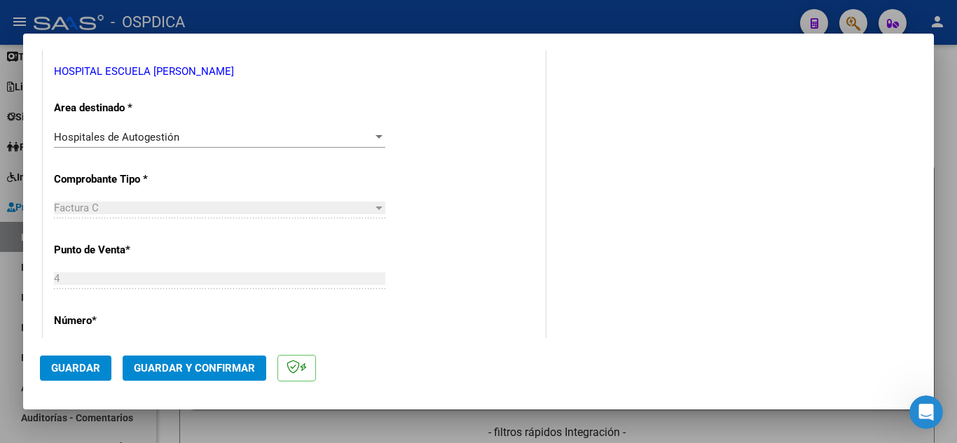
click at [562, 190] on div "COMENTARIOS Comentarios De la Obra Social: Comentarios de la Obra Social (no vi…" at bounding box center [732, 364] width 368 height 1156
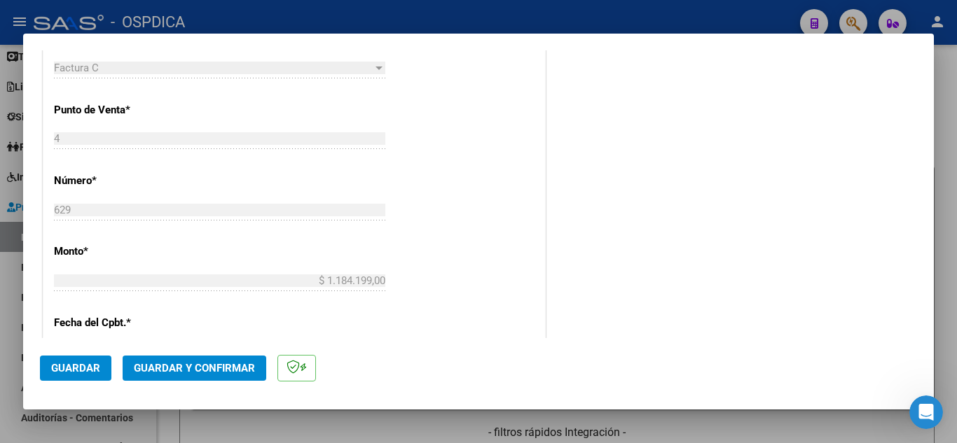
click at [562, 220] on div "COMENTARIOS Comentarios De la Obra Social: Comentarios de la Obra Social (no vi…" at bounding box center [732, 224] width 368 height 1156
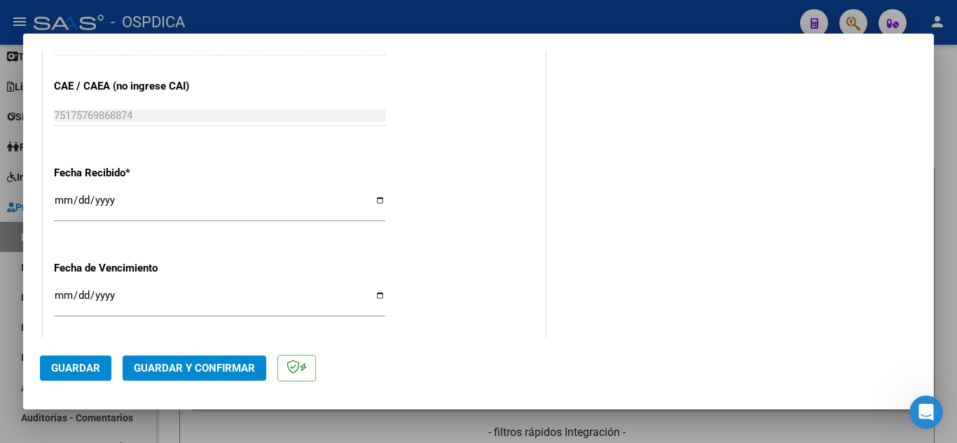
scroll to position [770, 0]
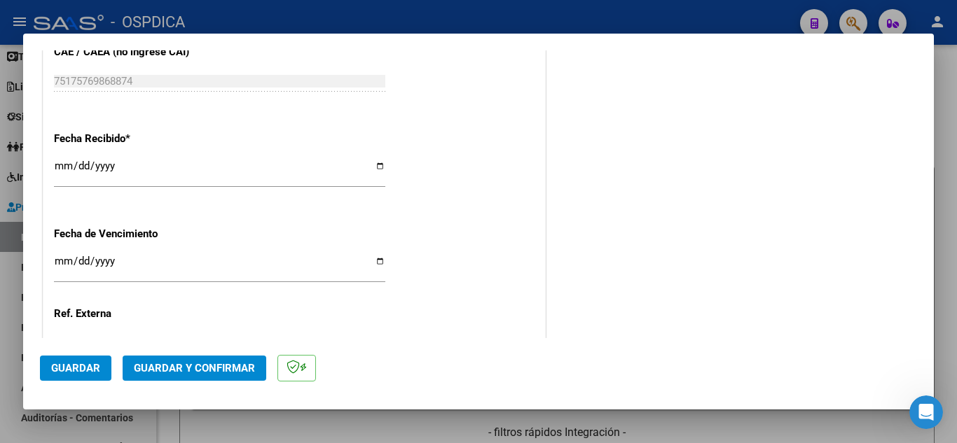
click at [62, 160] on input "[DATE]" at bounding box center [219, 171] width 331 height 22
type input "[DATE]"
click at [63, 256] on input "Ingresar la fecha" at bounding box center [219, 267] width 331 height 22
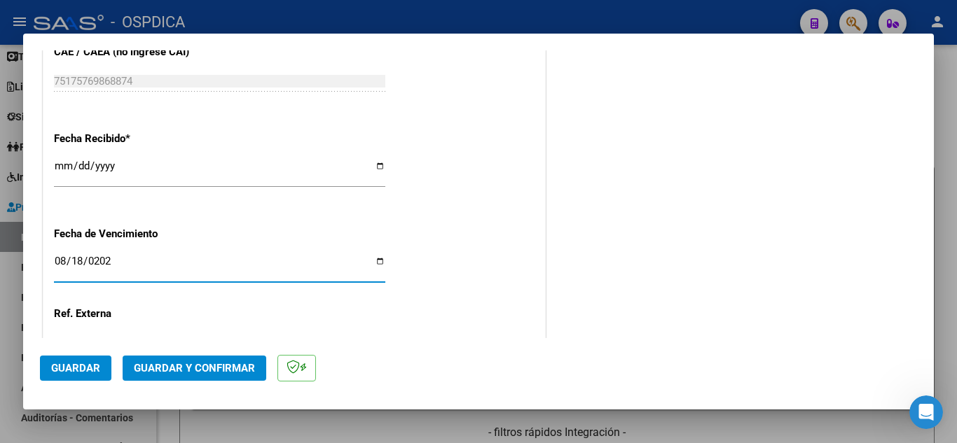
type input "[DATE]"
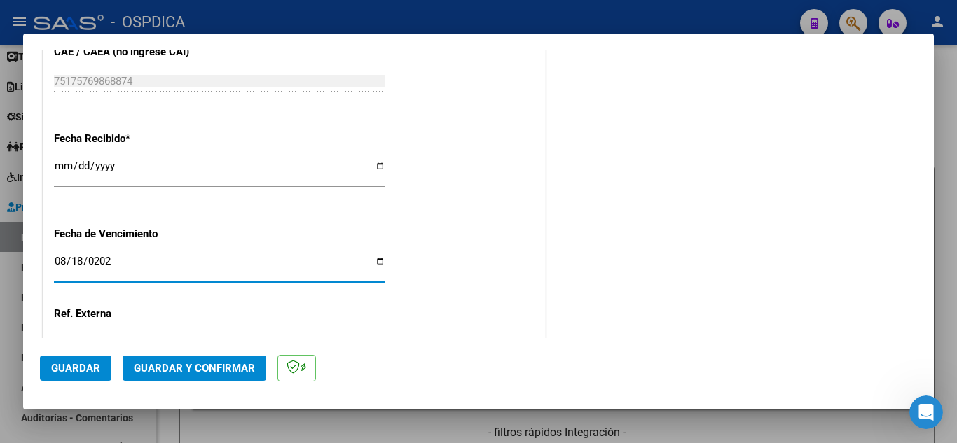
click at [293, 263] on input "[DATE]" at bounding box center [219, 267] width 331 height 22
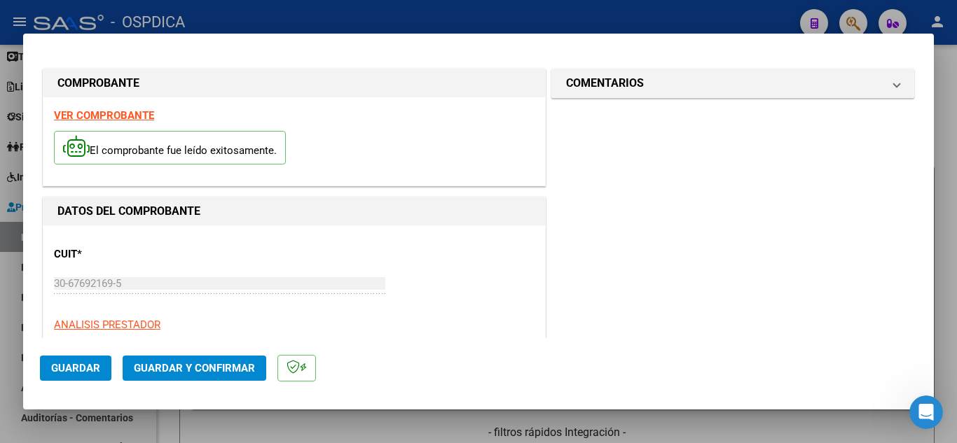
scroll to position [70, 0]
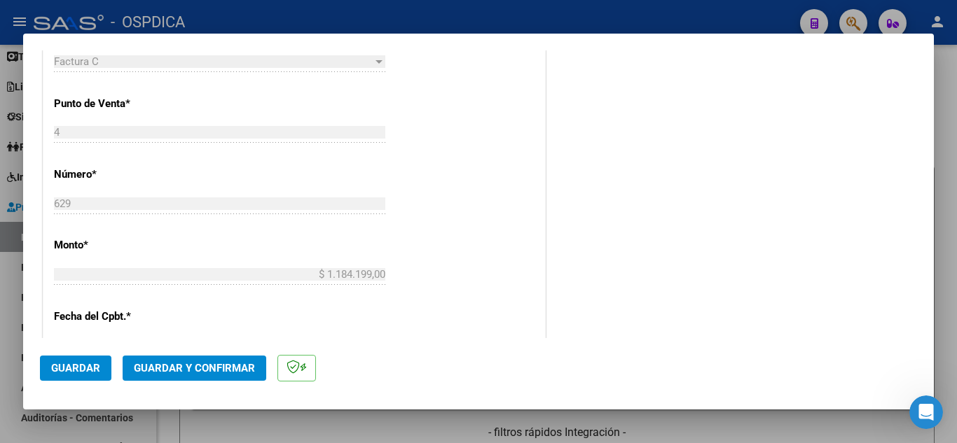
scroll to position [394, 0]
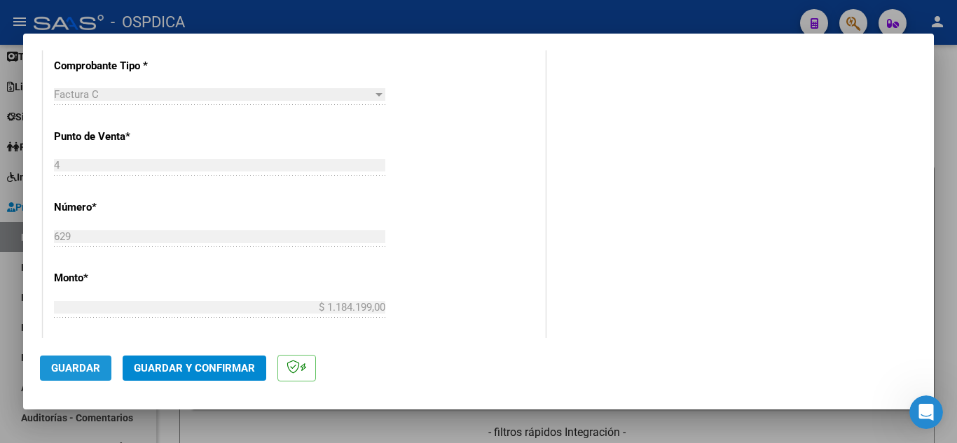
click at [79, 365] on span "Guardar" at bounding box center [75, 368] width 49 height 13
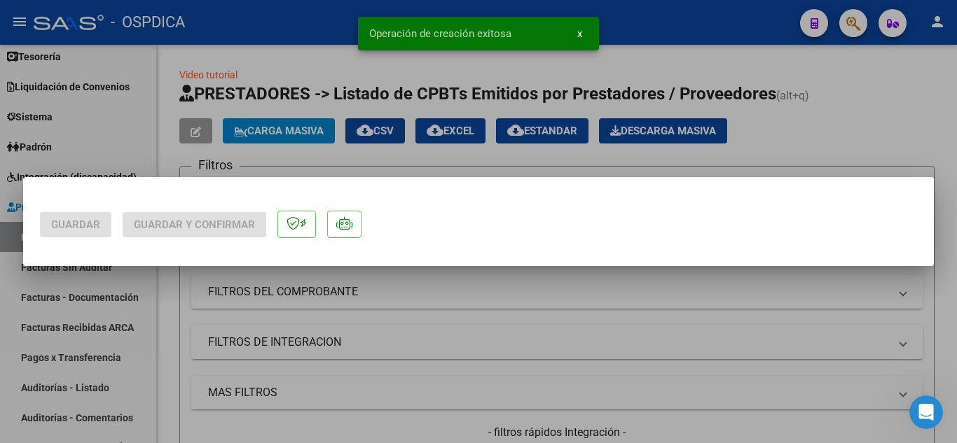
scroll to position [0, 0]
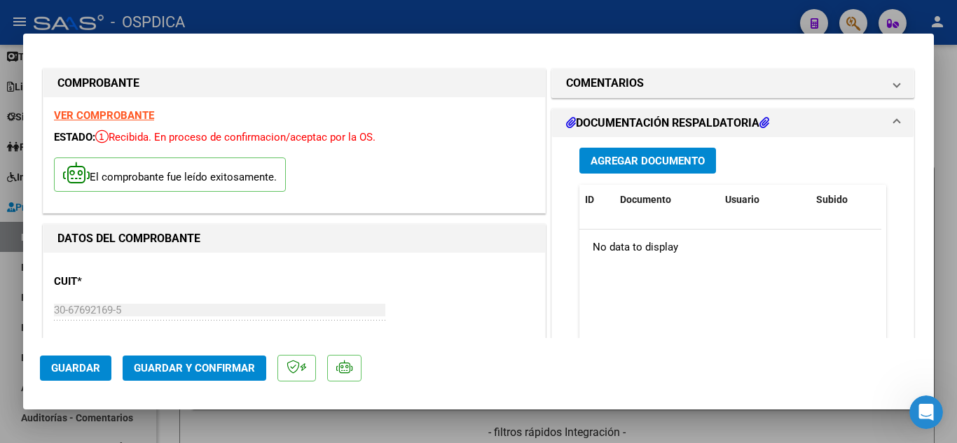
click at [552, 184] on div "Agregar Documento ID Documento Usuario Subido Acción No data to display 0 total…" at bounding box center [732, 282] width 361 height 291
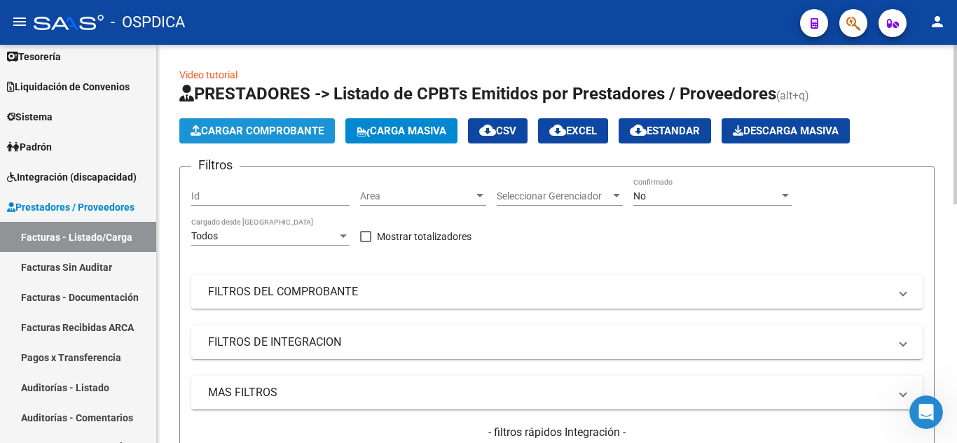
click at [258, 132] on span "Cargar Comprobante" at bounding box center [256, 131] width 133 height 13
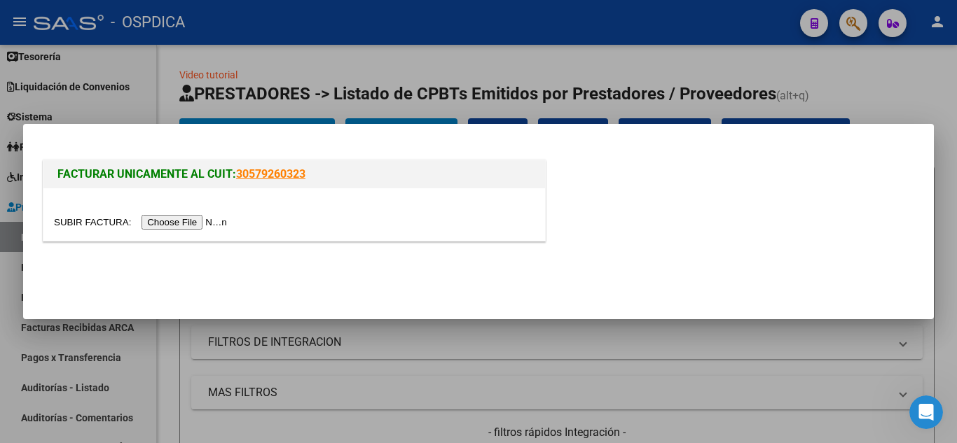
click at [183, 224] on input "file" at bounding box center [142, 222] width 177 height 15
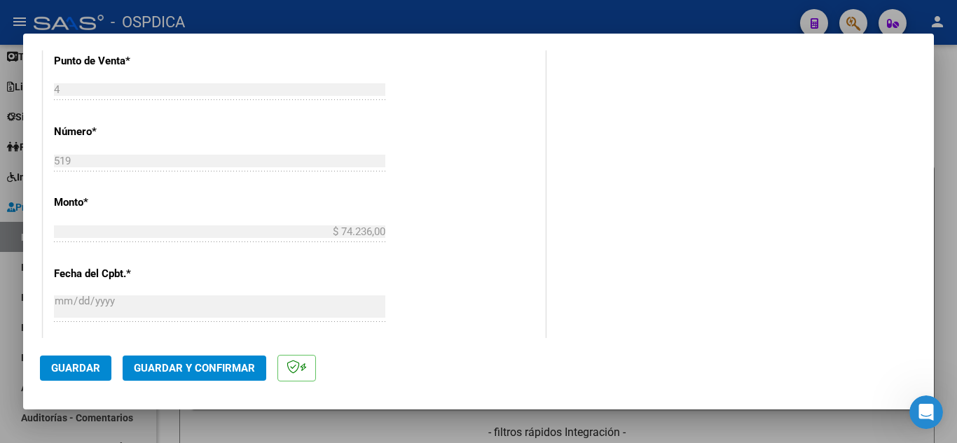
scroll to position [490, 0]
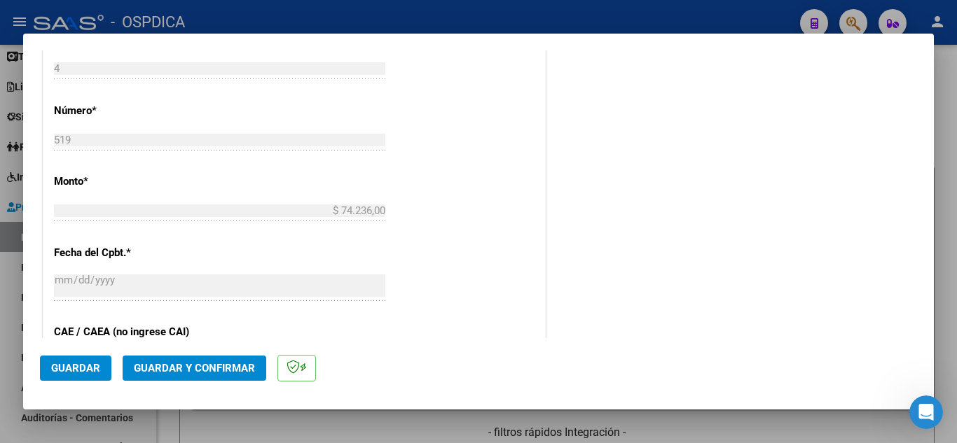
click at [565, 282] on div "COMENTARIOS Comentarios De la Obra Social: Comentarios de la Obra Social (no vi…" at bounding box center [732, 154] width 368 height 1156
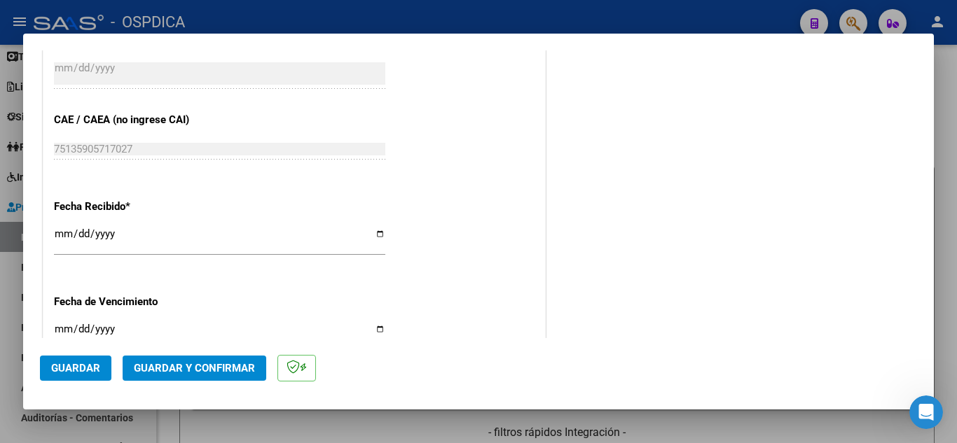
scroll to position [770, 0]
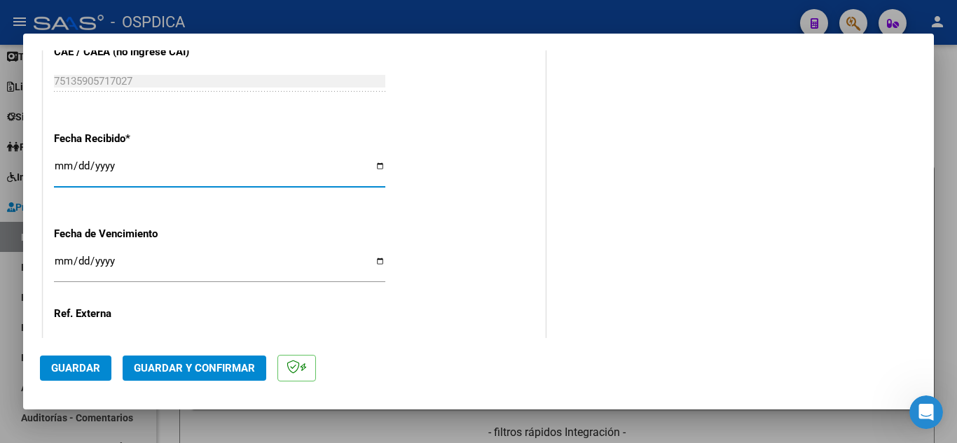
click at [60, 161] on input "[DATE]" at bounding box center [219, 171] width 331 height 22
type input "[DATE]"
click at [60, 265] on input "Ingresar la fecha" at bounding box center [219, 267] width 331 height 22
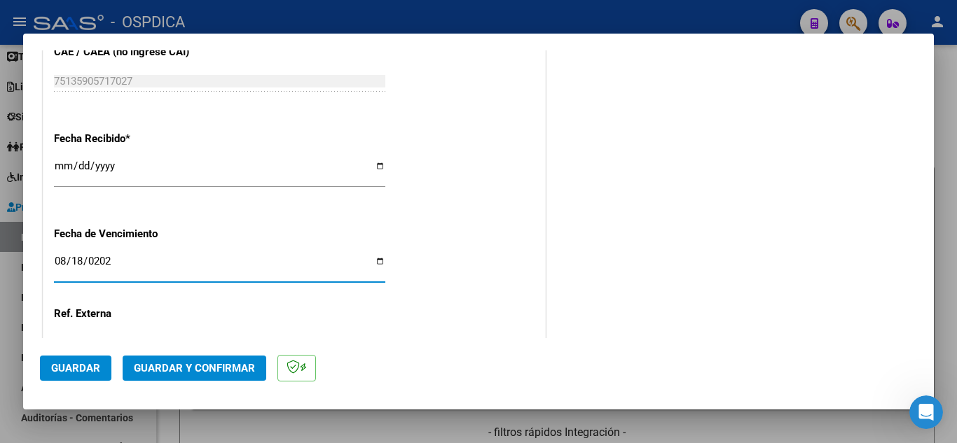
type input "[DATE]"
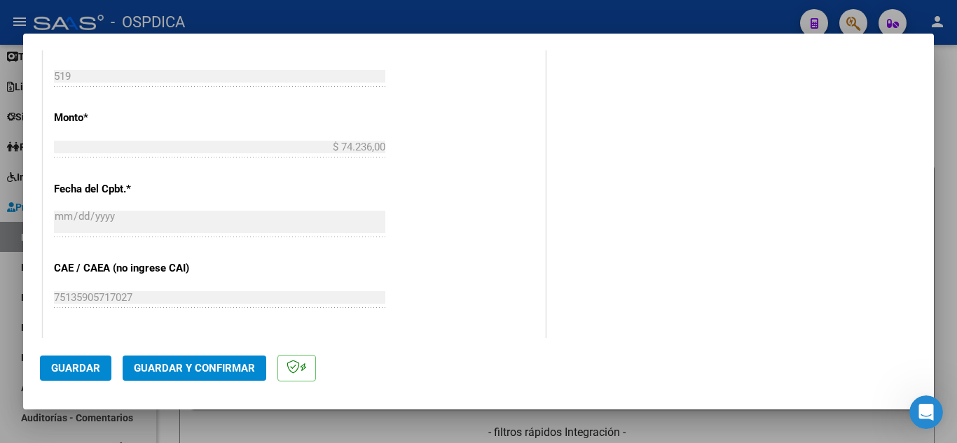
scroll to position [534, 0]
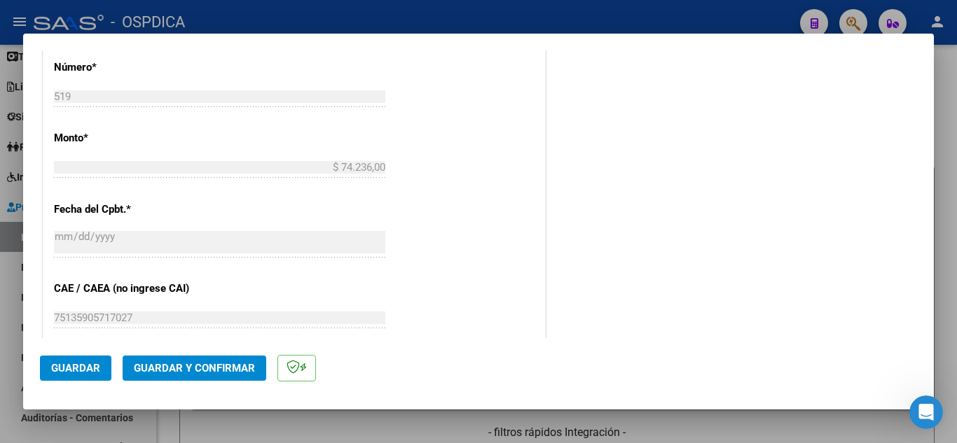
click at [551, 263] on div "COMENTARIOS Comentarios De la Obra Social: Comentarios de la Obra Social (no vi…" at bounding box center [732, 110] width 368 height 1156
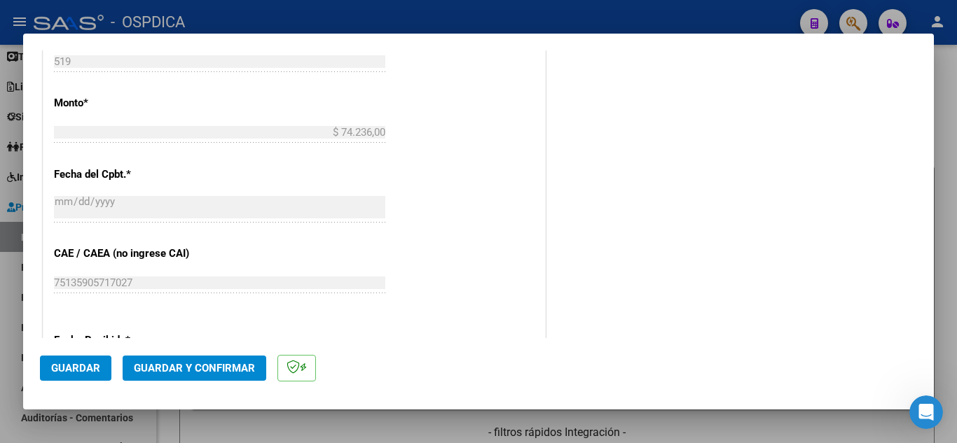
scroll to position [884, 0]
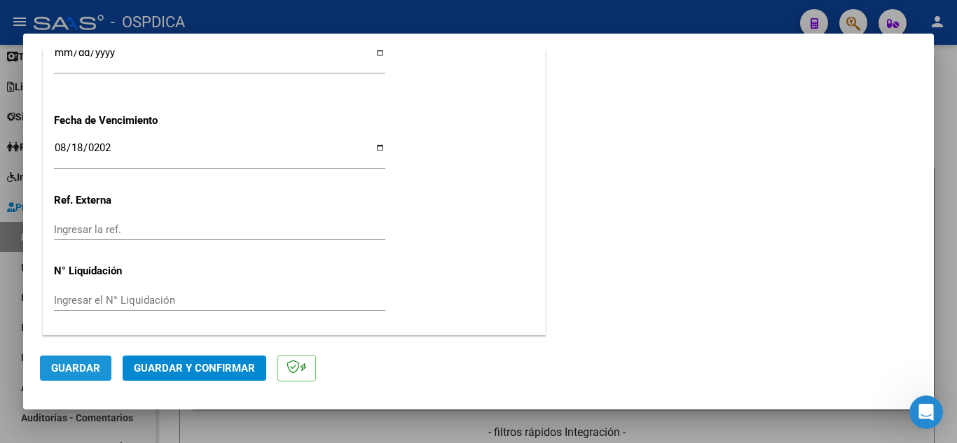
click at [91, 373] on span "Guardar" at bounding box center [75, 368] width 49 height 13
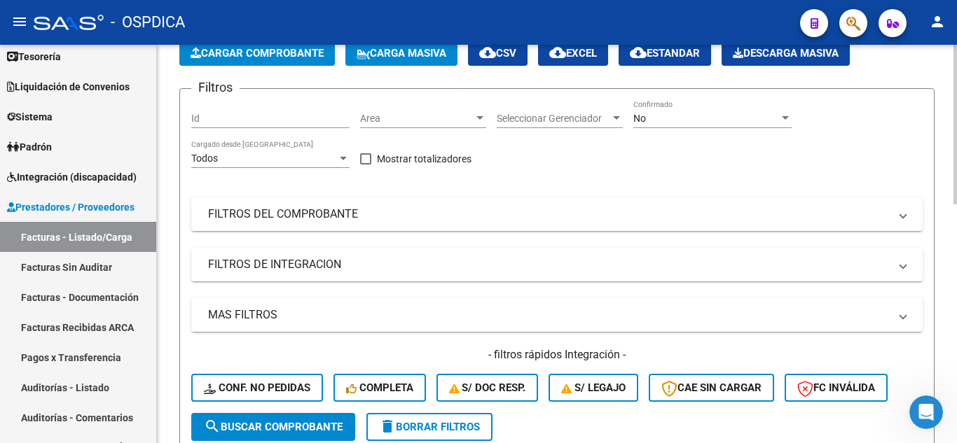
scroll to position [0, 0]
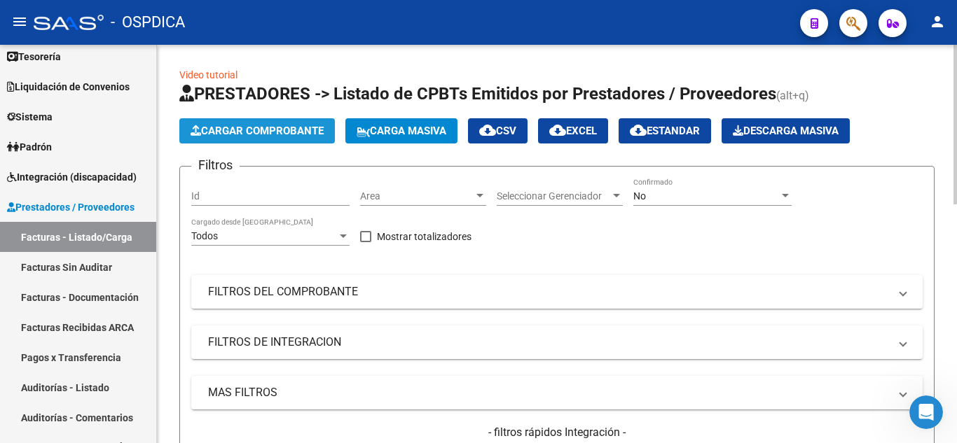
click at [272, 132] on span "Cargar Comprobante" at bounding box center [256, 131] width 133 height 13
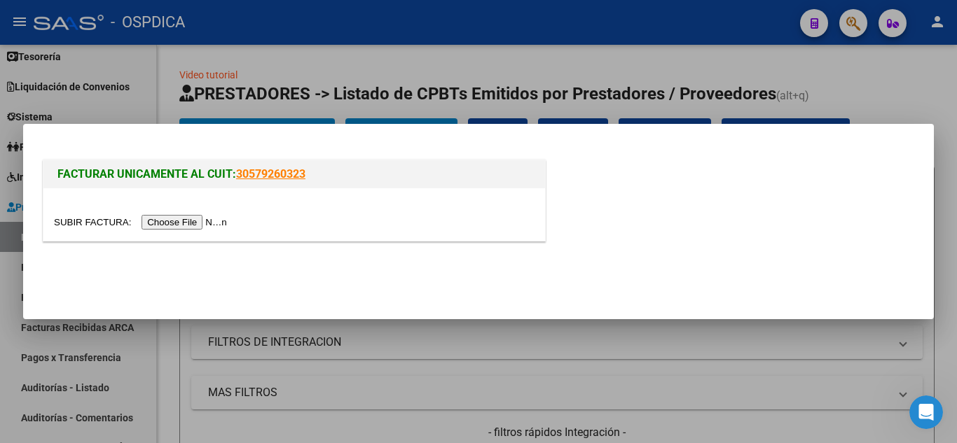
click at [214, 222] on input "file" at bounding box center [142, 222] width 177 height 15
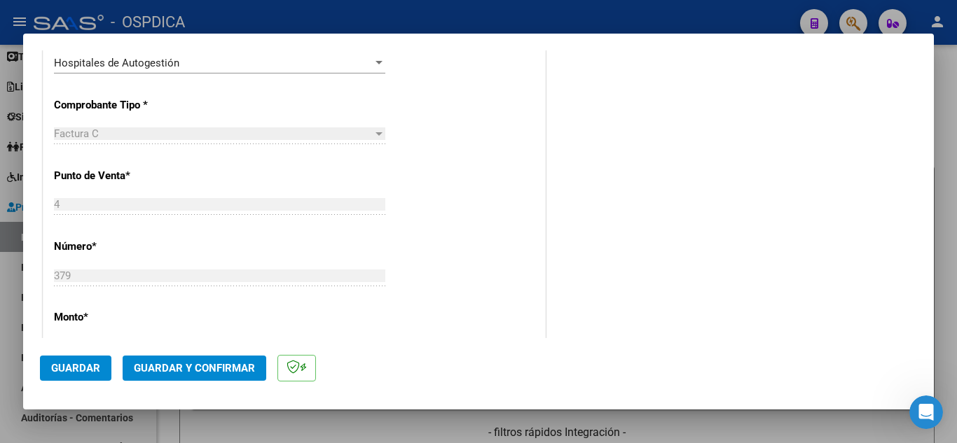
scroll to position [420, 0]
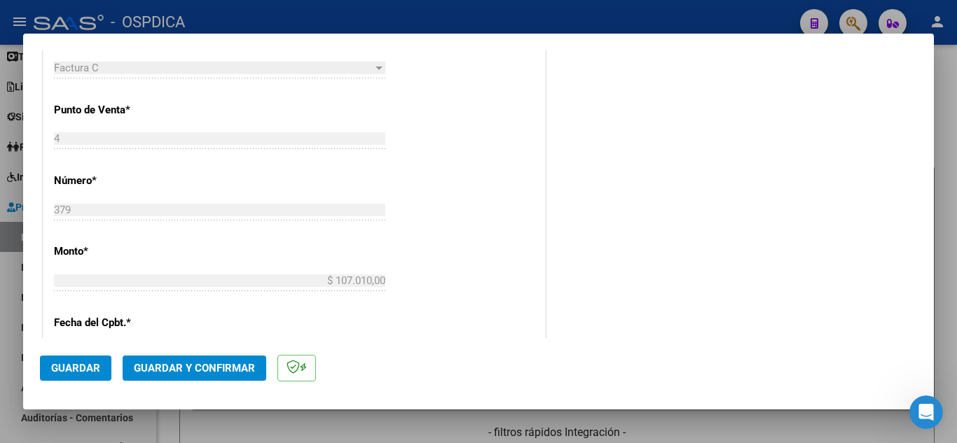
click at [548, 282] on div "COMENTARIOS Comentarios De la Obra Social: Comentarios de la Obra Social (no vi…" at bounding box center [732, 224] width 368 height 1156
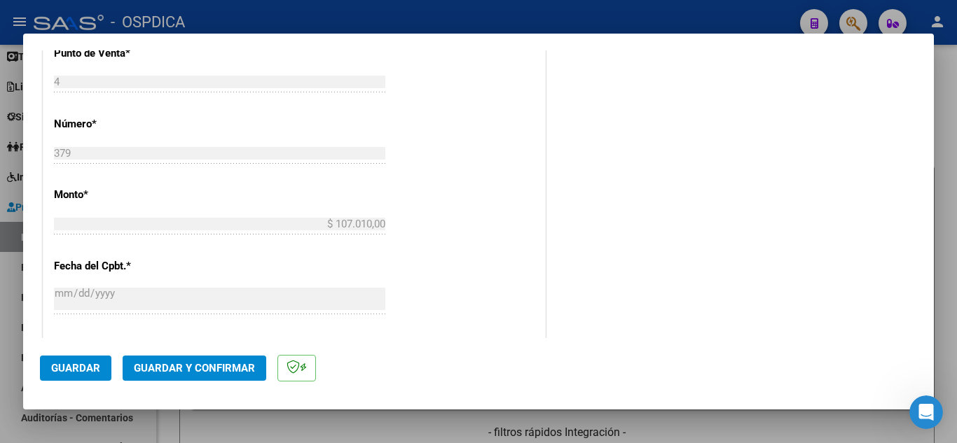
scroll to position [490, 0]
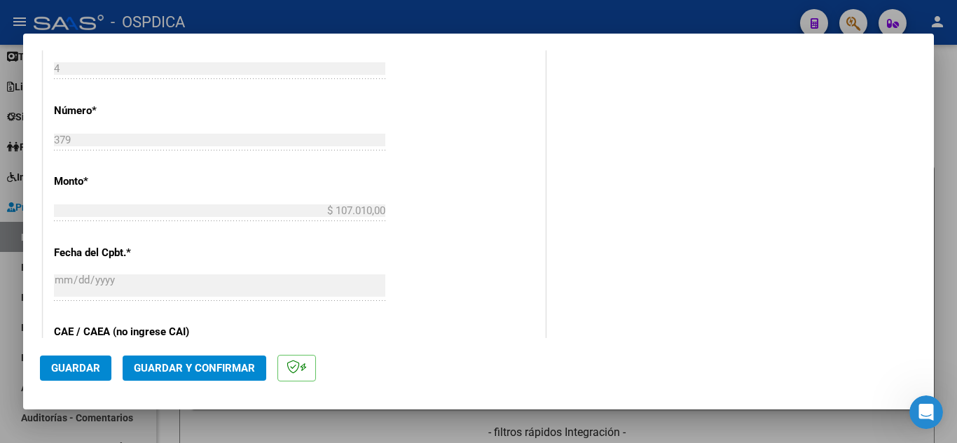
click at [548, 281] on div "COMENTARIOS Comentarios De la Obra Social: Comentarios de la Obra Social (no vi…" at bounding box center [732, 154] width 368 height 1156
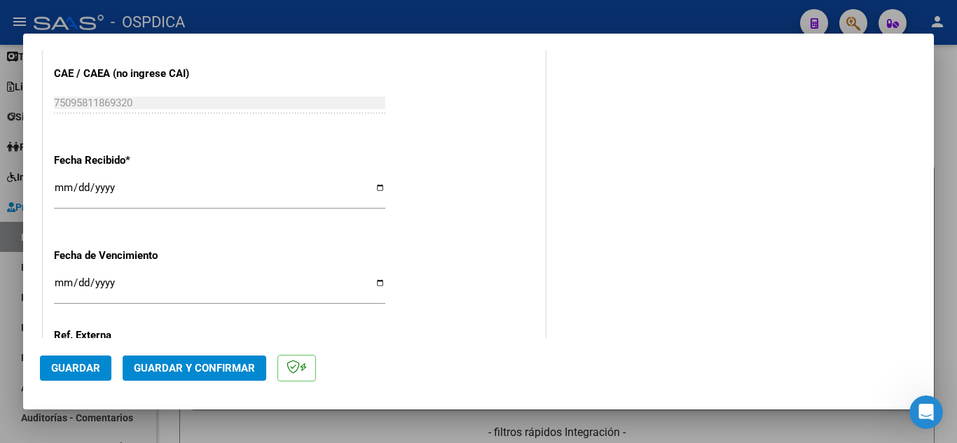
scroll to position [770, 0]
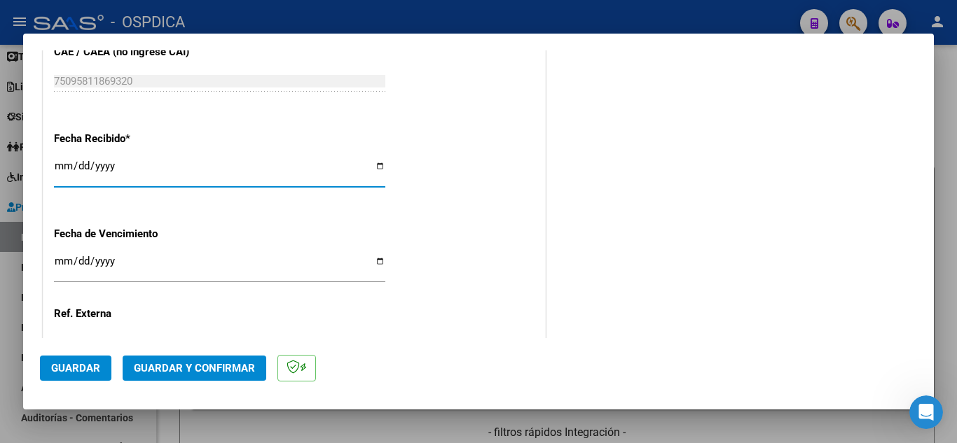
click at [63, 165] on input "[DATE]" at bounding box center [219, 171] width 331 height 22
type input "[DATE]"
type input "2025-01-18"
click at [82, 162] on input "2025-01-18" at bounding box center [219, 171] width 331 height 22
type input "[DATE]"
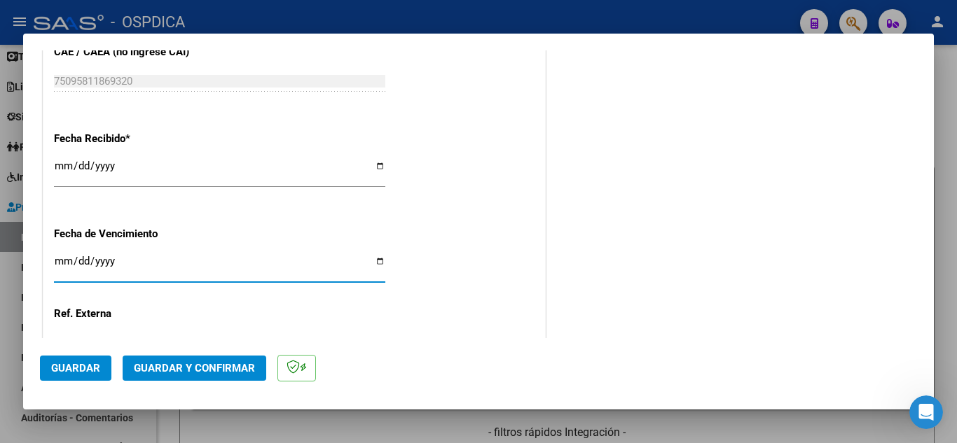
click at [64, 262] on input "Ingresar la fecha" at bounding box center [219, 267] width 331 height 22
type input "[DATE]"
click at [57, 361] on button "Guardar" at bounding box center [75, 368] width 71 height 25
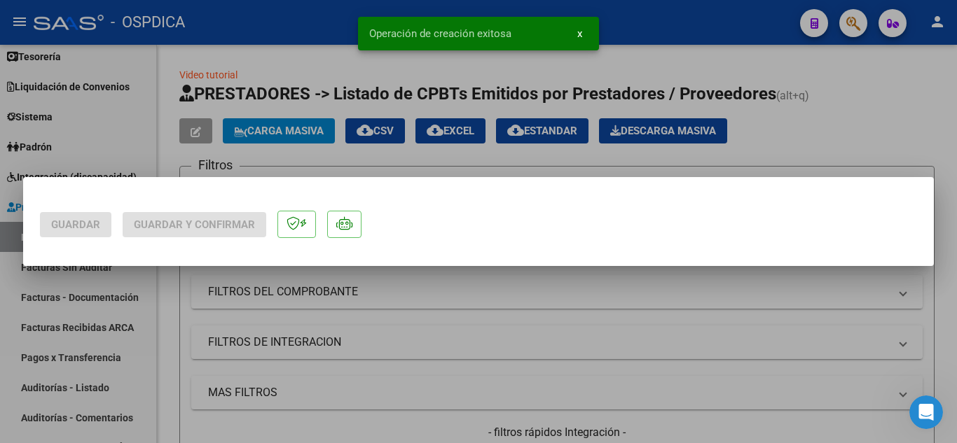
scroll to position [0, 0]
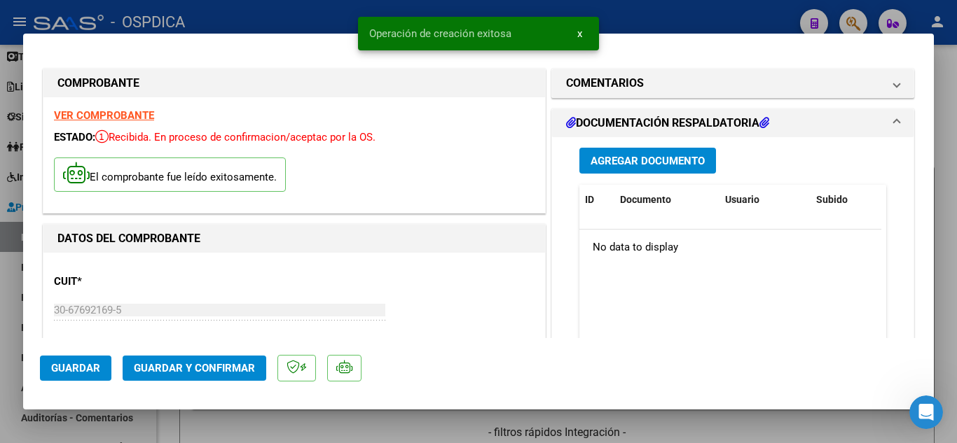
click at [579, 35] on span "x" at bounding box center [579, 33] width 5 height 13
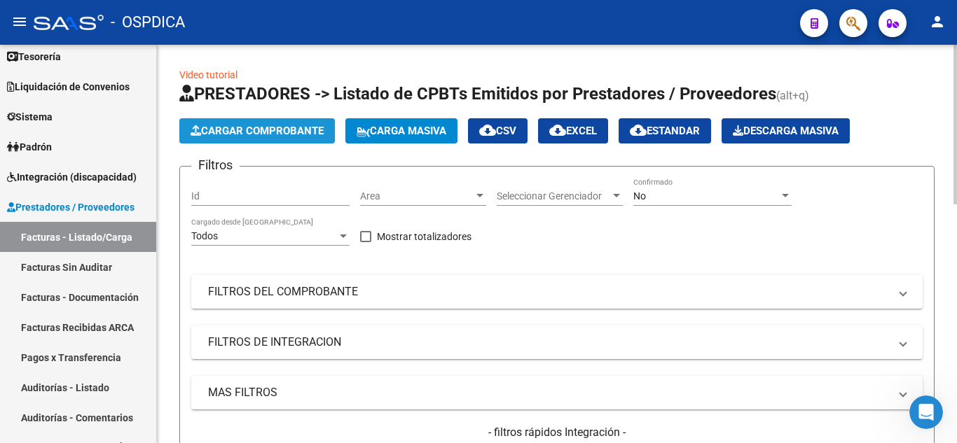
click at [282, 132] on span "Cargar Comprobante" at bounding box center [256, 131] width 133 height 13
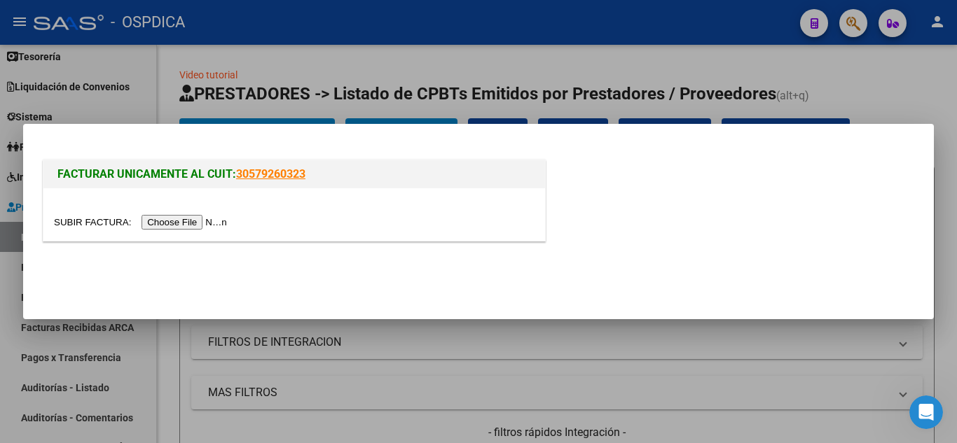
click at [200, 218] on input "file" at bounding box center [142, 222] width 177 height 15
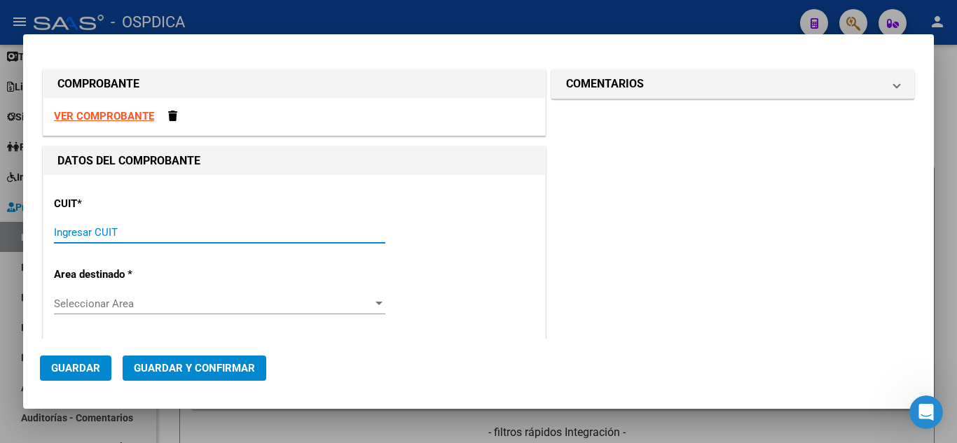
click at [237, 233] on input "Ingresar CUIT" at bounding box center [219, 232] width 331 height 13
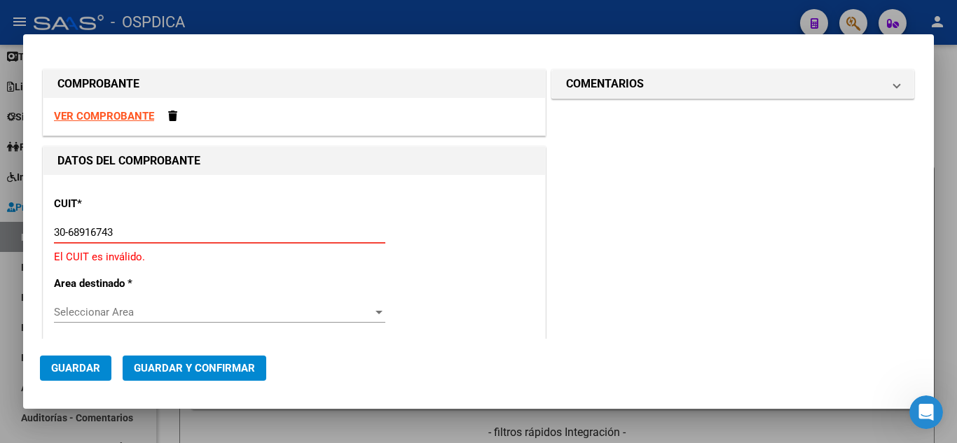
type input "30-68916743-4"
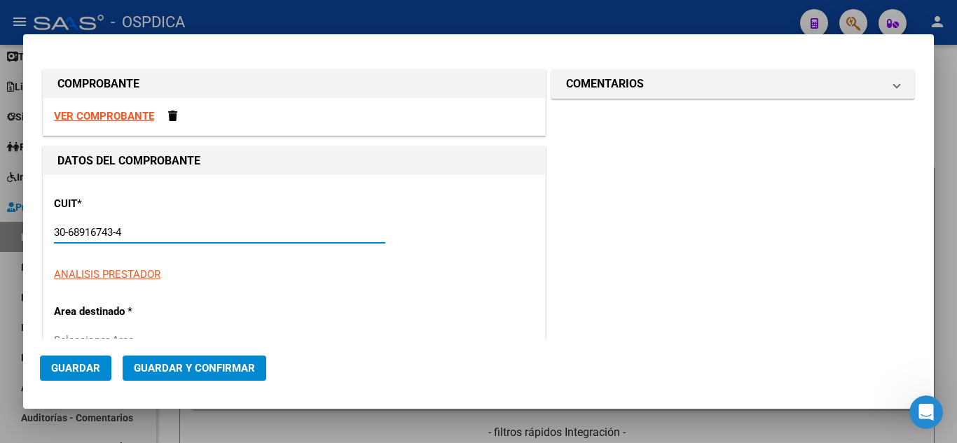
type input "6"
type input "30-68916743-4"
click at [483, 257] on div "CUIT * 30-68916743-4 Ingresar CUIT ANALISIS PRESTADOR HOSPITAL PROVINCIAL DEL C…" at bounding box center [294, 247] width 480 height 123
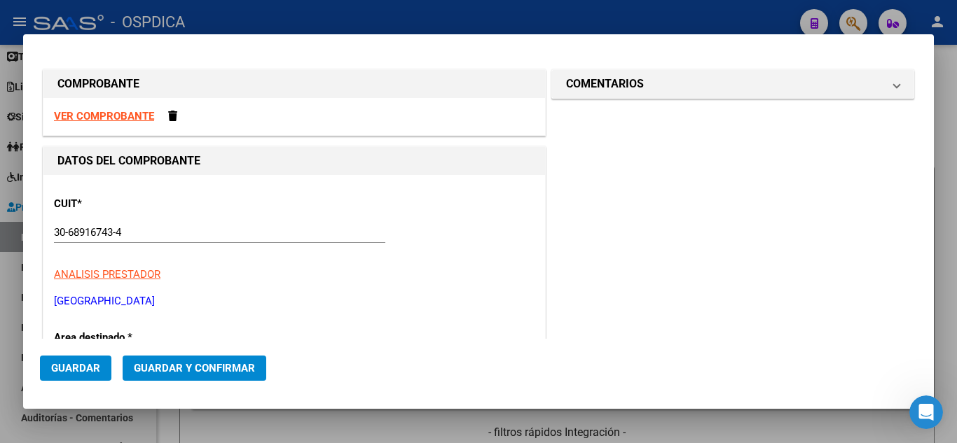
click at [522, 349] on mat-dialog-actions "Guardar Guardar y Confirmar" at bounding box center [478, 365] width 877 height 53
click at [513, 250] on div "CUIT * 30-68916743-4 Ingresar CUIT ANALISIS PRESTADOR HOSPITAL PROVINCIAL DEL C…" at bounding box center [294, 247] width 480 height 123
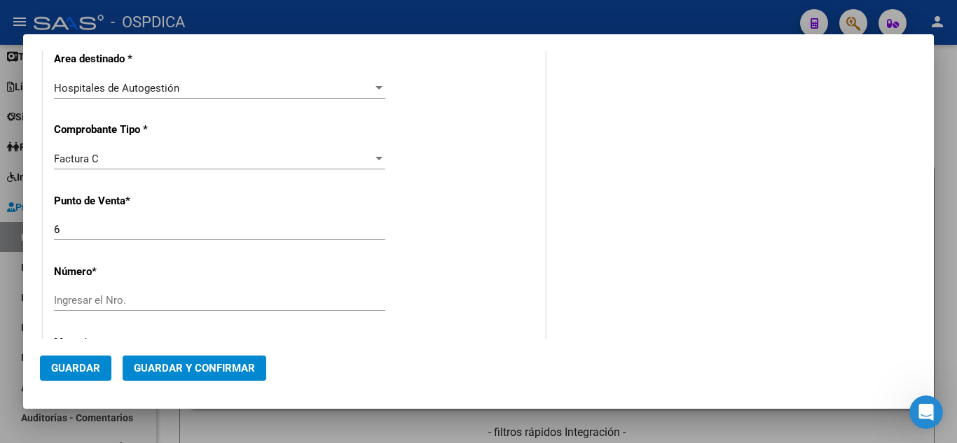
scroll to position [280, 0]
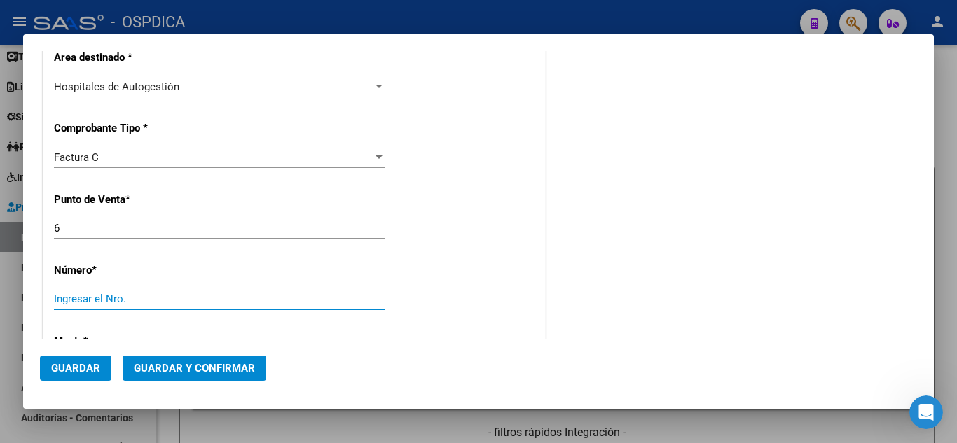
click at [167, 296] on input "Ingresar el Nro." at bounding box center [219, 299] width 331 height 13
type input "825"
click at [498, 286] on div "CUIT * 30-68916743-4 Ingresar CUIT ANALISIS PRESTADOR HOSPITAL PROVINCIAL DEL C…" at bounding box center [293, 391] width 501 height 993
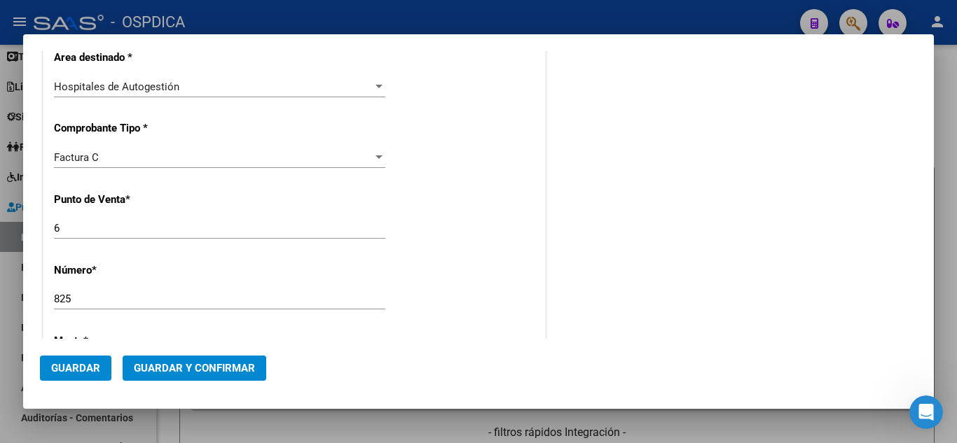
type input "$ 87.853,00"
type input "2025-03-31"
type input "75134758360333"
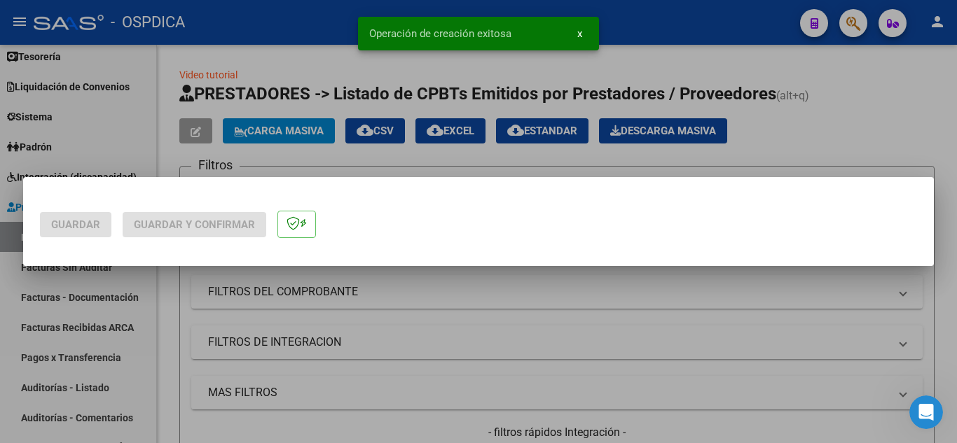
scroll to position [0, 0]
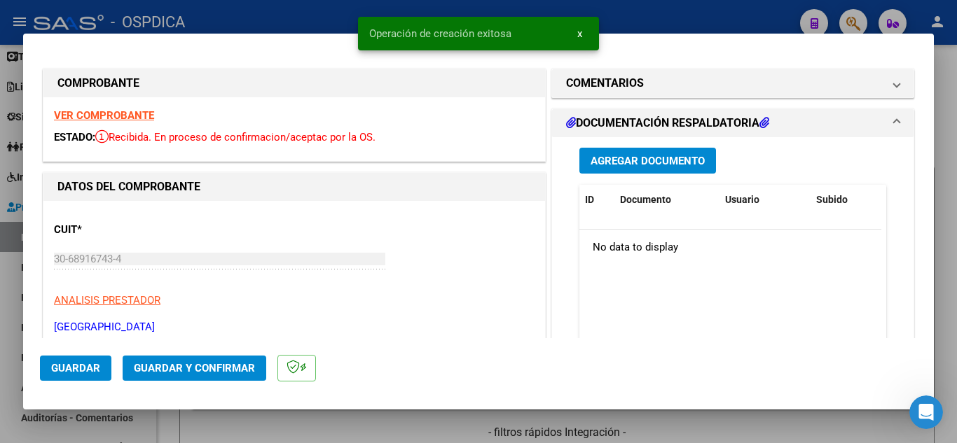
click at [449, 304] on p "ANALISIS PRESTADOR" at bounding box center [294, 301] width 480 height 16
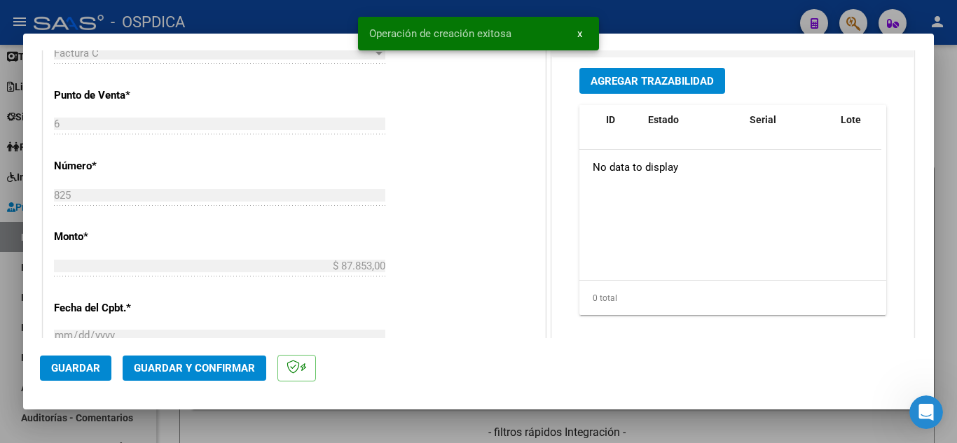
scroll to position [490, 0]
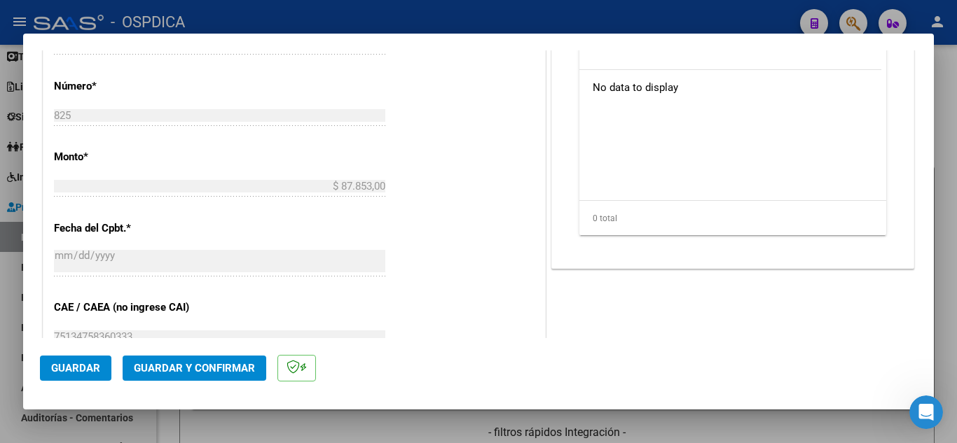
click at [449, 305] on div "CUIT * 30-68916743-4 Ingresar CUIT ANALISIS PRESTADOR HOSPITAL PROVINCIAL DEL C…" at bounding box center [293, 207] width 501 height 993
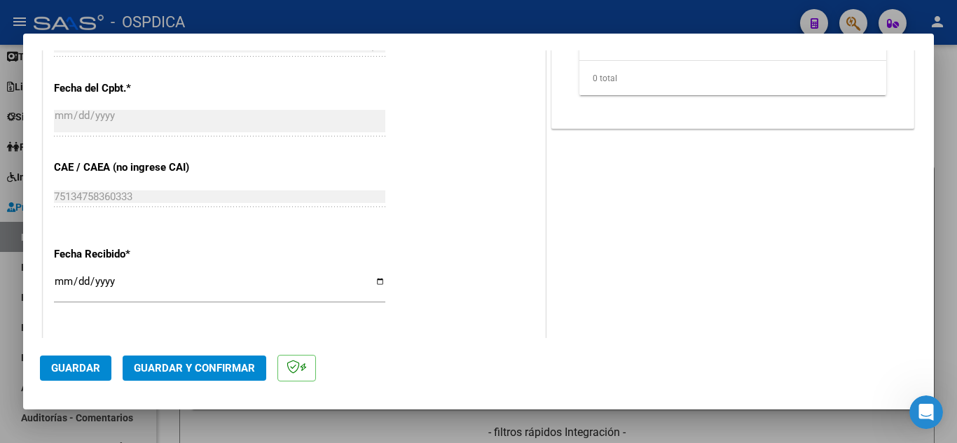
scroll to position [700, 0]
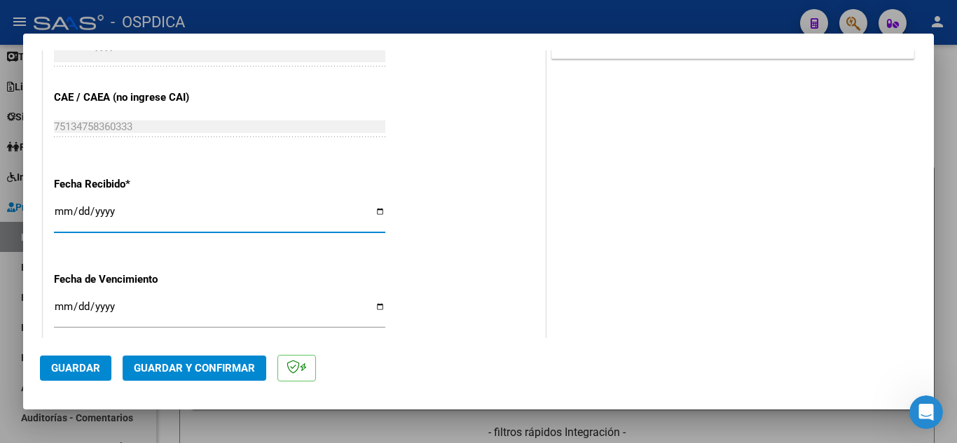
click at [61, 209] on input "[DATE]" at bounding box center [219, 217] width 331 height 22
type input "[DATE]"
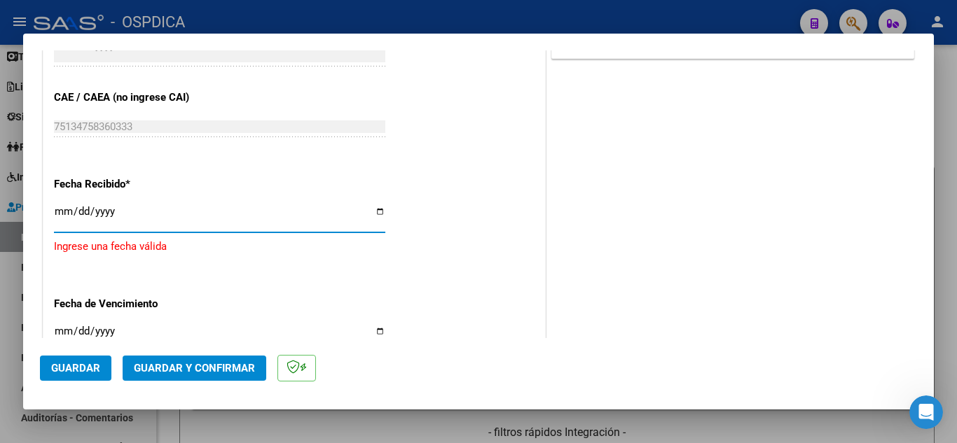
type input "[DATE]"
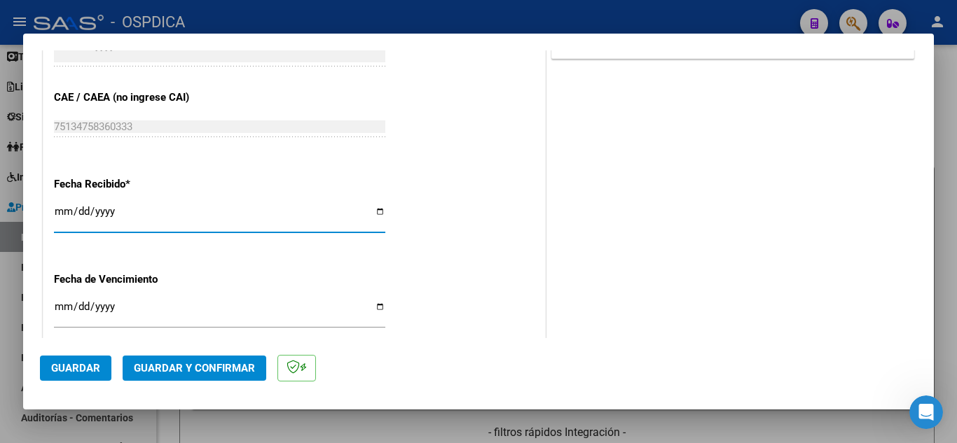
click at [59, 304] on input "Ingresar la fecha" at bounding box center [219, 312] width 331 height 22
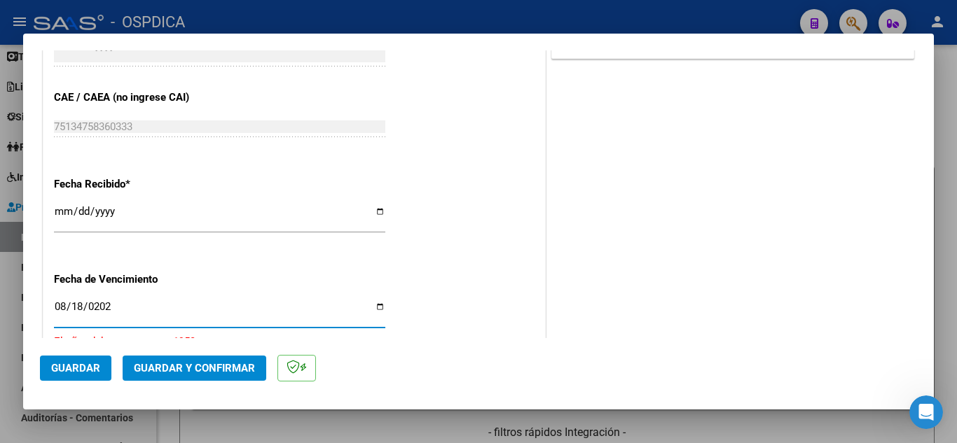
type input "[DATE]"
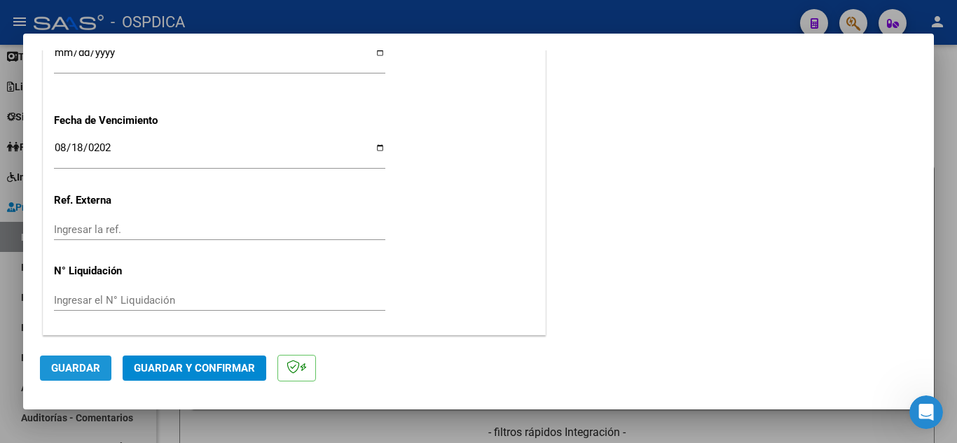
click at [95, 368] on span "Guardar" at bounding box center [75, 368] width 49 height 13
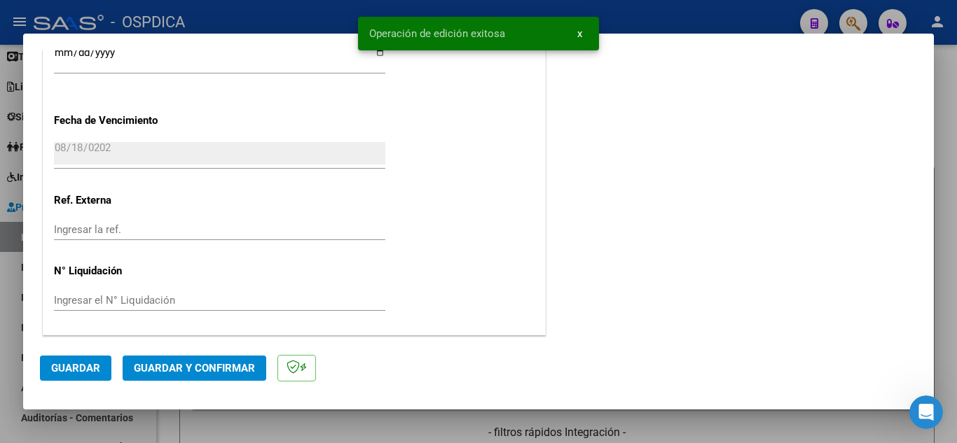
type input "$ 0,00"
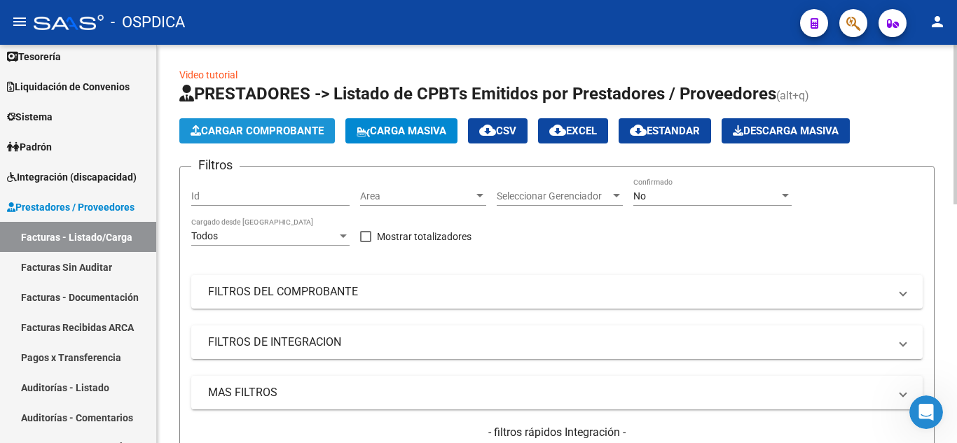
click at [277, 131] on span "Cargar Comprobante" at bounding box center [256, 131] width 133 height 13
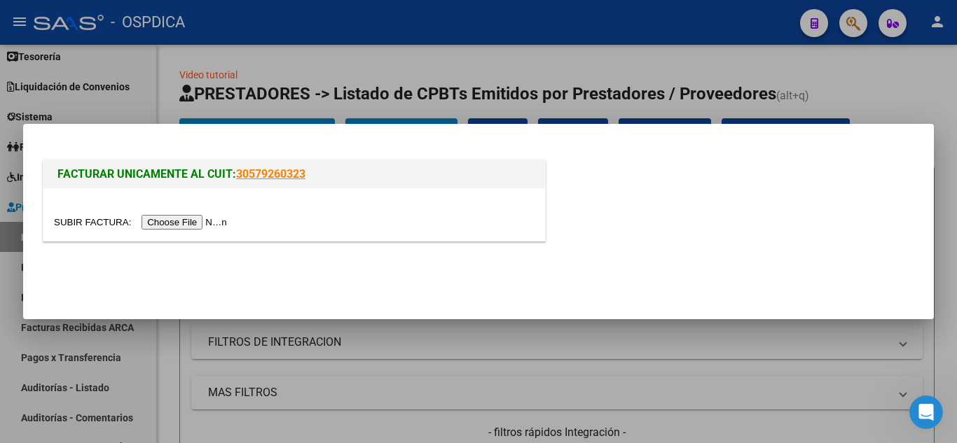
click at [198, 223] on input "file" at bounding box center [142, 222] width 177 height 15
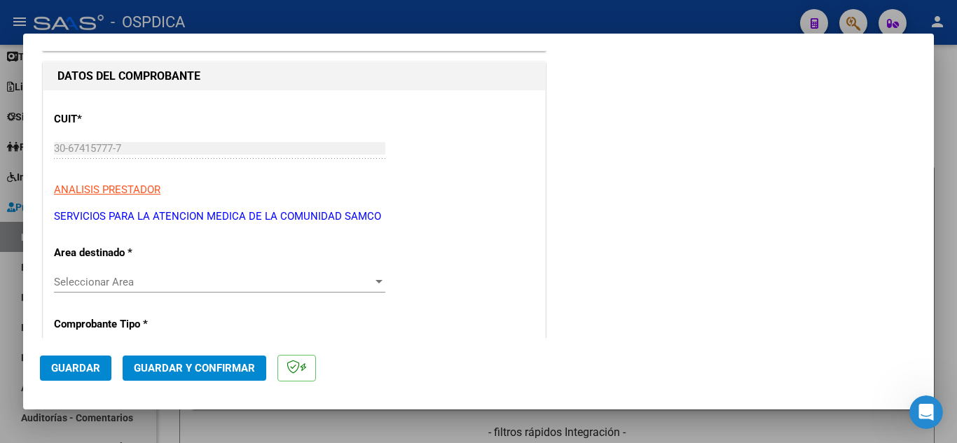
scroll to position [140, 0]
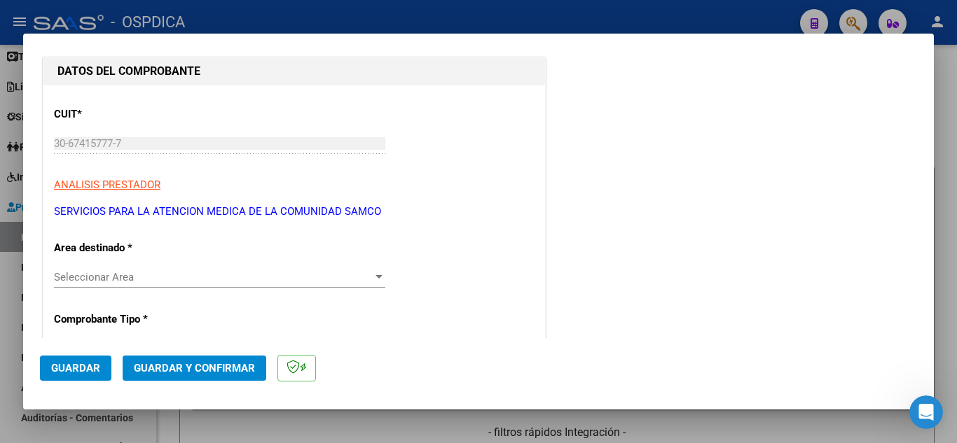
click at [375, 279] on div at bounding box center [378, 277] width 7 height 4
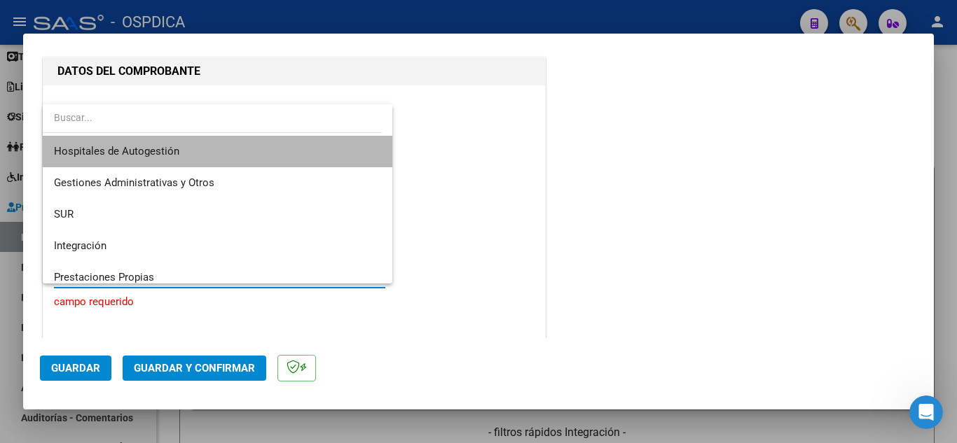
click at [288, 155] on span "Hospitales de Autogestión" at bounding box center [217, 152] width 327 height 32
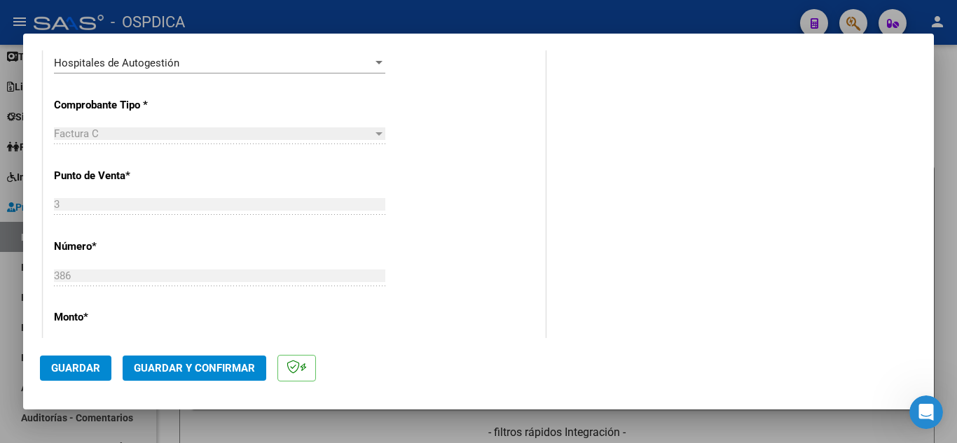
scroll to position [420, 0]
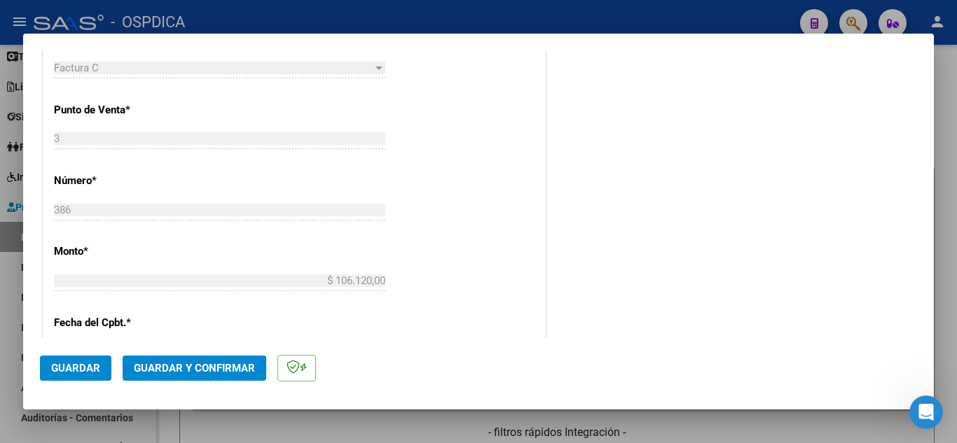
click at [590, 267] on div "COMENTARIOS Comentarios De la Obra Social: Comentarios de la Obra Social (no vi…" at bounding box center [732, 224] width 368 height 1156
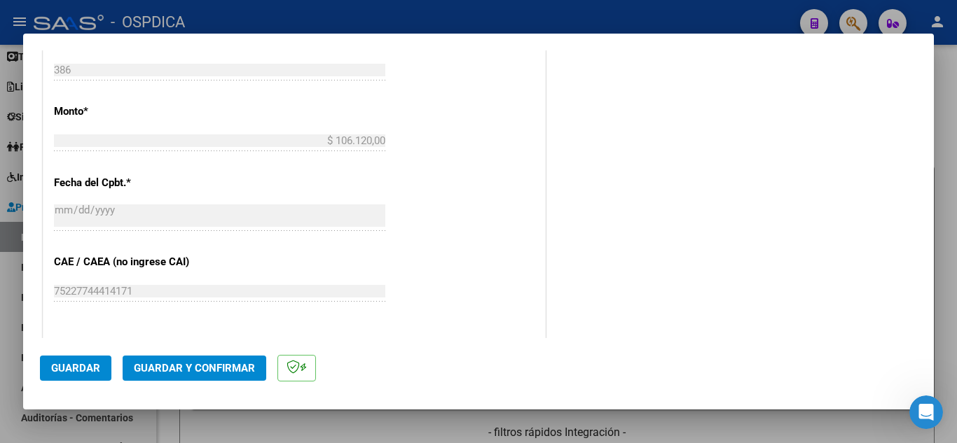
click at [590, 267] on div "COMENTARIOS Comentarios De la Obra Social: Comentarios de la Obra Social (no vi…" at bounding box center [732, 84] width 368 height 1156
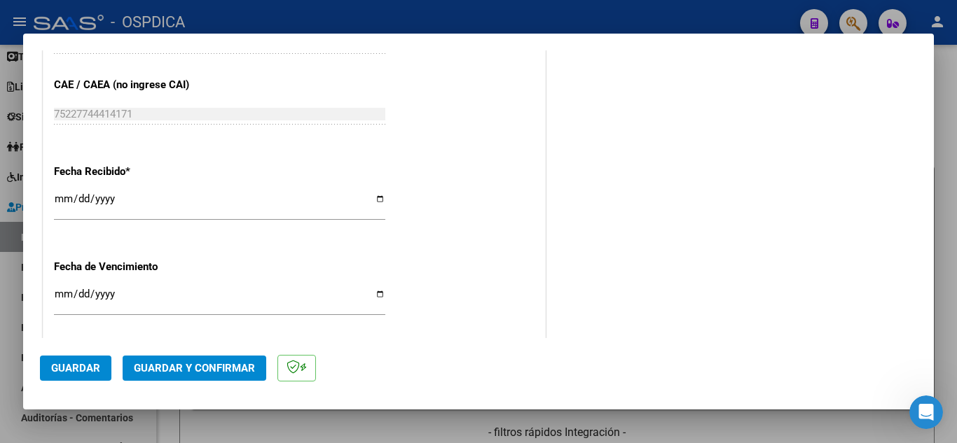
scroll to position [770, 0]
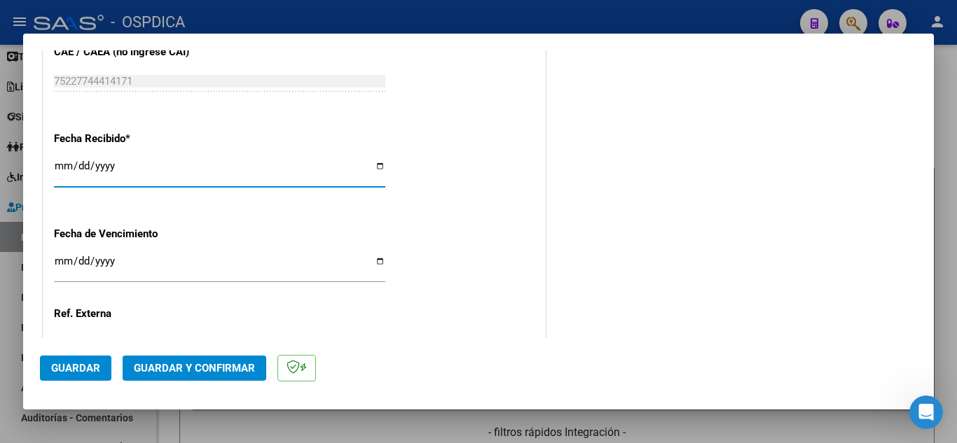
click at [64, 165] on input "[DATE]" at bounding box center [219, 171] width 331 height 22
type input "[DATE]"
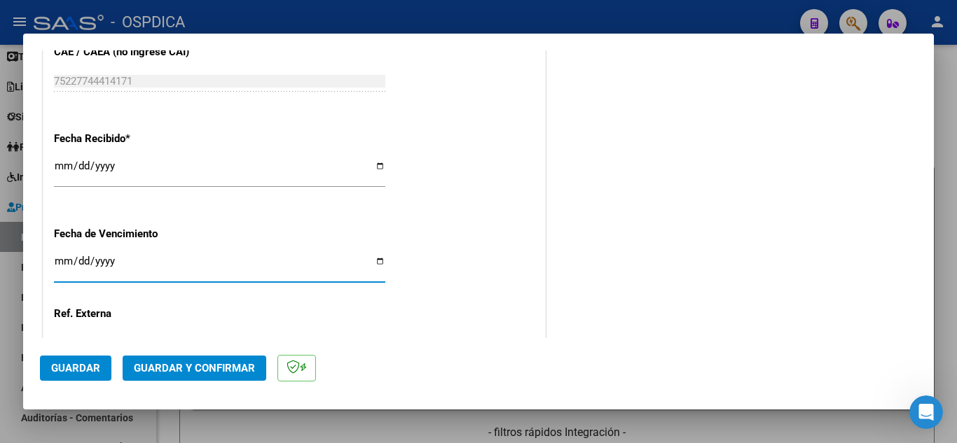
click at [59, 261] on input "Ingresar la fecha" at bounding box center [219, 267] width 331 height 22
type input "[DATE]"
click at [76, 368] on span "Guardar" at bounding box center [75, 368] width 49 height 13
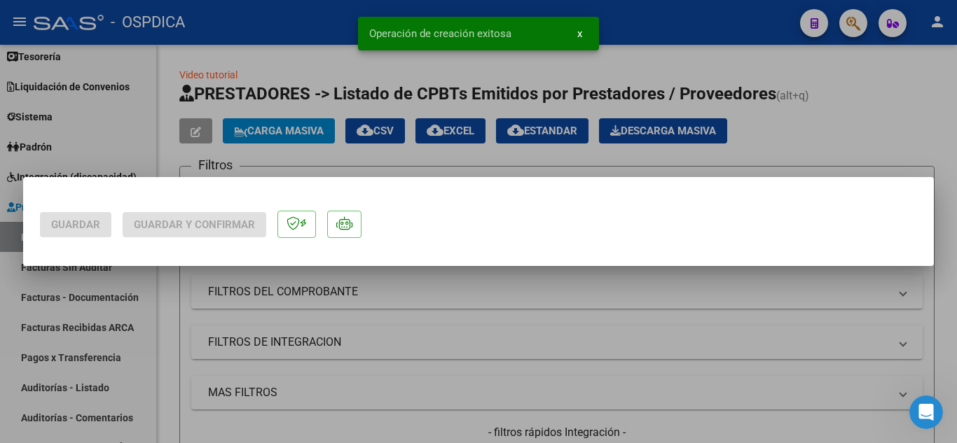
scroll to position [0, 0]
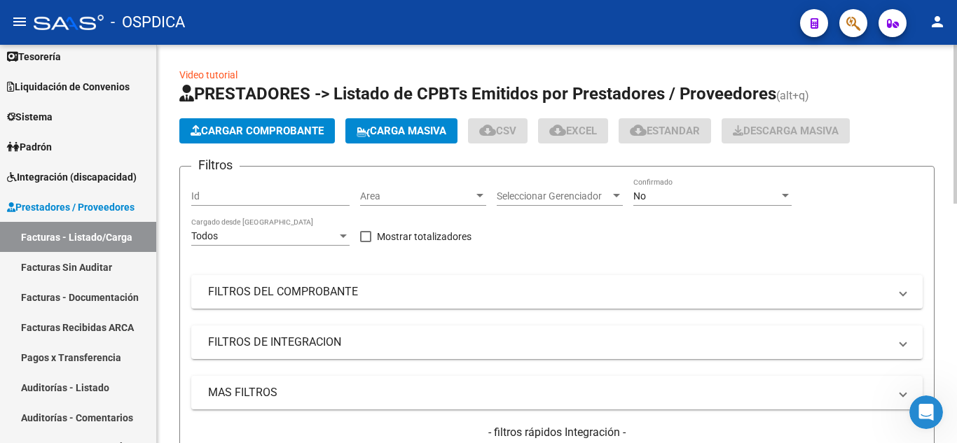
click at [298, 125] on span "Cargar Comprobante" at bounding box center [256, 131] width 133 height 13
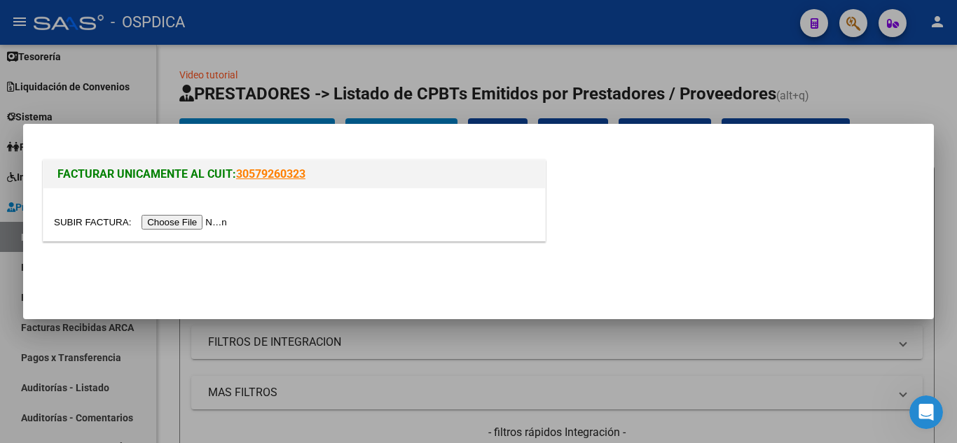
click at [213, 220] on input "file" at bounding box center [142, 222] width 177 height 15
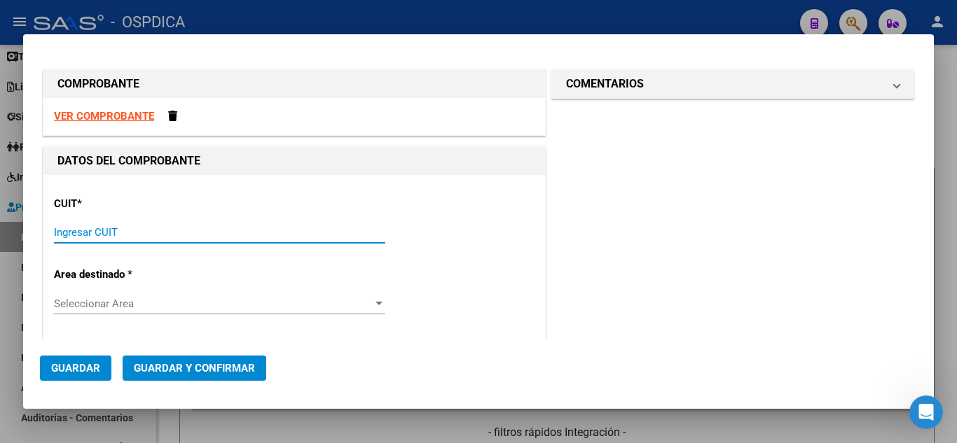
click at [227, 235] on input "Ingresar CUIT" at bounding box center [219, 232] width 331 height 13
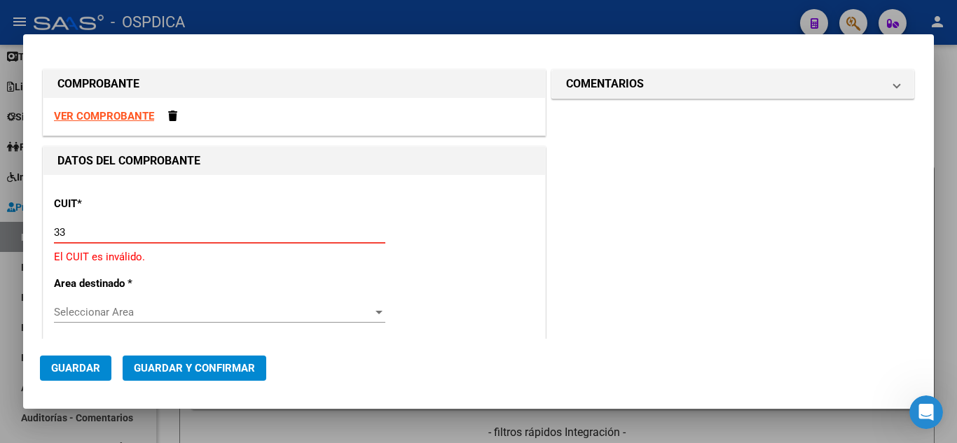
type input "3"
type input "33-99900117-9"
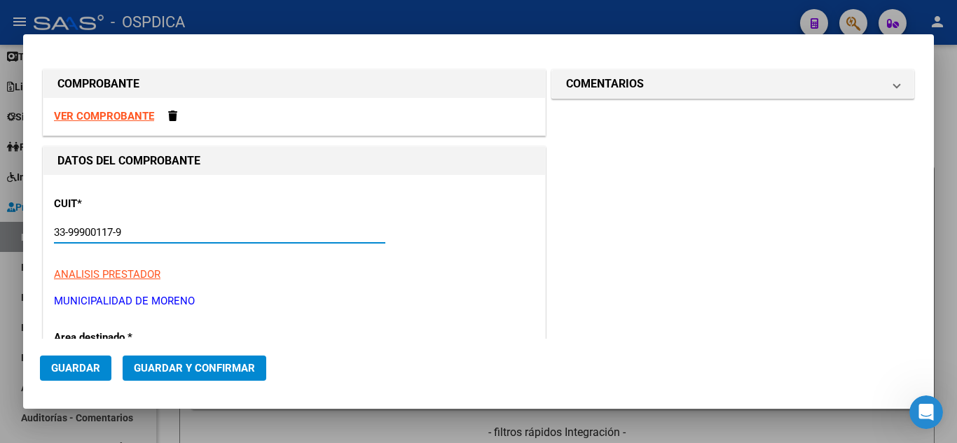
type input "2"
type input "33-99900117-9"
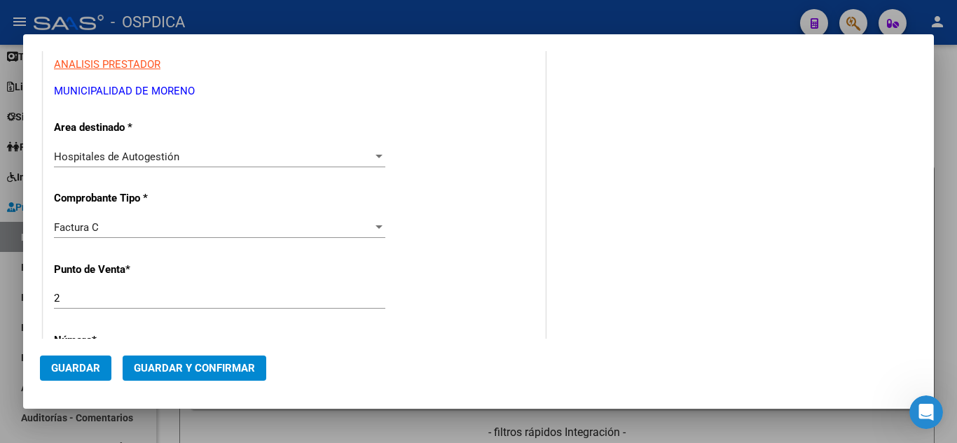
scroll to position [280, 0]
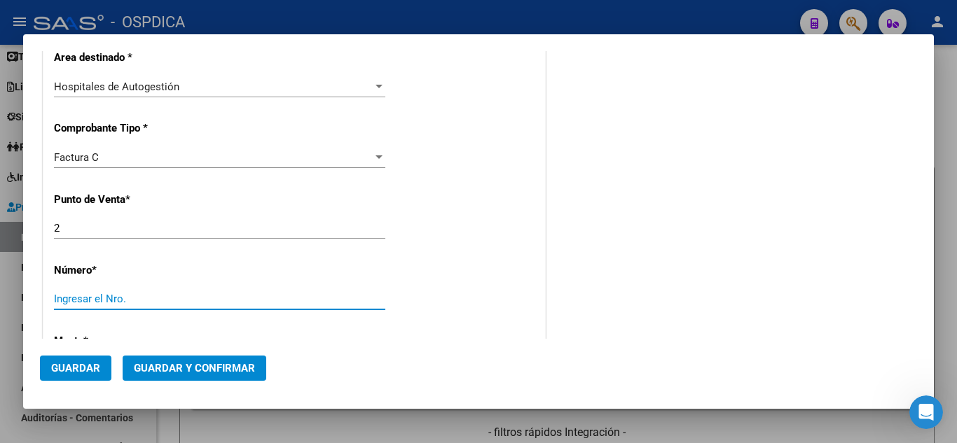
click at [169, 302] on input "Ingresar el Nro." at bounding box center [219, 299] width 331 height 13
type input "5649"
click at [578, 242] on div "COMENTARIOS Comentarios De la Obra Social: Comentarios de la Obra Social (no vi…" at bounding box center [732, 338] width 368 height 1104
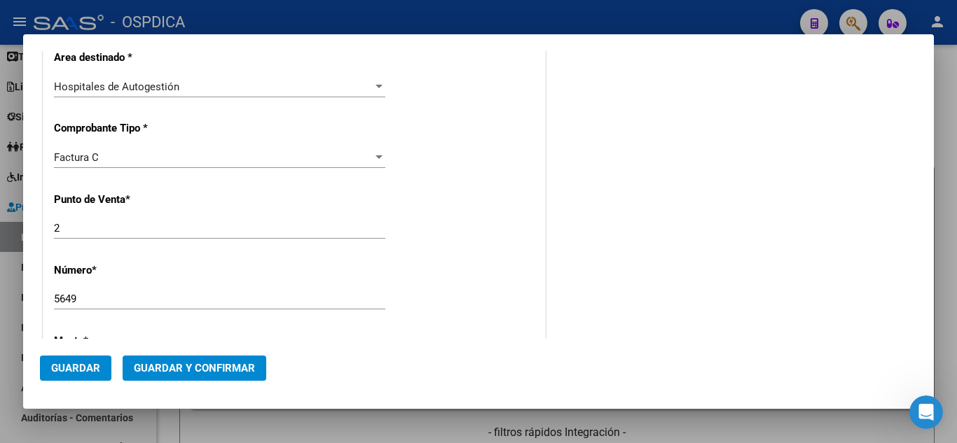
scroll to position [350, 0]
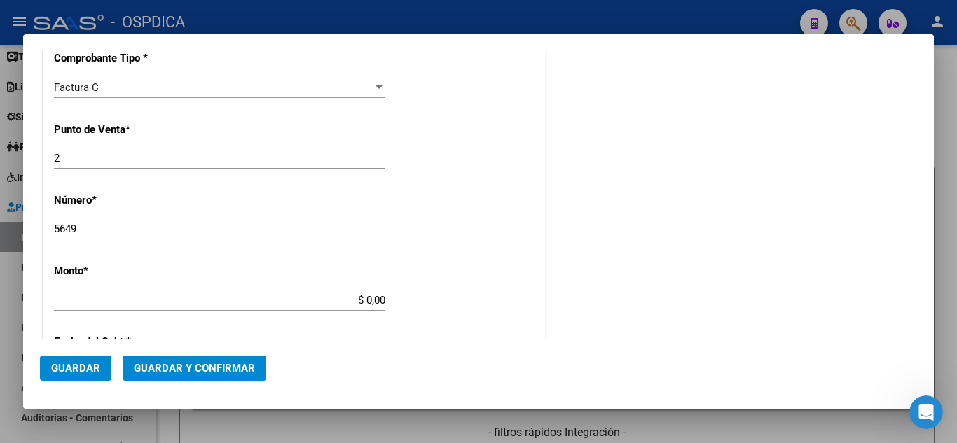
type input "$ 69.196,57"
type input "2025-03-11"
type input "75109393139915"
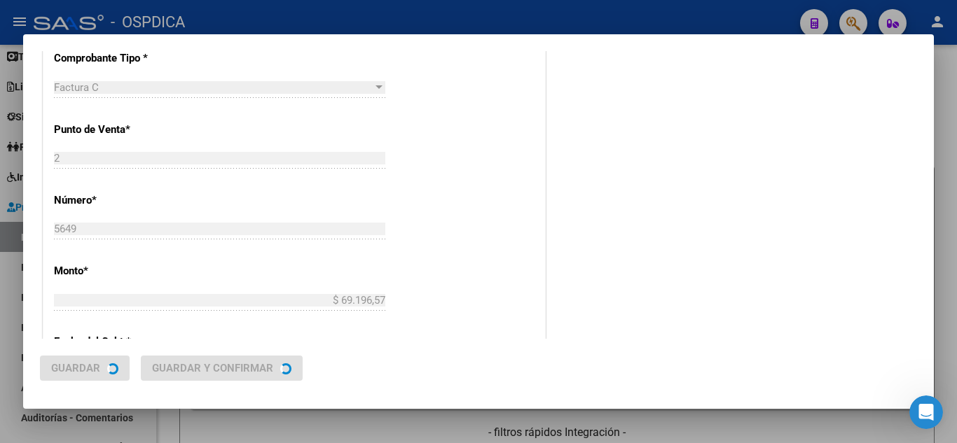
scroll to position [0, 0]
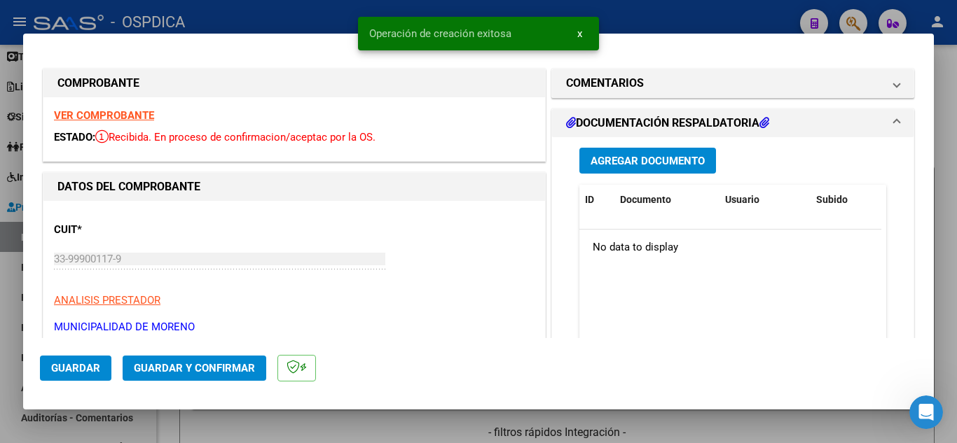
click at [552, 227] on div "Agregar Documento ID Documento Usuario Subido Acción No data to display 0 total…" at bounding box center [732, 282] width 361 height 291
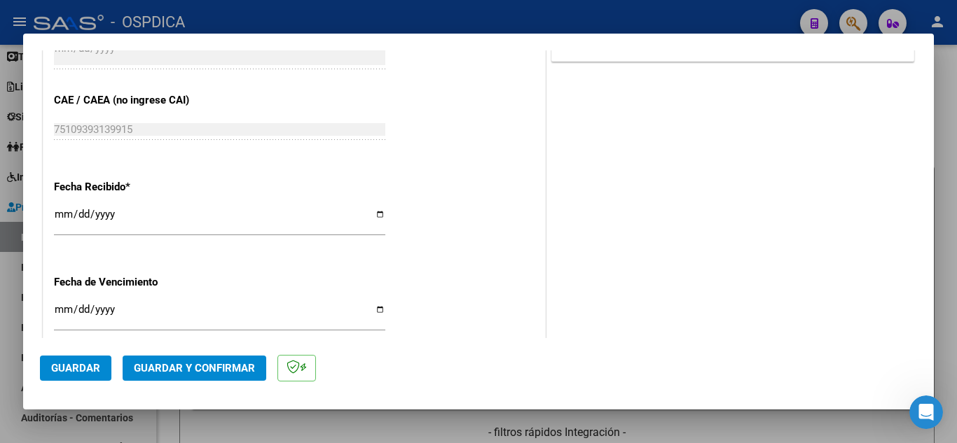
scroll to position [700, 0]
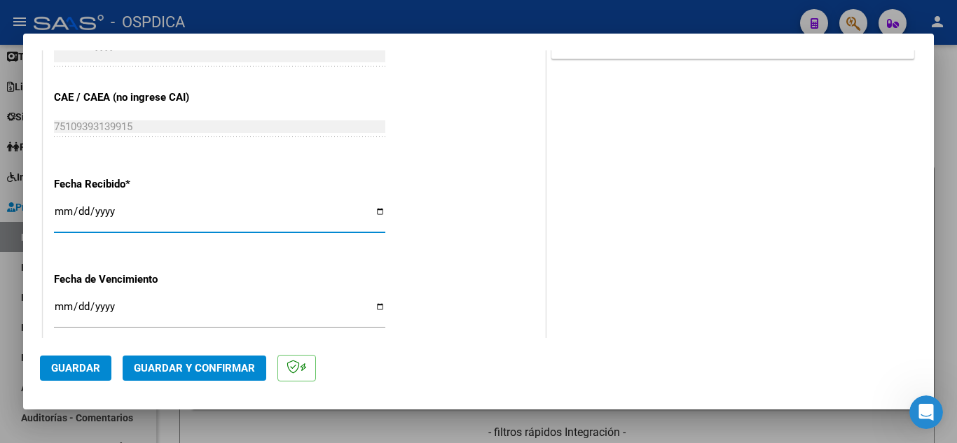
click at [60, 214] on input "[DATE]" at bounding box center [219, 217] width 331 height 22
type input "[DATE]"
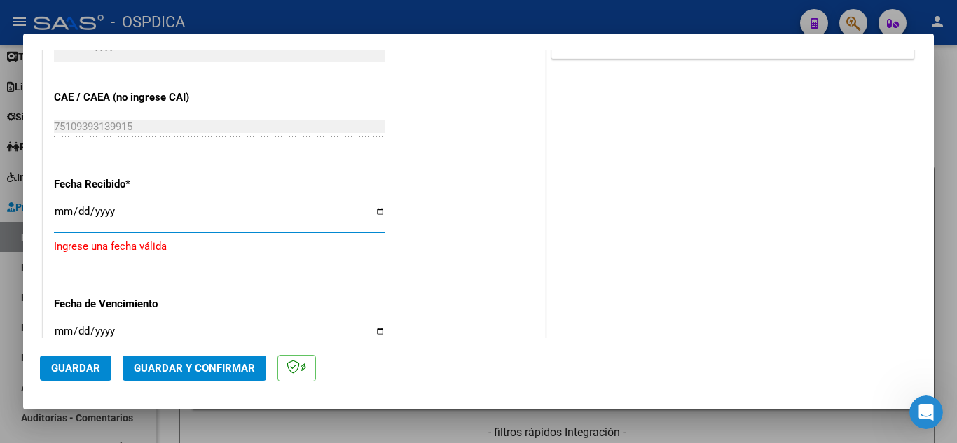
type input "[DATE]"
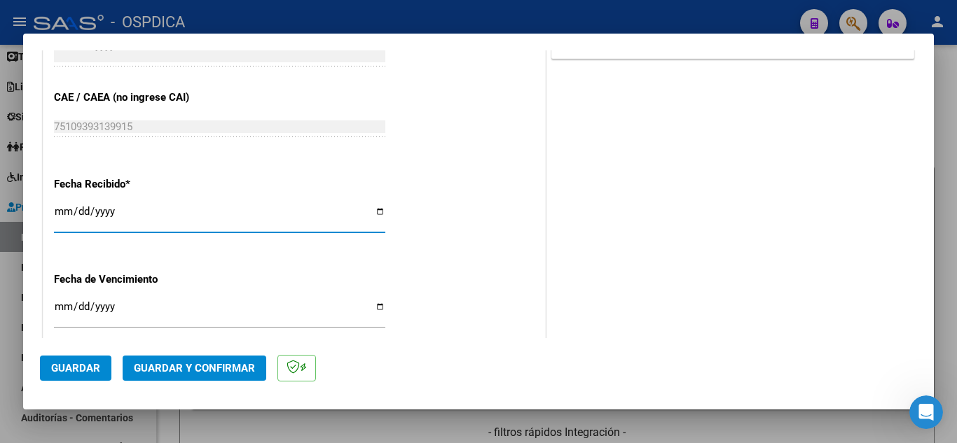
click at [58, 307] on input "Ingresar la fecha" at bounding box center [219, 312] width 331 height 22
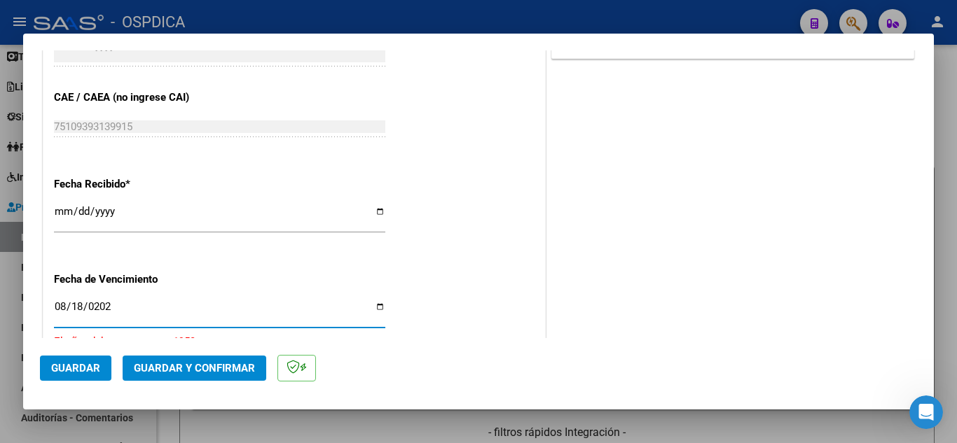
type input "[DATE]"
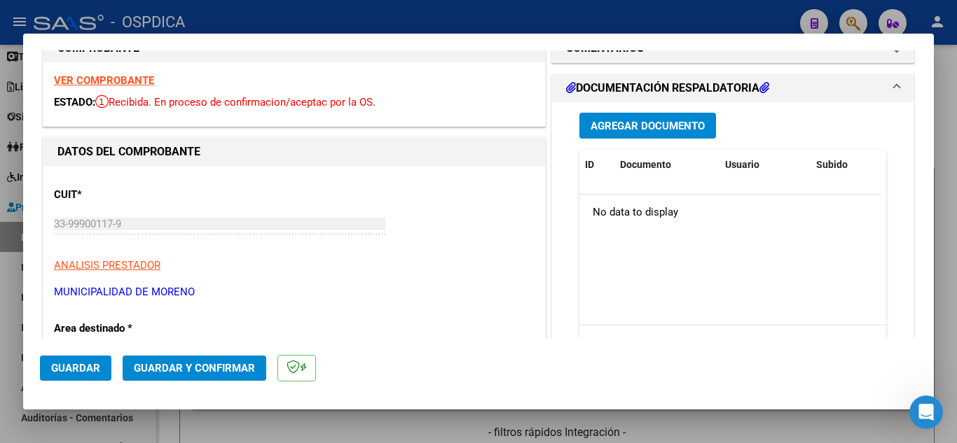
scroll to position [0, 0]
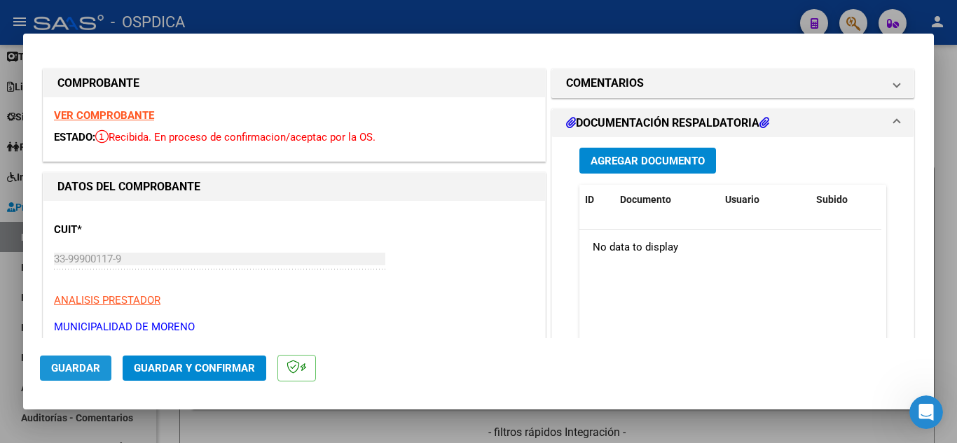
click at [79, 372] on span "Guardar" at bounding box center [75, 368] width 49 height 13
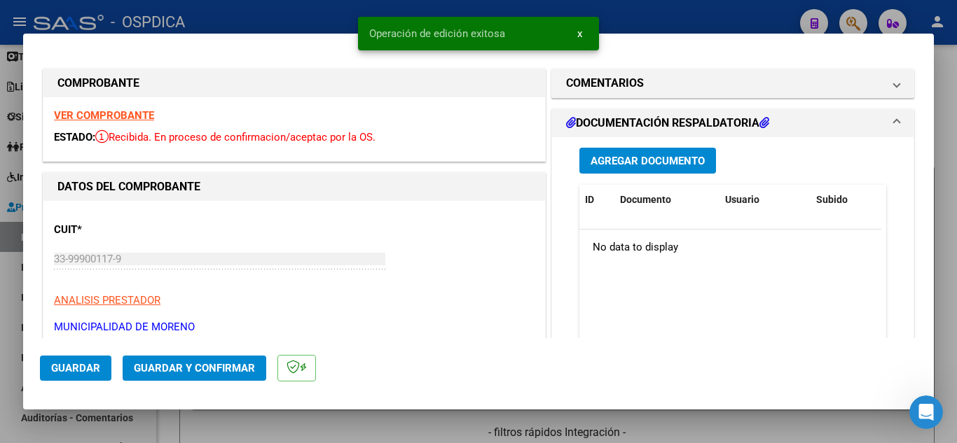
click at [581, 39] on span "x" at bounding box center [579, 33] width 5 height 13
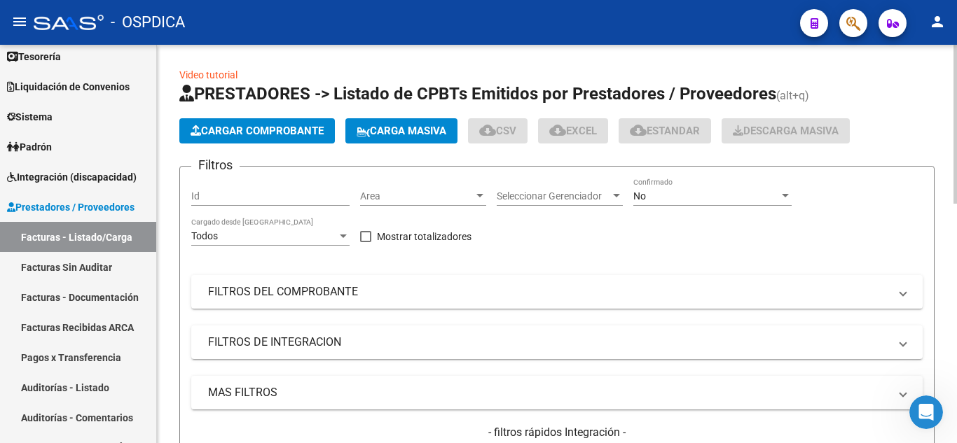
scroll to position [34, 0]
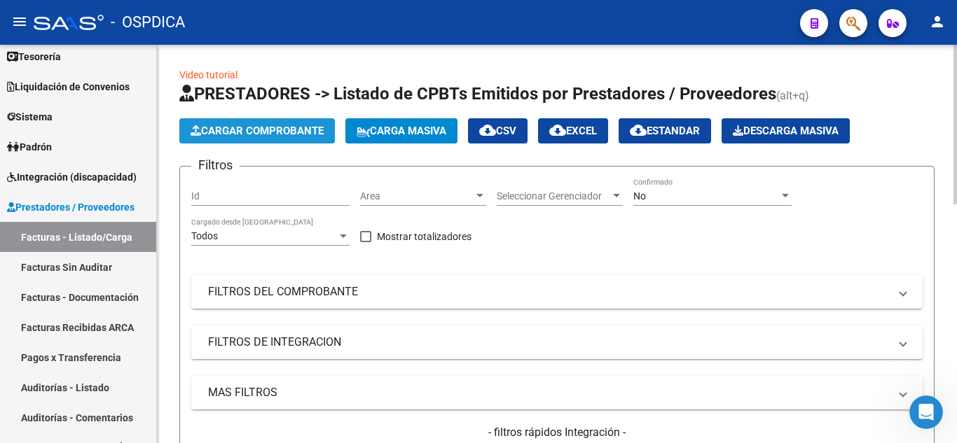
click at [305, 123] on button "Cargar Comprobante" at bounding box center [256, 130] width 155 height 25
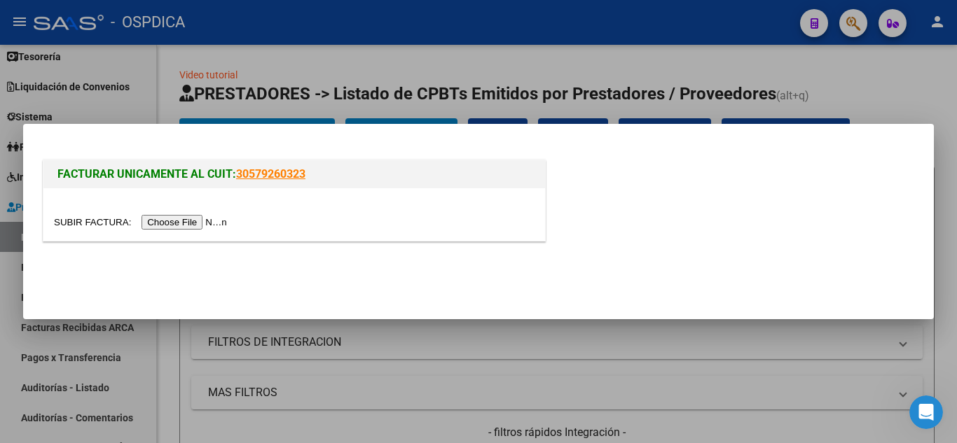
click at [219, 224] on input "file" at bounding box center [142, 222] width 177 height 15
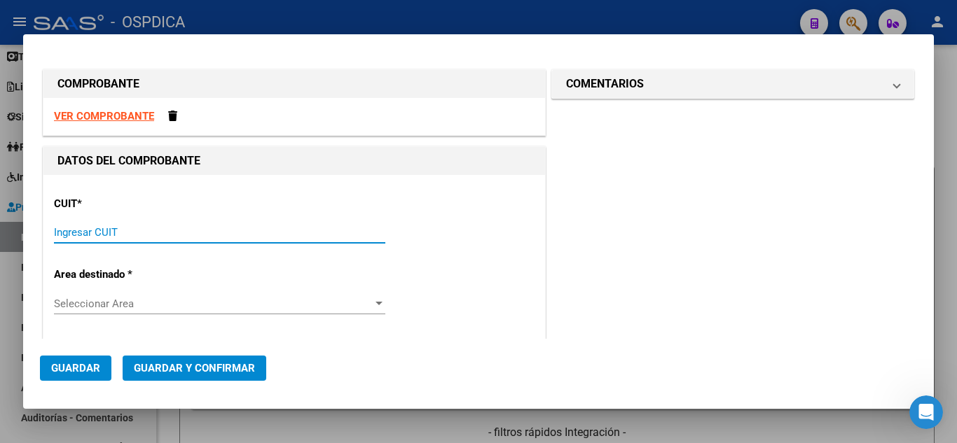
click at [203, 234] on input "Ingresar CUIT" at bounding box center [219, 232] width 331 height 13
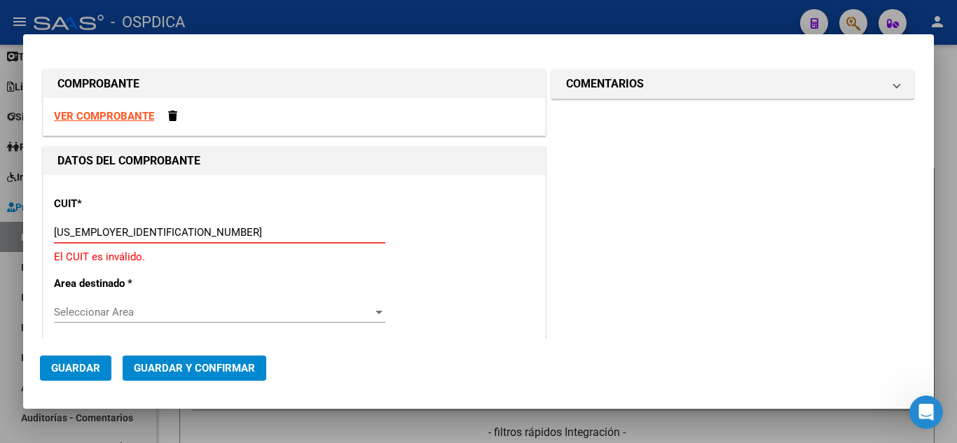
click at [162, 235] on input "33-9990017" at bounding box center [219, 232] width 331 height 13
type input "33-99900117-9"
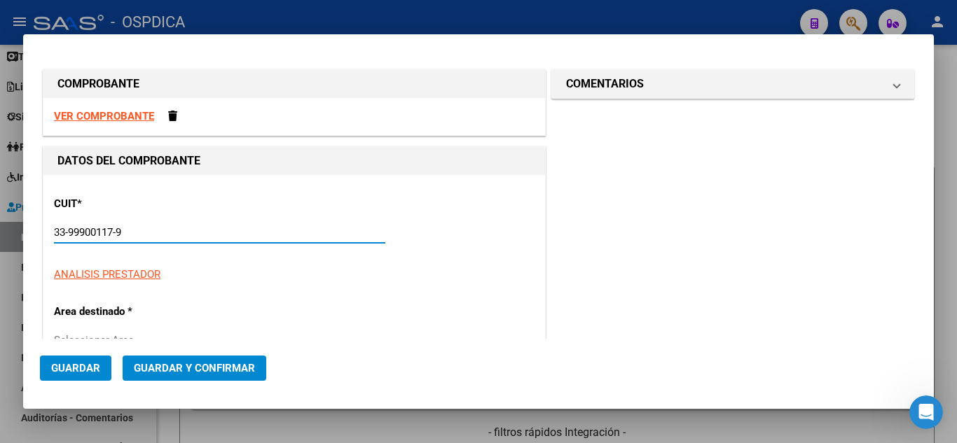
type input "2"
type input "33-99900117-9"
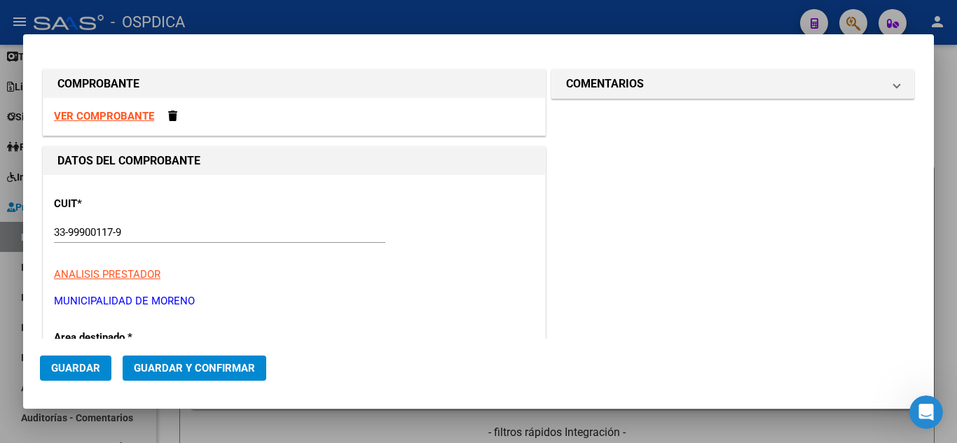
click at [499, 253] on div "CUIT * 33-99900117-9 Ingresar CUIT ANALISIS PRESTADOR MUNICIPALIDAD DE MORENO A…" at bounding box center [294, 247] width 480 height 123
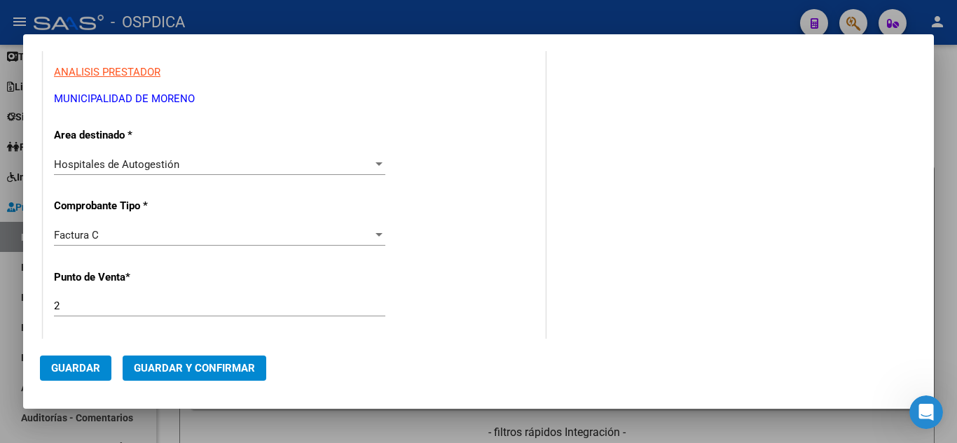
scroll to position [210, 0]
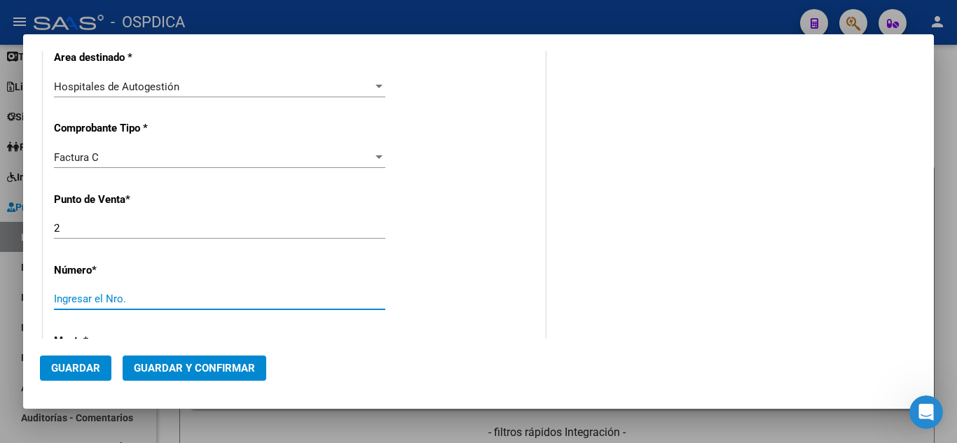
click at [100, 300] on input "Ingresar el Nro." at bounding box center [219, 299] width 331 height 13
type input "5583"
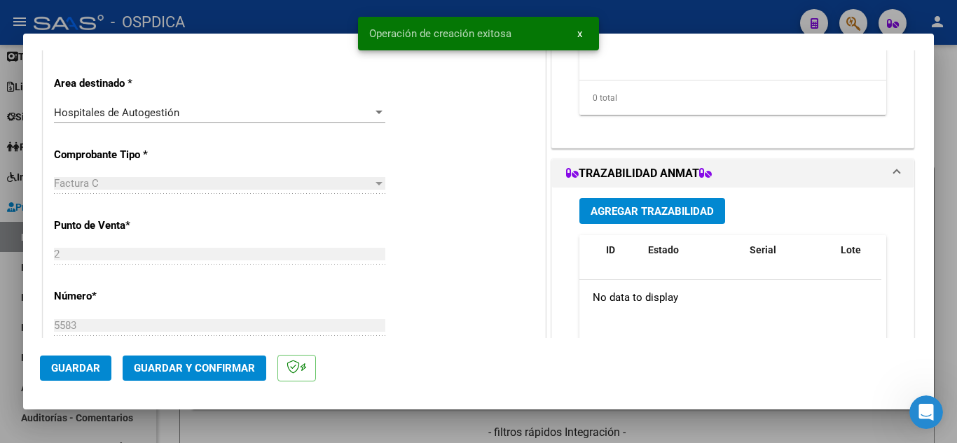
click at [511, 284] on div "CUIT * 33-99900117-9 Ingresar CUIT ANALISIS PRESTADOR MUNICIPALIDAD DE MORENO A…" at bounding box center [293, 417] width 501 height 993
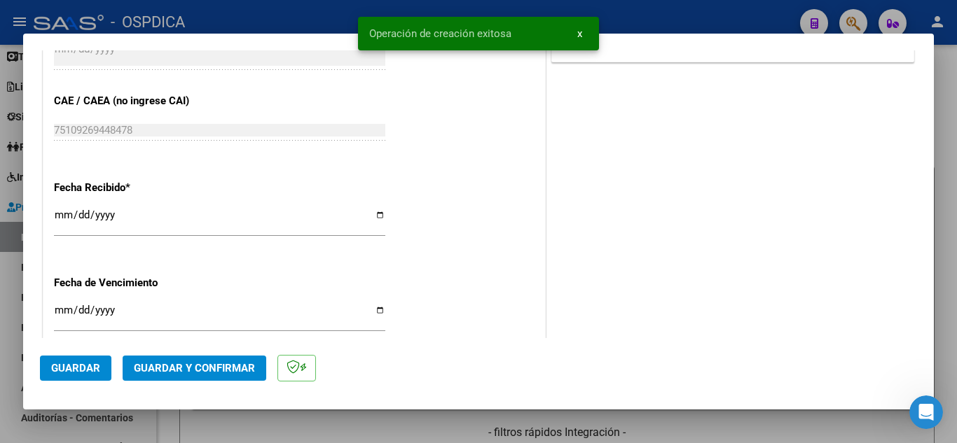
scroll to position [700, 0]
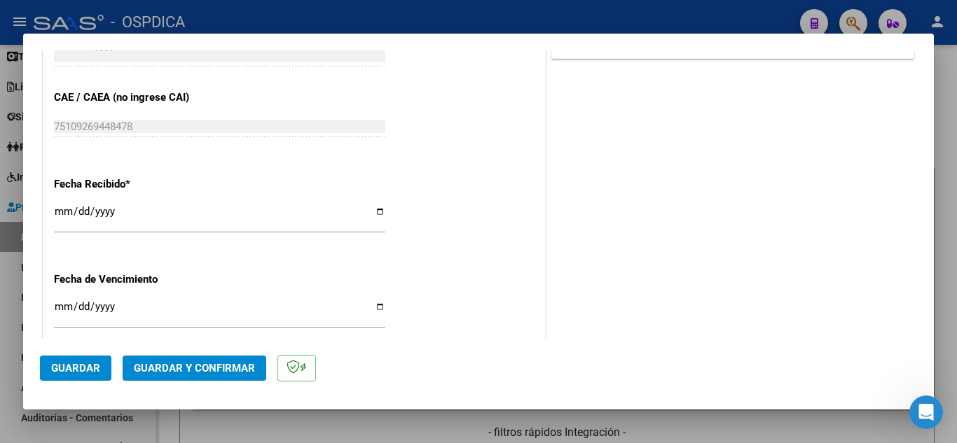
click at [61, 211] on input "[DATE]" at bounding box center [219, 217] width 331 height 22
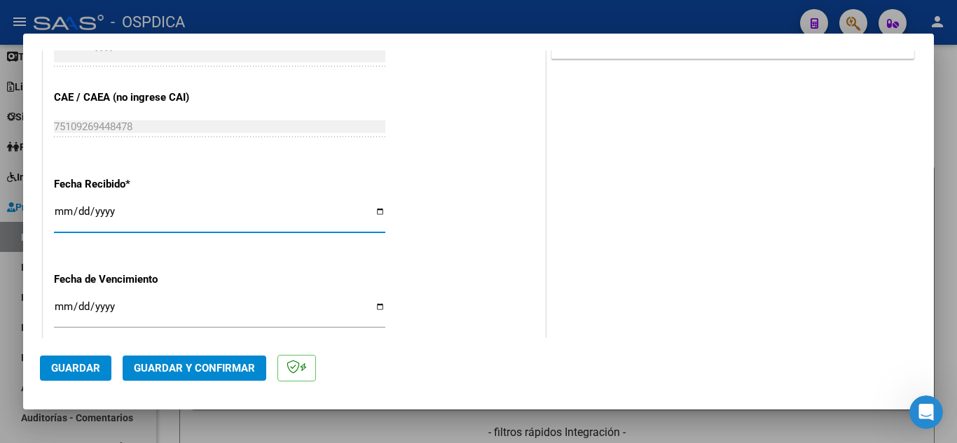
type input "[DATE]"
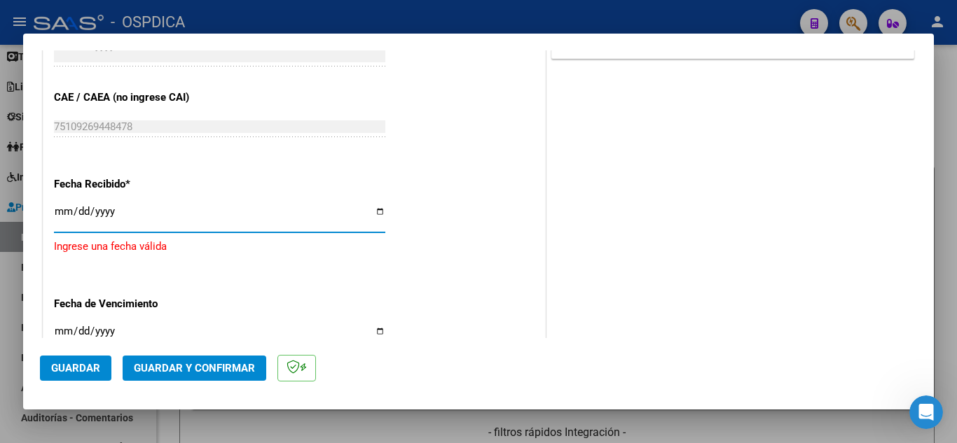
type input "[DATE]"
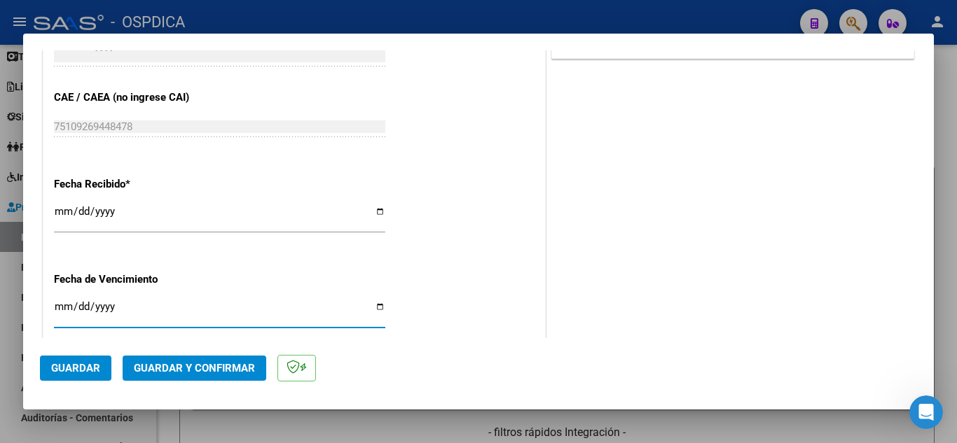
click at [59, 303] on input "Ingresar la fecha" at bounding box center [219, 312] width 331 height 22
type input "[DATE]"
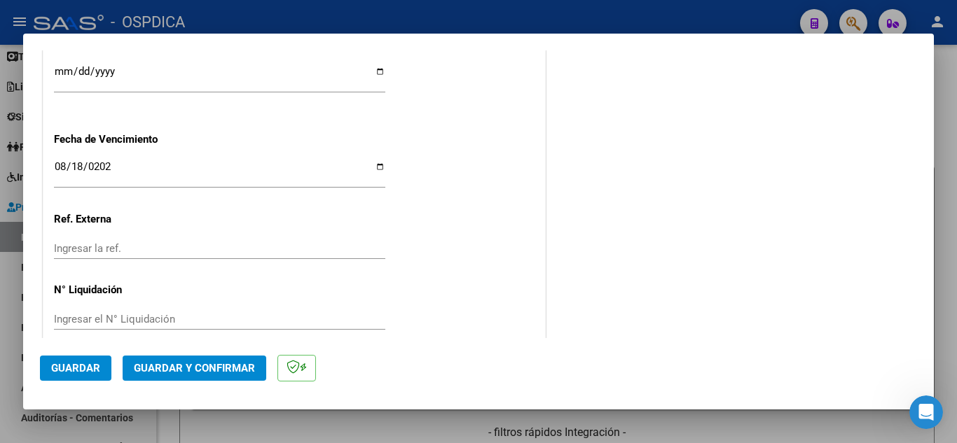
scroll to position [560, 0]
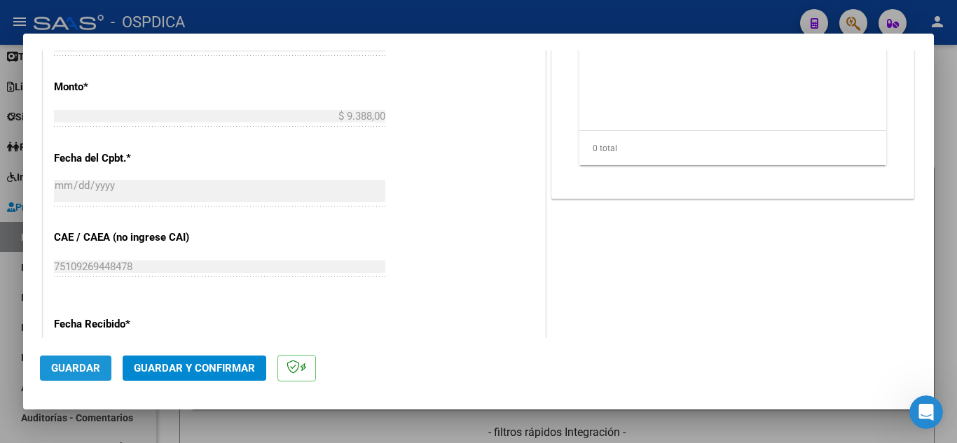
click at [90, 367] on span "Guardar" at bounding box center [75, 368] width 49 height 13
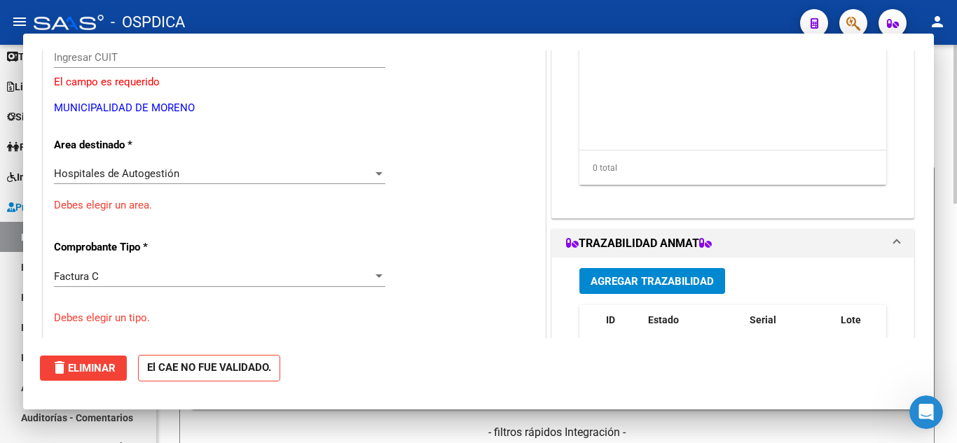
scroll to position [0, 0]
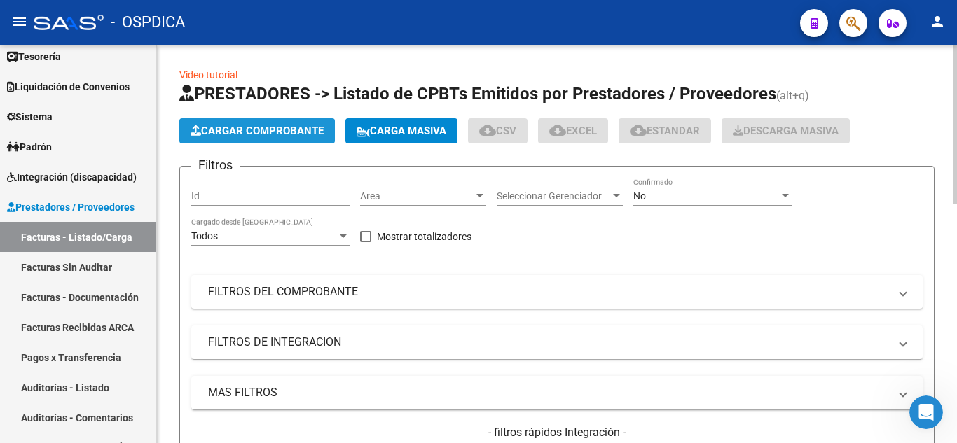
click at [263, 125] on span "Cargar Comprobante" at bounding box center [256, 131] width 133 height 13
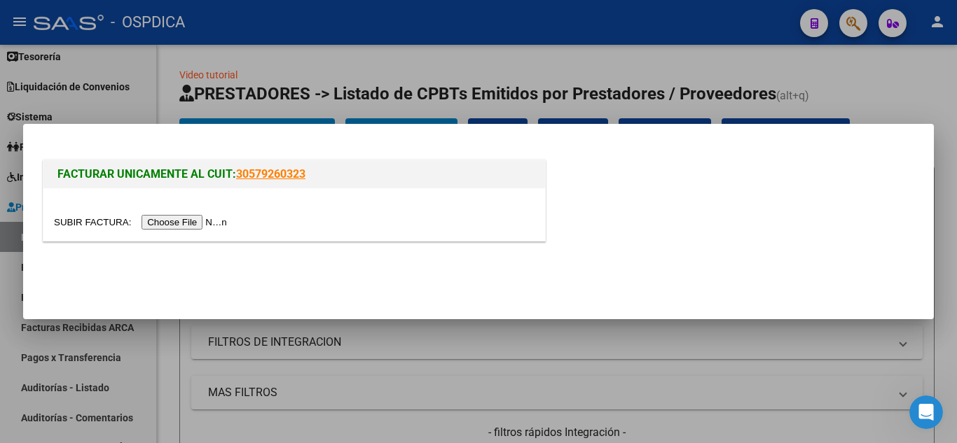
click at [219, 225] on input "file" at bounding box center [142, 222] width 177 height 15
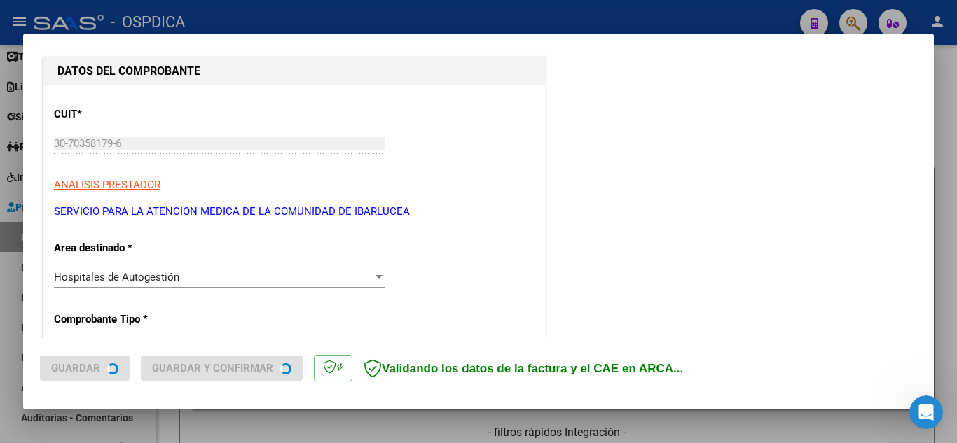
scroll to position [210, 0]
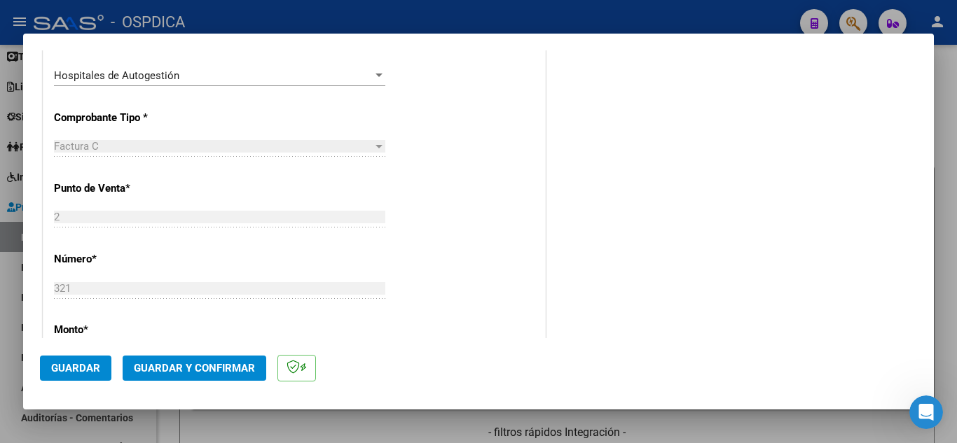
scroll to position [350, 0]
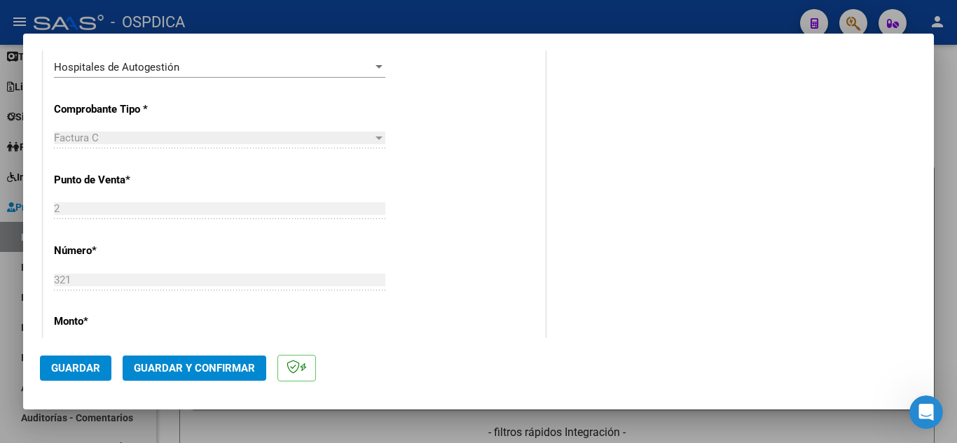
click at [481, 274] on div "CUIT * 30-70358179-6 Ingresar CUIT ANALISIS PRESTADOR SERVICIO PARA LA ATENCION…" at bounding box center [293, 371] width 501 height 993
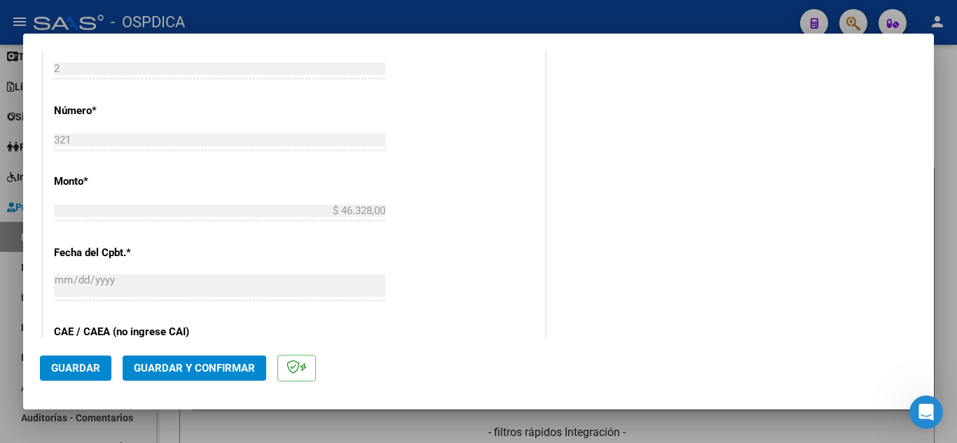
click at [489, 274] on div "CUIT * 30-70358179-6 Ingresar CUIT ANALISIS PRESTADOR SERVICIO PARA LA ATENCION…" at bounding box center [293, 231] width 501 height 993
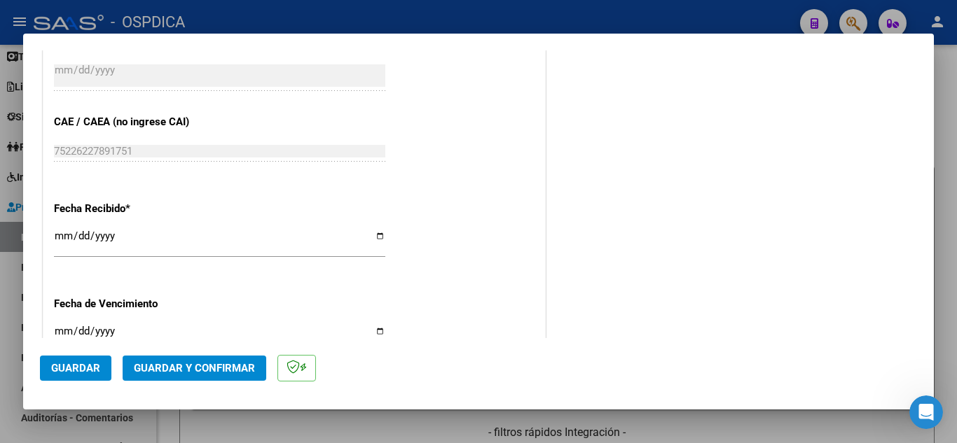
scroll to position [840, 0]
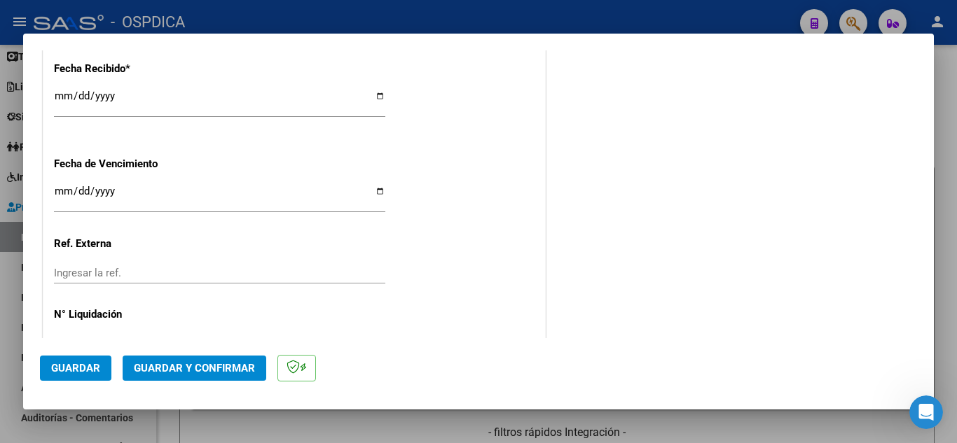
click at [84, 93] on input "[DATE]" at bounding box center [219, 101] width 331 height 22
type input "[DATE]"
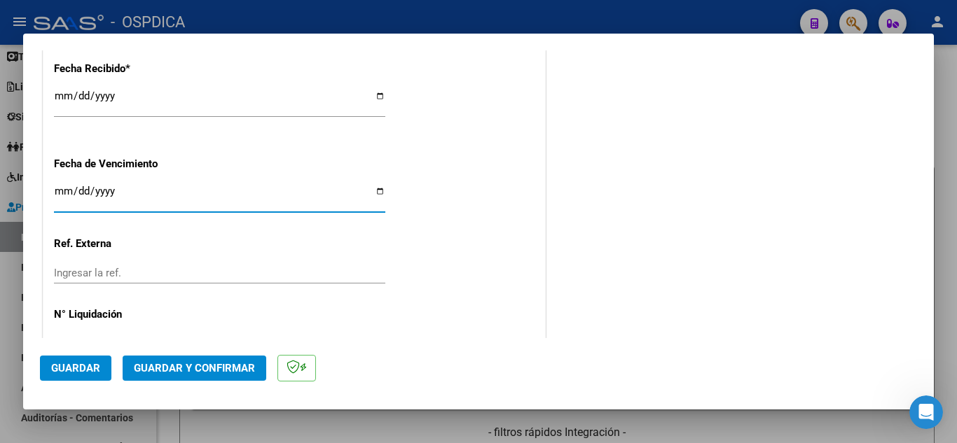
click at [56, 190] on input "Ingresar la fecha" at bounding box center [219, 197] width 331 height 22
type input "[DATE]"
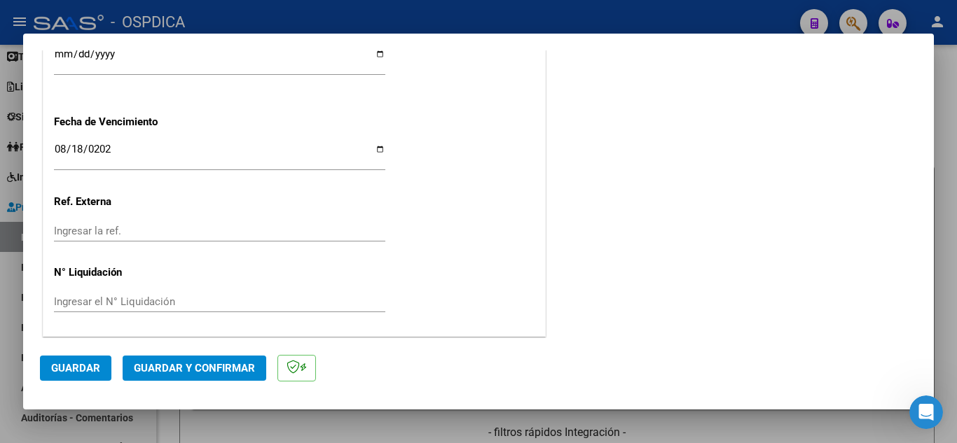
scroll to position [884, 0]
click at [83, 363] on span "Guardar" at bounding box center [75, 368] width 49 height 13
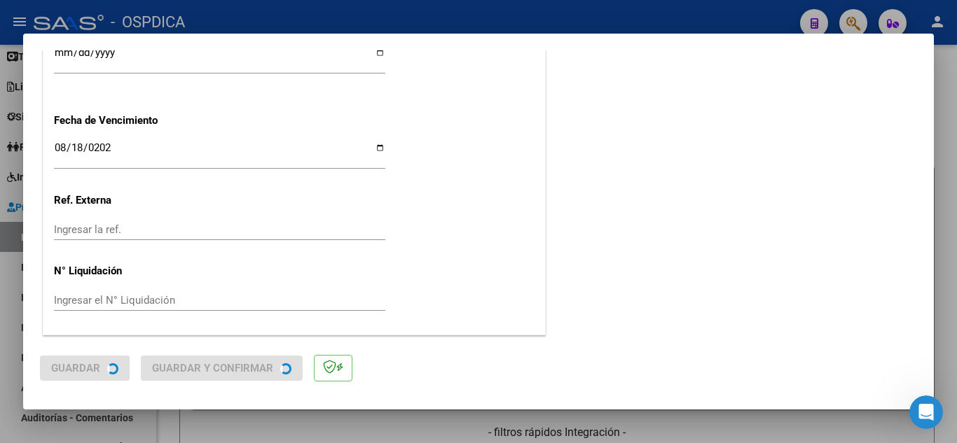
scroll to position [0, 0]
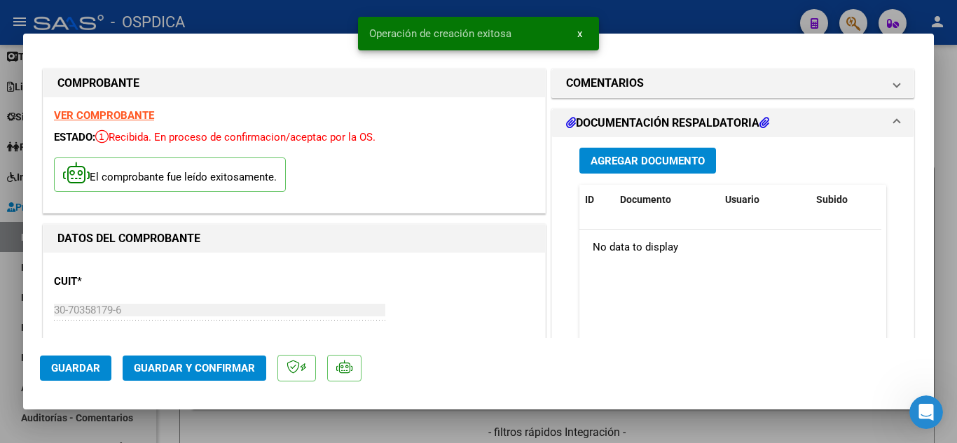
click at [580, 33] on span "x" at bounding box center [579, 33] width 5 height 13
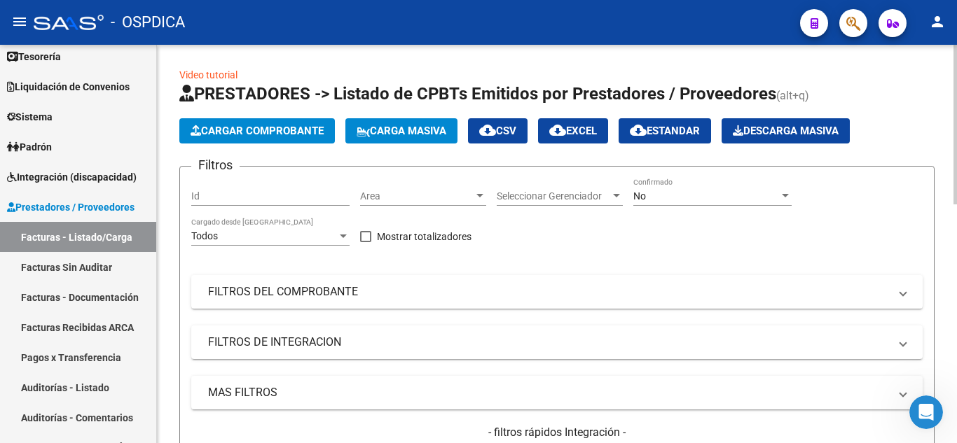
scroll to position [18, 0]
click at [264, 132] on span "Cargar Comprobante" at bounding box center [256, 131] width 133 height 13
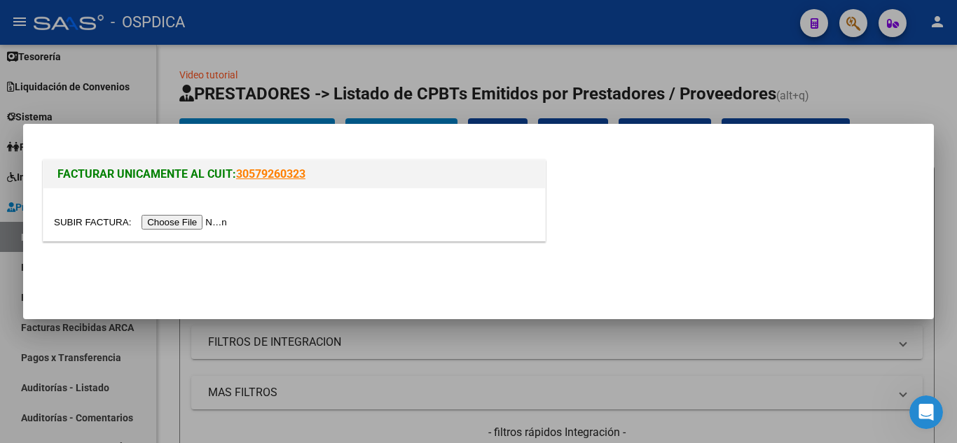
click at [207, 218] on input "file" at bounding box center [142, 222] width 177 height 15
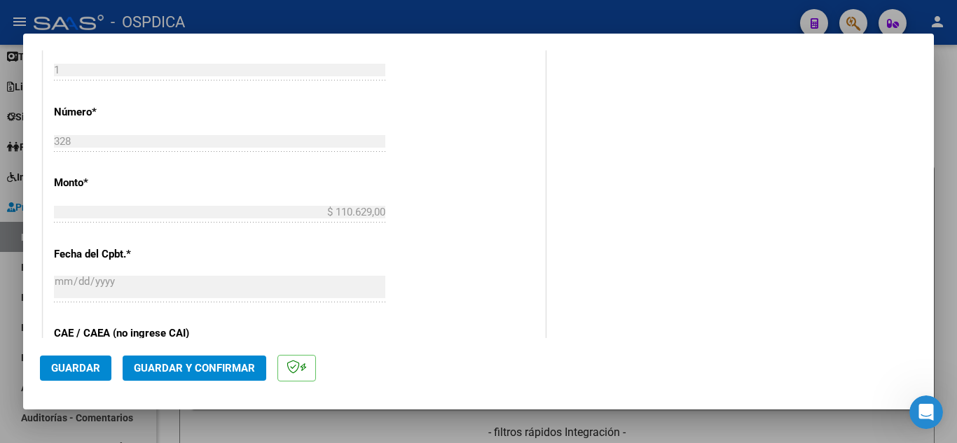
scroll to position [490, 0]
click at [519, 280] on div "CUIT * 30-71831491-3 Ingresar CUIT ANALISIS PRESTADOR SERVICIO PARA LA ATENCION…" at bounding box center [293, 231] width 501 height 993
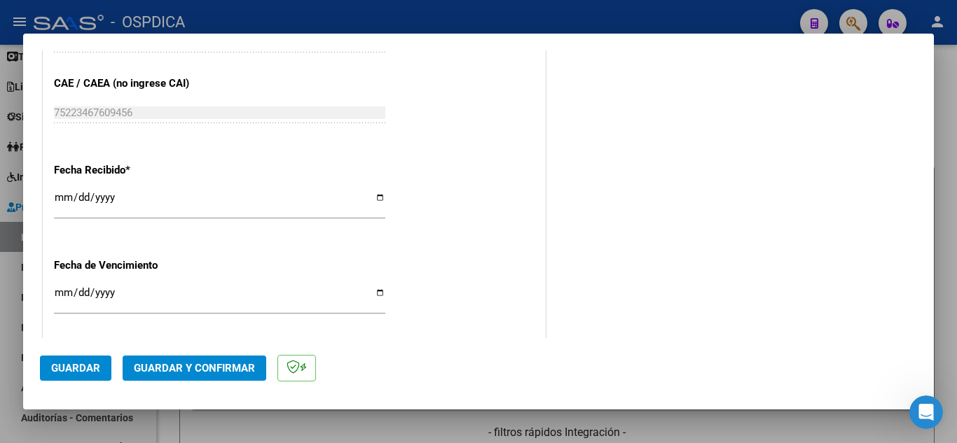
scroll to position [770, 0]
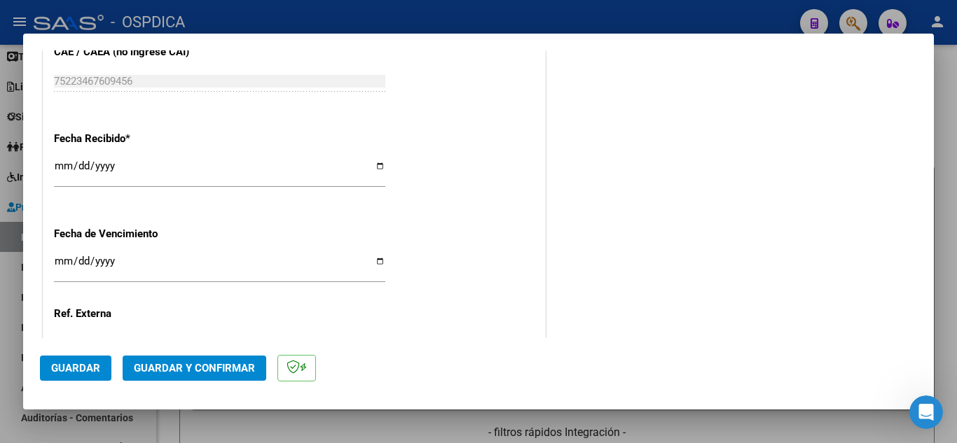
click at [64, 163] on input "[DATE]" at bounding box center [219, 171] width 331 height 22
type input "[DATE]"
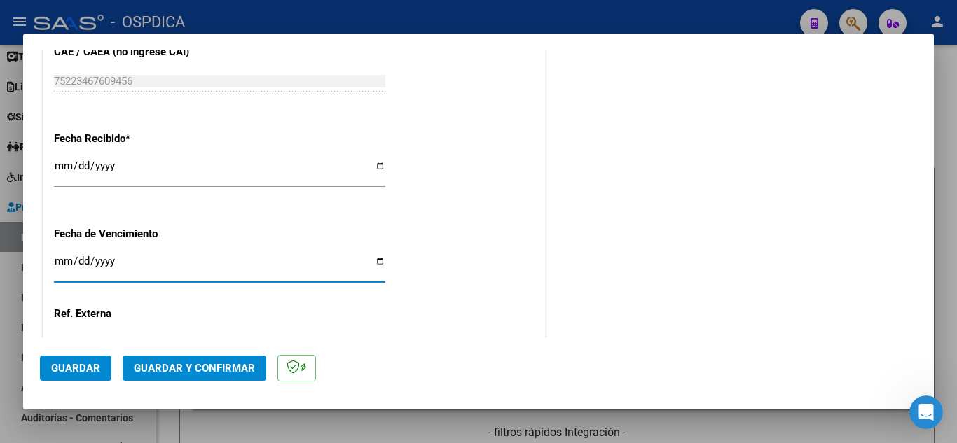
click at [60, 262] on input "Ingresar la fecha" at bounding box center [219, 267] width 331 height 22
type input "[DATE]"
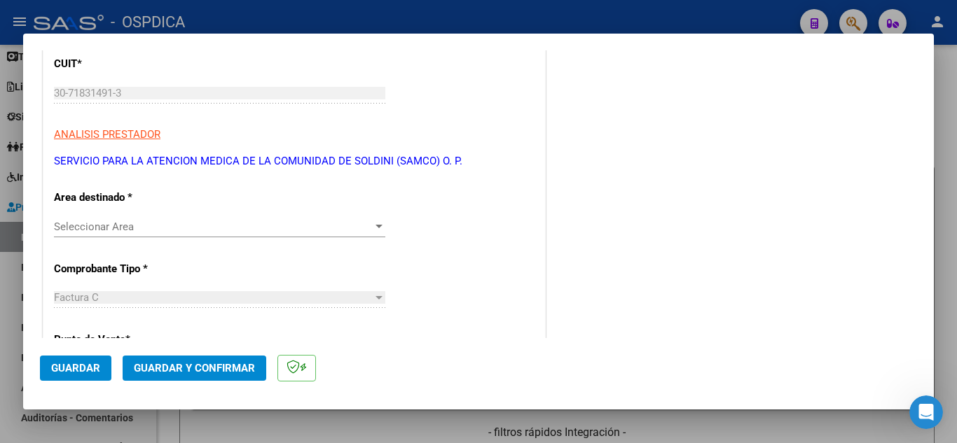
scroll to position [210, 0]
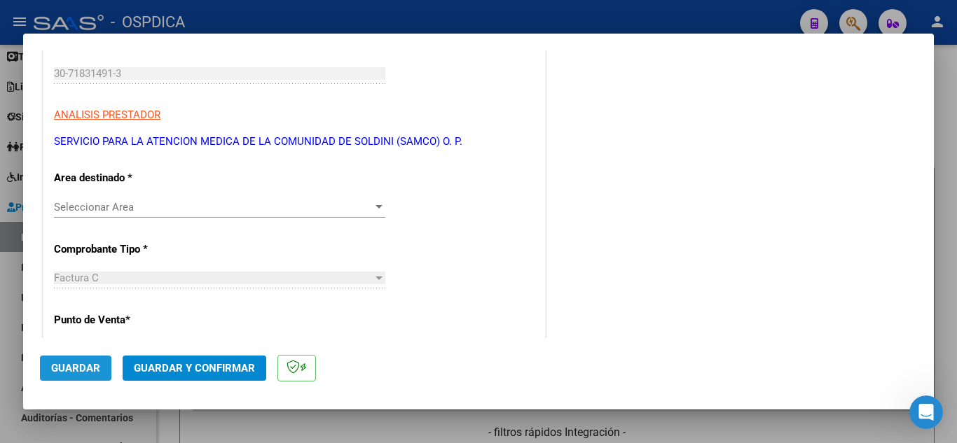
click at [68, 372] on span "Guardar" at bounding box center [75, 368] width 49 height 13
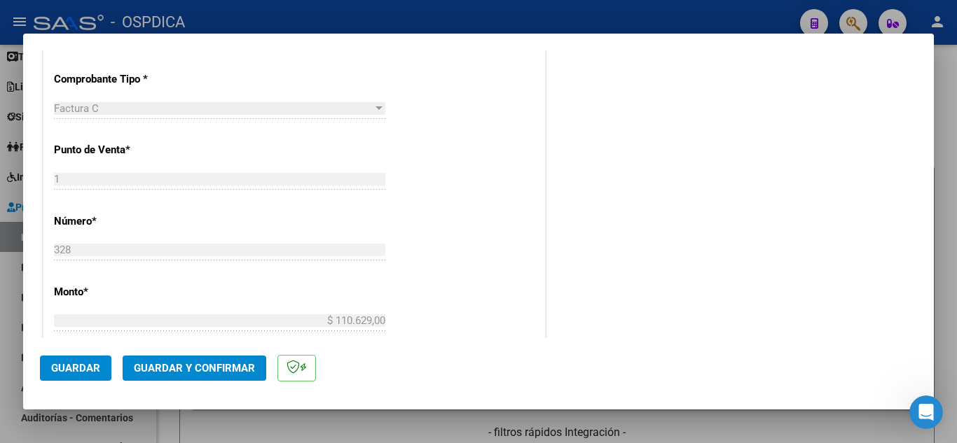
scroll to position [280, 0]
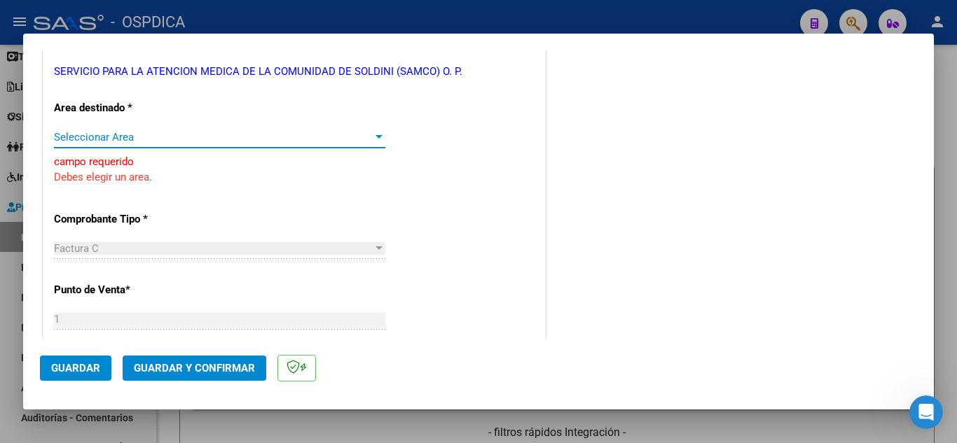
click at [374, 131] on div "Seleccionar Area" at bounding box center [219, 137] width 331 height 13
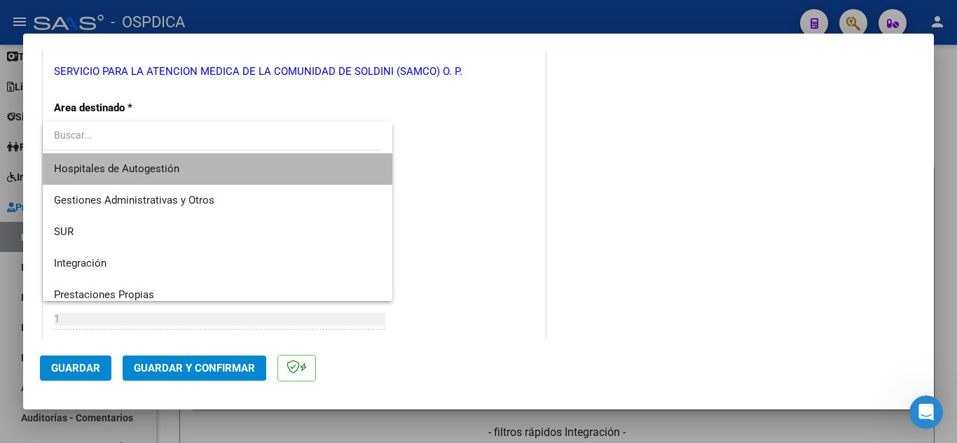
click at [267, 174] on span "Hospitales de Autogestión" at bounding box center [217, 169] width 327 height 32
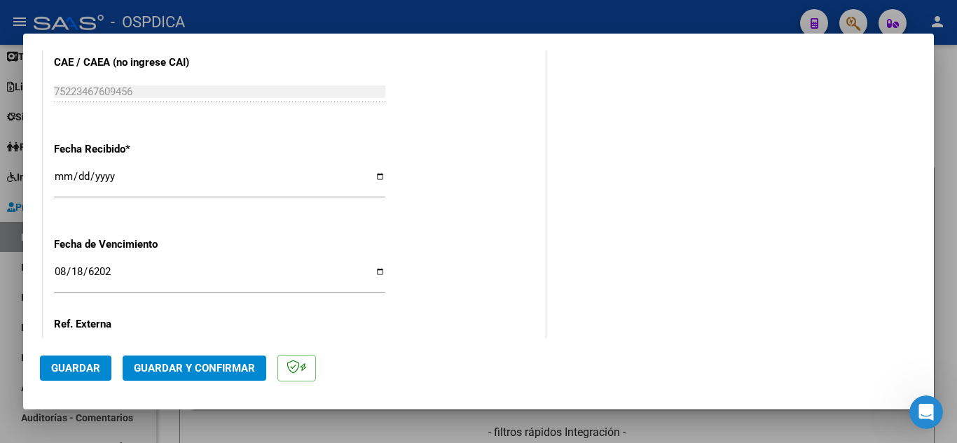
scroll to position [770, 0]
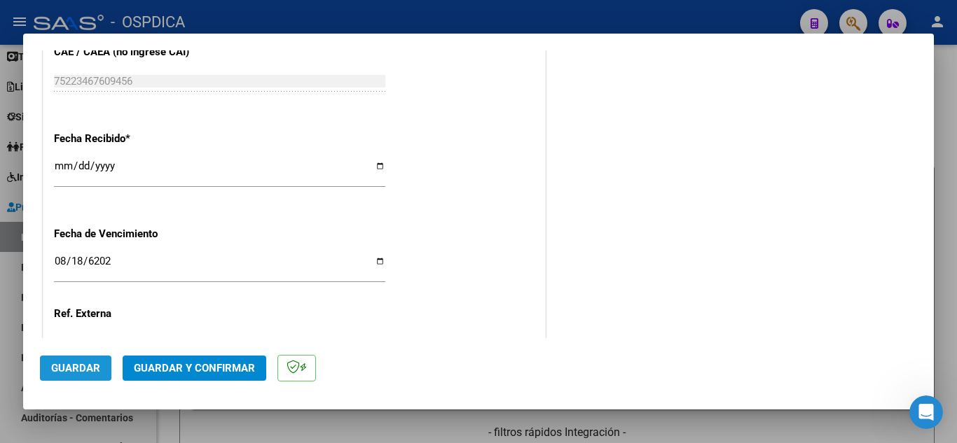
click at [87, 363] on span "Guardar" at bounding box center [75, 368] width 49 height 13
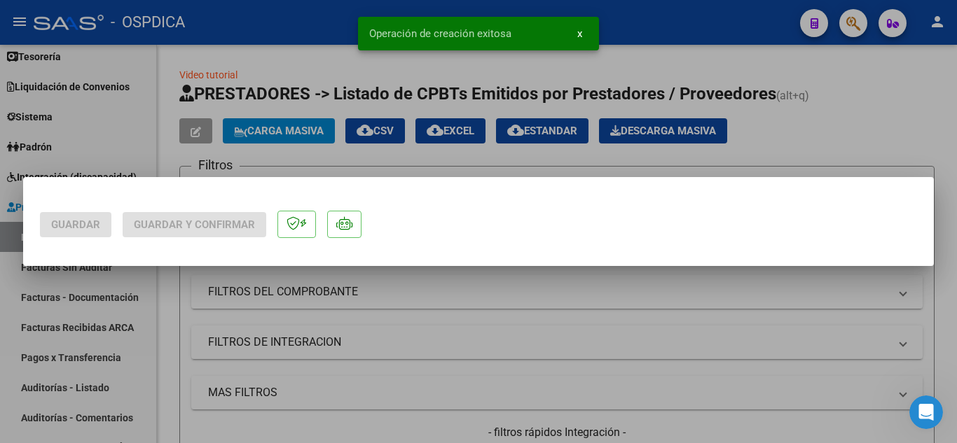
scroll to position [0, 0]
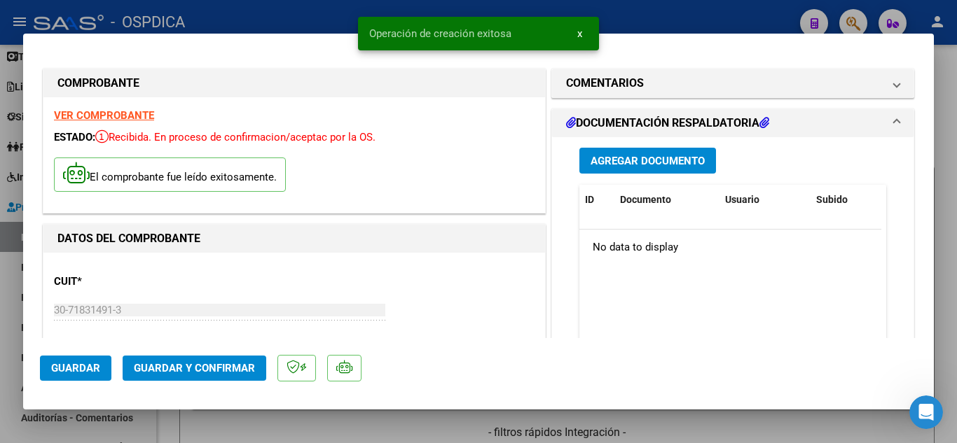
click at [580, 32] on span "x" at bounding box center [579, 33] width 5 height 13
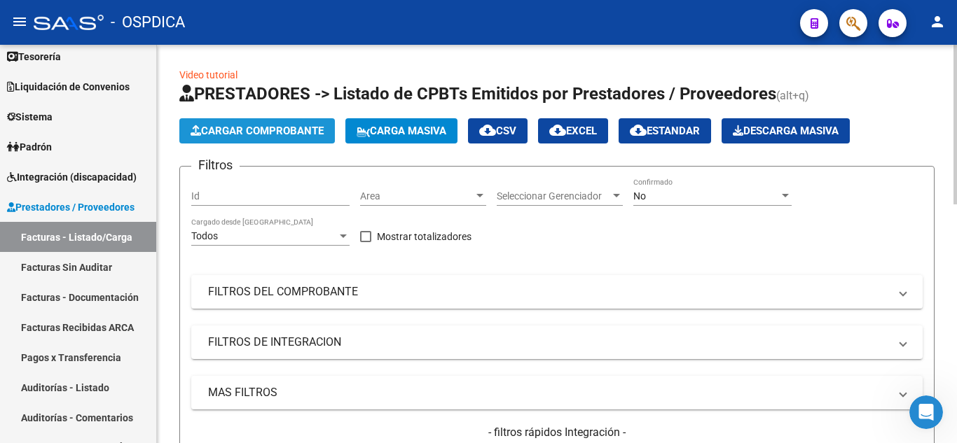
click at [291, 132] on span "Cargar Comprobante" at bounding box center [256, 131] width 133 height 13
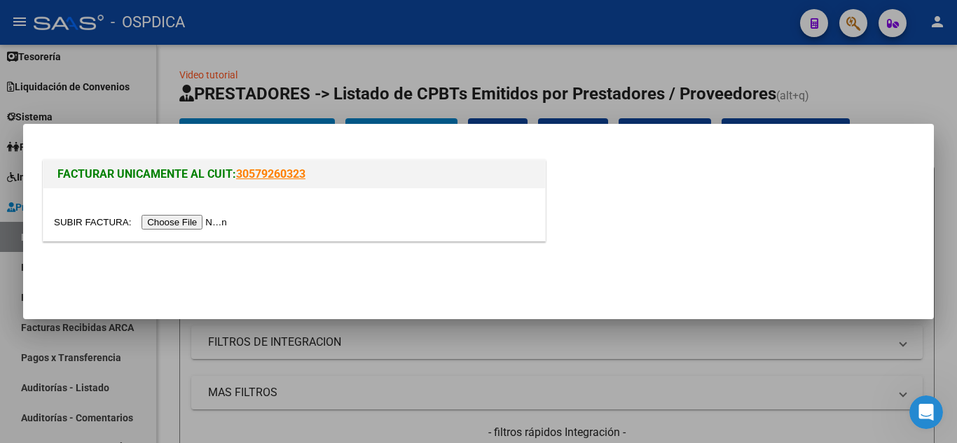
click at [221, 225] on input "file" at bounding box center [142, 222] width 177 height 15
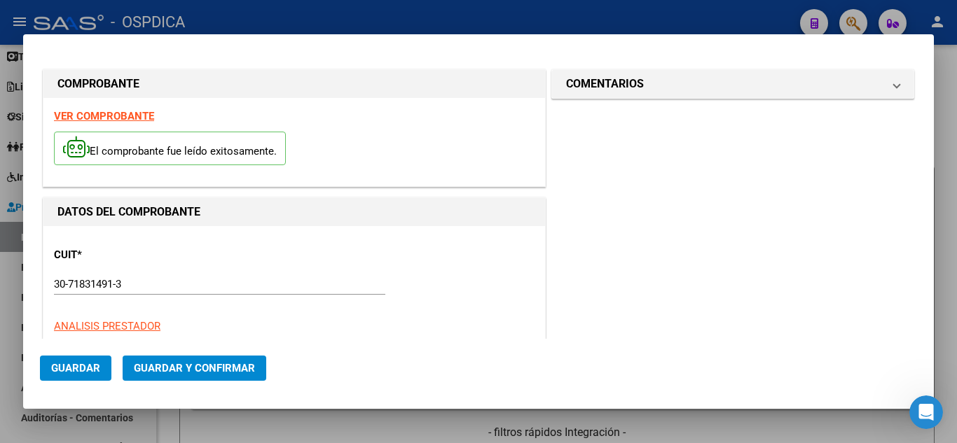
click at [521, 255] on div "CUIT * 30-71831491-3 Ingresar CUIT ANALISIS PRESTADOR ARCA Padrón" at bounding box center [294, 285] width 480 height 97
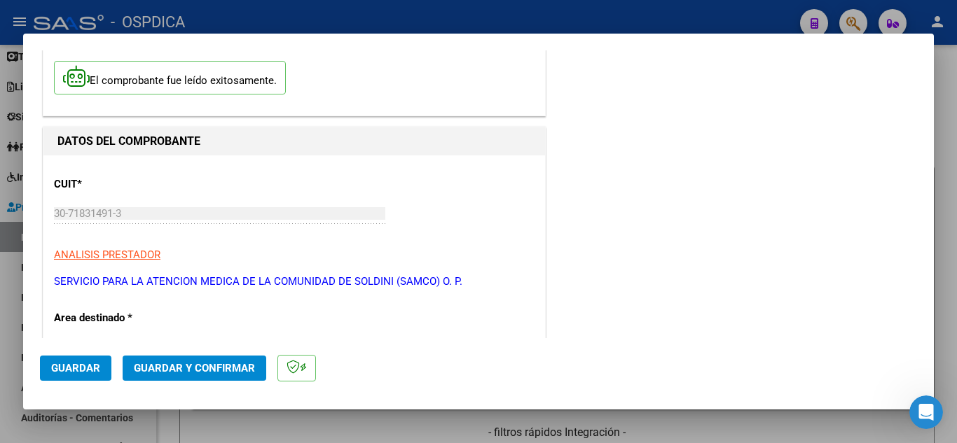
scroll to position [140, 0]
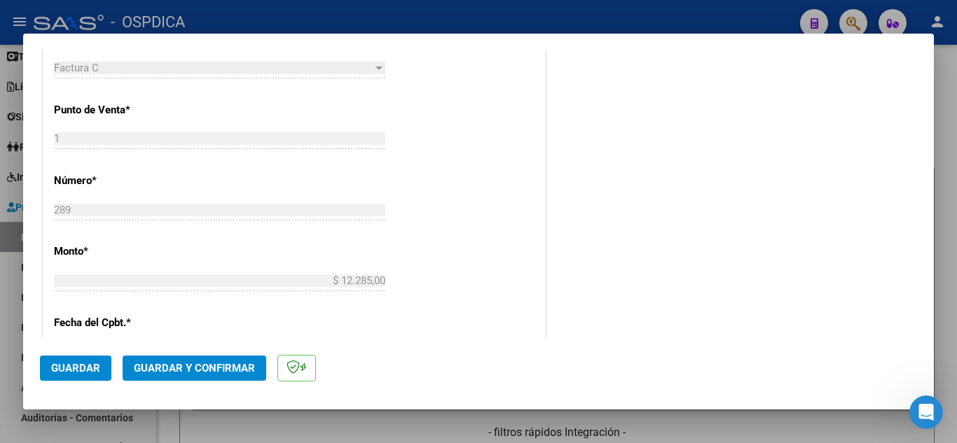
scroll to position [490, 0]
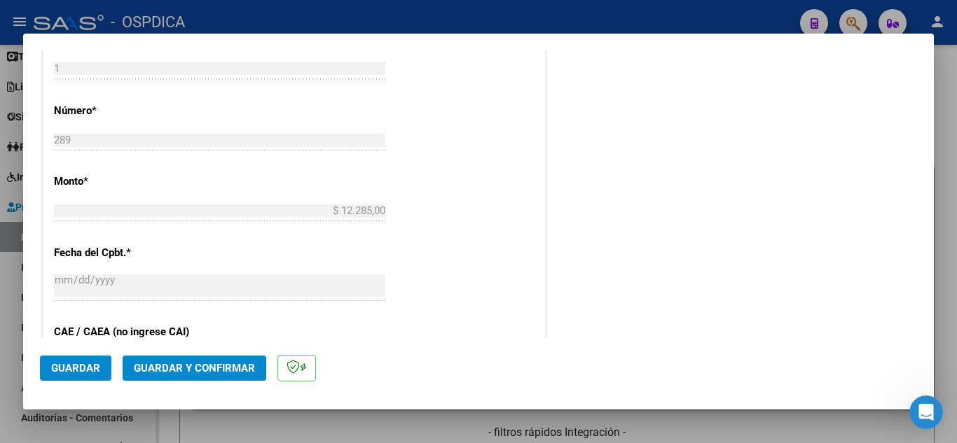
click at [571, 298] on div "COMENTARIOS Comentarios De la Obra Social: Comentarios de la Obra Social (no vi…" at bounding box center [732, 154] width 368 height 1156
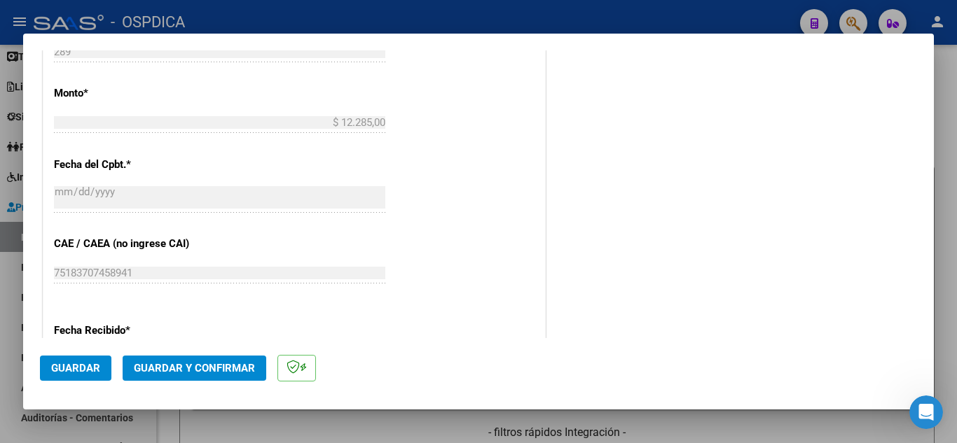
scroll to position [700, 0]
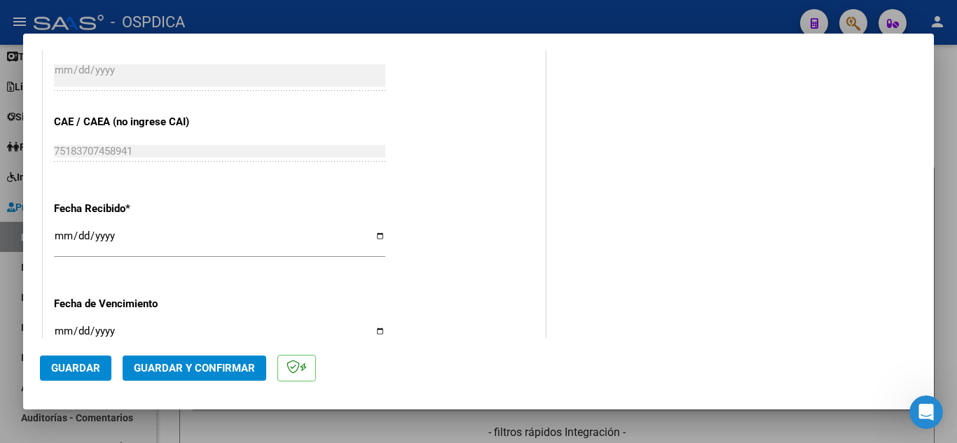
click at [56, 237] on input "[DATE]" at bounding box center [219, 241] width 331 height 22
type input "[DATE]"
click at [515, 239] on div "Fecha Recibido * [DATE] Ingresar la fecha" at bounding box center [294, 230] width 480 height 80
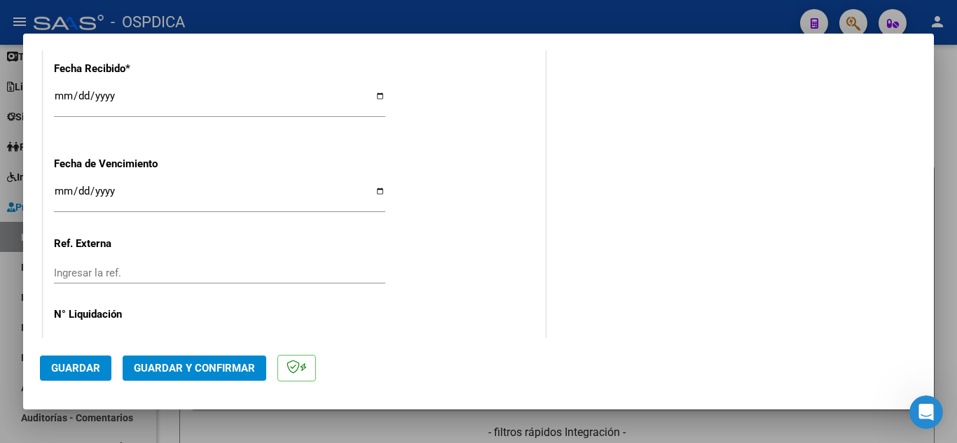
click at [56, 193] on input "Ingresar la fecha" at bounding box center [219, 197] width 331 height 22
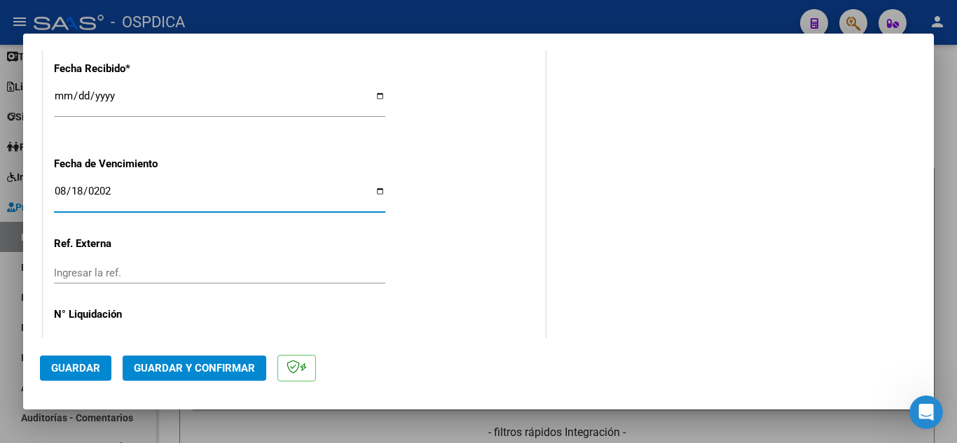
type input "[DATE]"
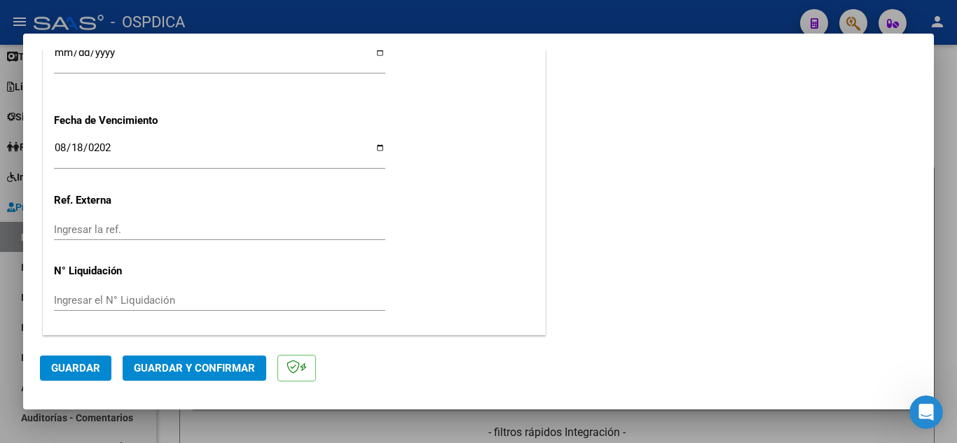
click at [92, 366] on span "Guardar" at bounding box center [75, 368] width 49 height 13
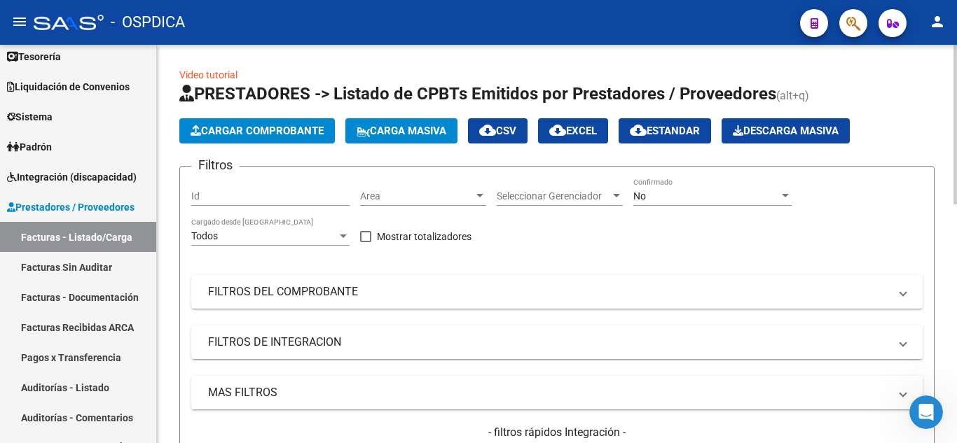
scroll to position [34, 0]
